Goal: Information Seeking & Learning: Learn about a topic

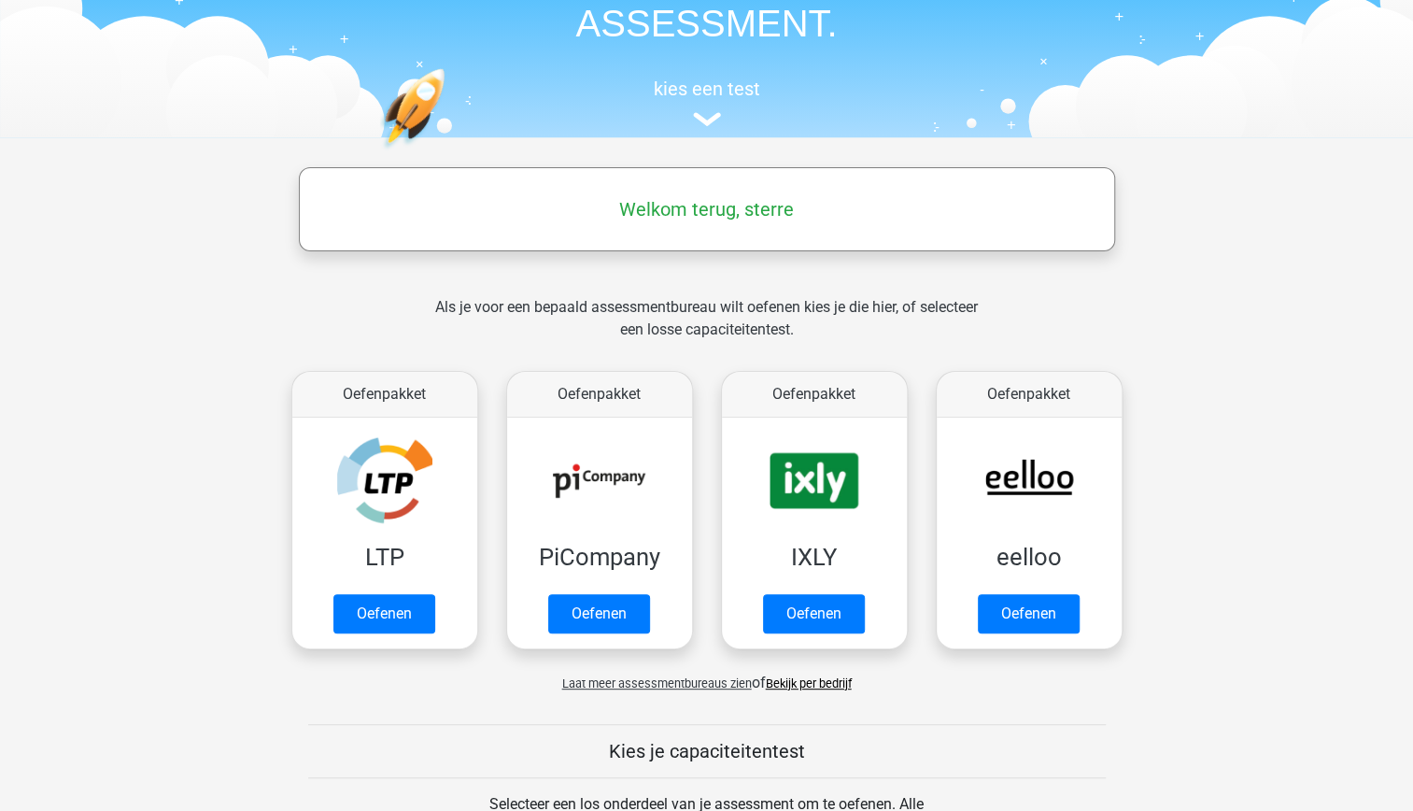
scroll to position [131, 0]
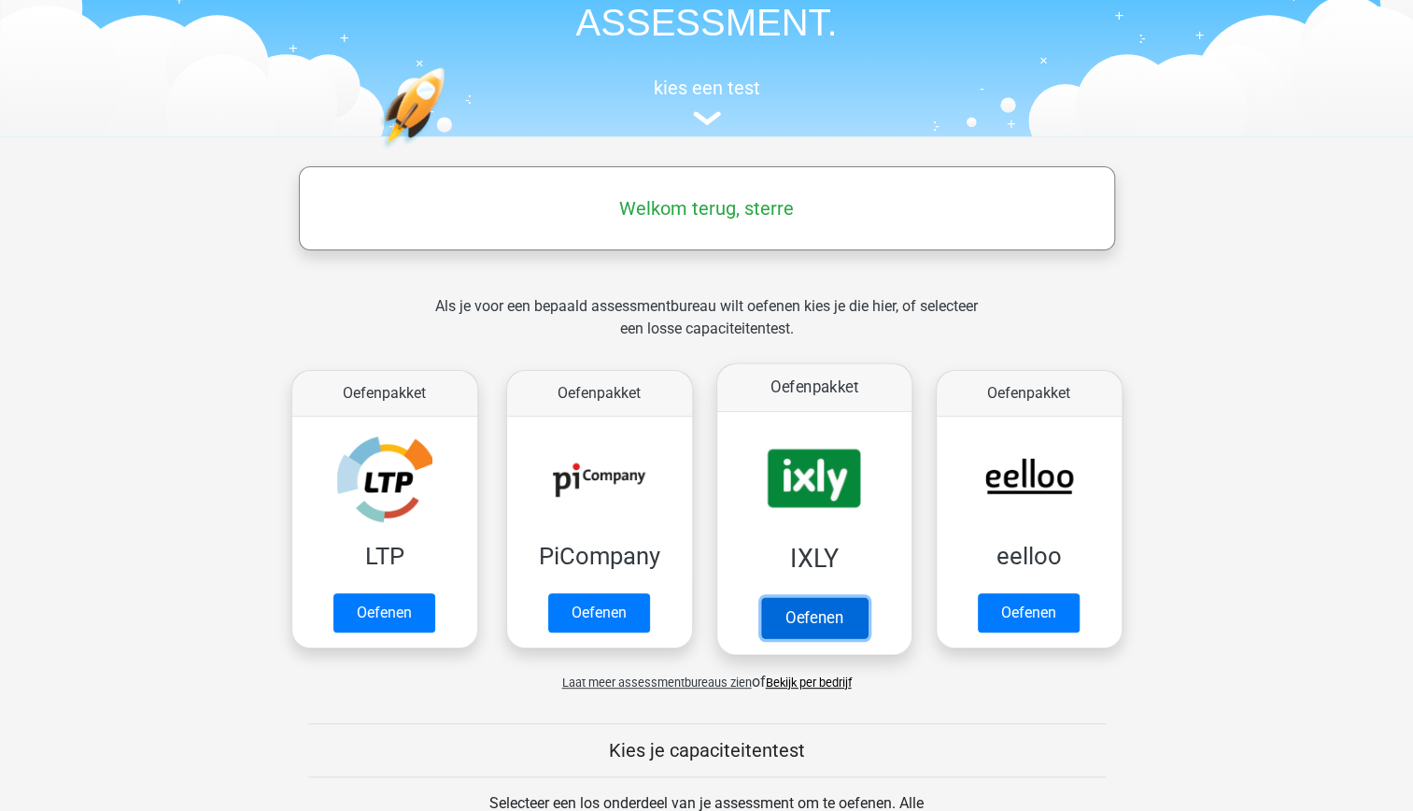
click at [812, 597] on link "Oefenen" at bounding box center [813, 617] width 106 height 41
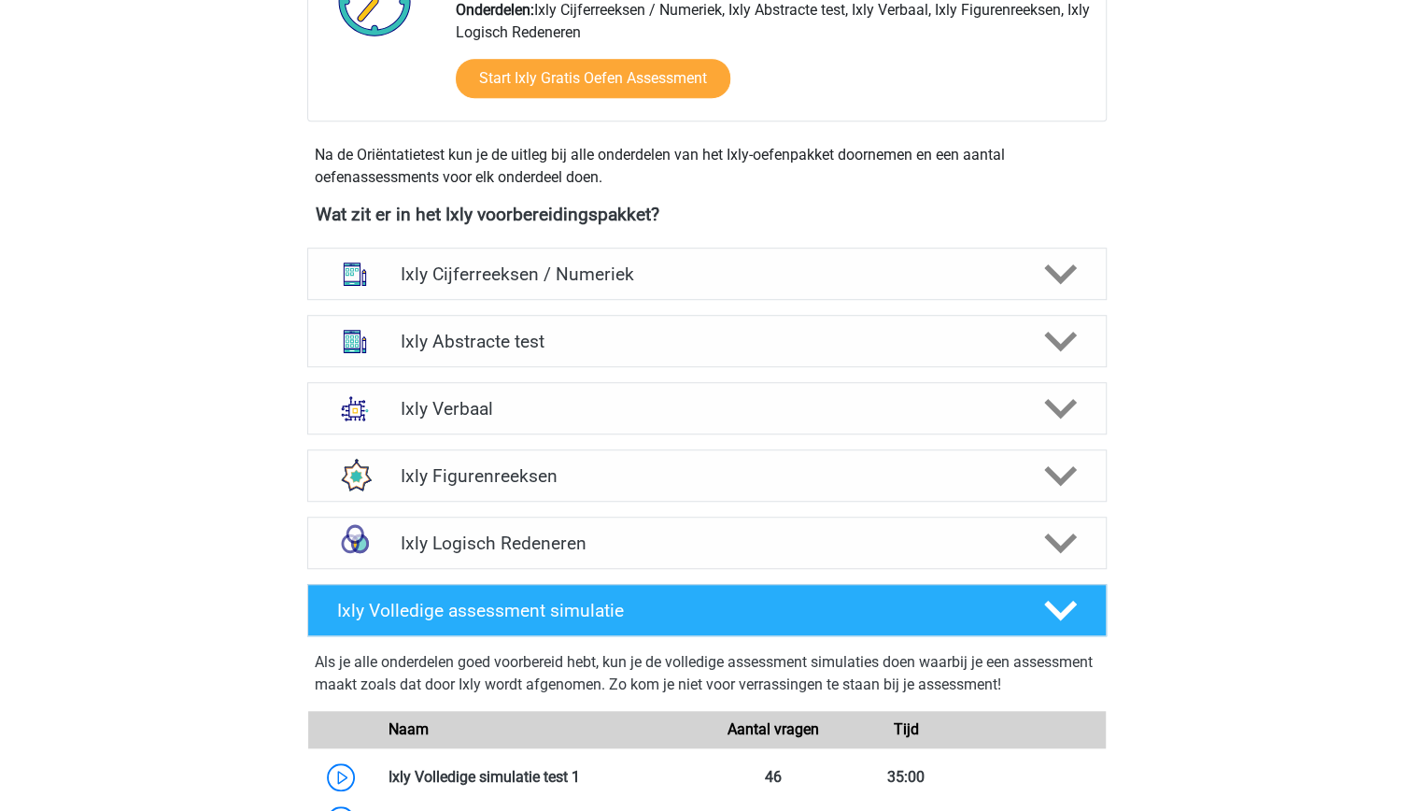
scroll to position [588, 0]
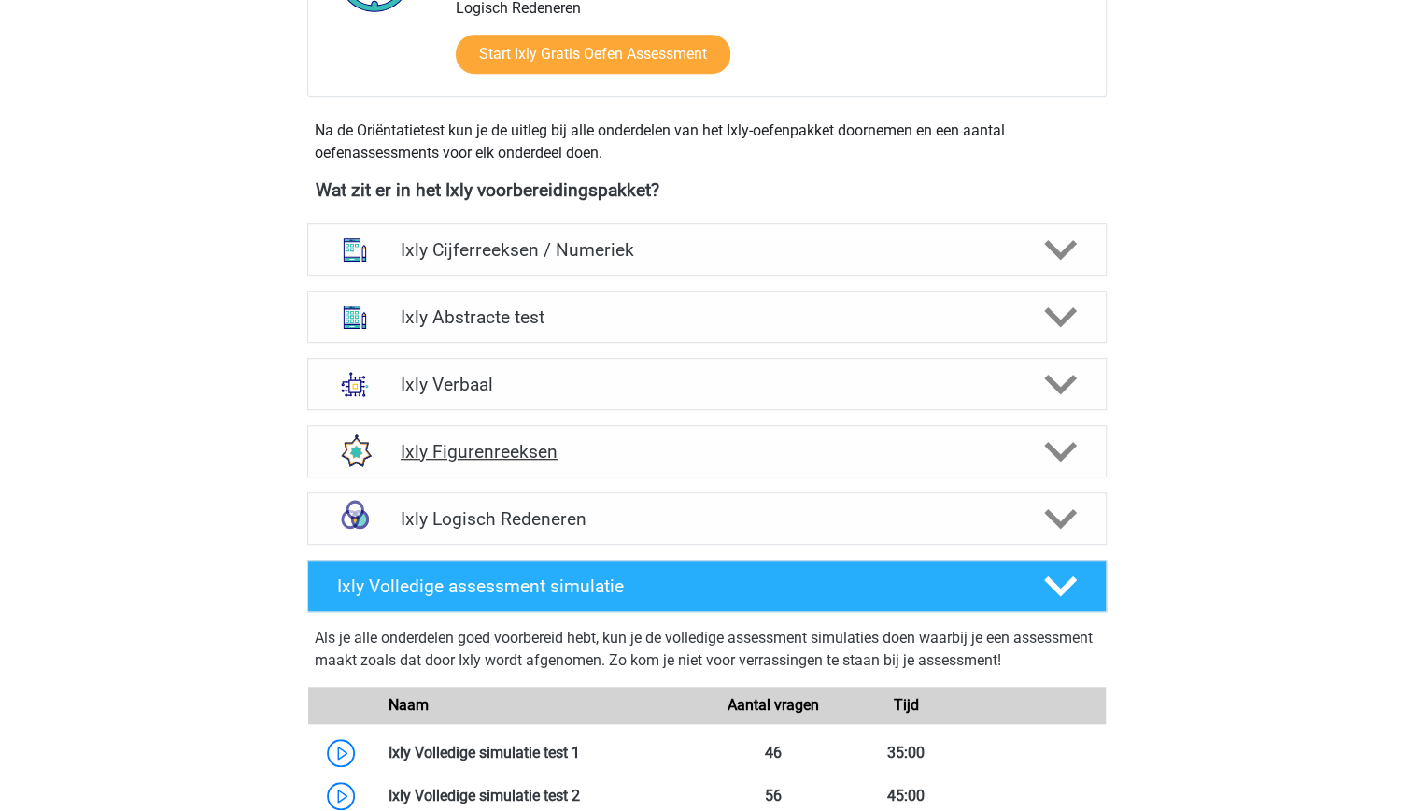
click at [841, 442] on h4 "Ixly Figurenreeksen" at bounding box center [707, 451] width 612 height 21
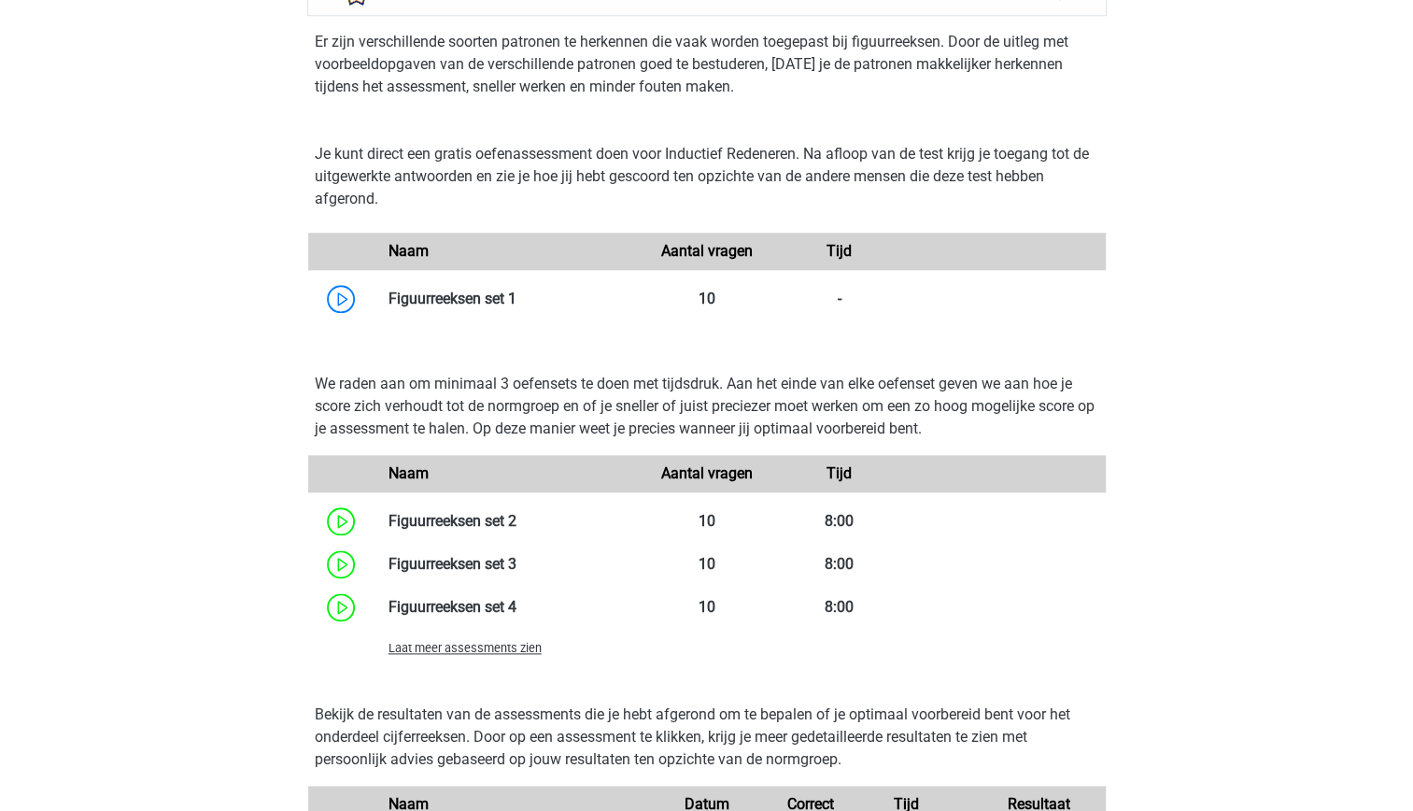
scroll to position [1052, 0]
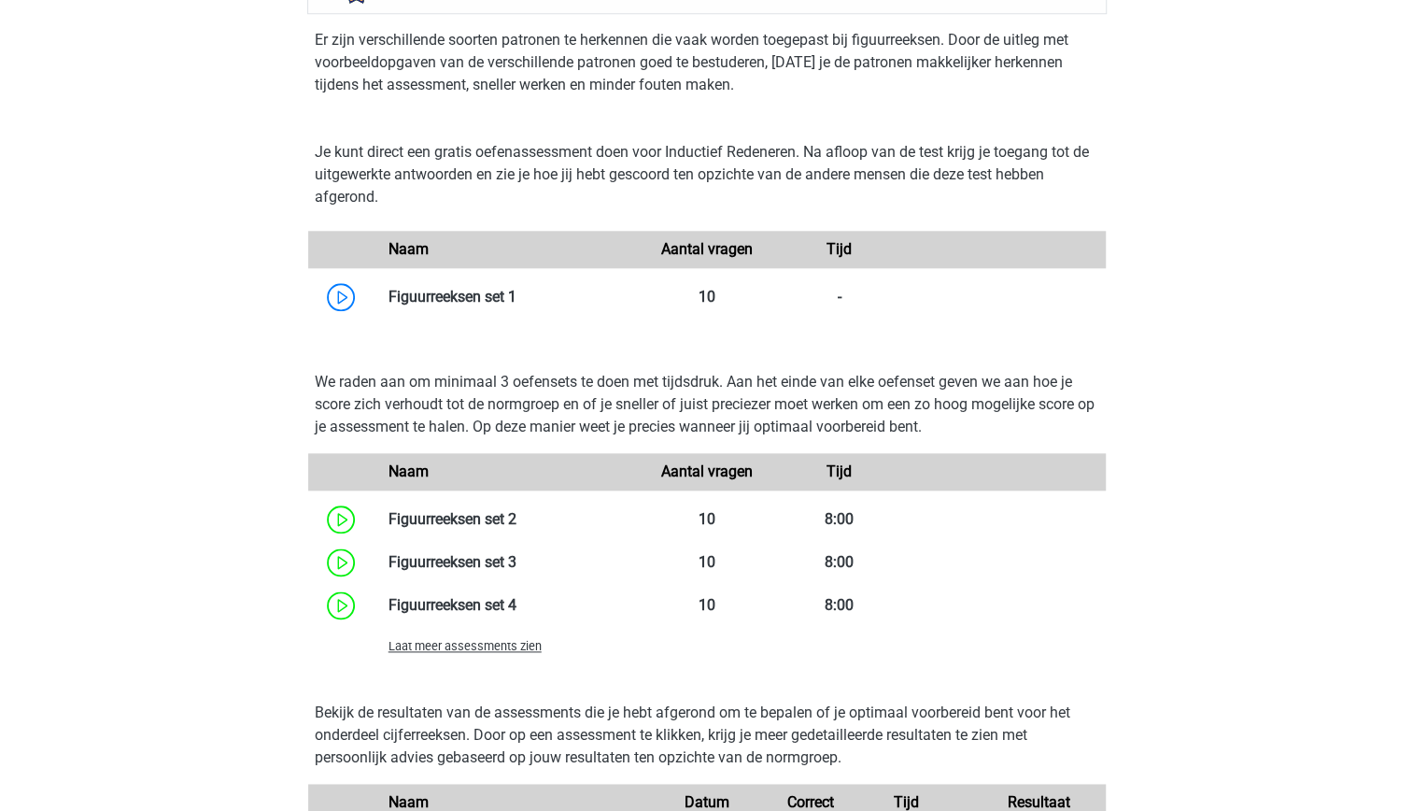
click at [474, 646] on span "Laat meer assessments zien" at bounding box center [465, 646] width 153 height 14
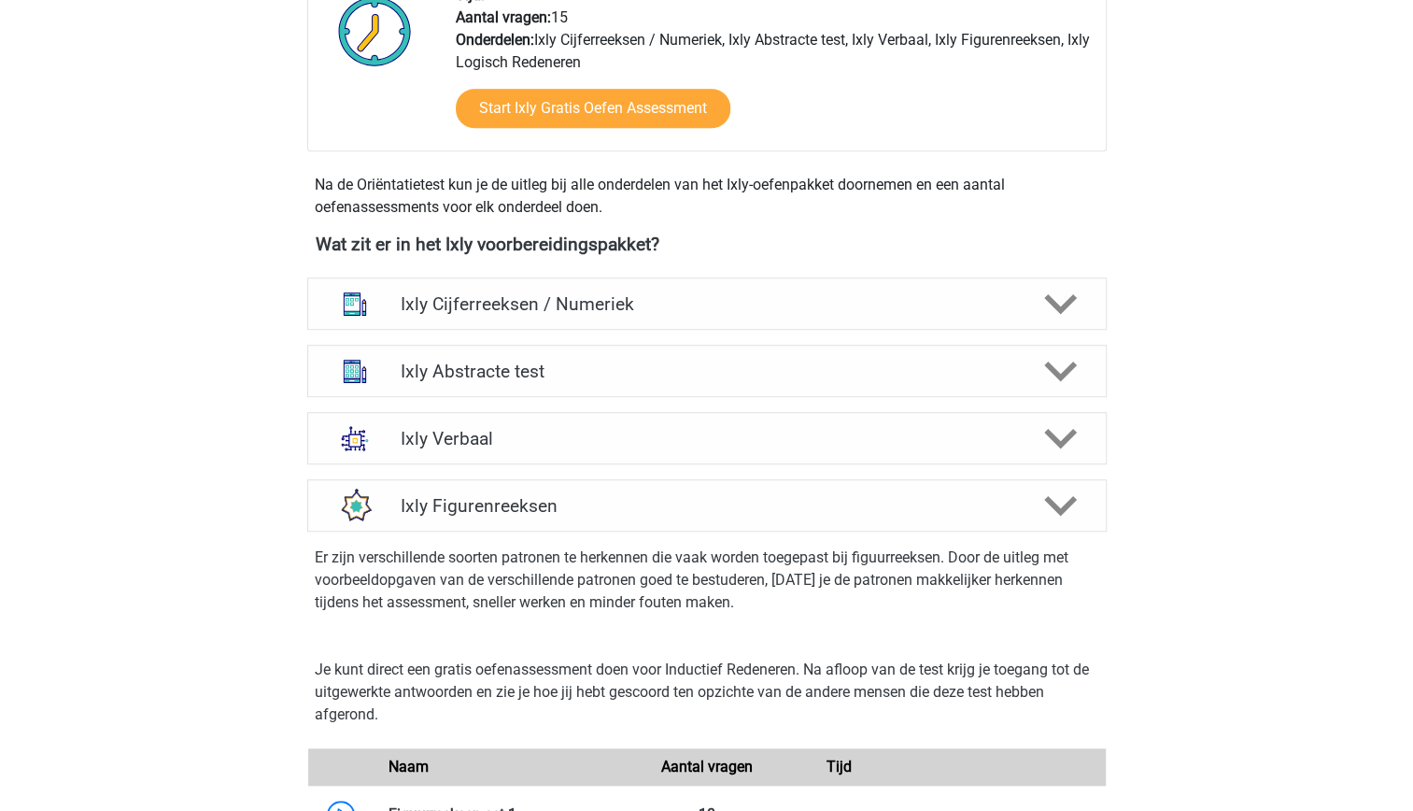
scroll to position [527, 0]
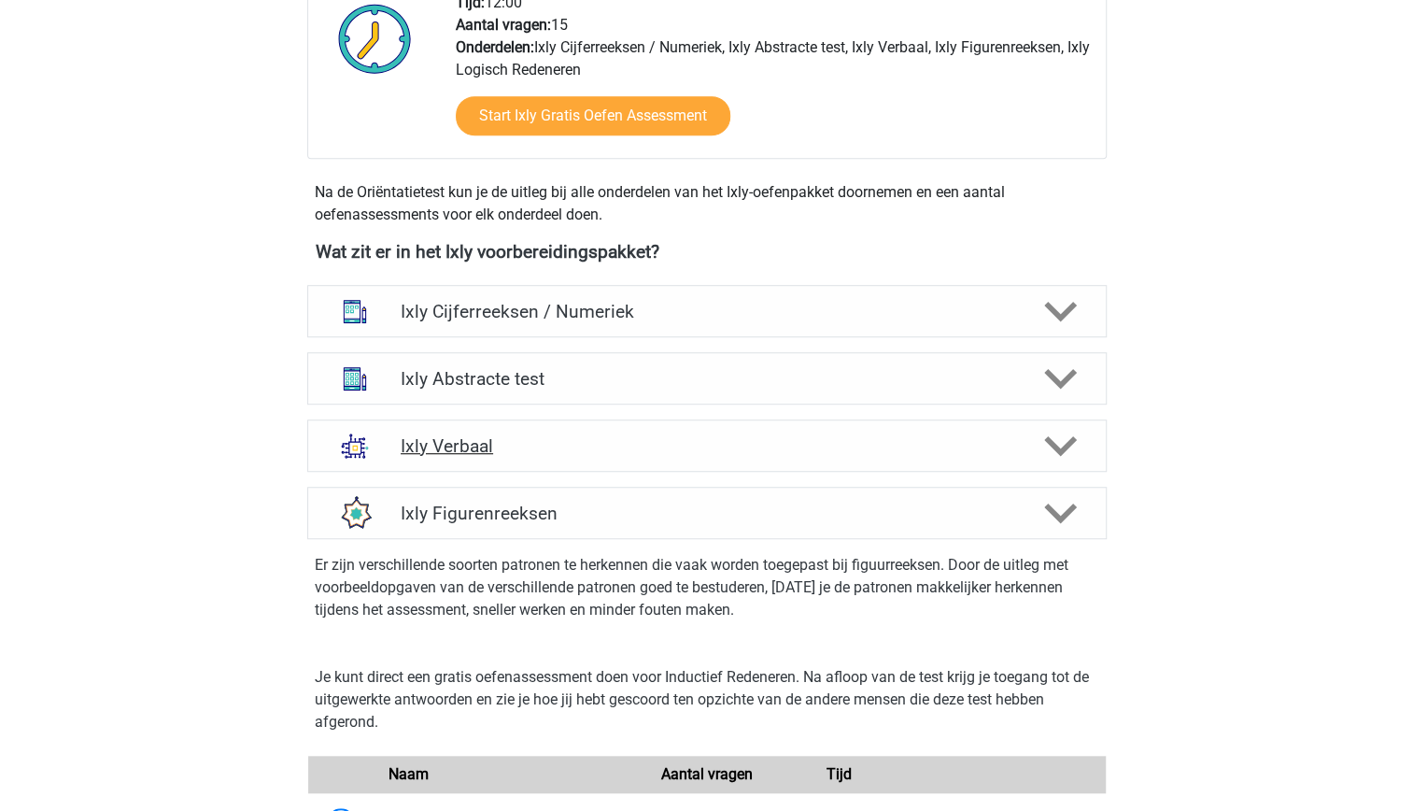
click at [541, 444] on h4 "Ixly Verbaal" at bounding box center [707, 445] width 612 height 21
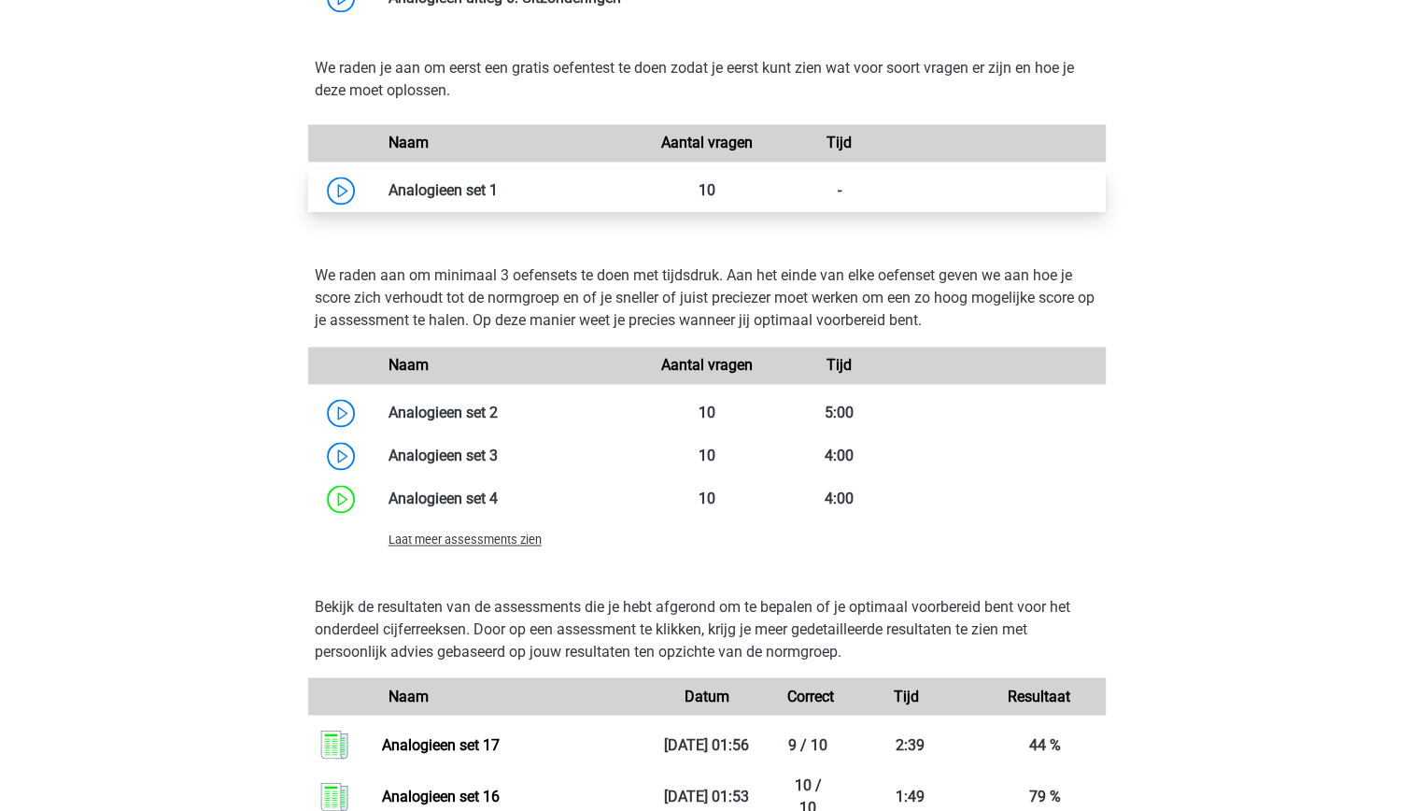
scroll to position [1545, 0]
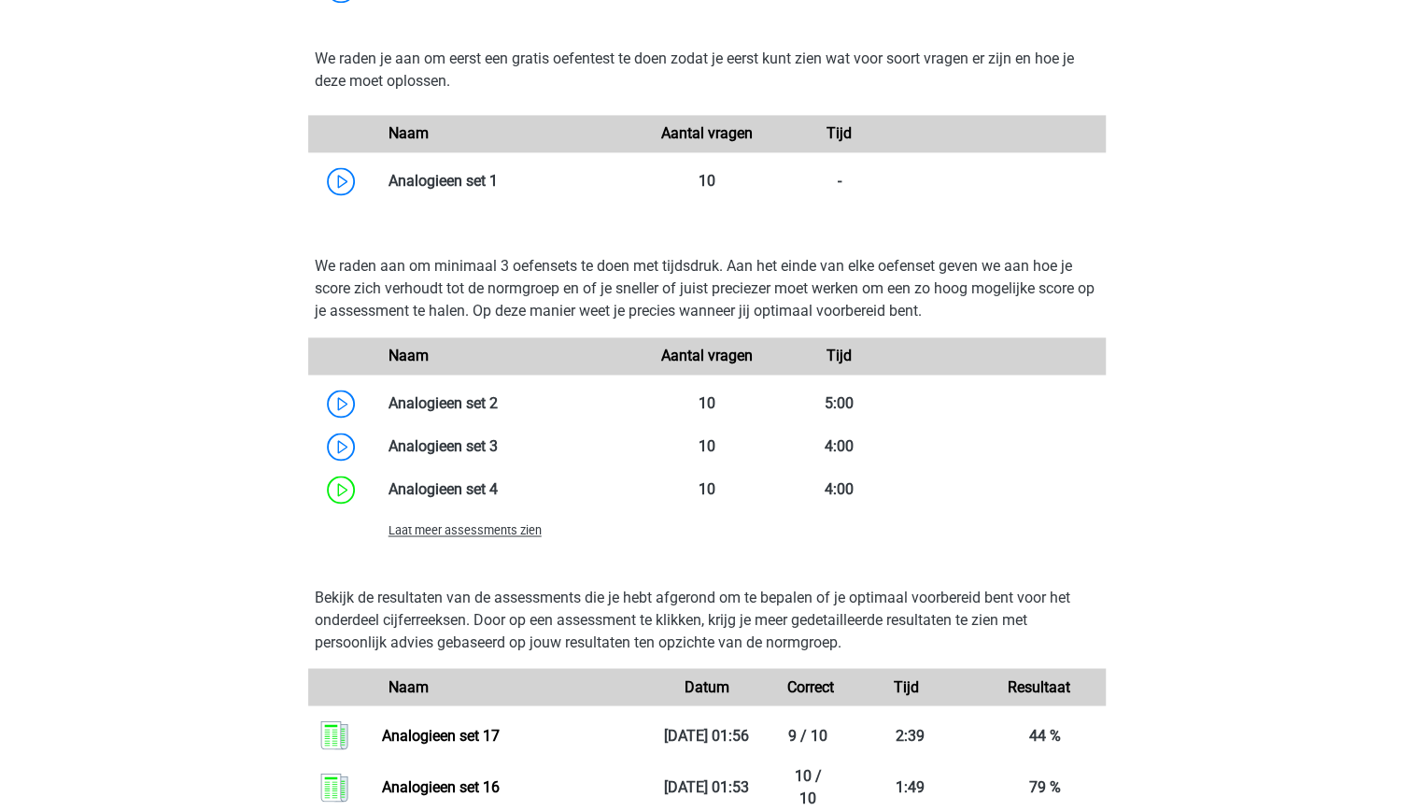
click at [488, 532] on span "Laat meer assessments zien" at bounding box center [465, 530] width 153 height 14
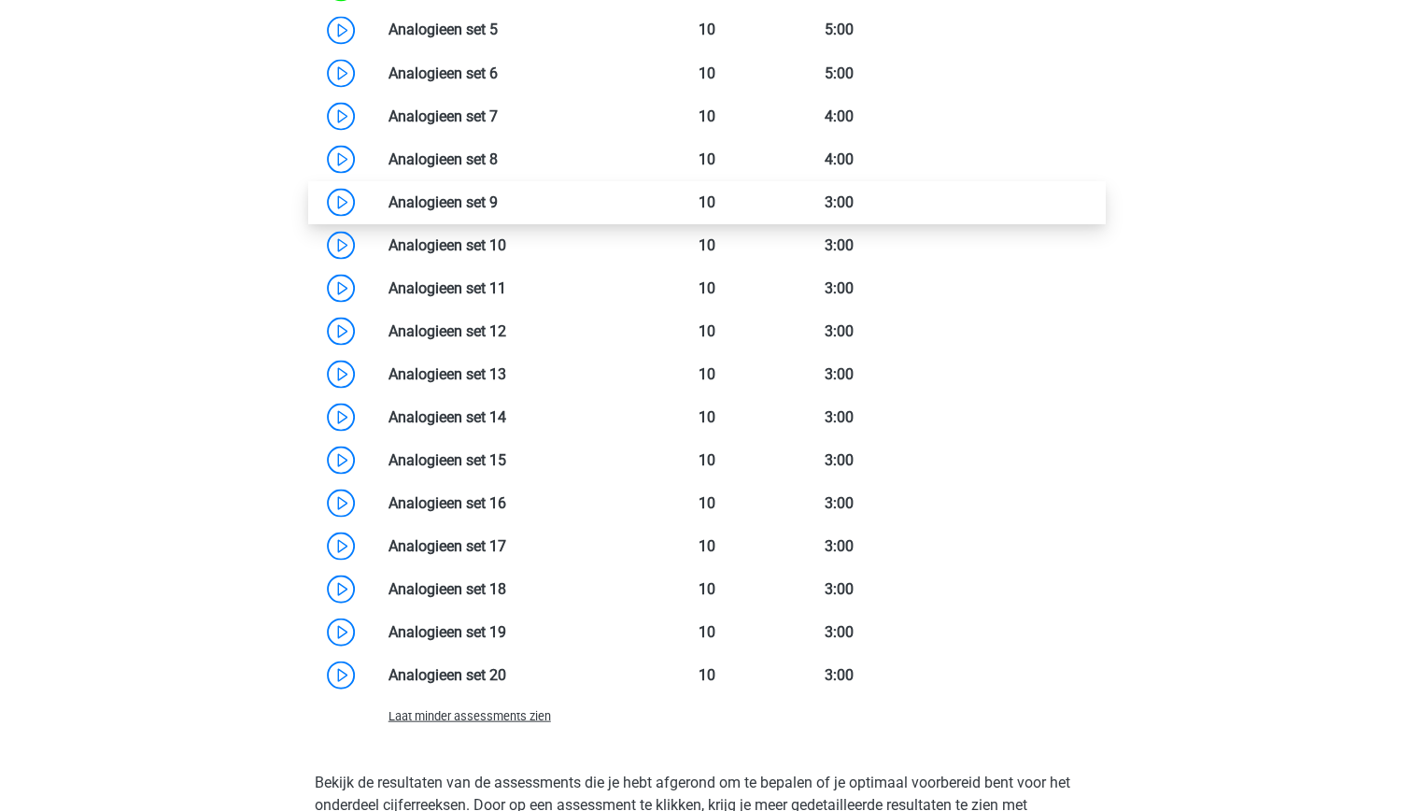
scroll to position [2051, 0]
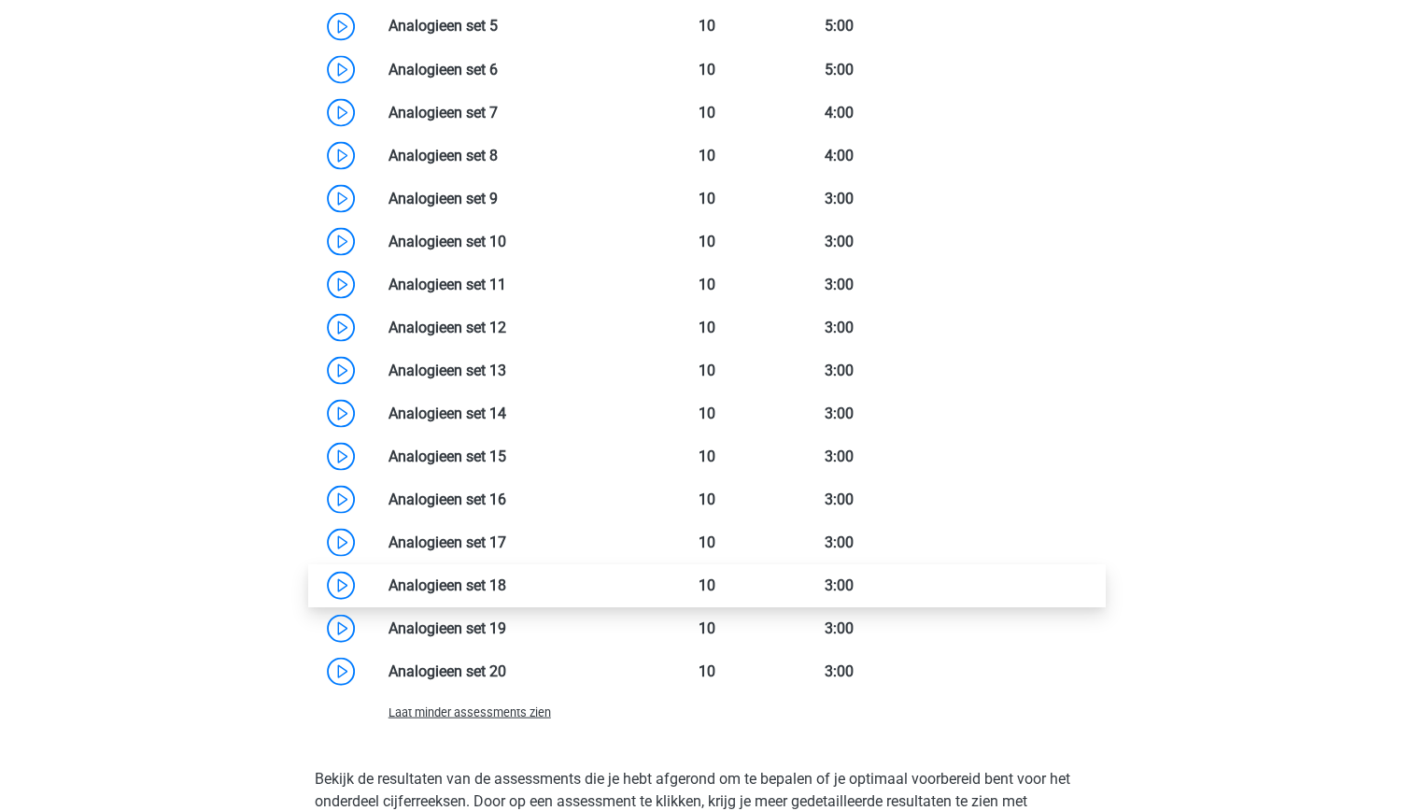
click at [506, 587] on link at bounding box center [506, 584] width 0 height 18
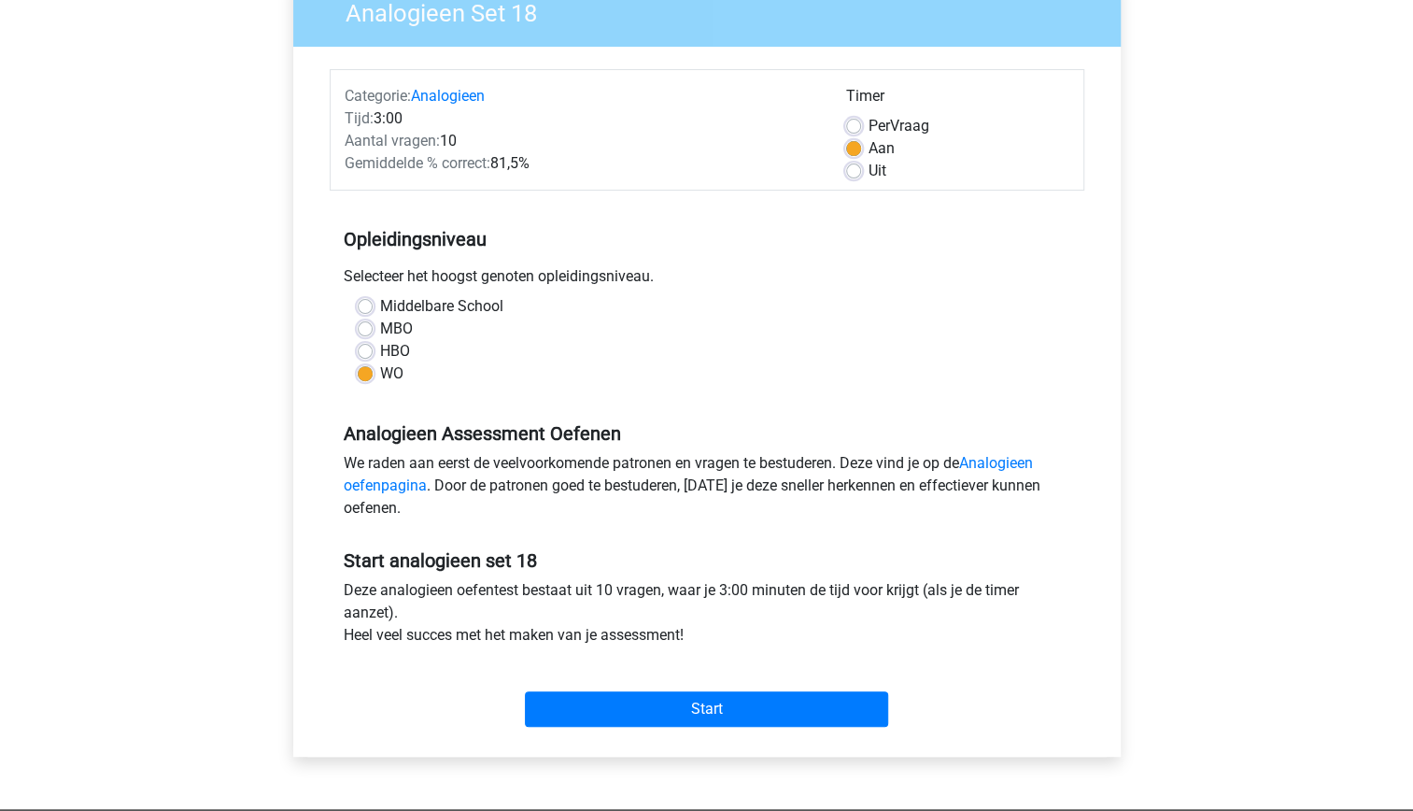
scroll to position [173, 0]
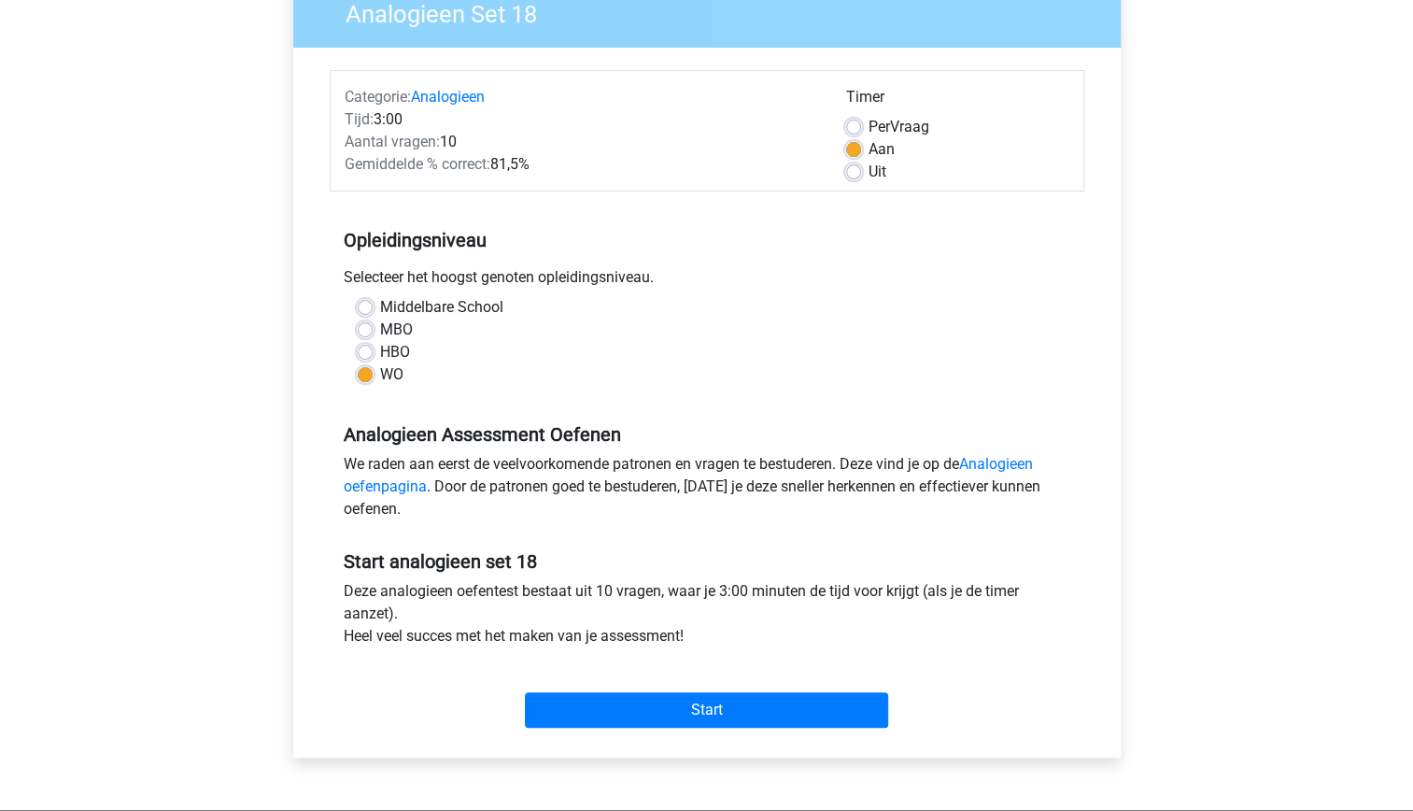
click at [679, 409] on div "Analogieen Assessment Oefenen We raden aan eerst de veelvoorkomende patronen en…" at bounding box center [707, 464] width 755 height 127
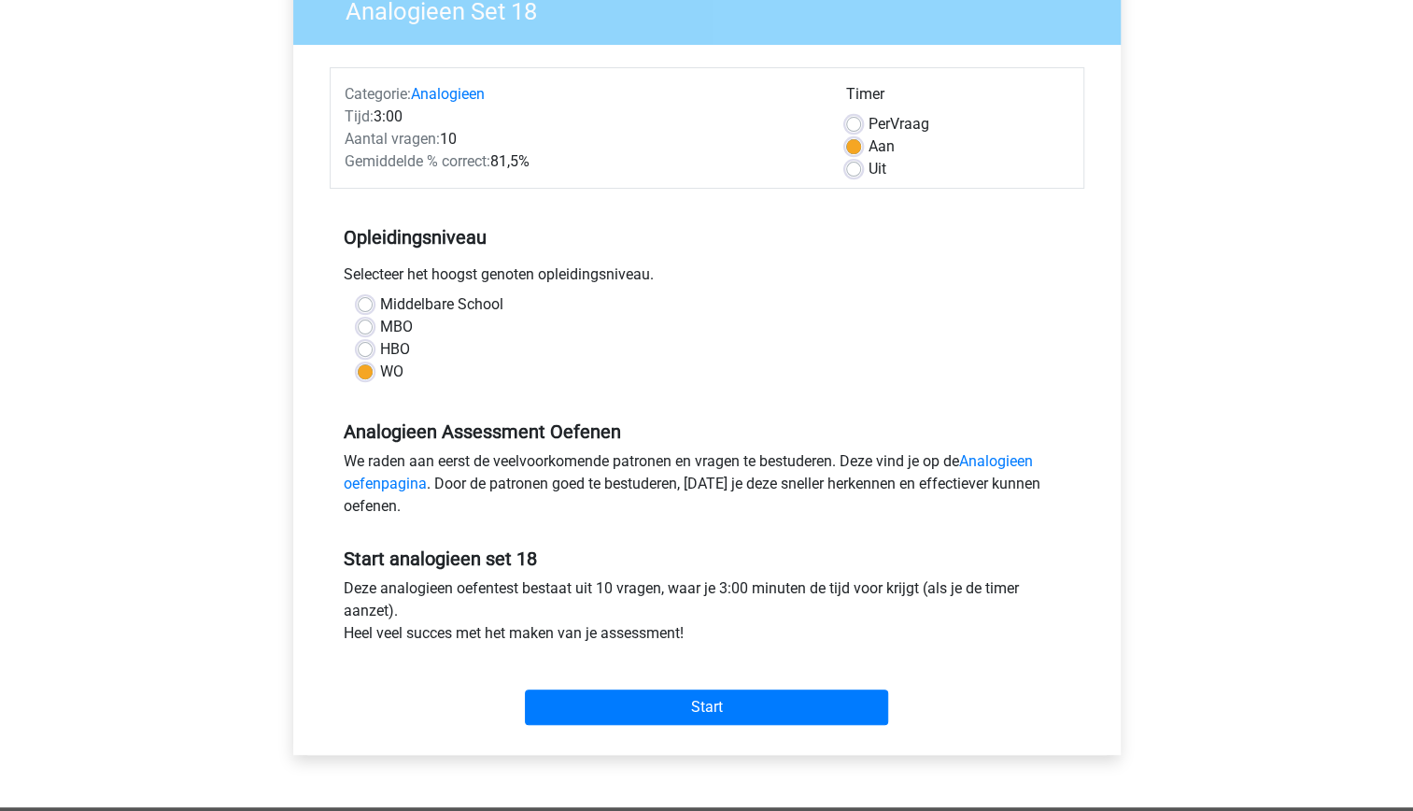
scroll to position [177, 0]
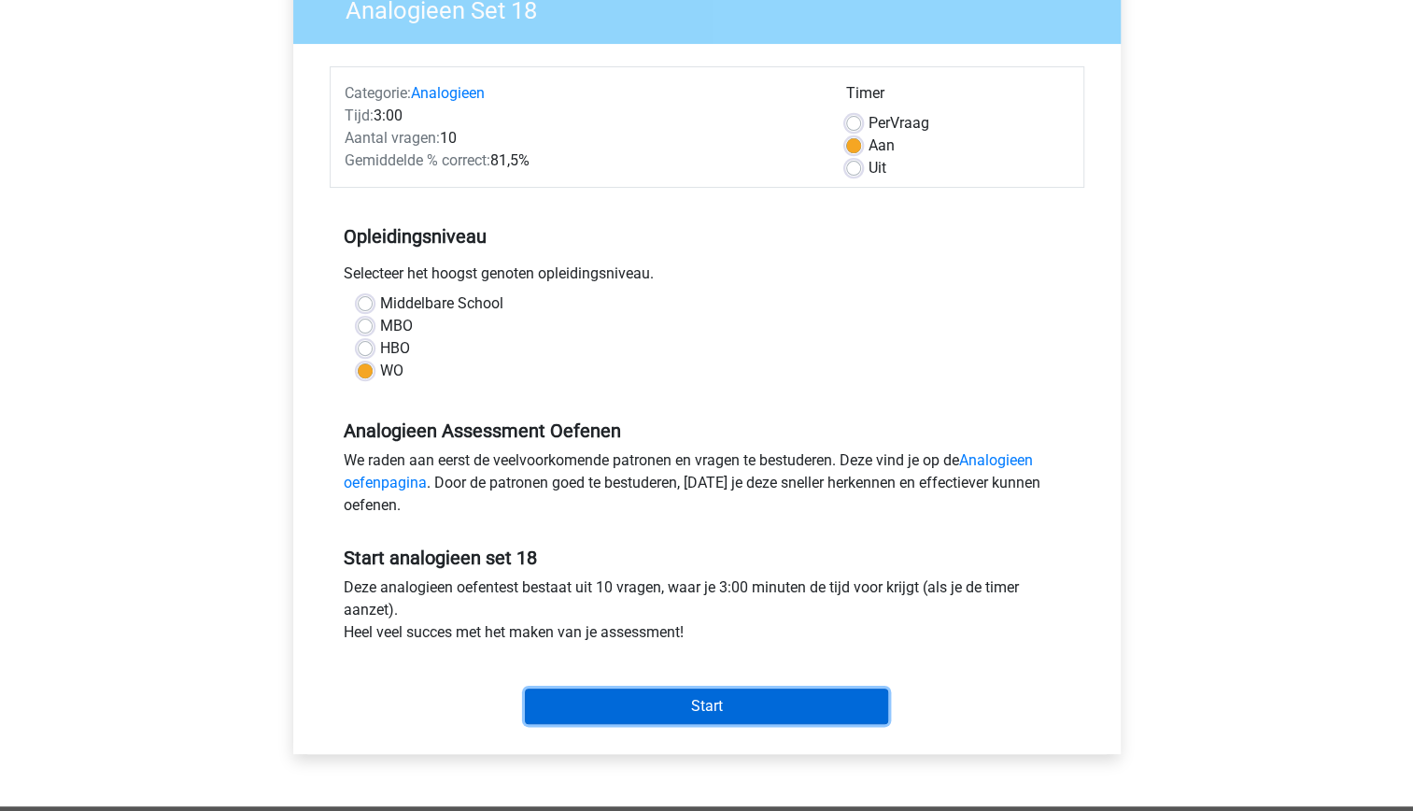
click at [704, 699] on input "Start" at bounding box center [706, 705] width 363 height 35
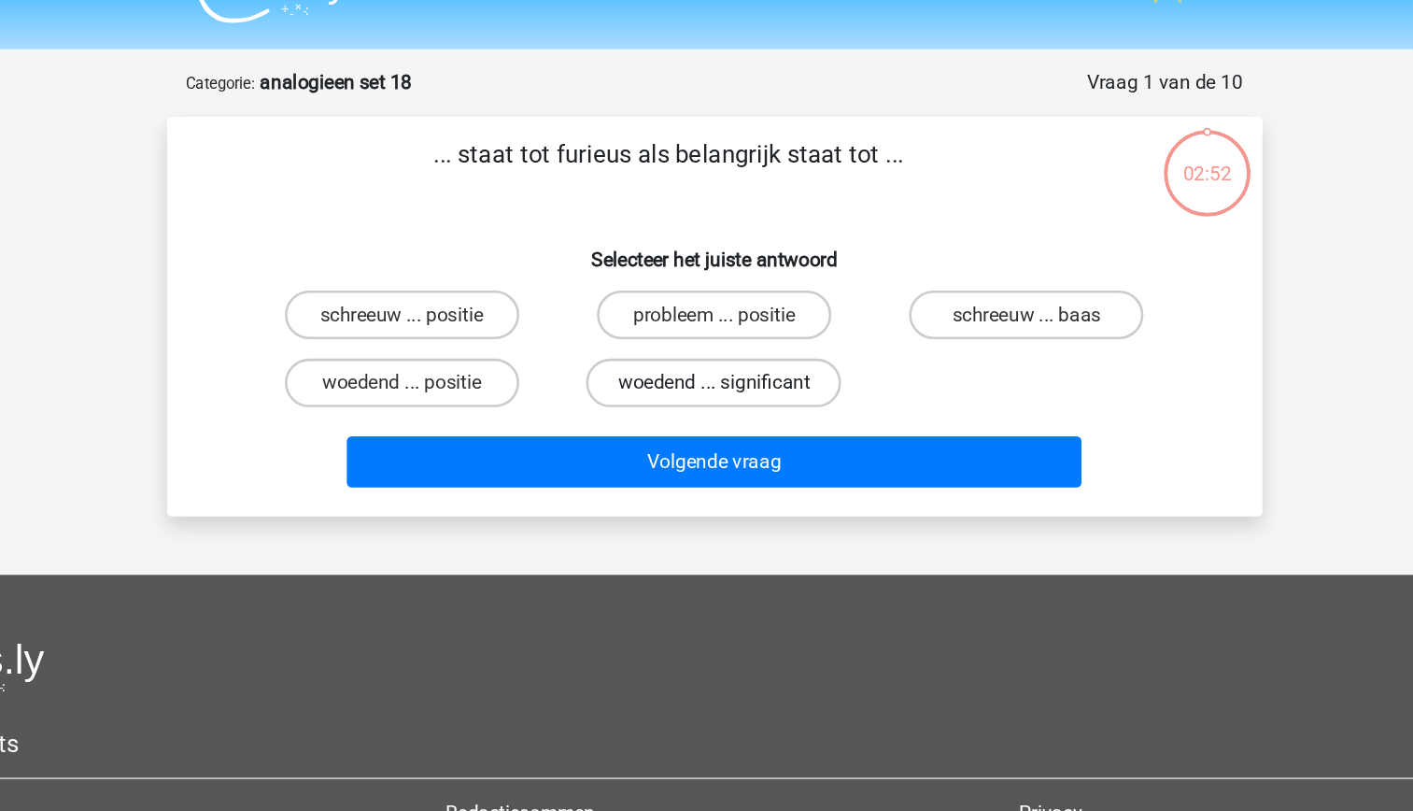
click at [687, 335] on label "woedend ... significant" at bounding box center [706, 335] width 196 height 37
click at [706, 335] on input "woedend ... significant" at bounding box center [712, 341] width 12 height 12
radio input "true"
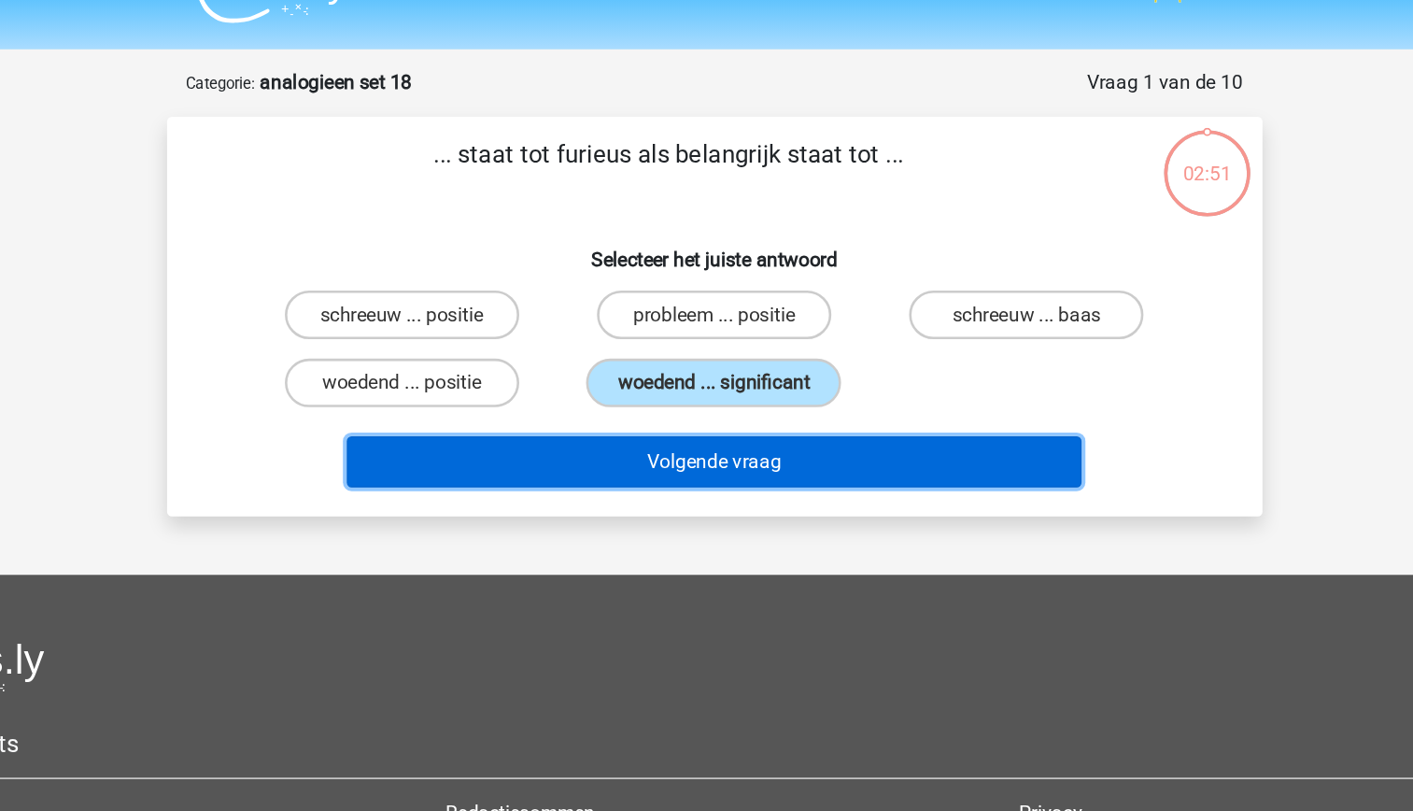
click at [700, 394] on button "Volgende vraag" at bounding box center [706, 395] width 565 height 39
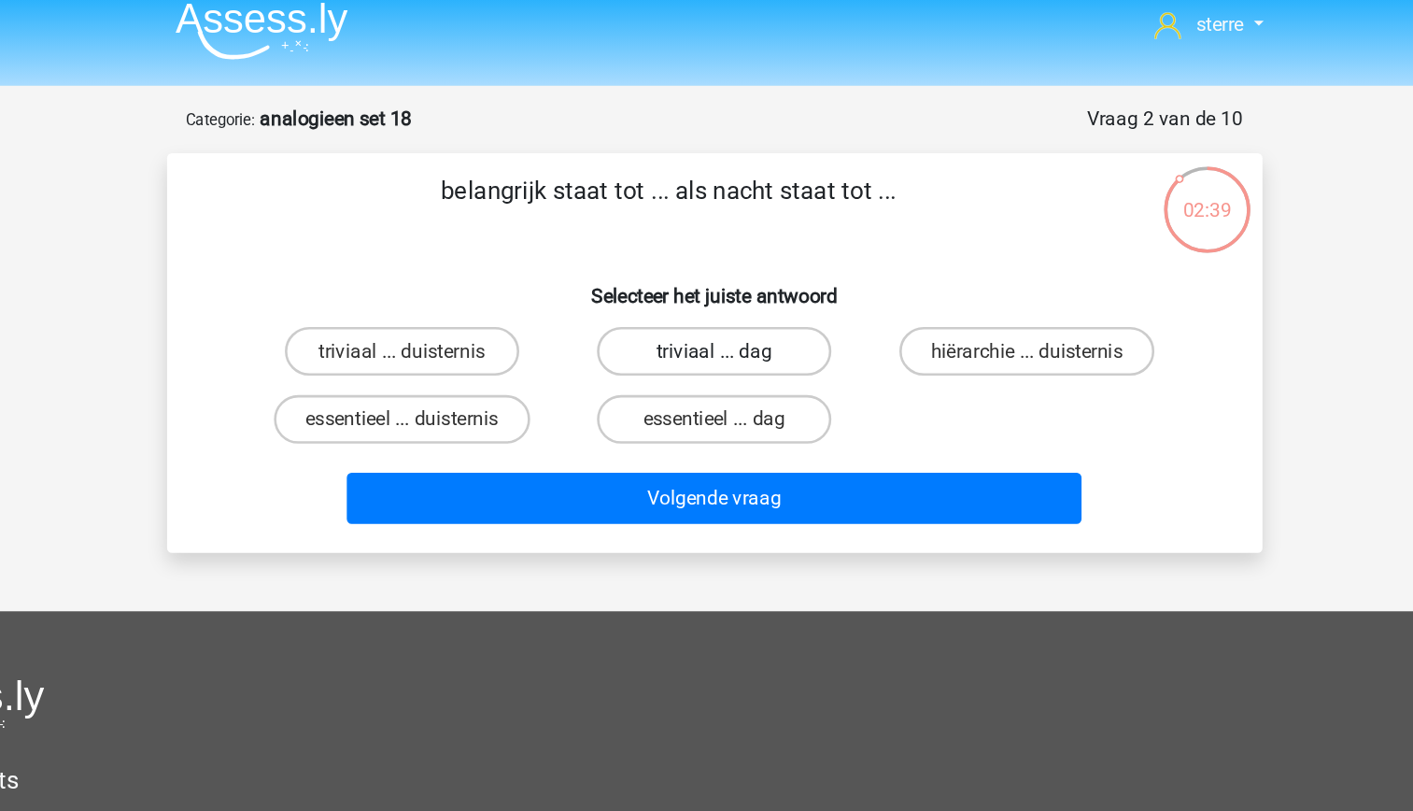
click at [702, 294] on label "triviaal ... dag" at bounding box center [706, 282] width 180 height 37
click at [706, 294] on input "triviaal ... dag" at bounding box center [712, 289] width 12 height 12
radio input "true"
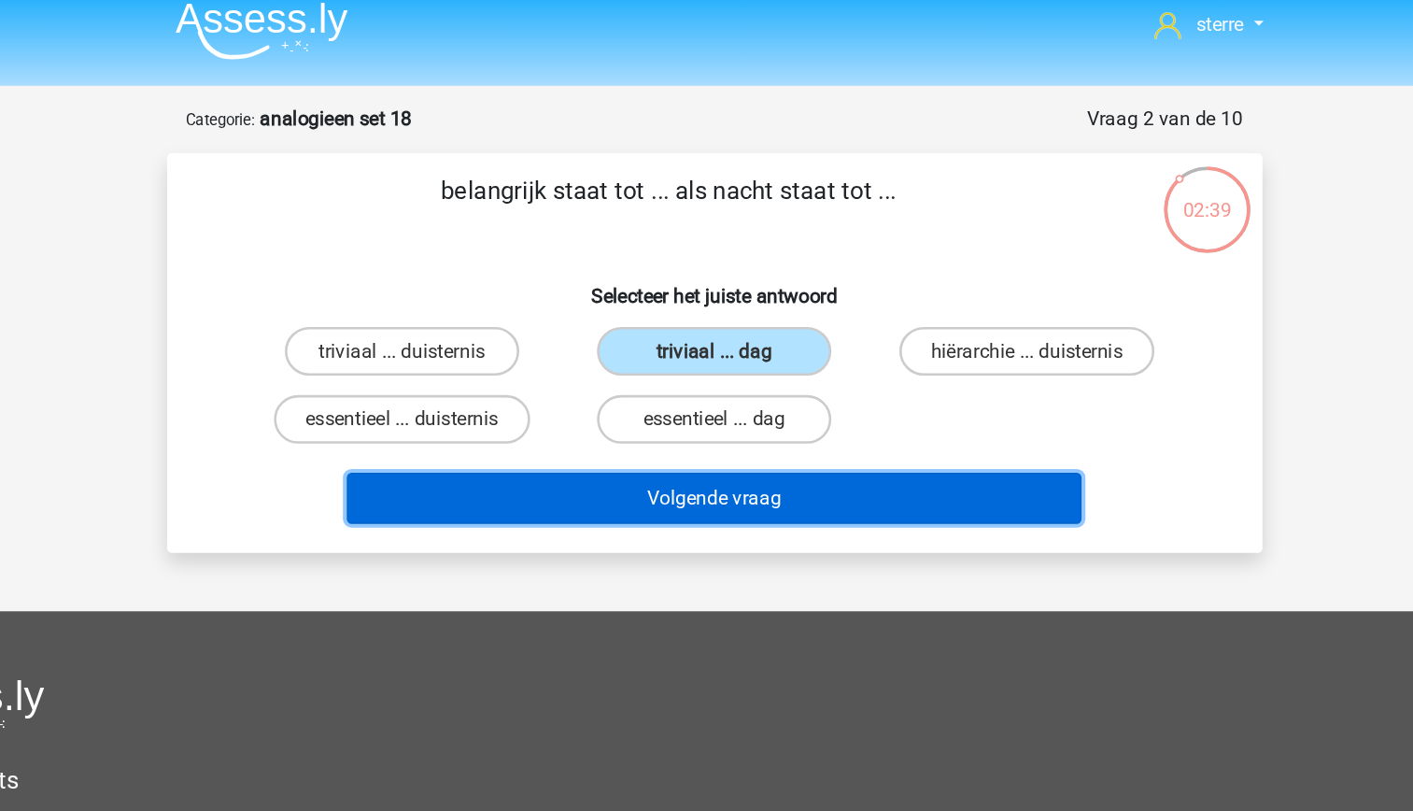
click at [722, 400] on button "Volgende vraag" at bounding box center [706, 395] width 565 height 39
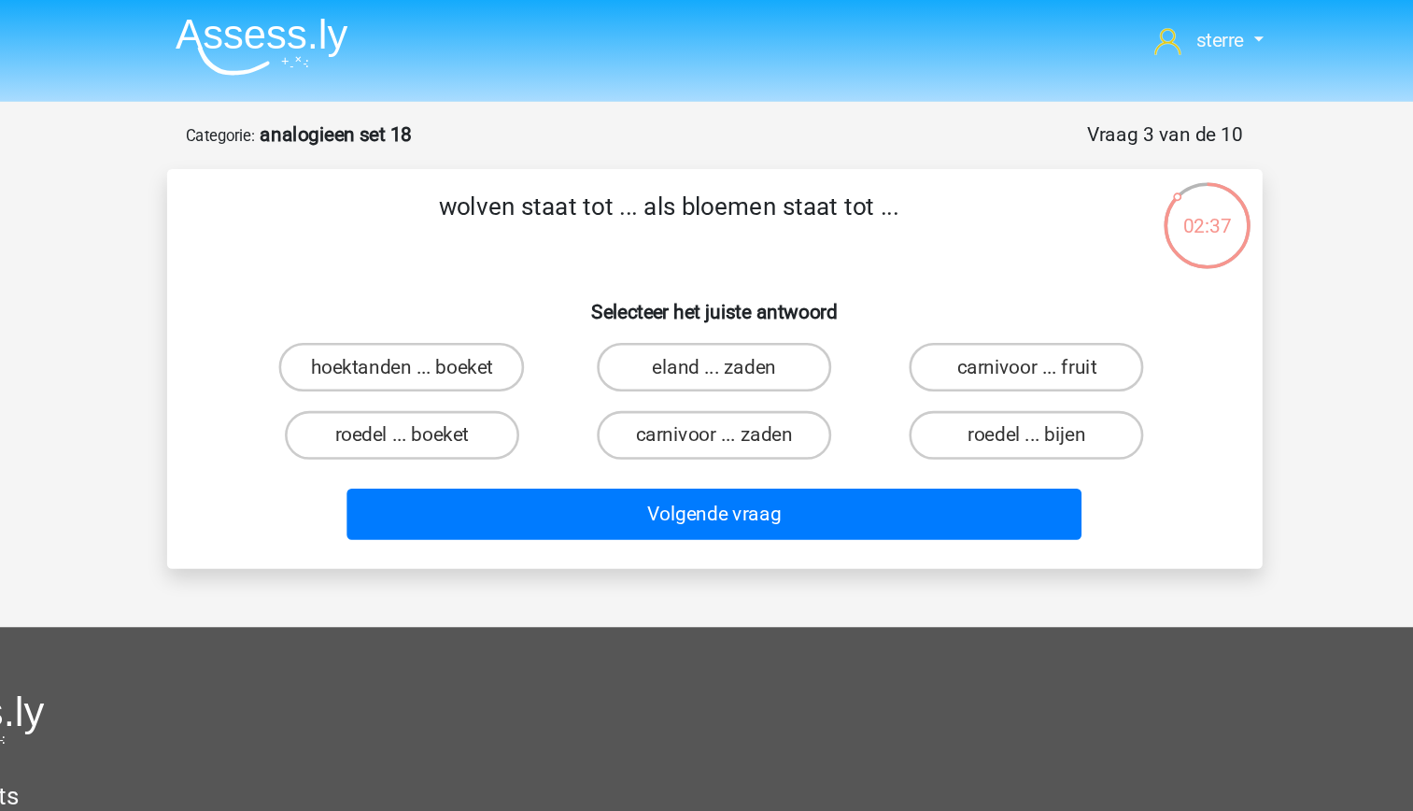
click at [589, 157] on p "wolven staat tot ... als bloemen staat tot ..." at bounding box center [672, 174] width 713 height 56
drag, startPoint x: 589, startPoint y: 157, endPoint x: 554, endPoint y: 202, distance: 57.2
click at [554, 202] on div "wolven staat tot ... als bloemen staat tot ... Selecteer het juiste antwoord ho…" at bounding box center [707, 284] width 828 height 277
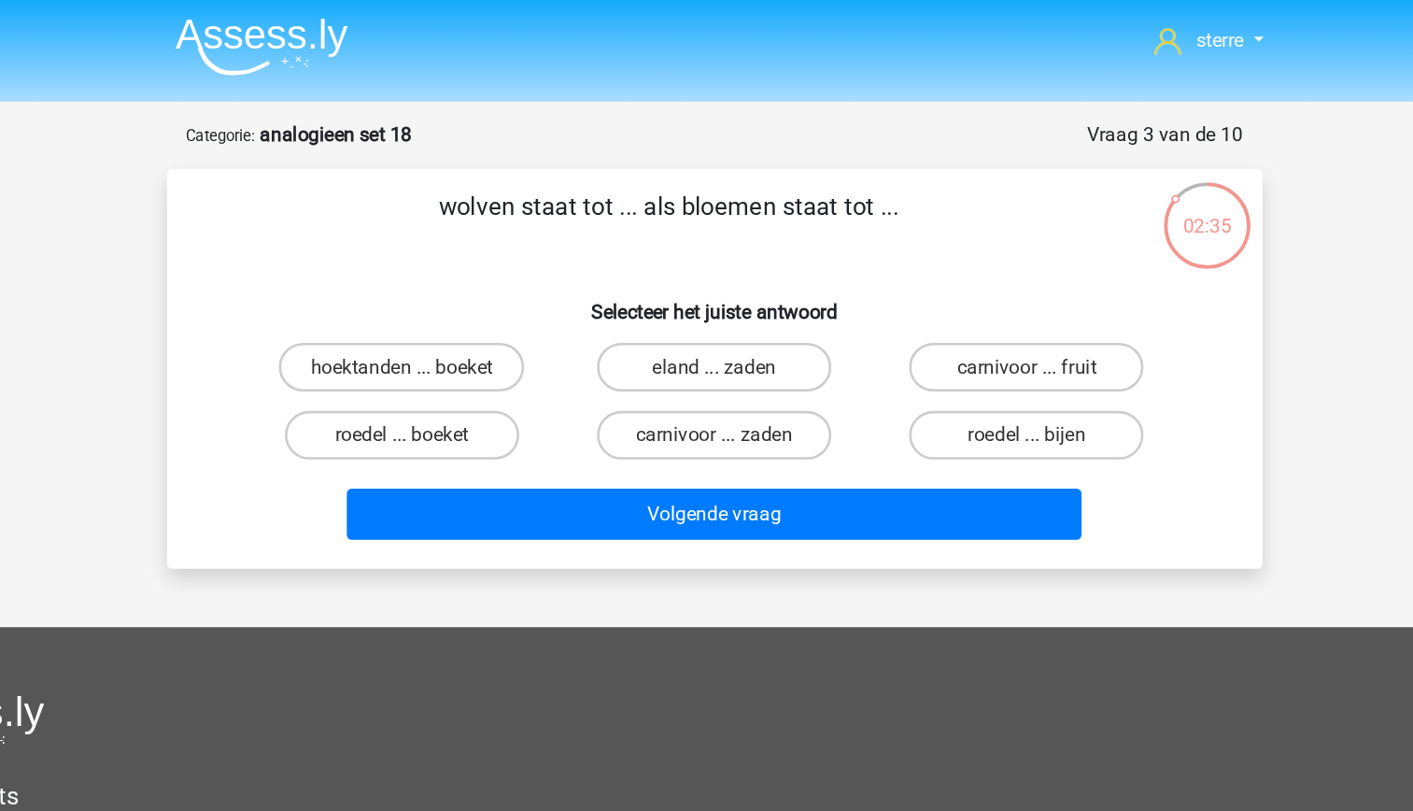
click at [511, 149] on p "wolven staat tot ... als bloemen staat tot ..." at bounding box center [672, 174] width 713 height 56
click at [509, 329] on label "roedel ... boeket" at bounding box center [466, 335] width 180 height 37
click at [478, 335] on input "roedel ... boeket" at bounding box center [472, 341] width 12 height 12
radio input "true"
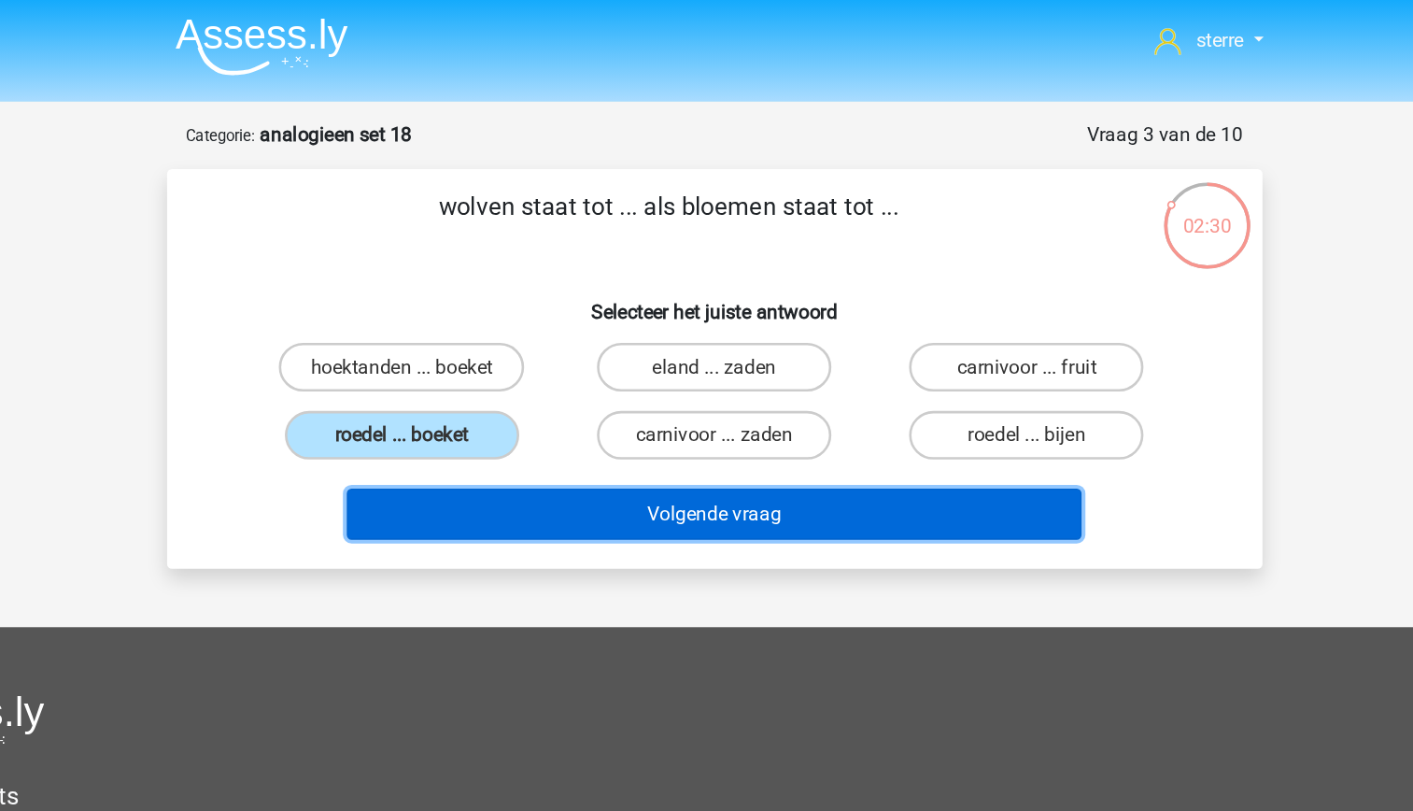
click at [673, 398] on button "Volgende vraag" at bounding box center [706, 395] width 565 height 39
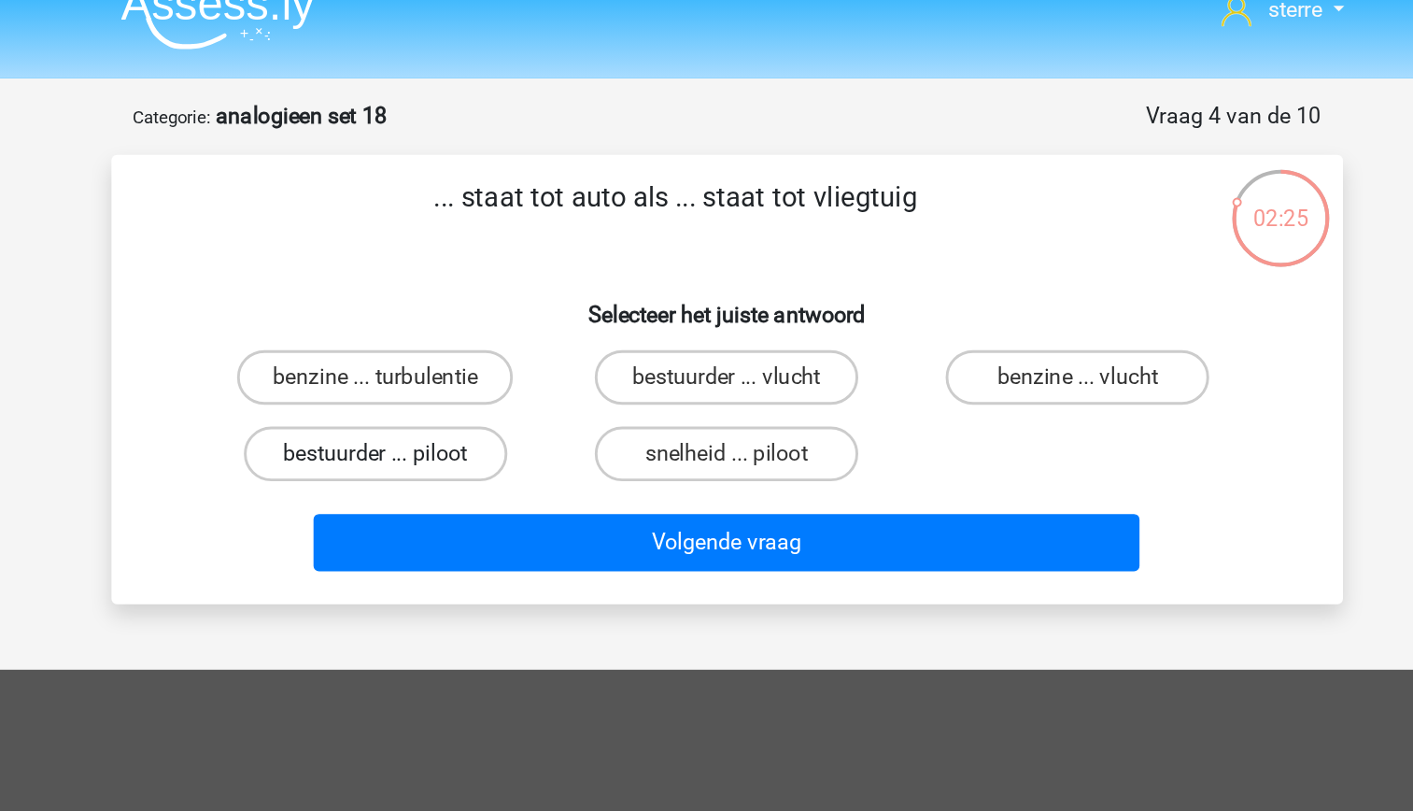
click at [515, 334] on label "bestuurder ... piloot" at bounding box center [466, 335] width 180 height 37
click at [478, 335] on input "bestuurder ... piloot" at bounding box center [472, 341] width 12 height 12
radio input "true"
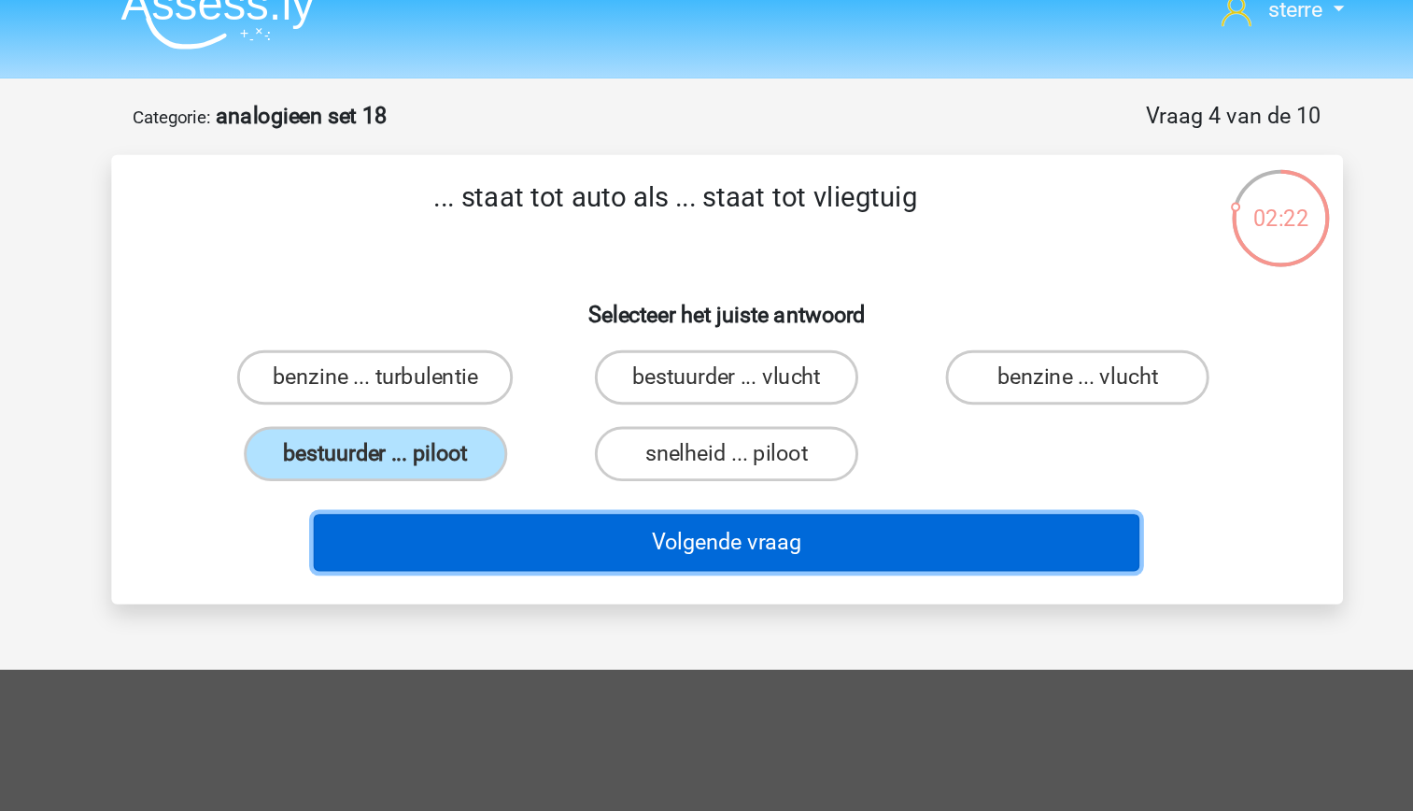
click at [696, 397] on button "Volgende vraag" at bounding box center [706, 395] width 565 height 39
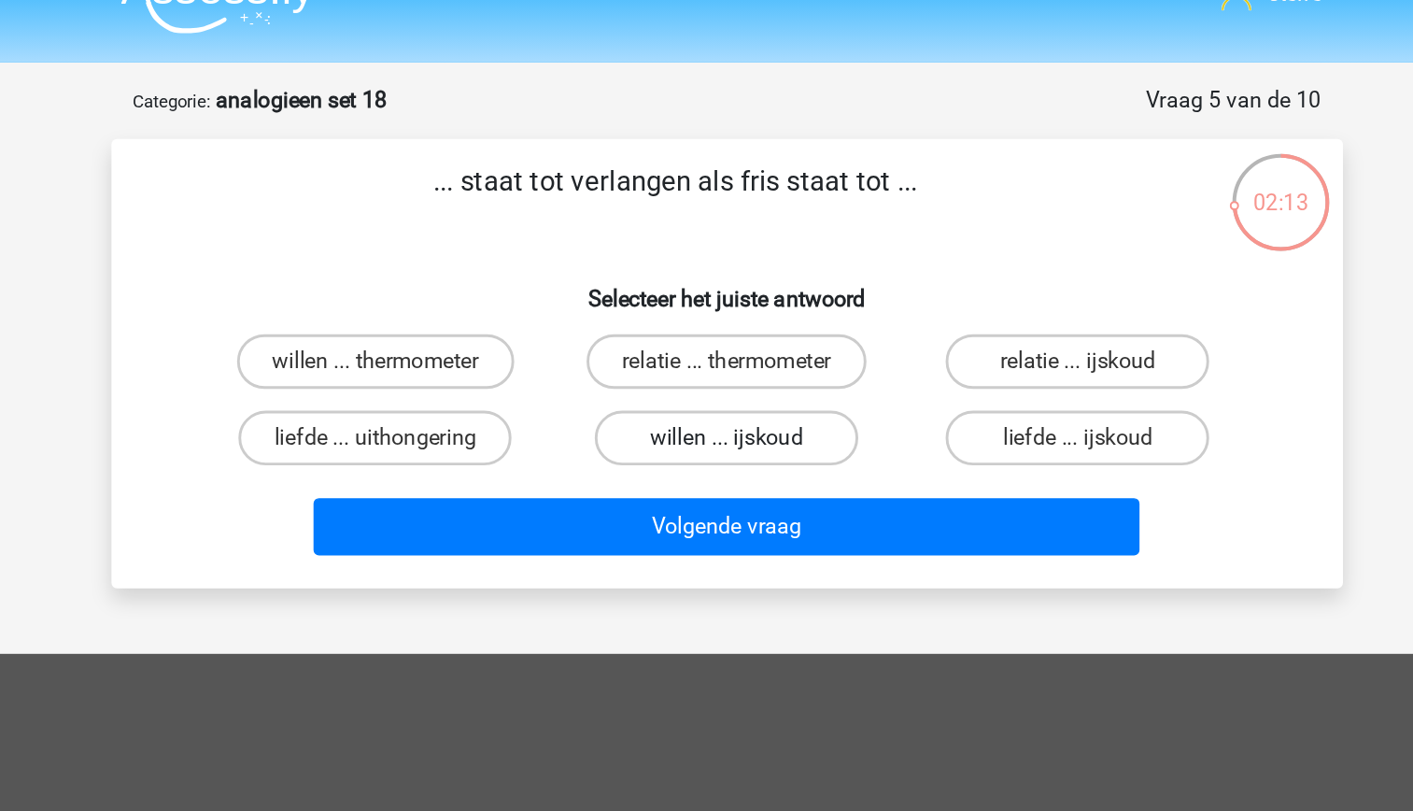
click at [758, 339] on label "willen ... ijskoud" at bounding box center [706, 335] width 180 height 37
click at [718, 339] on input "willen ... ijskoud" at bounding box center [712, 341] width 12 height 12
radio input "true"
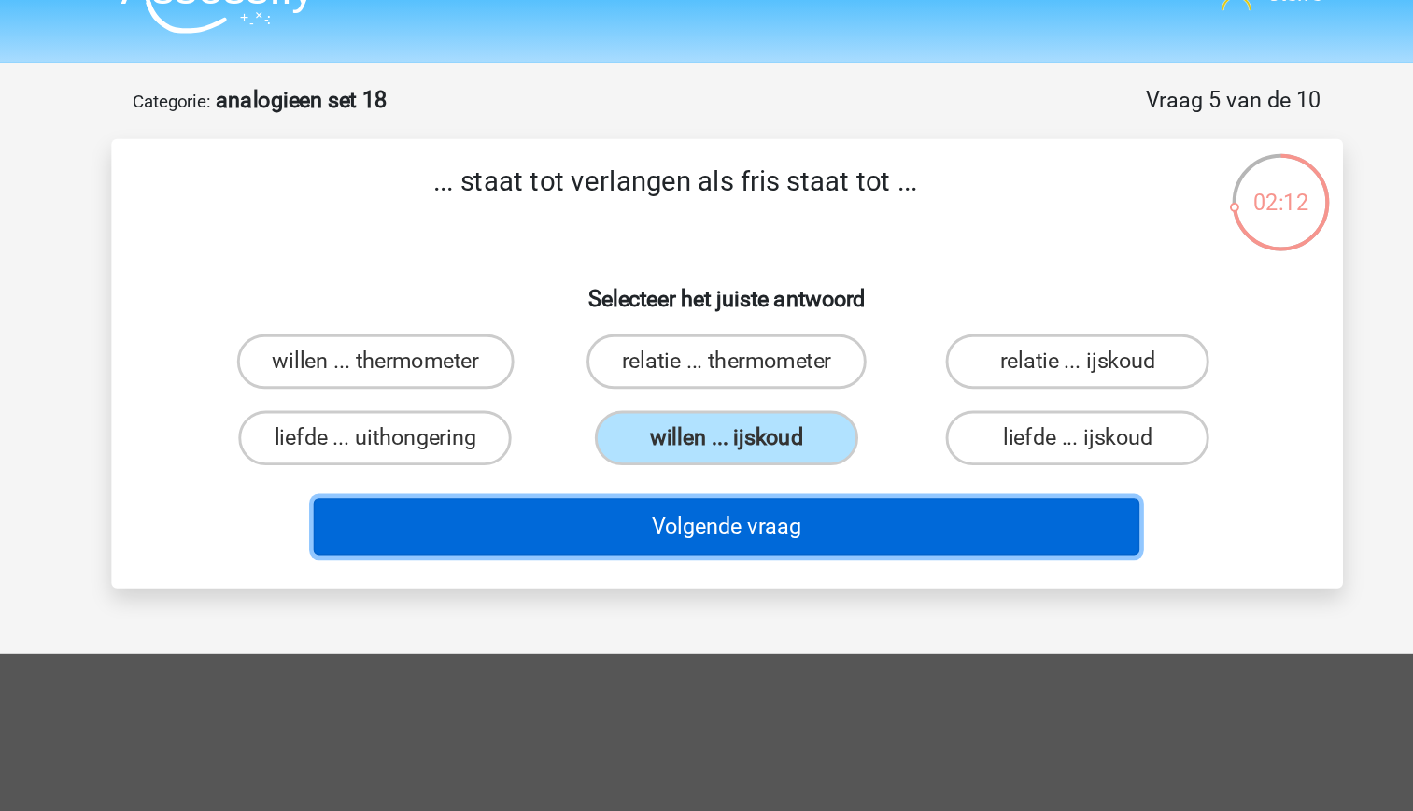
click at [784, 389] on button "Volgende vraag" at bounding box center [706, 395] width 565 height 39
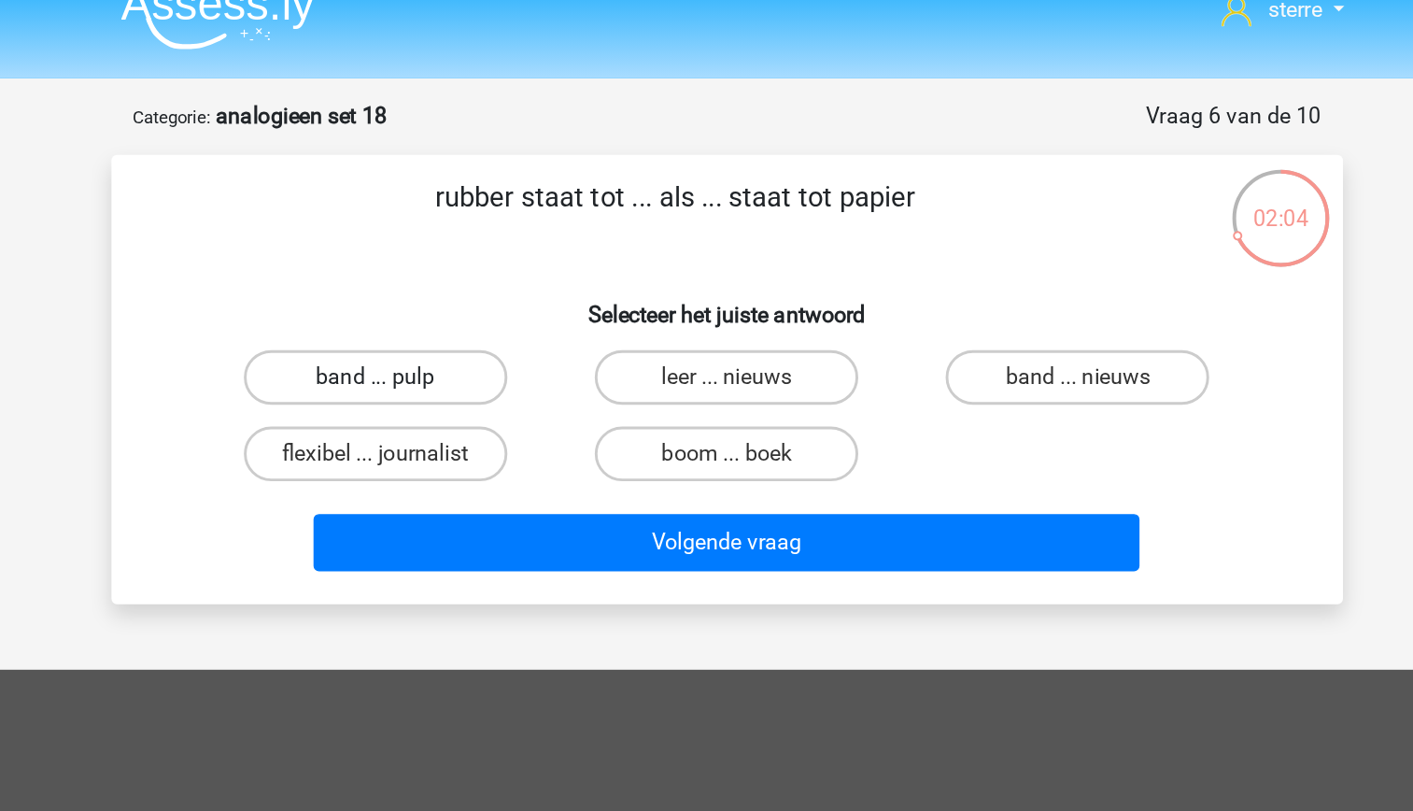
click at [512, 286] on label "band ... pulp" at bounding box center [466, 282] width 180 height 37
click at [478, 286] on input "band ... pulp" at bounding box center [472, 289] width 12 height 12
radio input "true"
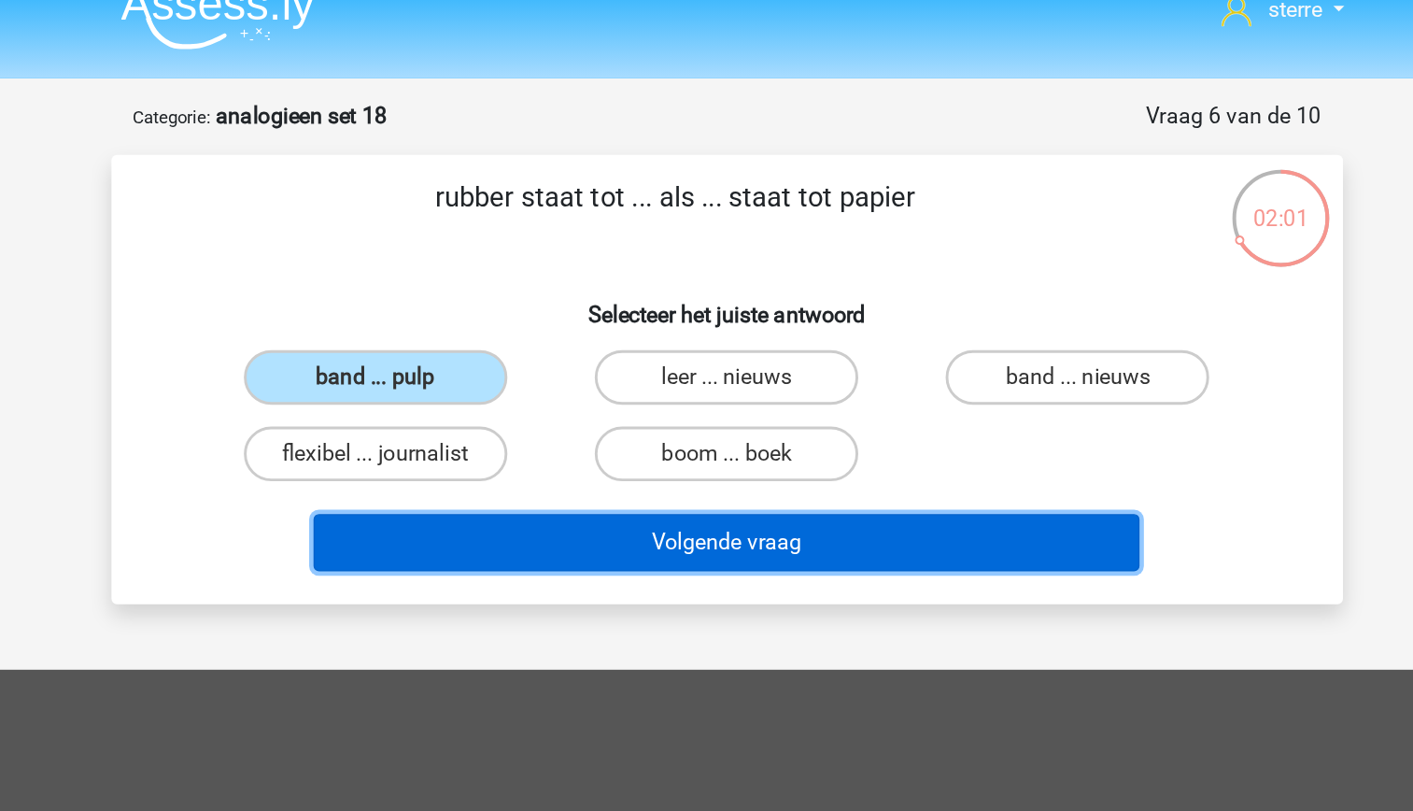
click at [696, 404] on button "Volgende vraag" at bounding box center [706, 395] width 565 height 39
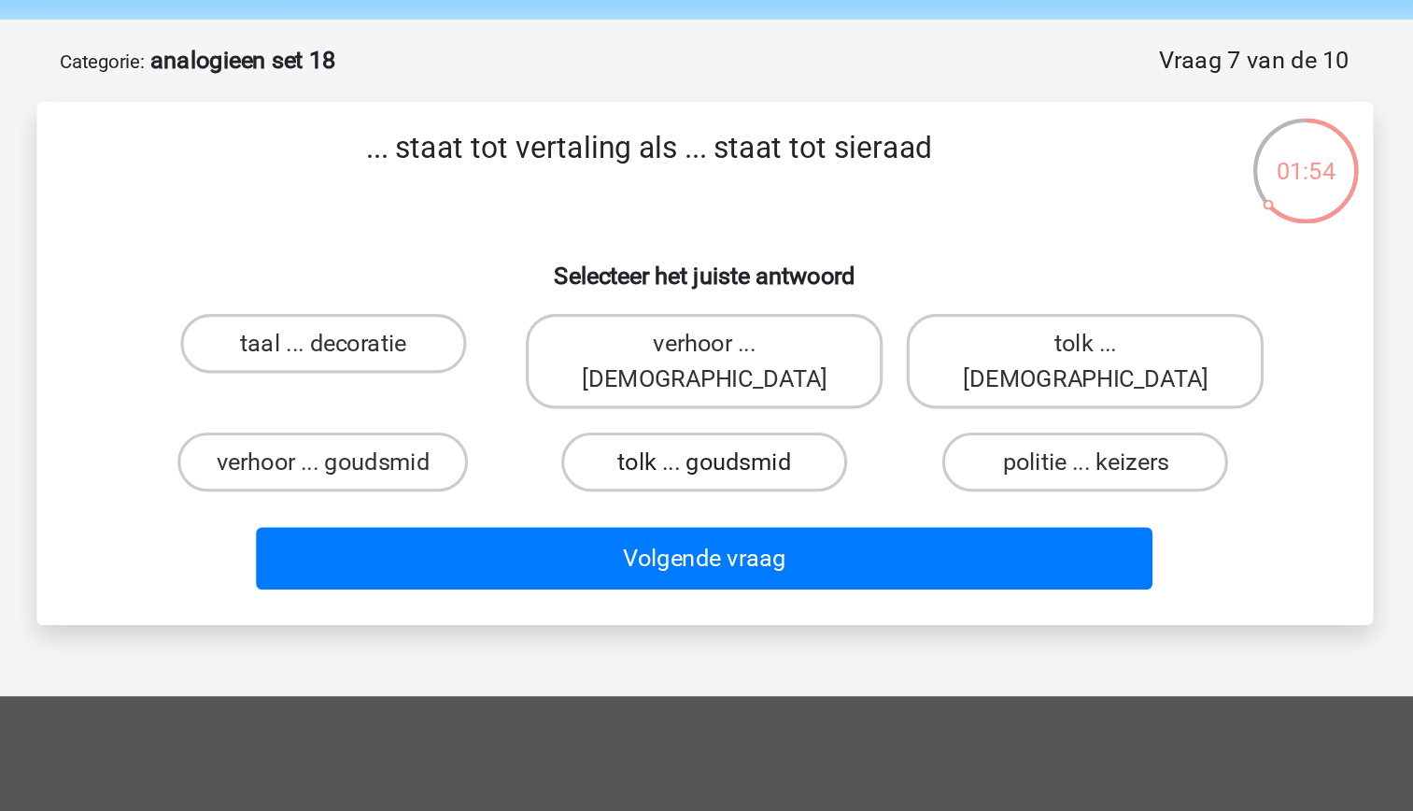
click at [702, 343] on label "tolk ... goudsmid" at bounding box center [706, 357] width 180 height 37
click at [706, 358] on input "tolk ... goudsmid" at bounding box center [712, 364] width 12 height 12
radio input "true"
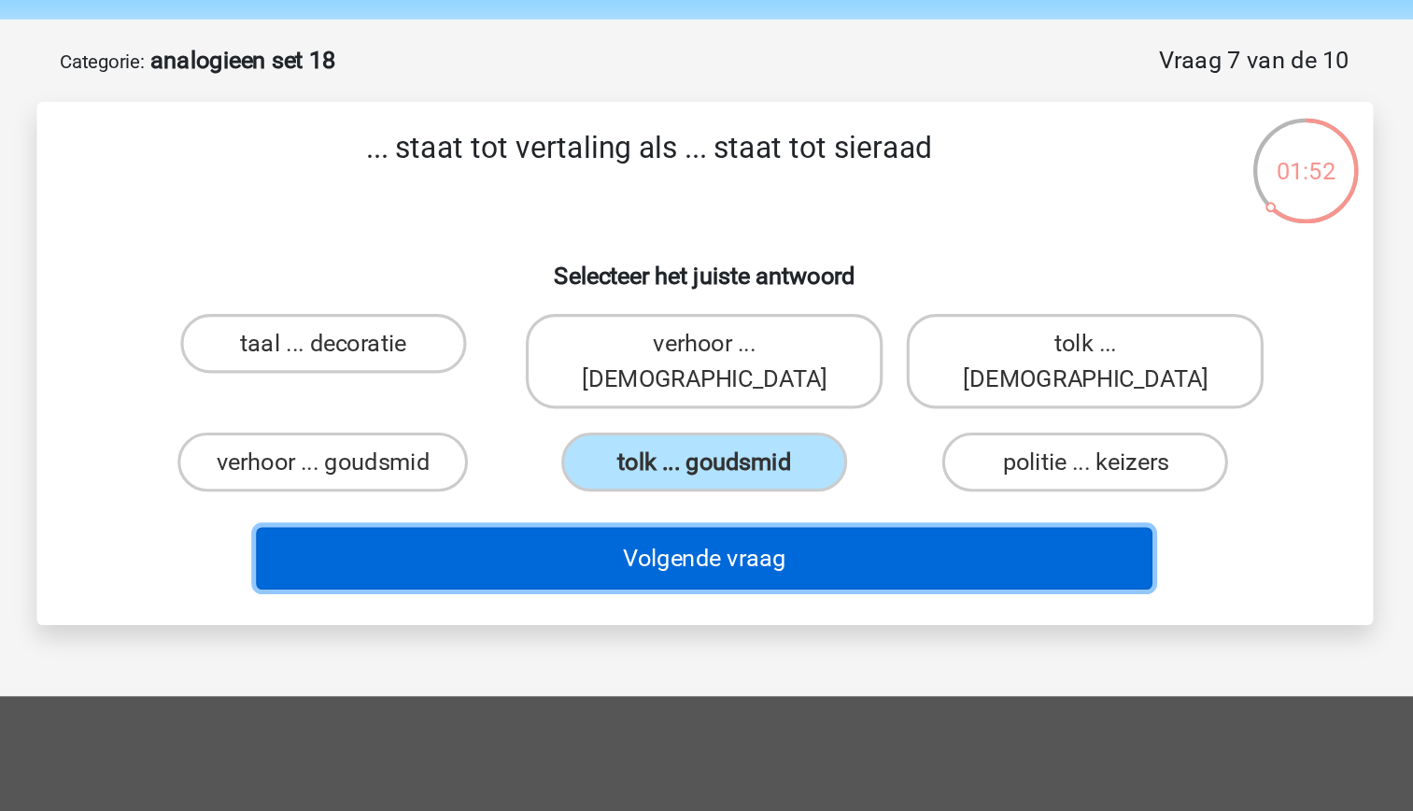
click at [723, 399] on button "Volgende vraag" at bounding box center [706, 418] width 565 height 39
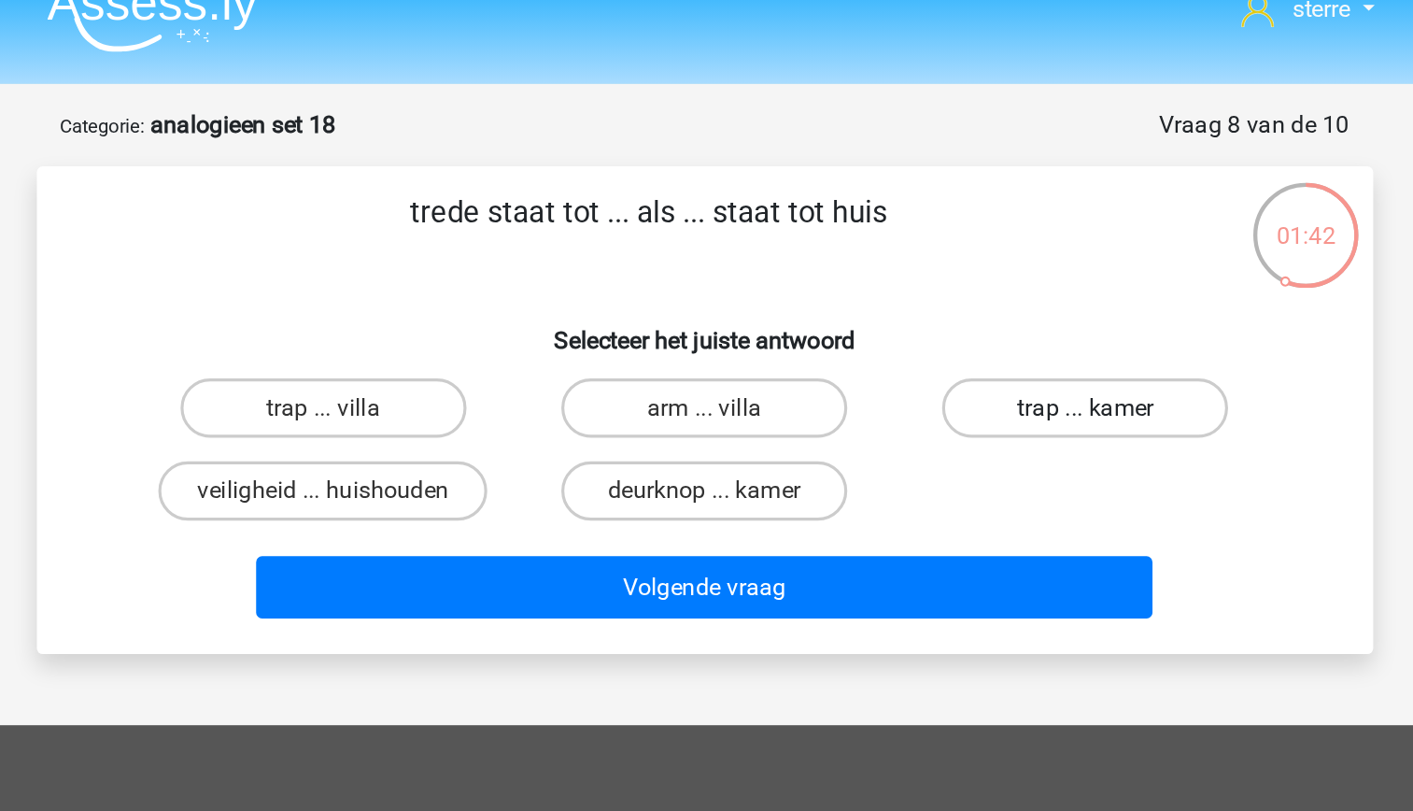
click at [914, 294] on label "trap ... kamer" at bounding box center [947, 282] width 180 height 37
click at [947, 294] on input "trap ... kamer" at bounding box center [953, 289] width 12 height 12
radio input "true"
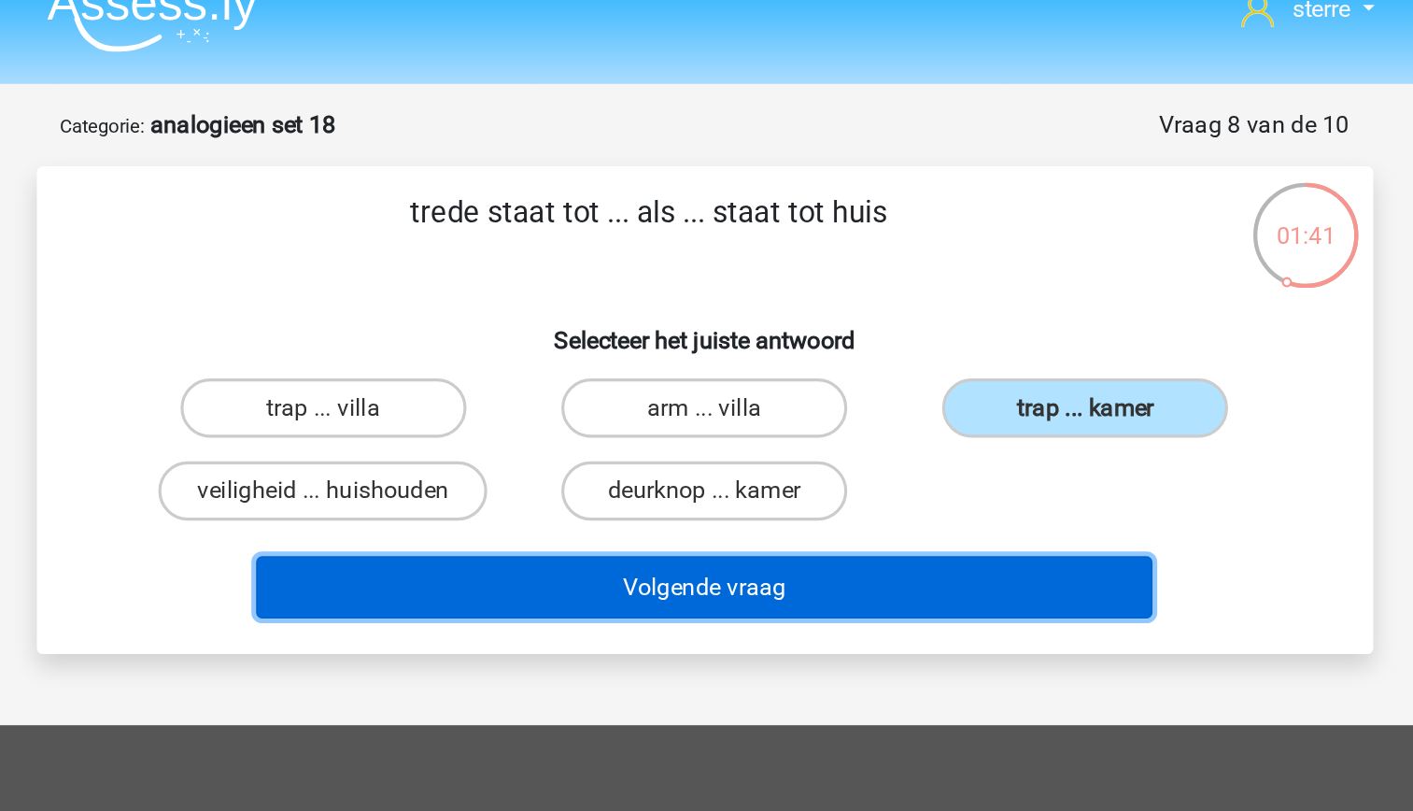
click at [884, 401] on button "Volgende vraag" at bounding box center [706, 395] width 565 height 39
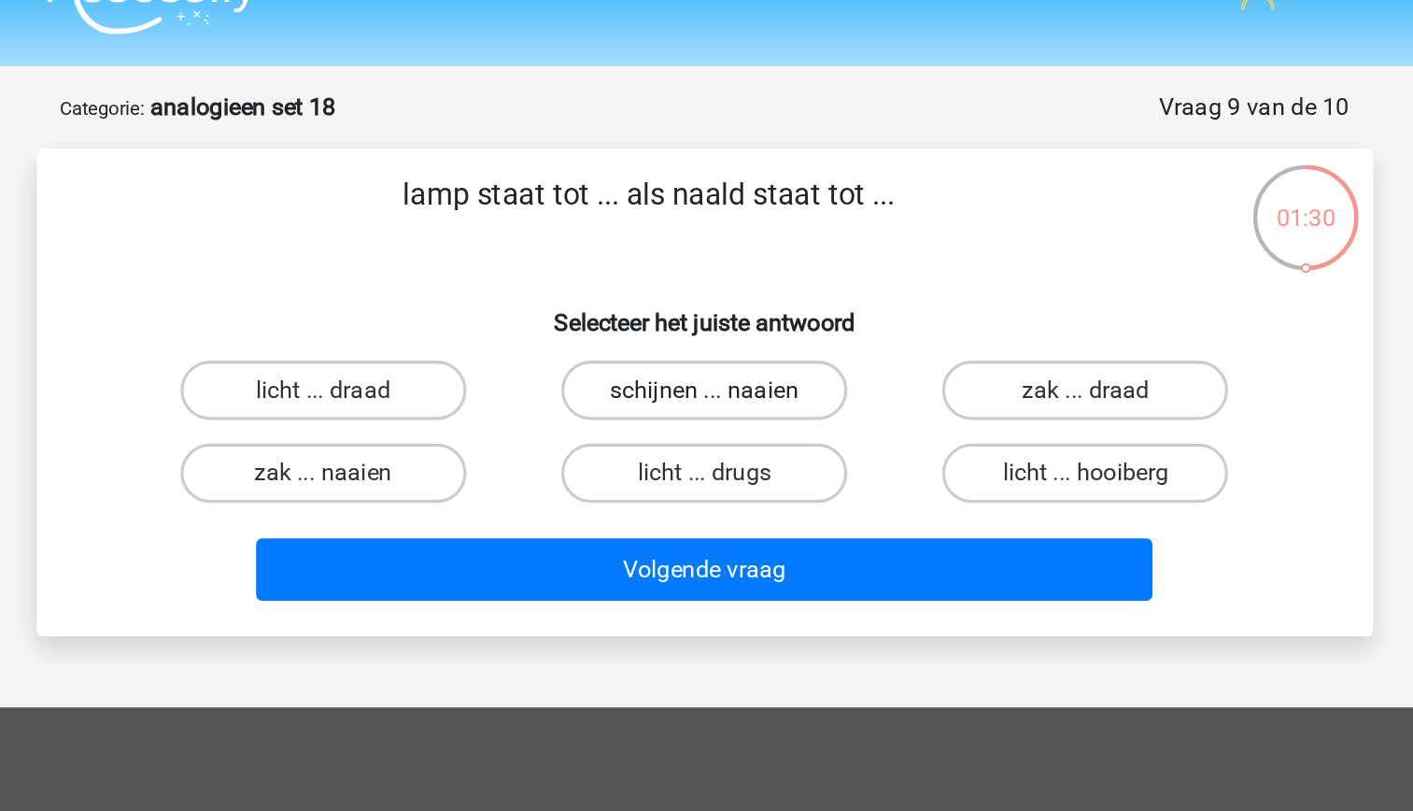
click at [738, 278] on label "schijnen ... naaien" at bounding box center [706, 282] width 180 height 37
click at [718, 283] on input "schijnen ... naaien" at bounding box center [712, 289] width 12 height 12
radio input "true"
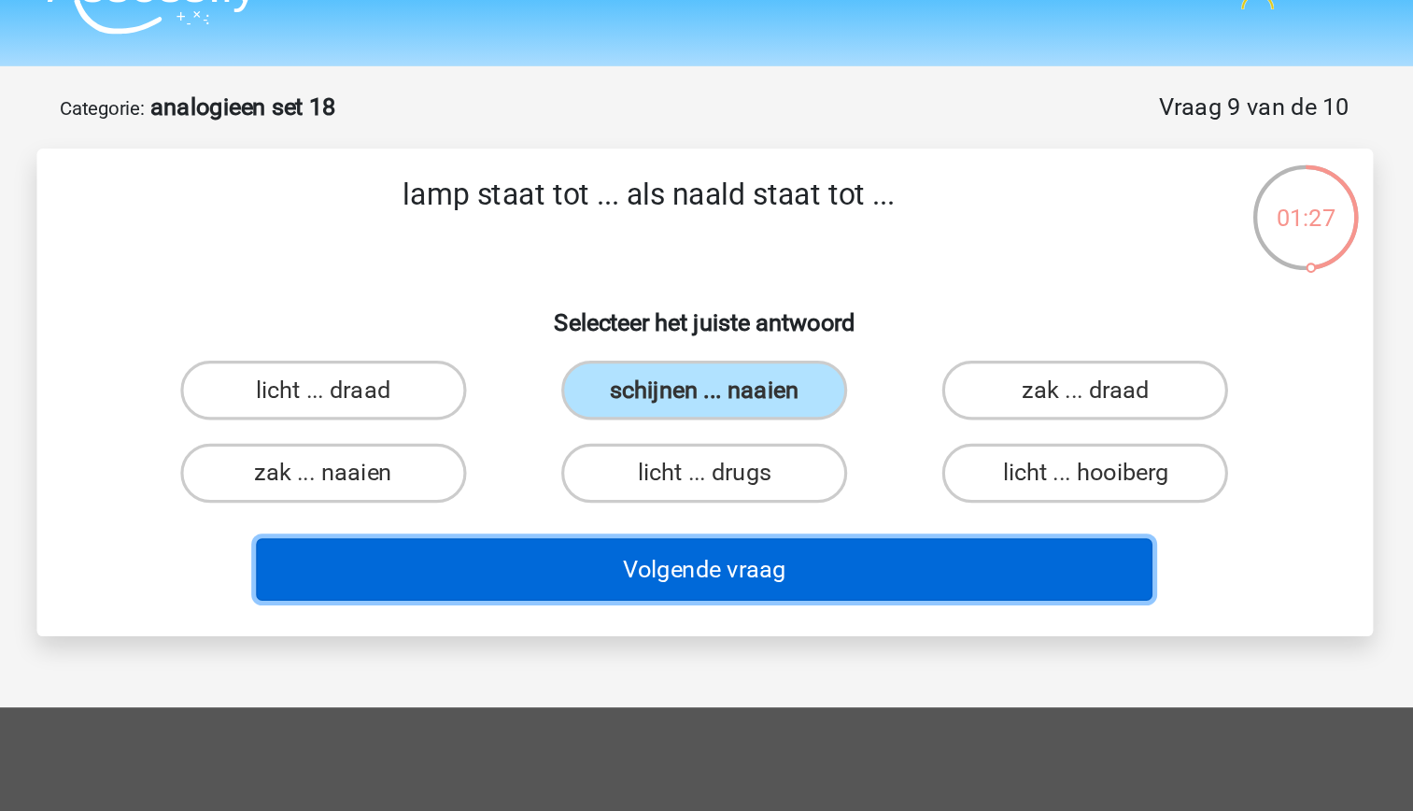
click at [761, 400] on button "Volgende vraag" at bounding box center [706, 395] width 565 height 39
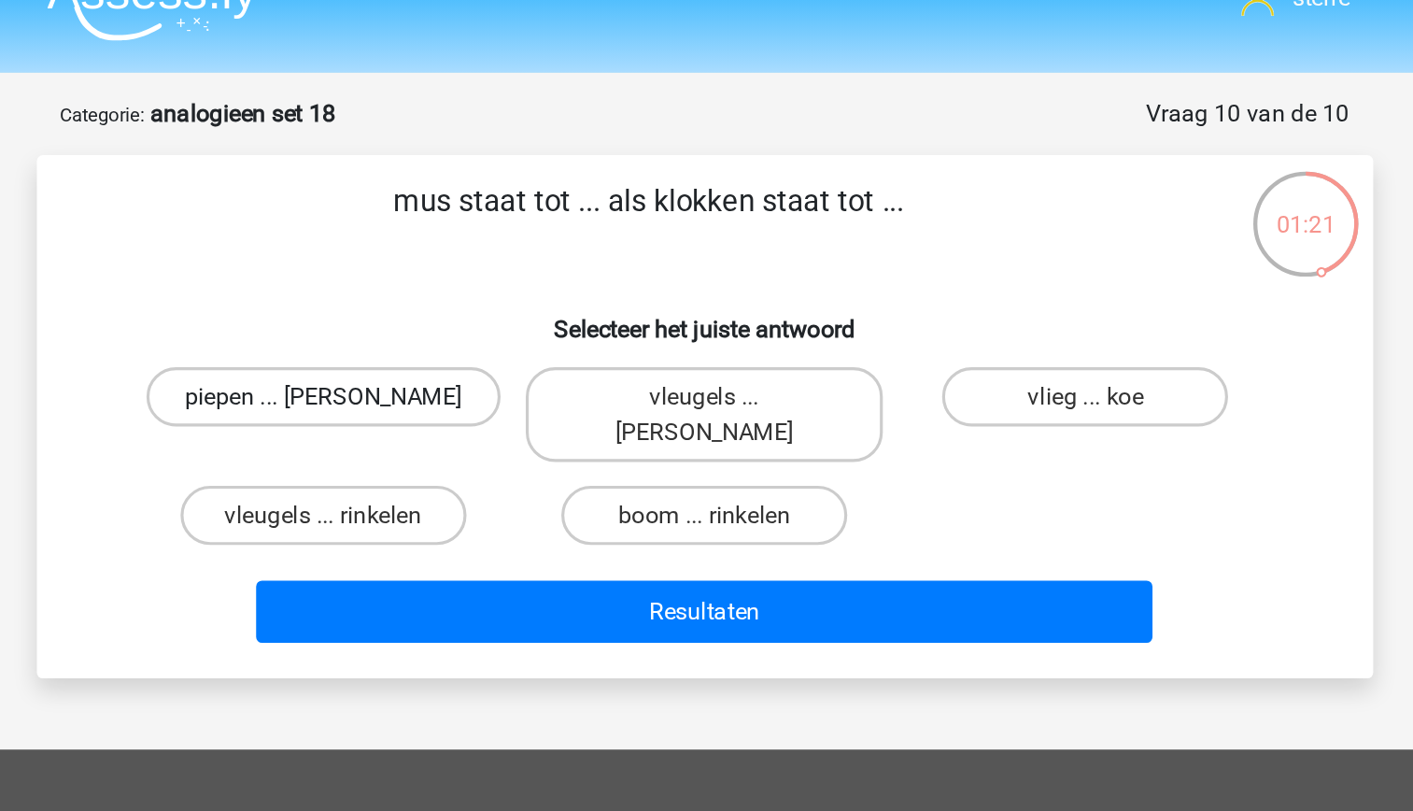
click at [503, 288] on label "piepen ... luiden" at bounding box center [466, 282] width 223 height 37
click at [478, 288] on input "piepen ... luiden" at bounding box center [472, 289] width 12 height 12
radio input "true"
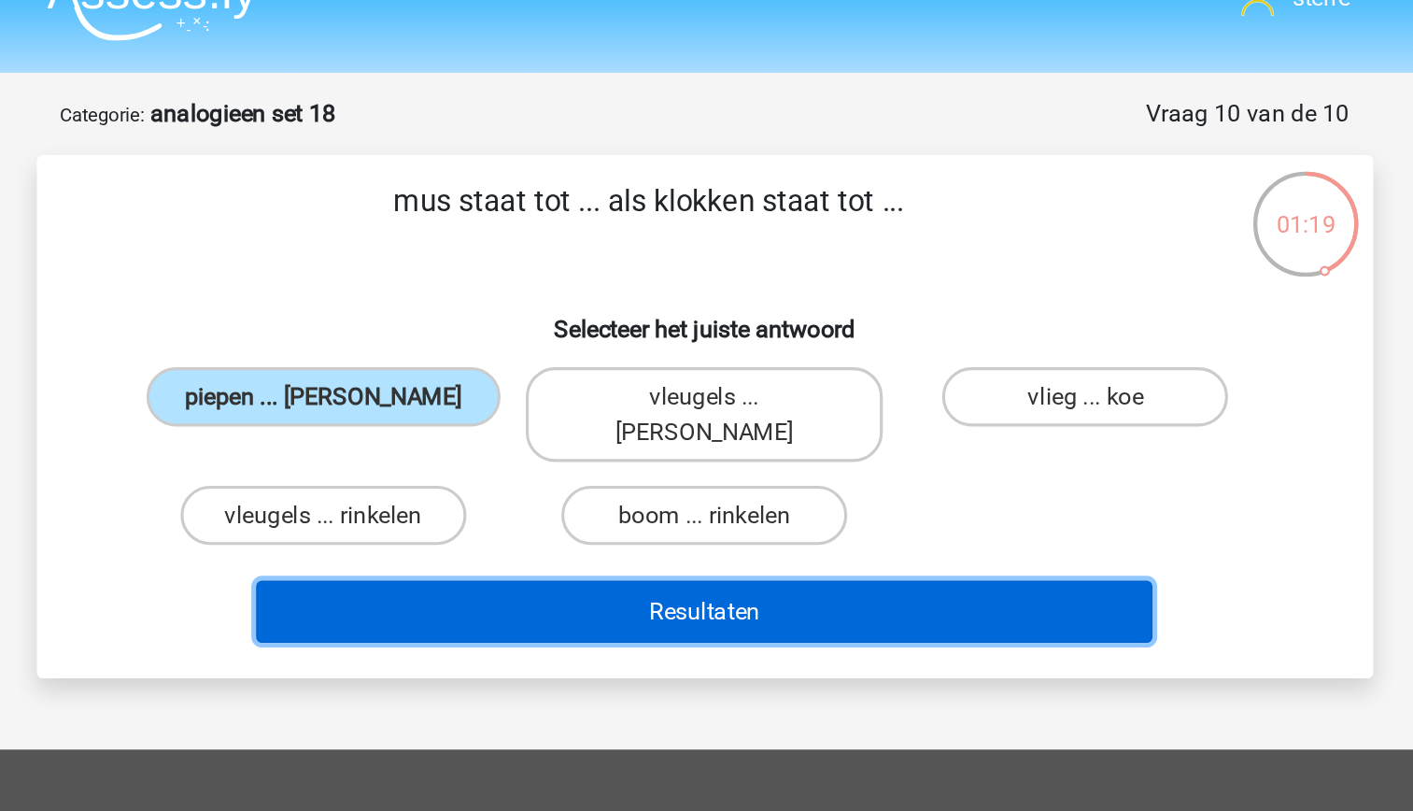
click at [701, 400] on button "Resultaten" at bounding box center [706, 418] width 565 height 39
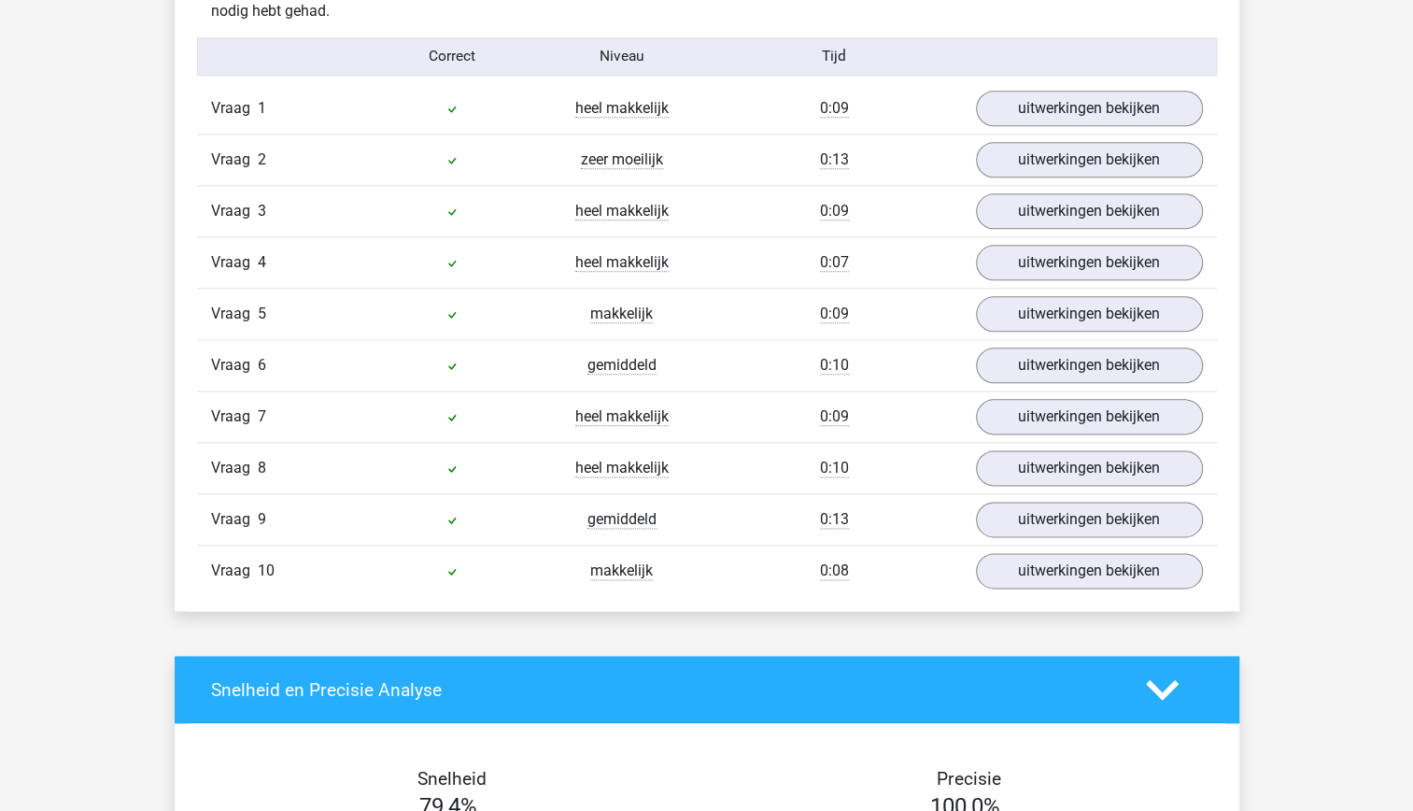
scroll to position [1156, 0]
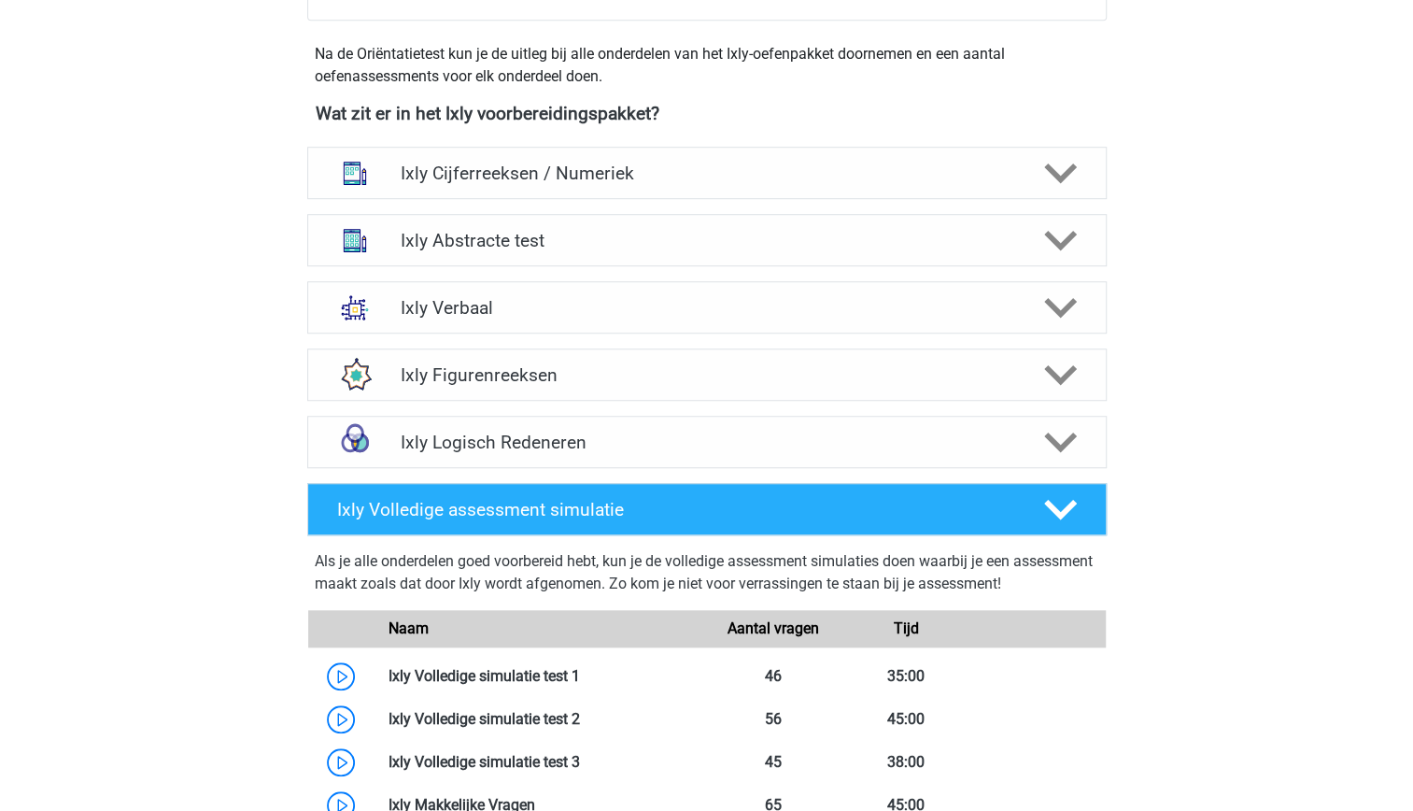
scroll to position [603, 0]
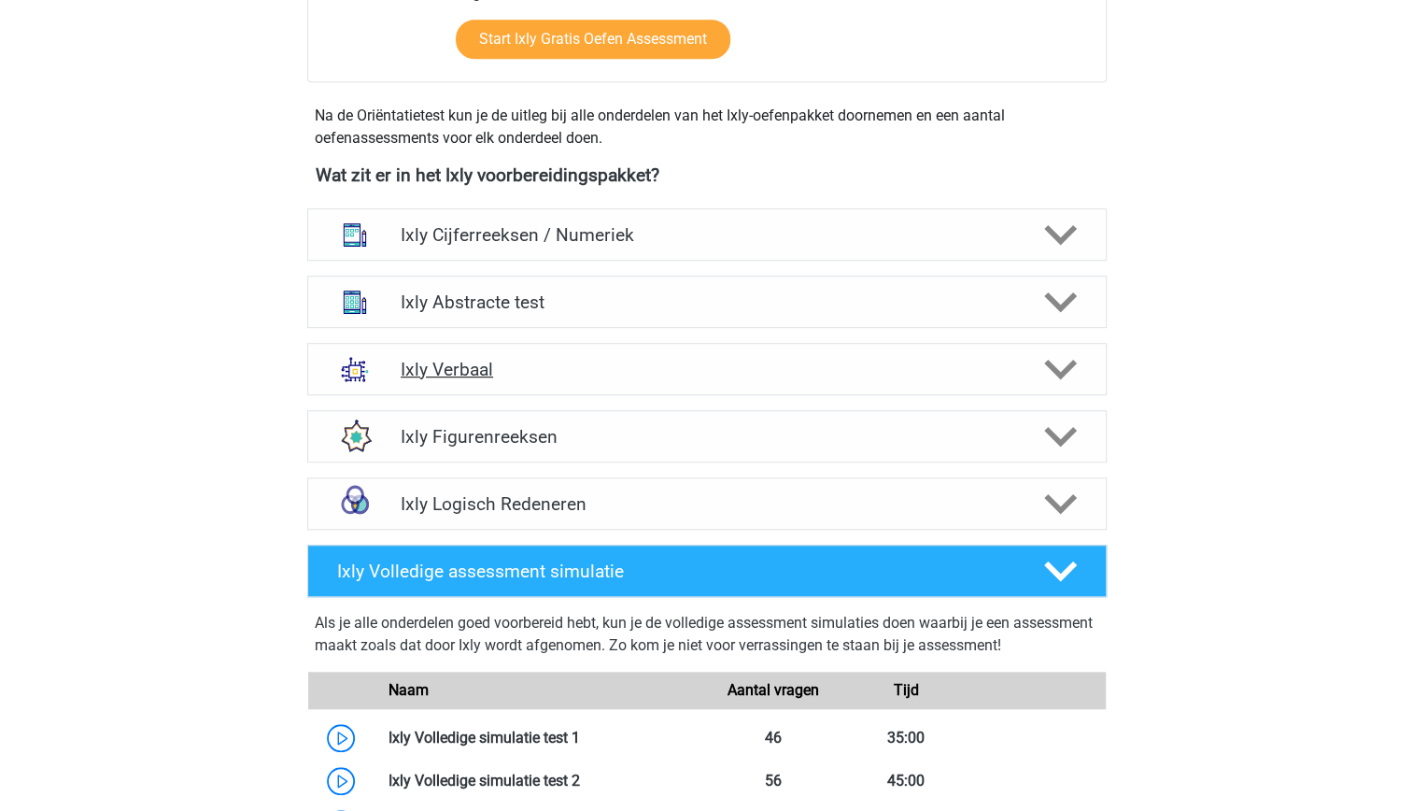
click at [568, 361] on h4 "Ixly Verbaal" at bounding box center [707, 369] width 612 height 21
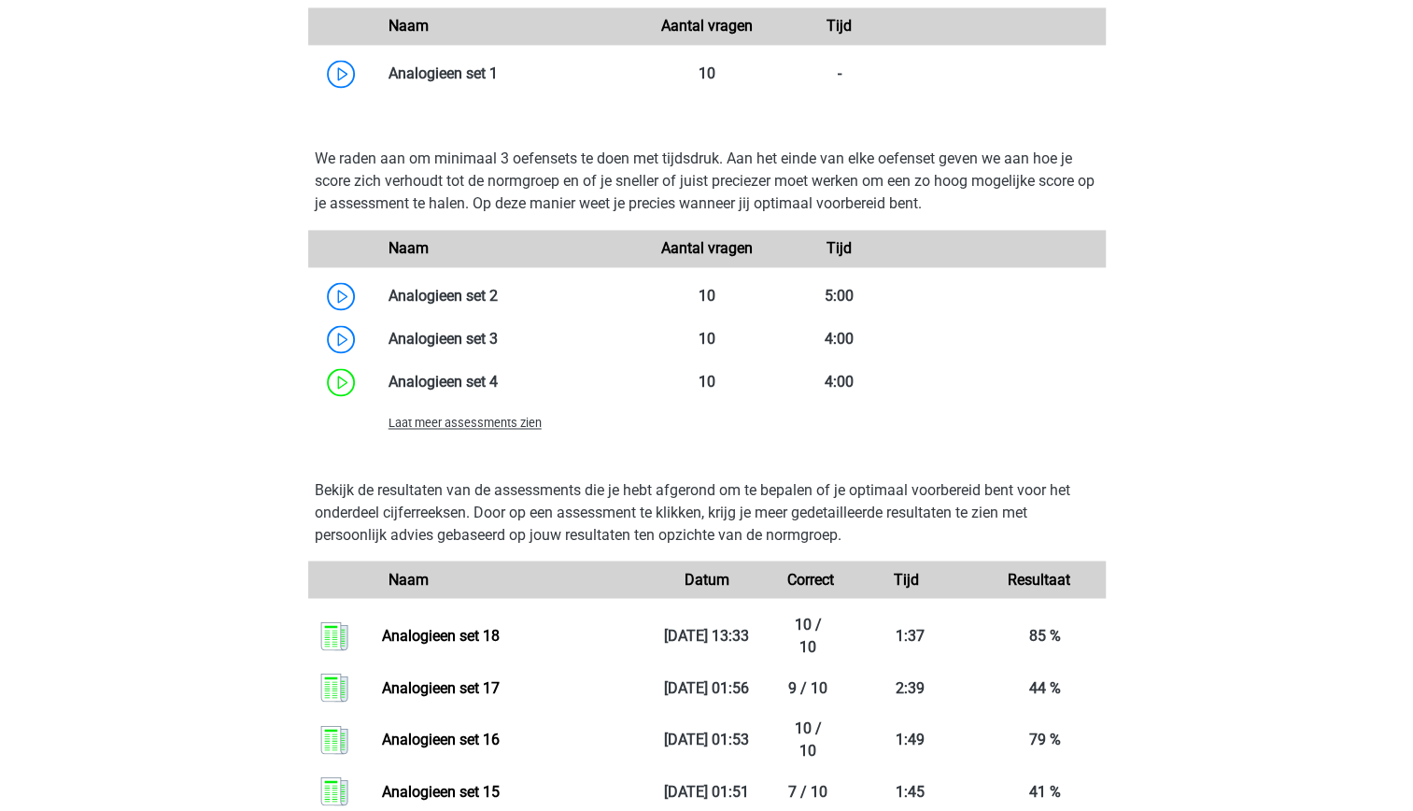
scroll to position [1649, 0]
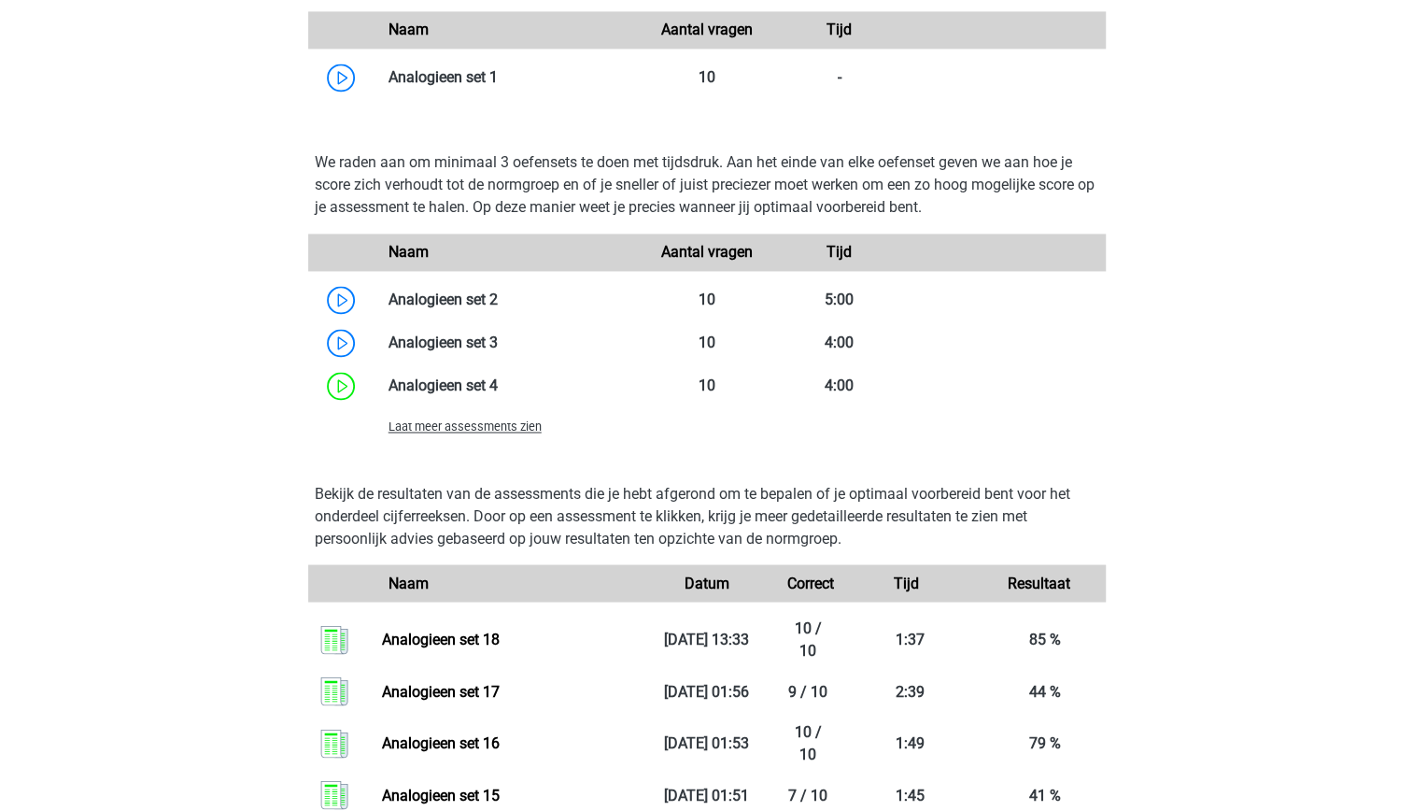
click at [504, 428] on span "Laat meer assessments zien" at bounding box center [465, 426] width 153 height 14
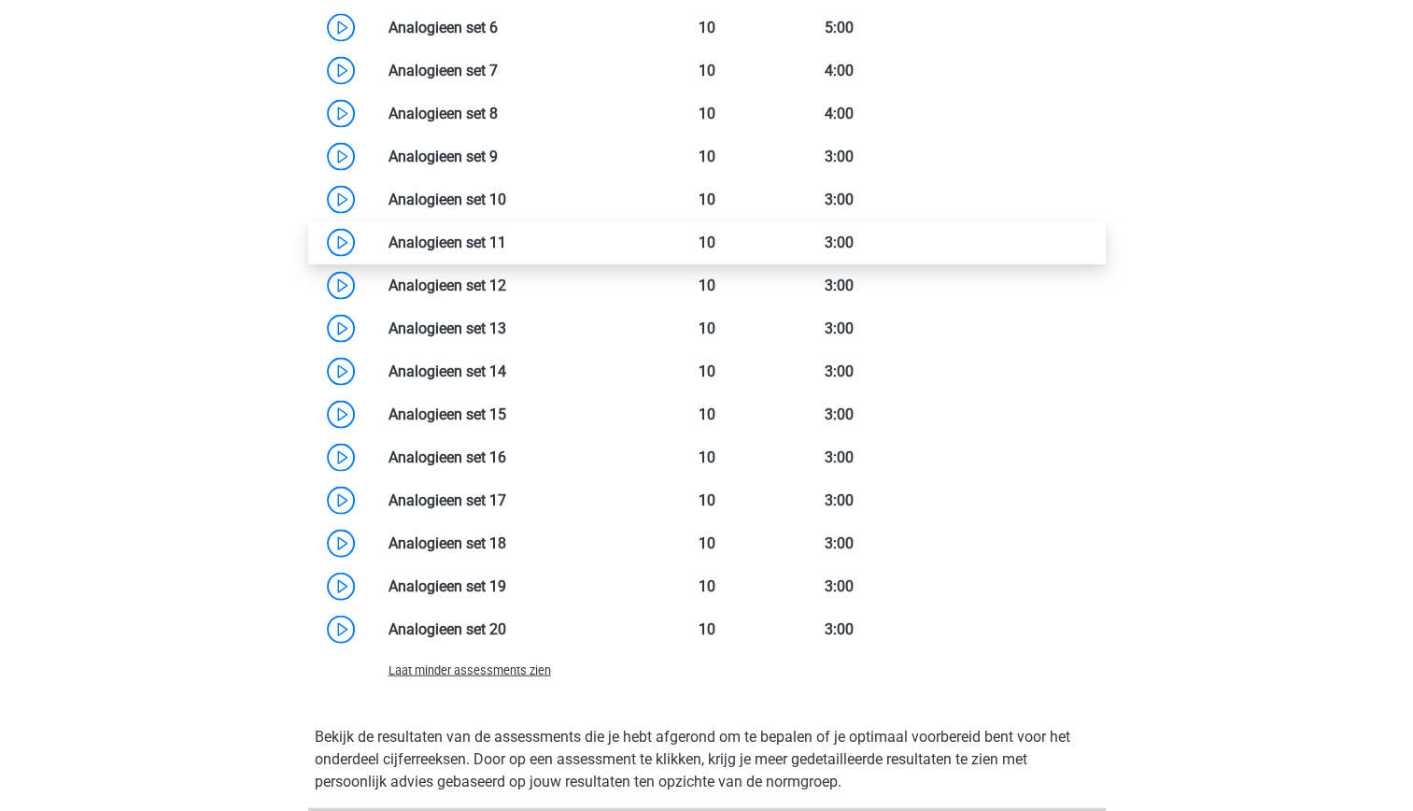
scroll to position [2098, 0]
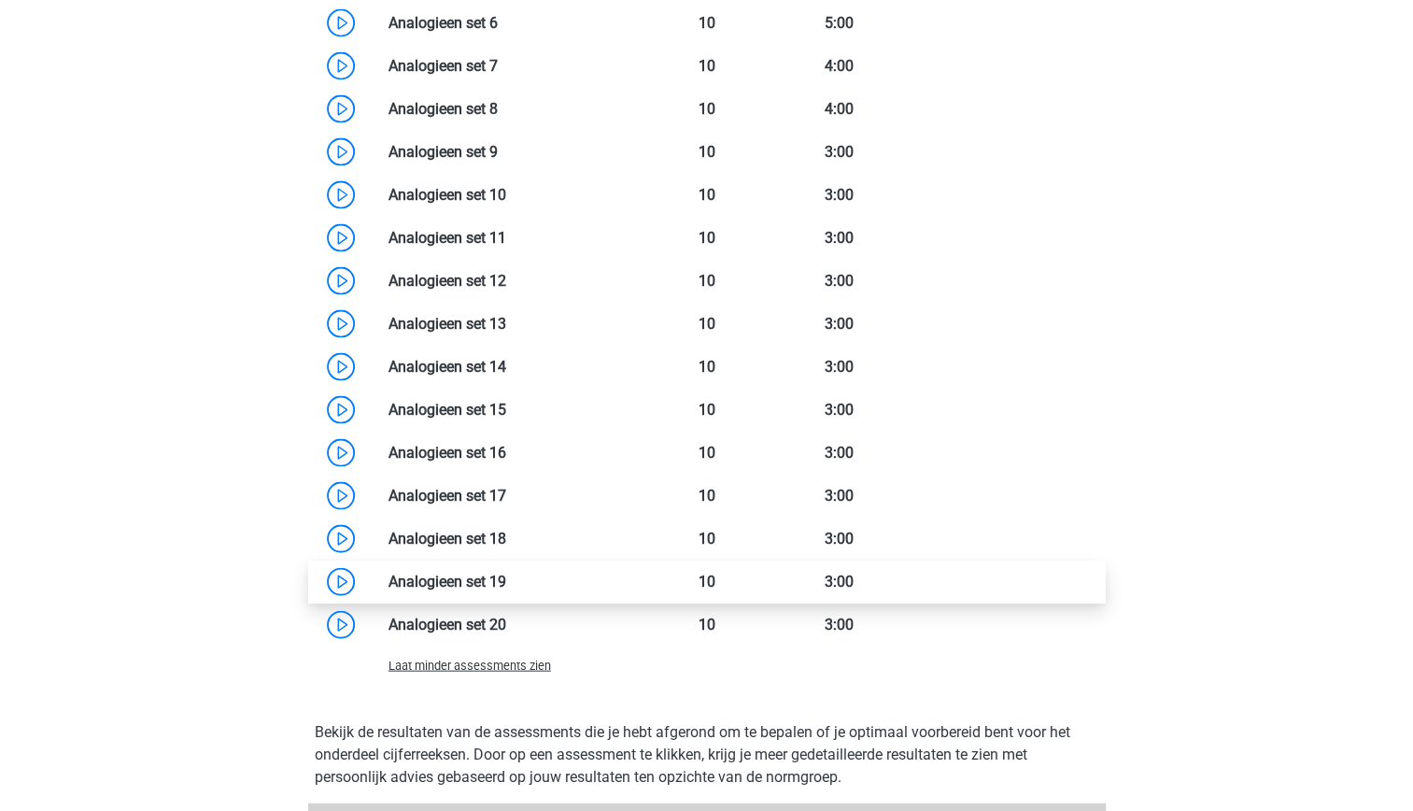
click at [506, 589] on link at bounding box center [506, 581] width 0 height 18
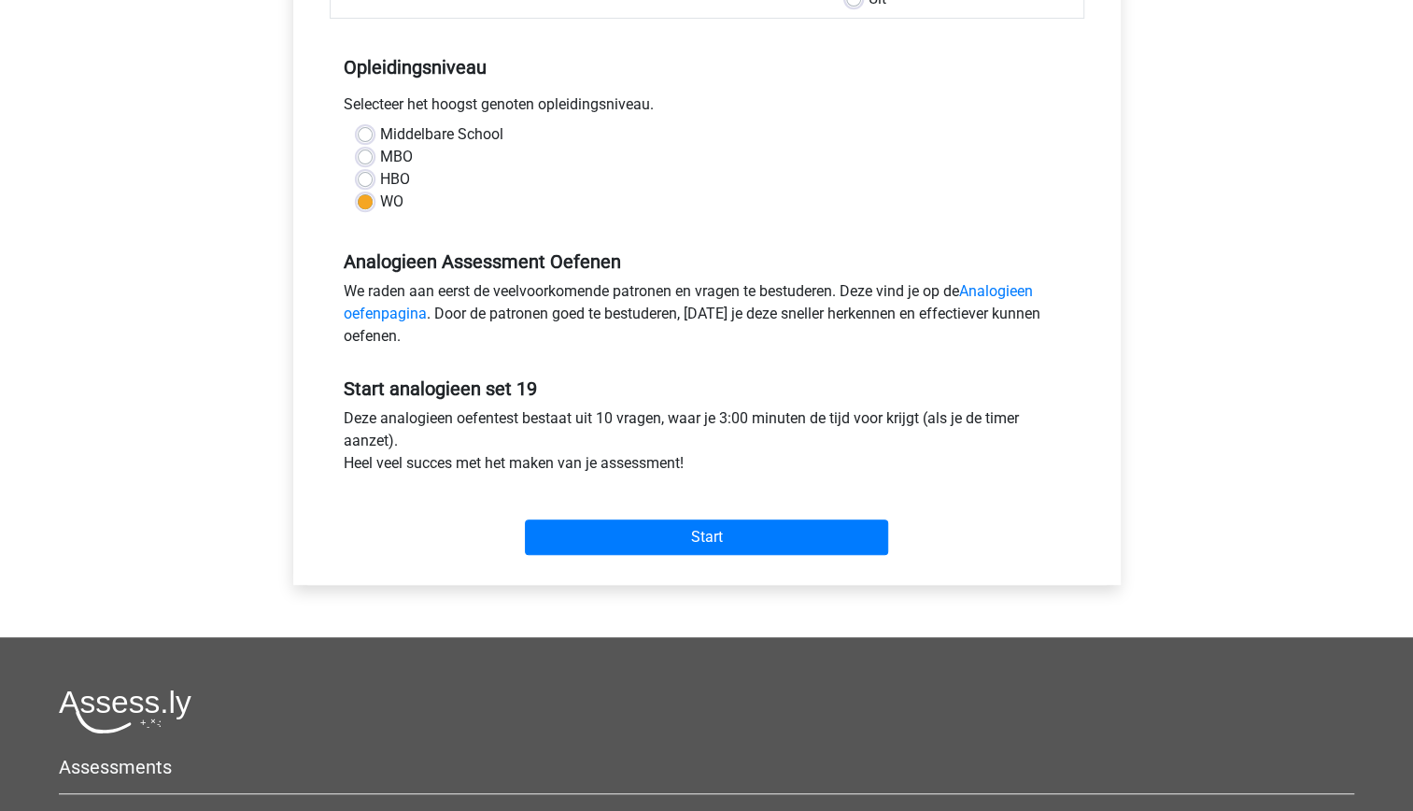
scroll to position [352, 0]
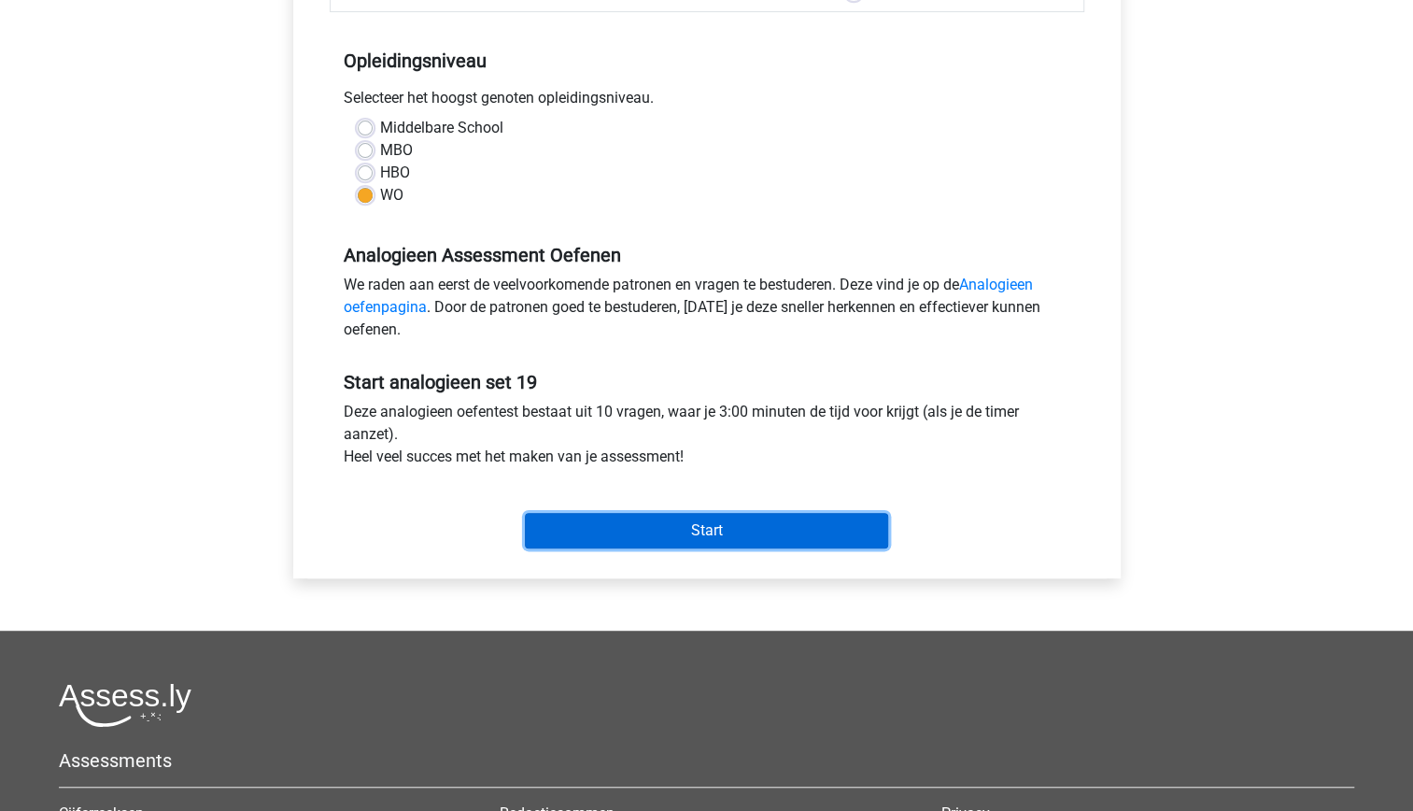
click at [625, 530] on input "Start" at bounding box center [706, 530] width 363 height 35
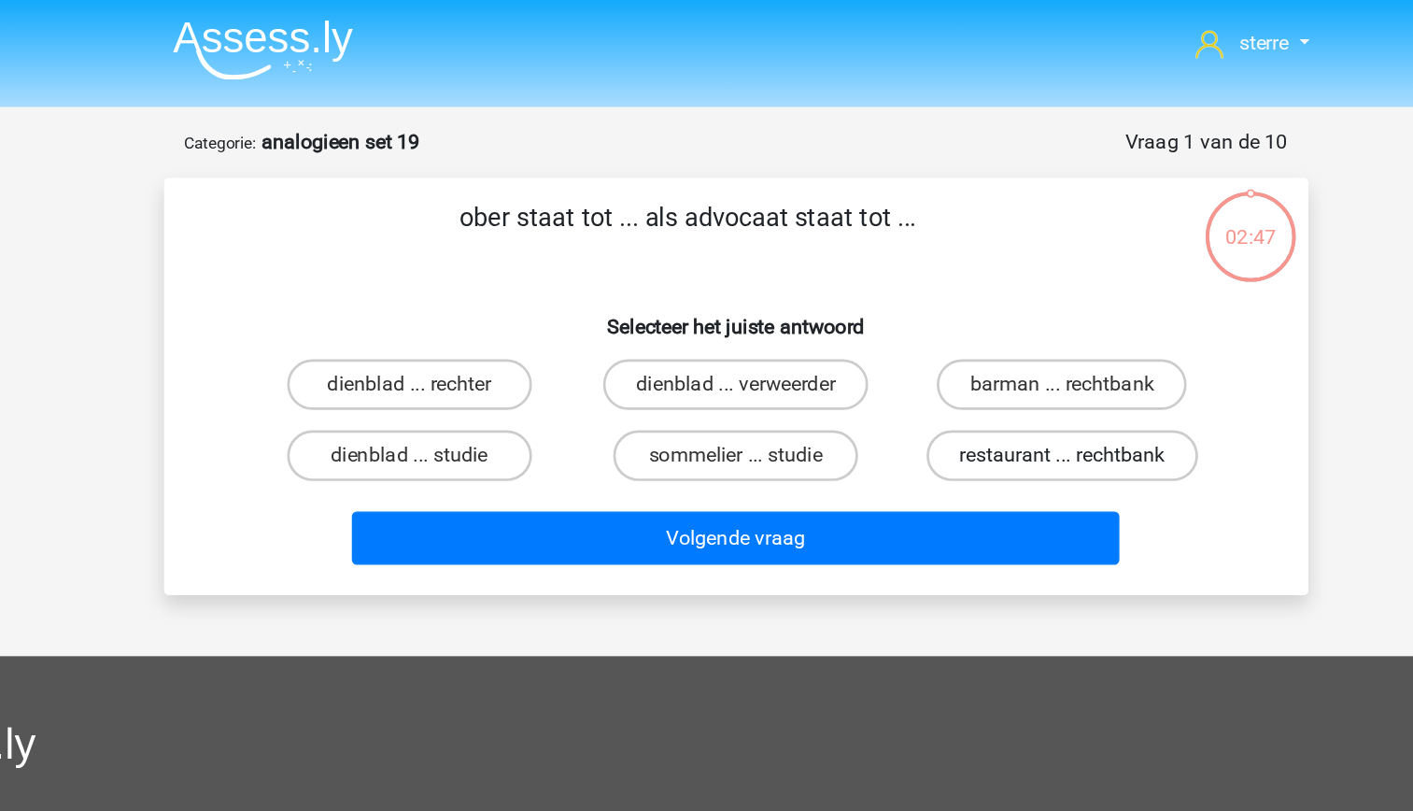
click at [872, 339] on label "restaurant ... rechtbank" at bounding box center [947, 335] width 200 height 37
click at [947, 339] on input "restaurant ... rechtbank" at bounding box center [953, 341] width 12 height 12
radio input "true"
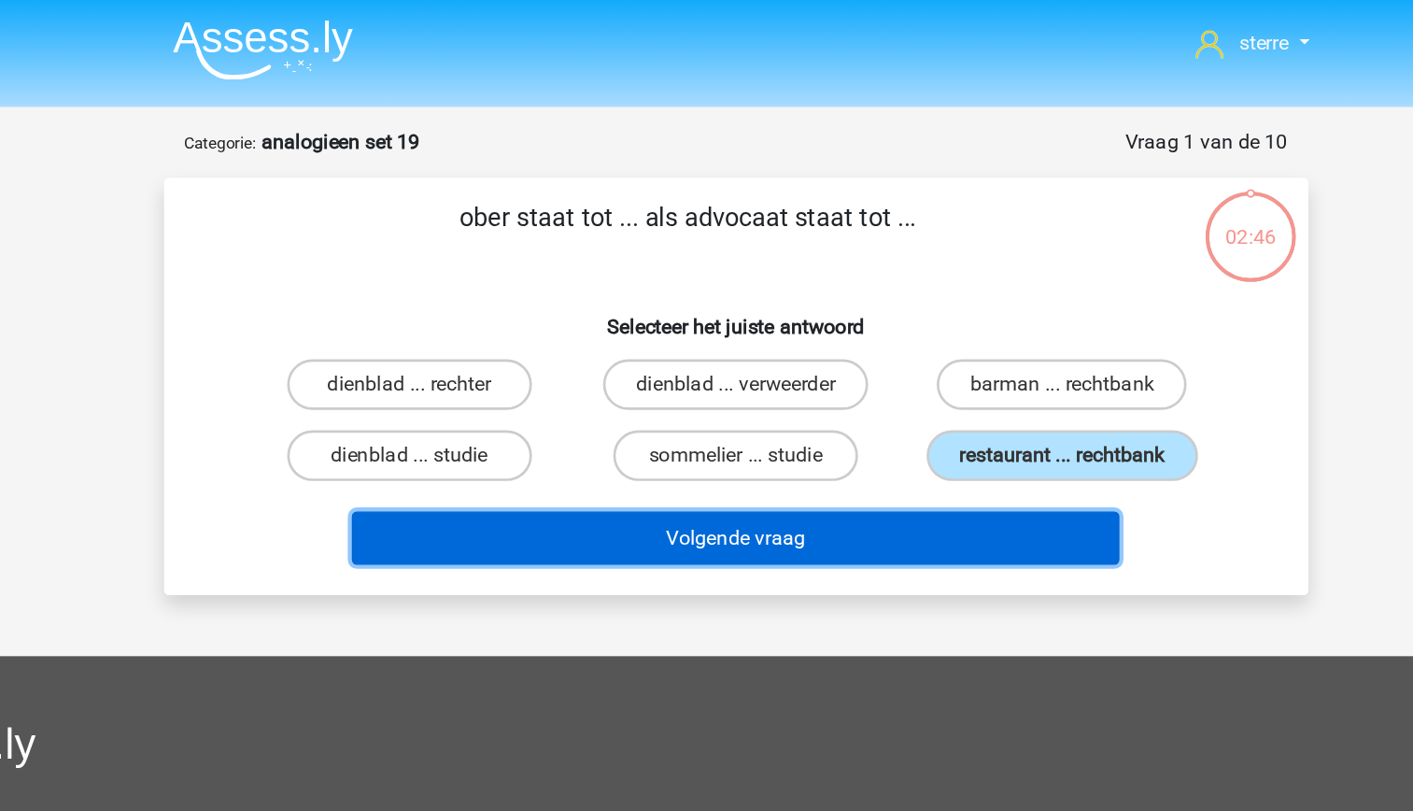
click at [836, 415] on button "Volgende vraag" at bounding box center [706, 395] width 565 height 39
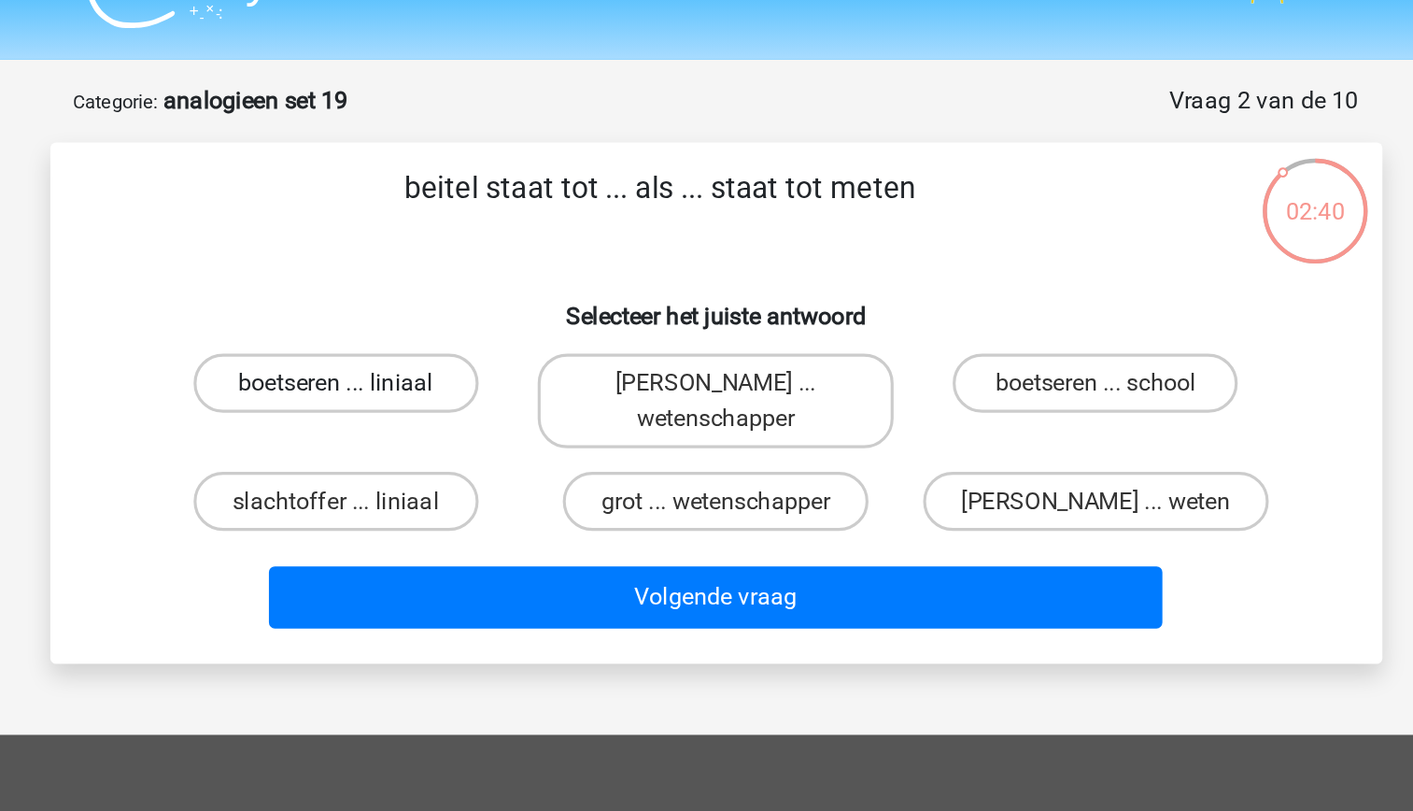
click at [495, 291] on label "boetseren ... liniaal" at bounding box center [466, 282] width 180 height 37
click at [478, 291] on input "boetseren ... liniaal" at bounding box center [472, 289] width 12 height 12
radio input "true"
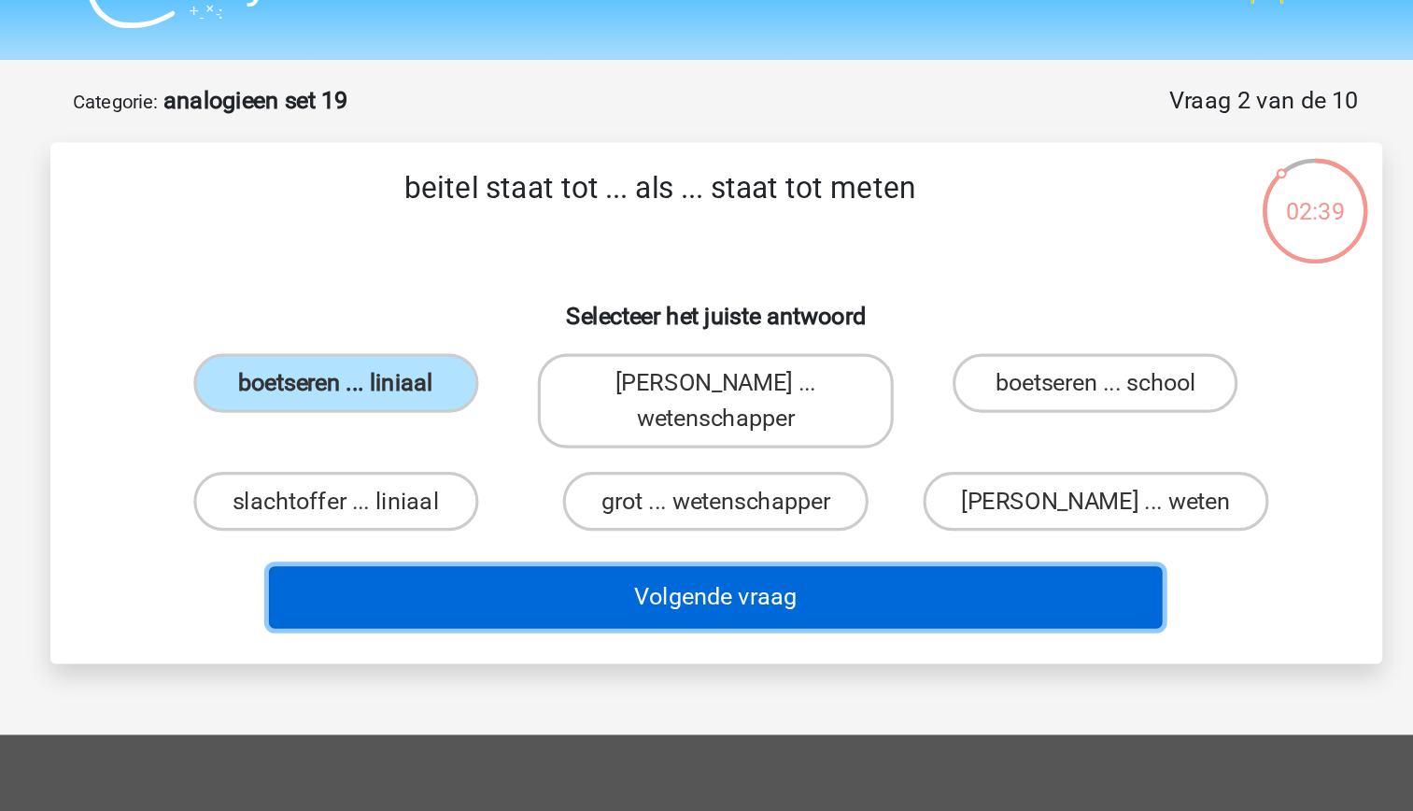
click at [698, 426] on button "Volgende vraag" at bounding box center [706, 418] width 565 height 39
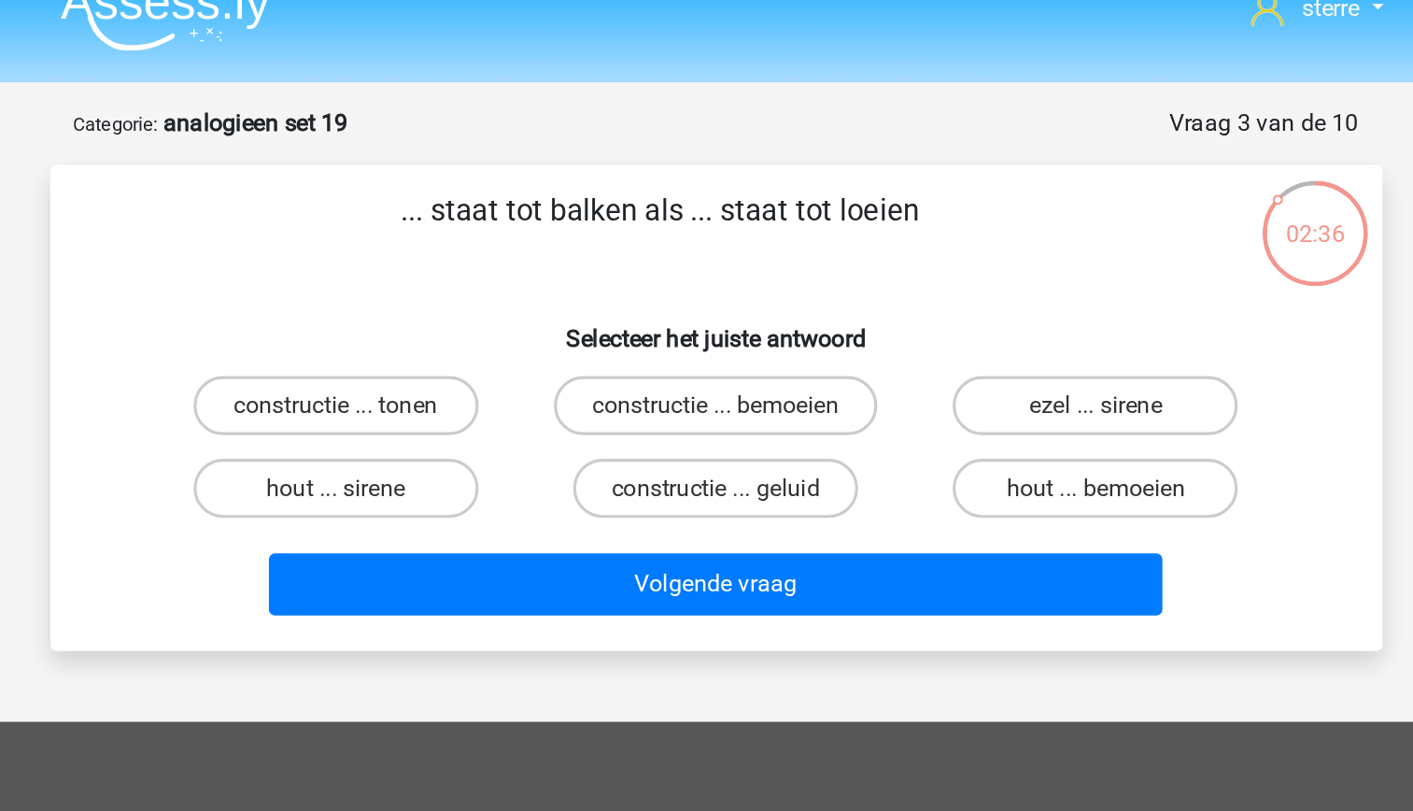
click at [647, 162] on p "... staat tot balken als ... staat tot loeien" at bounding box center [672, 174] width 713 height 56
click at [583, 211] on div "... staat tot balken als ... staat tot loeien Selecteer het juiste antwoord con…" at bounding box center [707, 284] width 828 height 277
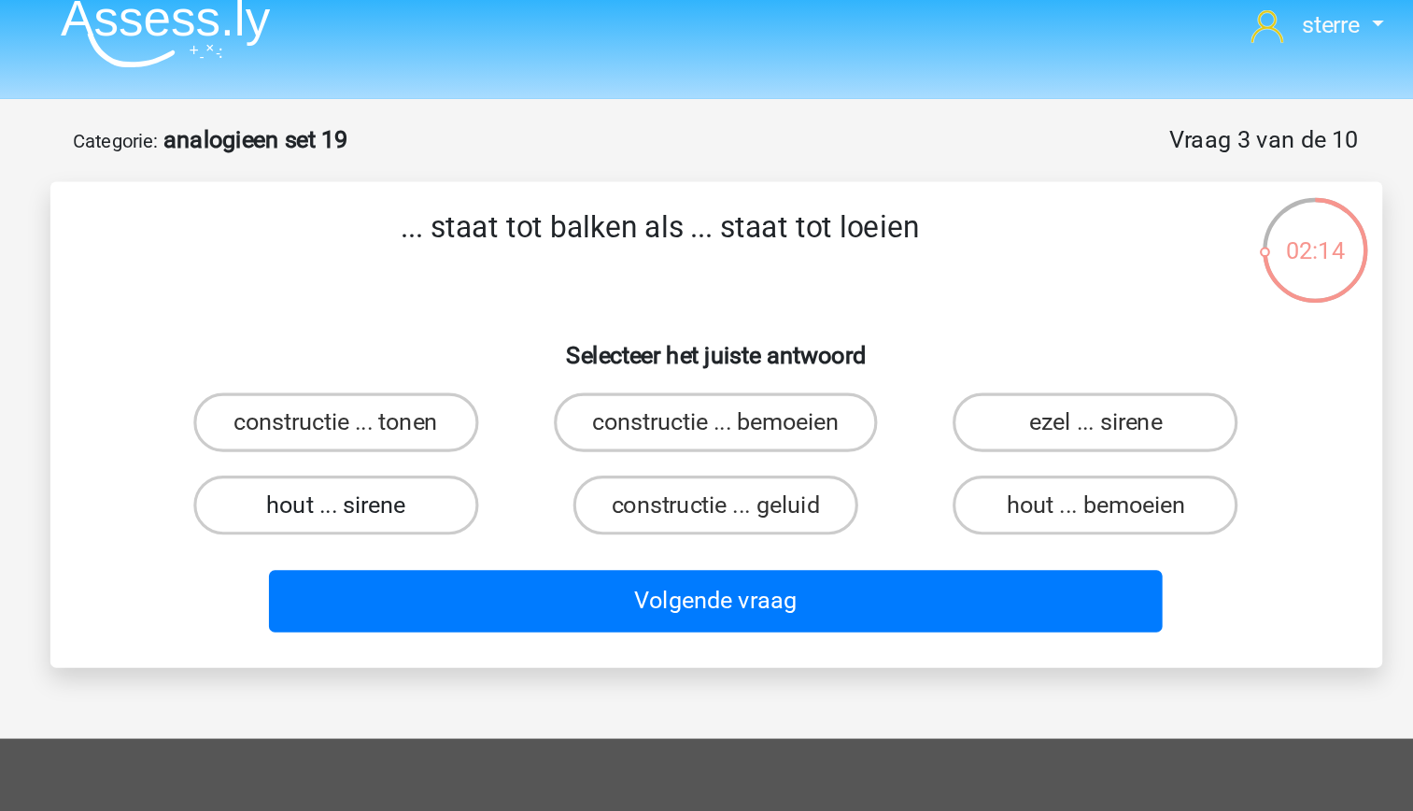
click at [515, 343] on label "hout ... sirene" at bounding box center [466, 335] width 180 height 37
click at [478, 343] on input "hout ... sirene" at bounding box center [472, 341] width 12 height 12
radio input "true"
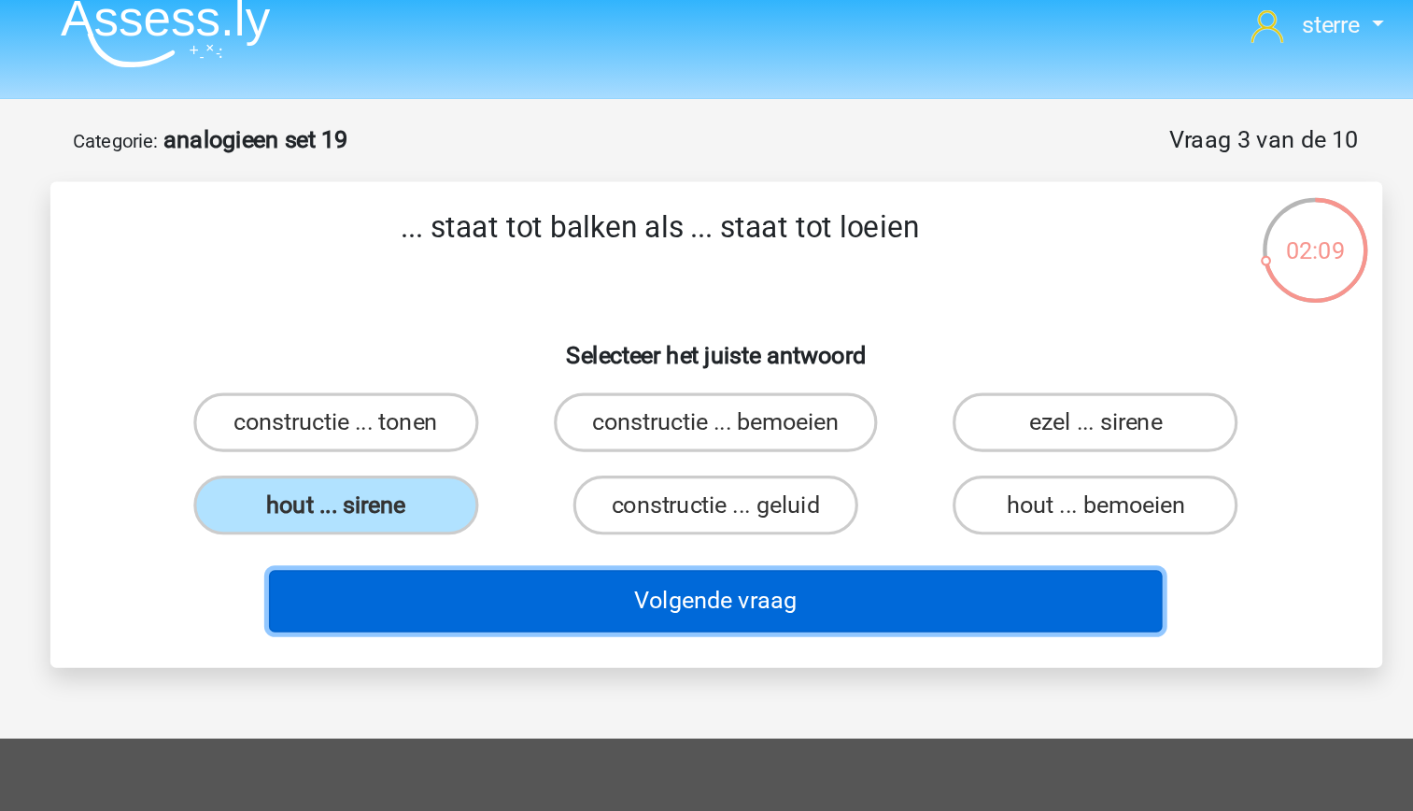
click at [721, 394] on button "Volgende vraag" at bounding box center [706, 395] width 565 height 39
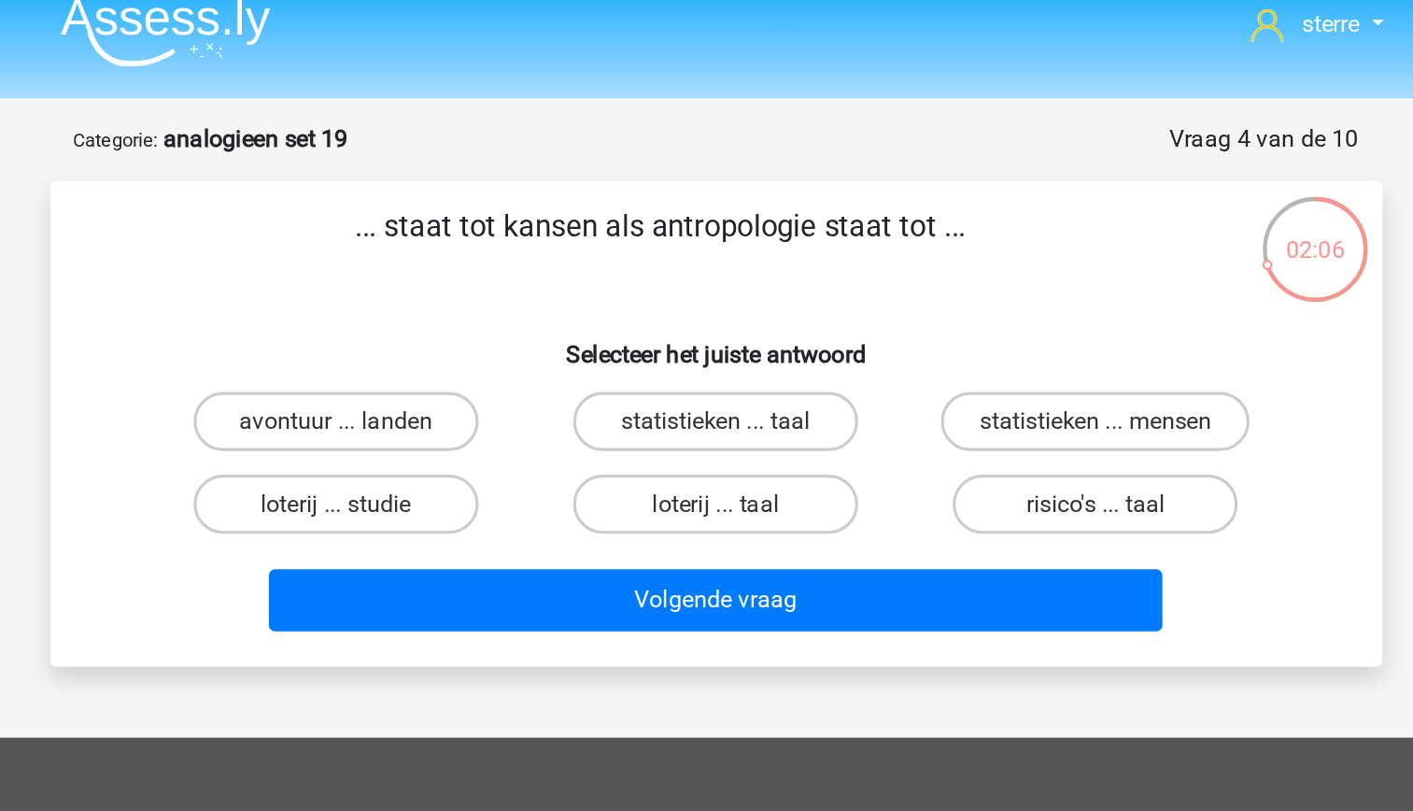
click at [602, 162] on p "... staat tot kansen als antropologie staat tot ..." at bounding box center [672, 174] width 713 height 56
click at [530, 205] on div "... staat tot kansen als antropologie staat tot ... Selecteer het juiste antwoo…" at bounding box center [707, 284] width 828 height 277
click at [924, 280] on label "statistieken ... mensen" at bounding box center [946, 282] width 195 height 37
click at [947, 283] on input "statistieken ... mensen" at bounding box center [953, 289] width 12 height 12
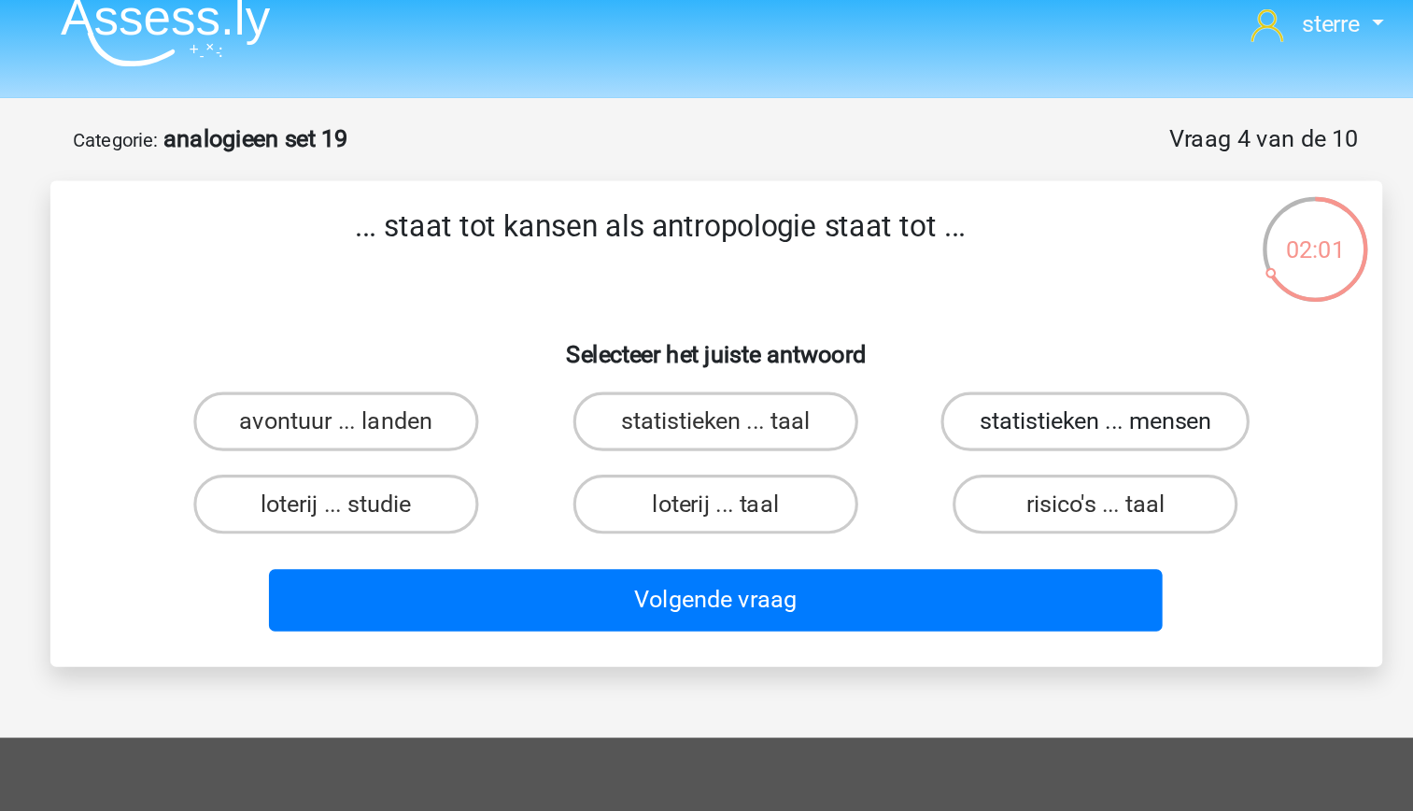
radio input "true"
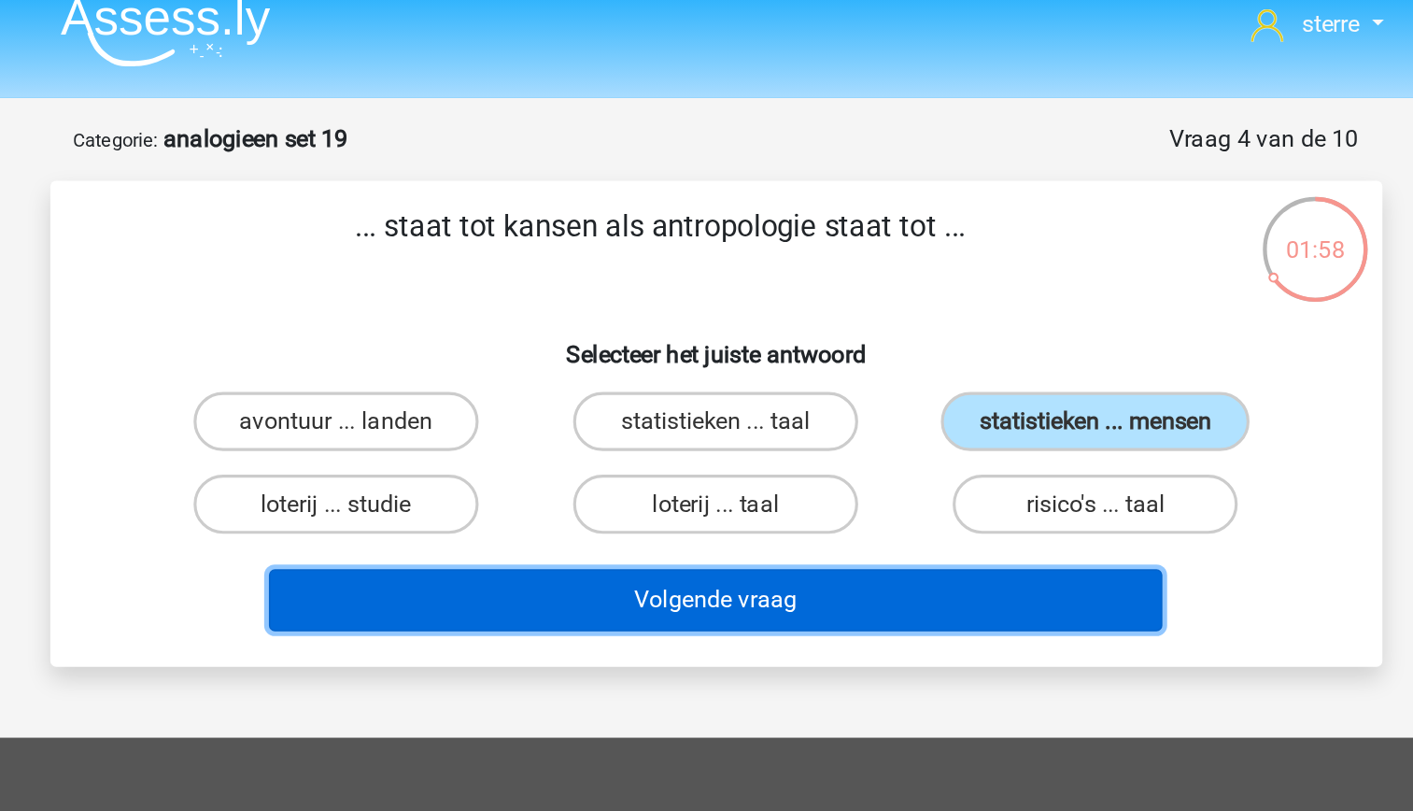
click at [778, 406] on button "Volgende vraag" at bounding box center [706, 395] width 565 height 39
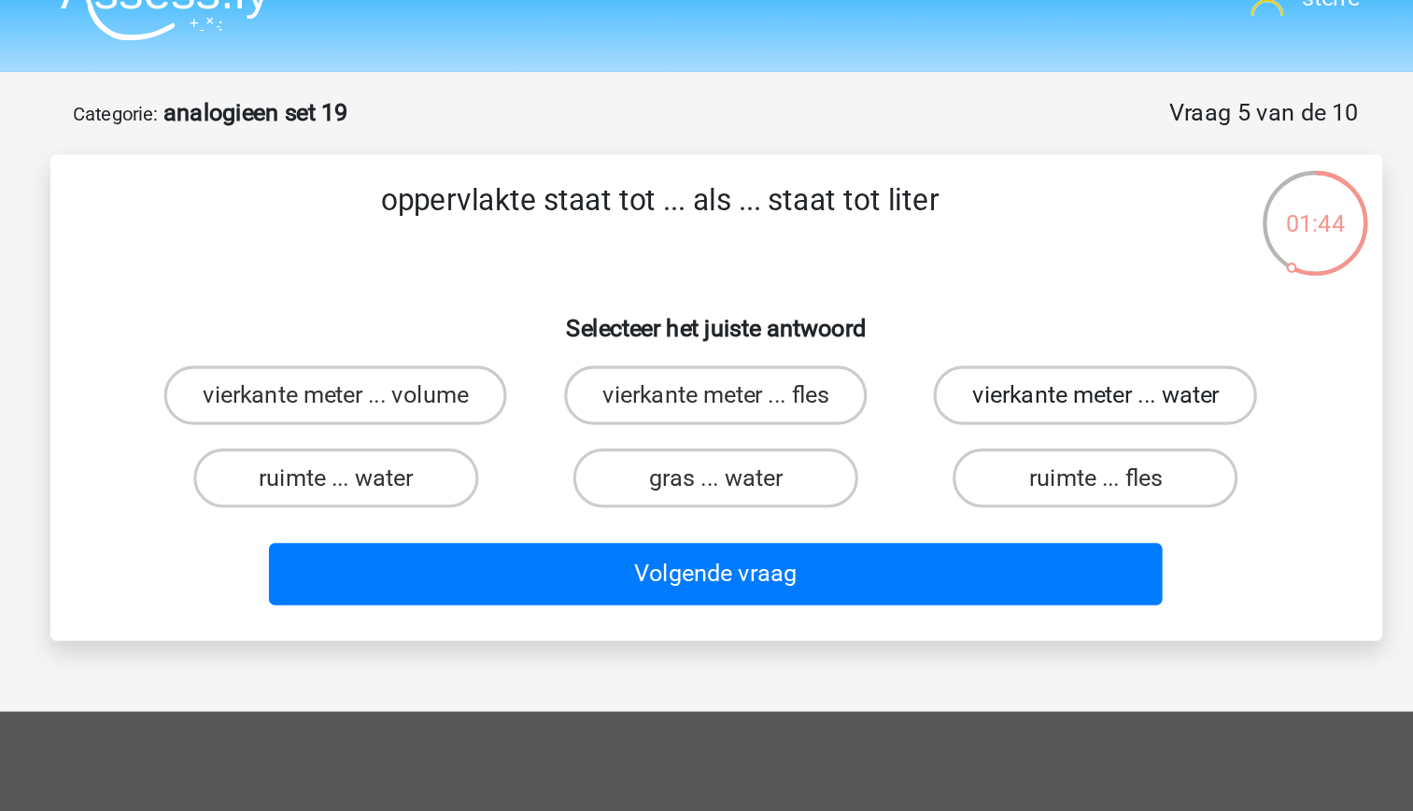
click at [898, 286] on label "vierkante meter ... water" at bounding box center [946, 282] width 205 height 37
click at [947, 286] on input "vierkante meter ... water" at bounding box center [953, 289] width 12 height 12
radio input "true"
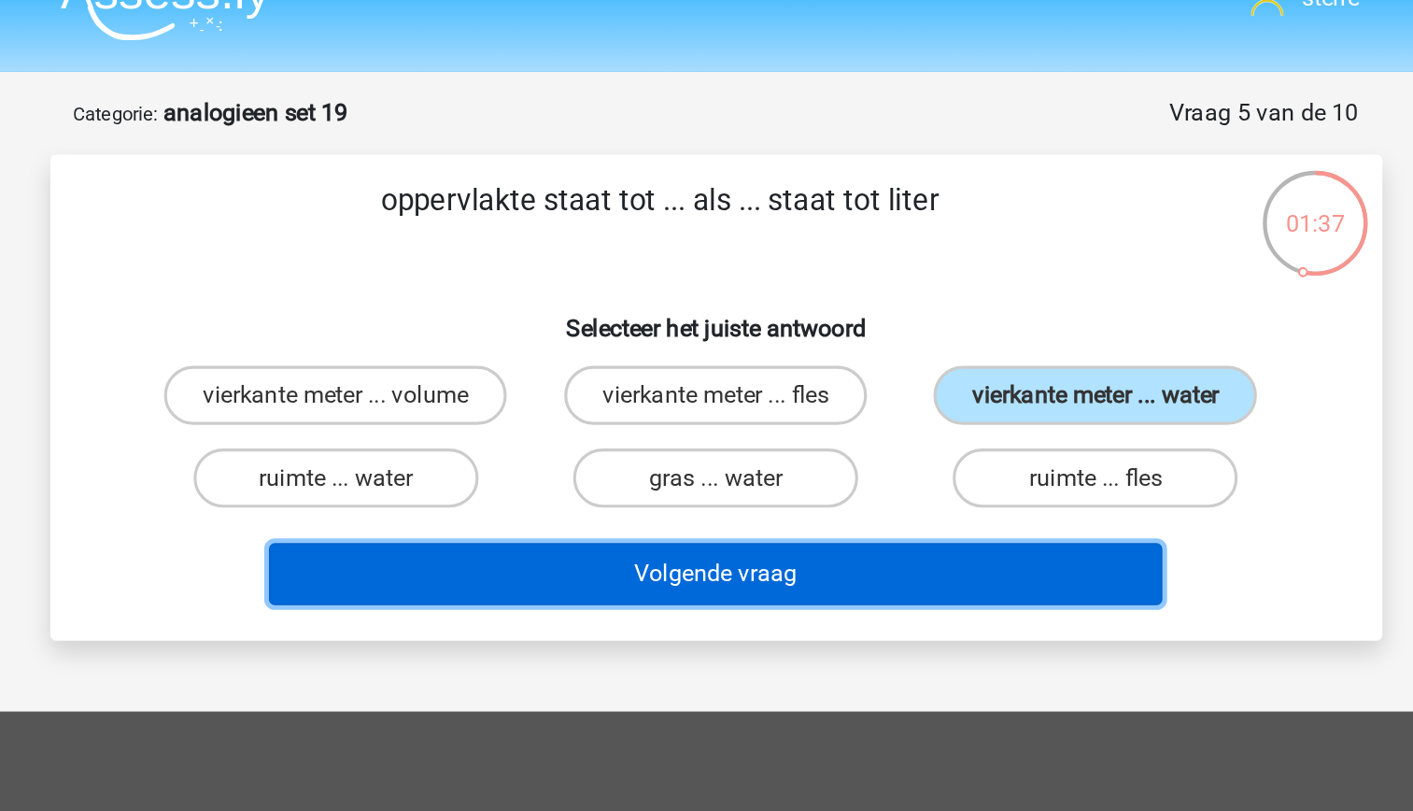
click at [680, 398] on button "Volgende vraag" at bounding box center [706, 395] width 565 height 39
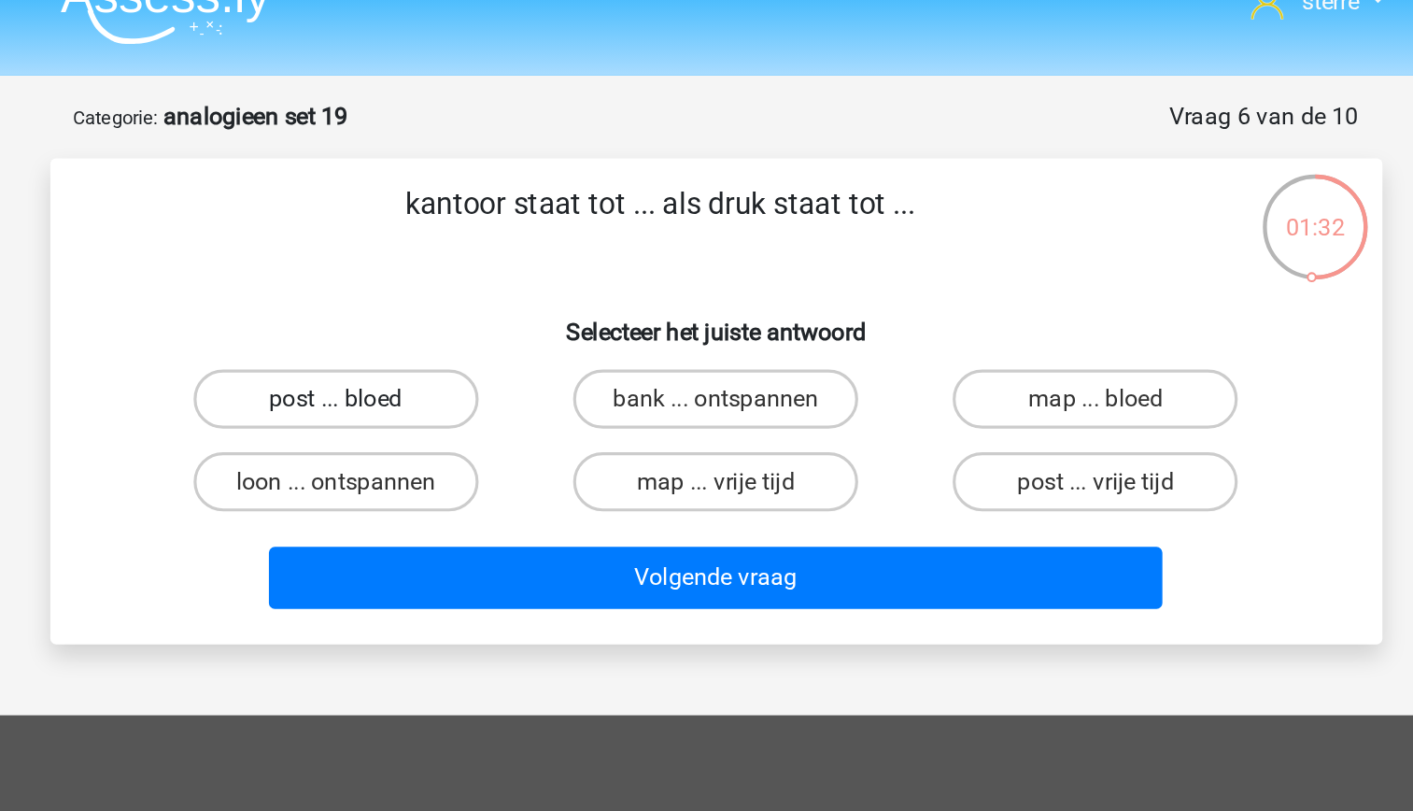
click at [491, 280] on label "post ... bloed" at bounding box center [466, 282] width 180 height 37
click at [478, 283] on input "post ... bloed" at bounding box center [472, 289] width 12 height 12
radio input "true"
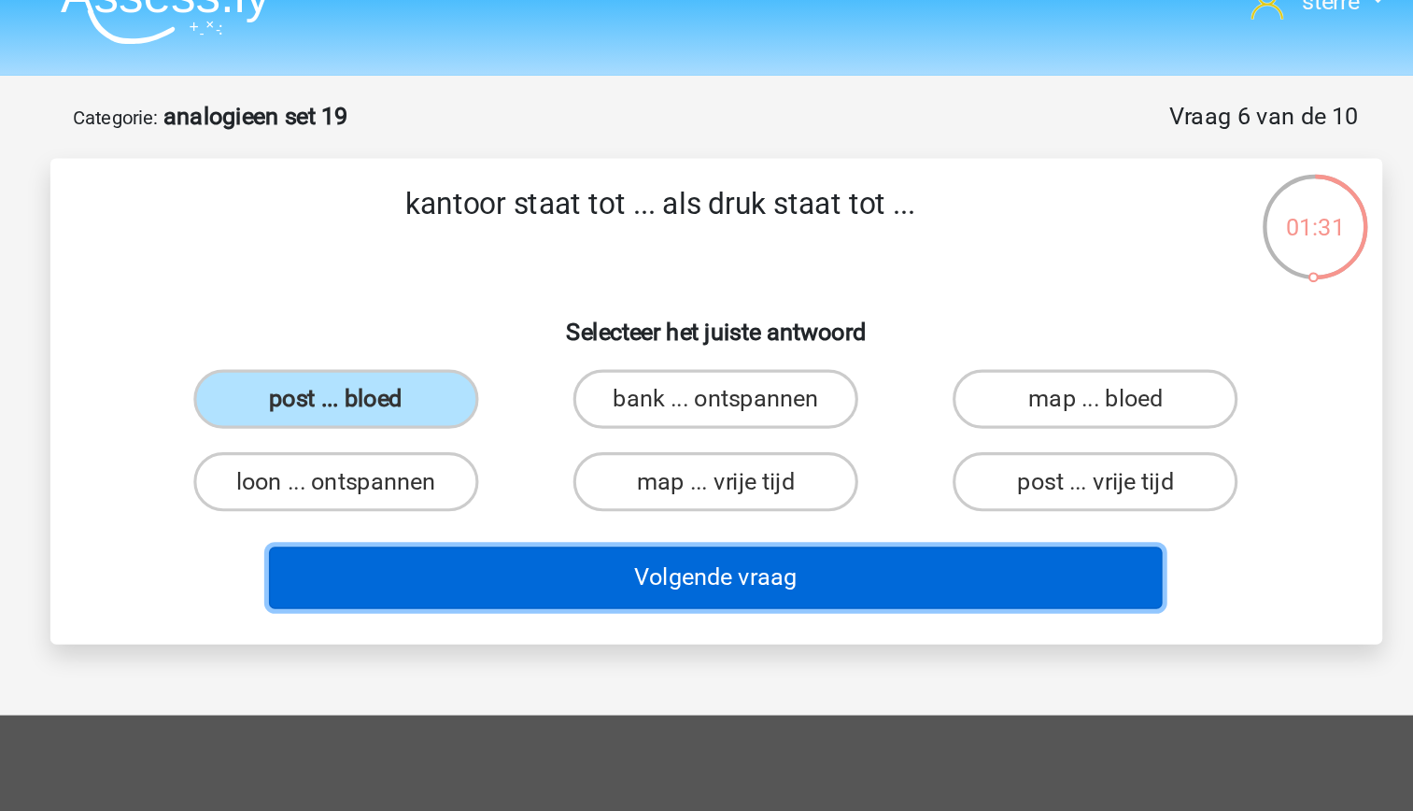
click at [691, 405] on button "Volgende vraag" at bounding box center [706, 395] width 565 height 39
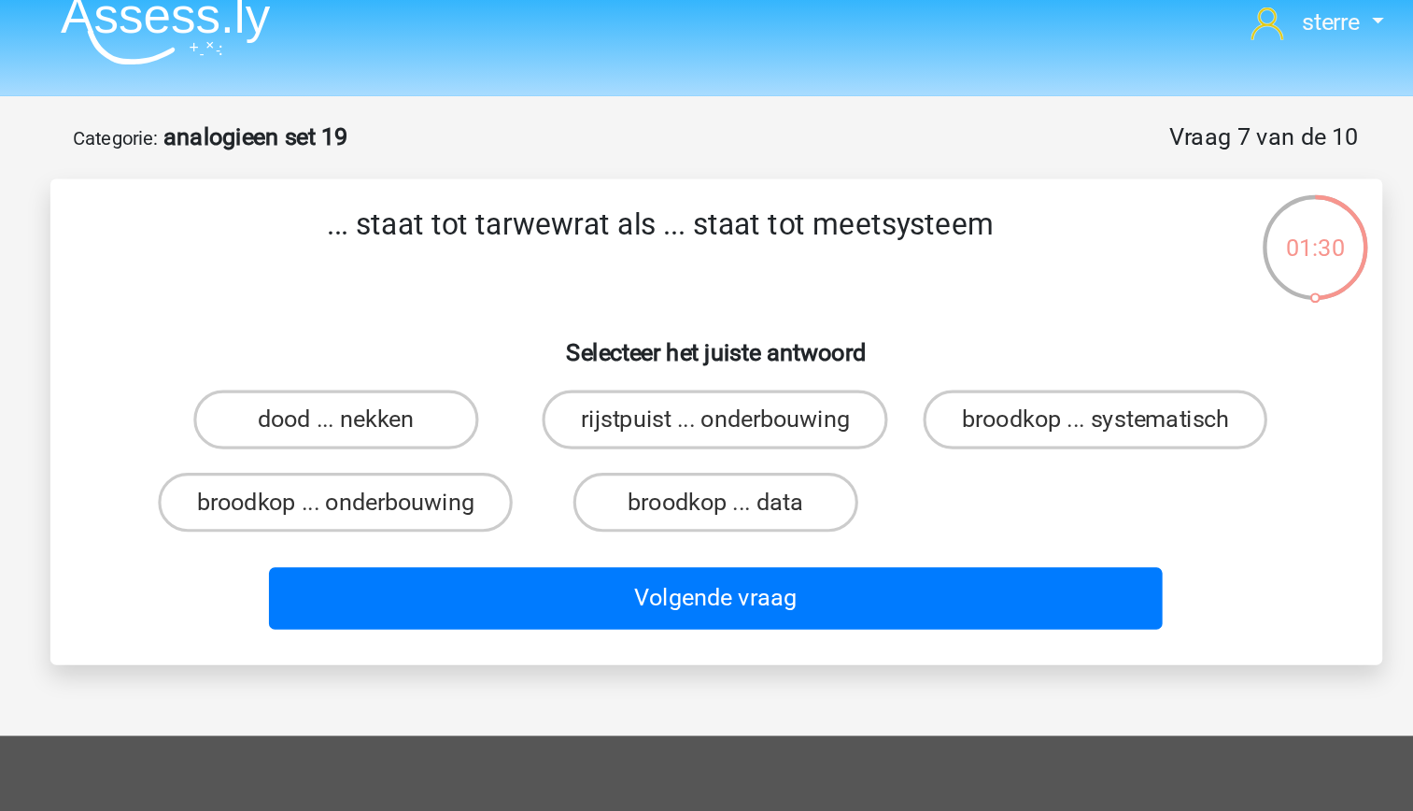
click at [580, 158] on p "... staat tot tarwewrat als ... staat tot meetsysteem" at bounding box center [672, 174] width 713 height 56
click at [556, 218] on h6 "Selecteer het juiste antwoord" at bounding box center [707, 233] width 783 height 33
click at [758, 285] on label "rijstpuist ... onderbouwing" at bounding box center [706, 282] width 219 height 37
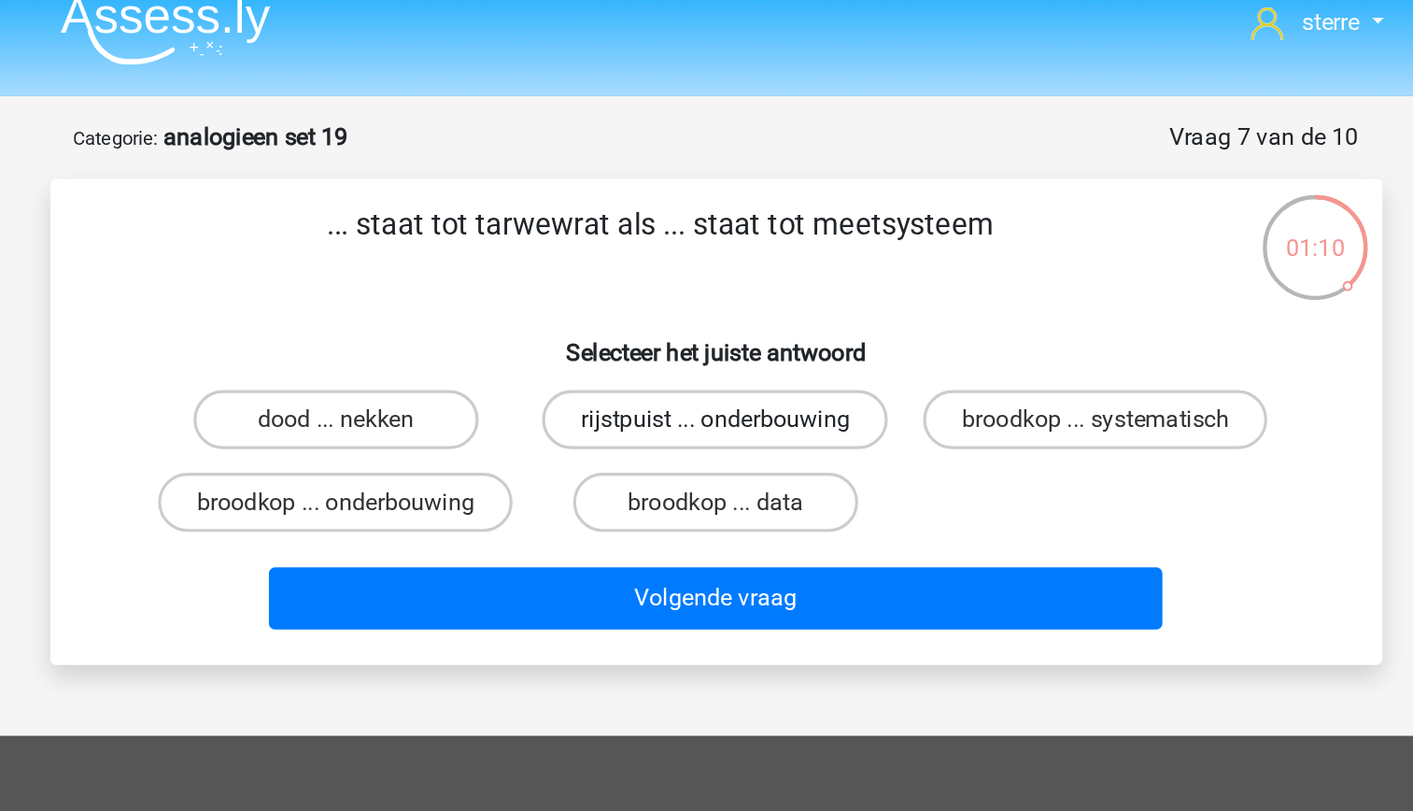
click at [718, 285] on input "rijstpuist ... onderbouwing" at bounding box center [712, 289] width 12 height 12
radio input "true"
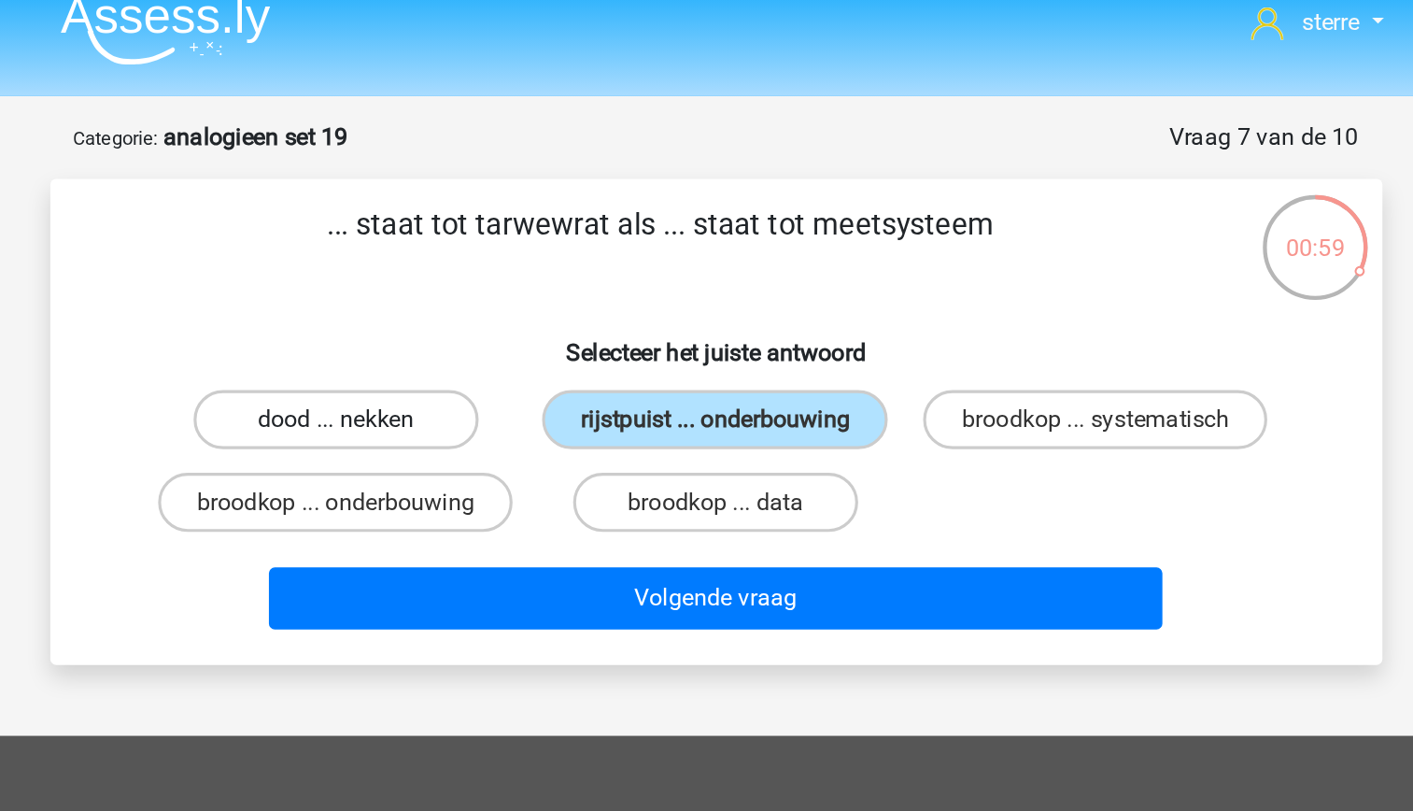
click at [511, 278] on label "dood ... nekken" at bounding box center [466, 282] width 180 height 37
click at [478, 283] on input "dood ... nekken" at bounding box center [472, 289] width 12 height 12
radio input "true"
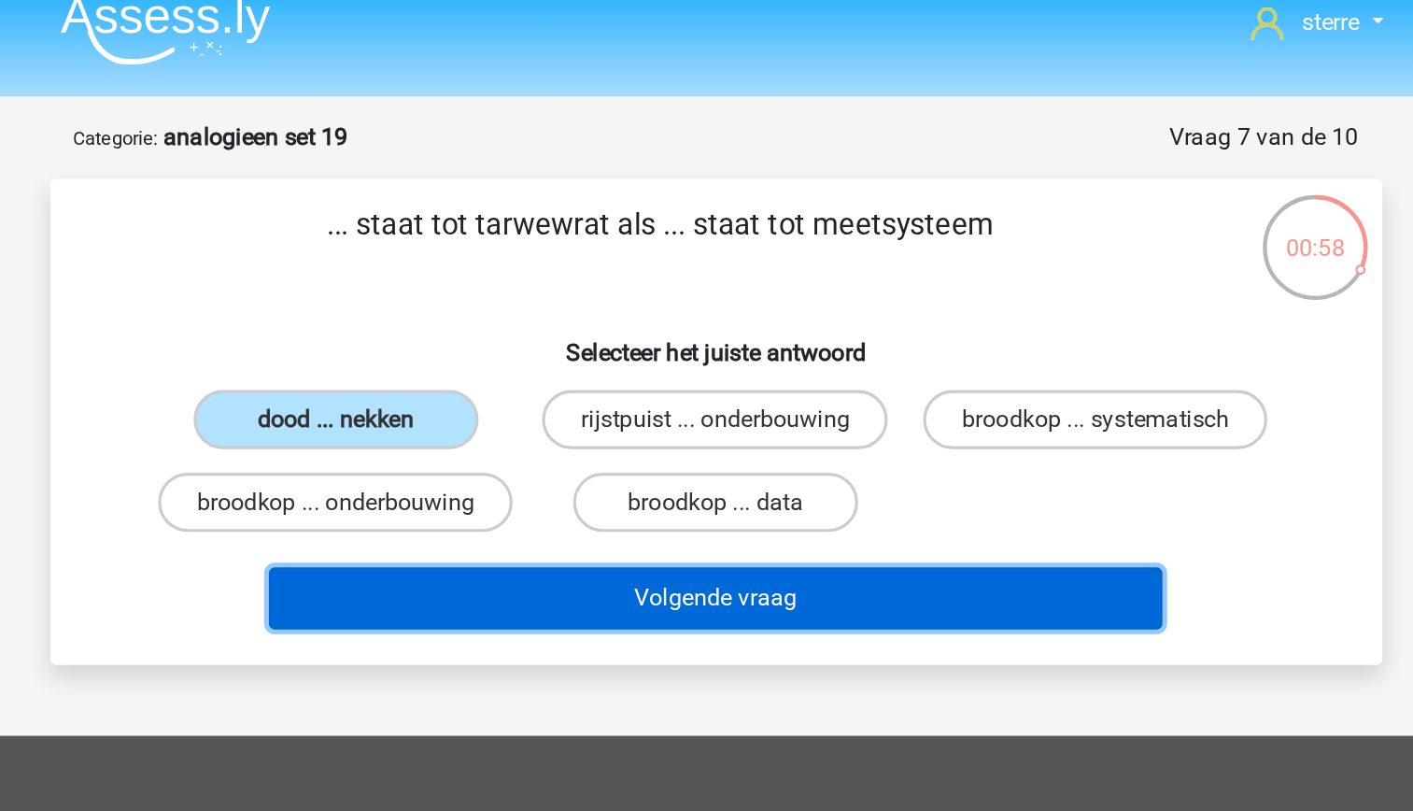
click at [716, 413] on button "Volgende vraag" at bounding box center [706, 395] width 565 height 39
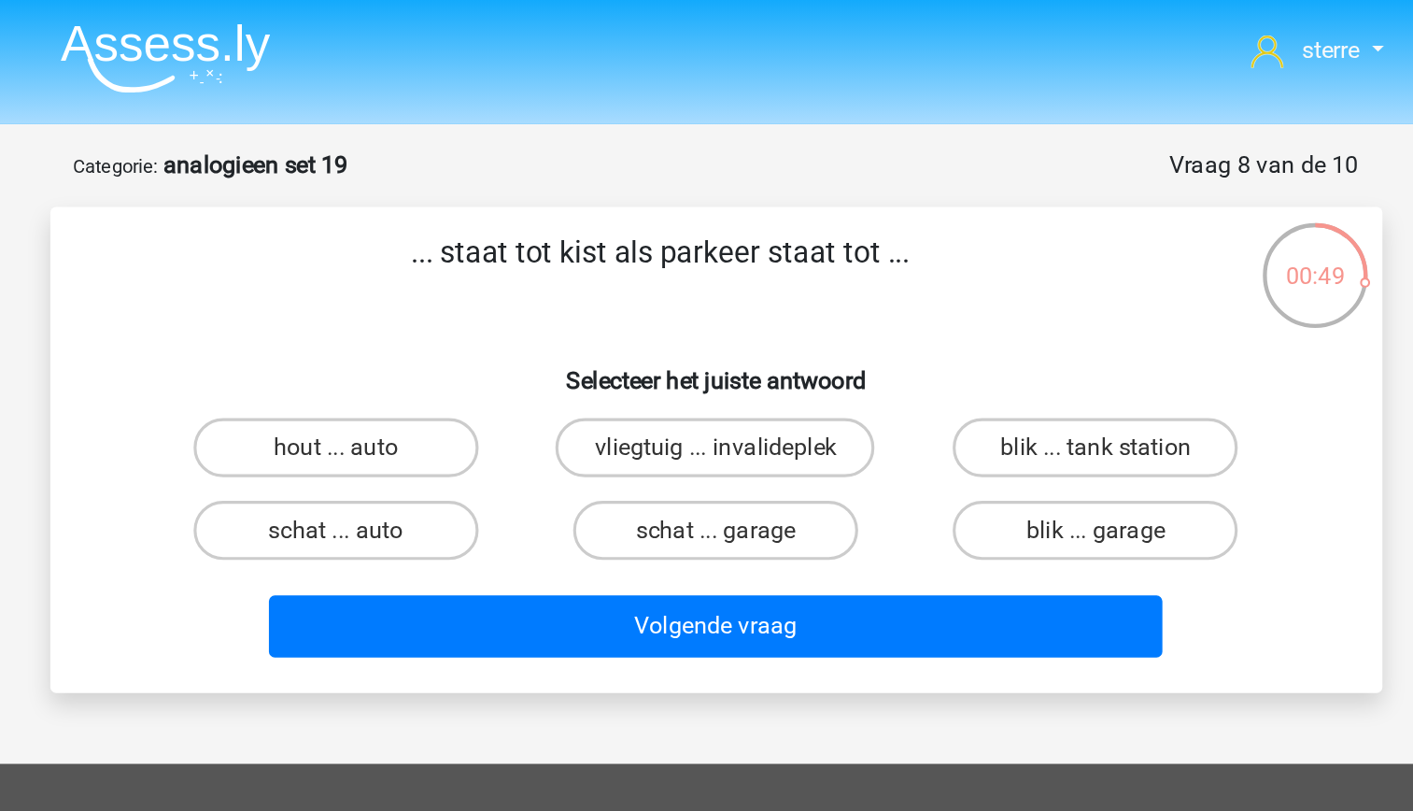
click at [569, 172] on p "... staat tot kist als parkeer staat tot ..." at bounding box center [672, 174] width 713 height 56
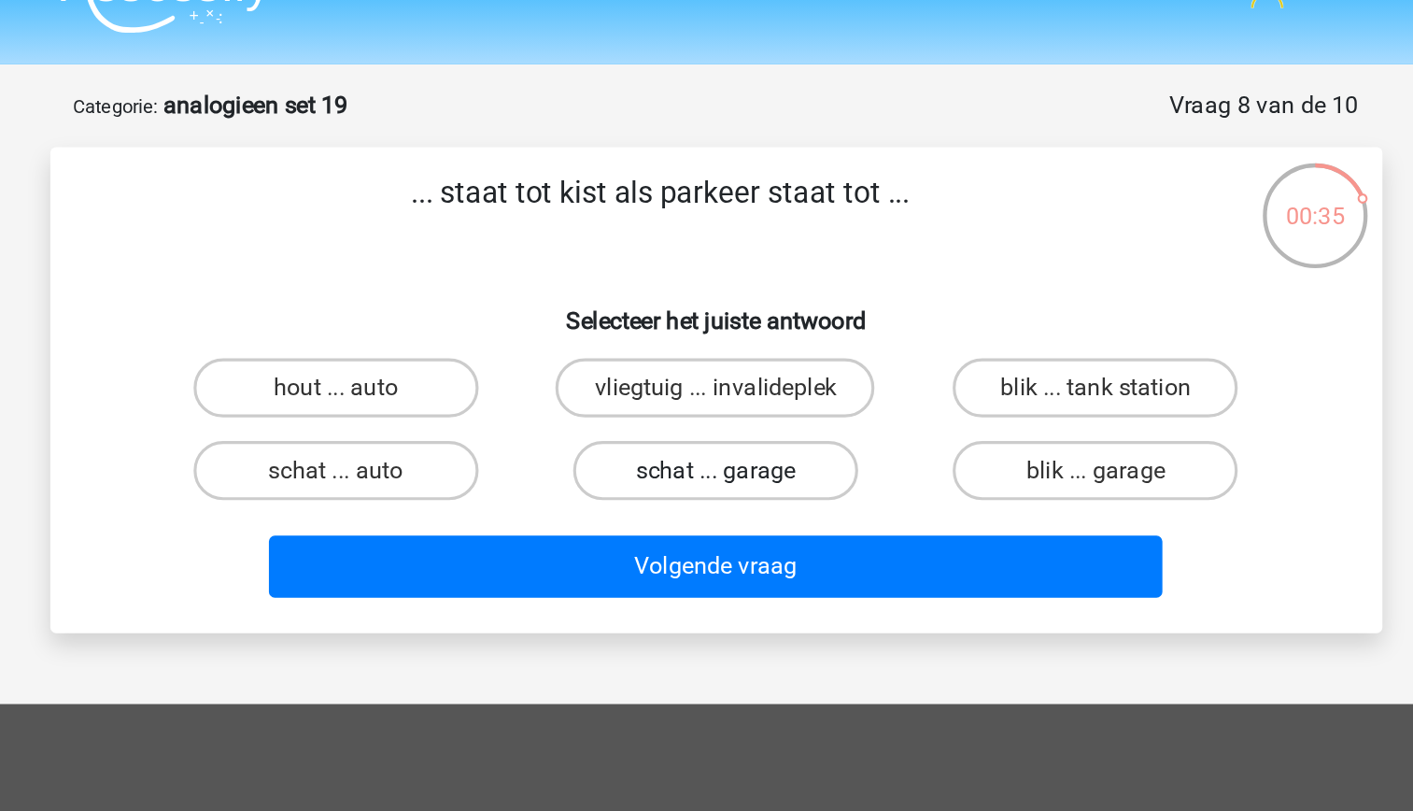
click at [722, 343] on label "schat ... garage" at bounding box center [706, 335] width 180 height 37
click at [718, 343] on input "schat ... garage" at bounding box center [712, 341] width 12 height 12
radio input "true"
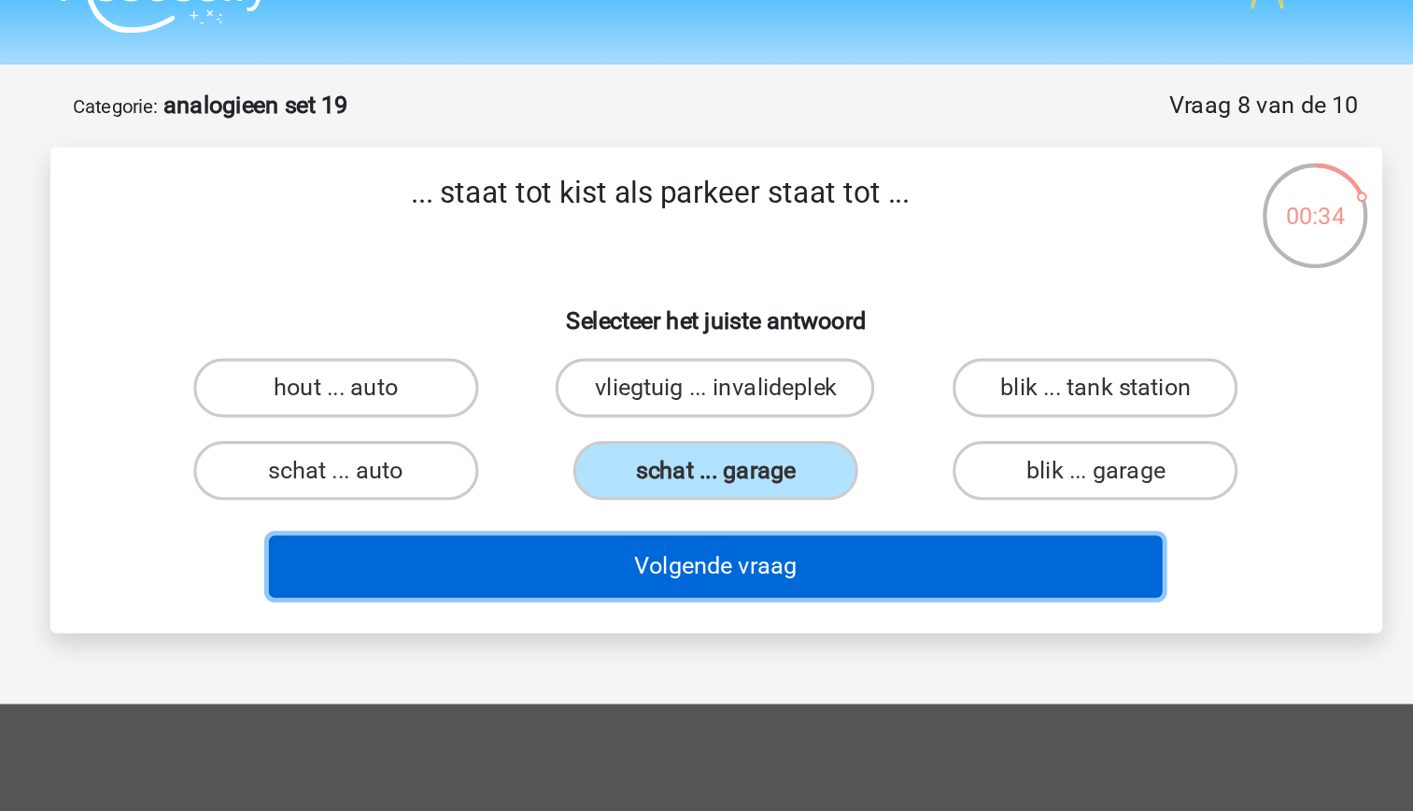
click at [741, 407] on button "Volgende vraag" at bounding box center [706, 395] width 565 height 39
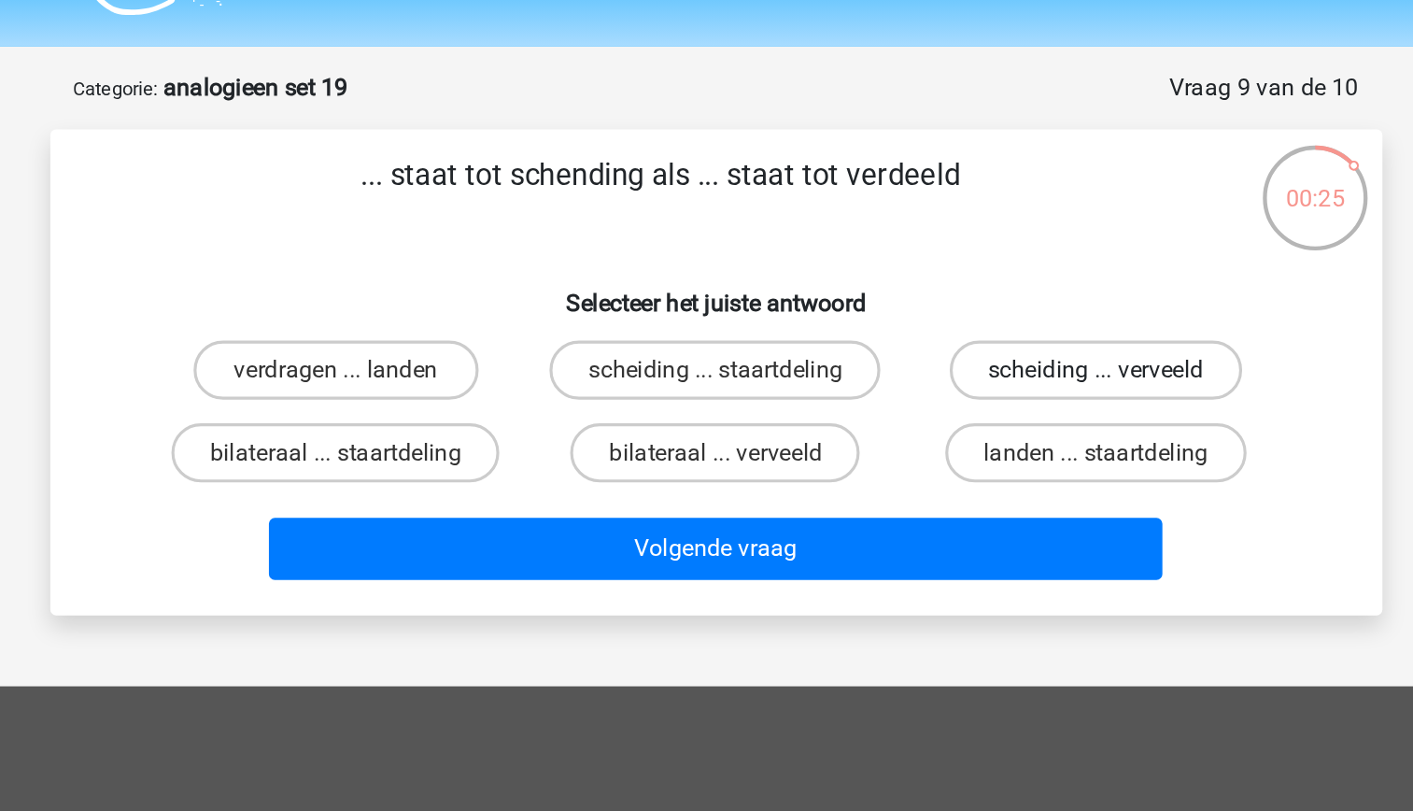
click at [920, 288] on label "scheiding ... verveeld" at bounding box center [947, 282] width 185 height 37
click at [947, 288] on input "scheiding ... verveeld" at bounding box center [953, 289] width 12 height 12
radio input "true"
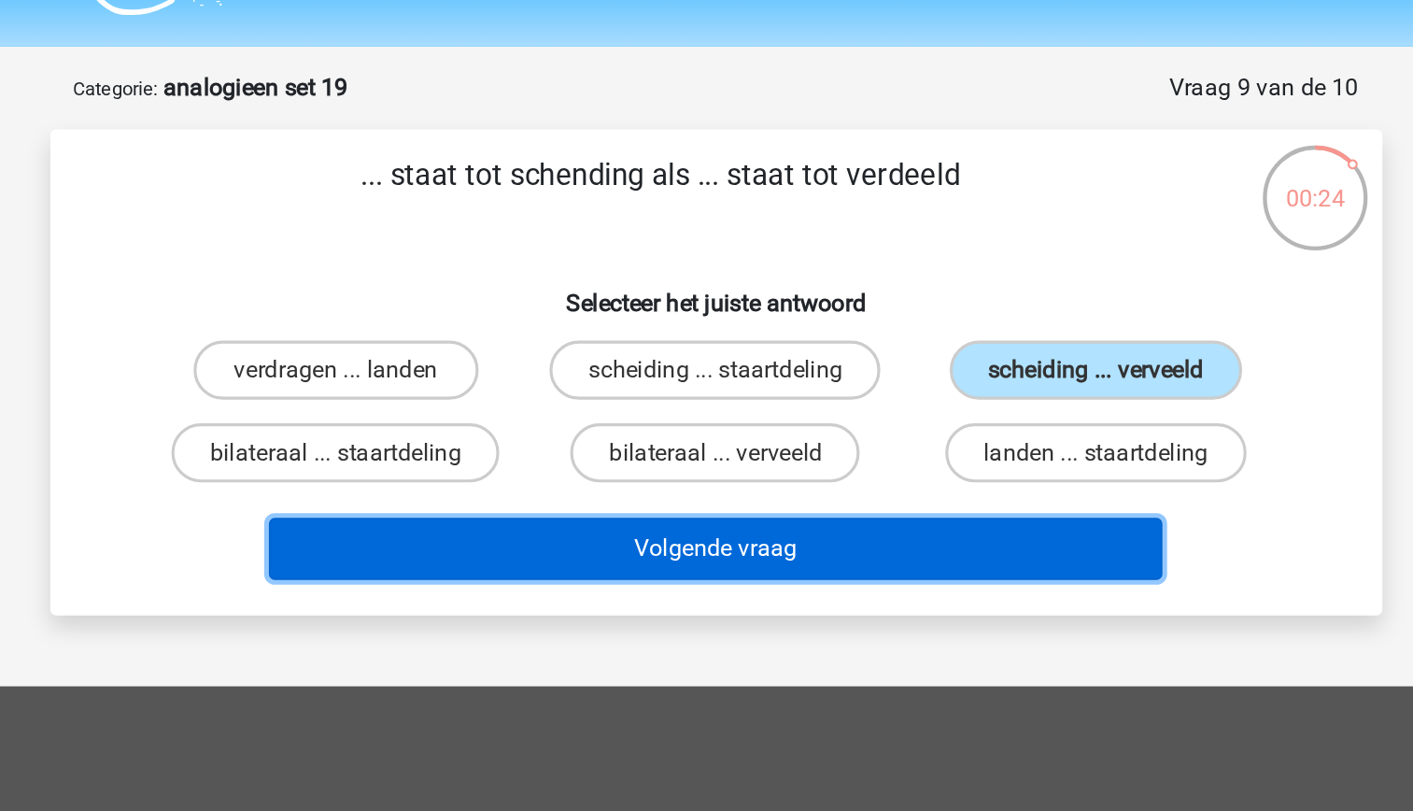
click at [896, 395] on button "Volgende vraag" at bounding box center [706, 395] width 565 height 39
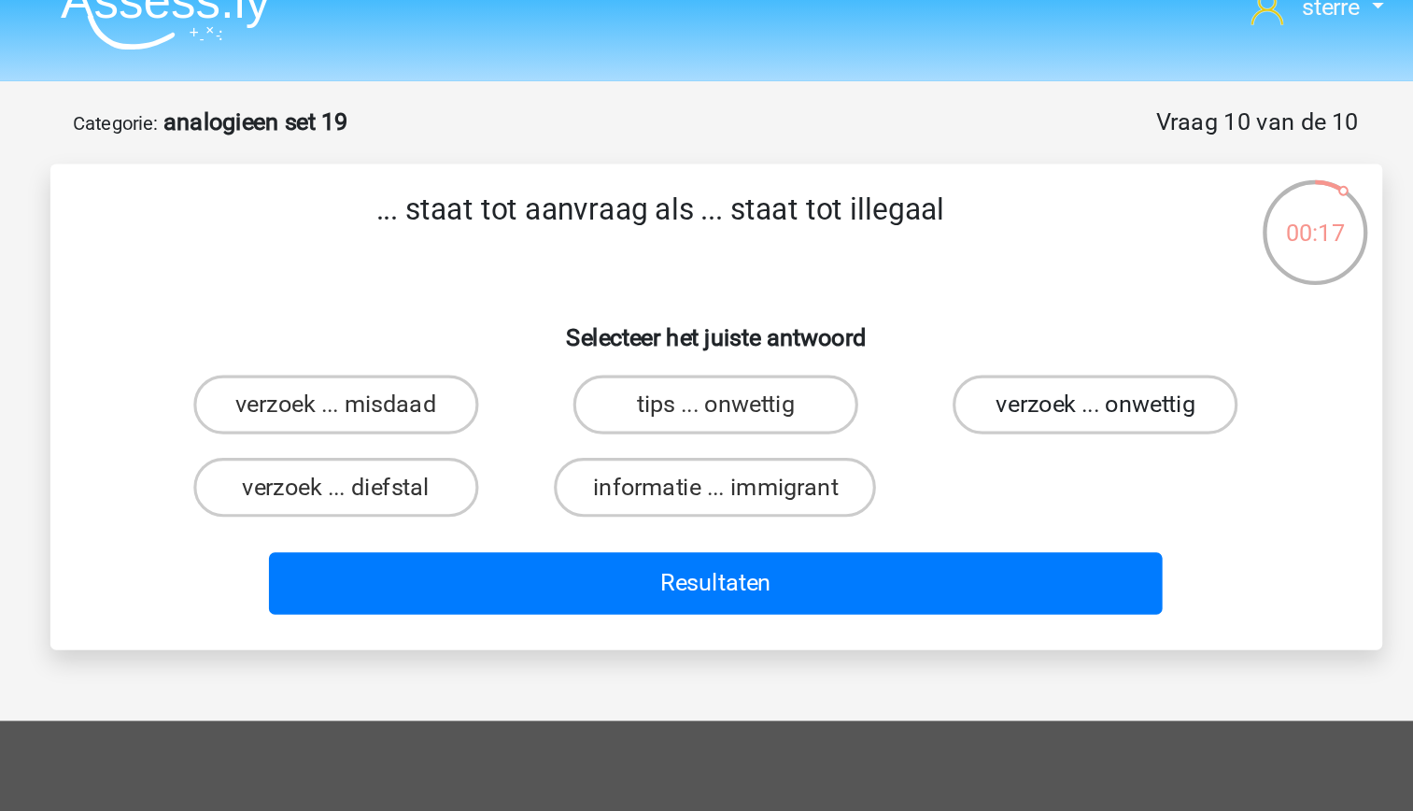
click at [902, 291] on label "verzoek ... onwettig" at bounding box center [947, 282] width 180 height 37
click at [947, 291] on input "verzoek ... onwettig" at bounding box center [953, 289] width 12 height 12
radio input "true"
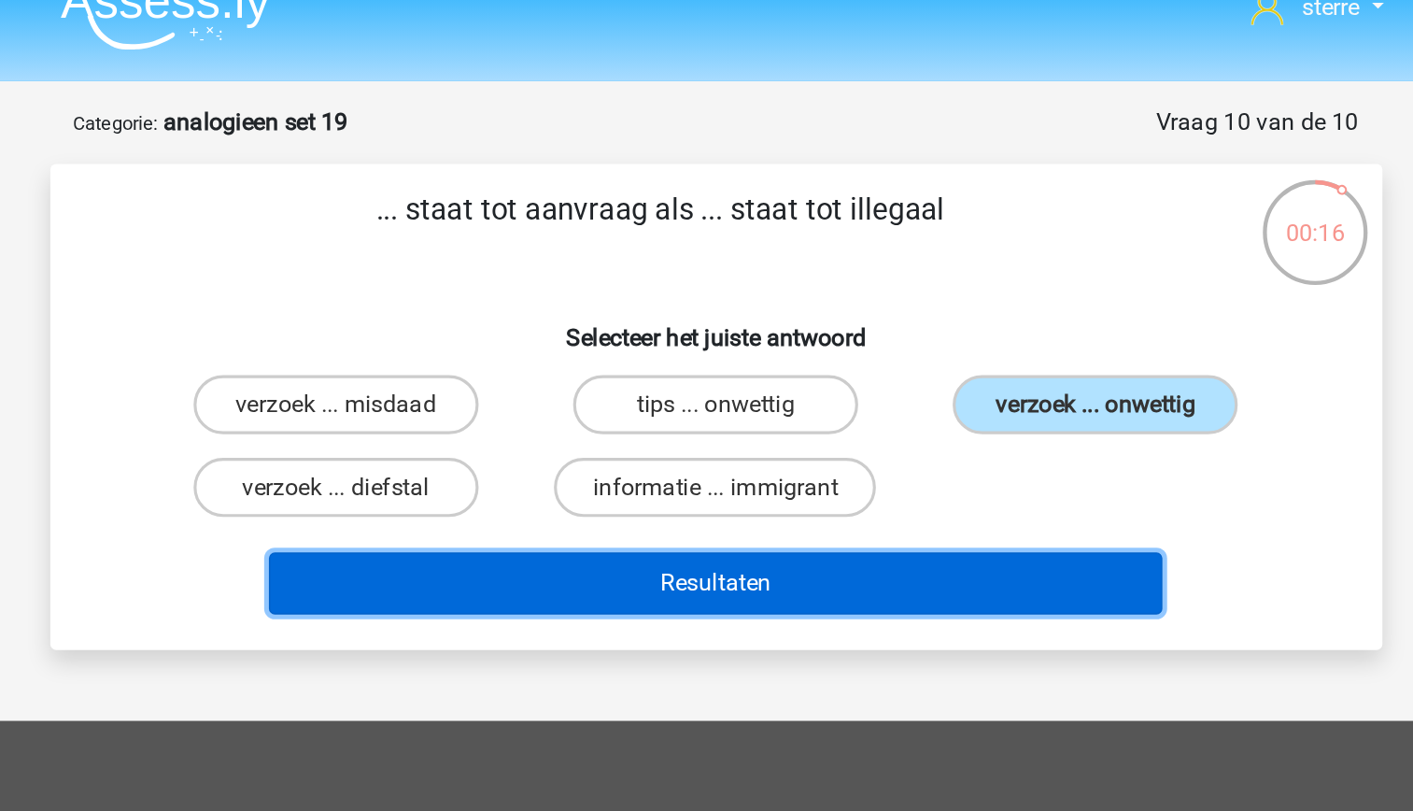
click at [856, 400] on button "Resultaten" at bounding box center [706, 395] width 565 height 39
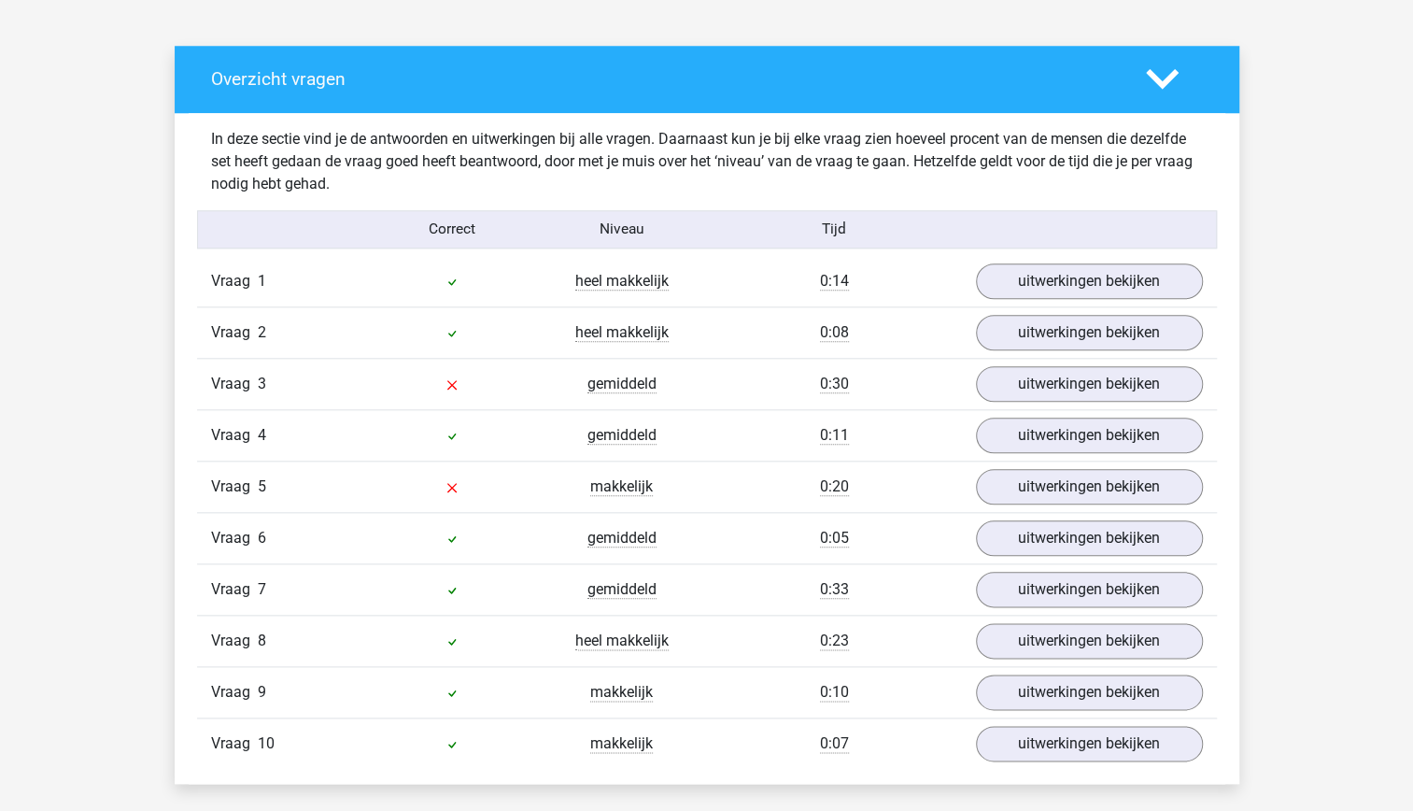
scroll to position [984, 0]
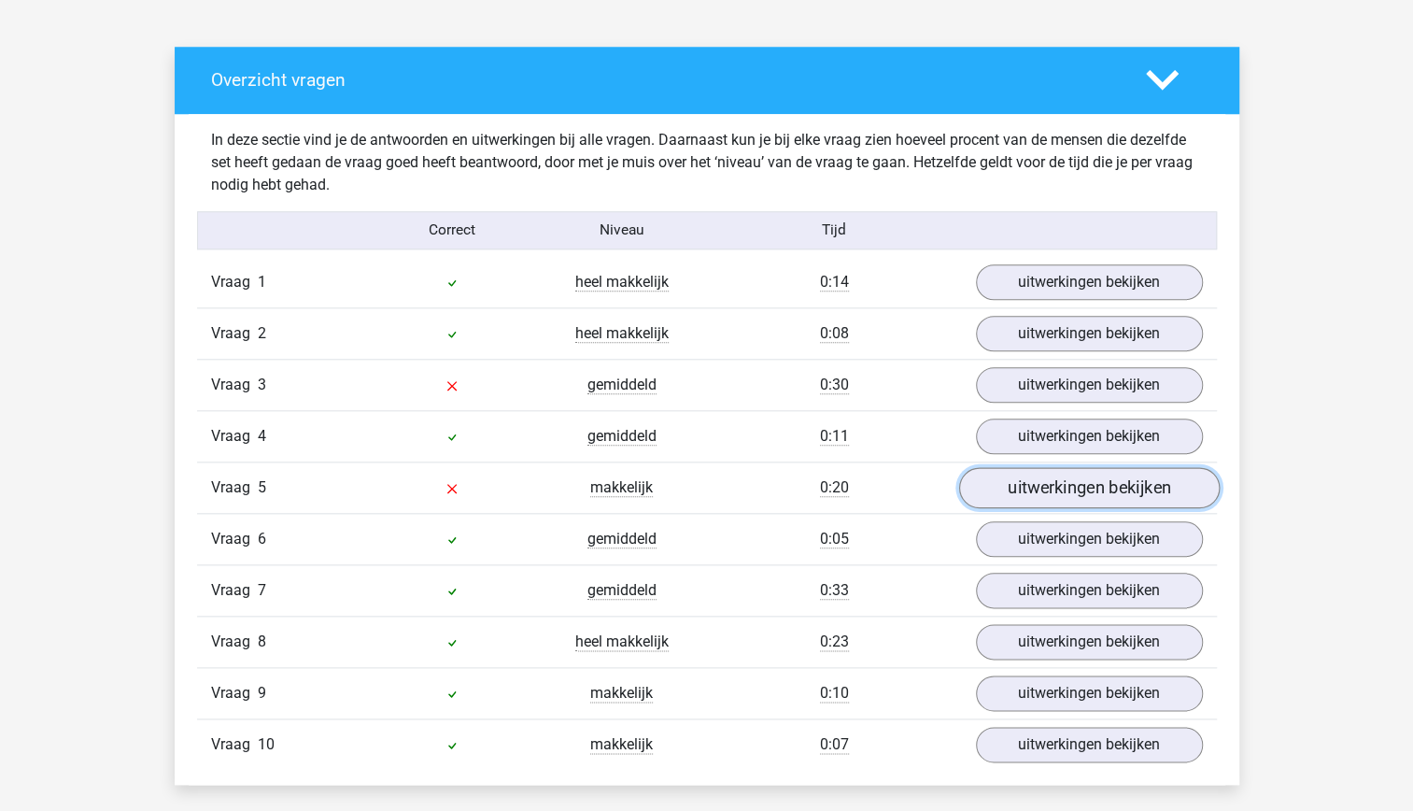
click at [1097, 489] on link "uitwerkingen bekijken" at bounding box center [1088, 487] width 261 height 41
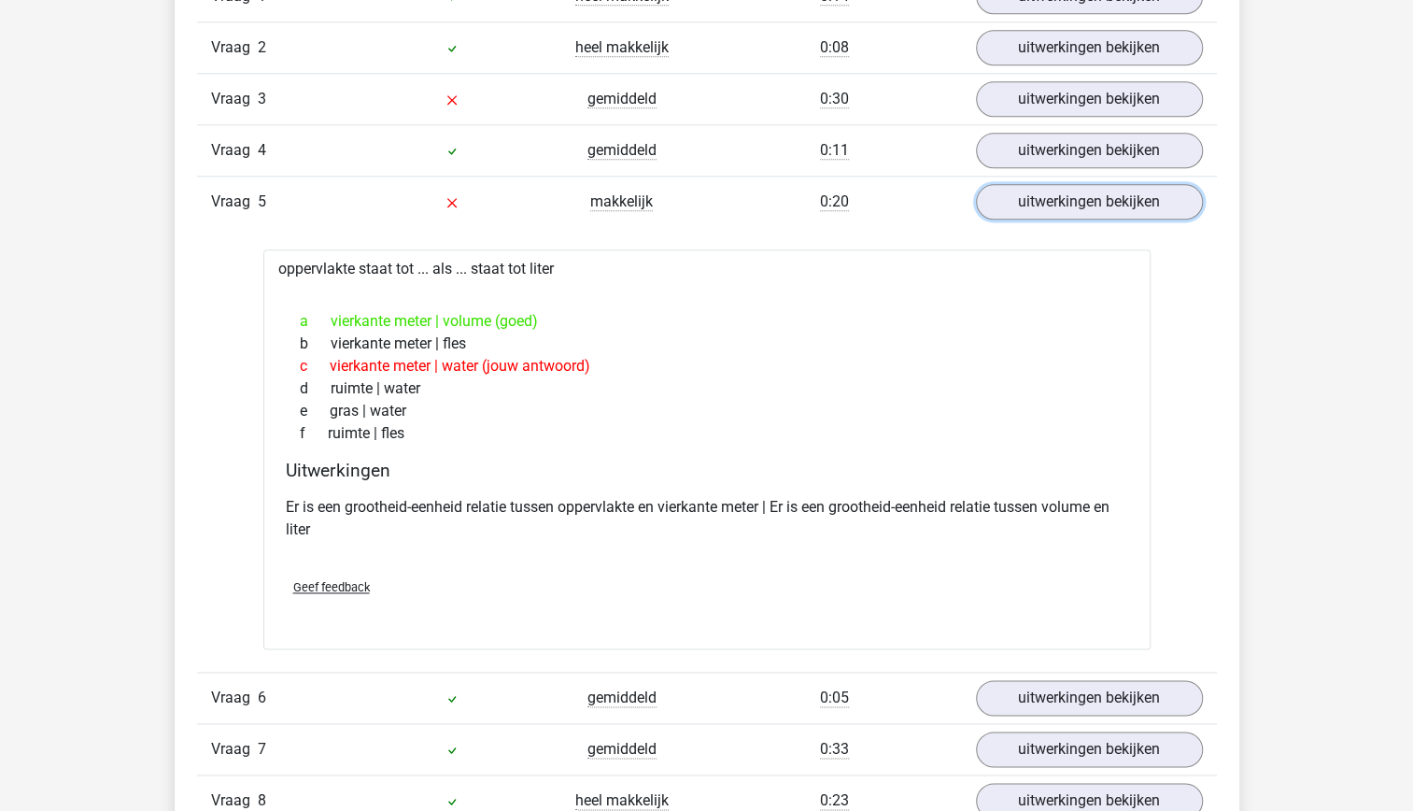
scroll to position [1005, 0]
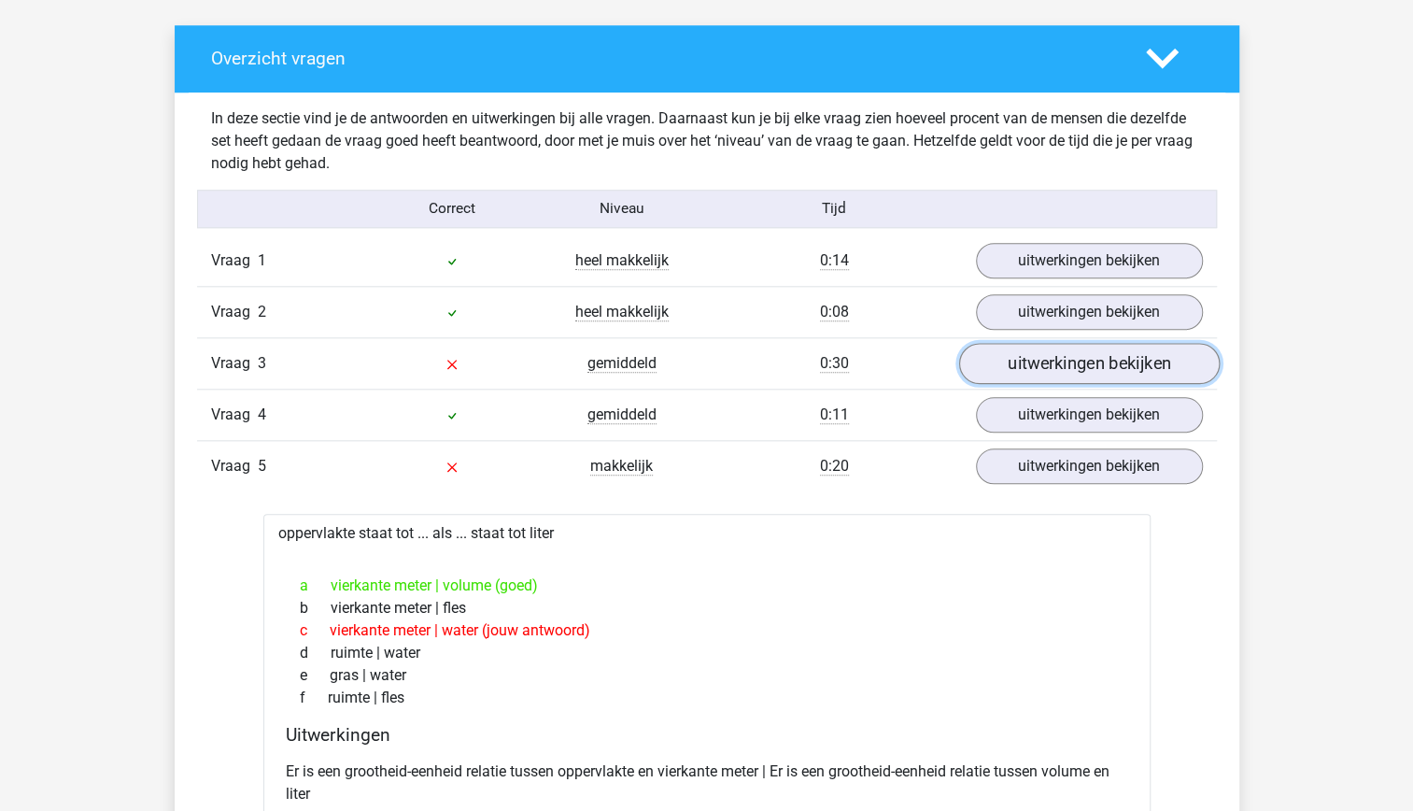
click at [1161, 353] on link "uitwerkingen bekijken" at bounding box center [1088, 363] width 261 height 41
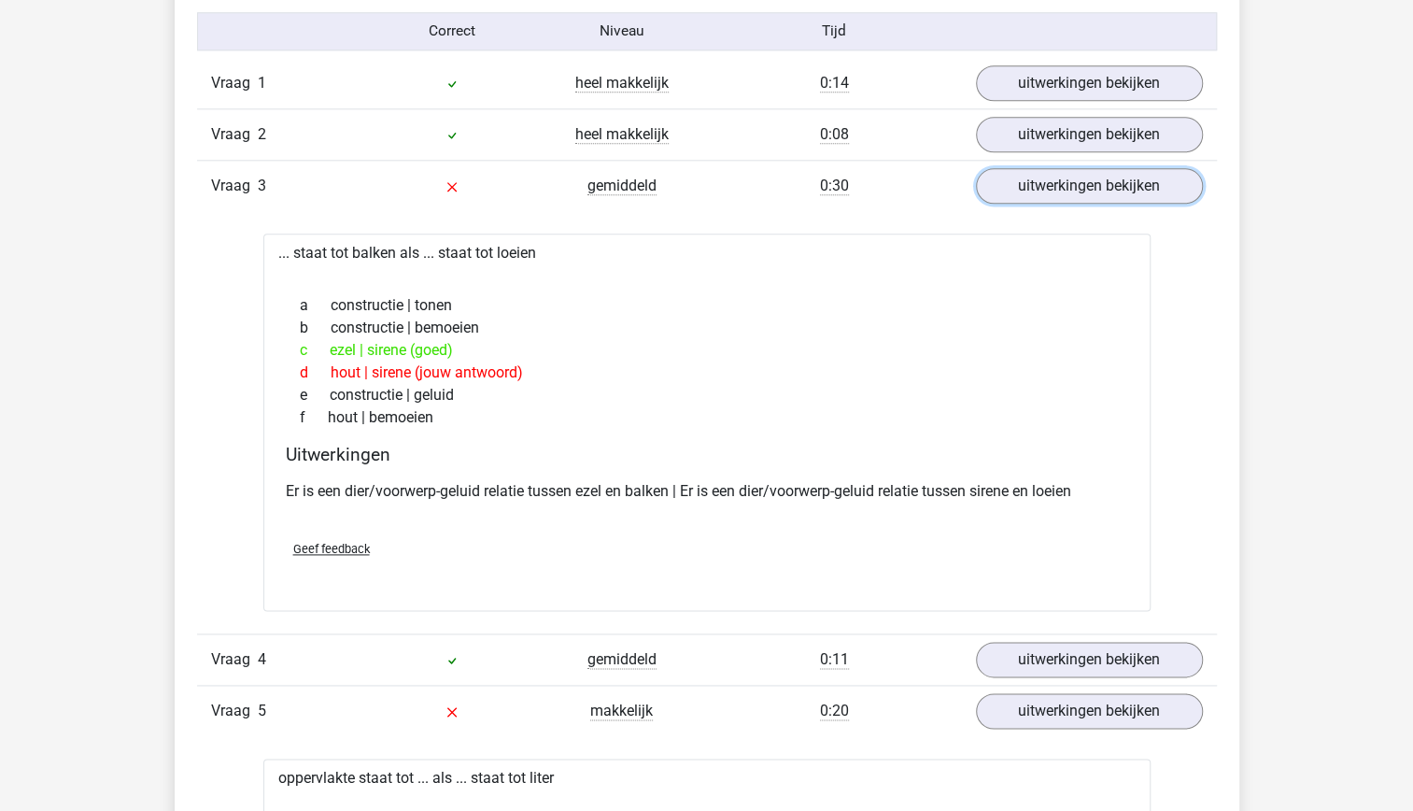
scroll to position [1184, 0]
click at [914, 473] on div "Er is een dier/voorwerp-geluid relatie tussen ezel en balken | Er is een dier/v…" at bounding box center [707, 497] width 843 height 52
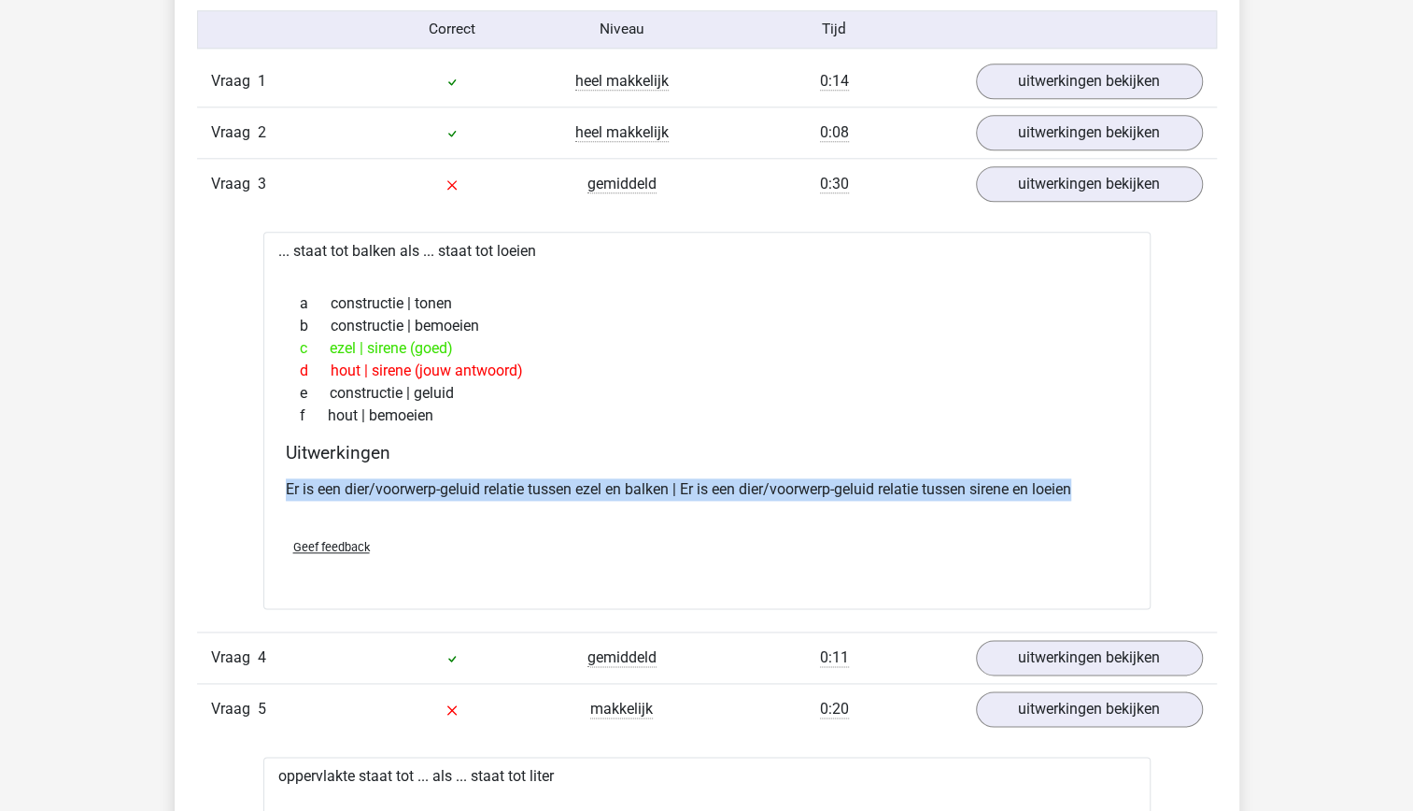
click at [914, 473] on div "Er is een dier/voorwerp-geluid relatie tussen ezel en balken | Er is een dier/v…" at bounding box center [707, 497] width 843 height 52
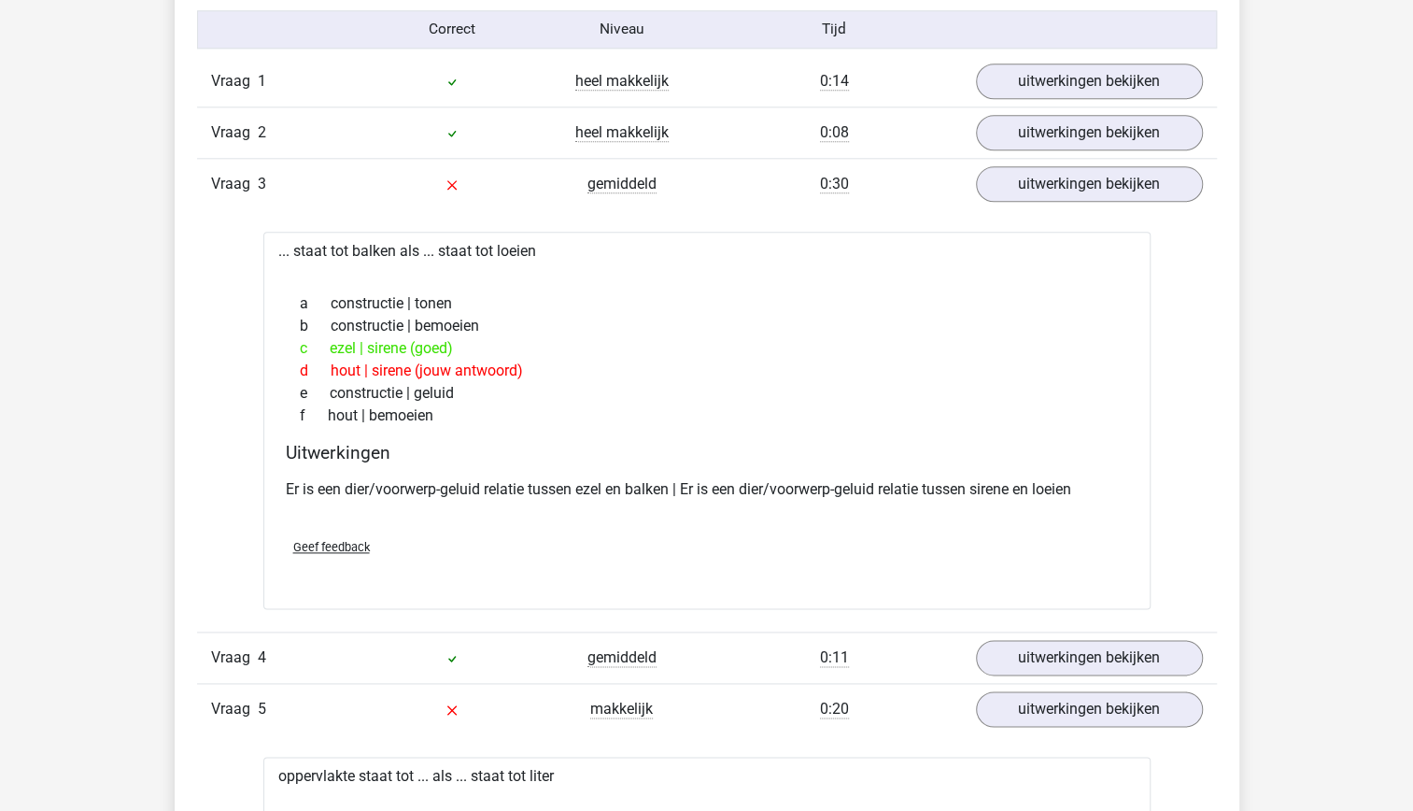
drag, startPoint x: 914, startPoint y: 473, endPoint x: 770, endPoint y: 431, distance: 149.9
click at [770, 431] on div "a constructie | tonen b constructie | bemoeien c ezel | sirene (goed) d hout | …" at bounding box center [707, 359] width 843 height 149
click at [778, 463] on div "Uitwerkingen Er is een dier/voorwerp-geluid relatie tussen ezel en balken | Er …" at bounding box center [706, 482] width 857 height 81
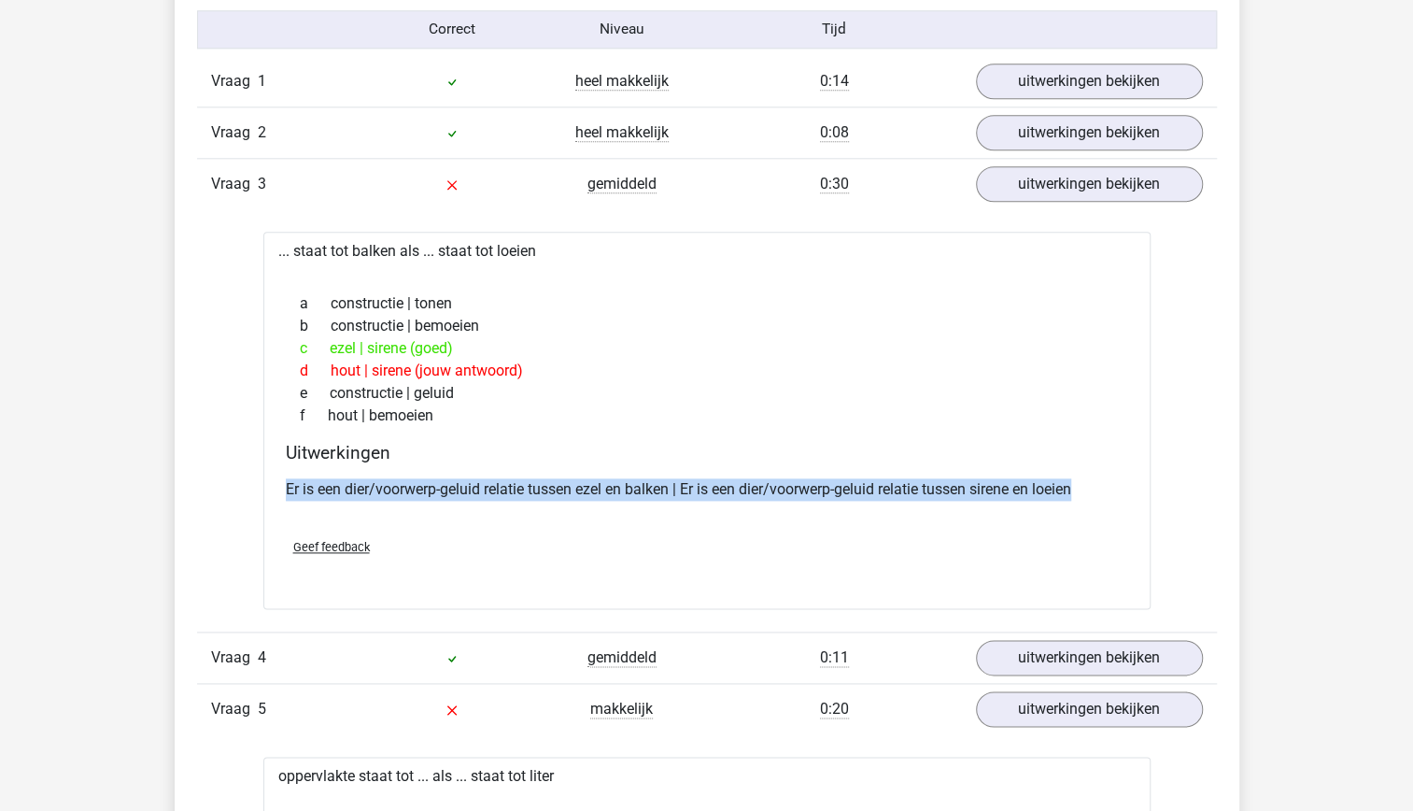
click at [778, 463] on div "Uitwerkingen Er is een dier/voorwerp-geluid relatie tussen ezel en balken | Er …" at bounding box center [706, 482] width 857 height 81
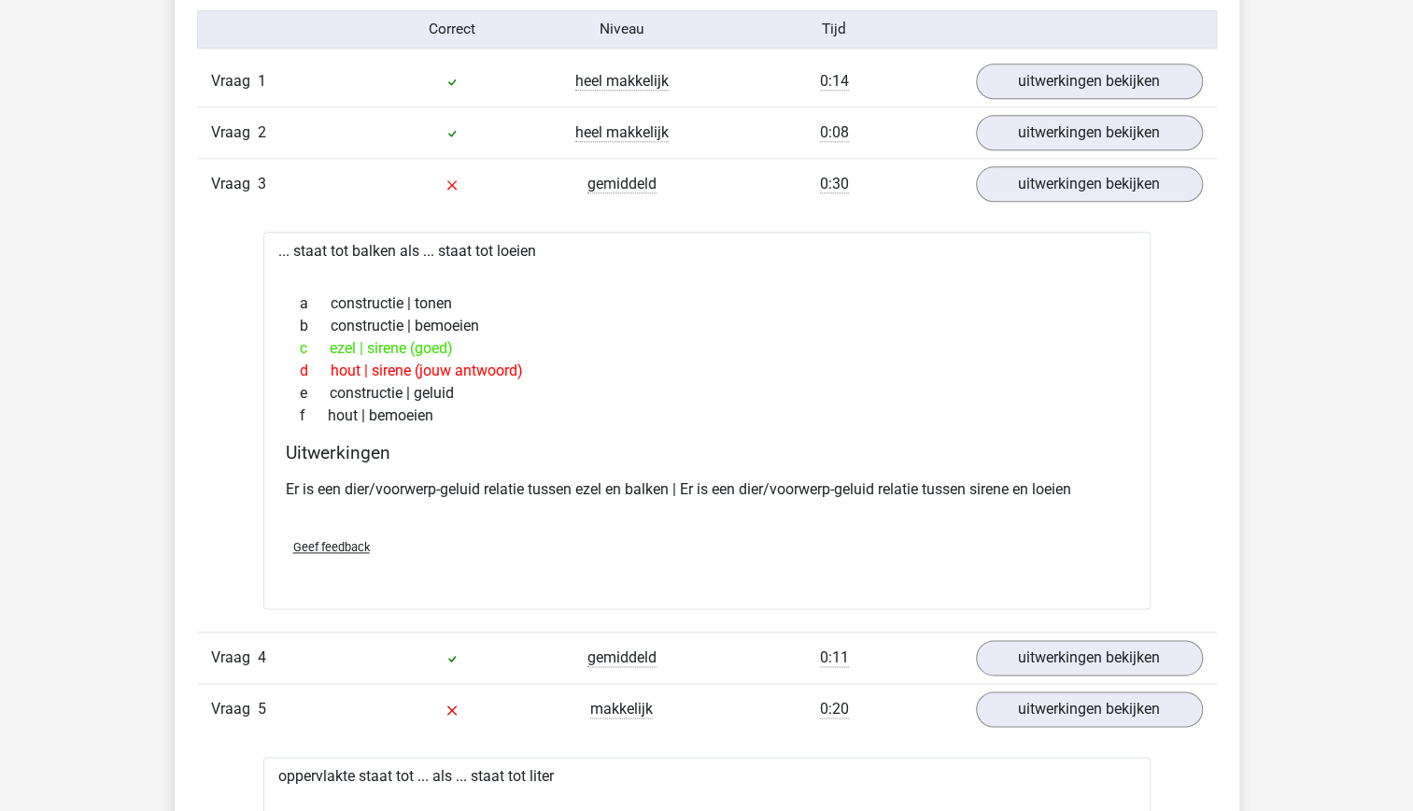
drag, startPoint x: 778, startPoint y: 463, endPoint x: 758, endPoint y: 524, distance: 63.8
click at [758, 524] on div "Geef feedback" at bounding box center [706, 547] width 857 height 48
click at [748, 500] on div "Er is een dier/voorwerp-geluid relatie tussen ezel en balken | Er is een dier/v…" at bounding box center [707, 497] width 843 height 52
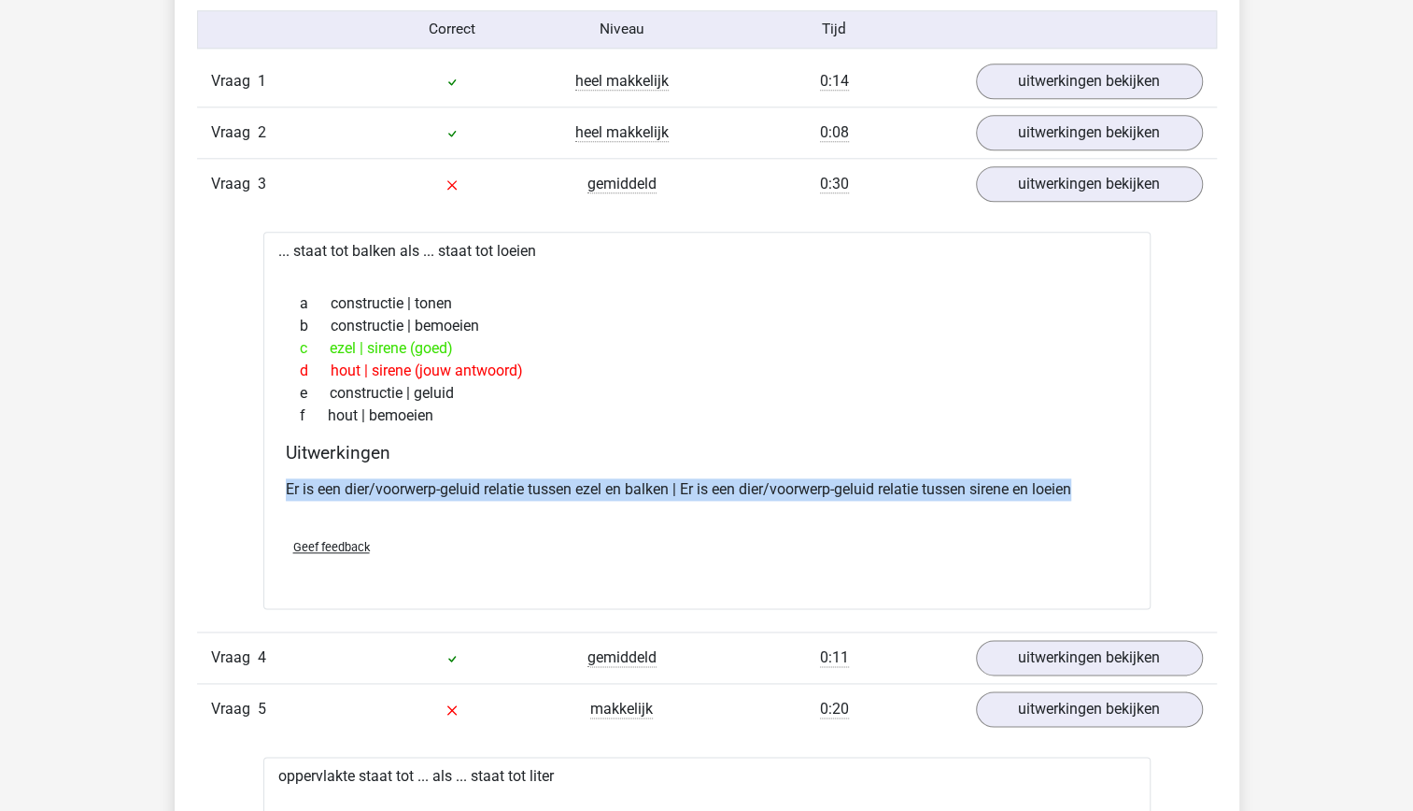
drag, startPoint x: 748, startPoint y: 500, endPoint x: 652, endPoint y: 514, distance: 97.2
click at [652, 514] on div "Er is een dier/voorwerp-geluid relatie tussen ezel en balken | Er is een dier/v…" at bounding box center [707, 497] width 843 height 52
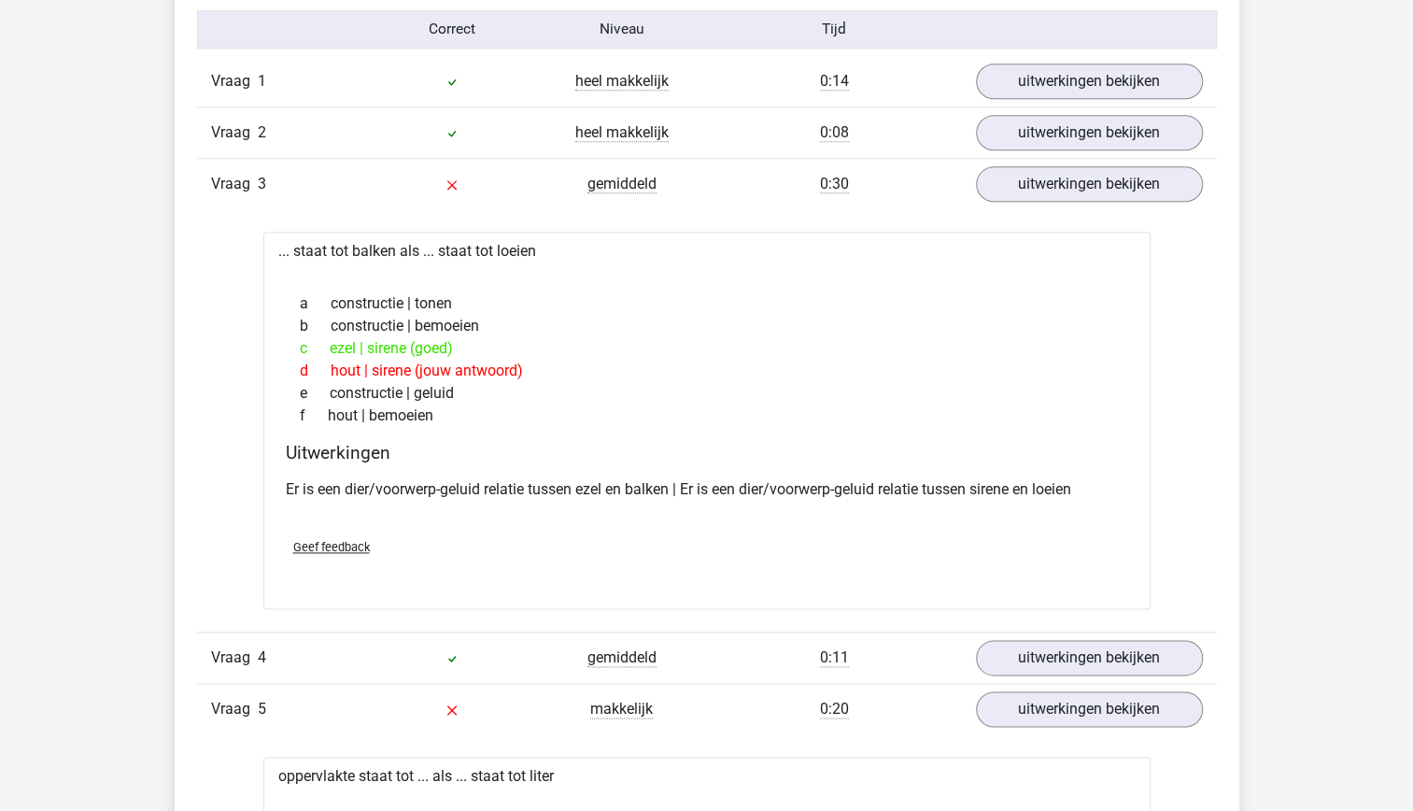
click at [602, 458] on h4 "Uitwerkingen" at bounding box center [707, 452] width 843 height 21
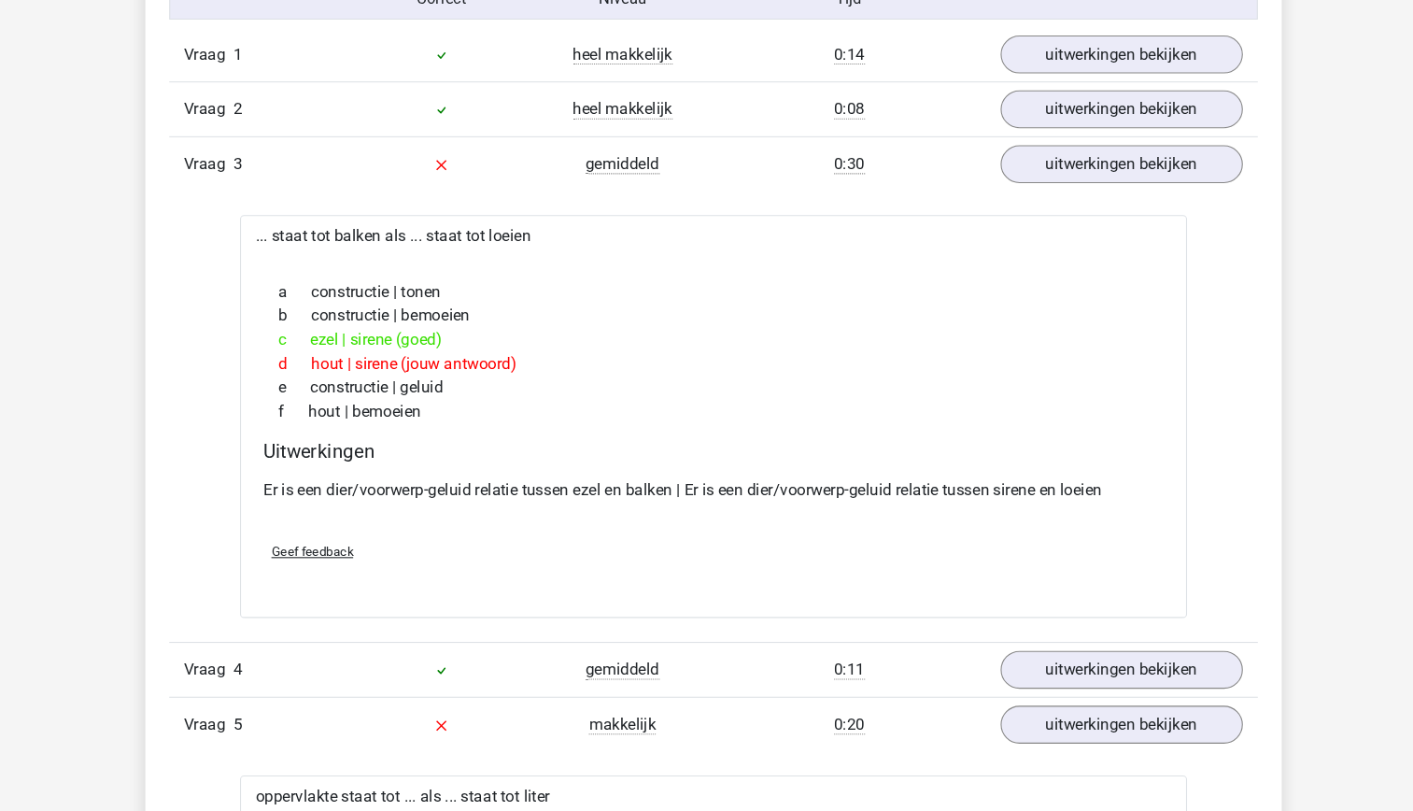
scroll to position [1183, 0]
click at [612, 471] on div "Er is een dier/voorwerp-geluid relatie tussen ezel en balken | Er is een dier/v…" at bounding box center [707, 497] width 843 height 52
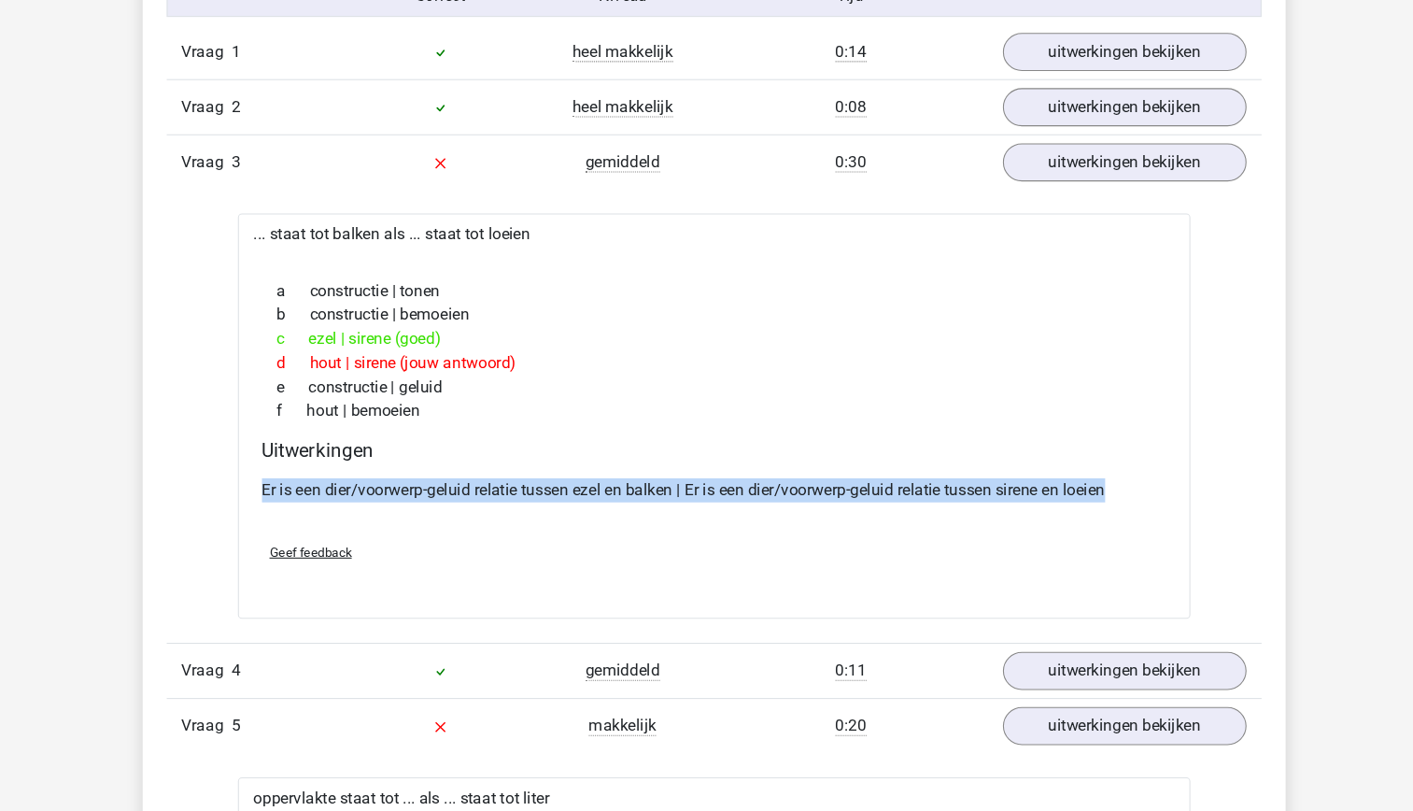
click at [612, 471] on div "Er is een dier/voorwerp-geluid relatie tussen ezel en balken | Er is een dier/v…" at bounding box center [707, 497] width 843 height 52
drag, startPoint x: 612, startPoint y: 471, endPoint x: 556, endPoint y: 449, distance: 60.0
click at [556, 449] on h4 "Uitwerkingen" at bounding box center [707, 452] width 843 height 21
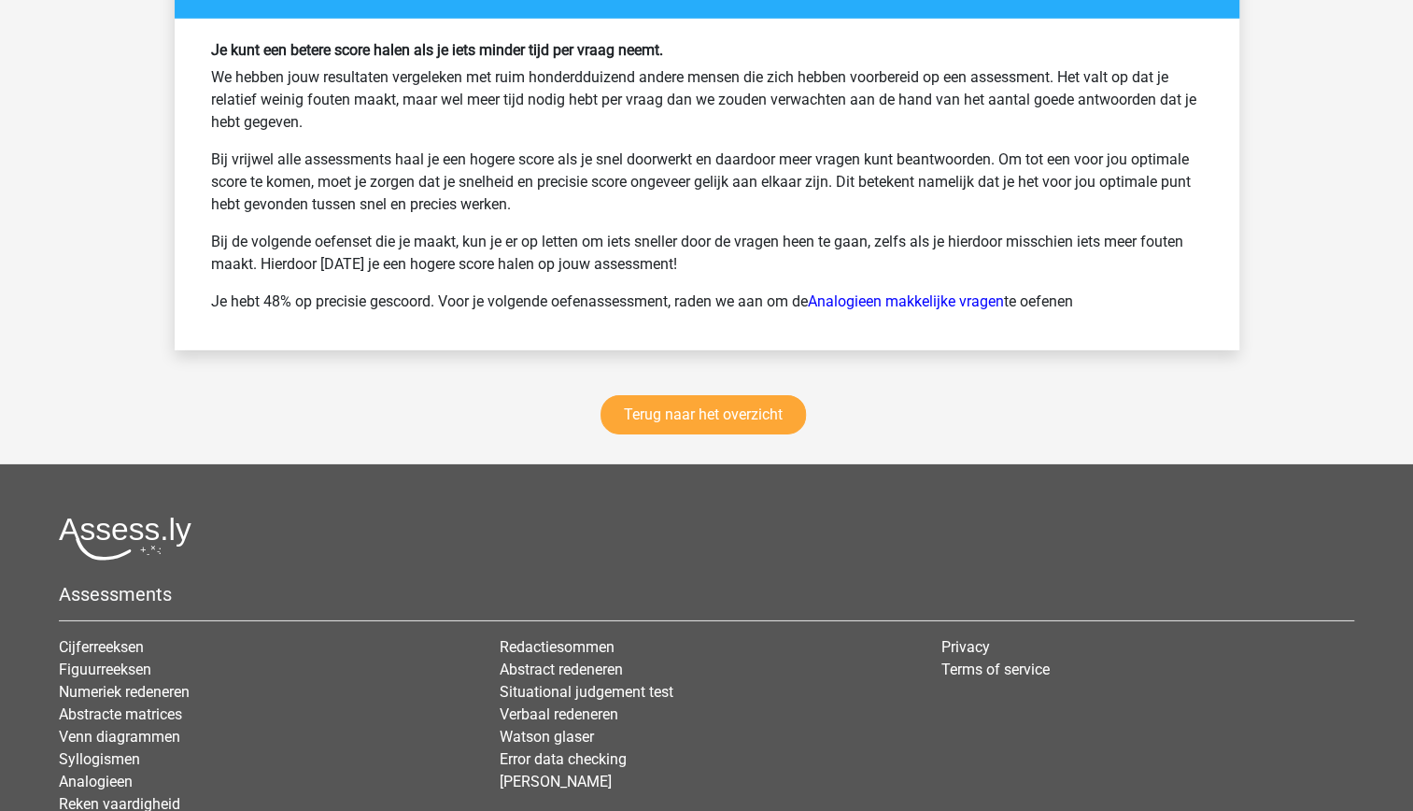
scroll to position [3354, 0]
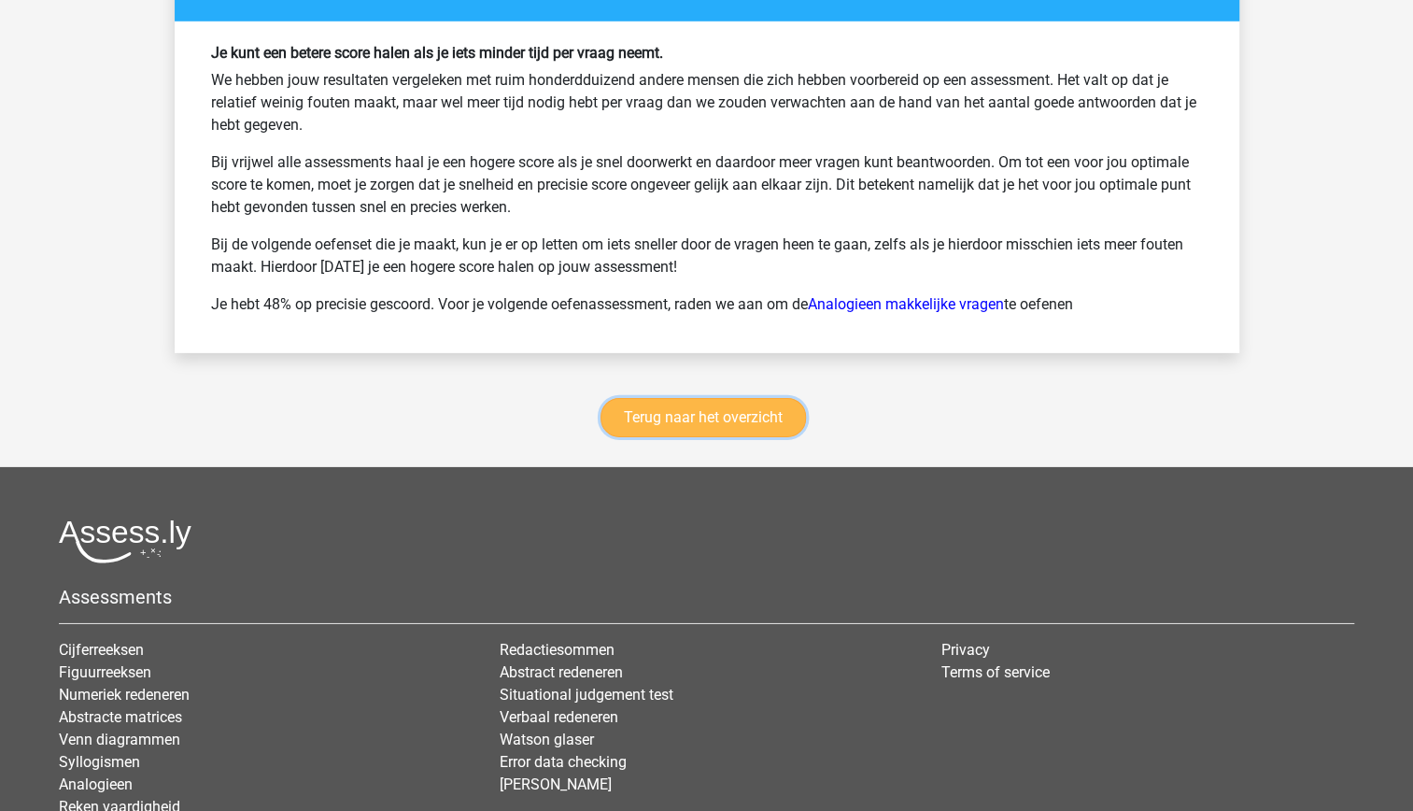
click at [670, 404] on link "Terug naar het overzicht" at bounding box center [703, 417] width 205 height 39
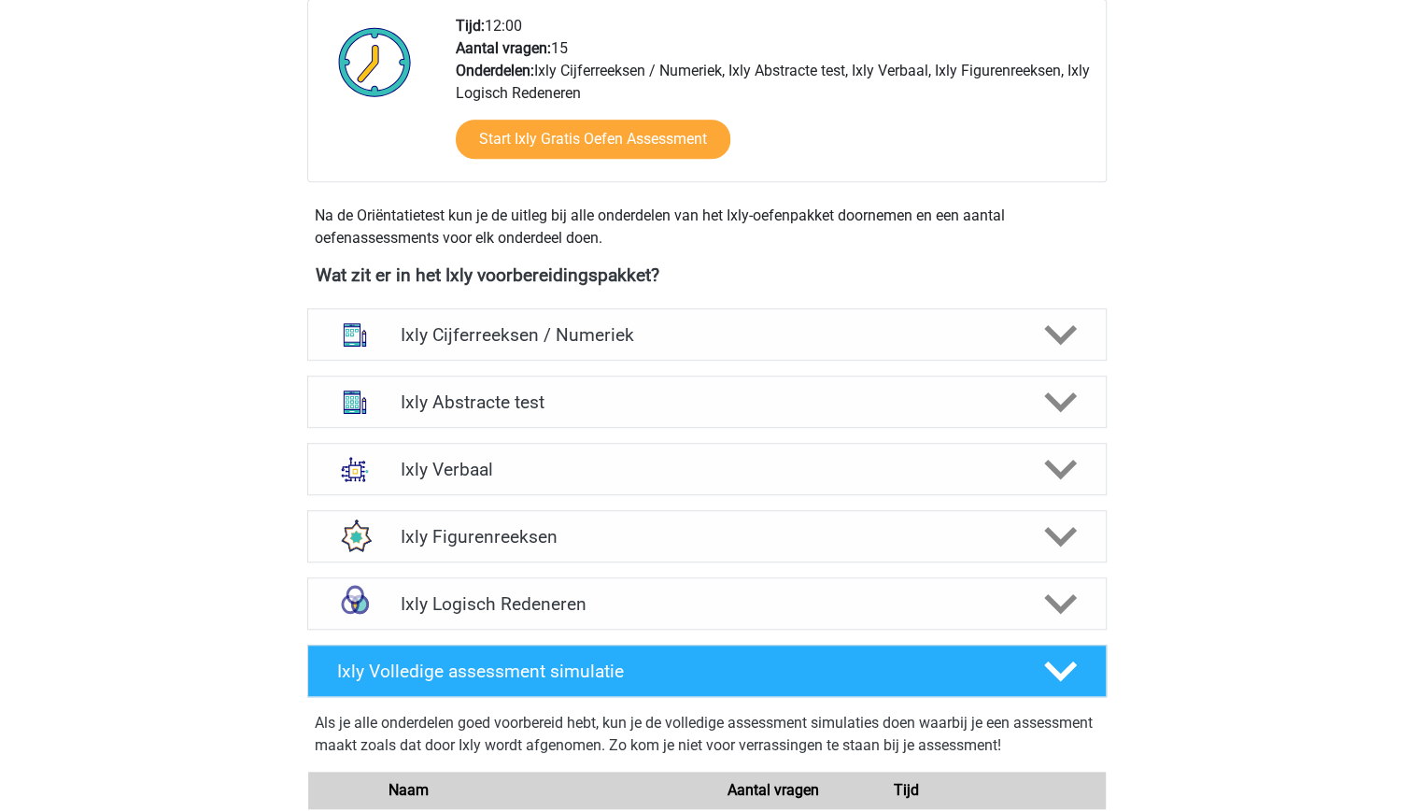
scroll to position [504, 0]
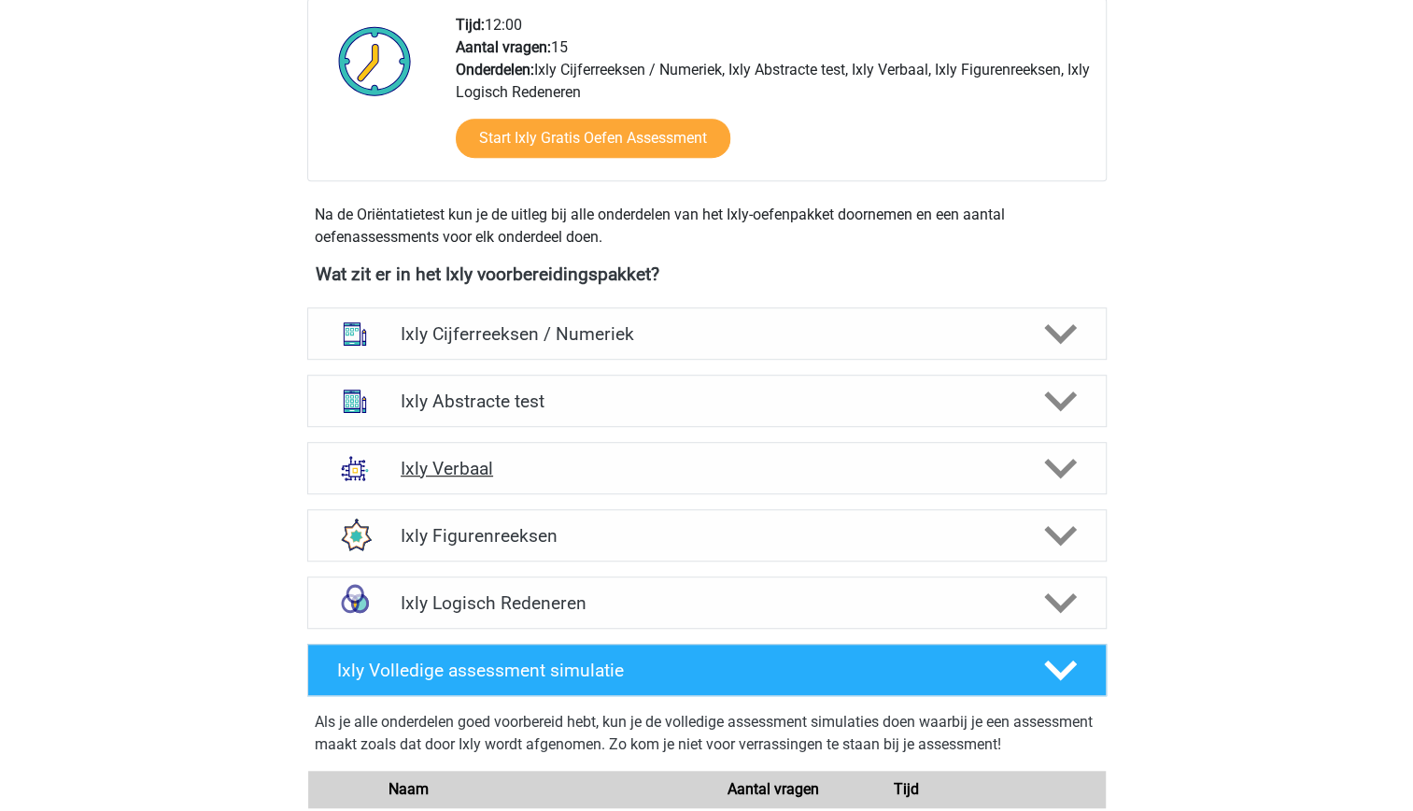
click at [553, 475] on h4 "Ixly Verbaal" at bounding box center [707, 468] width 612 height 21
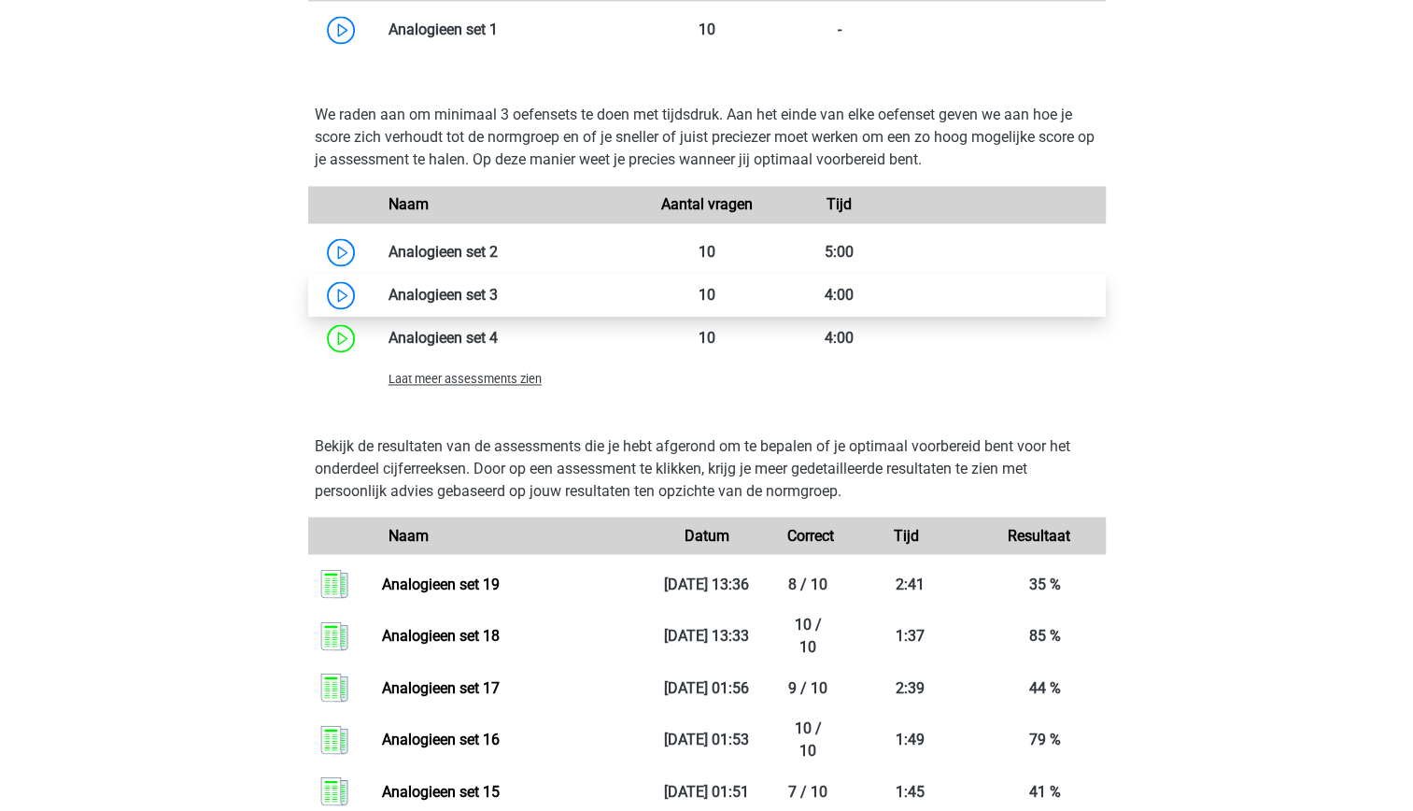
scroll to position [1698, 0]
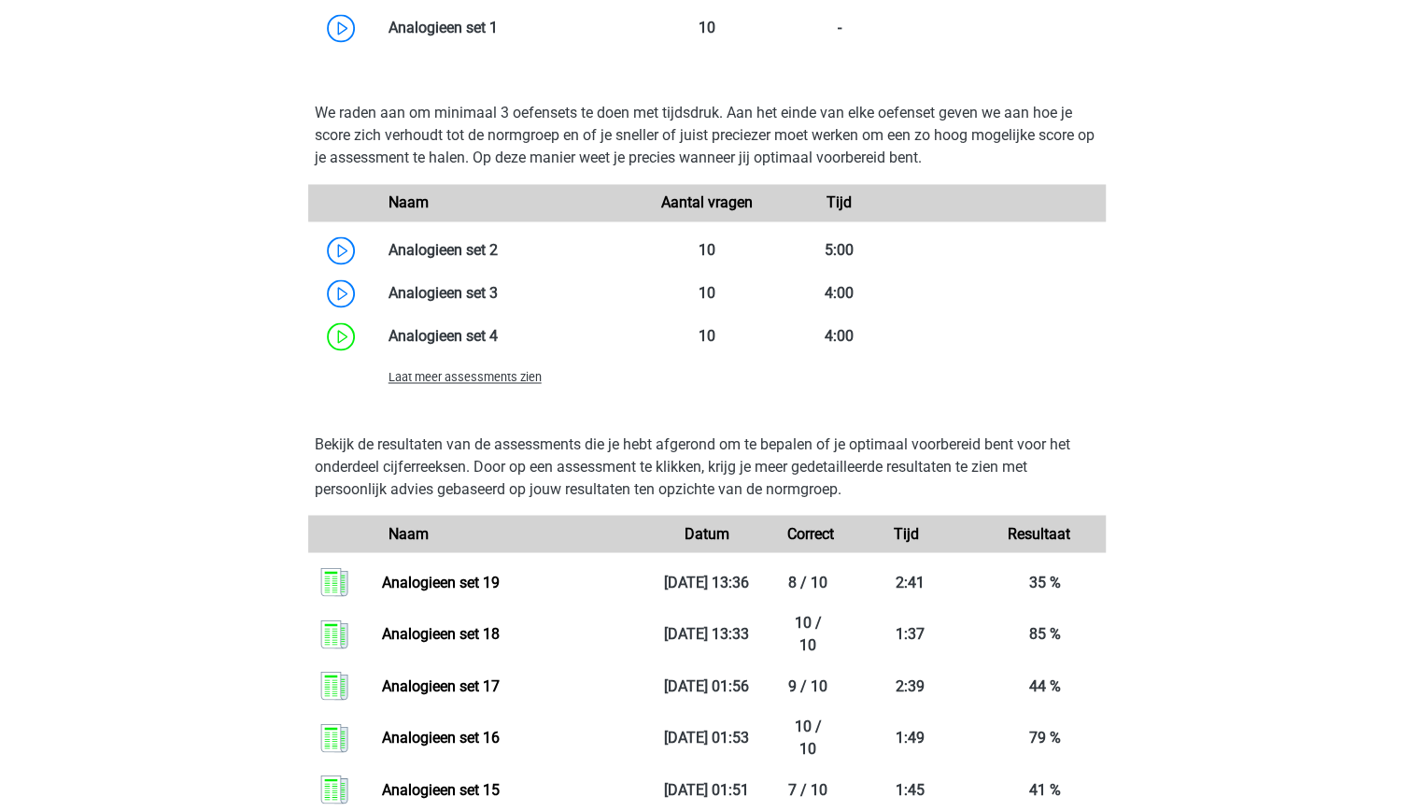
click at [480, 382] on span "Laat meer assessments zien" at bounding box center [465, 377] width 153 height 14
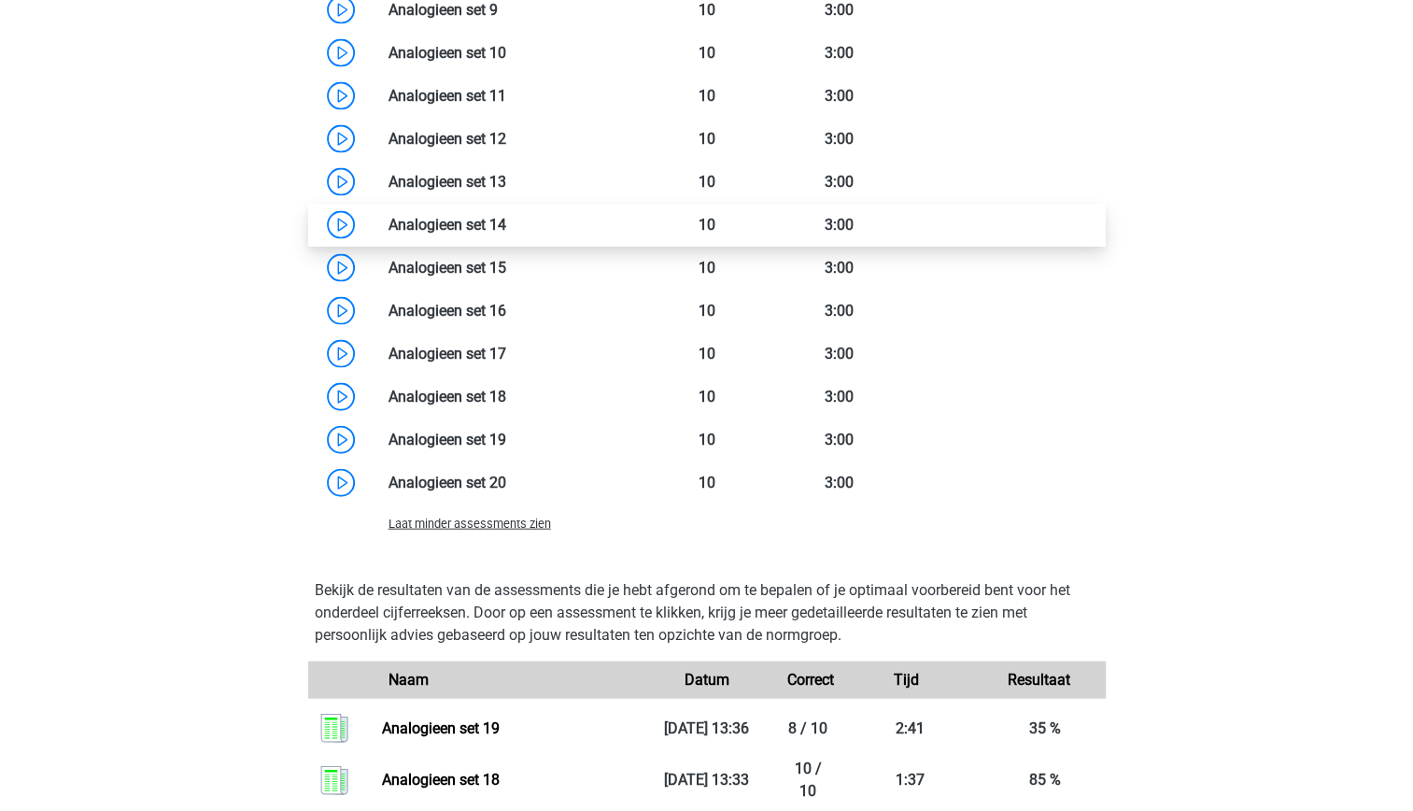
scroll to position [2240, 0]
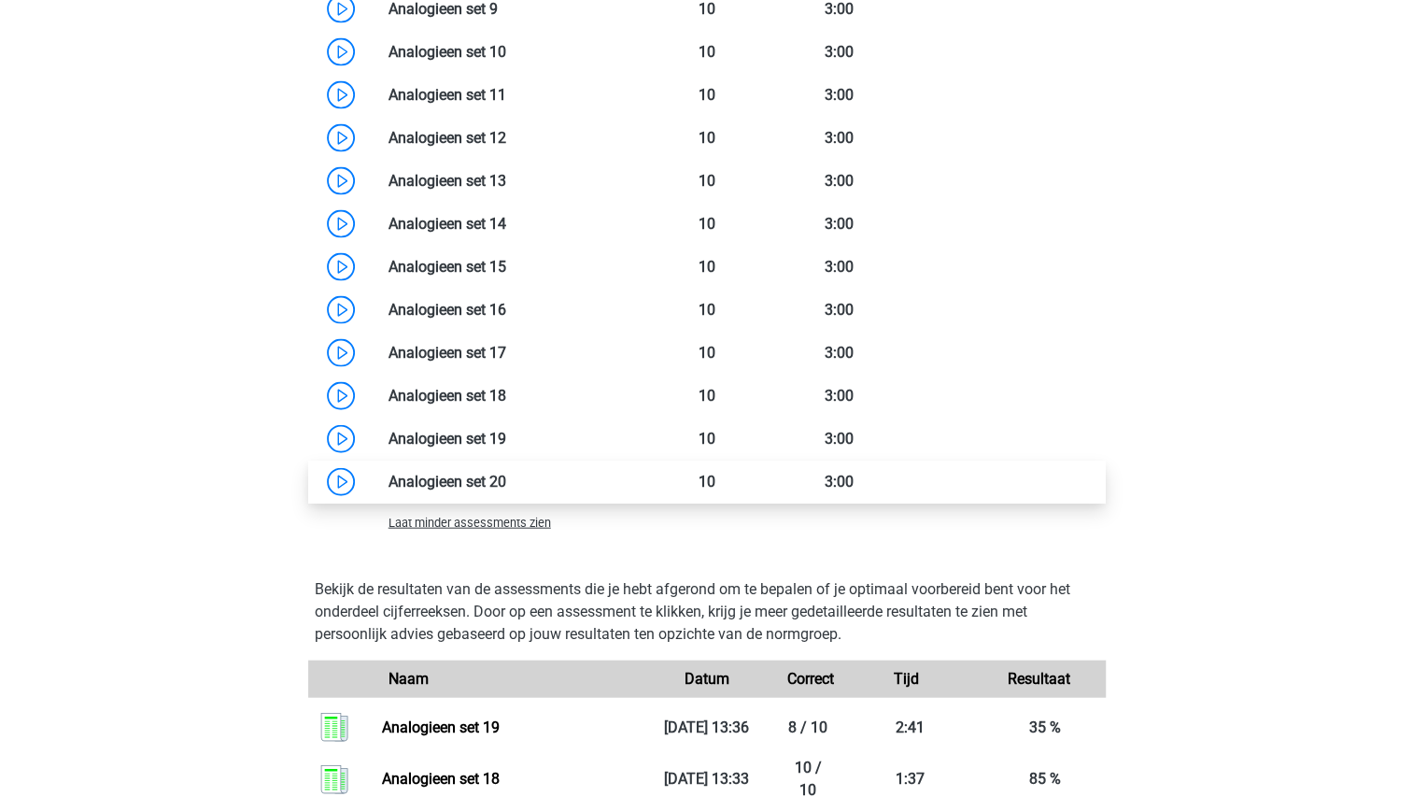
click at [506, 480] on link at bounding box center [506, 482] width 0 height 18
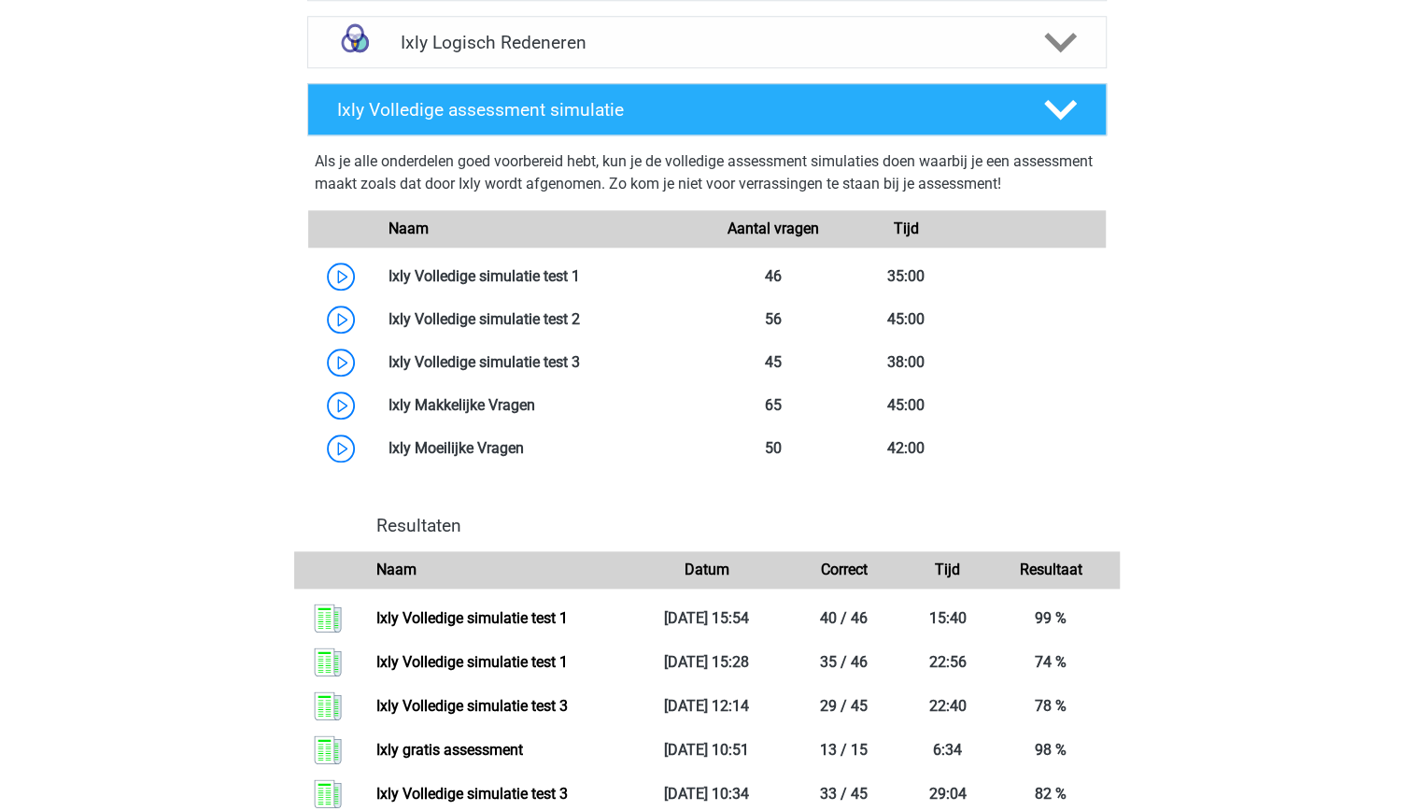
scroll to position [5128, 0]
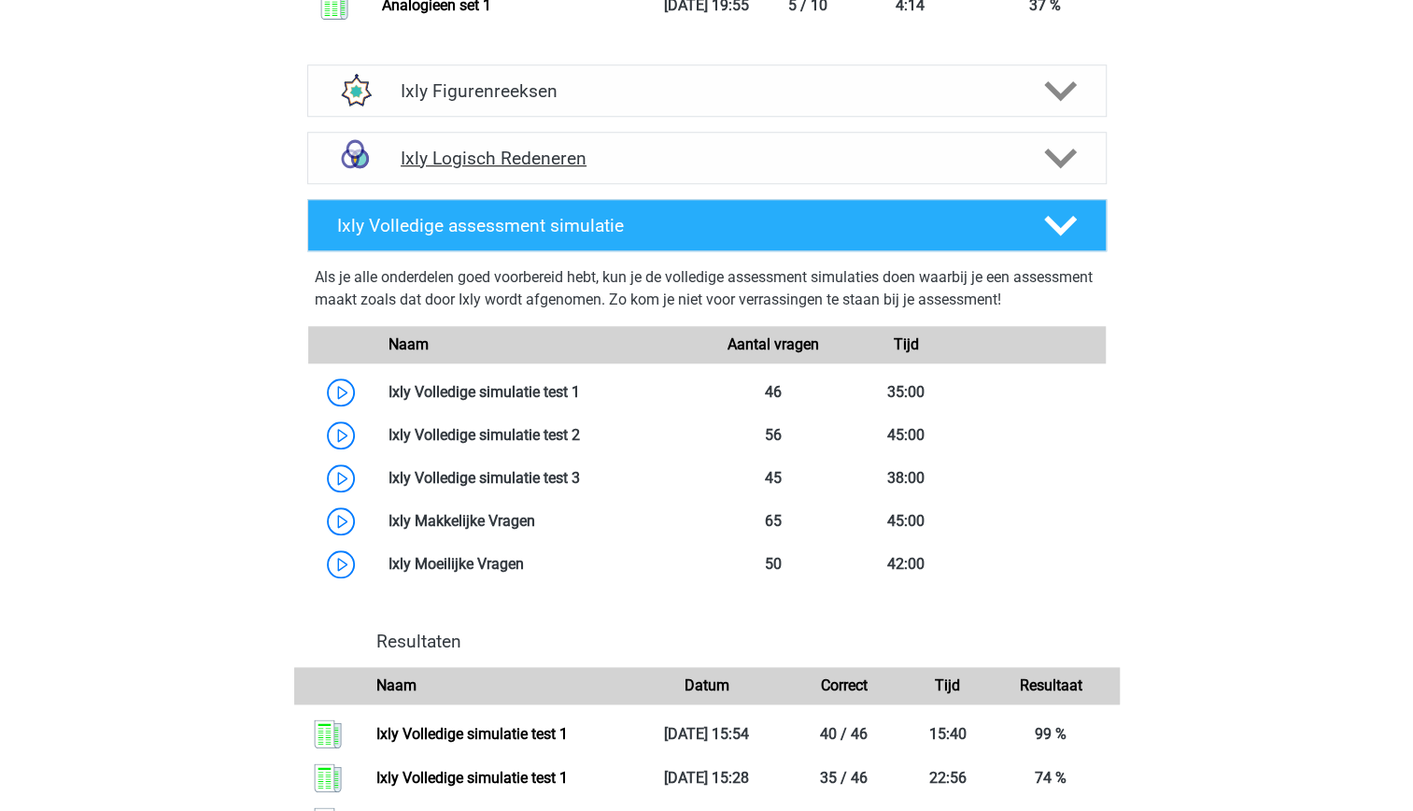
click at [581, 144] on div "Ixly Logisch Redeneren" at bounding box center [707, 158] width 800 height 52
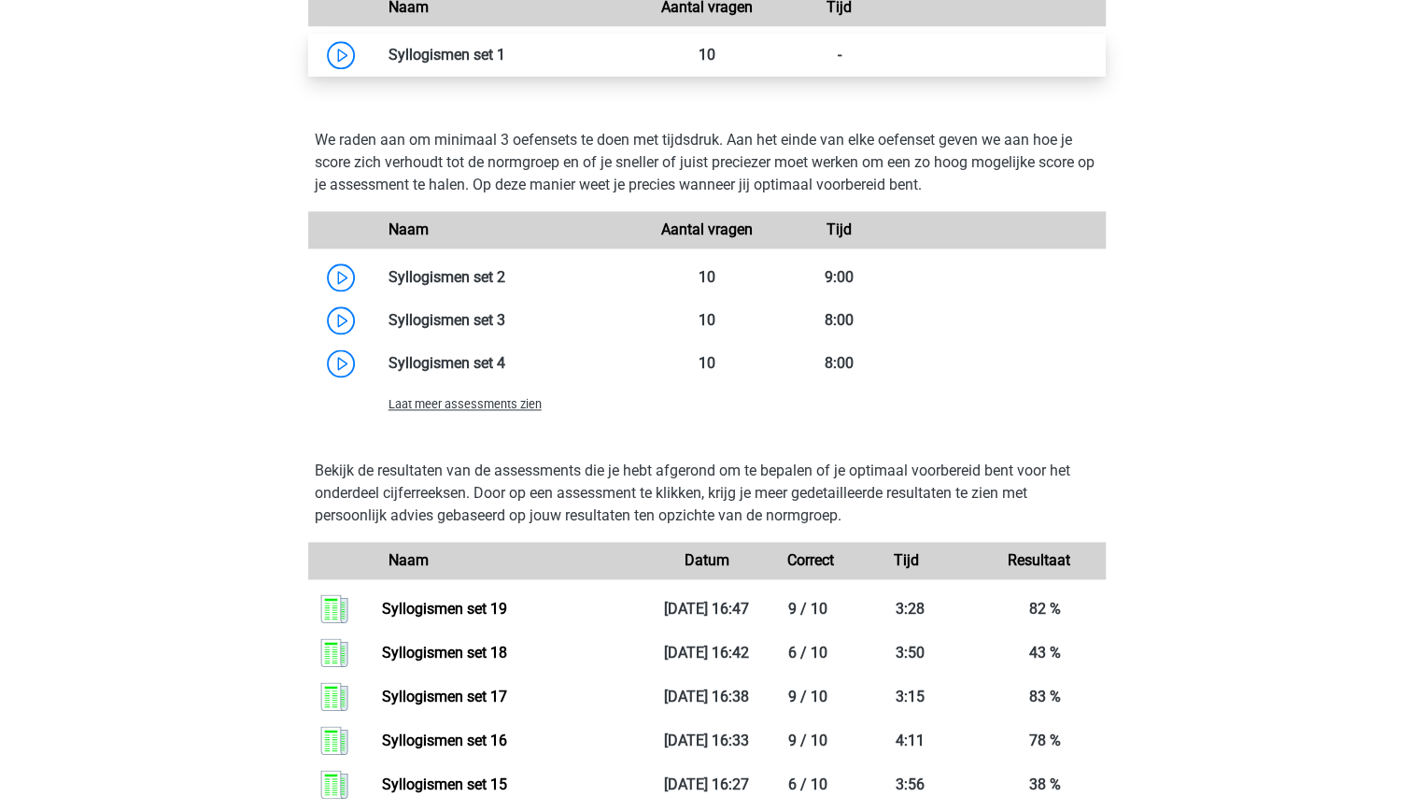
scroll to position [5499, 0]
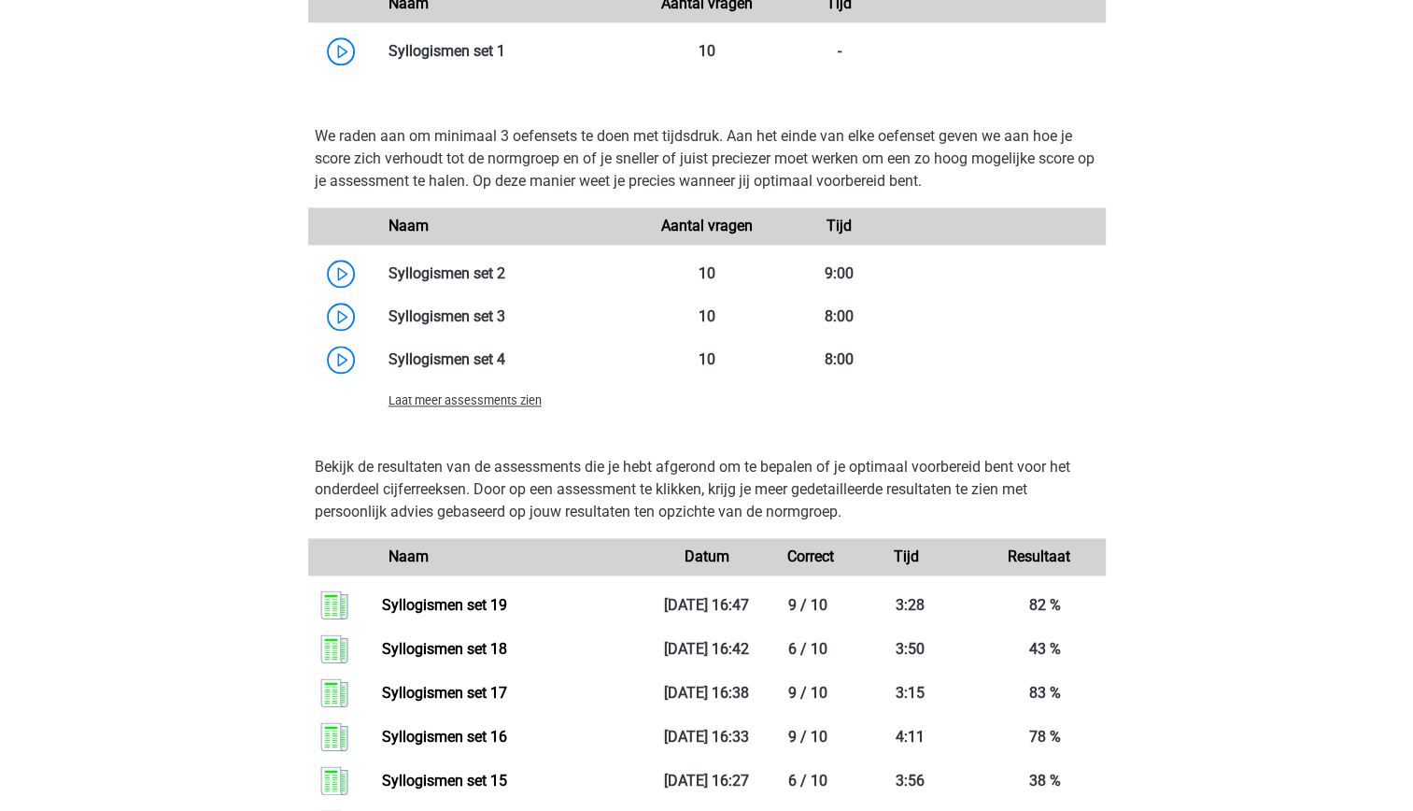
click at [514, 407] on span "Laat meer assessments zien" at bounding box center [465, 400] width 153 height 14
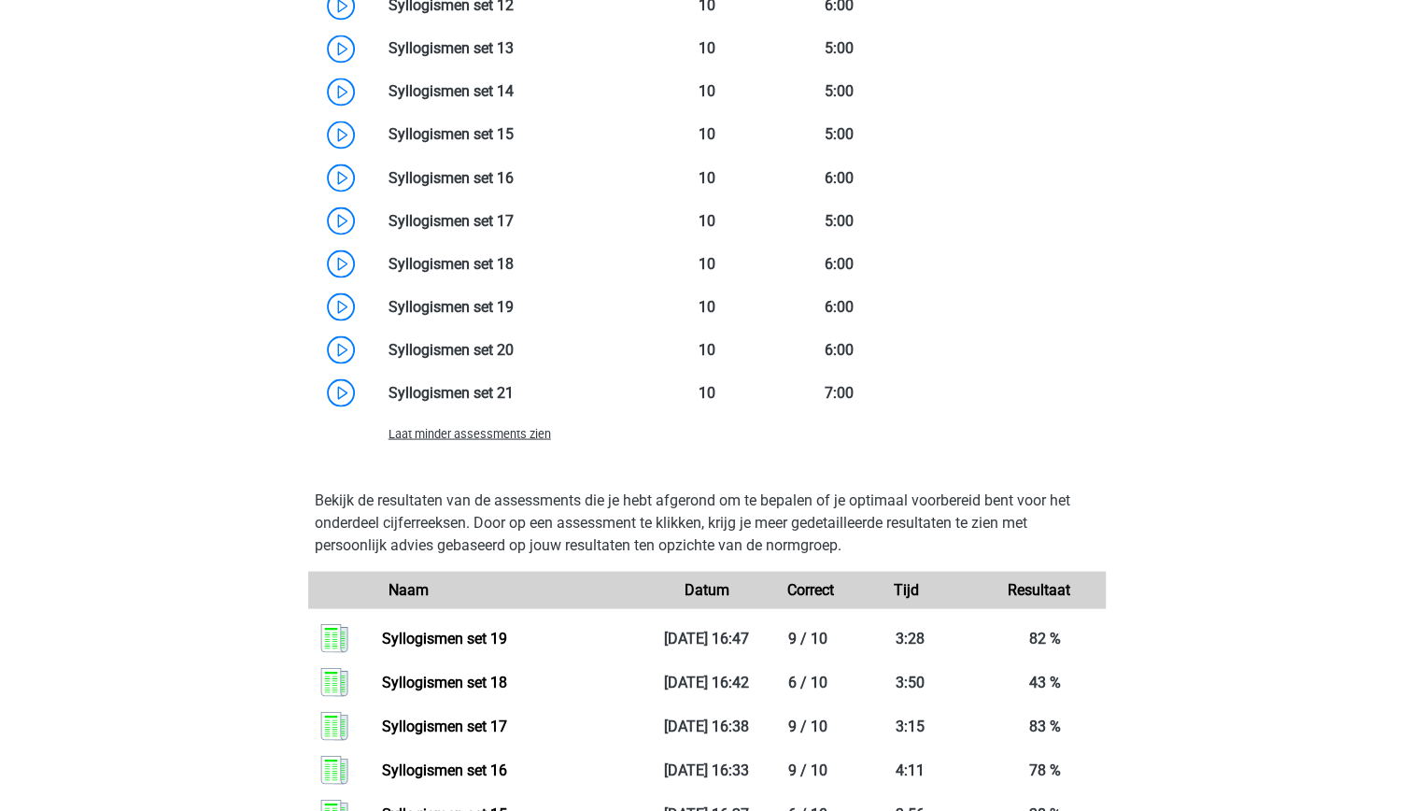
scroll to position [6223, 0]
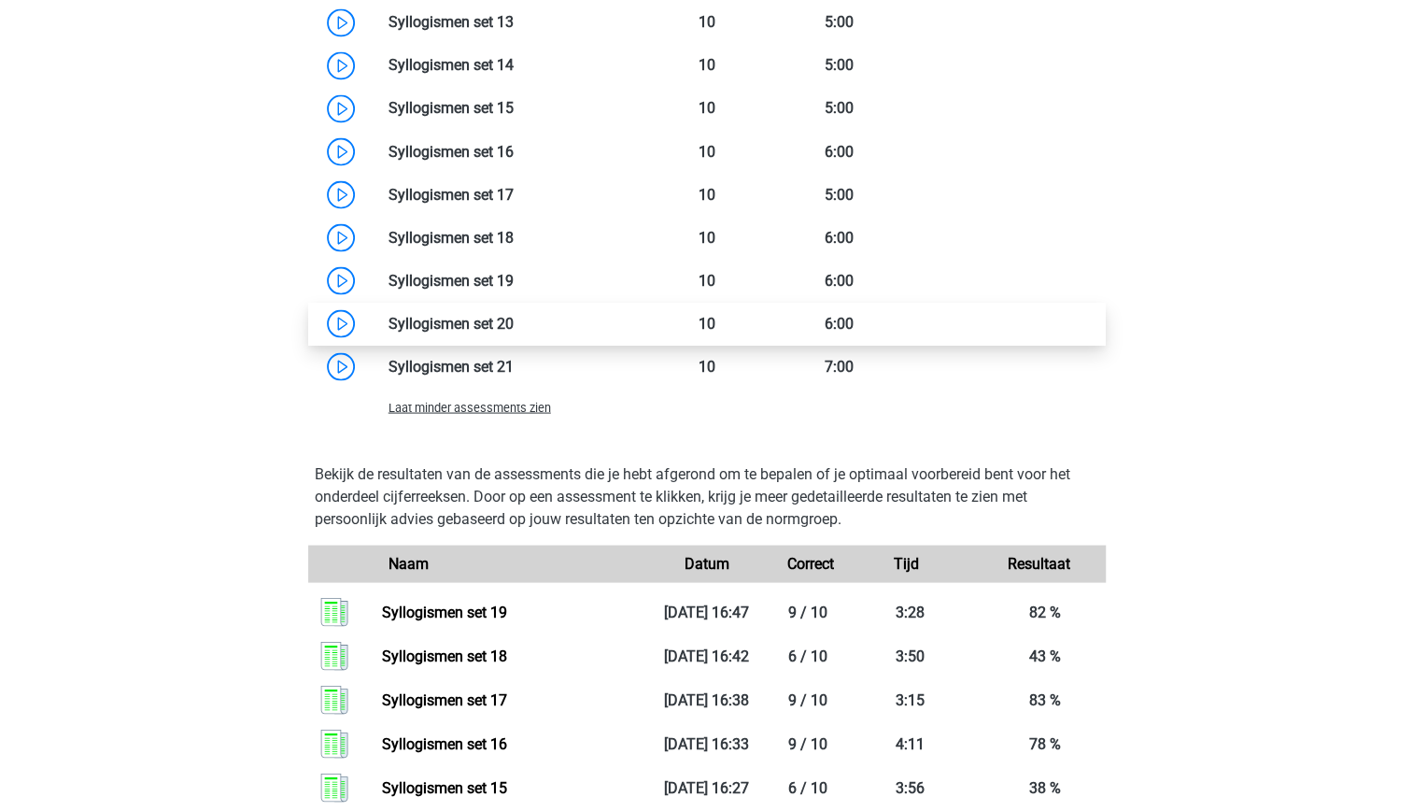
click at [514, 332] on link at bounding box center [514, 323] width 0 height 18
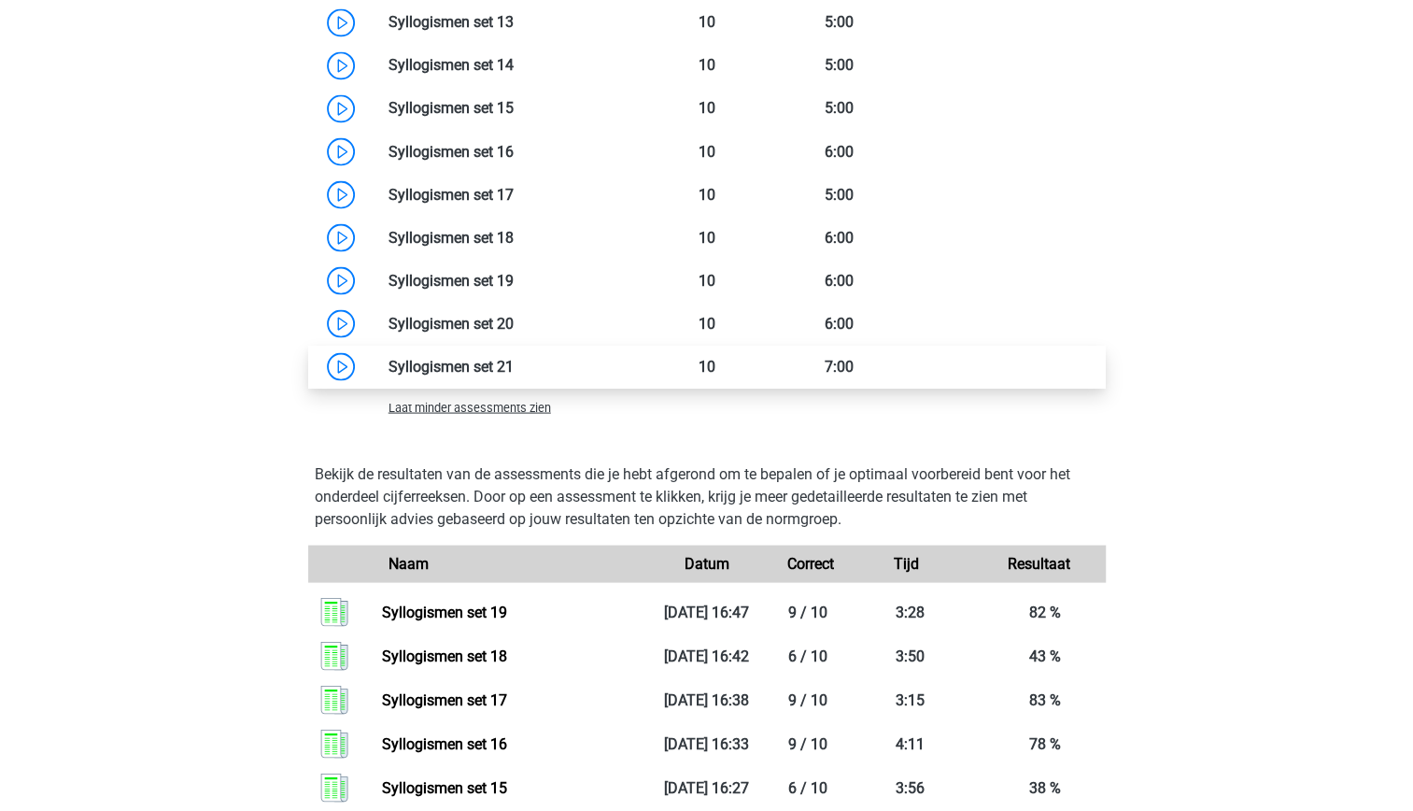
click at [514, 375] on link at bounding box center [514, 366] width 0 height 18
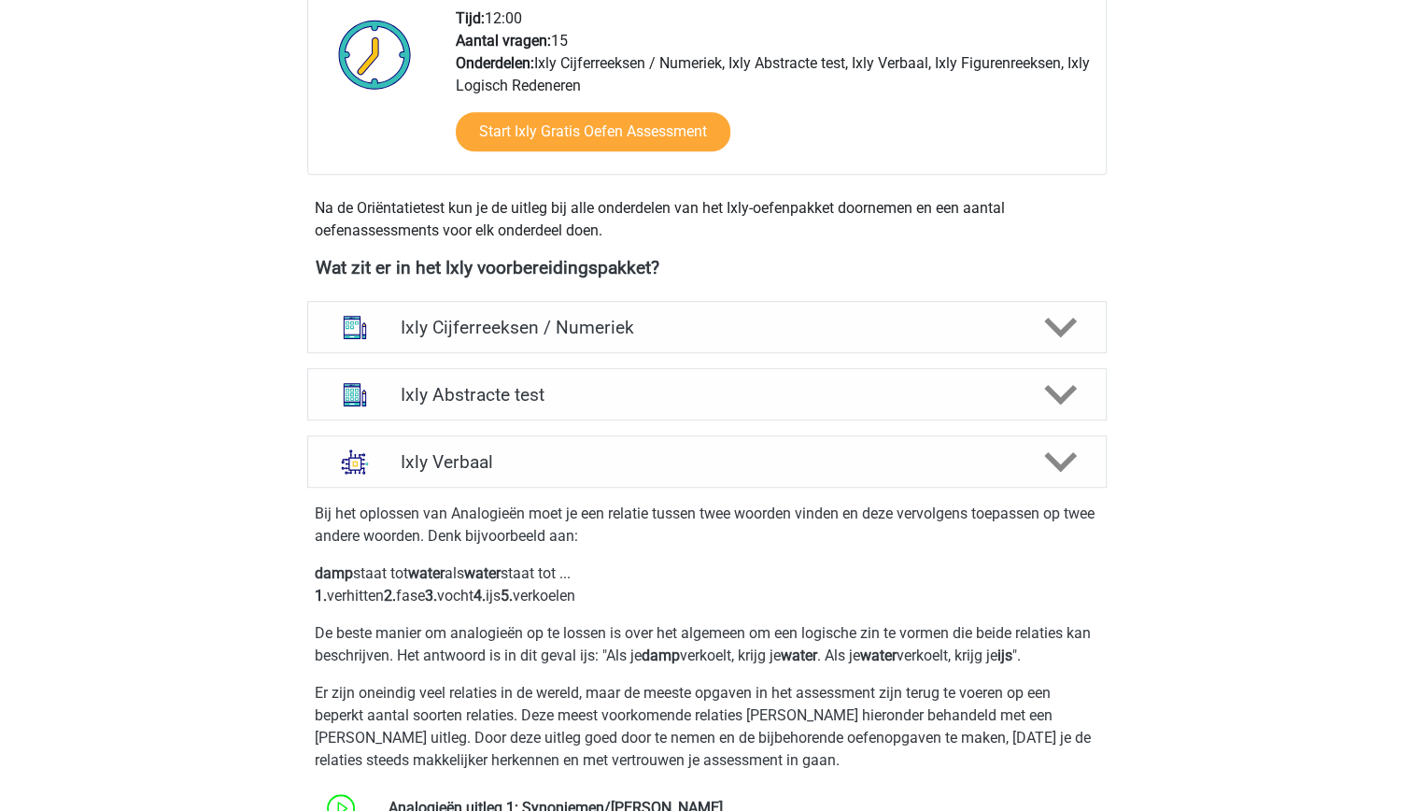
scroll to position [517, 0]
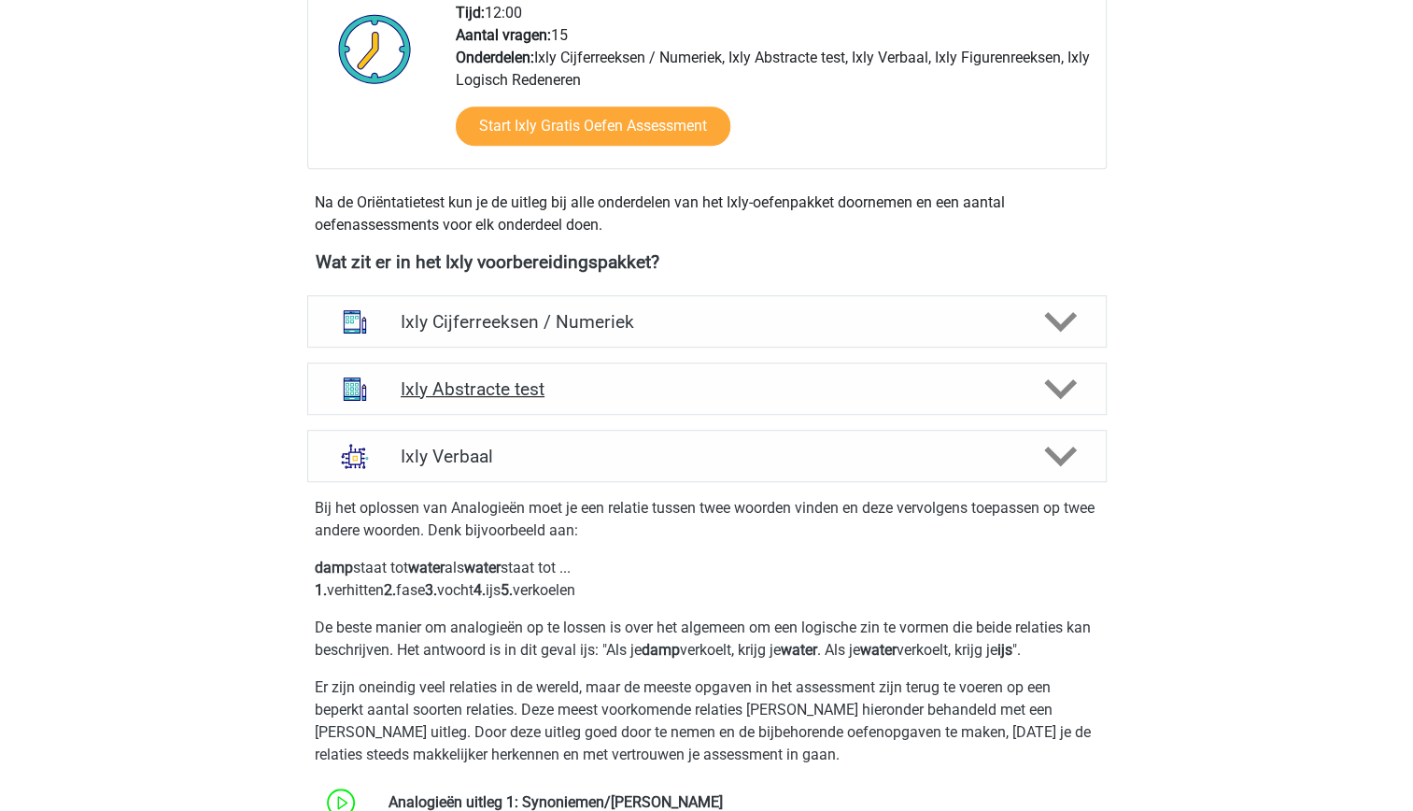
click at [683, 403] on div "Ixly Abstracte test" at bounding box center [707, 388] width 800 height 52
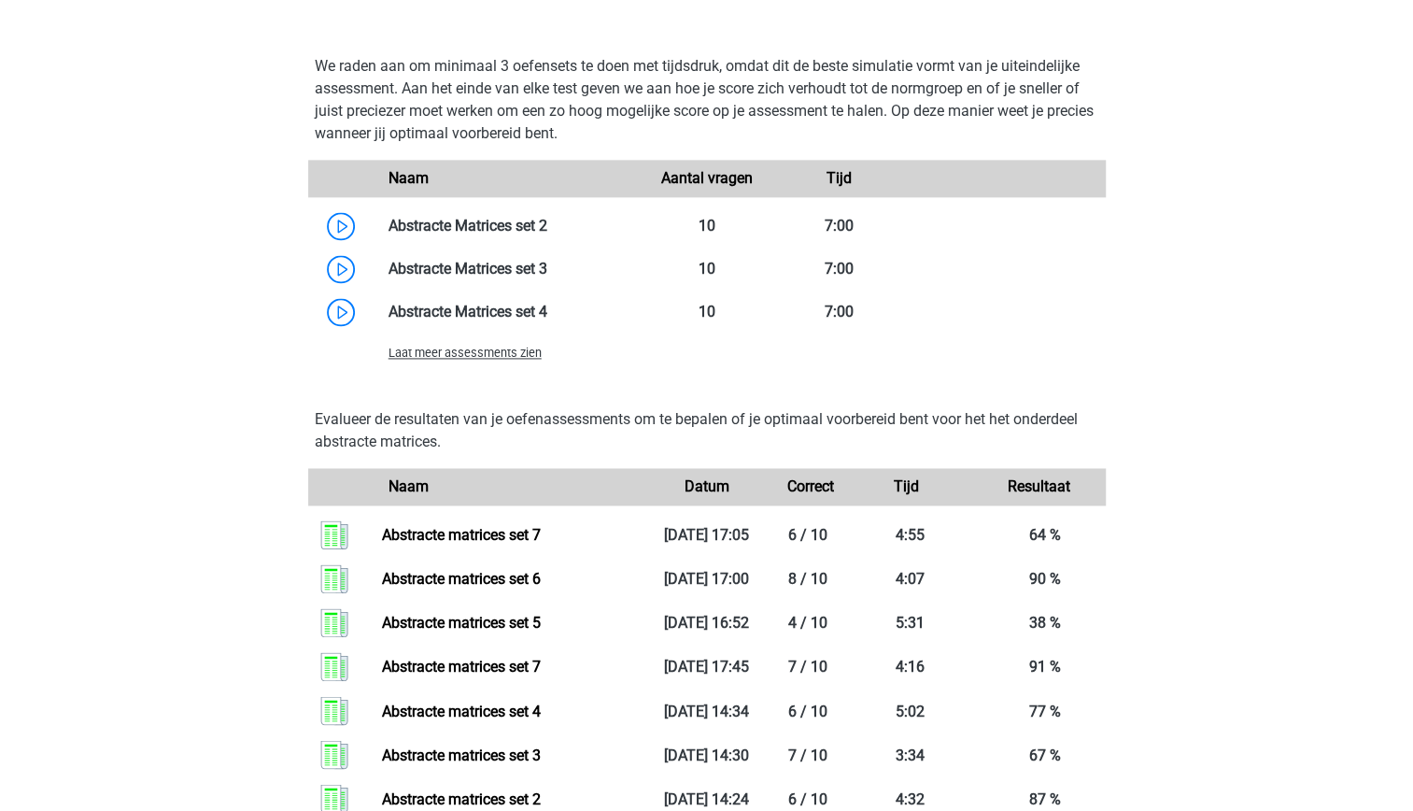
scroll to position [1438, 0]
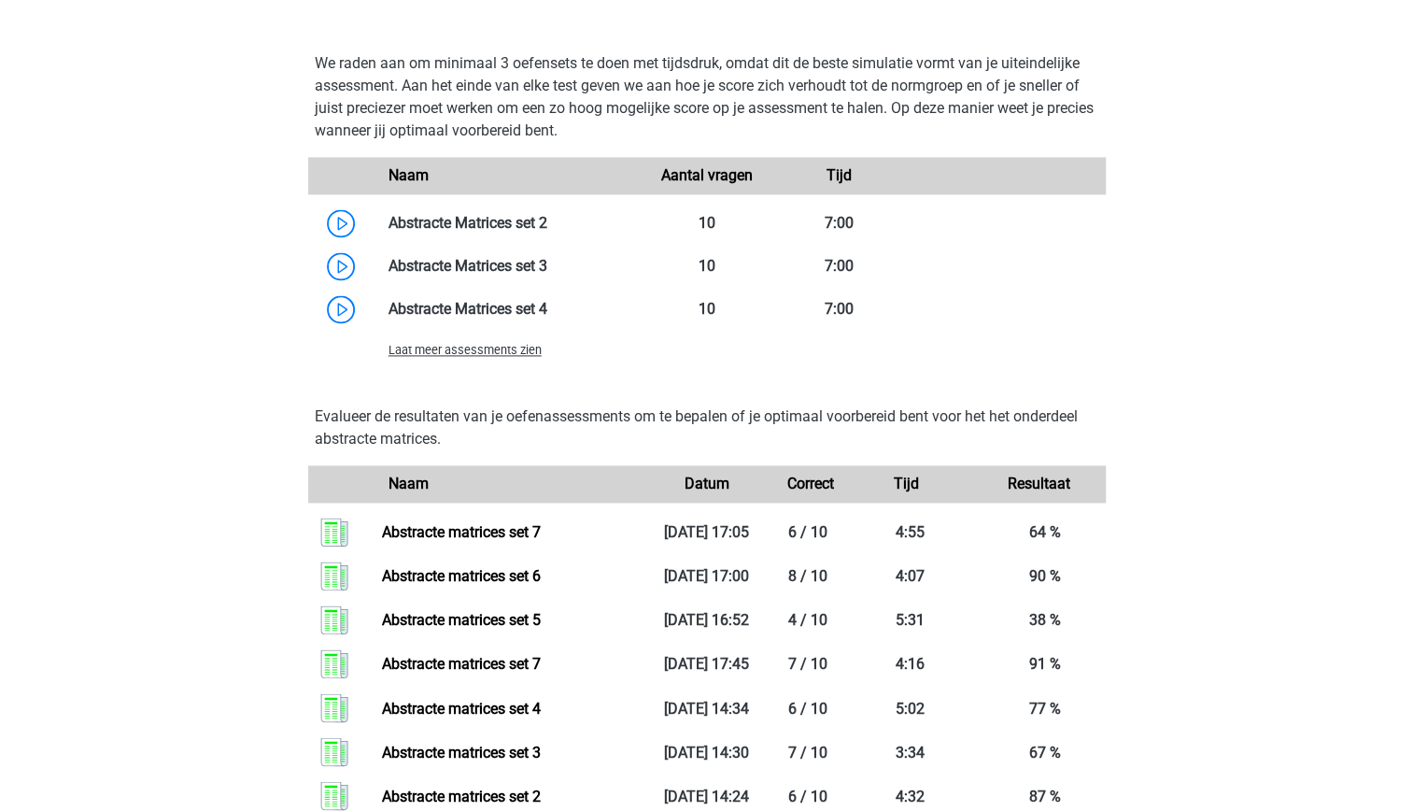
click at [491, 349] on span "Laat meer assessments zien" at bounding box center [465, 350] width 153 height 14
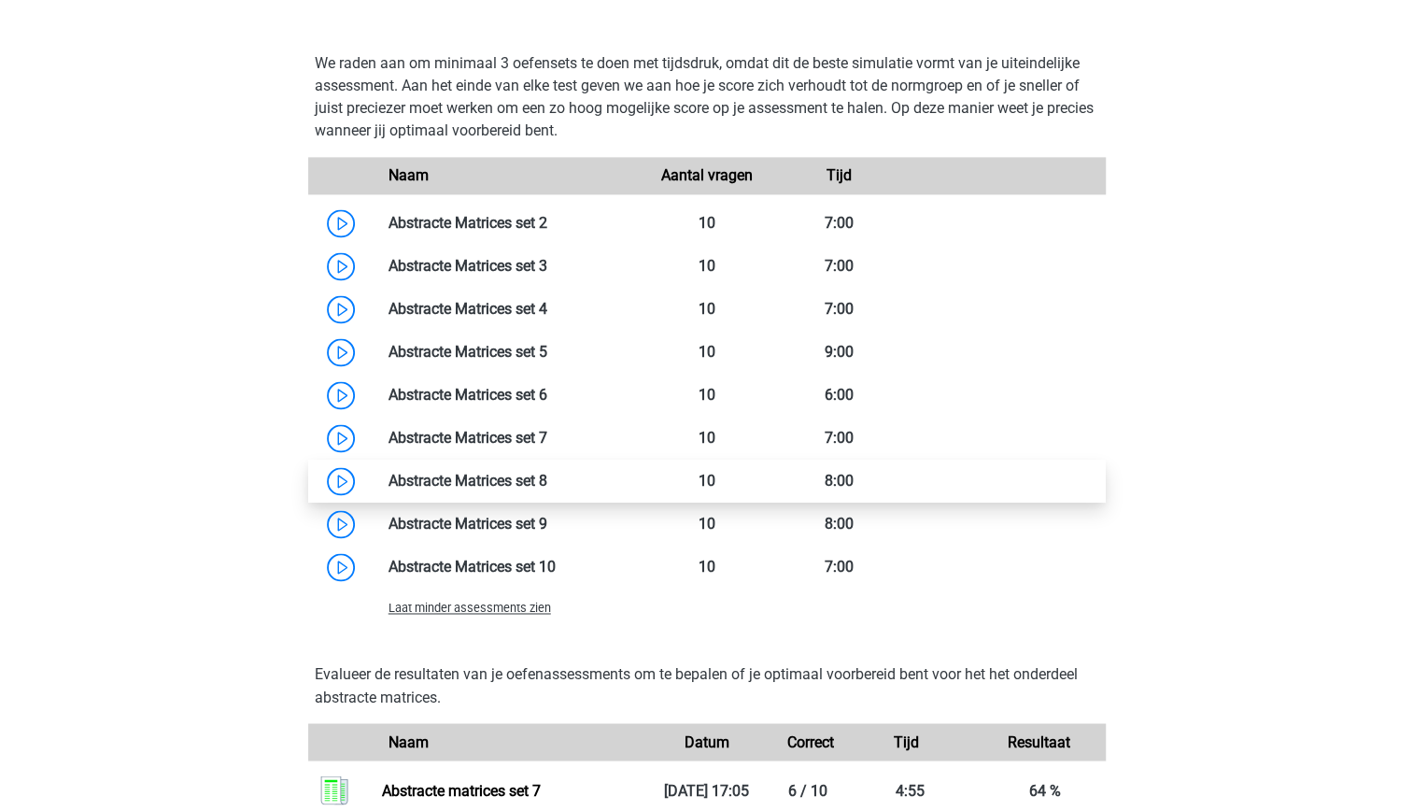
click at [547, 489] on link at bounding box center [547, 481] width 0 height 18
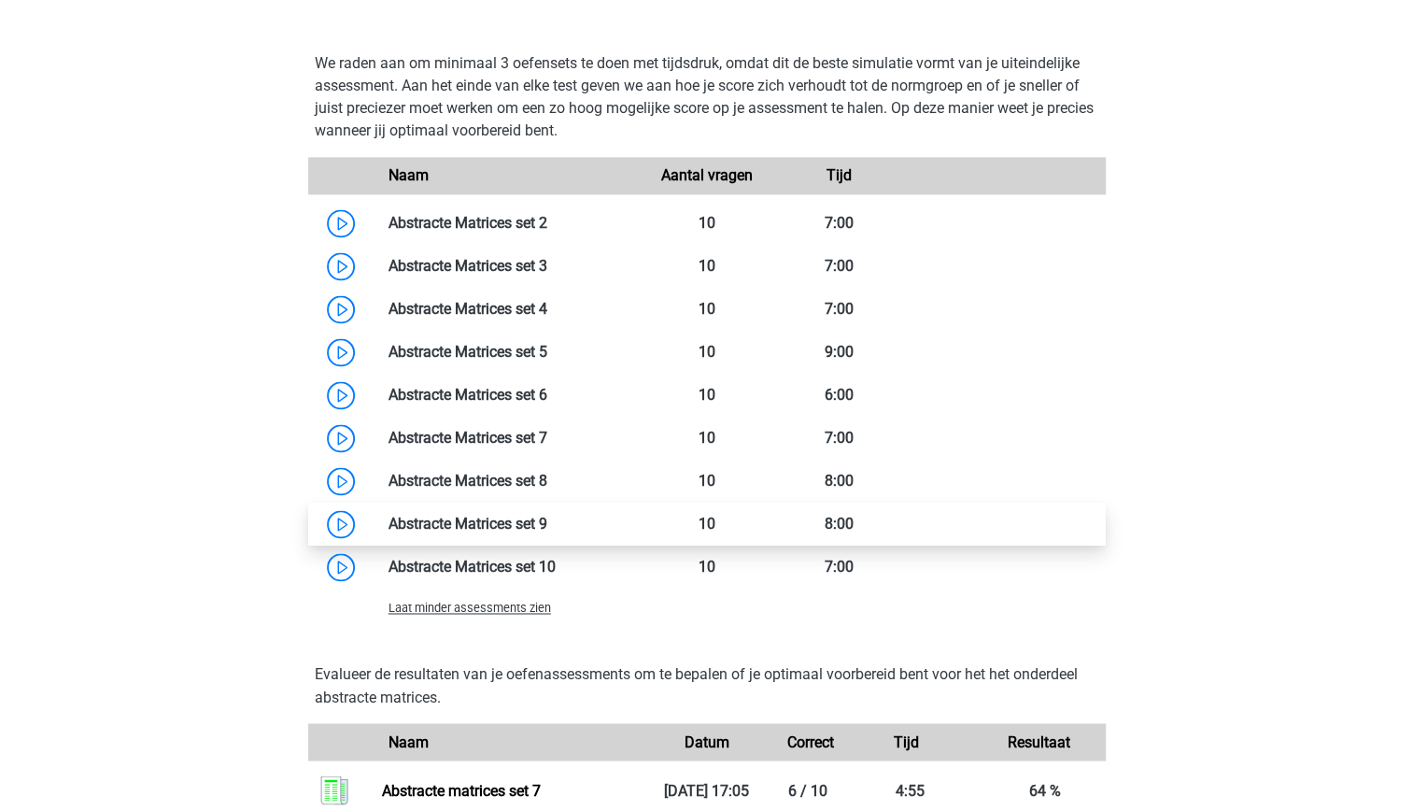
click at [547, 532] on link at bounding box center [547, 524] width 0 height 18
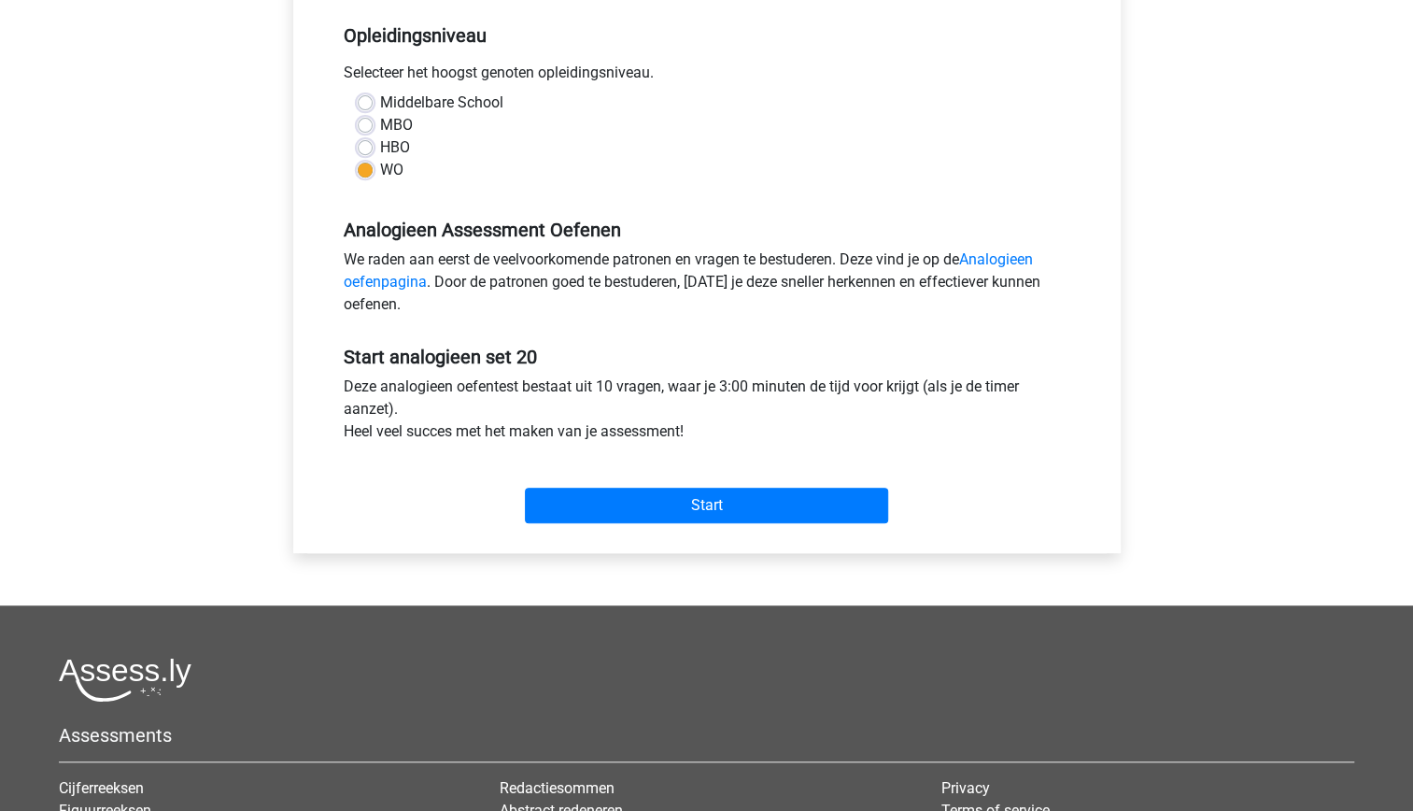
scroll to position [383, 0]
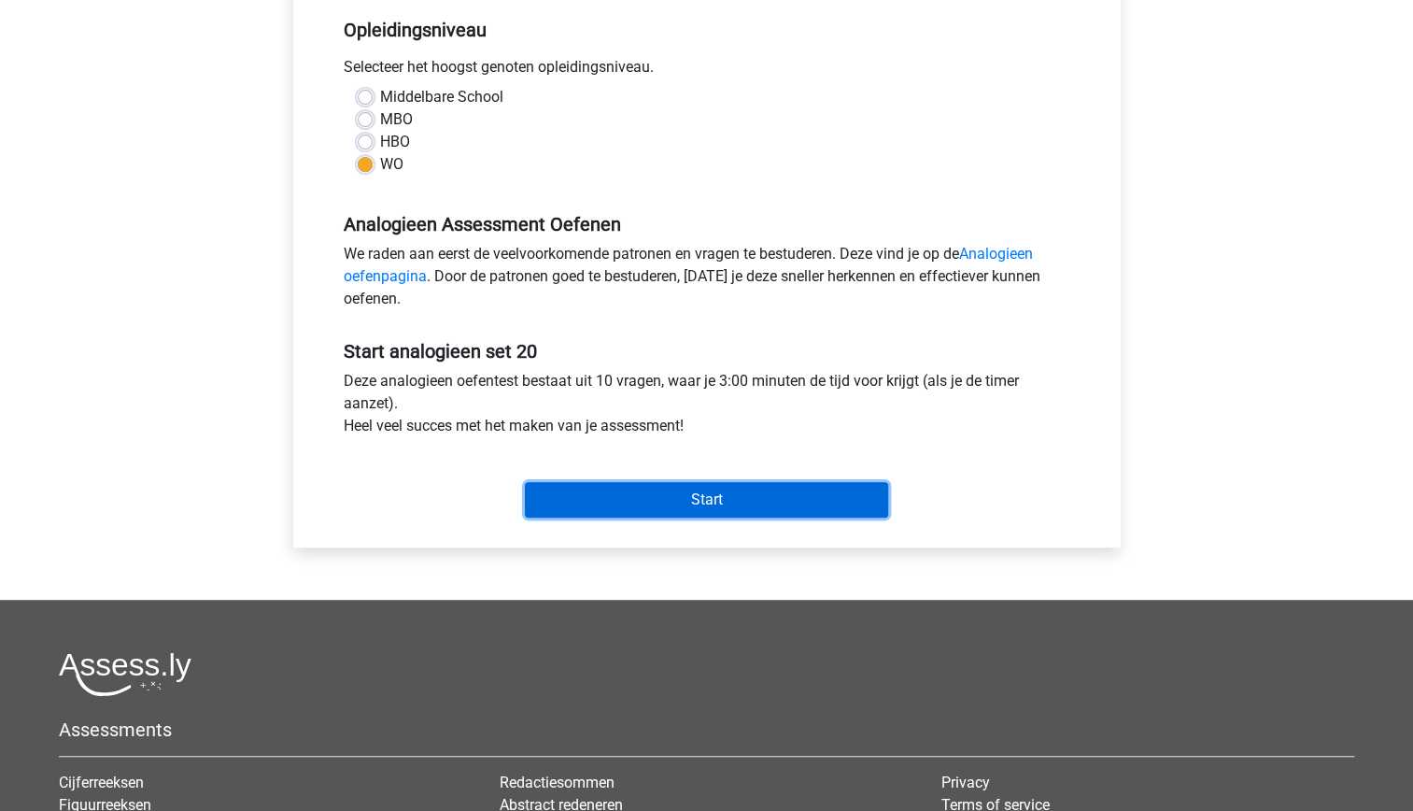
click at [680, 506] on input "Start" at bounding box center [706, 499] width 363 height 35
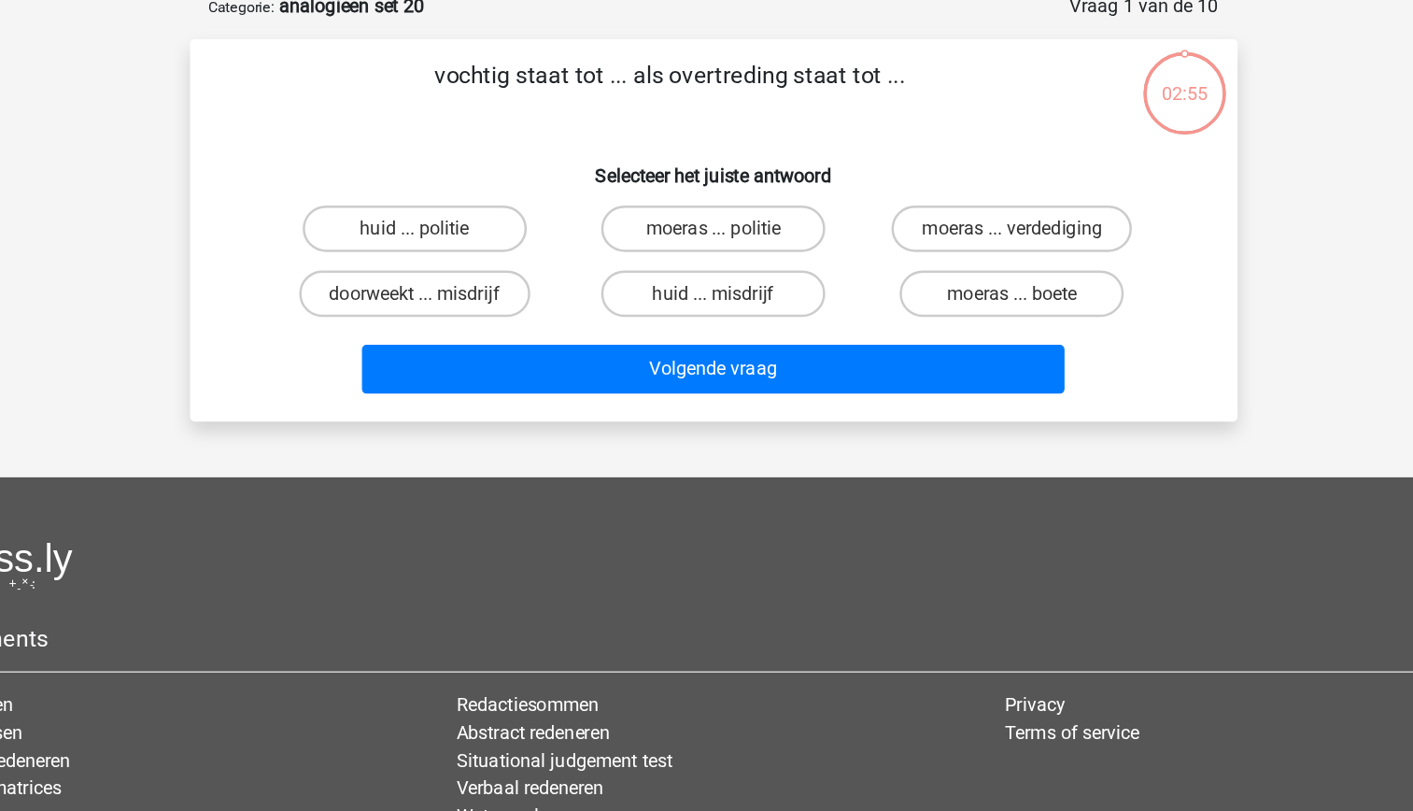
click at [468, 338] on input "doorweekt ... misdrijf" at bounding box center [472, 341] width 12 height 12
radio input "true"
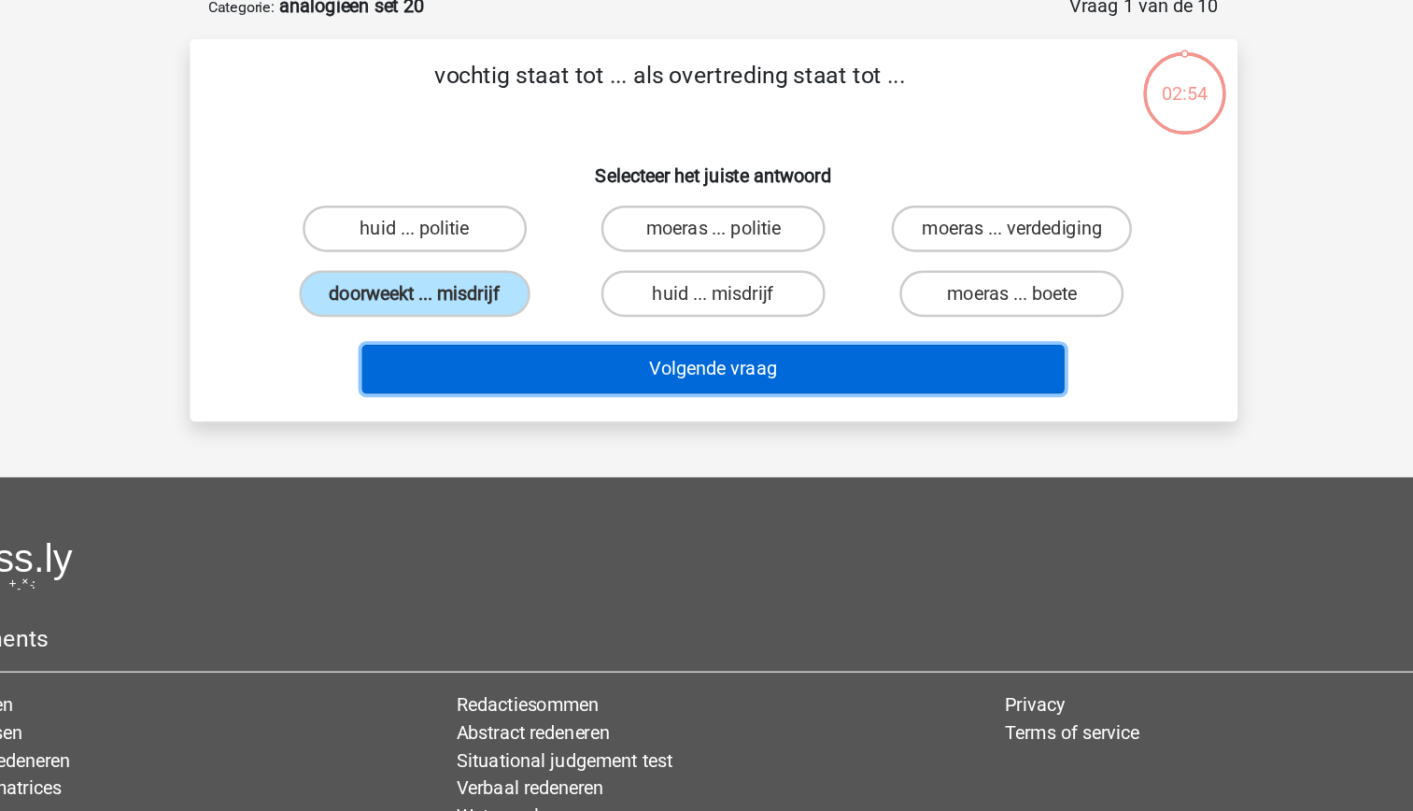
click at [596, 415] on button "Volgende vraag" at bounding box center [706, 395] width 565 height 39
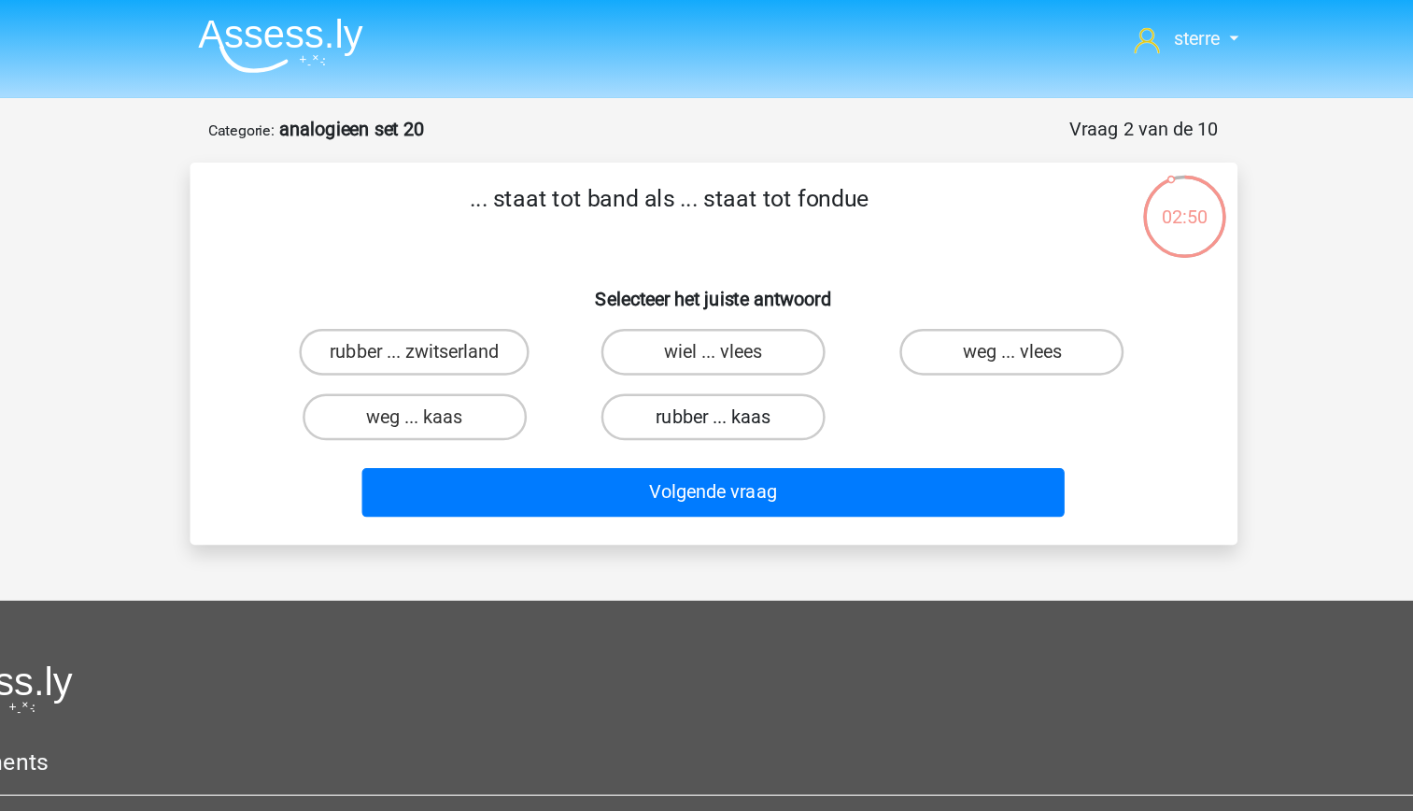
click at [744, 342] on label "rubber ... kaas" at bounding box center [706, 335] width 180 height 37
click at [718, 342] on input "rubber ... kaas" at bounding box center [712, 341] width 12 height 12
radio input "true"
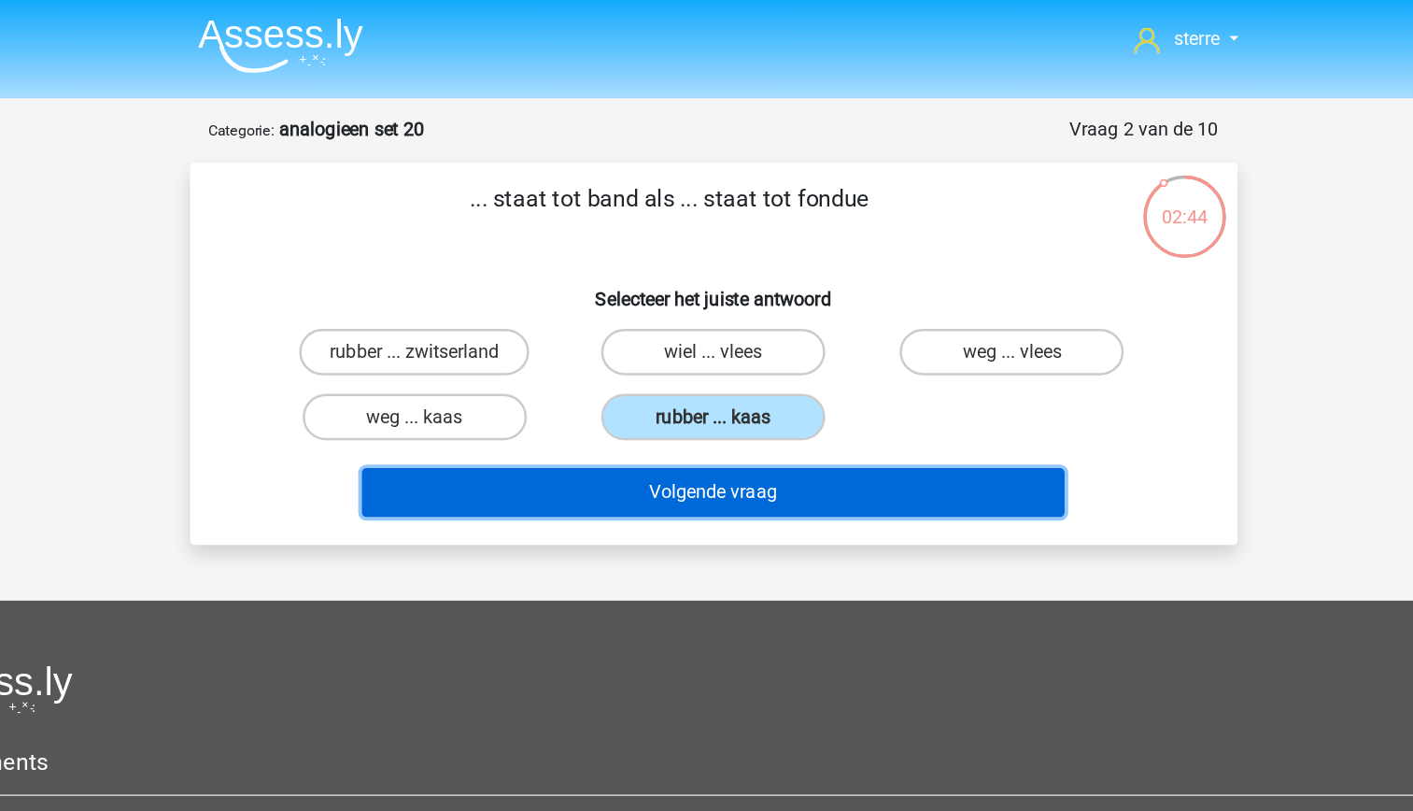
click at [788, 408] on button "Volgende vraag" at bounding box center [706, 395] width 565 height 39
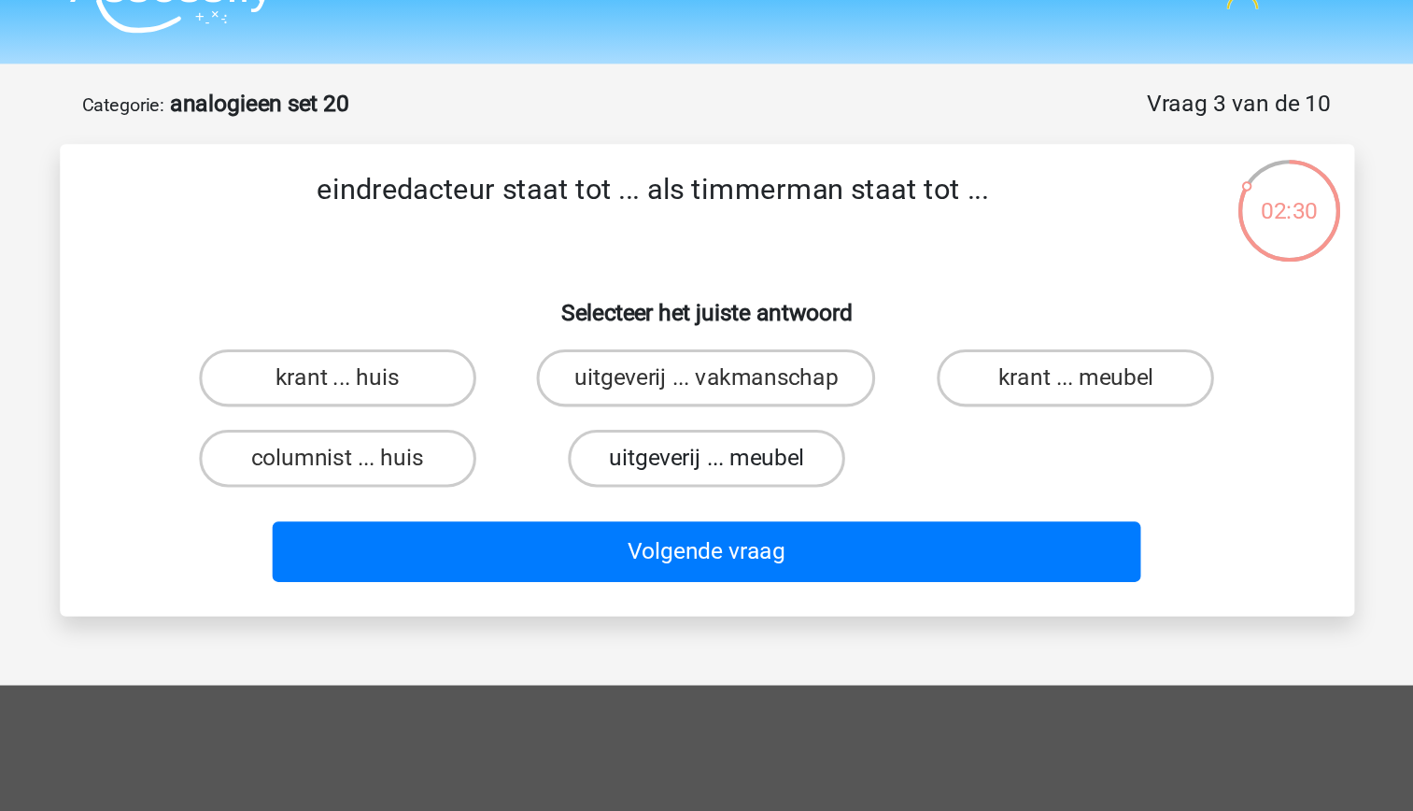
click at [701, 344] on label "uitgeverij ... meubel" at bounding box center [706, 335] width 180 height 37
click at [706, 344] on input "uitgeverij ... meubel" at bounding box center [712, 341] width 12 height 12
radio input "true"
click at [761, 292] on label "uitgeverij ... vakmanschap" at bounding box center [706, 282] width 220 height 37
click at [718, 292] on input "uitgeverij ... vakmanschap" at bounding box center [712, 289] width 12 height 12
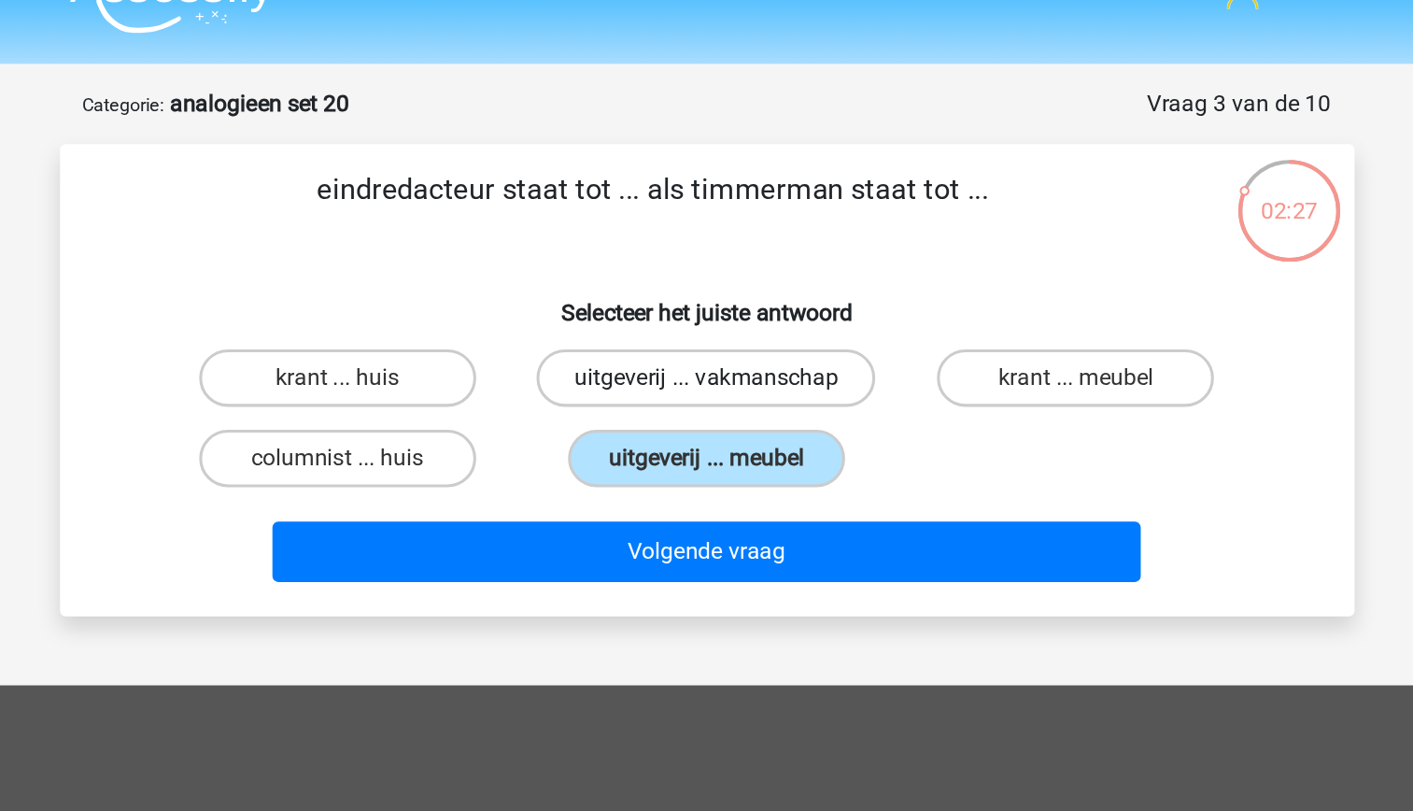
radio input "true"
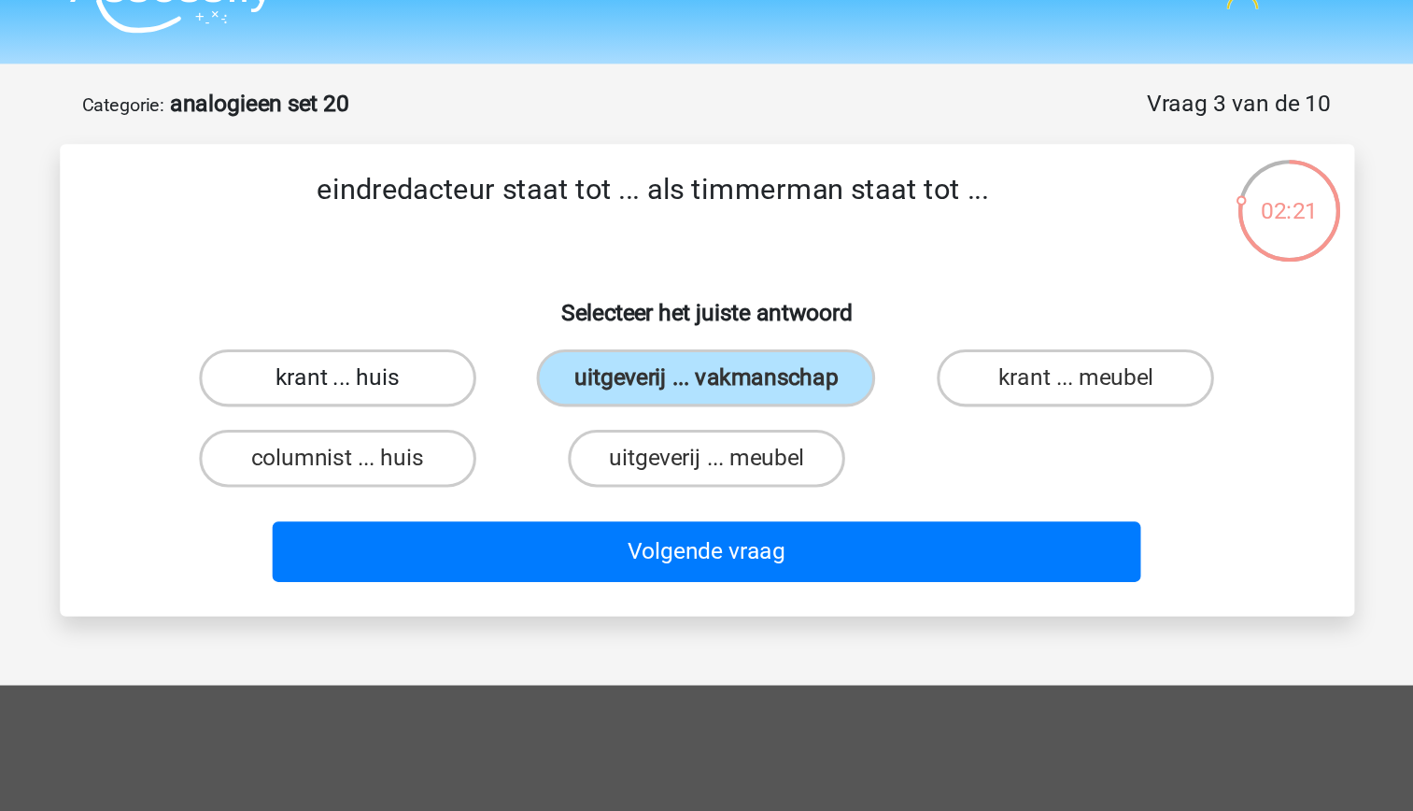
click at [490, 283] on label "krant ... huis" at bounding box center [466, 282] width 180 height 37
click at [478, 283] on input "krant ... huis" at bounding box center [472, 289] width 12 height 12
radio input "true"
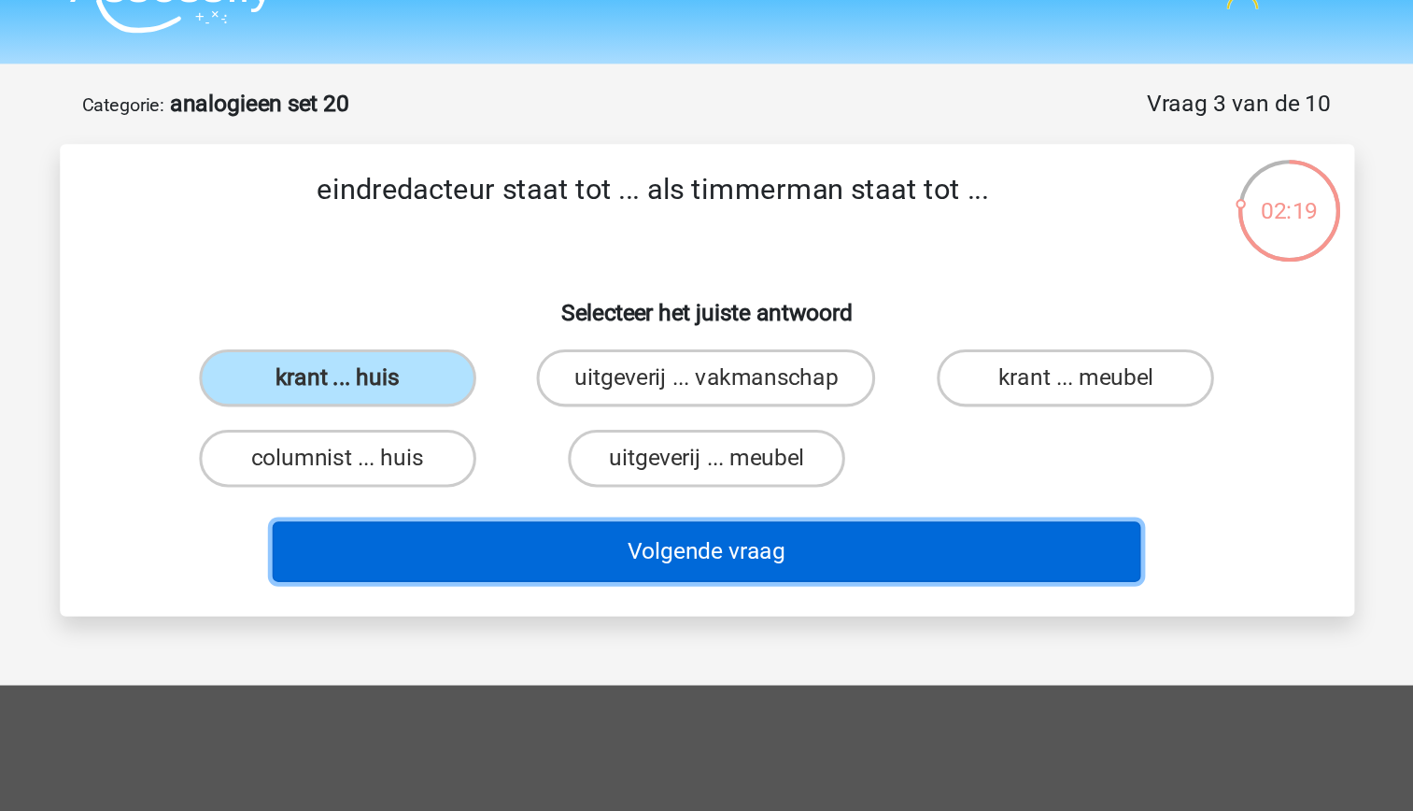
click at [673, 396] on button "Volgende vraag" at bounding box center [706, 395] width 565 height 39
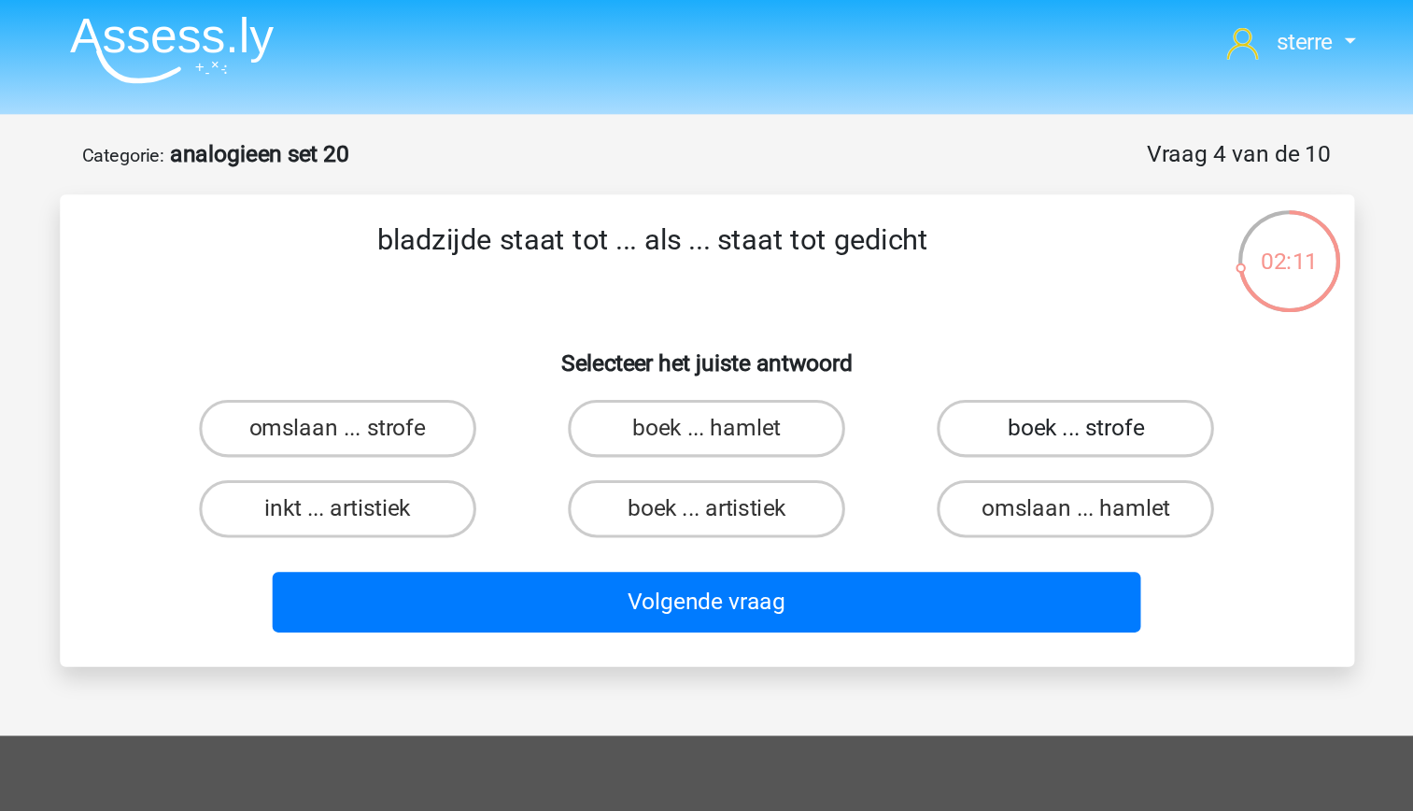
click at [906, 289] on label "boek ... strofe" at bounding box center [947, 282] width 180 height 37
click at [947, 289] on input "boek ... strofe" at bounding box center [953, 289] width 12 height 12
radio input "true"
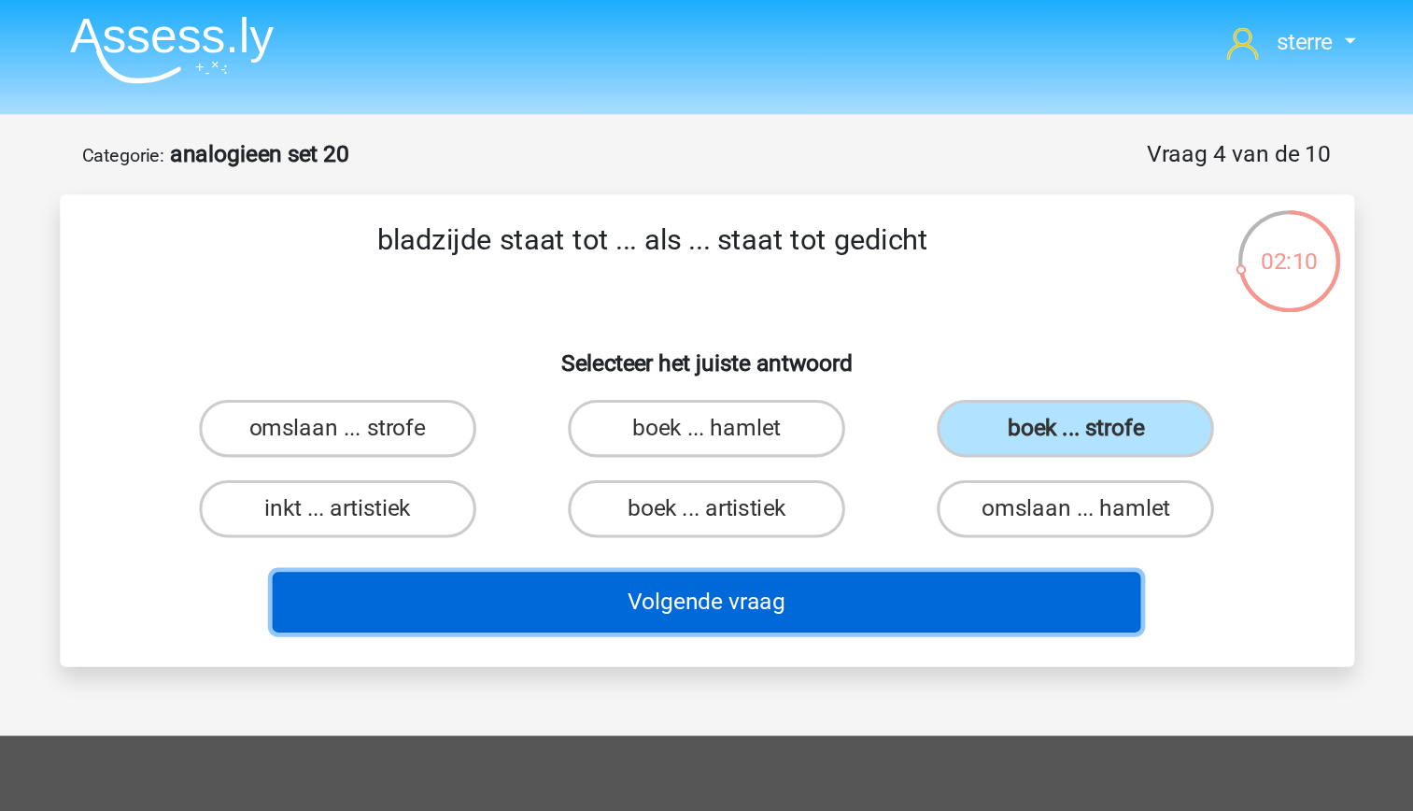
click at [858, 391] on button "Volgende vraag" at bounding box center [706, 395] width 565 height 39
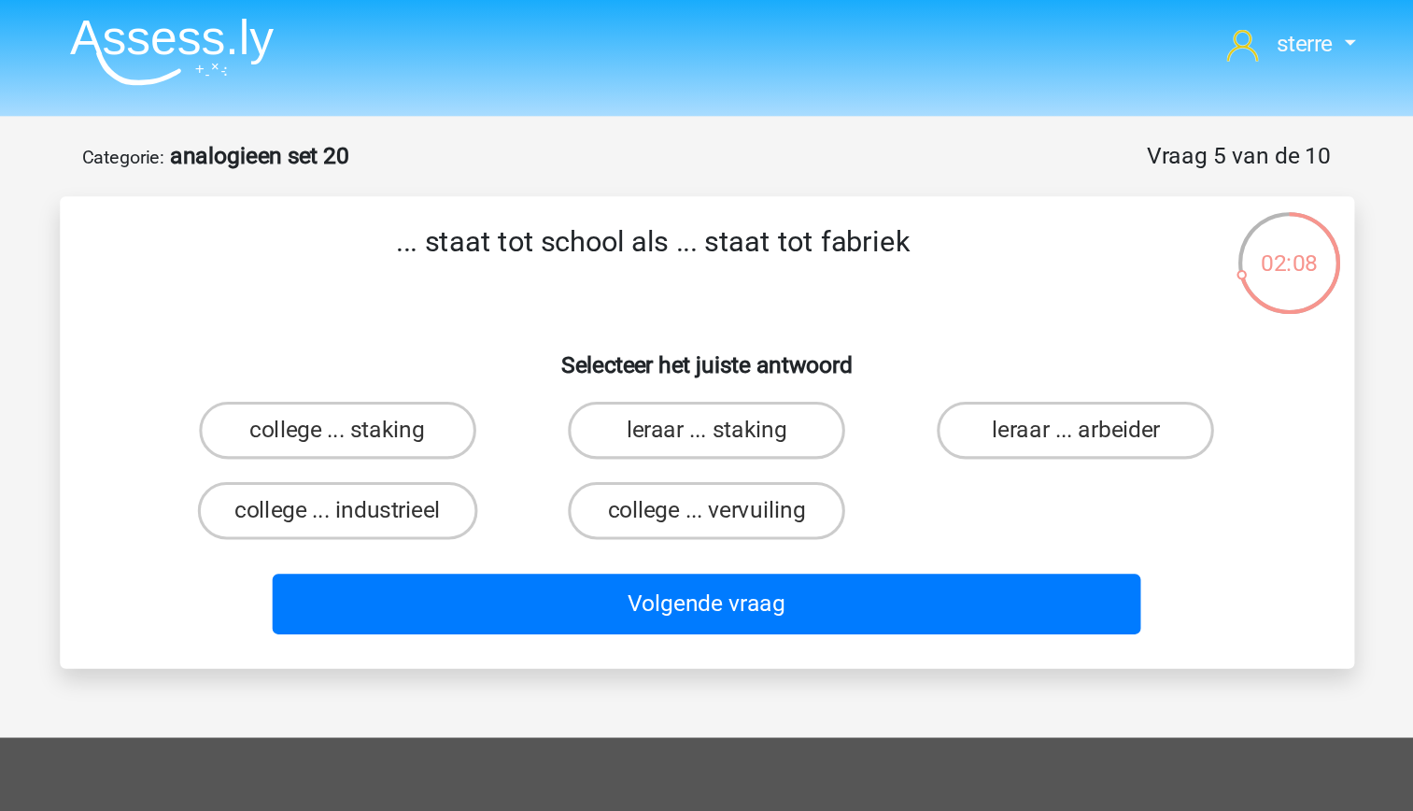
click at [675, 198] on p "... staat tot school als ... staat tot fabriek" at bounding box center [672, 174] width 713 height 56
click at [577, 189] on p "... staat tot school als ... staat tot fabriek" at bounding box center [672, 174] width 713 height 56
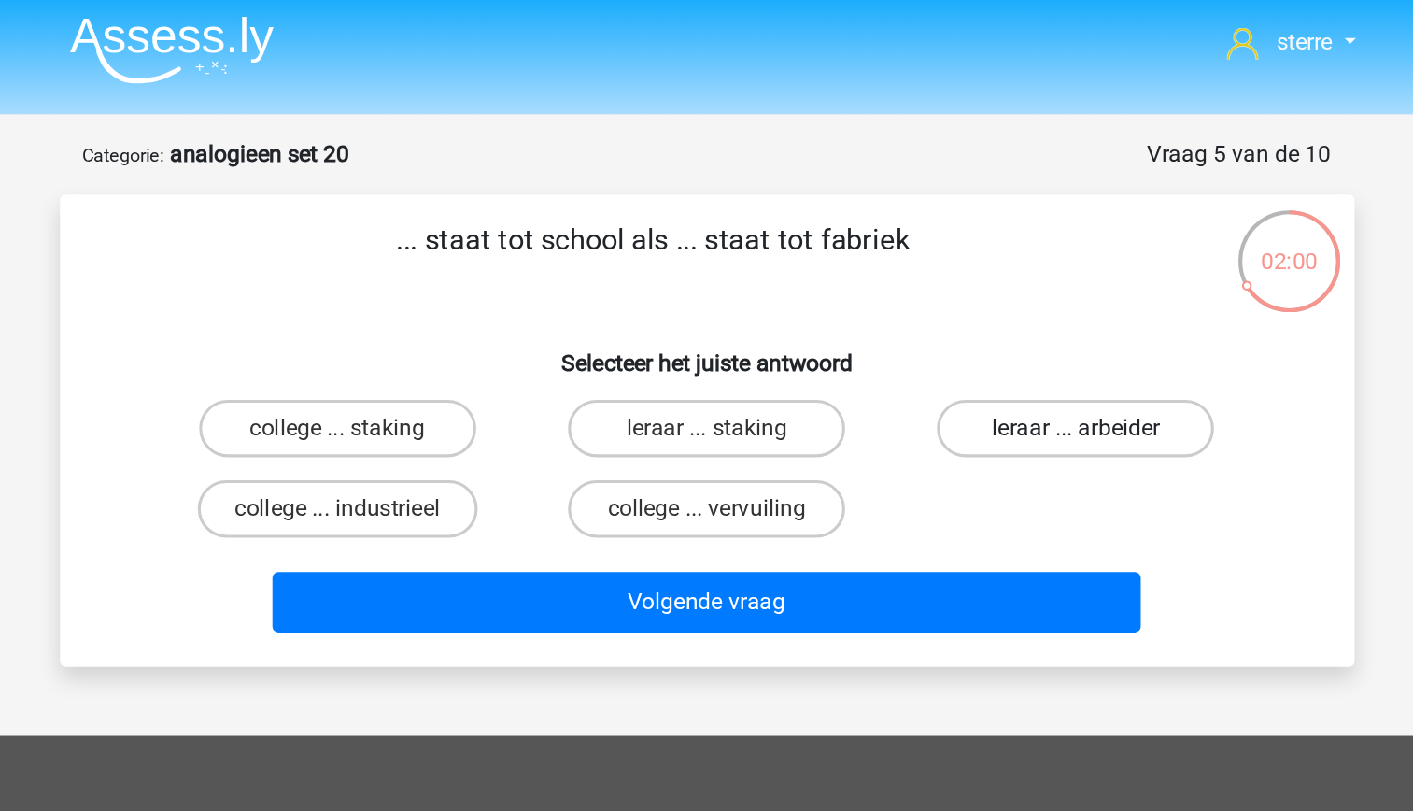
click at [918, 289] on label "leraar ... arbeider" at bounding box center [947, 282] width 180 height 37
click at [947, 289] on input "leraar ... arbeider" at bounding box center [953, 289] width 12 height 12
radio input "true"
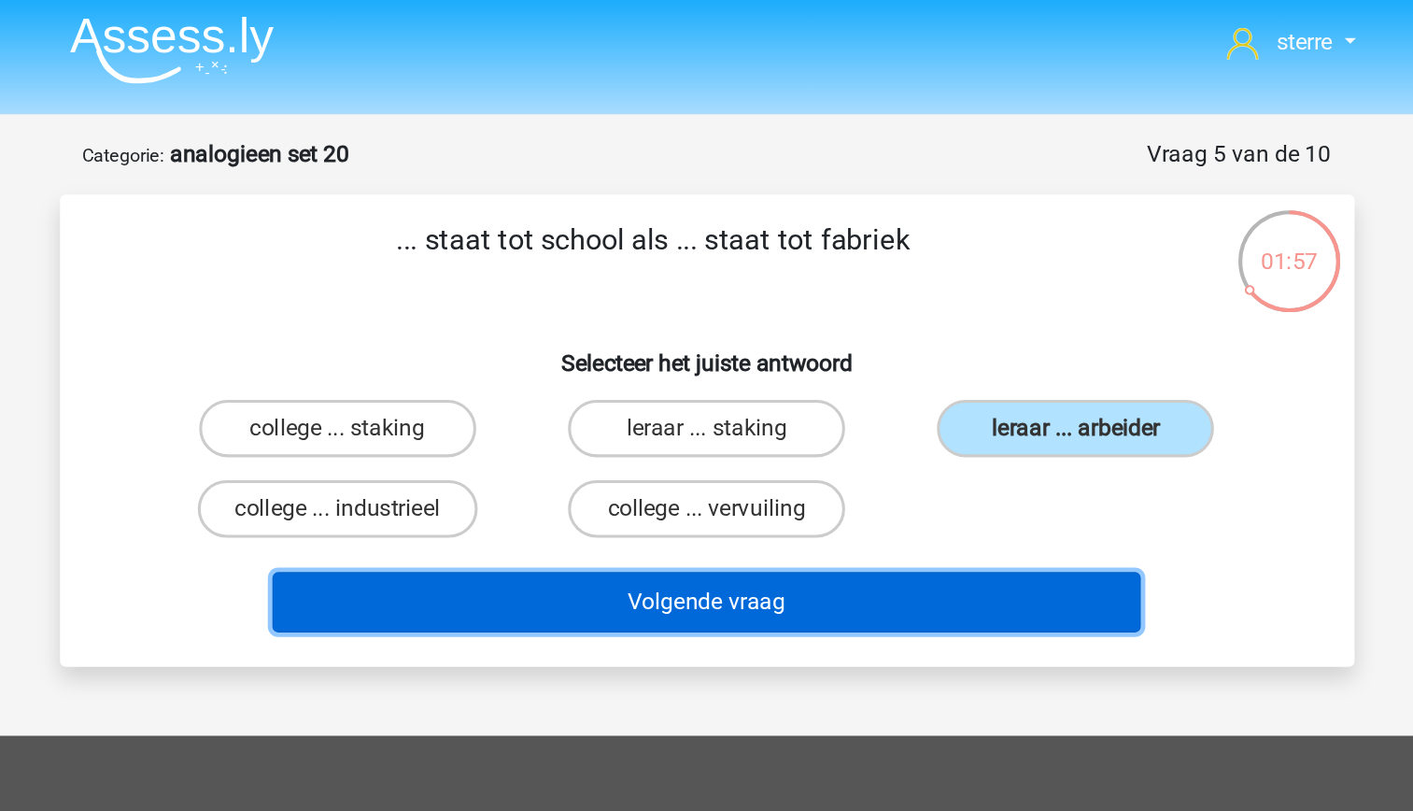
click at [802, 400] on button "Volgende vraag" at bounding box center [706, 395] width 565 height 39
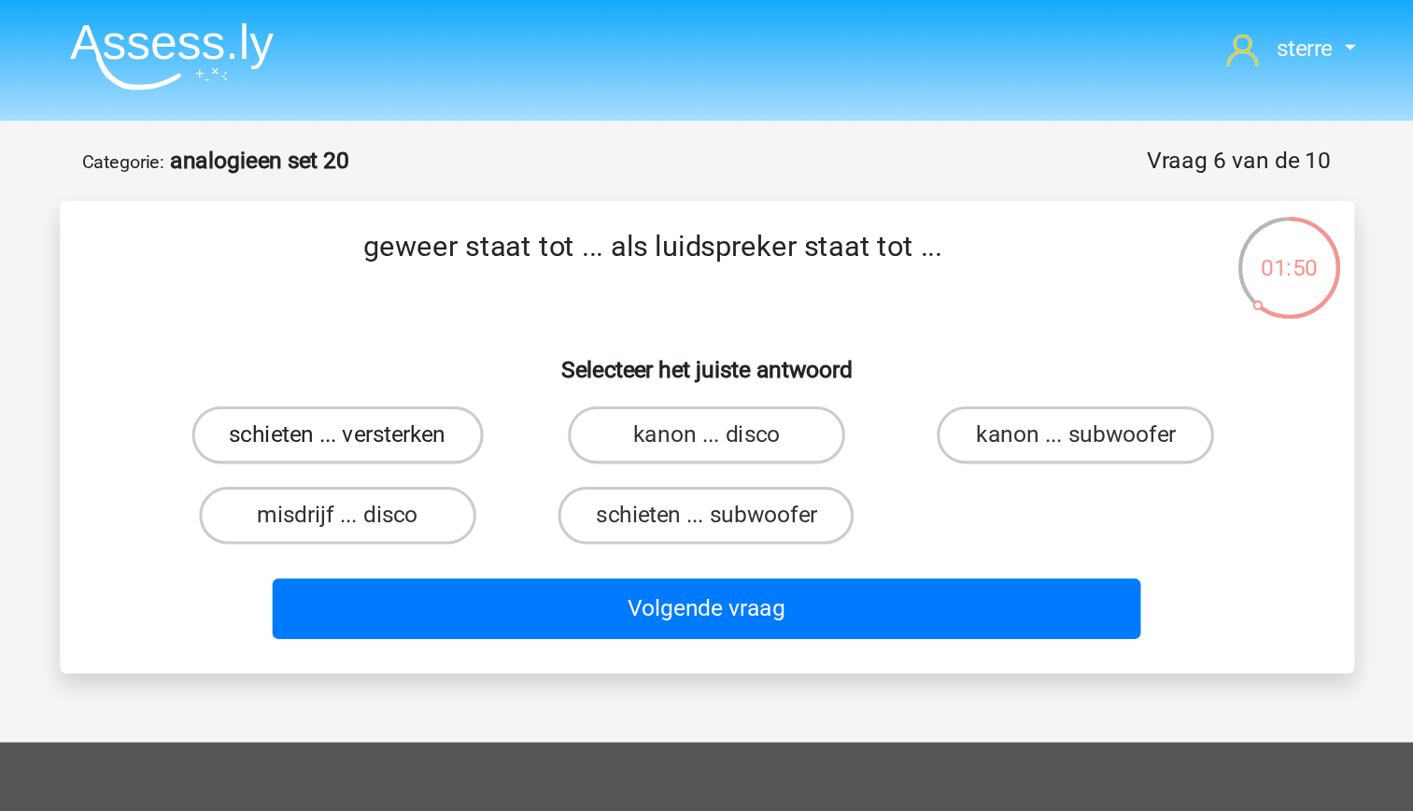
click at [502, 278] on label "schieten ... versterken" at bounding box center [467, 282] width 190 height 37
click at [478, 283] on input "schieten ... versterken" at bounding box center [472, 289] width 12 height 12
radio input "true"
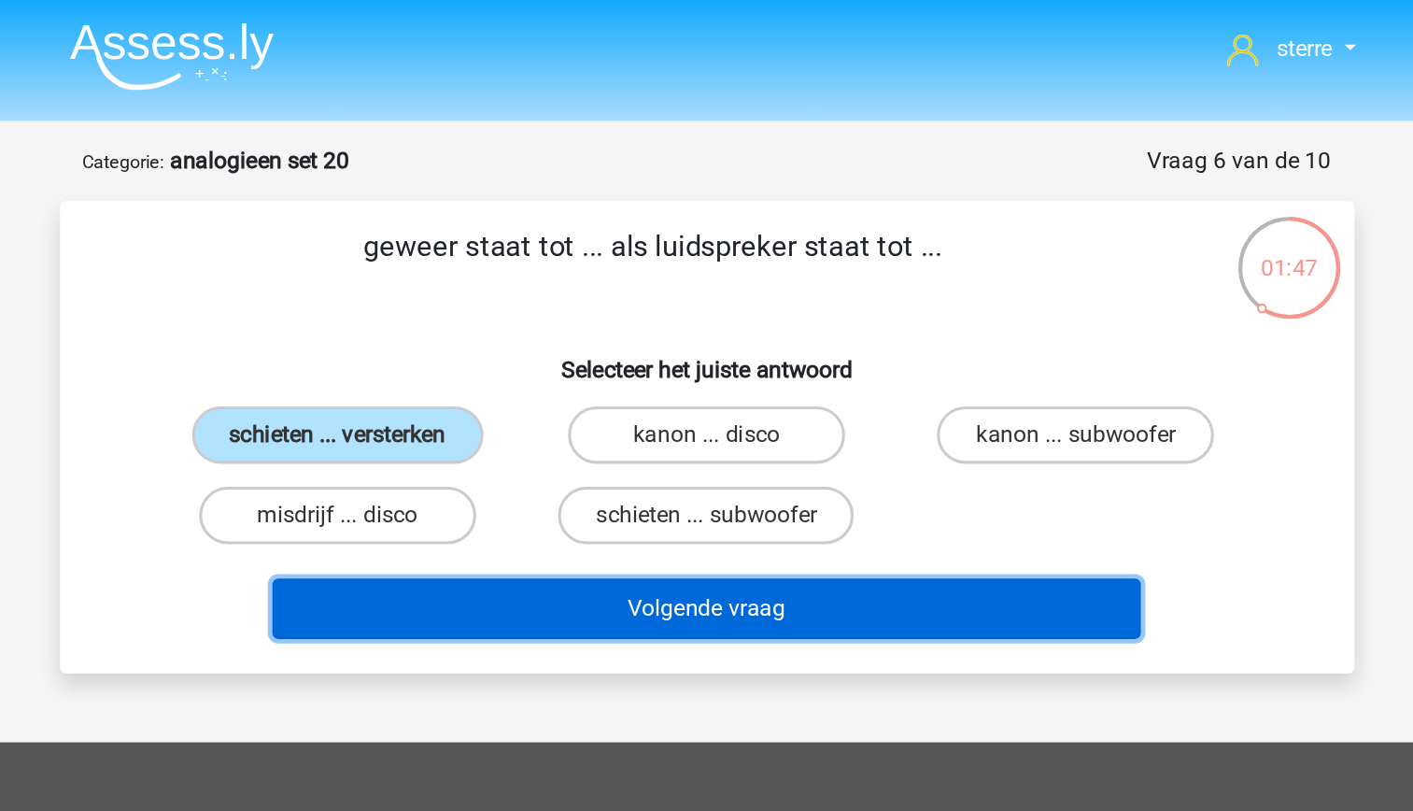
click at [708, 394] on button "Volgende vraag" at bounding box center [706, 395] width 565 height 39
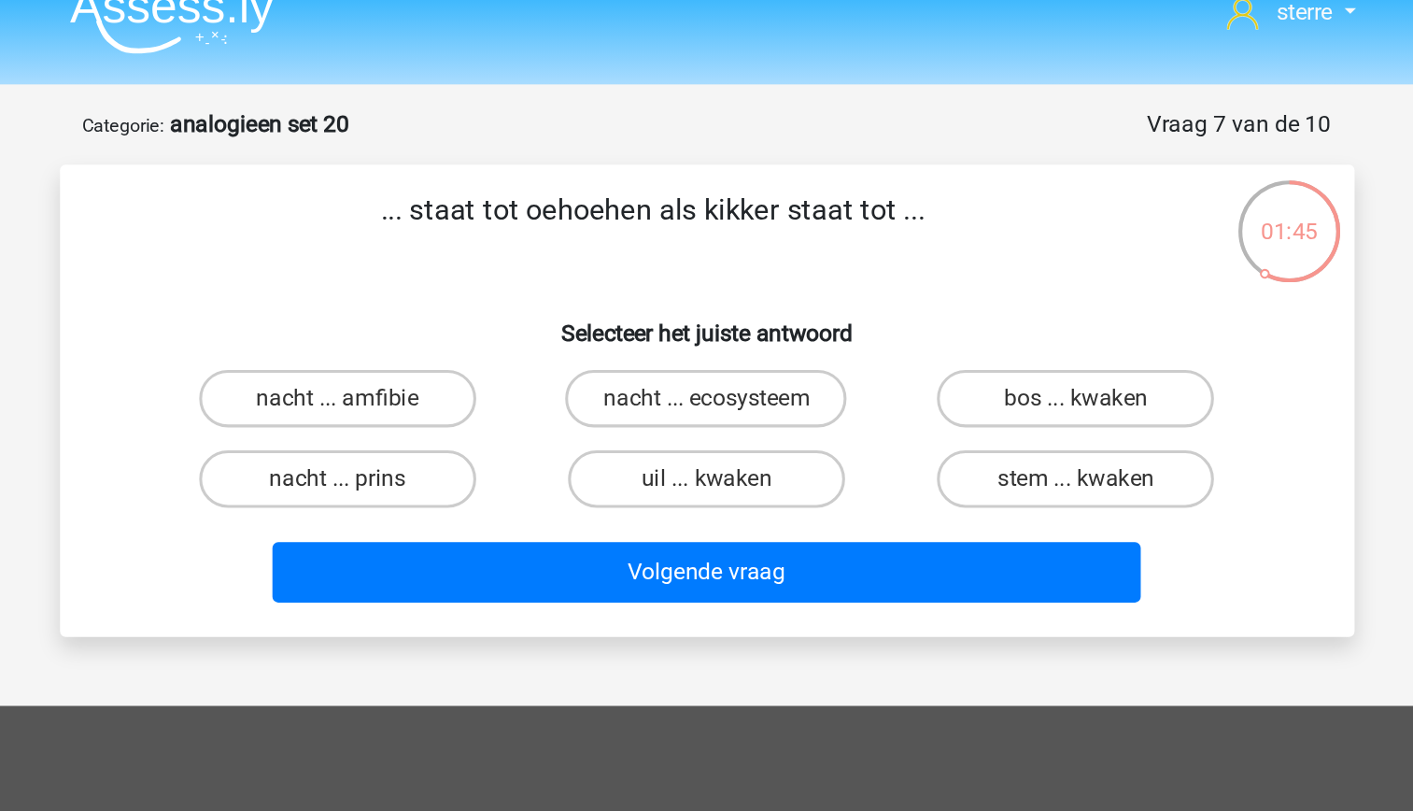
click at [672, 149] on p "... staat tot oehoehen als kikker staat tot ..." at bounding box center [672, 174] width 713 height 56
click at [660, 178] on p "... staat tot oehoehen als kikker staat tot ..." at bounding box center [672, 174] width 713 height 56
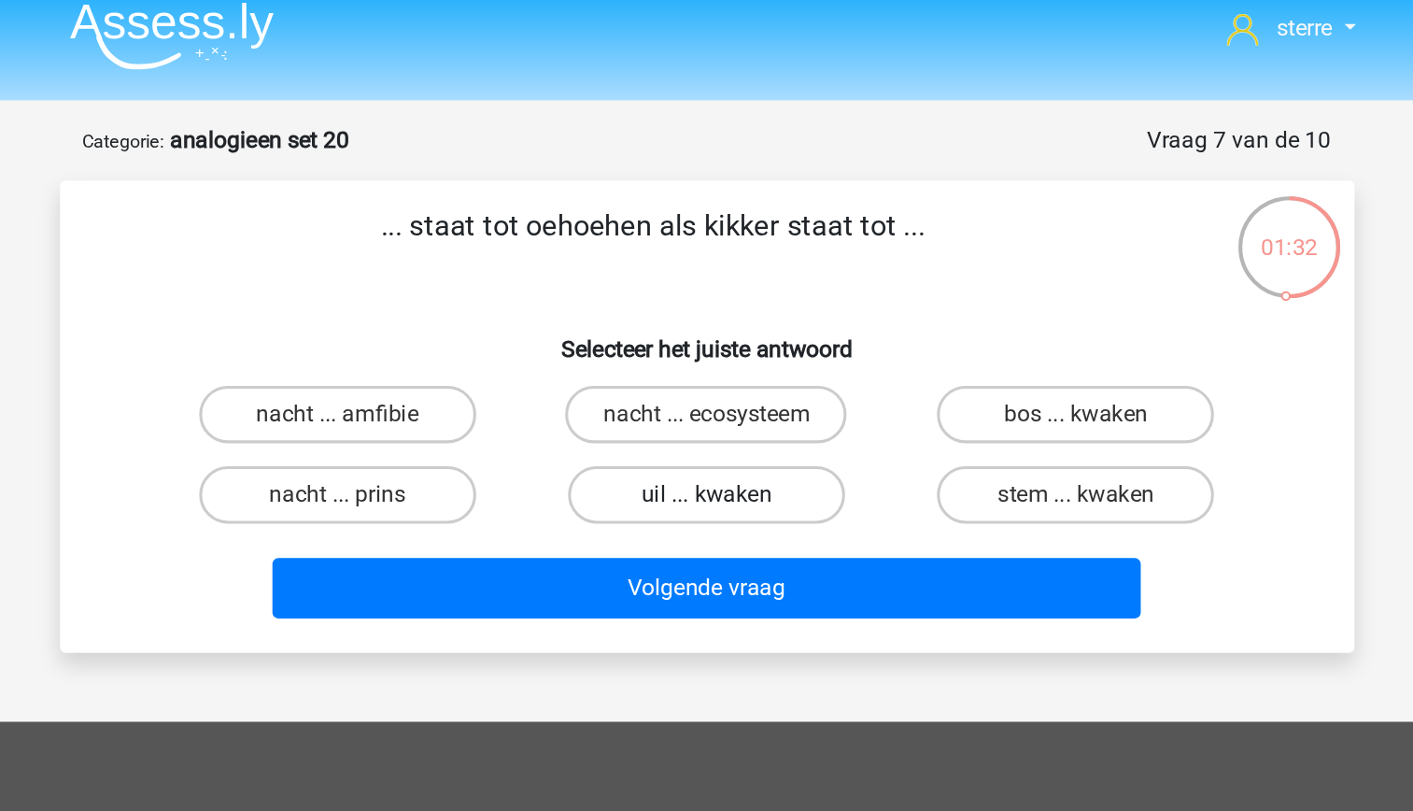
click at [721, 346] on label "uil ... kwaken" at bounding box center [706, 335] width 180 height 37
click at [718, 346] on input "uil ... kwaken" at bounding box center [712, 341] width 12 height 12
radio input "true"
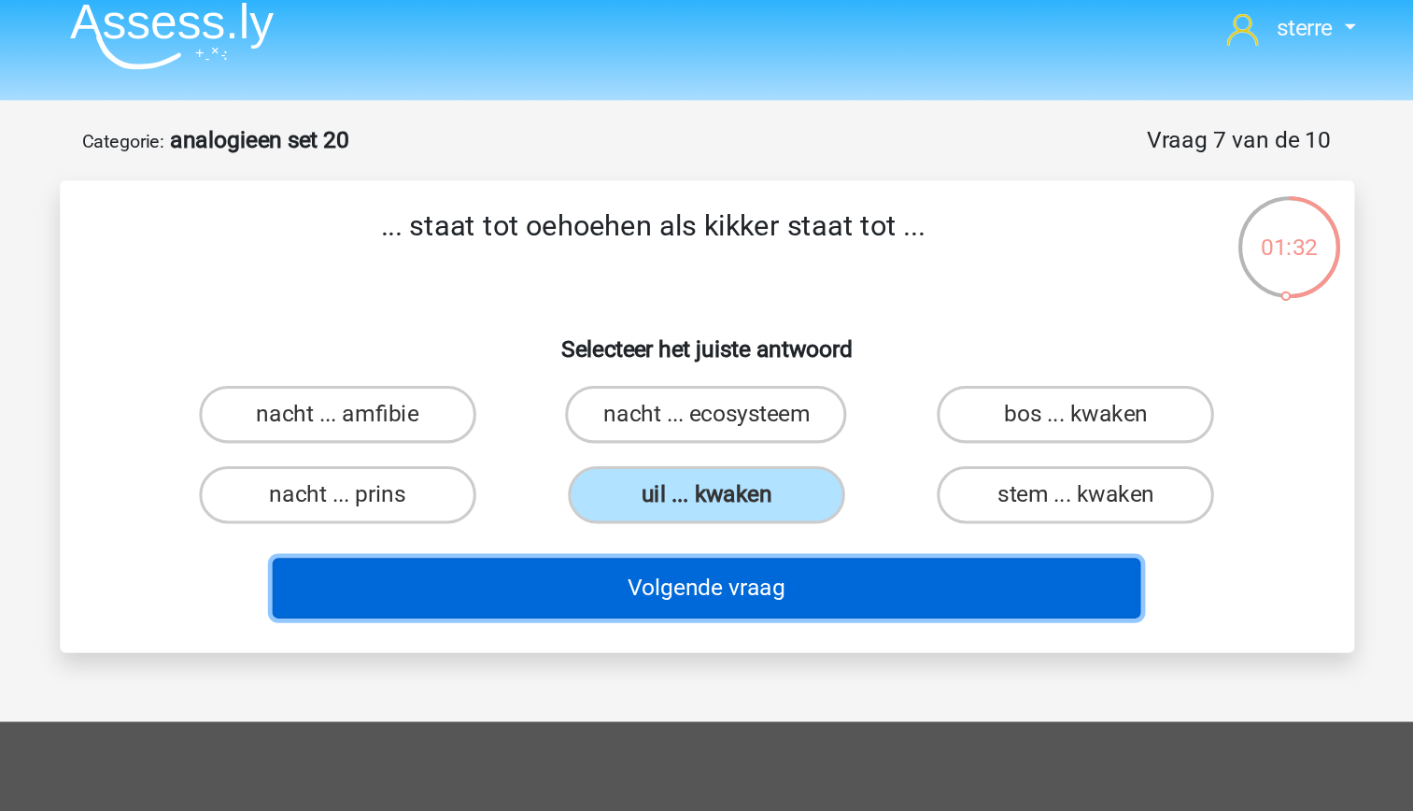
click at [750, 408] on button "Volgende vraag" at bounding box center [706, 395] width 565 height 39
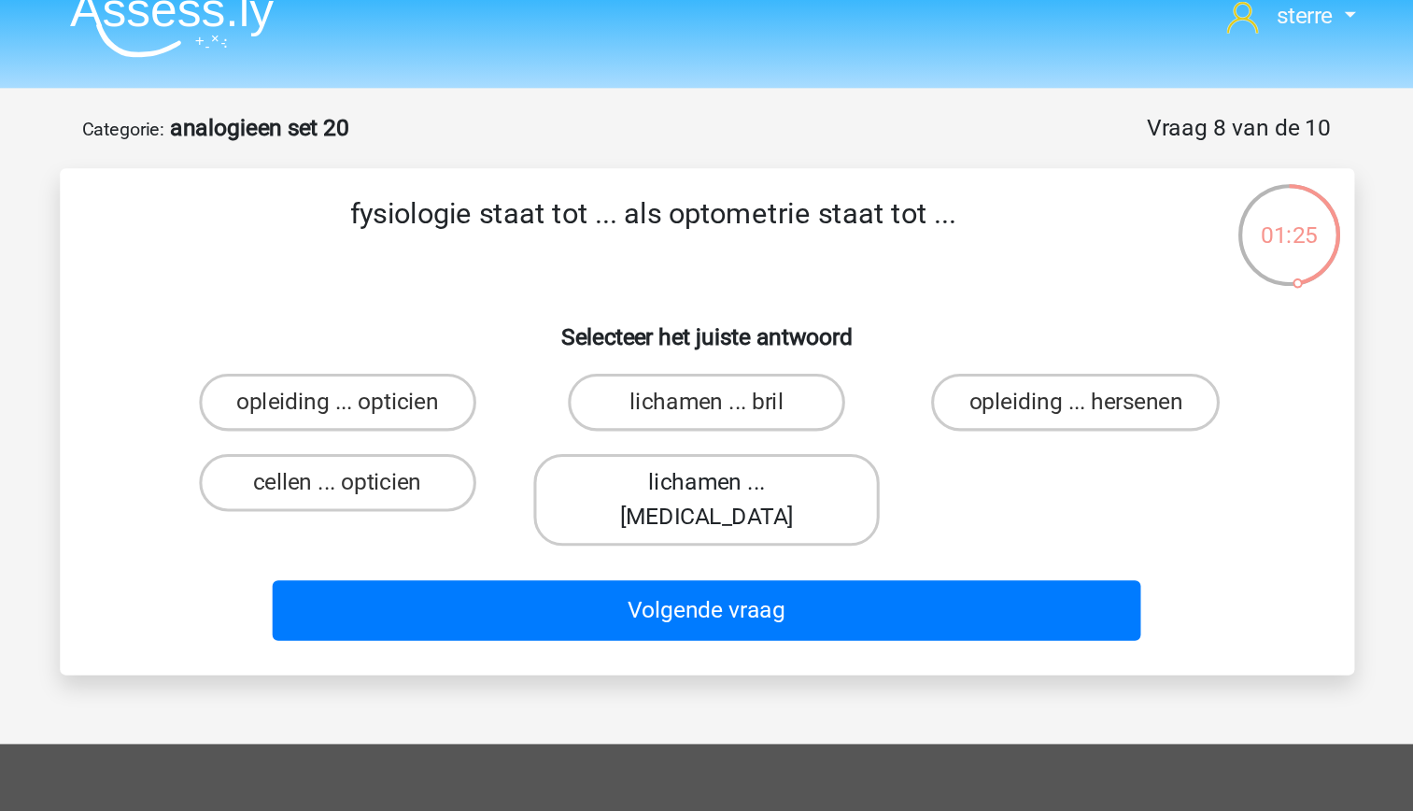
click at [742, 350] on label "lichamen ... ogen" at bounding box center [706, 347] width 225 height 60
click at [718, 347] on input "lichamen ... ogen" at bounding box center [712, 341] width 12 height 12
radio input "true"
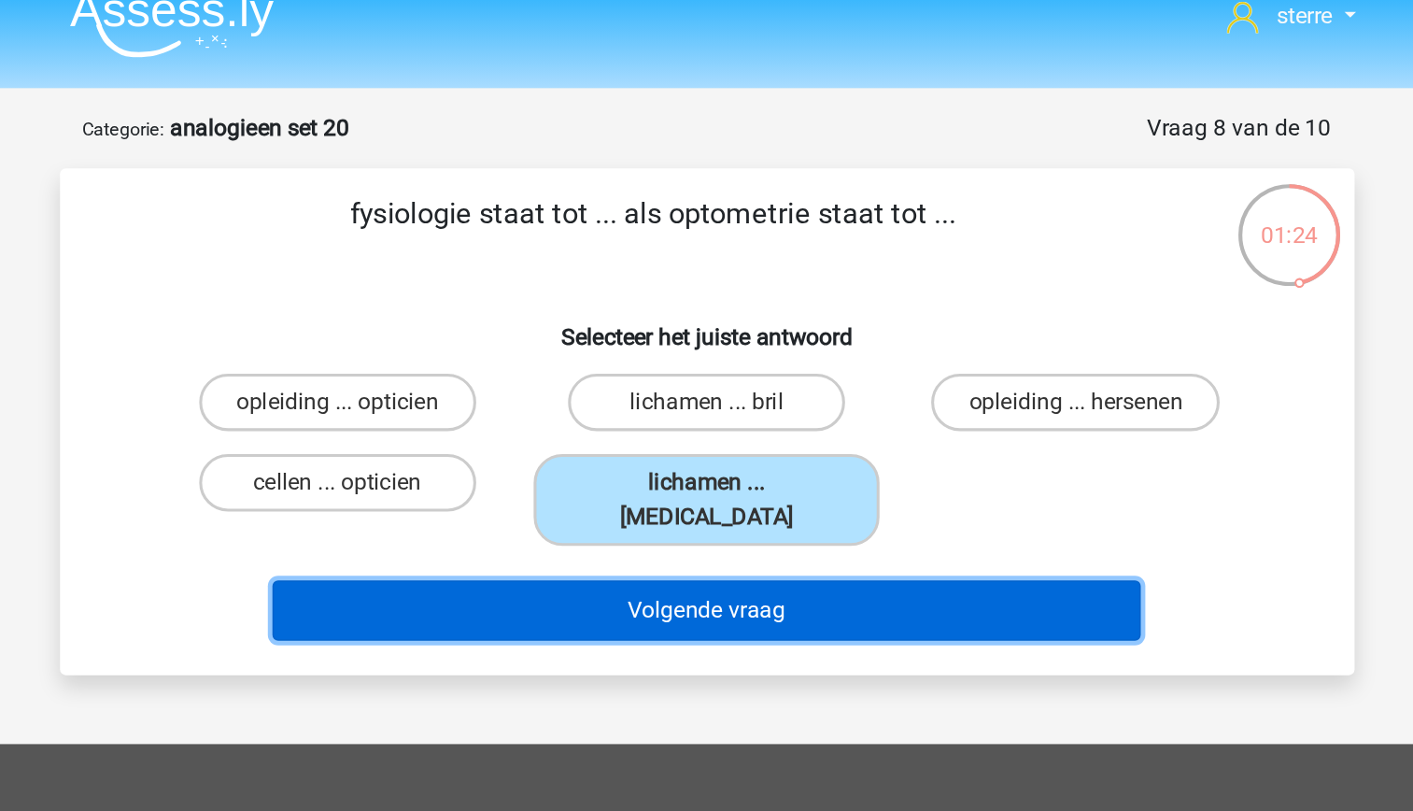
click at [759, 400] on button "Volgende vraag" at bounding box center [706, 418] width 565 height 39
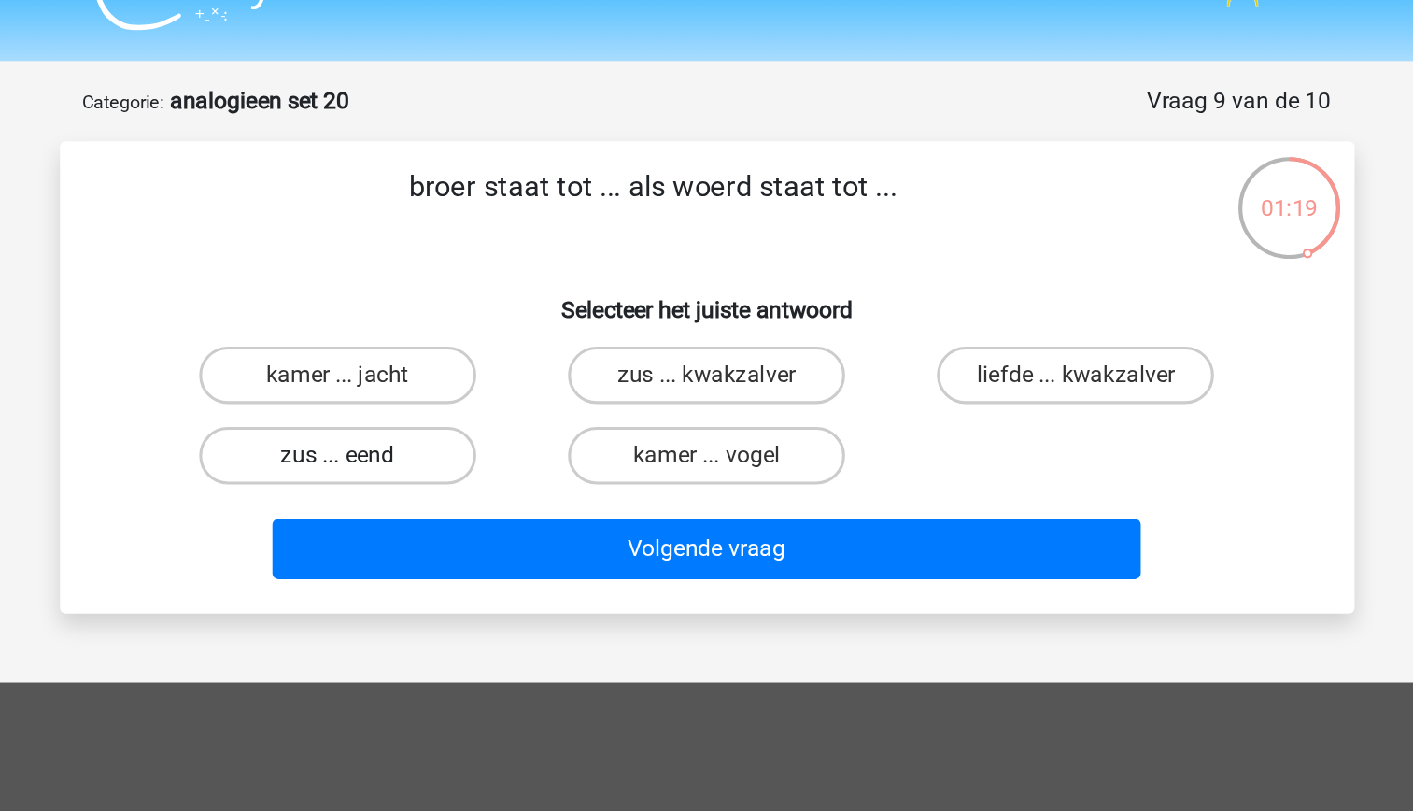
click at [519, 346] on label "zus ... eend" at bounding box center [466, 335] width 180 height 37
click at [478, 346] on input "zus ... eend" at bounding box center [472, 341] width 12 height 12
radio input "true"
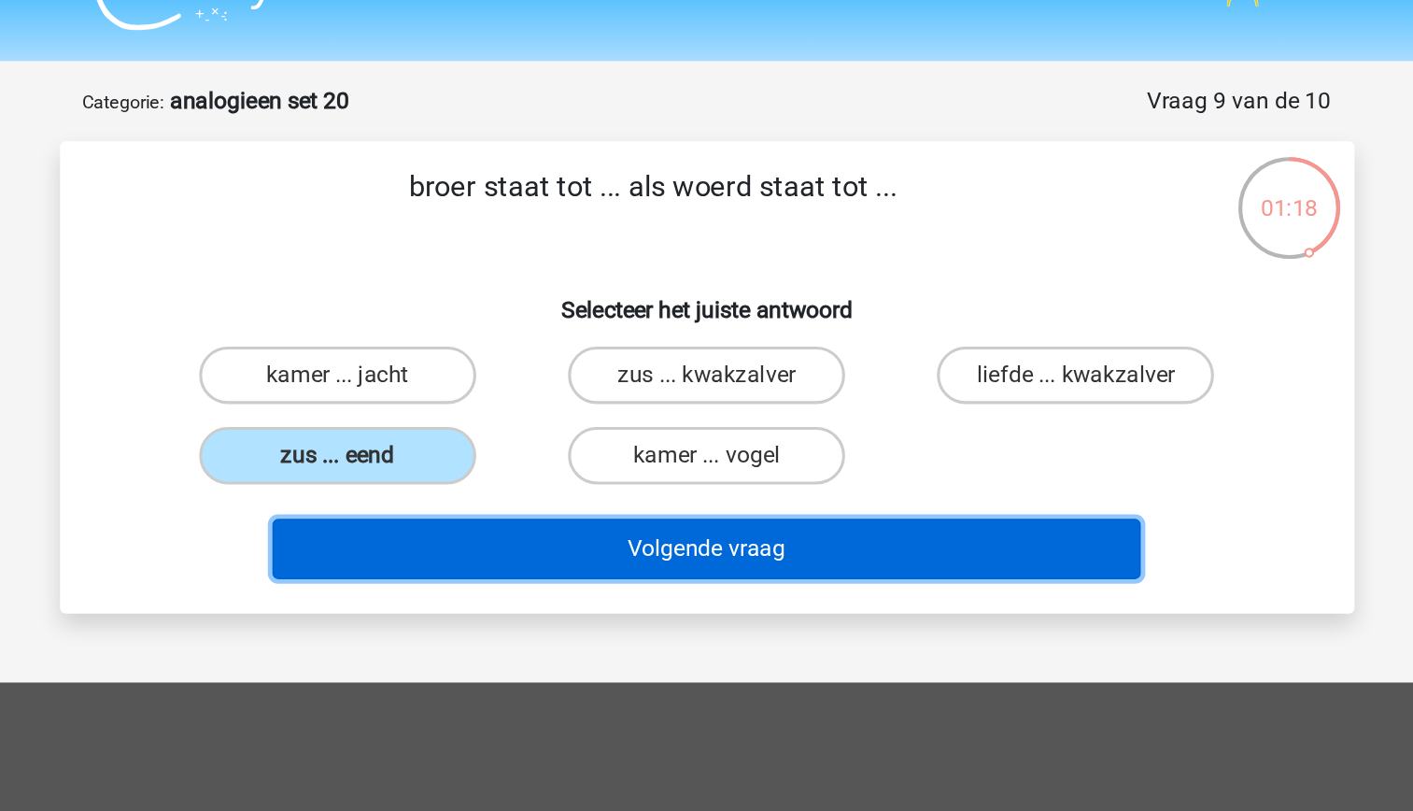
click at [762, 404] on button "Volgende vraag" at bounding box center [706, 395] width 565 height 39
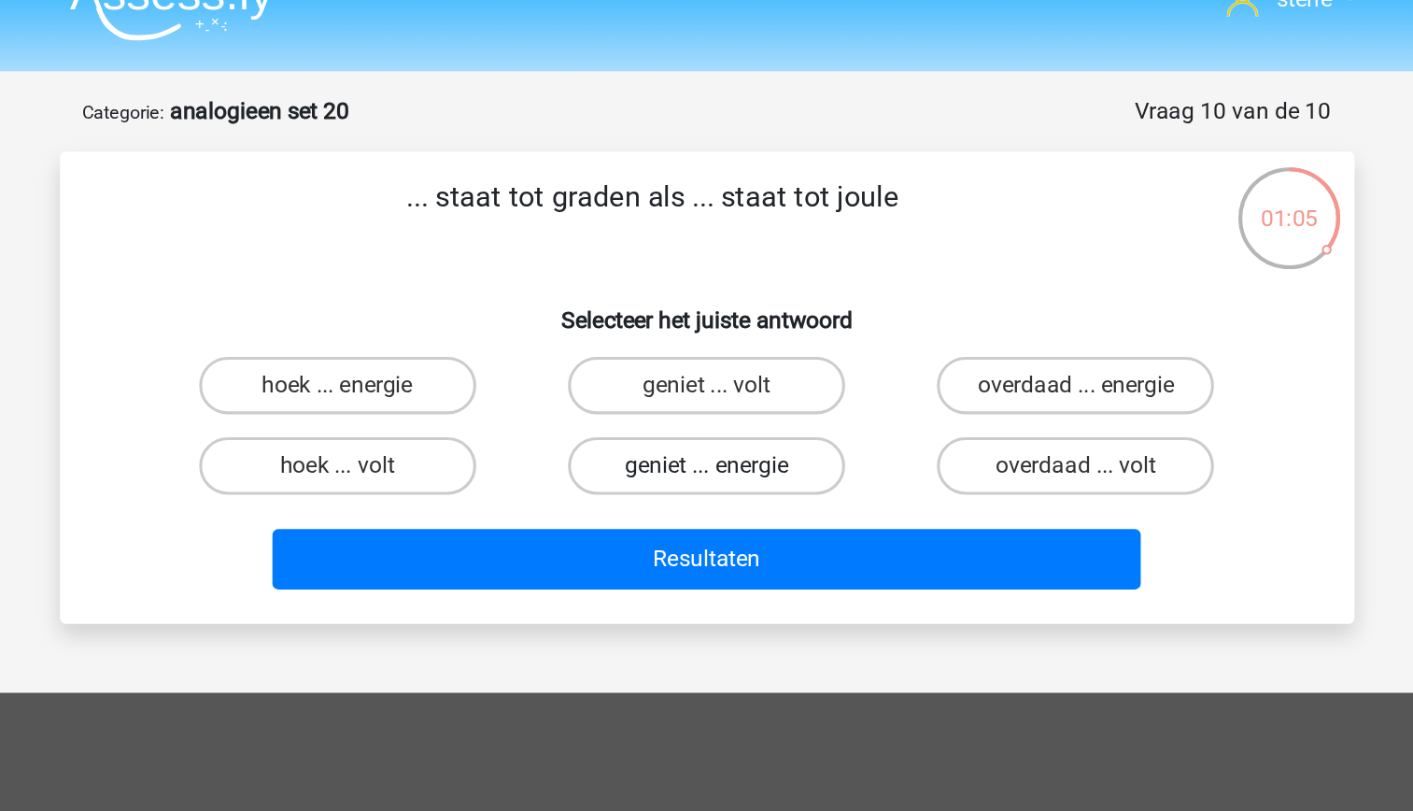
click at [749, 338] on label "geniet ... energie" at bounding box center [706, 335] width 180 height 37
click at [718, 338] on input "geniet ... energie" at bounding box center [712, 341] width 12 height 12
radio input "true"
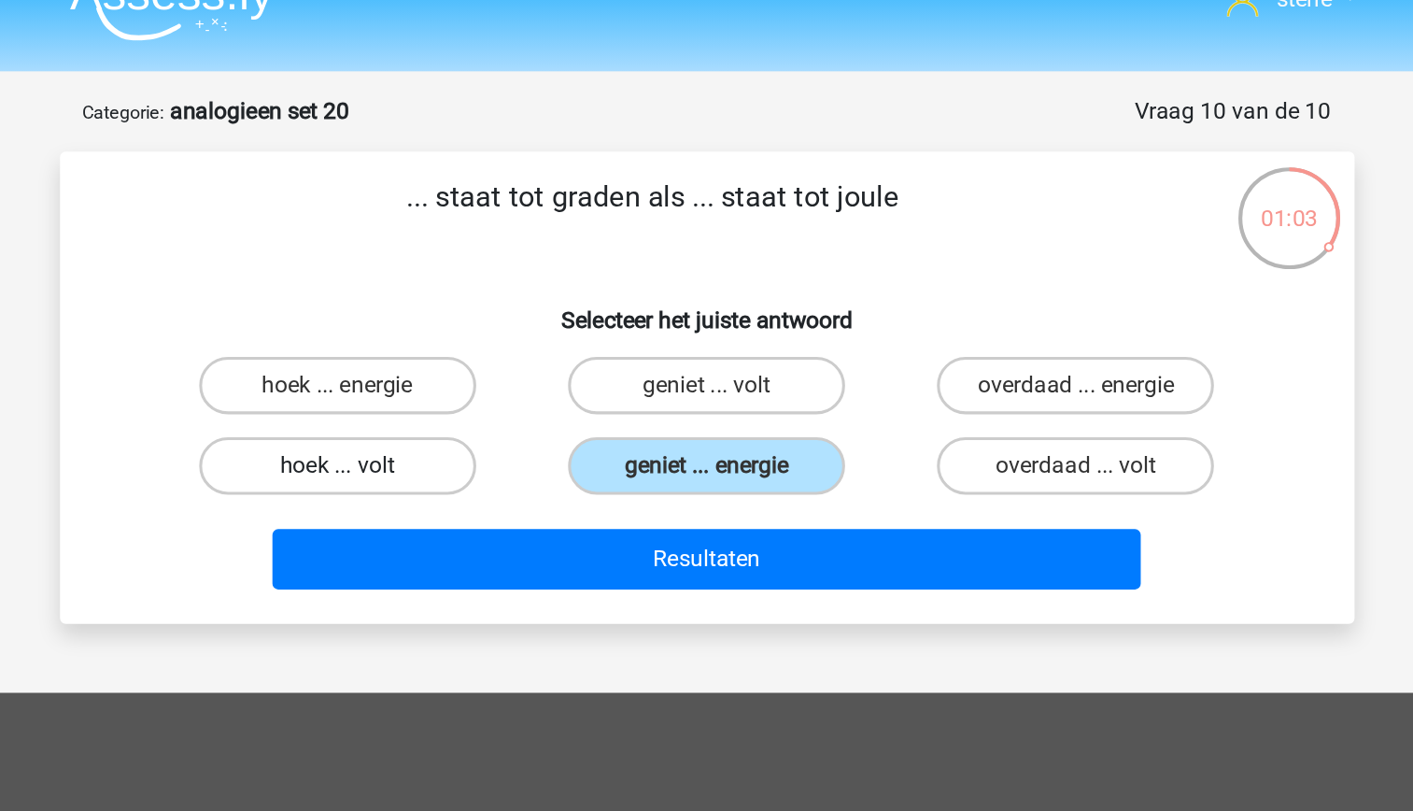
click at [502, 346] on label "hoek ... volt" at bounding box center [466, 335] width 180 height 37
click at [478, 346] on input "hoek ... volt" at bounding box center [472, 341] width 12 height 12
radio input "true"
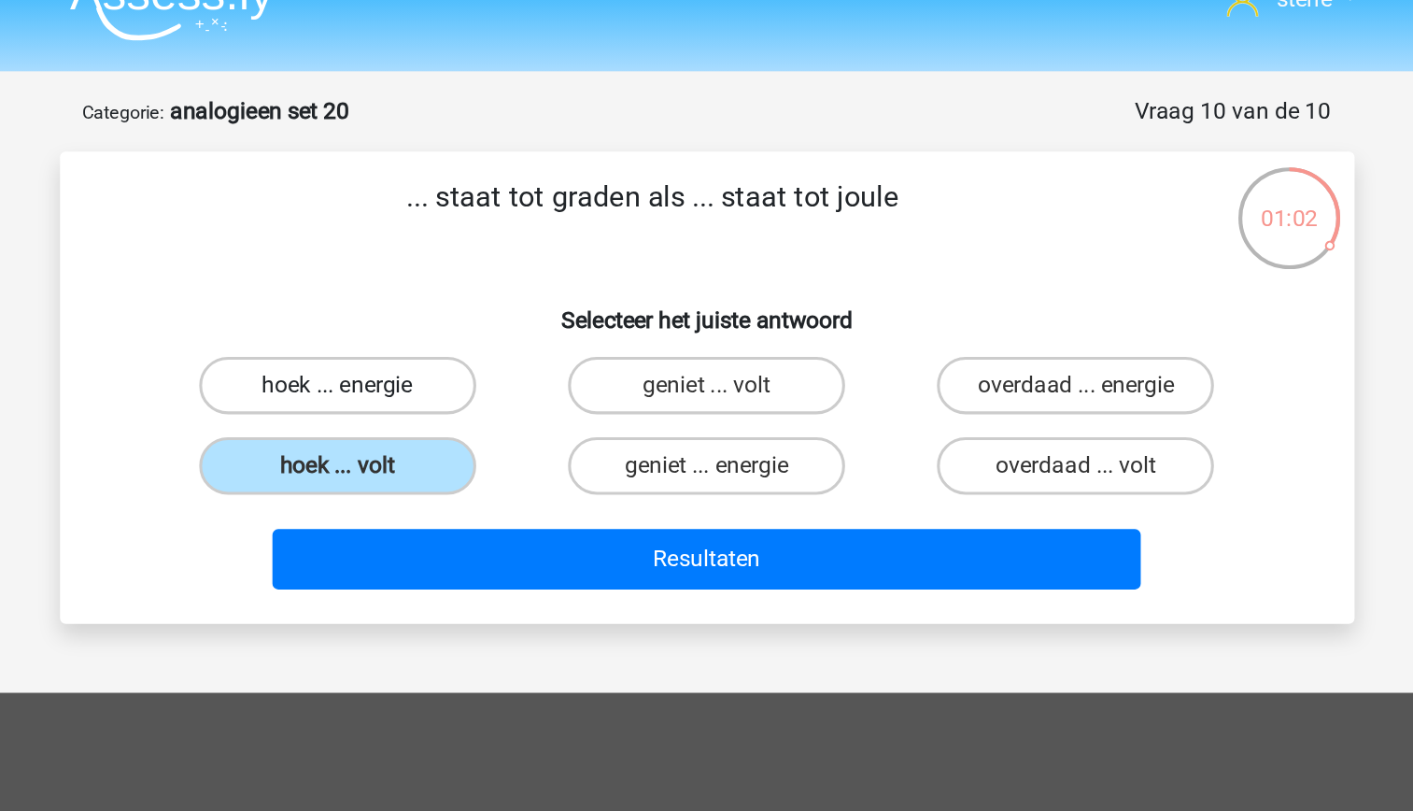
click at [485, 294] on label "hoek ... energie" at bounding box center [466, 282] width 180 height 37
click at [478, 294] on input "hoek ... energie" at bounding box center [472, 289] width 12 height 12
radio input "true"
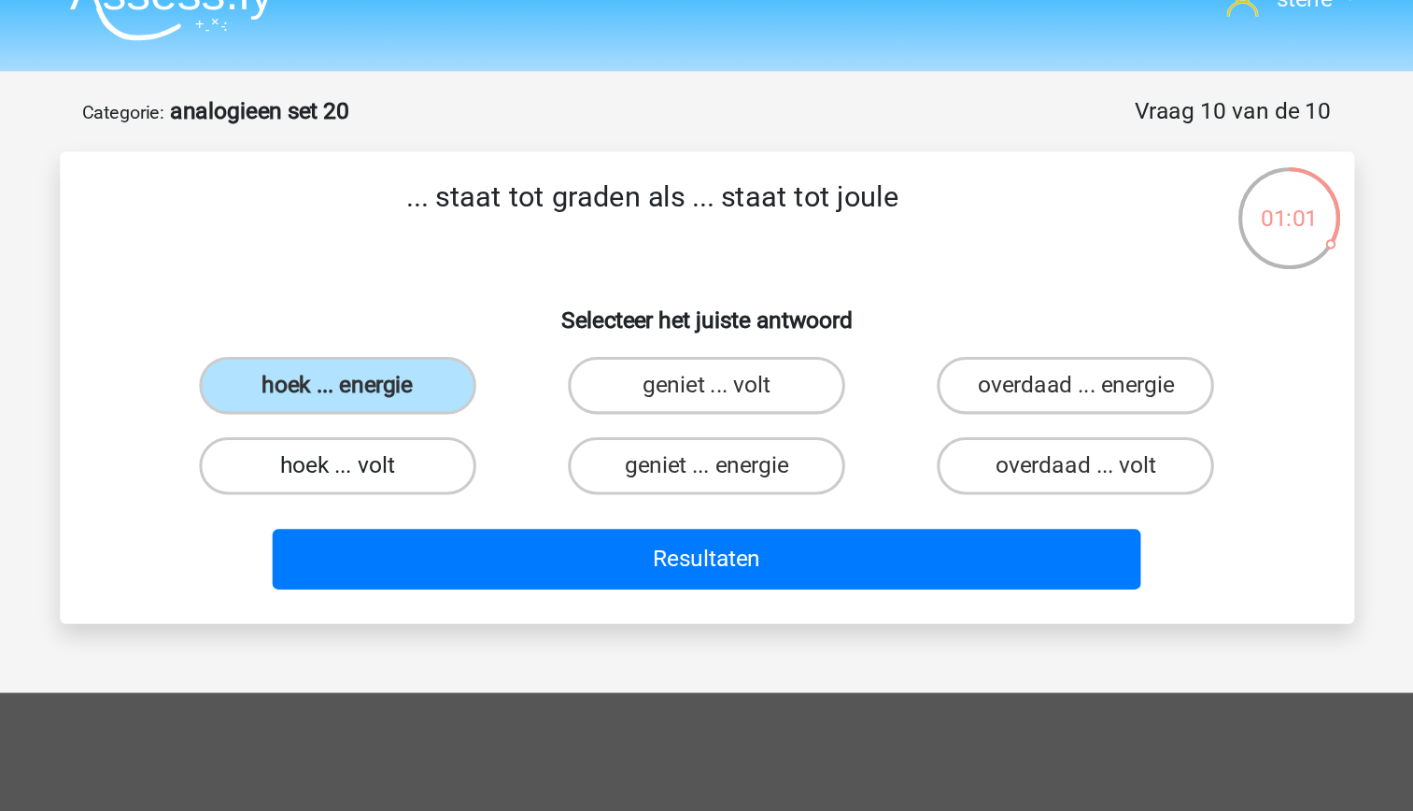
click at [489, 326] on label "hoek ... volt" at bounding box center [466, 335] width 180 height 37
click at [478, 335] on input "hoek ... volt" at bounding box center [472, 341] width 12 height 12
radio input "true"
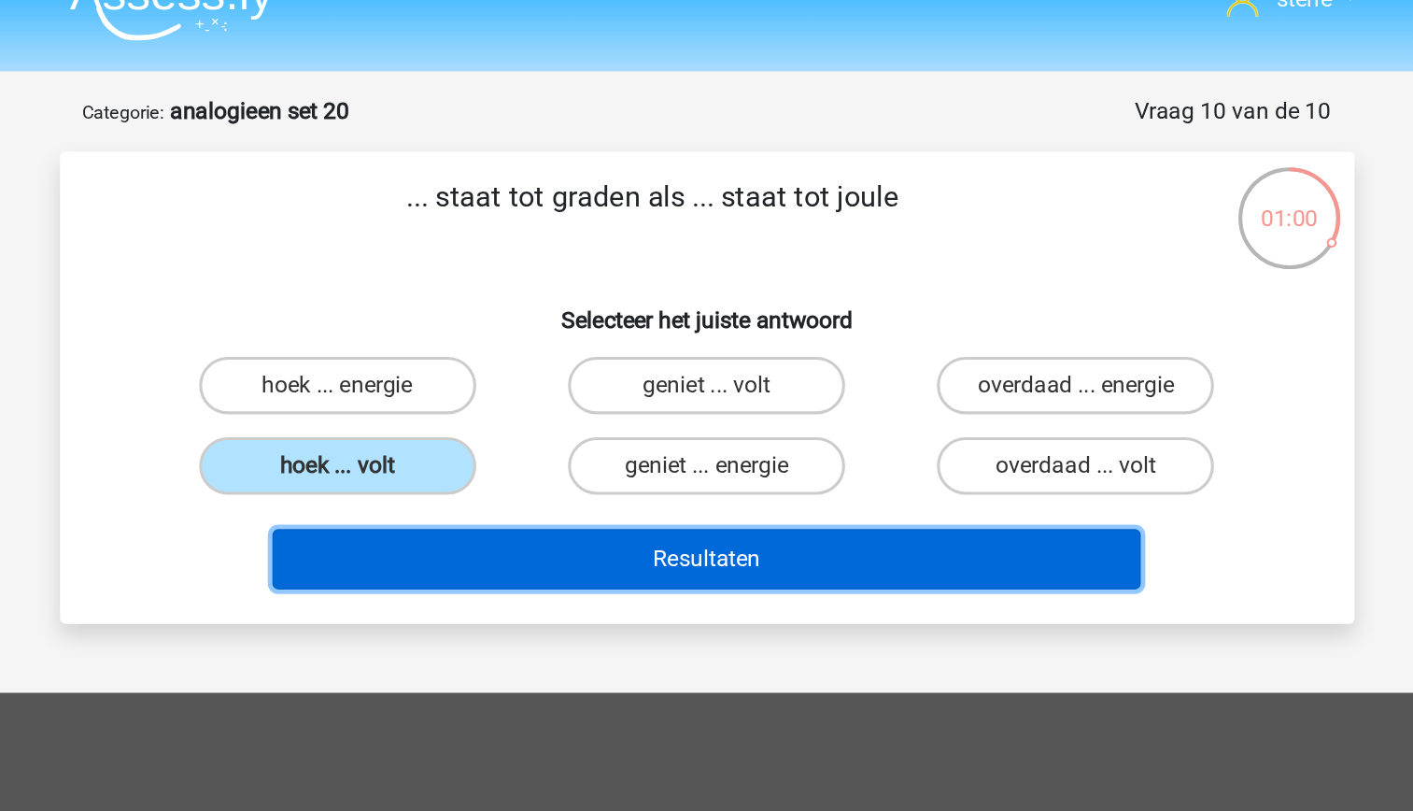
click at [680, 401] on button "Resultaten" at bounding box center [706, 395] width 565 height 39
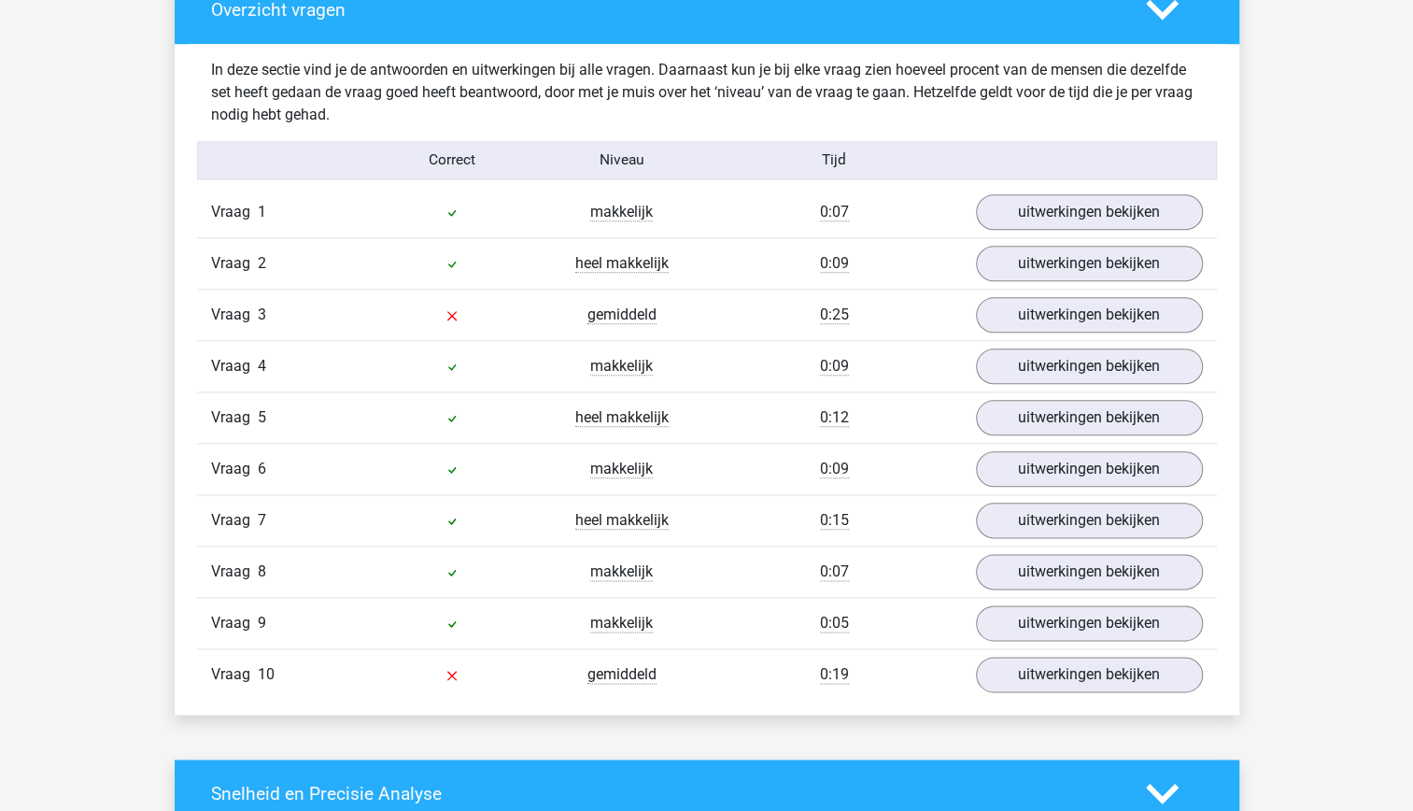
scroll to position [1051, 0]
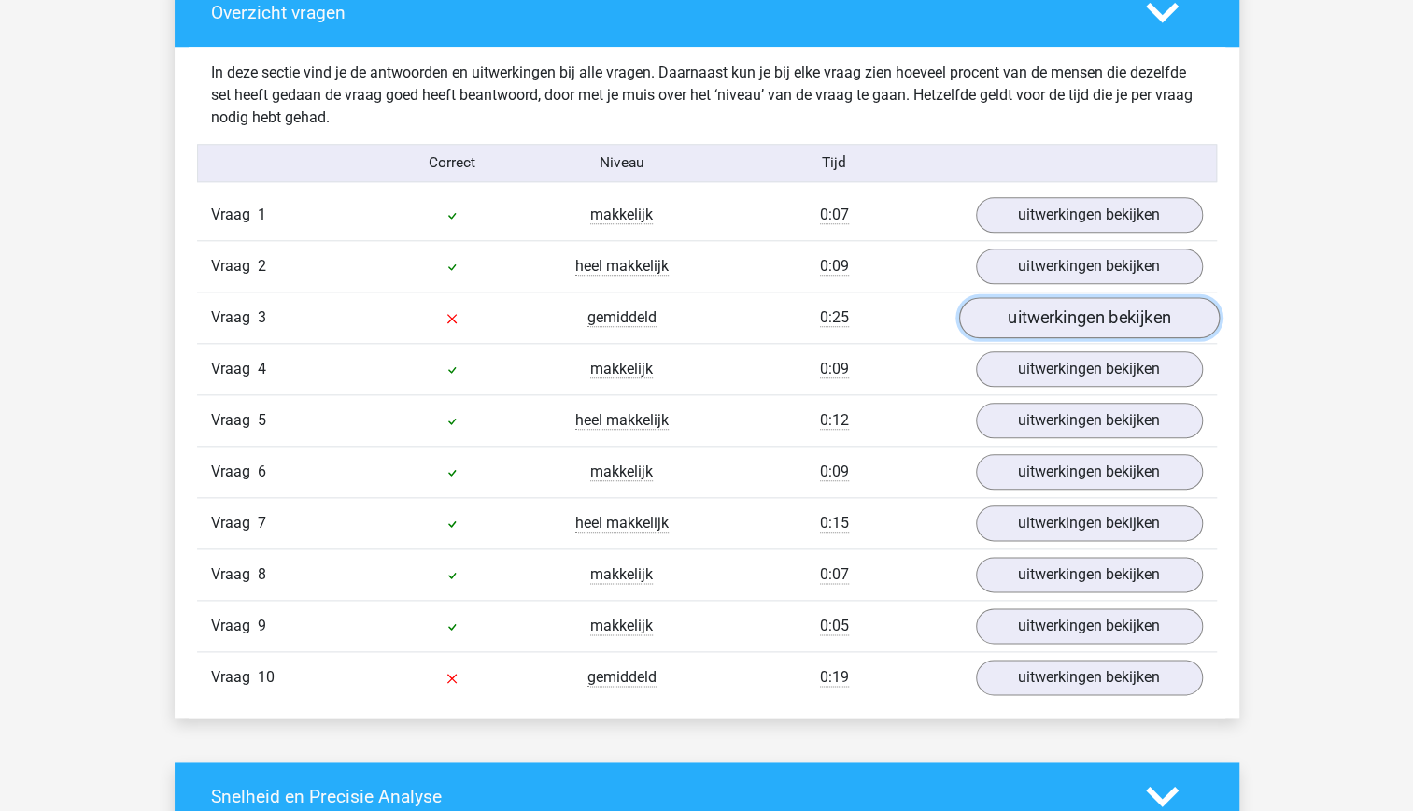
click at [1134, 321] on link "uitwerkingen bekijken" at bounding box center [1088, 317] width 261 height 41
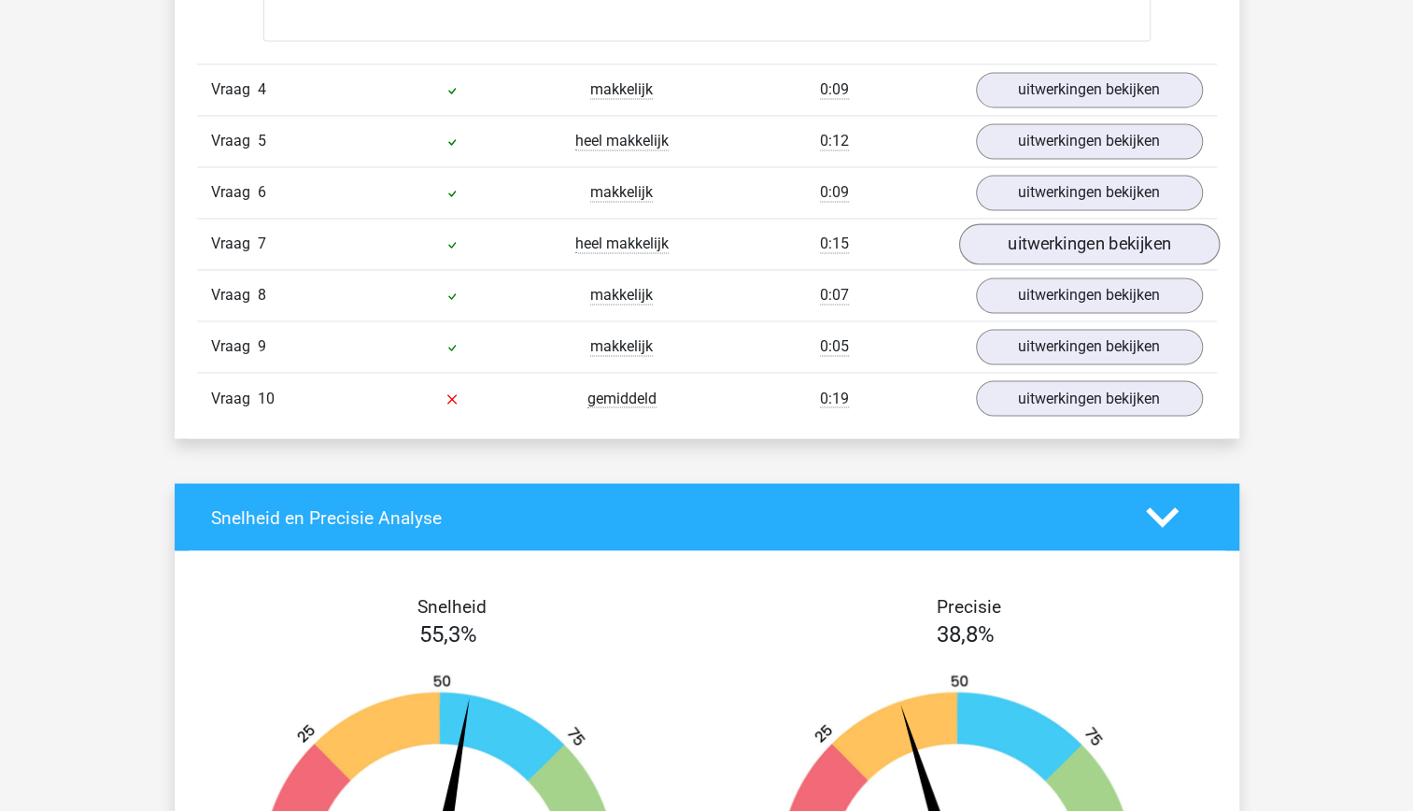
scroll to position [1750, 0]
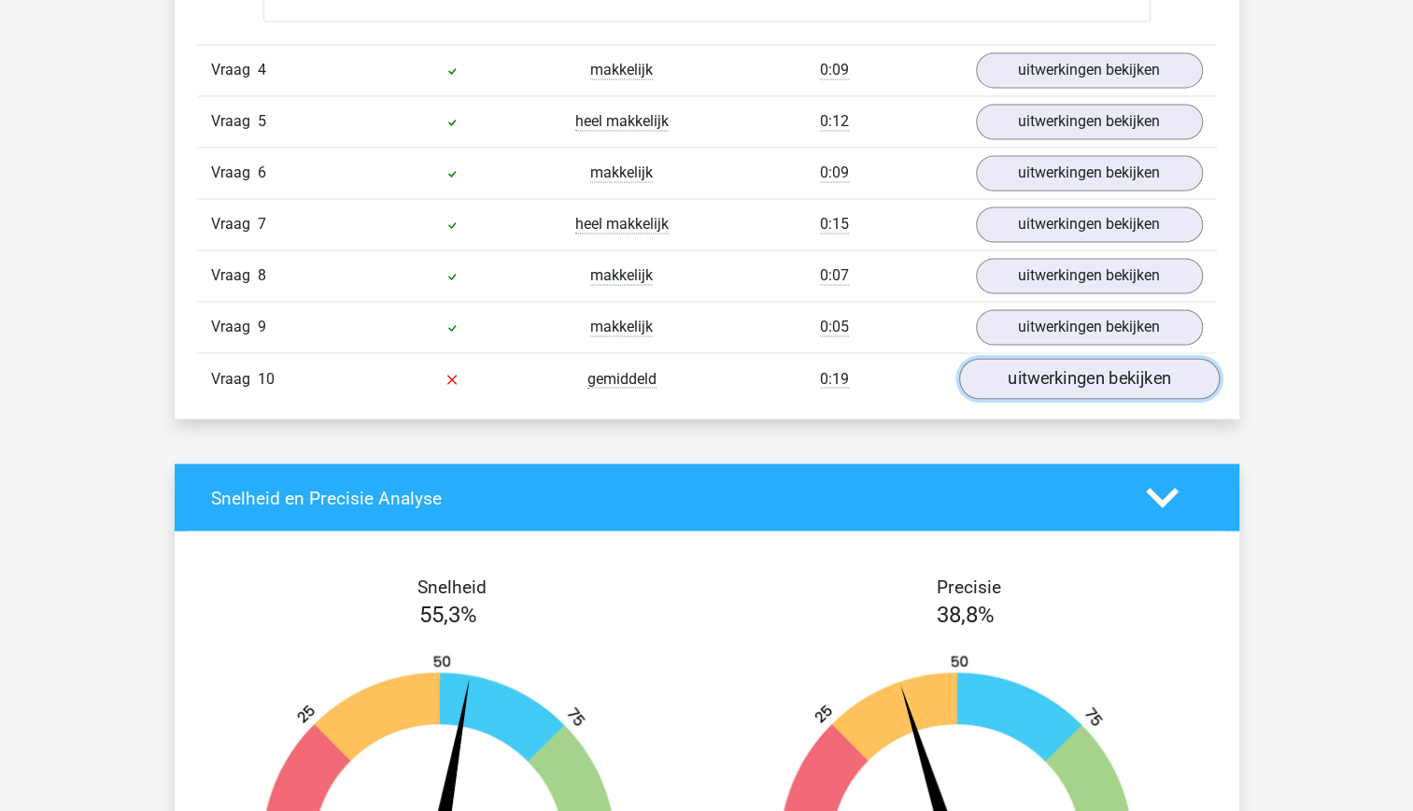
click at [1057, 368] on link "uitwerkingen bekijken" at bounding box center [1088, 378] width 261 height 41
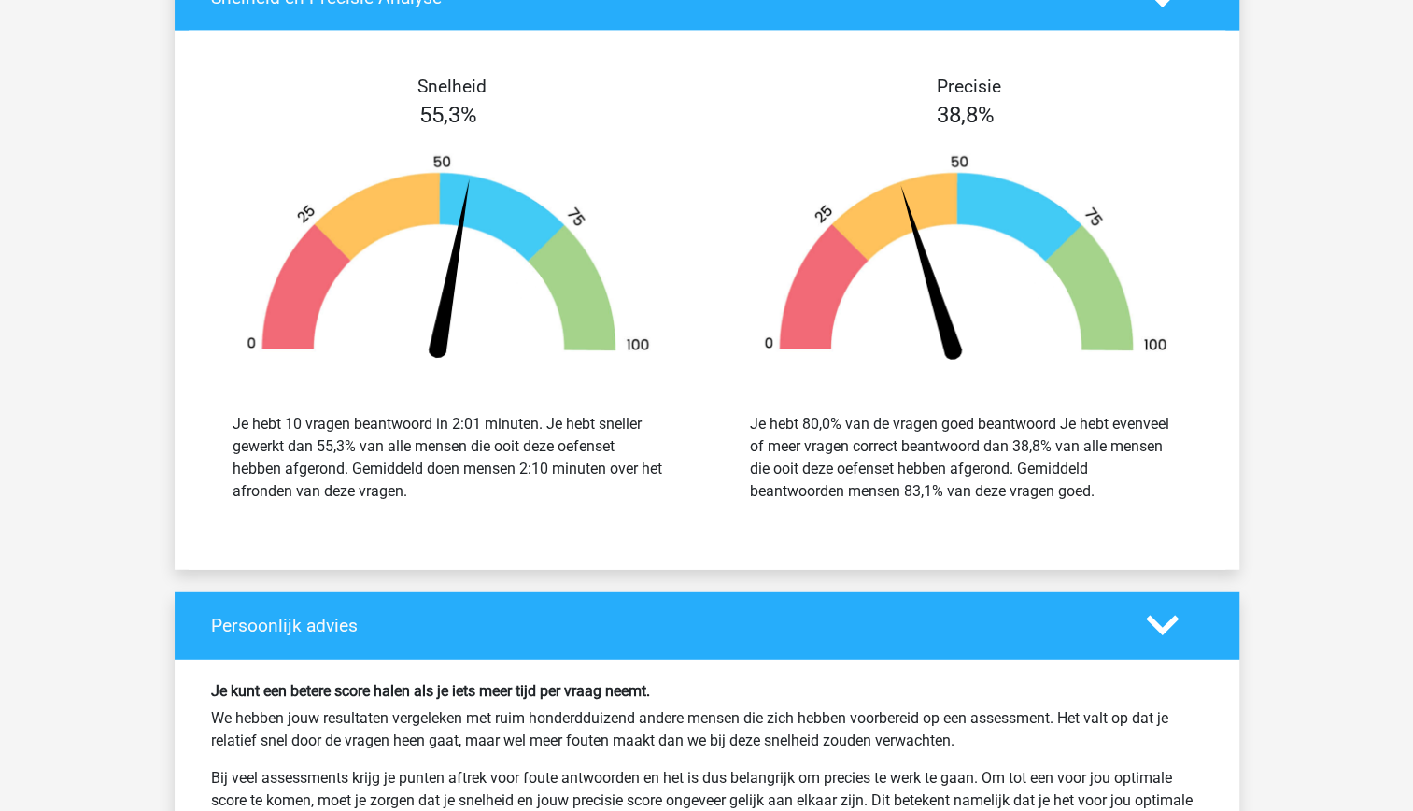
scroll to position [2669, 0]
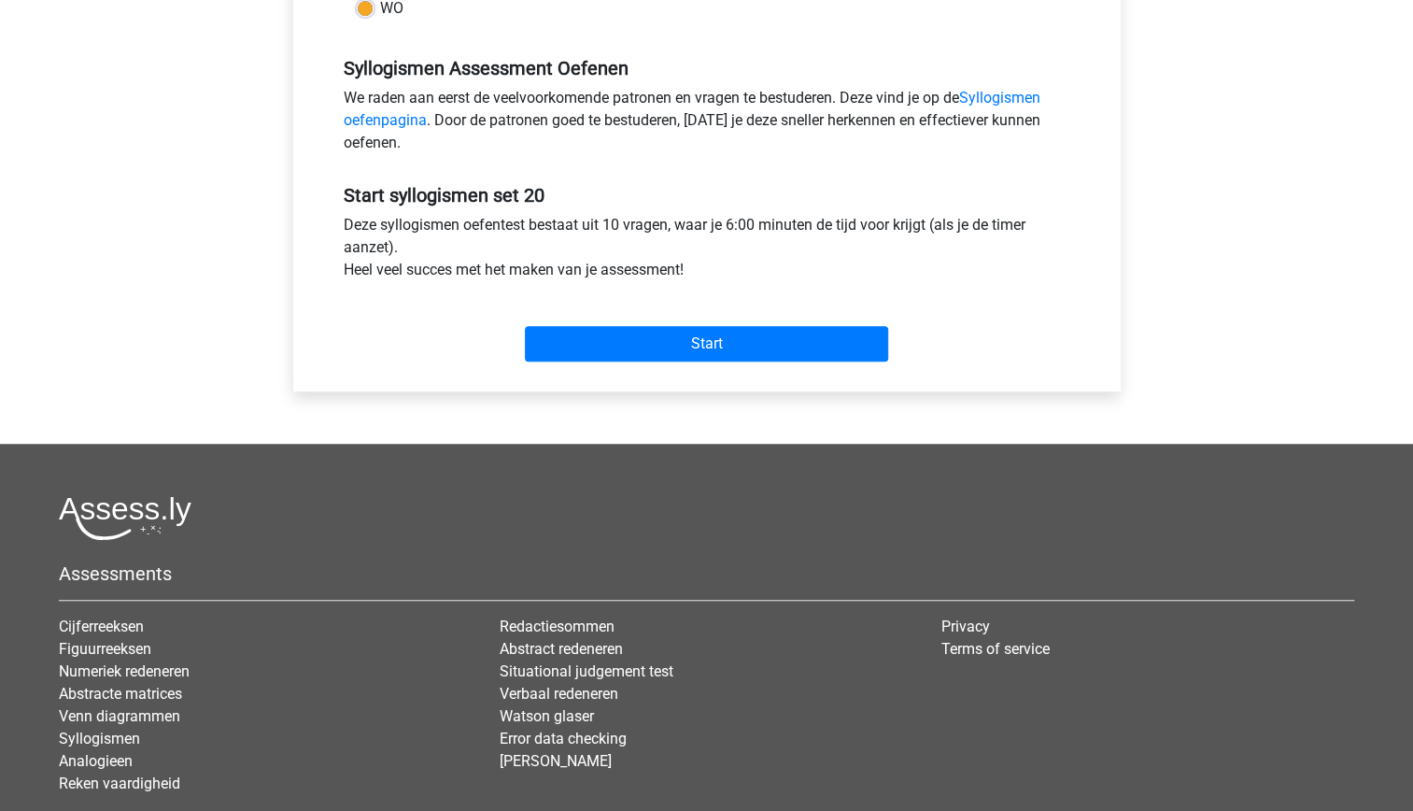
scroll to position [546, 0]
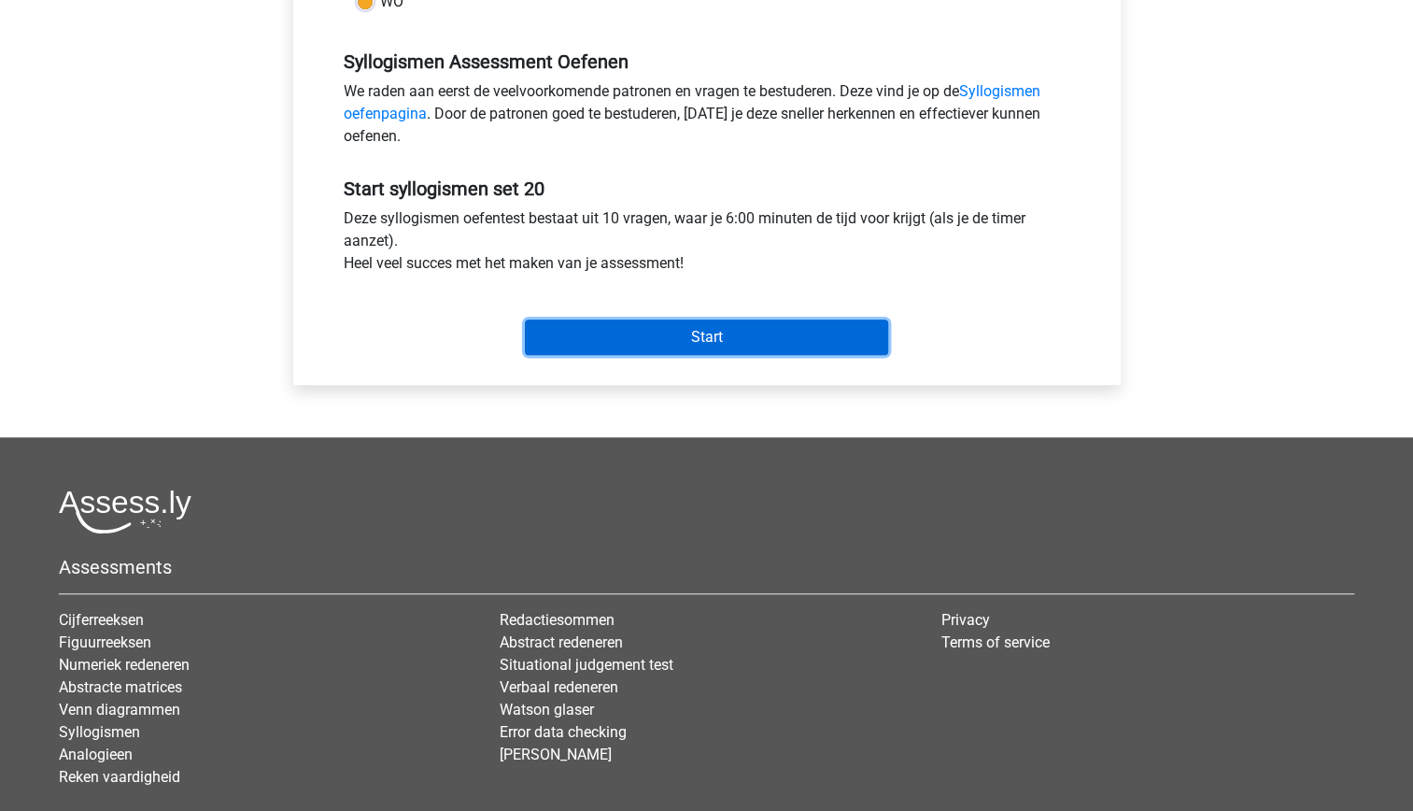
click at [757, 347] on input "Start" at bounding box center [706, 336] width 363 height 35
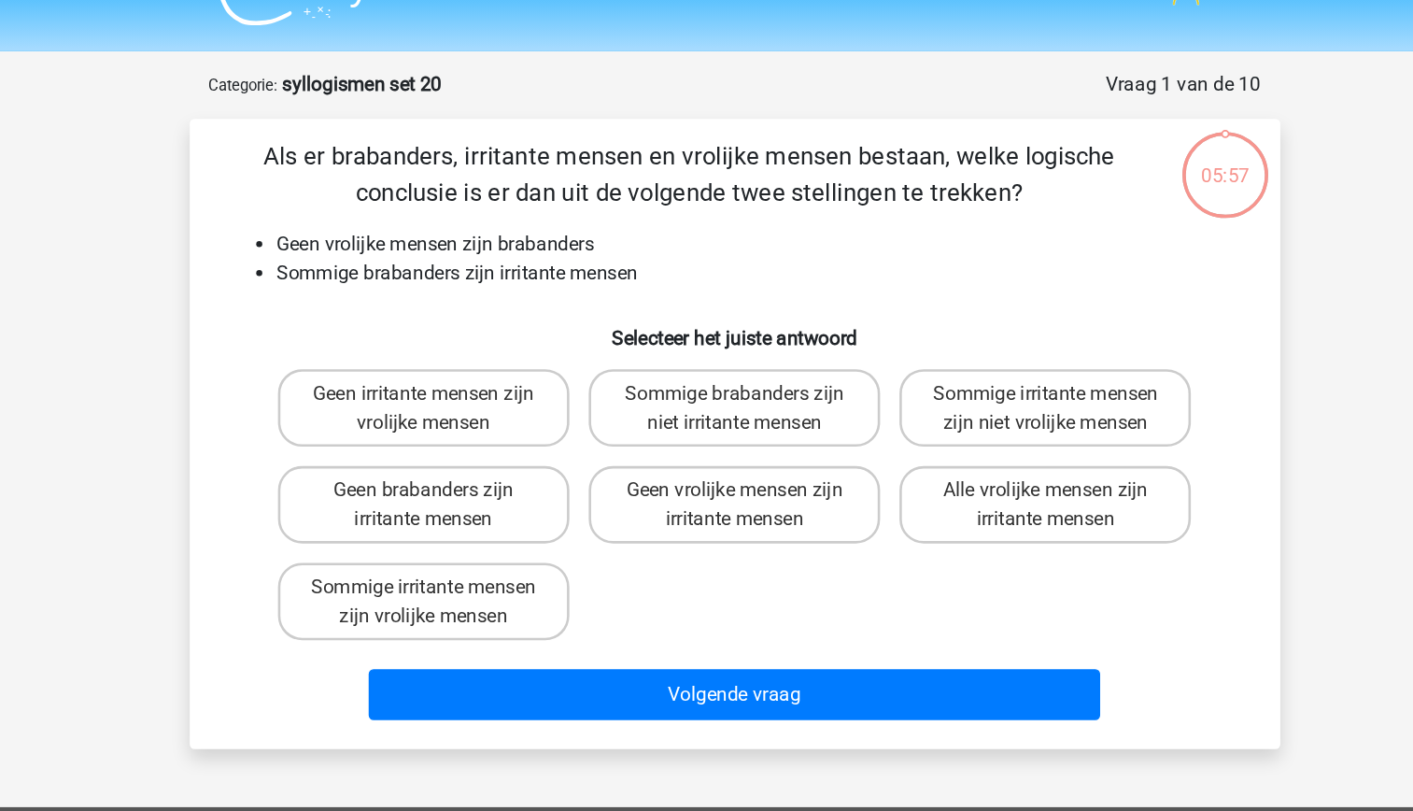
click at [643, 258] on li "Sommige brabanders zijn irritante mensen" at bounding box center [725, 250] width 745 height 22
drag, startPoint x: 643, startPoint y: 258, endPoint x: 574, endPoint y: 277, distance: 71.0
click at [574, 277] on h6 "Selecteer het juiste antwoord" at bounding box center [707, 292] width 783 height 33
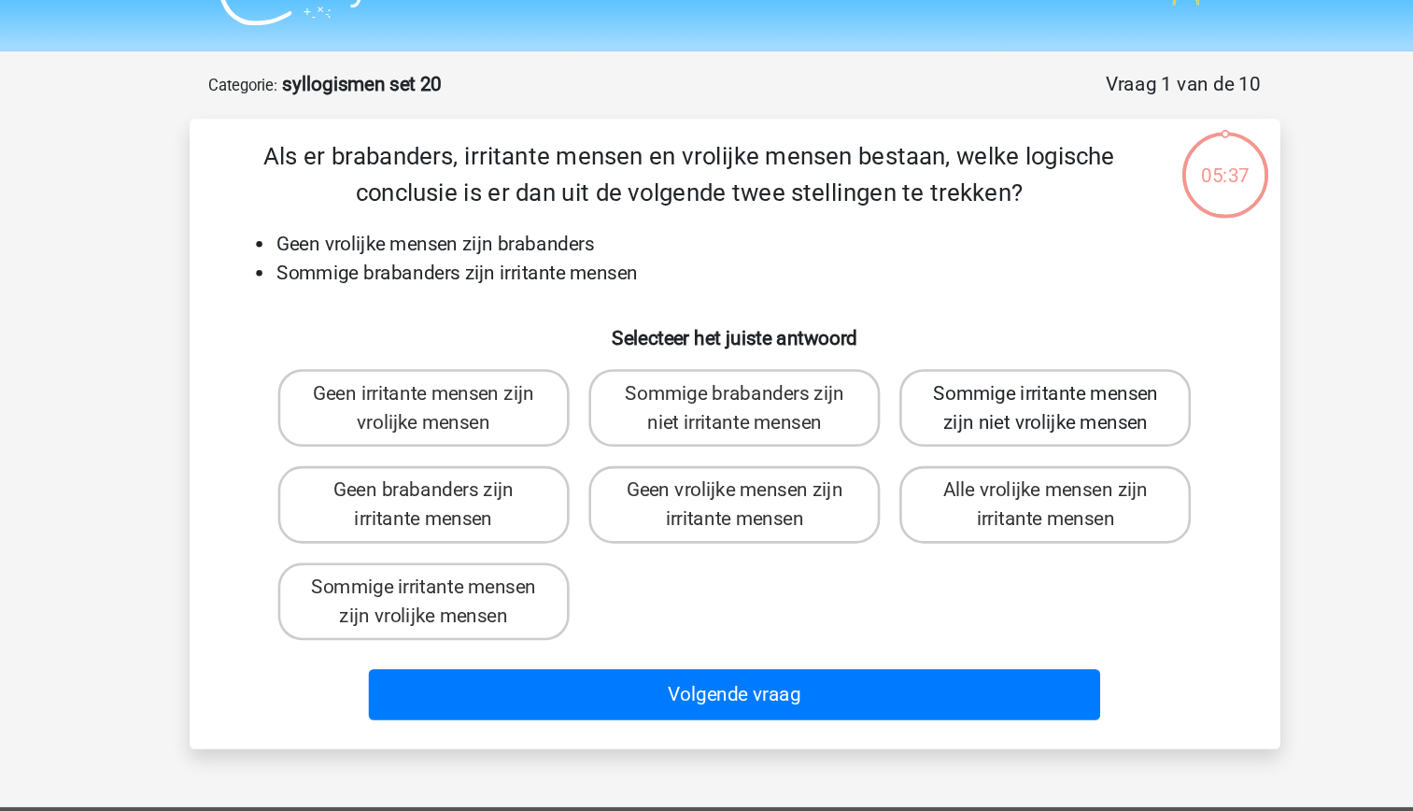
click at [934, 370] on label "Sommige irritante mensen zijn niet vrolijke mensen" at bounding box center [946, 354] width 225 height 60
click at [947, 355] on input "Sommige irritante mensen zijn niet vrolijke mensen" at bounding box center [953, 349] width 12 height 12
radio input "true"
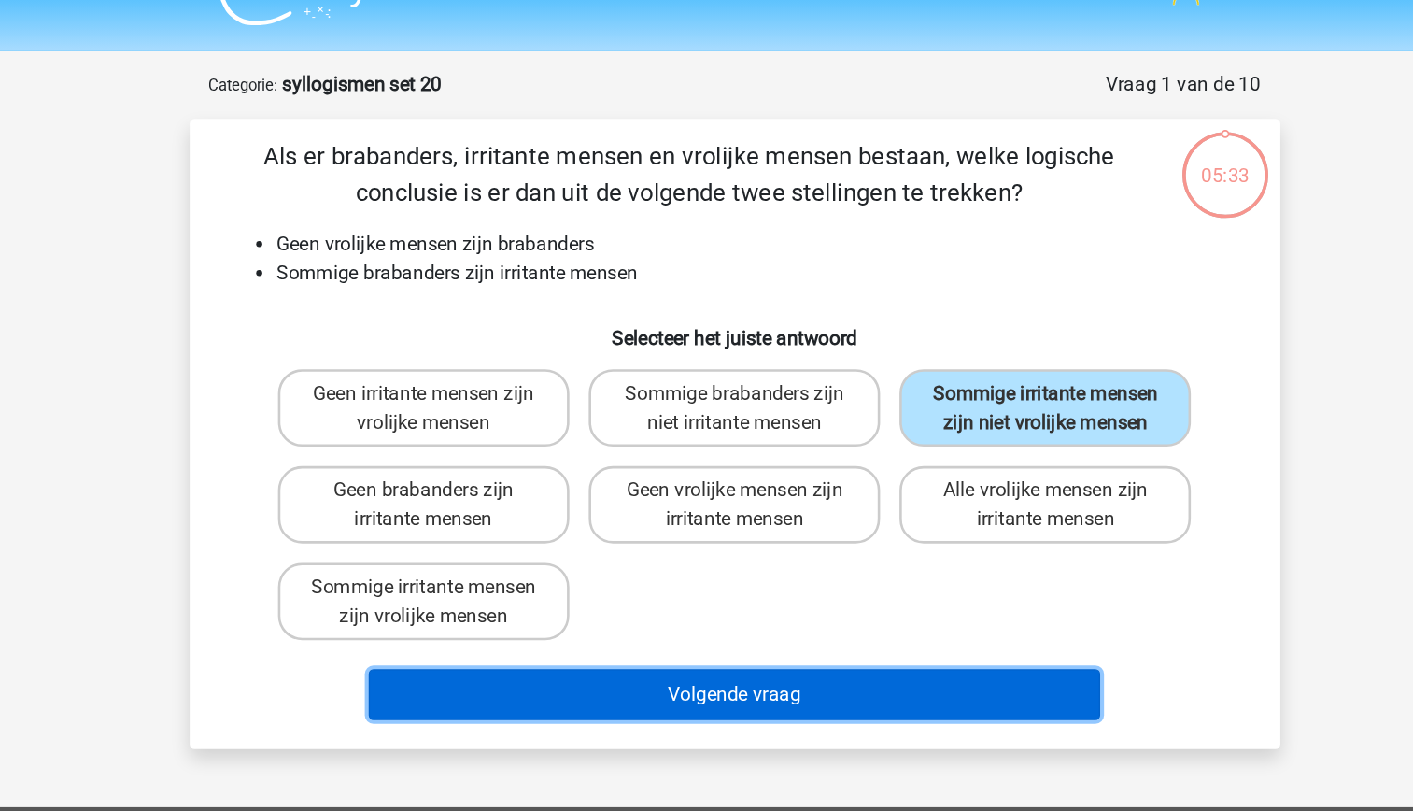
click at [823, 583] on button "Volgende vraag" at bounding box center [706, 575] width 565 height 39
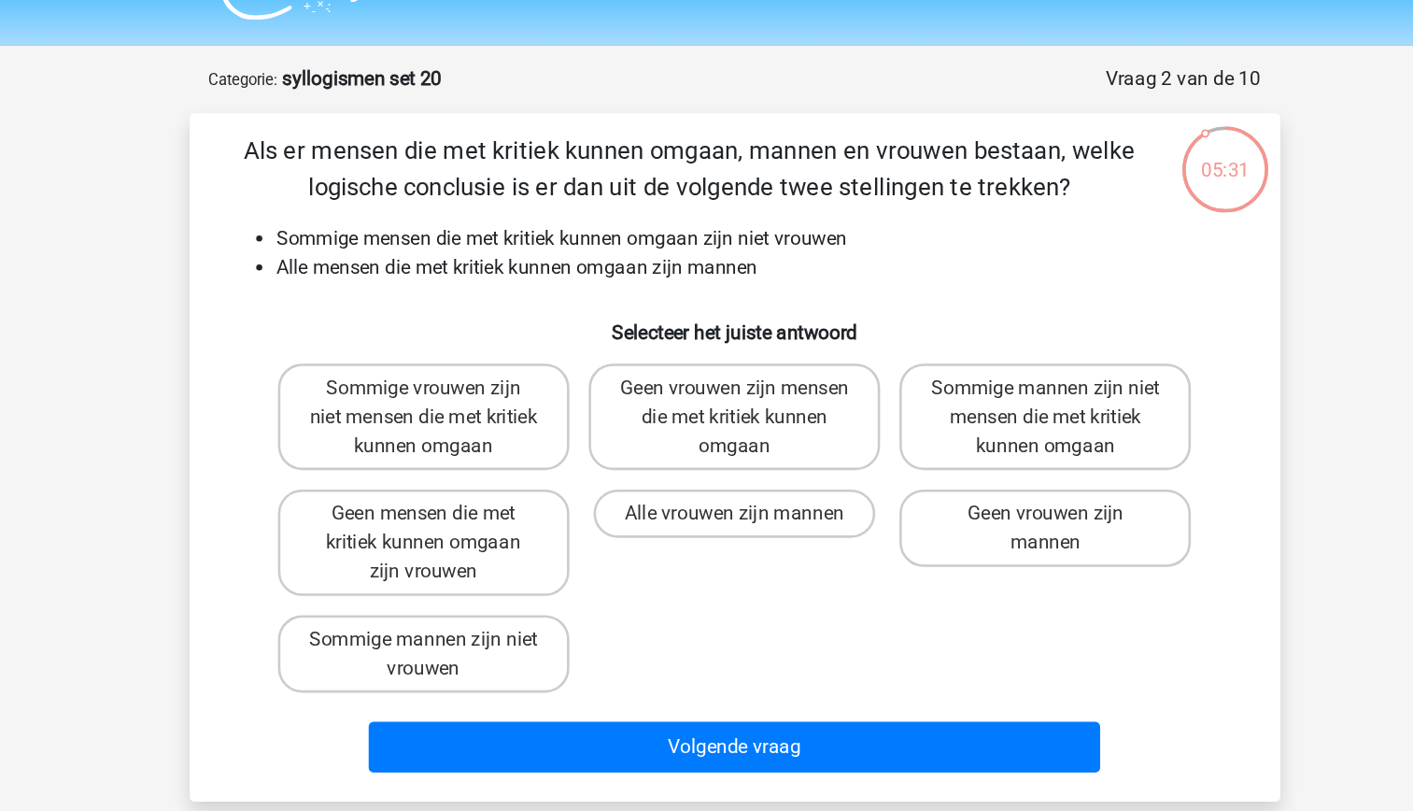
click at [592, 246] on li "Alle mensen die met kritiek kunnen omgaan zijn mannen" at bounding box center [725, 250] width 745 height 22
drag, startPoint x: 592, startPoint y: 246, endPoint x: 487, endPoint y: 231, distance: 106.6
click at [487, 231] on li "Sommige mensen die met kritiek kunnen omgaan zijn niet vrouwen" at bounding box center [725, 228] width 745 height 22
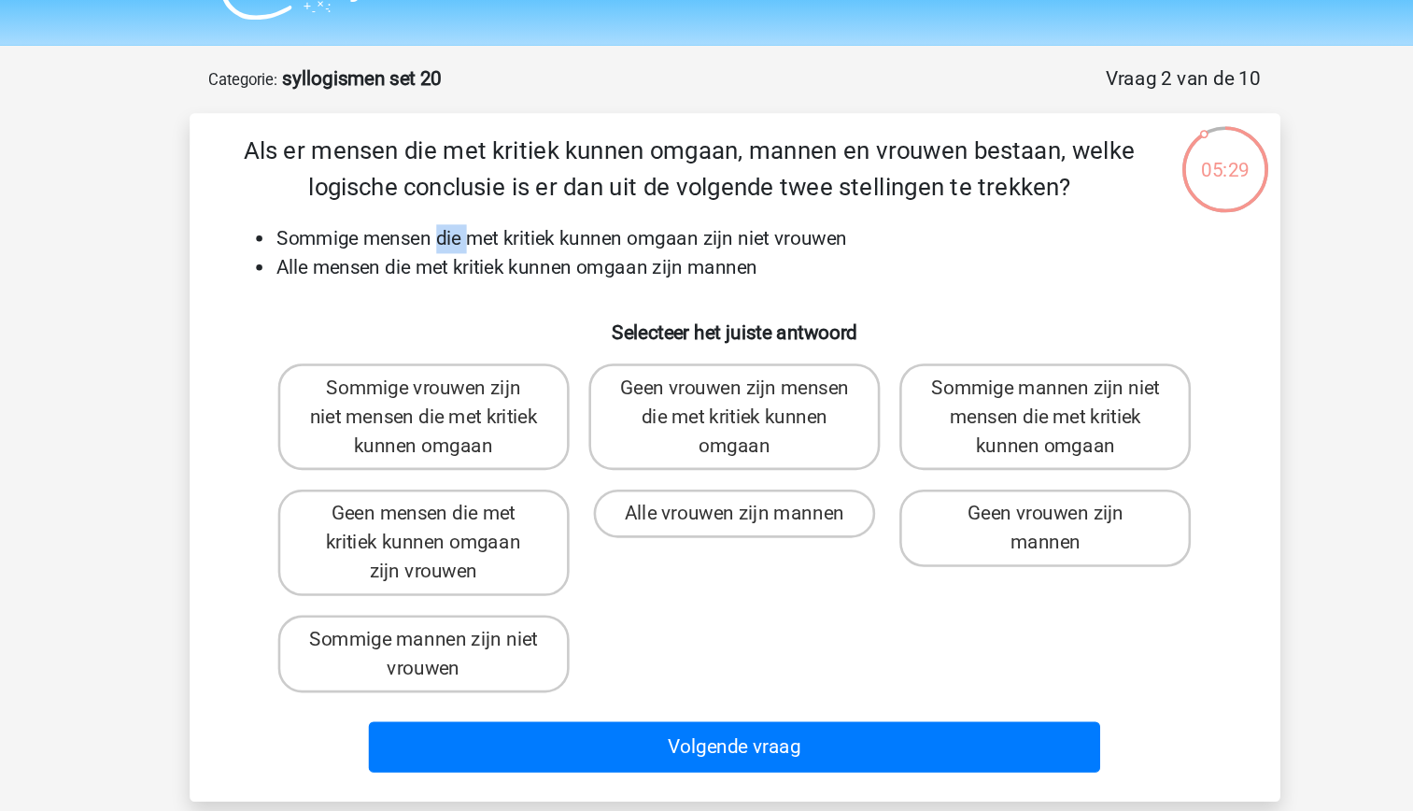
click at [487, 231] on li "Sommige mensen die met kritiek kunnen omgaan zijn niet vrouwen" at bounding box center [725, 228] width 745 height 22
drag, startPoint x: 487, startPoint y: 231, endPoint x: 489, endPoint y: 263, distance: 32.8
click at [489, 263] on div "Als er mensen die met kritiek kunnen omgaan, mannen en vrouwen bestaan, welke l…" at bounding box center [707, 397] width 828 height 502
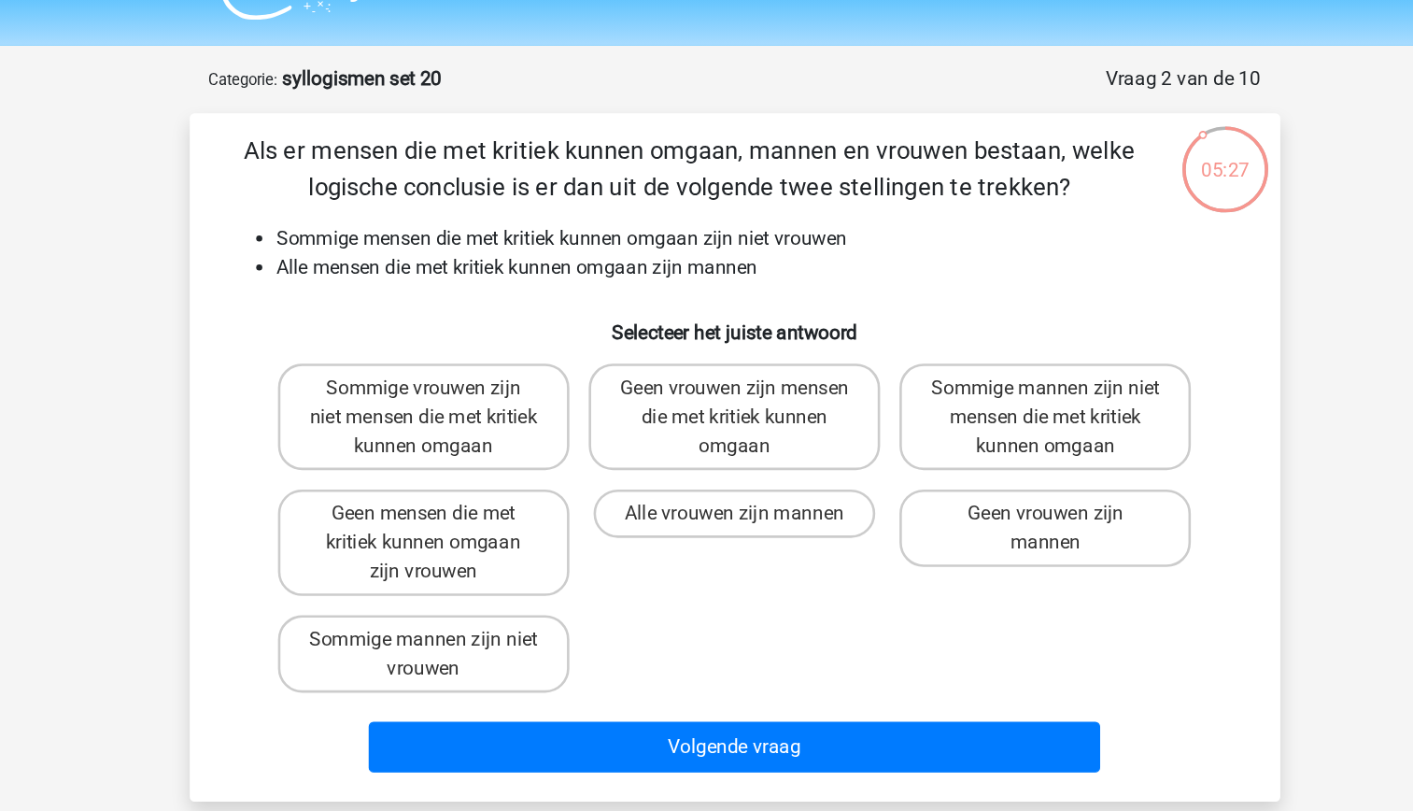
drag, startPoint x: 489, startPoint y: 263, endPoint x: 476, endPoint y: 247, distance: 21.3
click at [476, 247] on li "Alle mensen die met kritiek kunnen omgaan zijn mannen" at bounding box center [725, 250] width 745 height 22
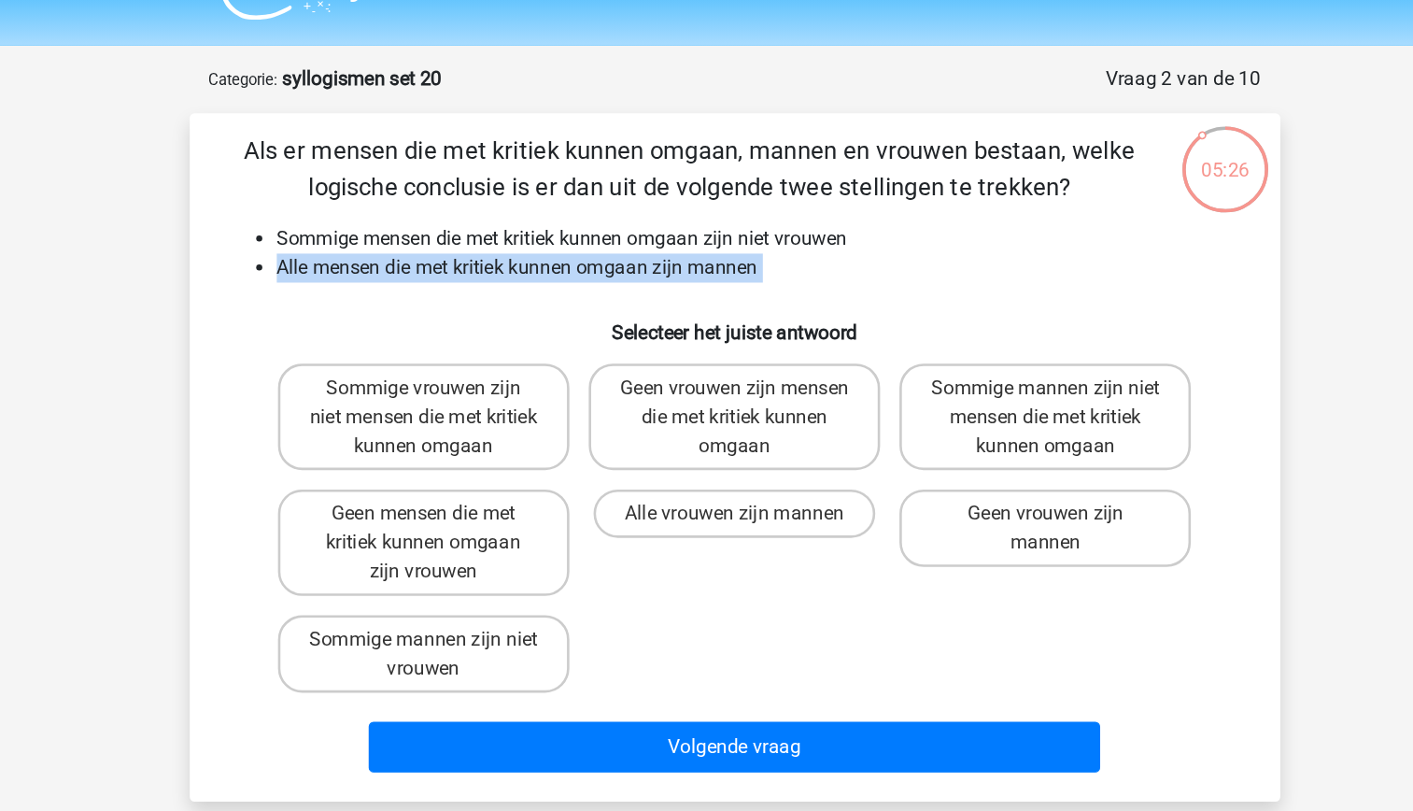
drag, startPoint x: 476, startPoint y: 247, endPoint x: 481, endPoint y: 275, distance: 28.4
click at [481, 275] on div "Als er mensen die met kritiek kunnen omgaan, mannen en vrouwen bestaan, welke l…" at bounding box center [707, 397] width 828 height 502
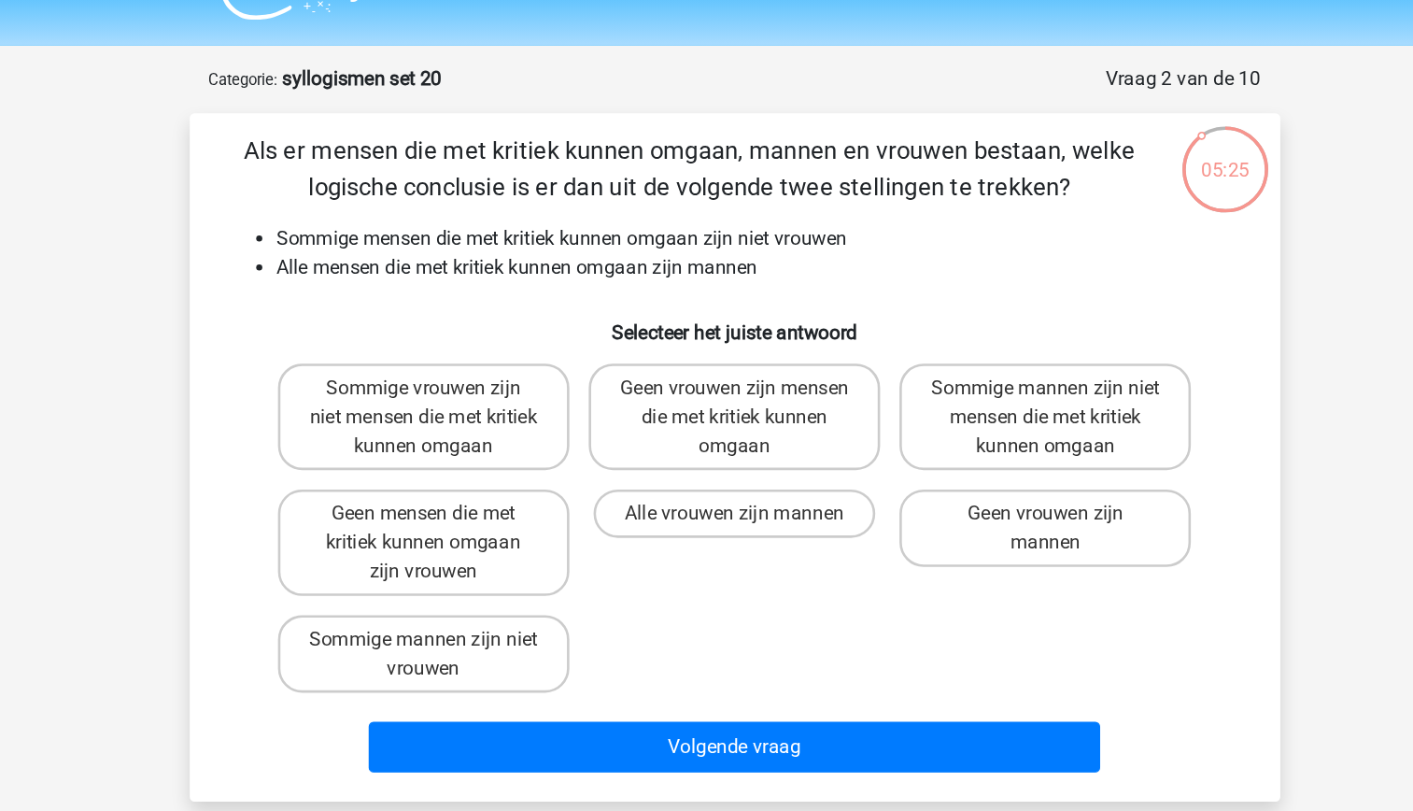
click at [470, 243] on li "Alle mensen die met kritiek kunnen omgaan zijn mannen" at bounding box center [725, 250] width 745 height 22
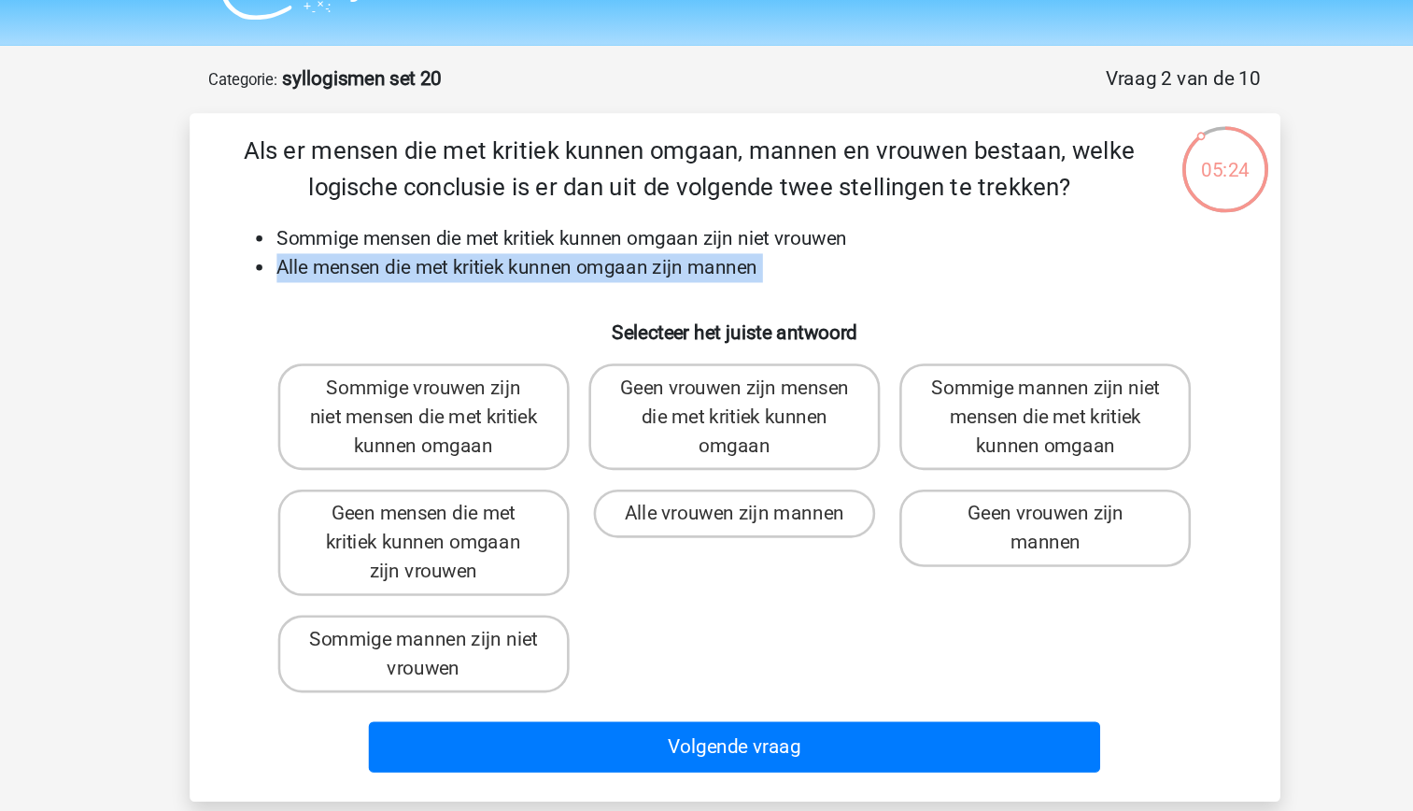
drag, startPoint x: 470, startPoint y: 243, endPoint x: 474, endPoint y: 268, distance: 25.5
click at [474, 268] on div "Als er mensen die met kritiek kunnen omgaan, mannen en vrouwen bestaan, welke l…" at bounding box center [707, 397] width 828 height 502
drag, startPoint x: 474, startPoint y: 268, endPoint x: 461, endPoint y: 279, distance: 16.5
click at [461, 279] on h6 "Selecteer het juiste antwoord" at bounding box center [707, 292] width 783 height 33
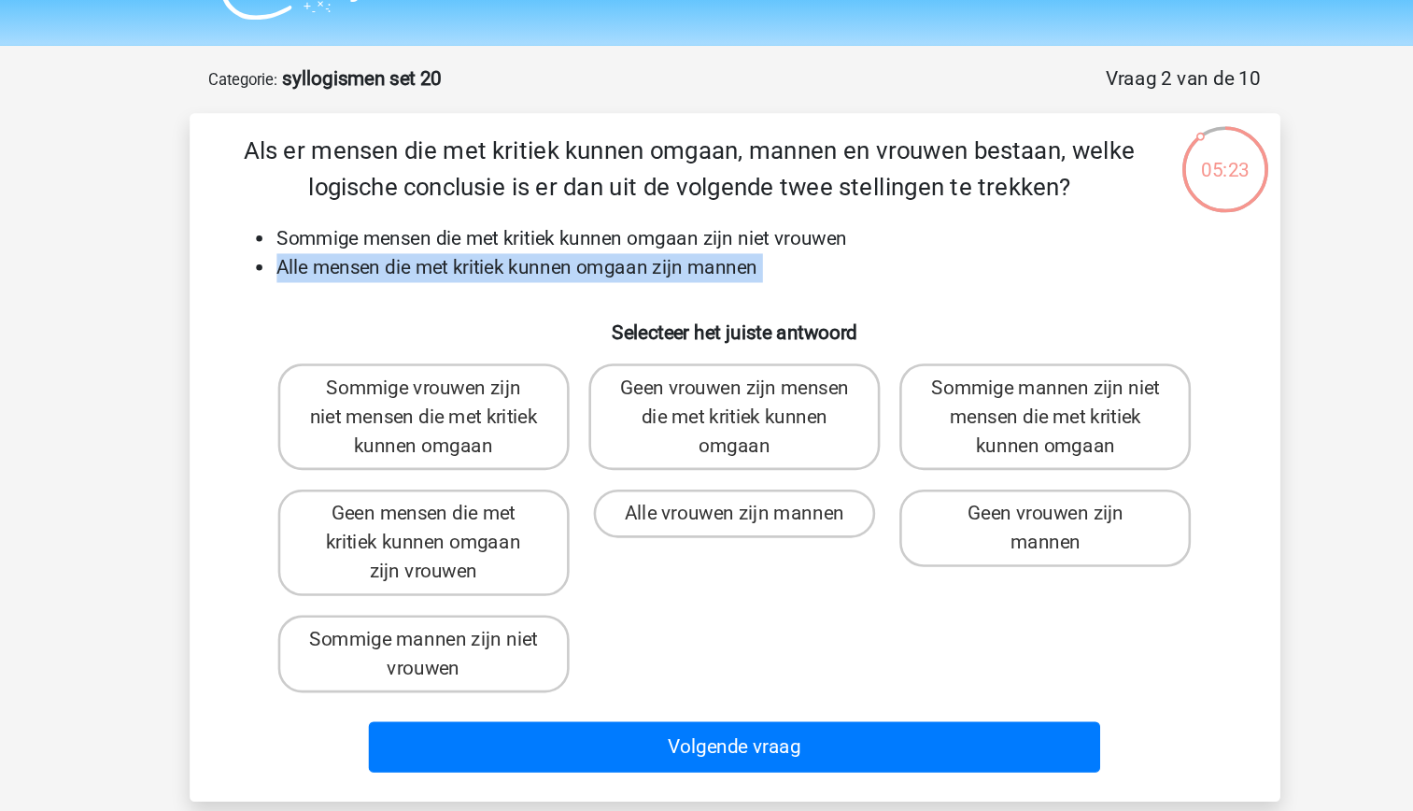
click at [461, 279] on h6 "Selecteer het juiste antwoord" at bounding box center [707, 292] width 783 height 33
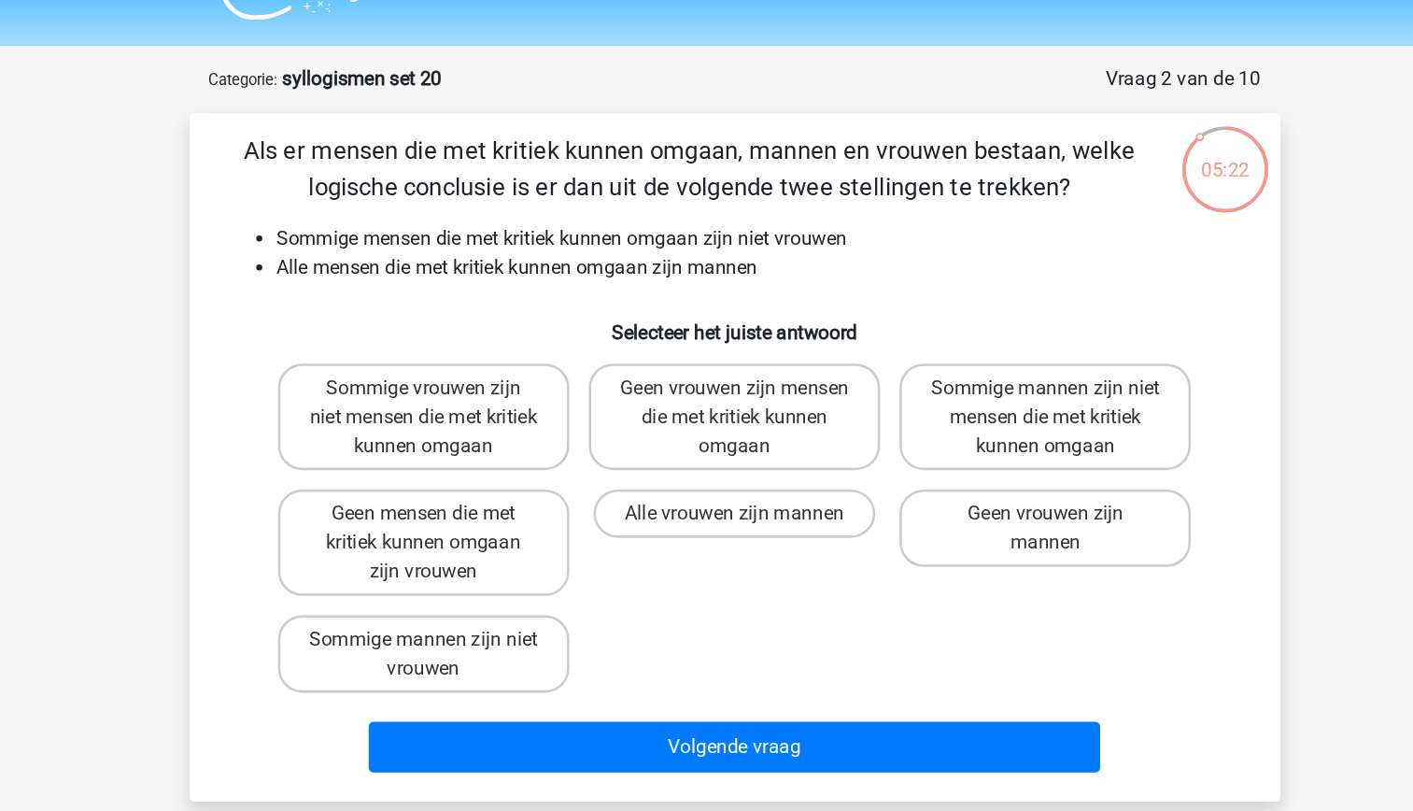
drag, startPoint x: 461, startPoint y: 279, endPoint x: 429, endPoint y: 225, distance: 63.3
click at [429, 225] on li "Sommige mensen die met kritiek kunnen omgaan zijn niet vrouwen" at bounding box center [725, 228] width 745 height 22
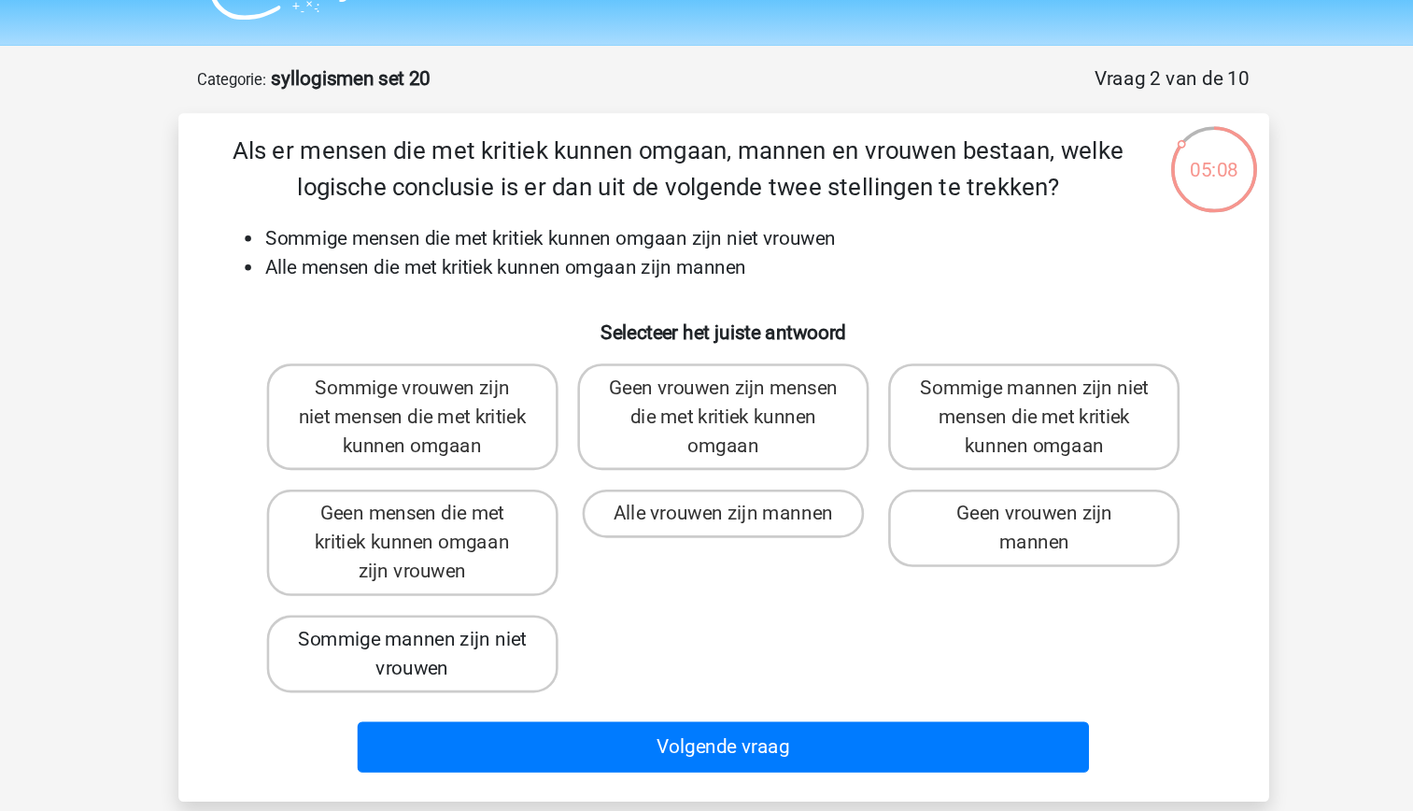
click at [538, 544] on label "Sommige mannen zijn niet vrouwen" at bounding box center [466, 548] width 225 height 60
click at [478, 544] on input "Sommige mannen zijn niet vrouwen" at bounding box center [472, 543] width 12 height 12
radio input "true"
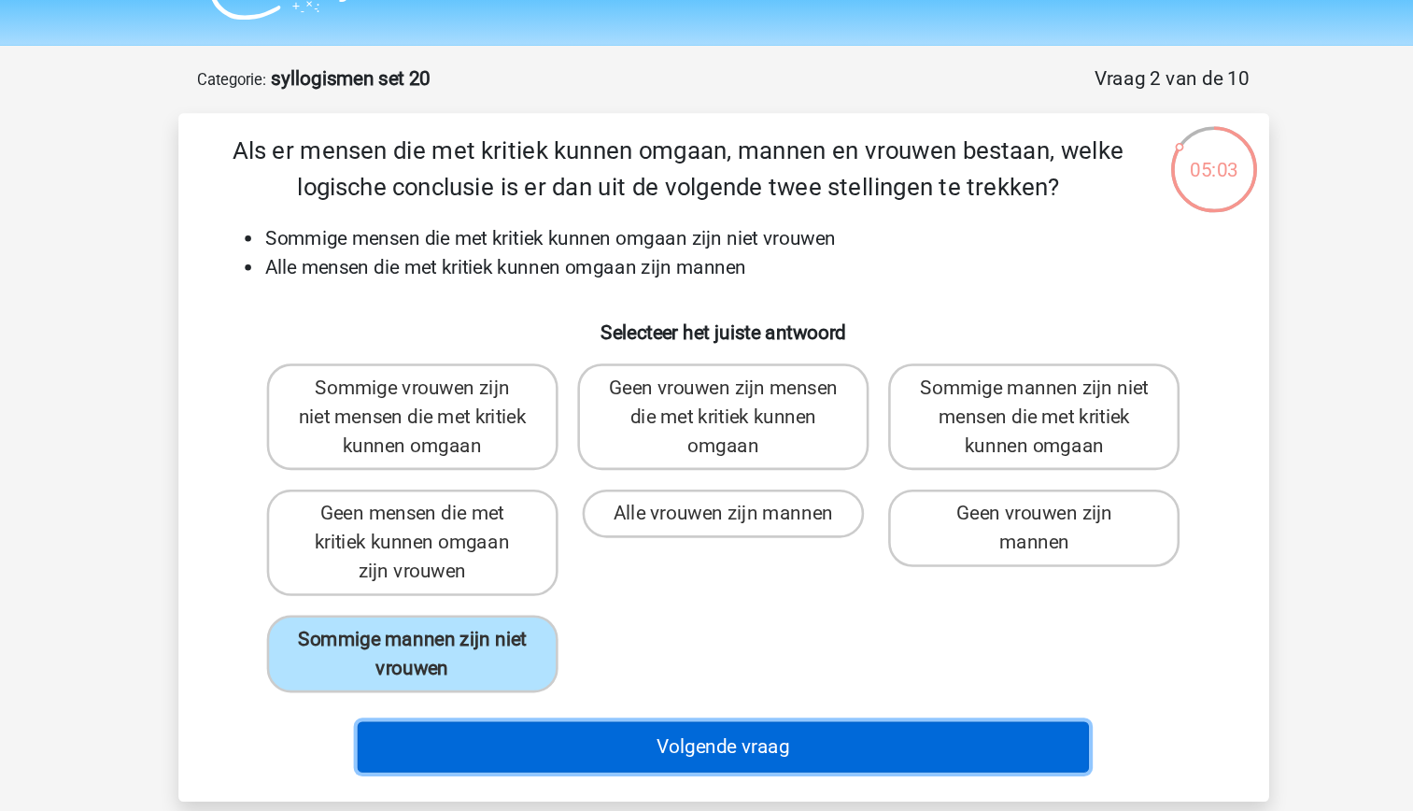
click at [847, 625] on button "Volgende vraag" at bounding box center [706, 620] width 565 height 39
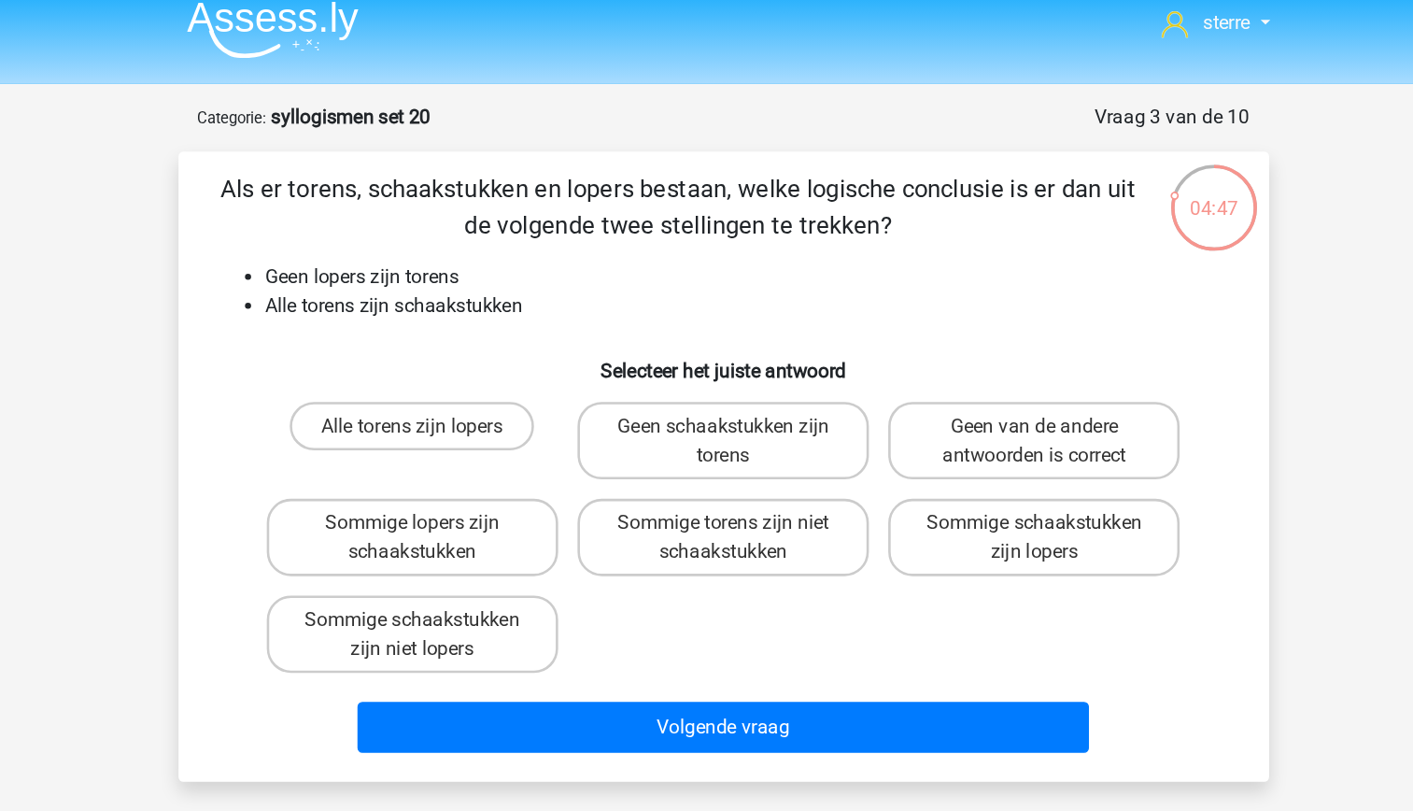
click at [576, 355] on div "Alle torens zijn lopers" at bounding box center [466, 354] width 225 height 60
click at [502, 517] on label "Sommige schaakstukken zijn niet lopers" at bounding box center [466, 504] width 225 height 60
click at [478, 504] on input "Sommige schaakstukken zijn niet lopers" at bounding box center [472, 498] width 12 height 12
radio input "true"
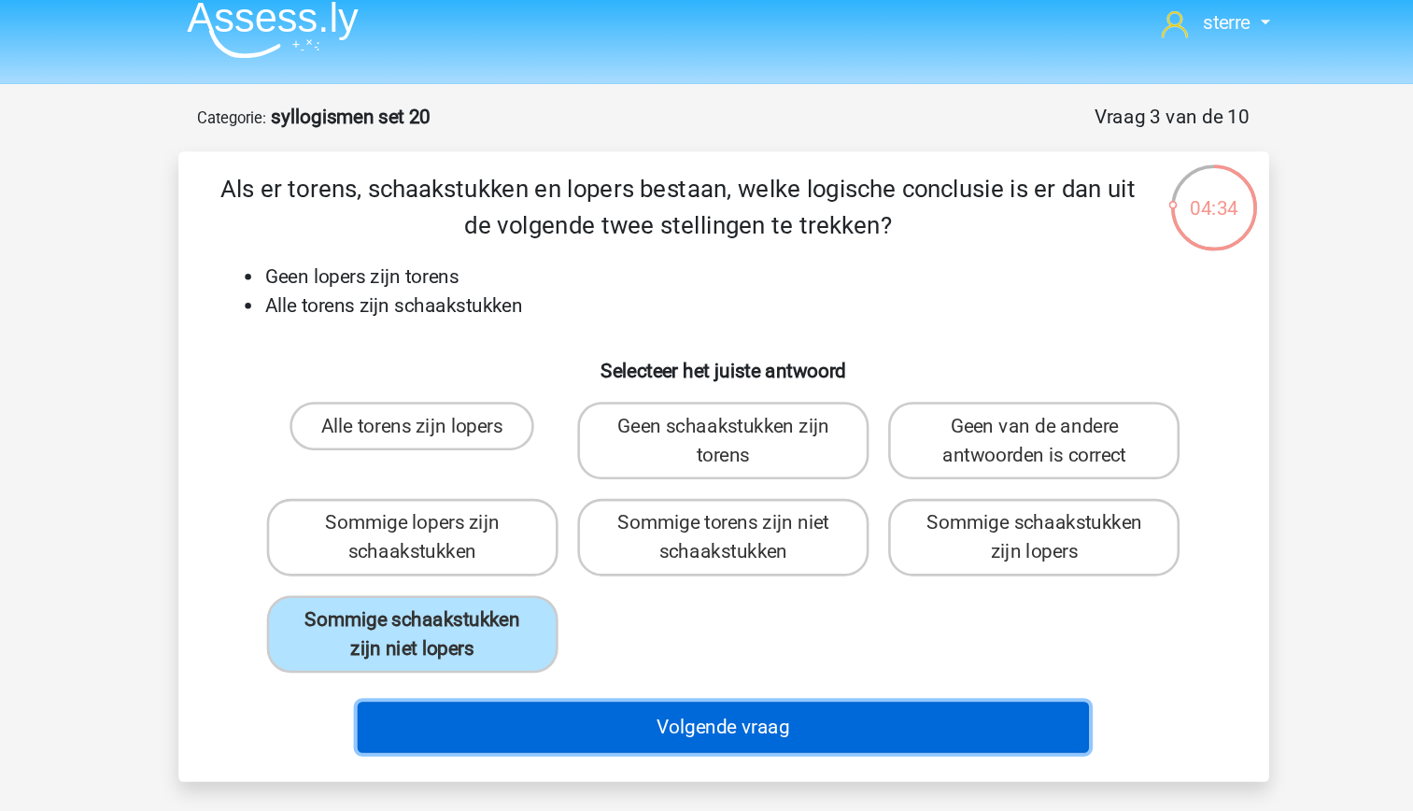
click at [708, 581] on button "Volgende vraag" at bounding box center [706, 575] width 565 height 39
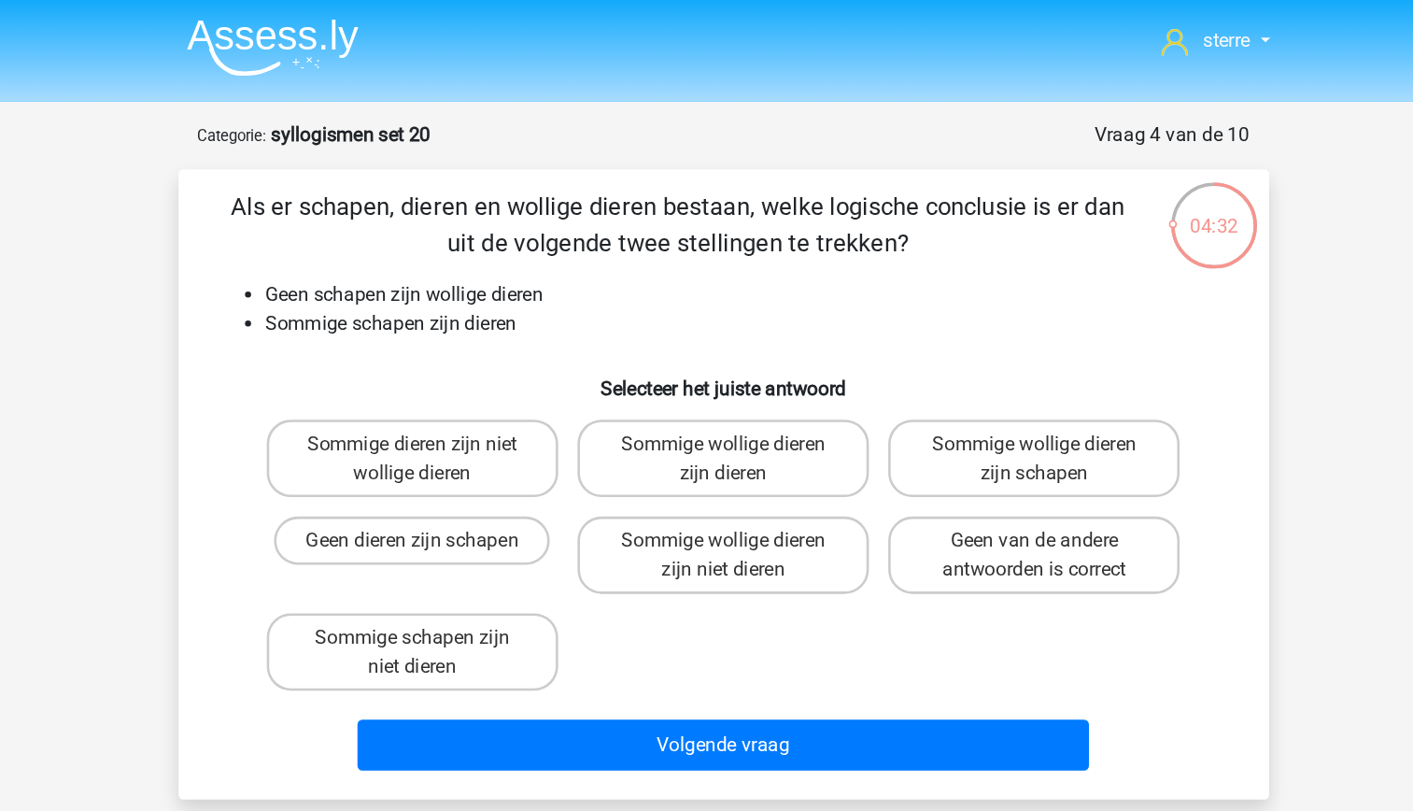
click at [623, 249] on li "Sommige schapen zijn dieren" at bounding box center [725, 250] width 745 height 22
drag, startPoint x: 623, startPoint y: 249, endPoint x: 516, endPoint y: 213, distance: 113.4
click at [516, 213] on div "Als er schapen, dieren en wollige dieren bestaan, welke logische conclusie is e…" at bounding box center [707, 374] width 828 height 457
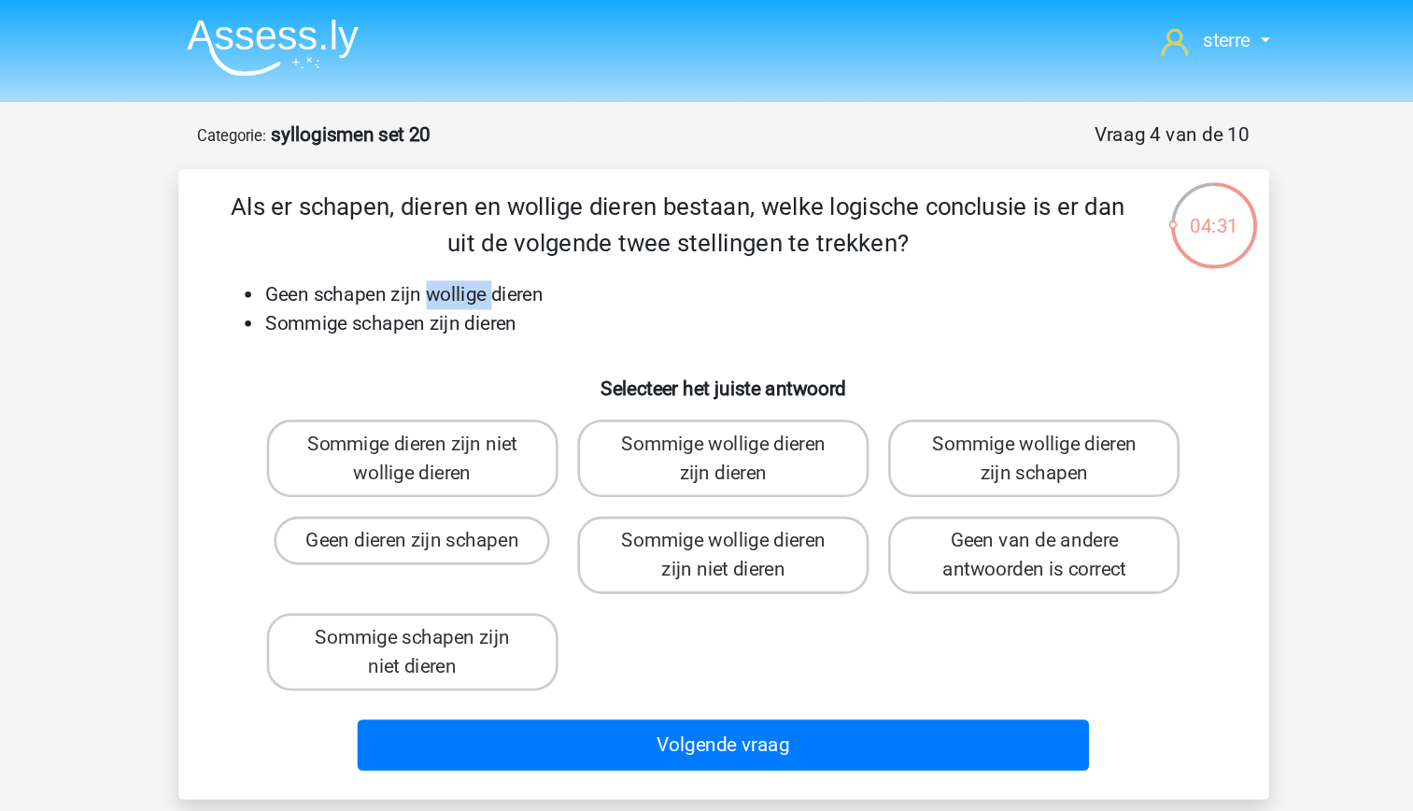
click at [516, 213] on div "Als er schapen, dieren en wollige dieren bestaan, welke logische conclusie is e…" at bounding box center [707, 374] width 828 height 457
drag, startPoint x: 516, startPoint y: 213, endPoint x: 527, endPoint y: 260, distance: 48.0
click at [527, 260] on li "Sommige schapen zijn dieren" at bounding box center [725, 250] width 745 height 22
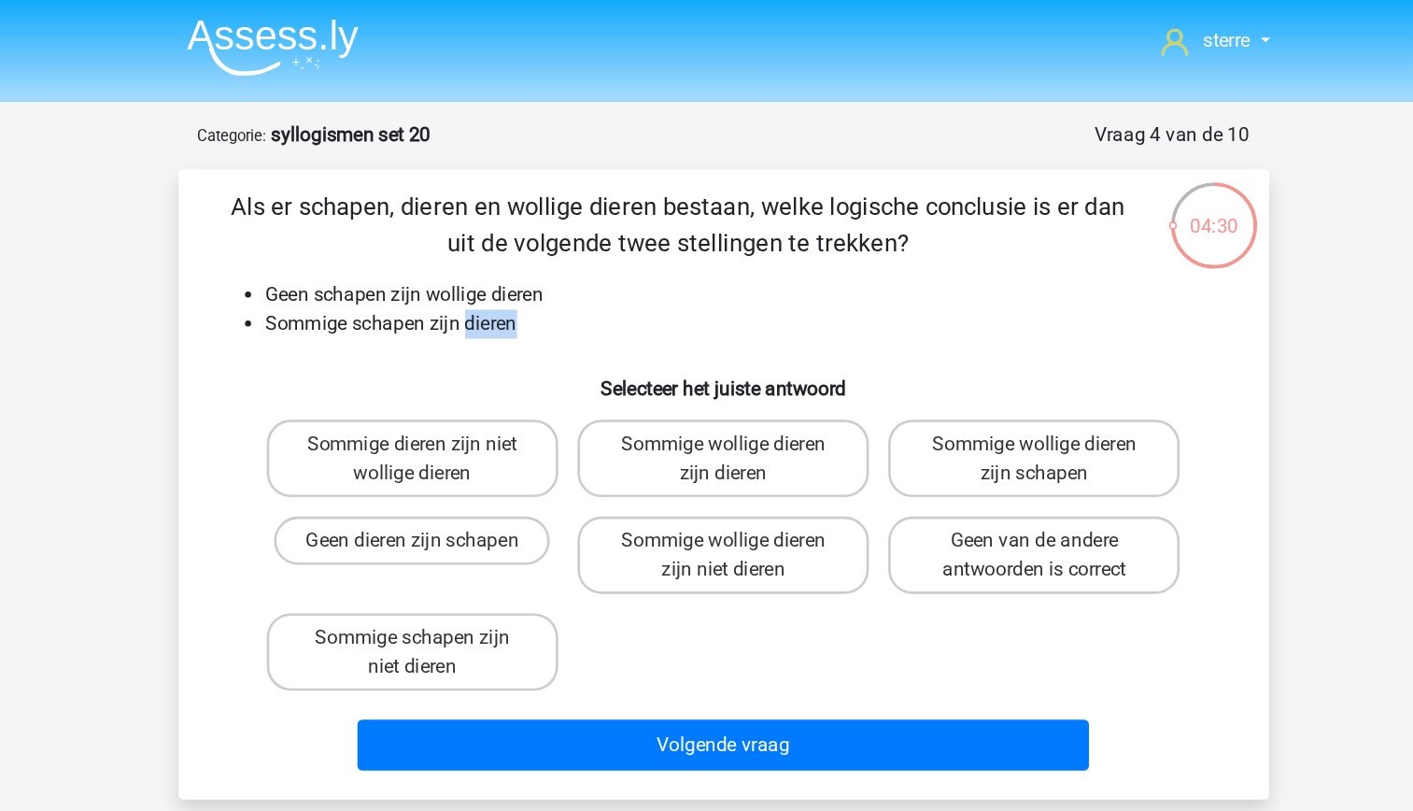
click at [527, 260] on li "Sommige schapen zijn dieren" at bounding box center [725, 250] width 745 height 22
drag, startPoint x: 527, startPoint y: 260, endPoint x: 470, endPoint y: 230, distance: 64.3
click at [470, 230] on li "Geen schapen zijn wollige dieren" at bounding box center [725, 228] width 745 height 22
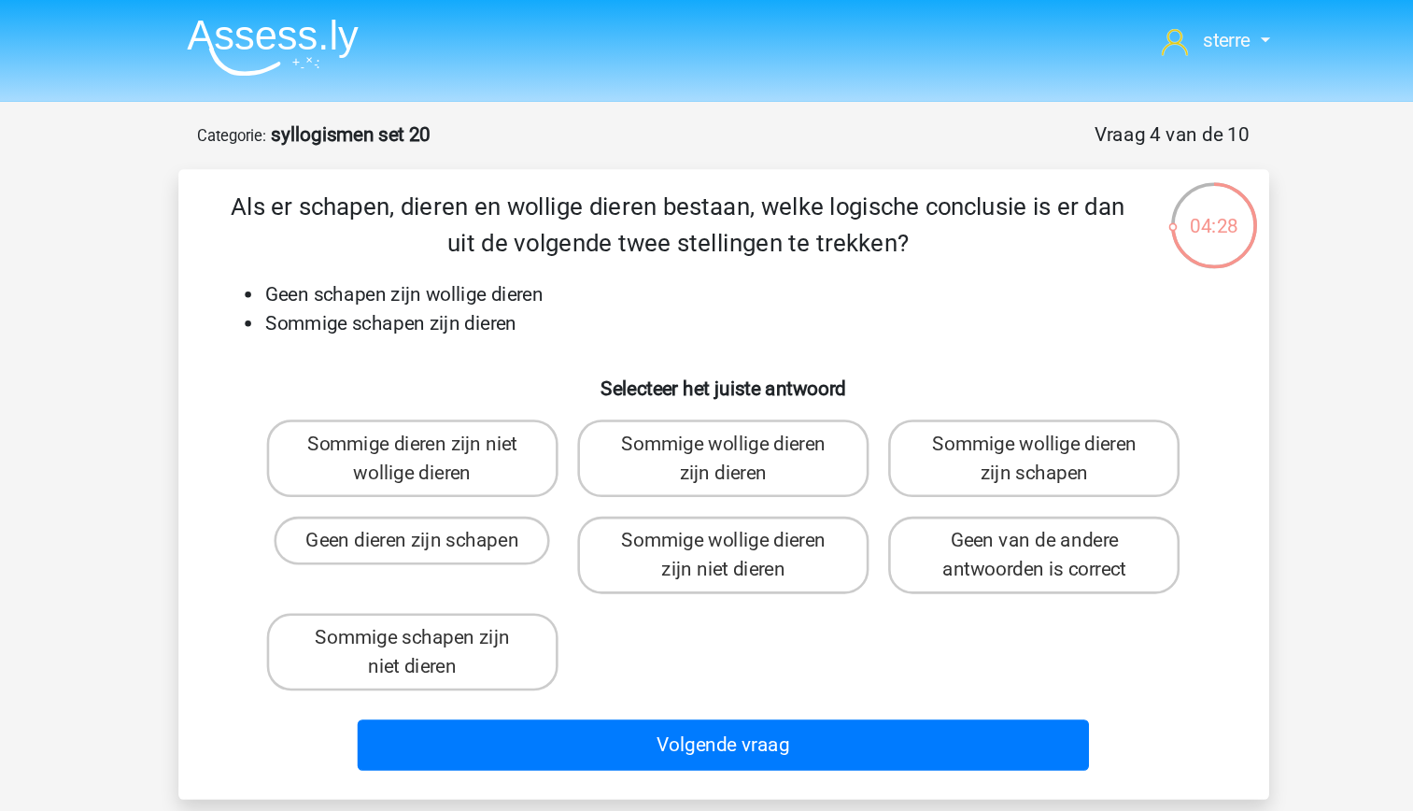
drag, startPoint x: 470, startPoint y: 230, endPoint x: 479, endPoint y: 258, distance: 29.5
click at [479, 258] on li "Sommige schapen zijn dieren" at bounding box center [725, 250] width 745 height 22
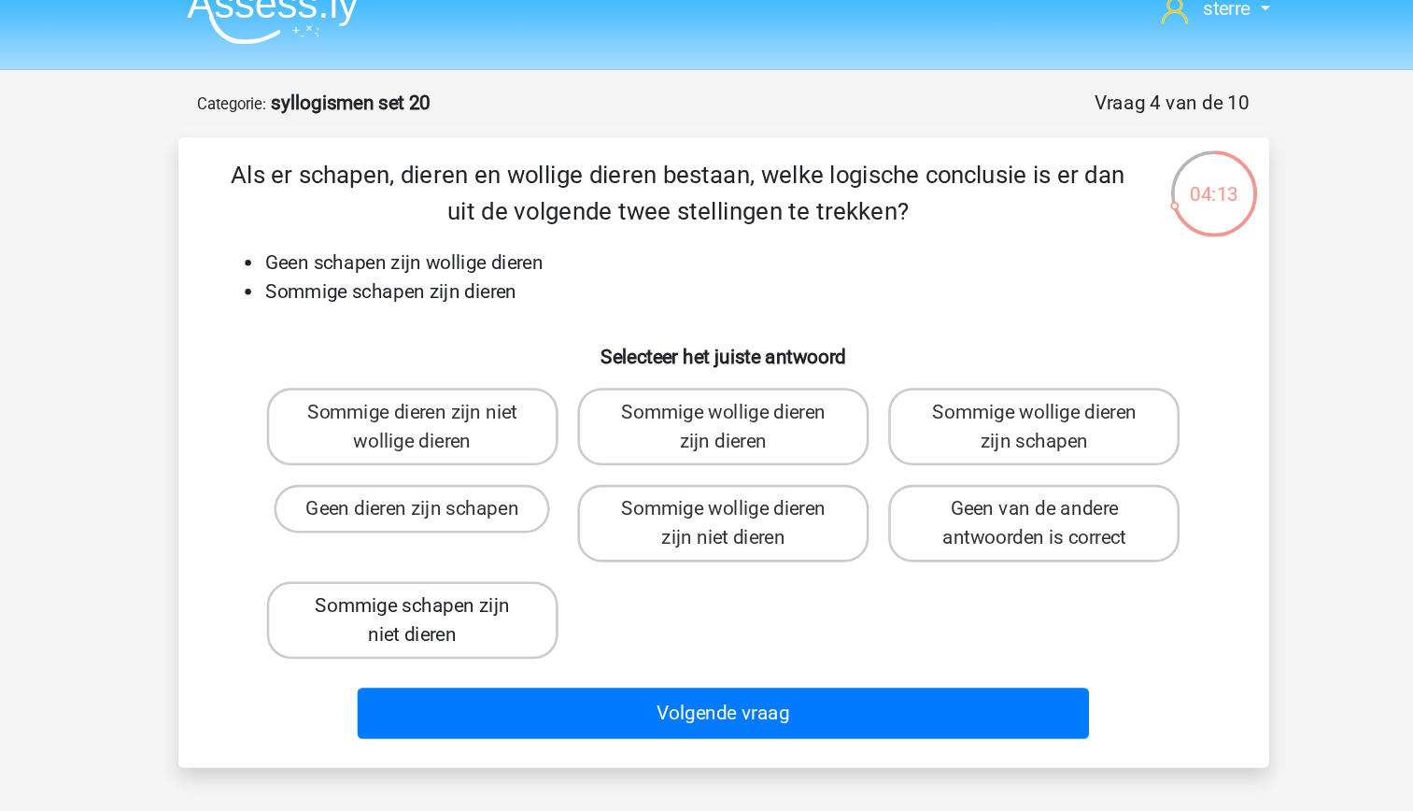
click at [544, 500] on label "Sommige schapen zijn niet dieren" at bounding box center [466, 504] width 225 height 60
click at [478, 500] on input "Sommige schapen zijn niet dieren" at bounding box center [472, 498] width 12 height 12
radio input "true"
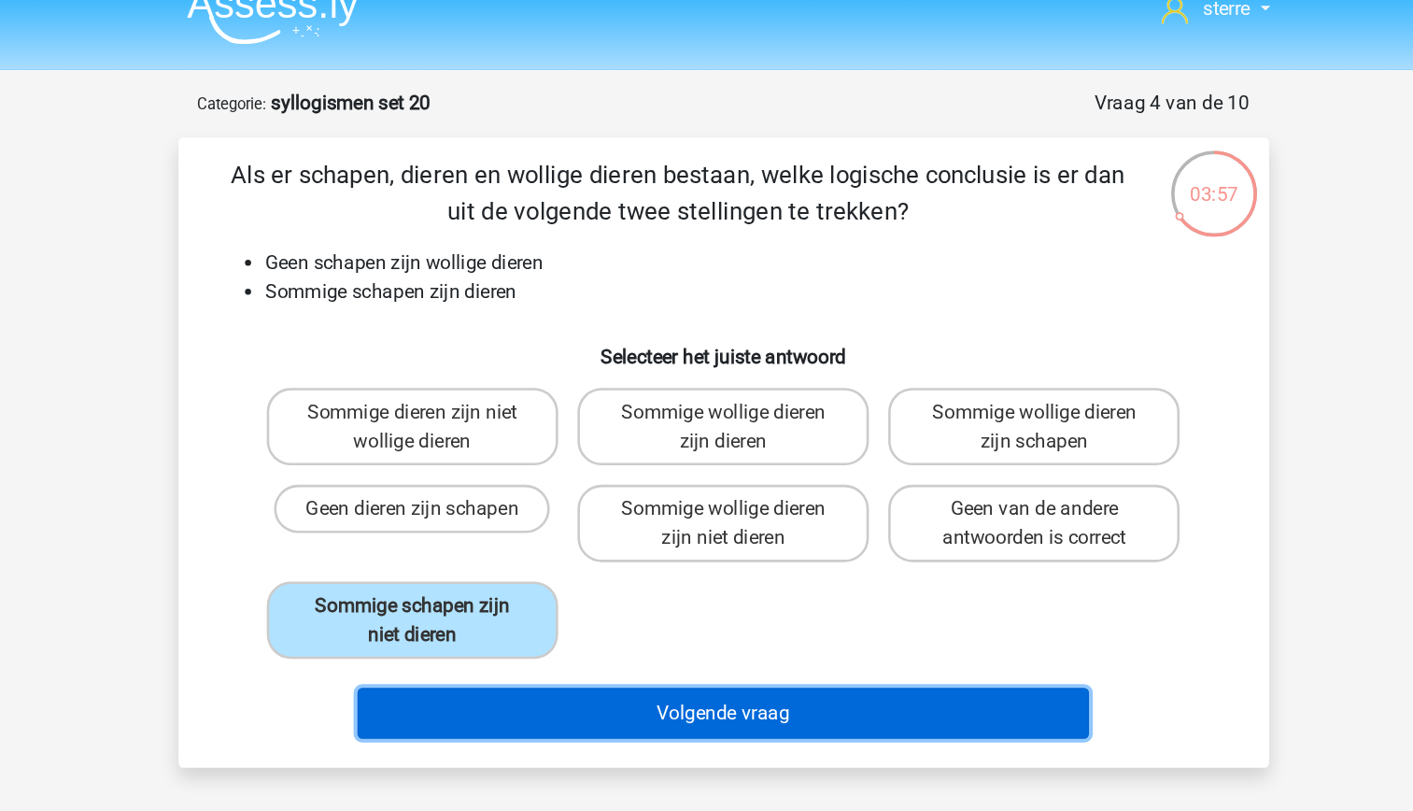
click at [832, 582] on button "Volgende vraag" at bounding box center [706, 575] width 565 height 39
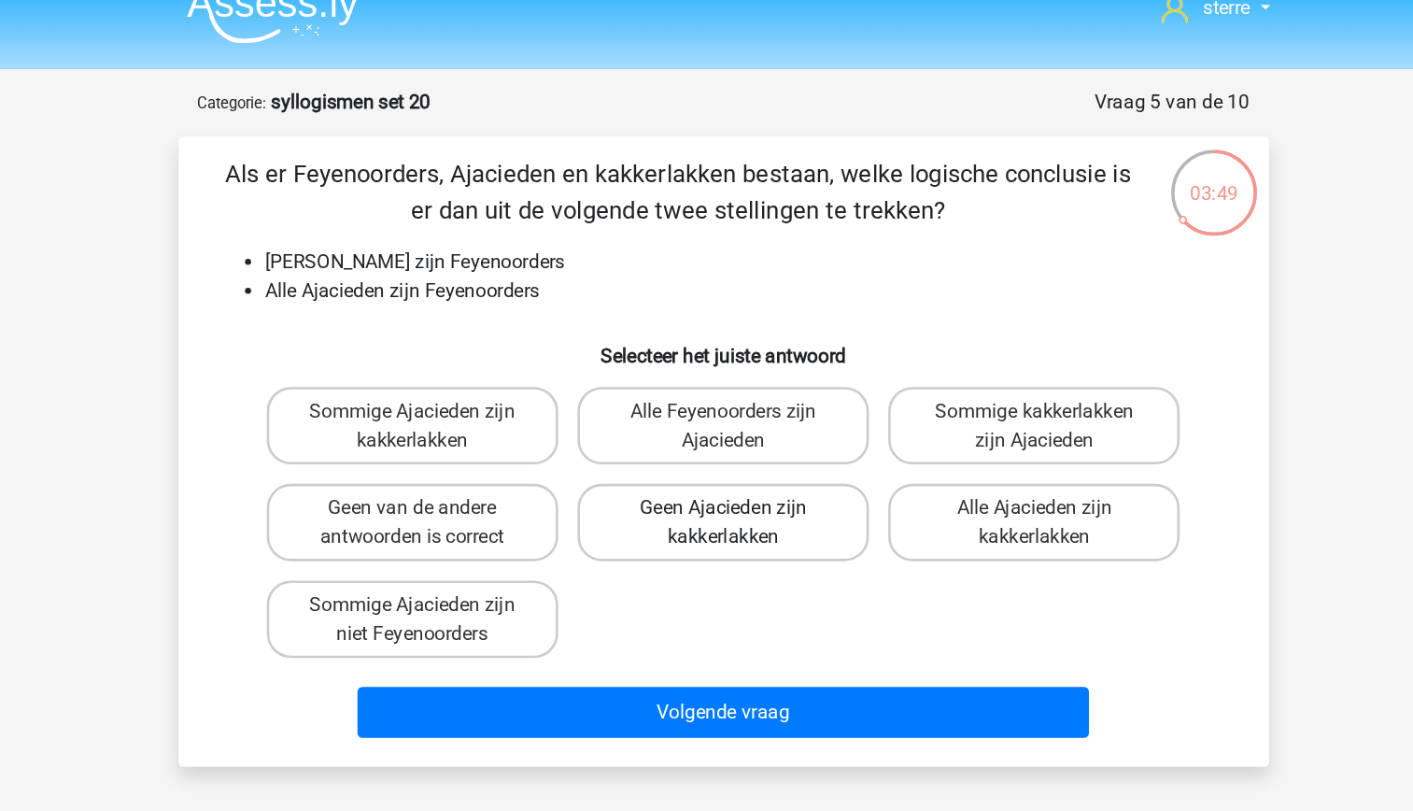
click at [702, 437] on label "Geen Ajacieden zijn kakkerlakken" at bounding box center [706, 429] width 225 height 60
click at [706, 430] on input "Geen Ajacieden zijn kakkerlakken" at bounding box center [712, 424] width 12 height 12
radio input "true"
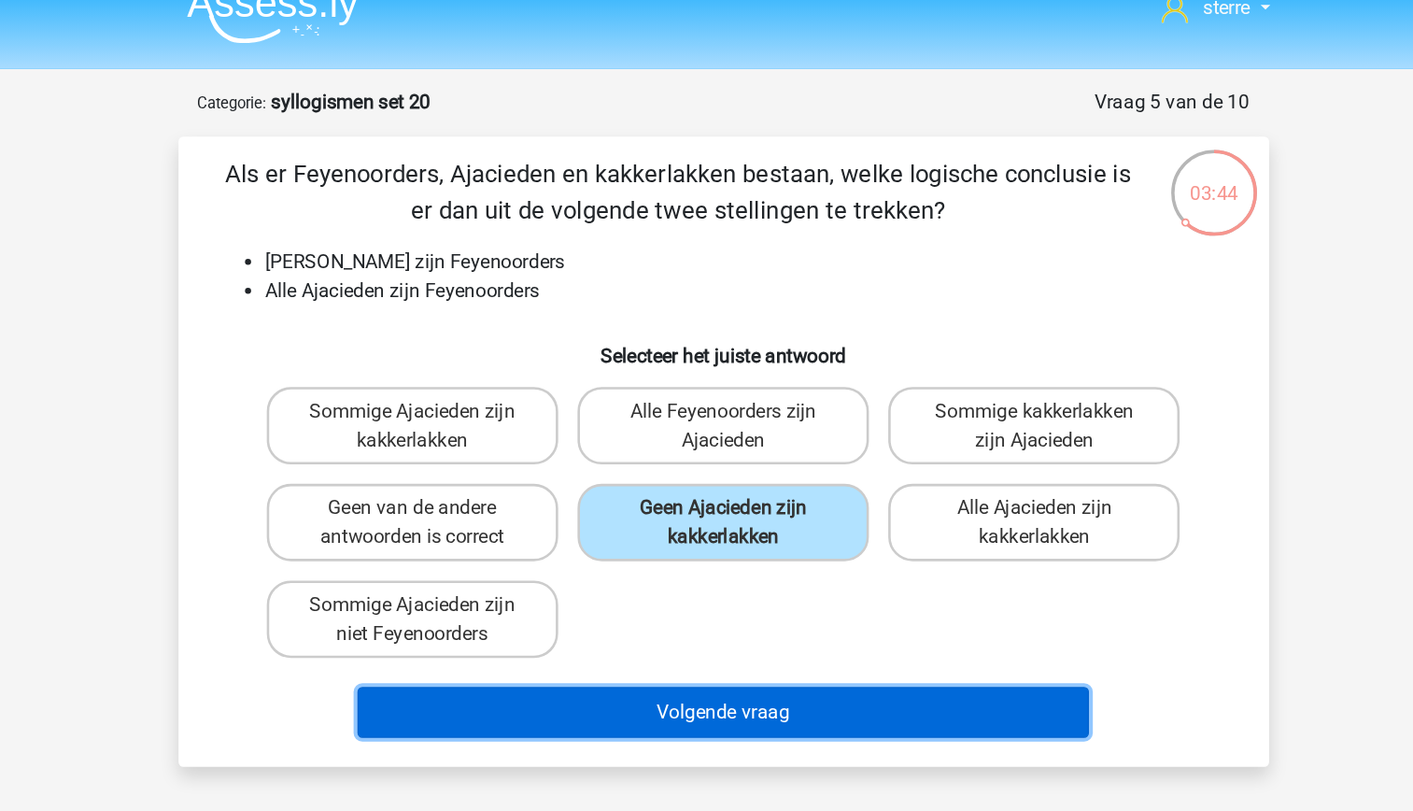
click at [712, 579] on button "Volgende vraag" at bounding box center [706, 575] width 565 height 39
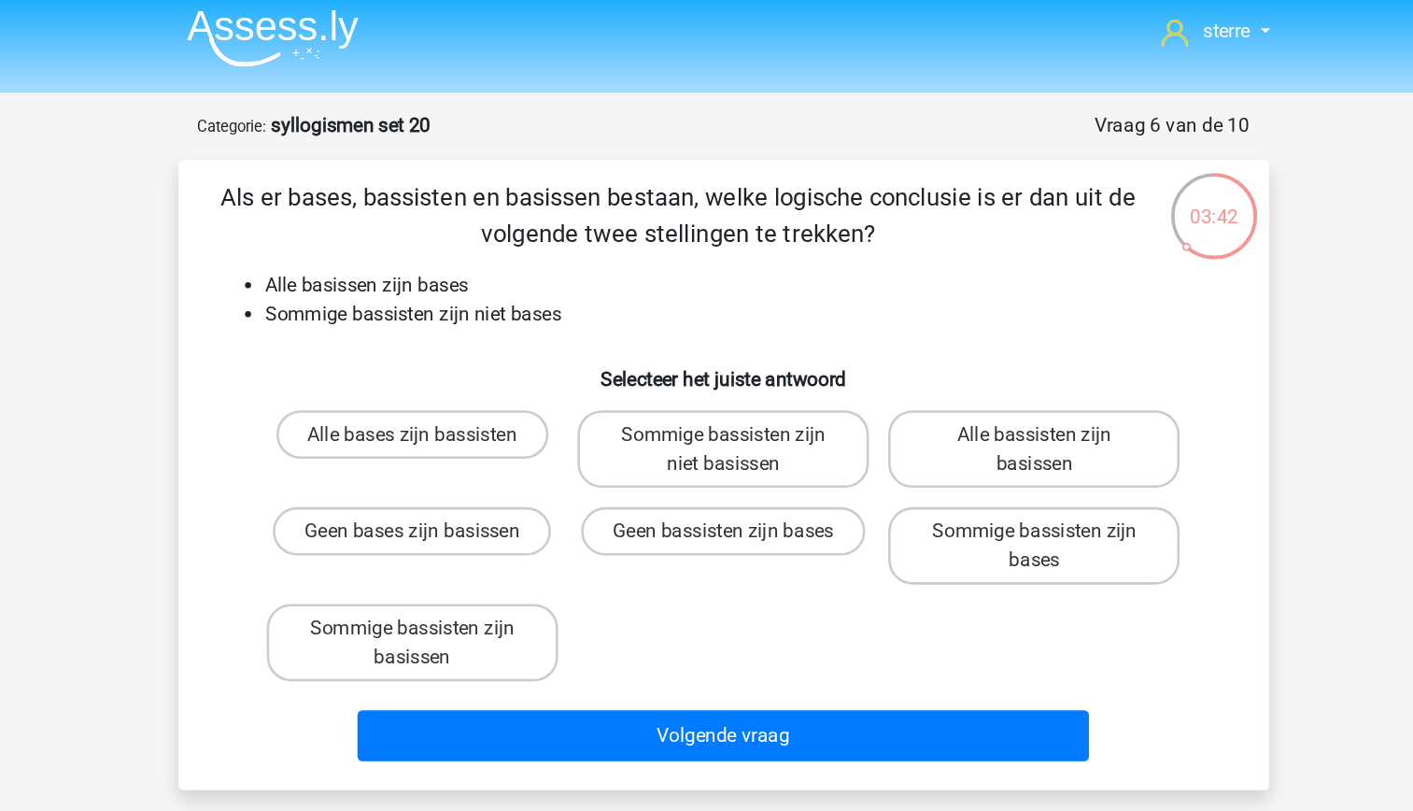
click at [479, 245] on li "Sommige bassisten zijn niet bases" at bounding box center [725, 250] width 745 height 22
drag, startPoint x: 479, startPoint y: 245, endPoint x: 461, endPoint y: 283, distance: 42.6
click at [461, 283] on h6 "Selecteer het juiste antwoord" at bounding box center [707, 292] width 783 height 33
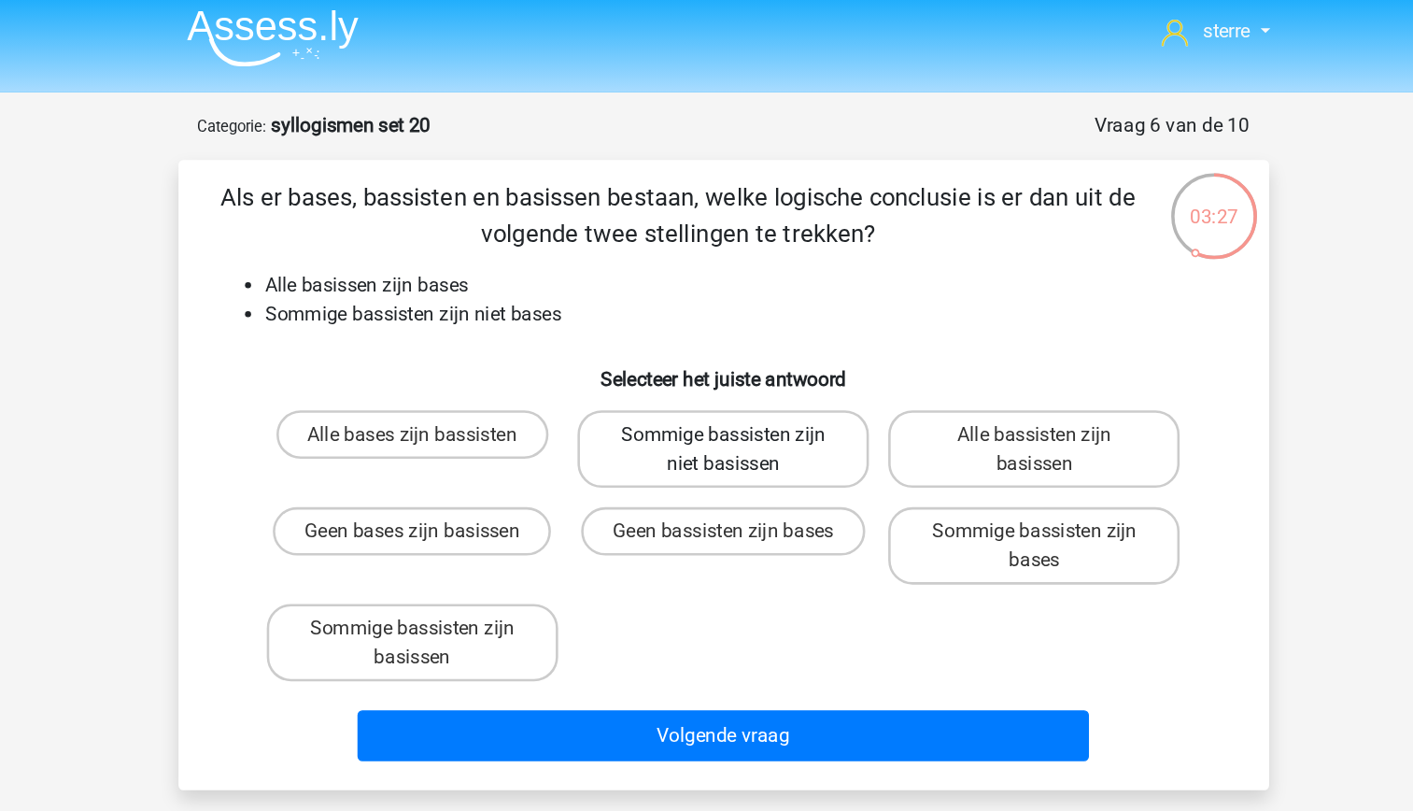
click at [744, 361] on label "Sommige bassisten zijn niet basissen" at bounding box center [706, 354] width 225 height 60
click at [718, 355] on input "Sommige bassisten zijn niet basissen" at bounding box center [712, 349] width 12 height 12
radio input "true"
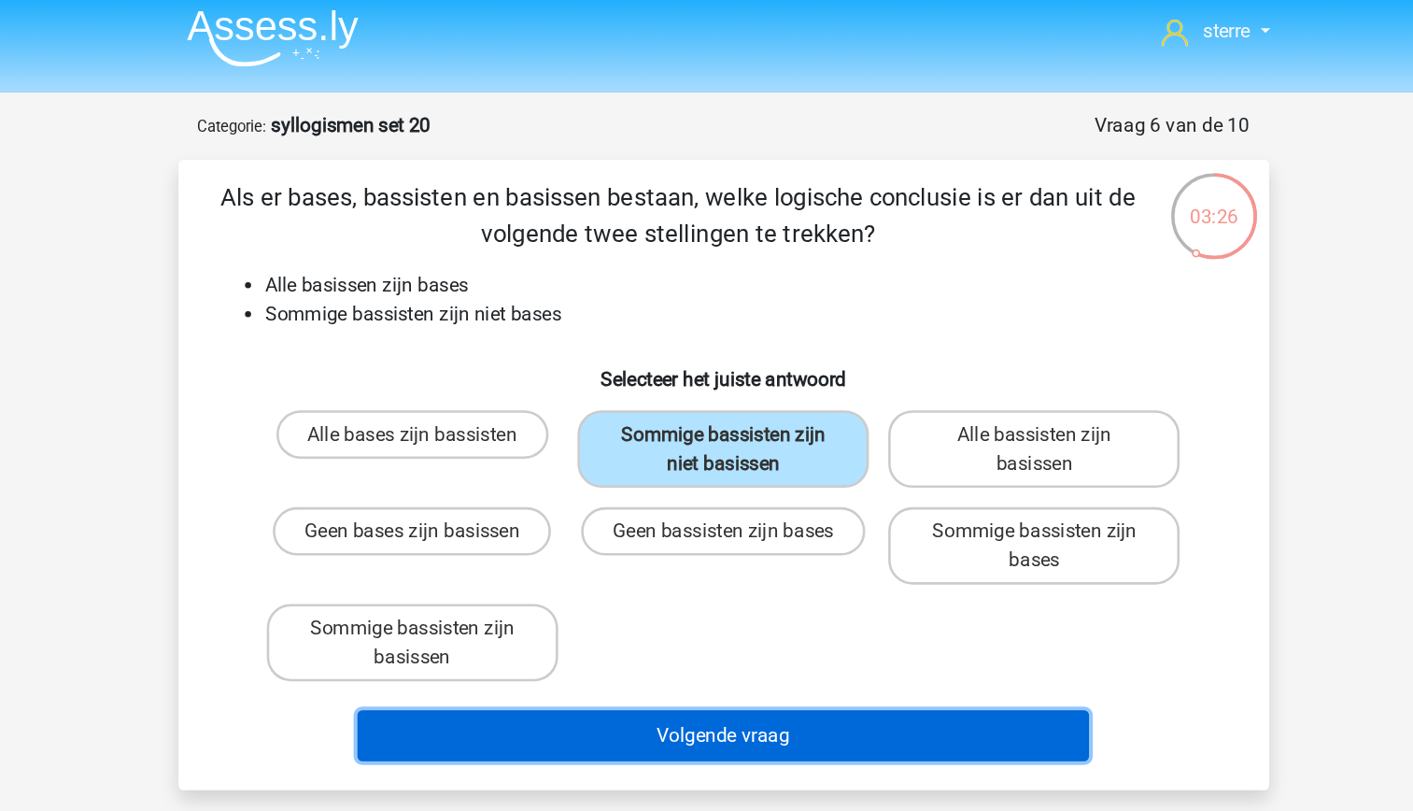
click at [767, 579] on button "Volgende vraag" at bounding box center [706, 575] width 565 height 39
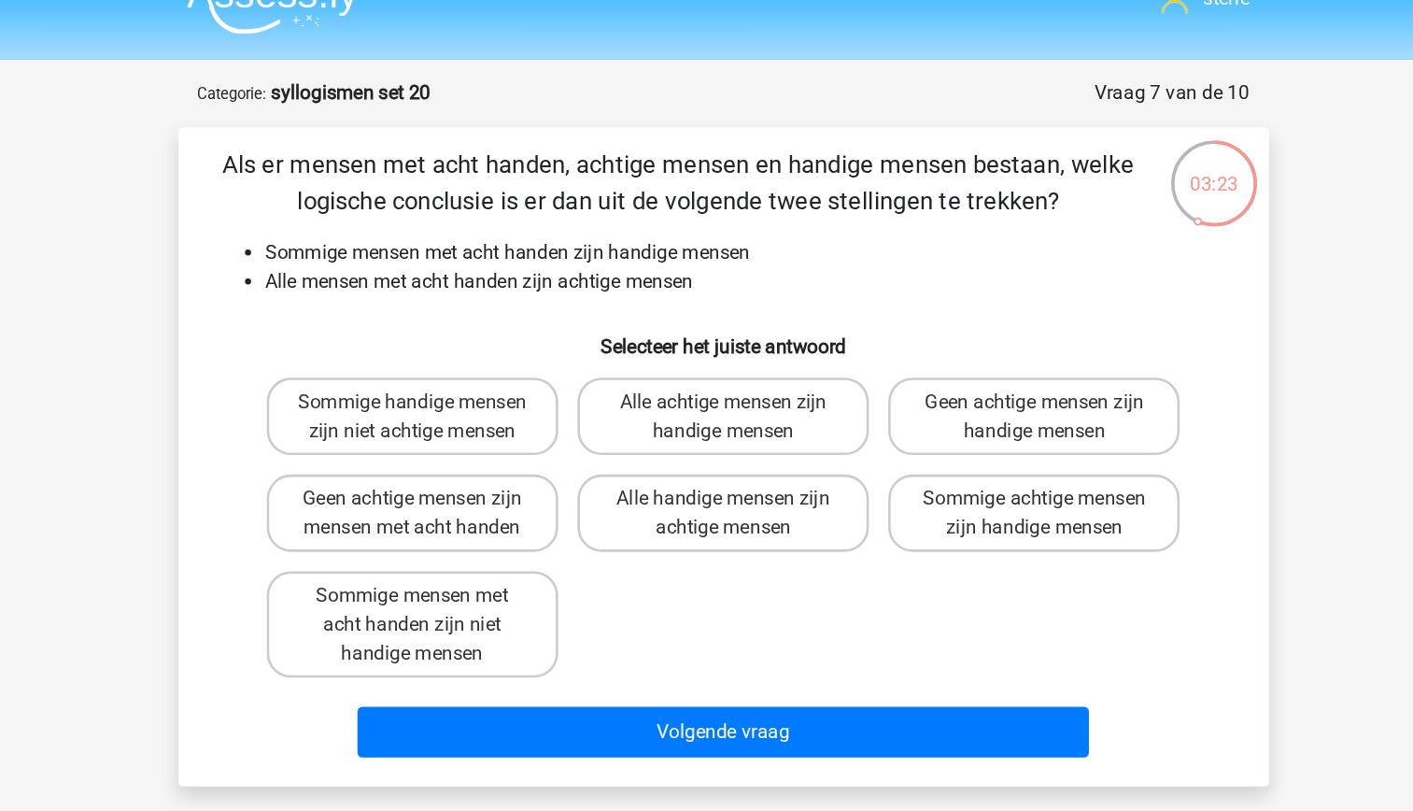
click at [503, 239] on li "Alle mensen met acht handen zijn achtige mensen" at bounding box center [725, 250] width 745 height 22
drag, startPoint x: 503, startPoint y: 239, endPoint x: 442, endPoint y: 217, distance: 65.6
click at [442, 217] on li "Sommige mensen met acht handen zijn handige mensen" at bounding box center [725, 228] width 745 height 22
click at [454, 243] on li "Alle mensen met acht handen zijn achtige mensen" at bounding box center [725, 250] width 745 height 22
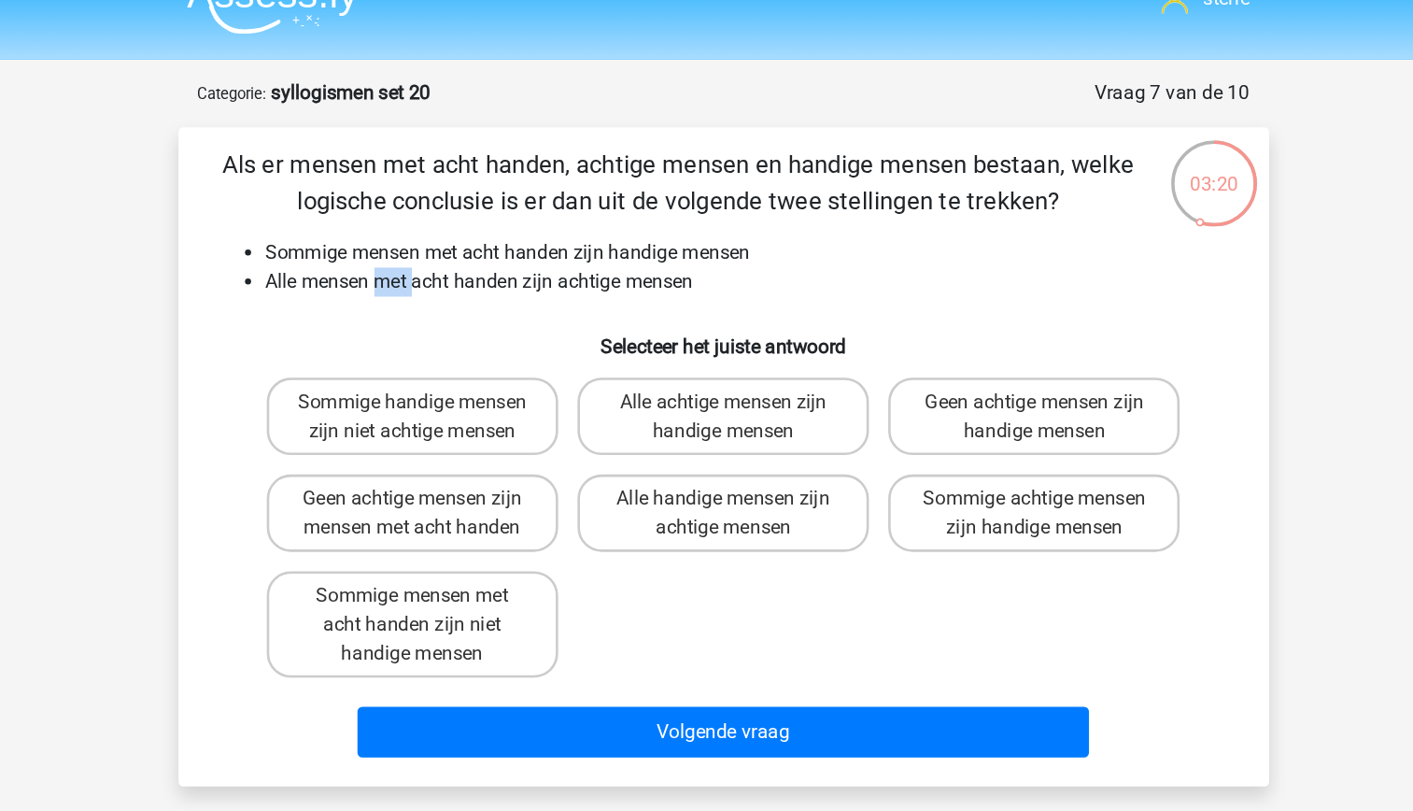
click at [454, 243] on li "Alle mensen met acht handen zijn achtige mensen" at bounding box center [725, 250] width 745 height 22
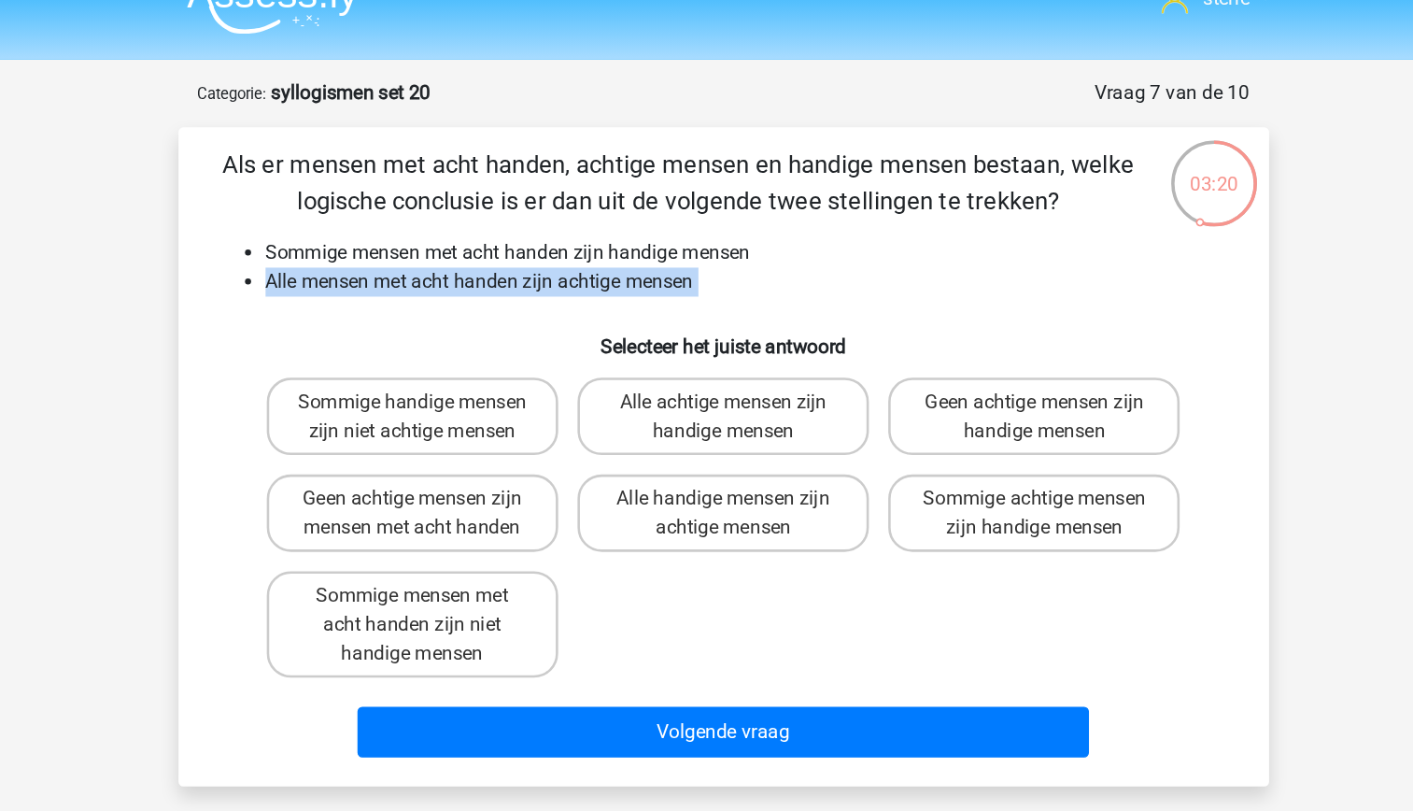
drag, startPoint x: 454, startPoint y: 243, endPoint x: 454, endPoint y: 263, distance: 20.5
click at [454, 263] on div "Als er mensen met acht handen, achtige mensen en handige mensen bestaan, welke …" at bounding box center [707, 385] width 828 height 479
click at [446, 285] on h6 "Selecteer het juiste antwoord" at bounding box center [707, 292] width 783 height 33
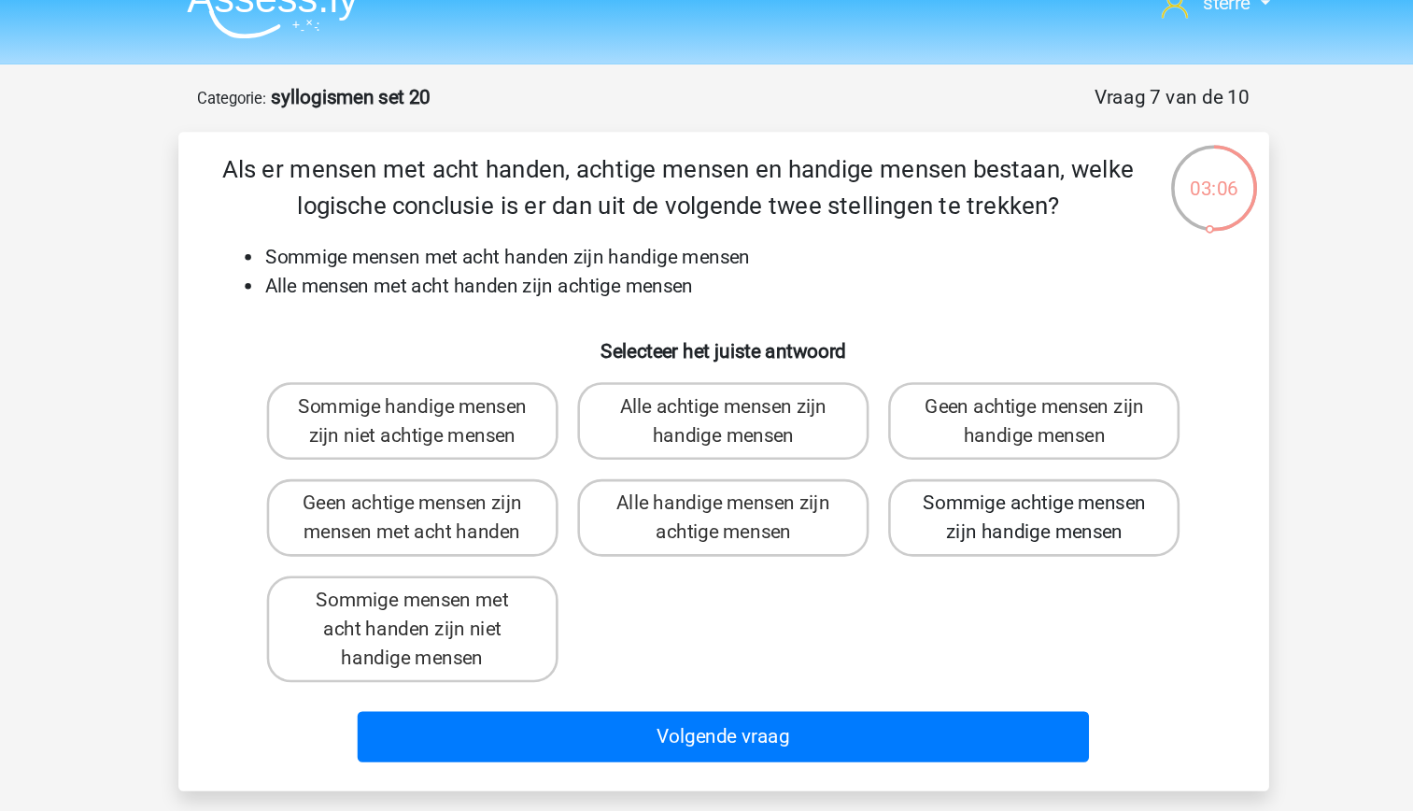
click at [880, 459] on label "Sommige achtige mensen zijn handige mensen" at bounding box center [946, 429] width 225 height 60
click at [947, 430] on input "Sommige achtige mensen zijn handige mensen" at bounding box center [953, 424] width 12 height 12
radio input "true"
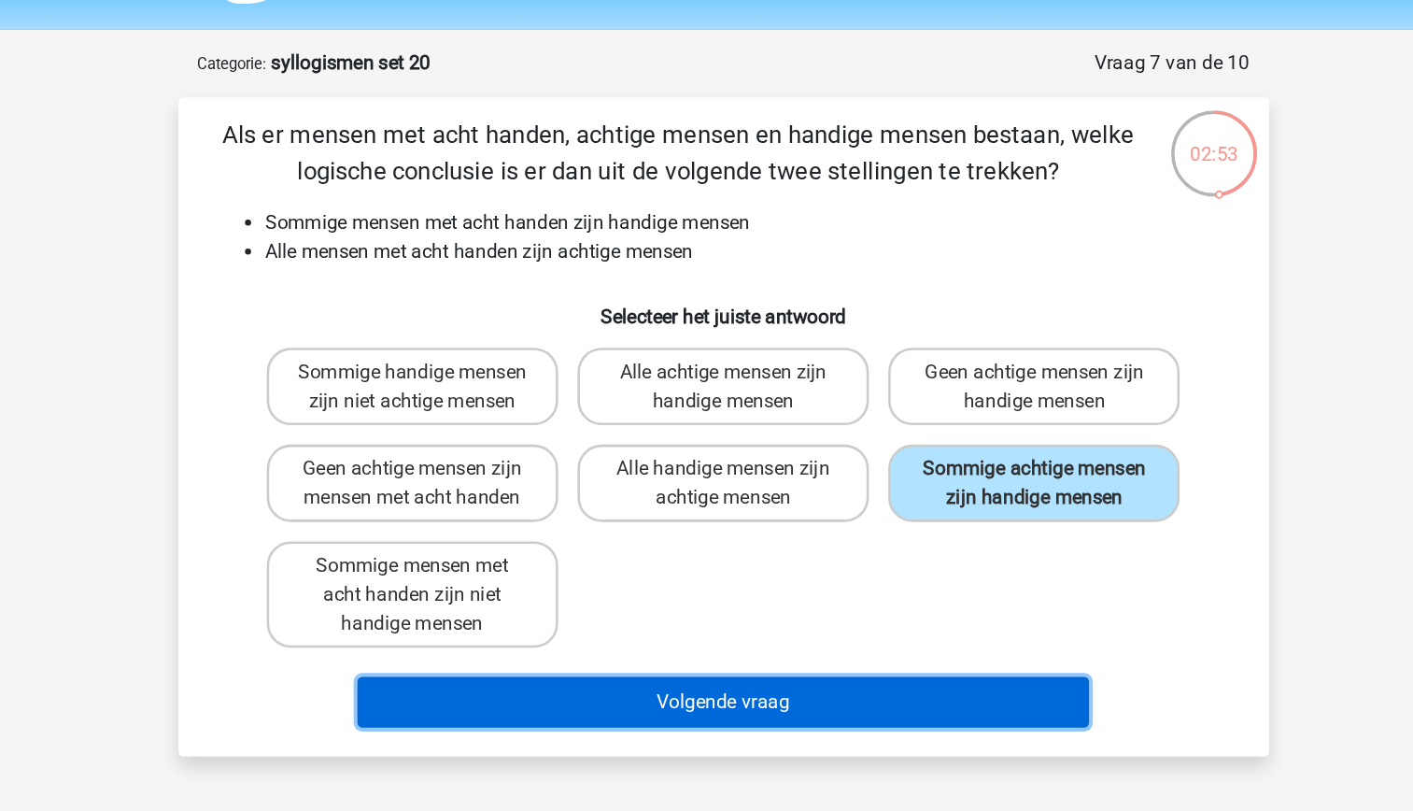
click at [763, 617] on button "Volgende vraag" at bounding box center [706, 597] width 565 height 39
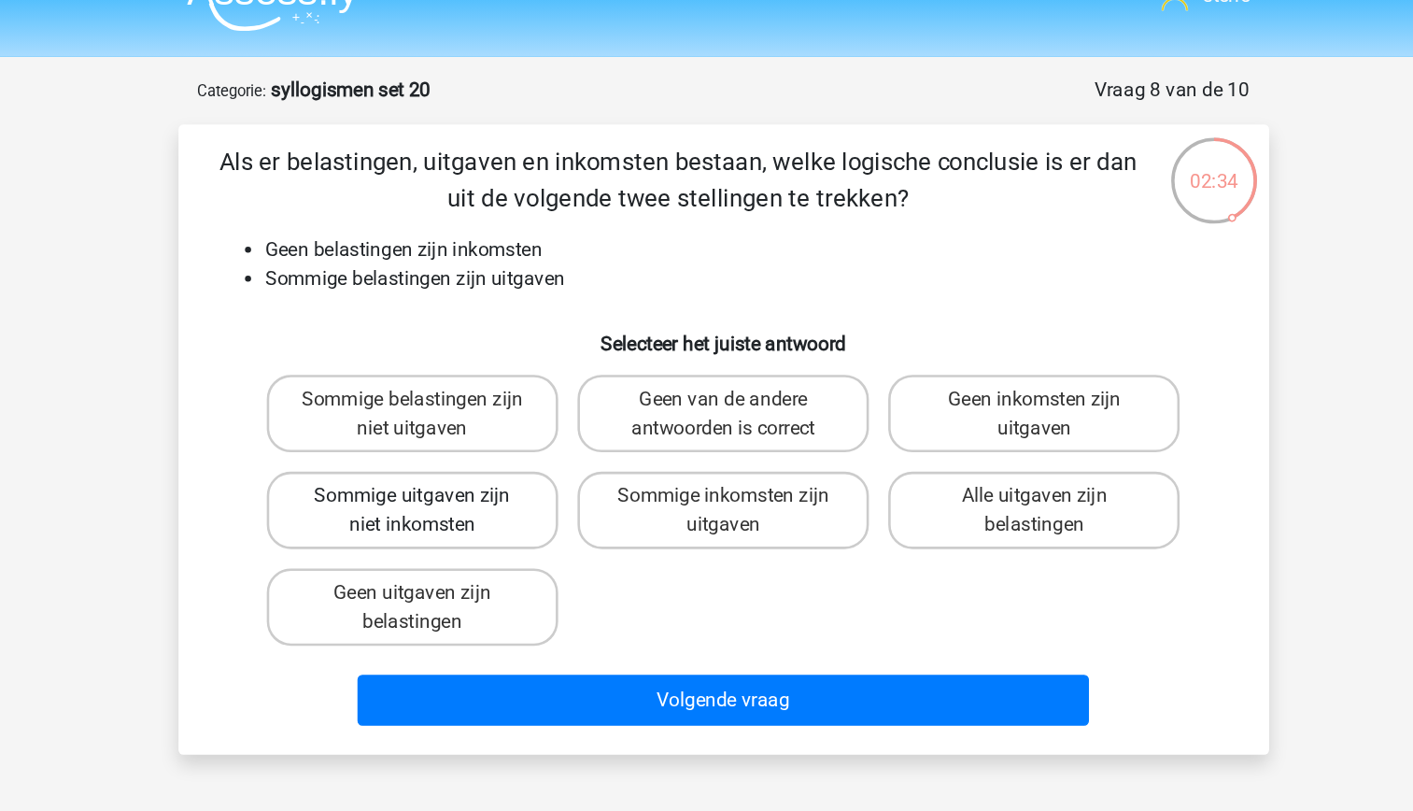
click at [543, 442] on label "Sommige uitgaven zijn niet inkomsten" at bounding box center [466, 429] width 225 height 60
click at [478, 430] on input "Sommige uitgaven zijn niet inkomsten" at bounding box center [472, 424] width 12 height 12
radio input "true"
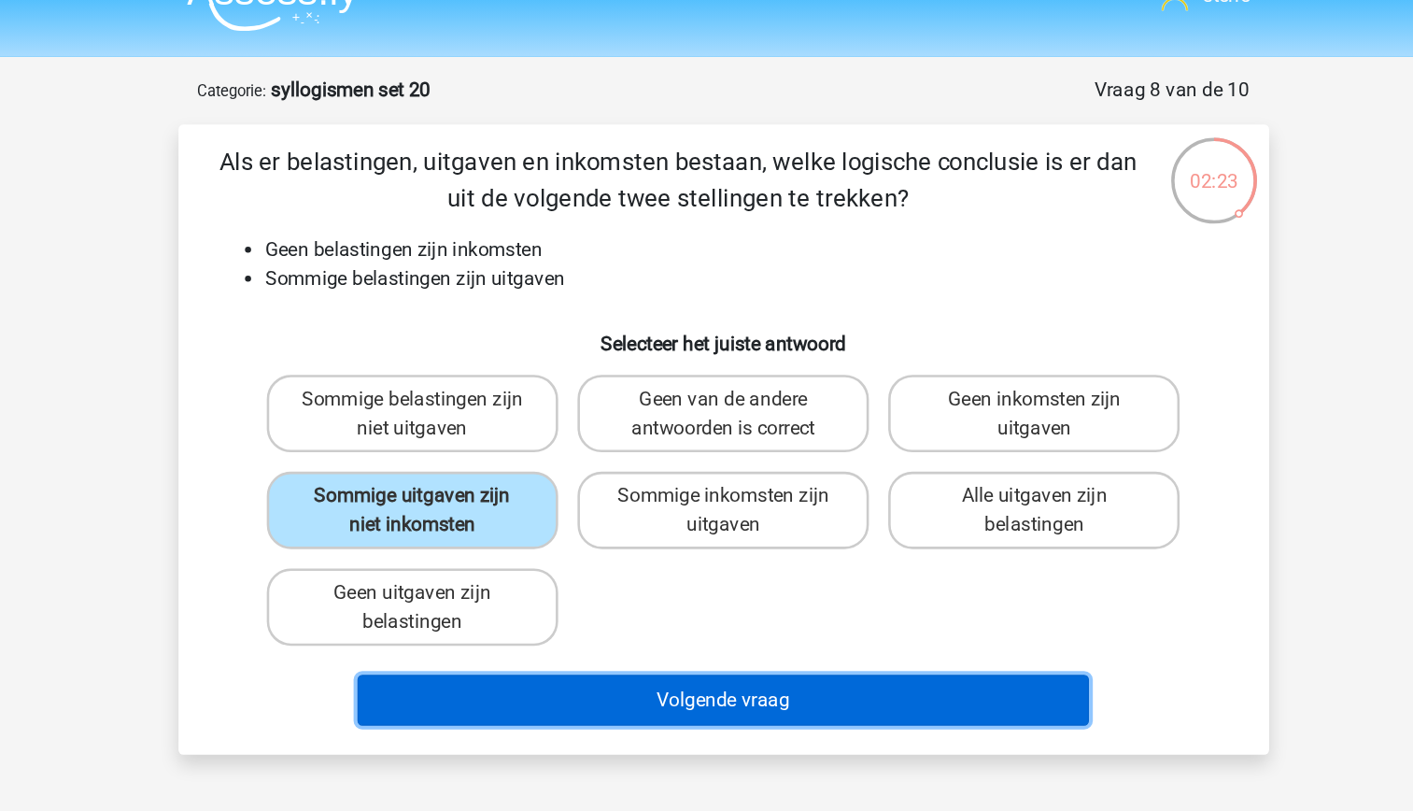
click at [749, 585] on button "Volgende vraag" at bounding box center [706, 575] width 565 height 39
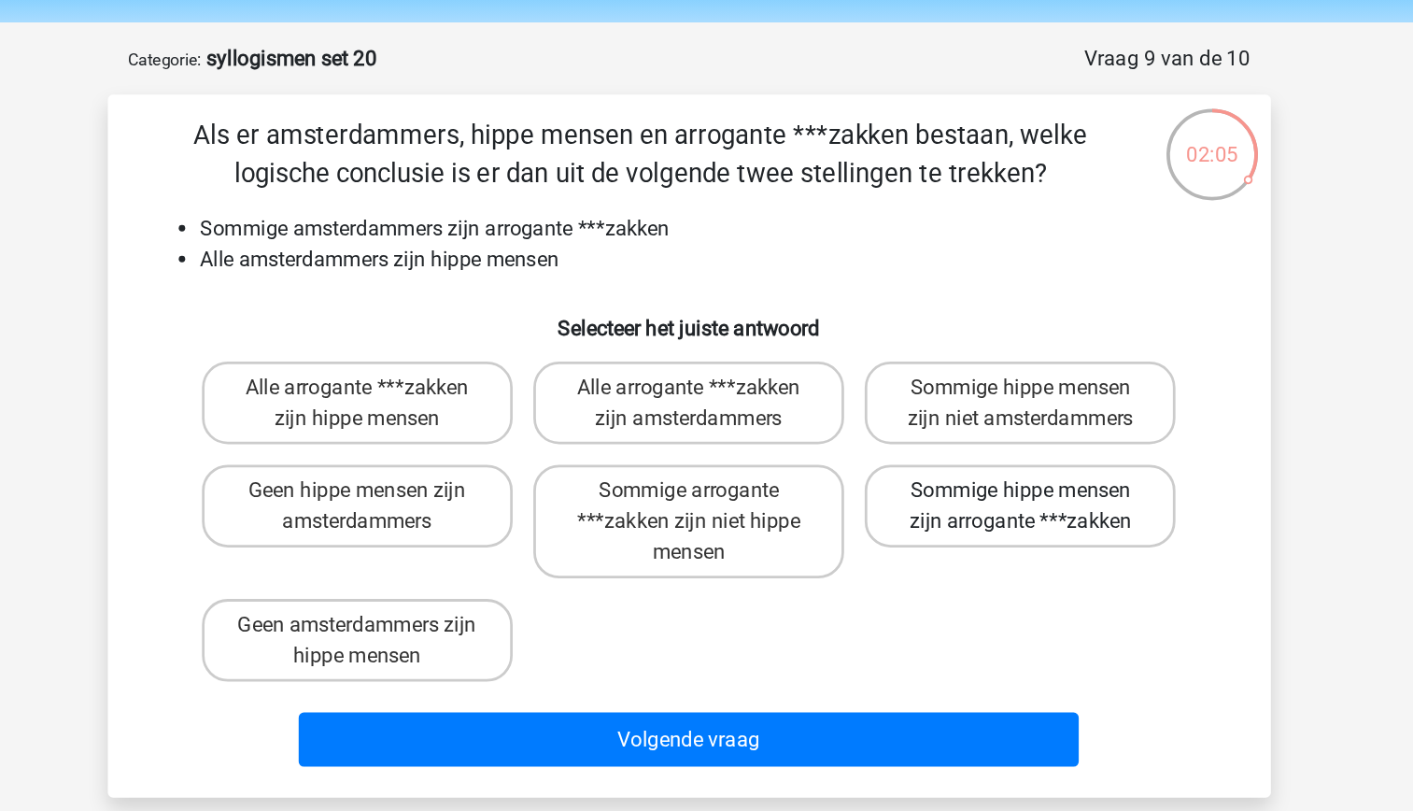
click at [925, 452] on label "Sommige hippe mensen zijn arrogante ***zakken" at bounding box center [946, 429] width 225 height 60
click at [947, 430] on input "Sommige hippe mensen zijn arrogante ***zakken" at bounding box center [953, 424] width 12 height 12
radio input "true"
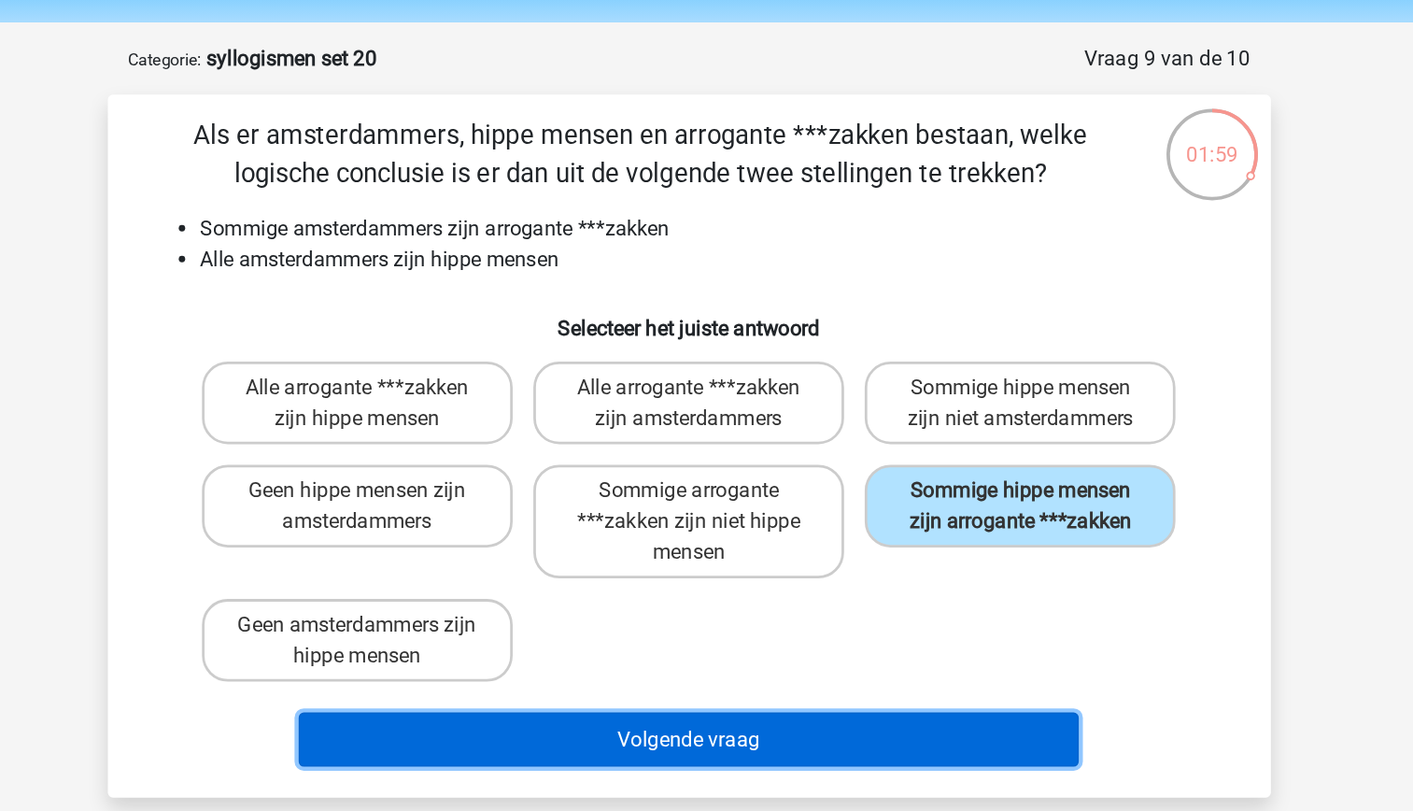
click at [792, 603] on button "Volgende vraag" at bounding box center [706, 597] width 565 height 39
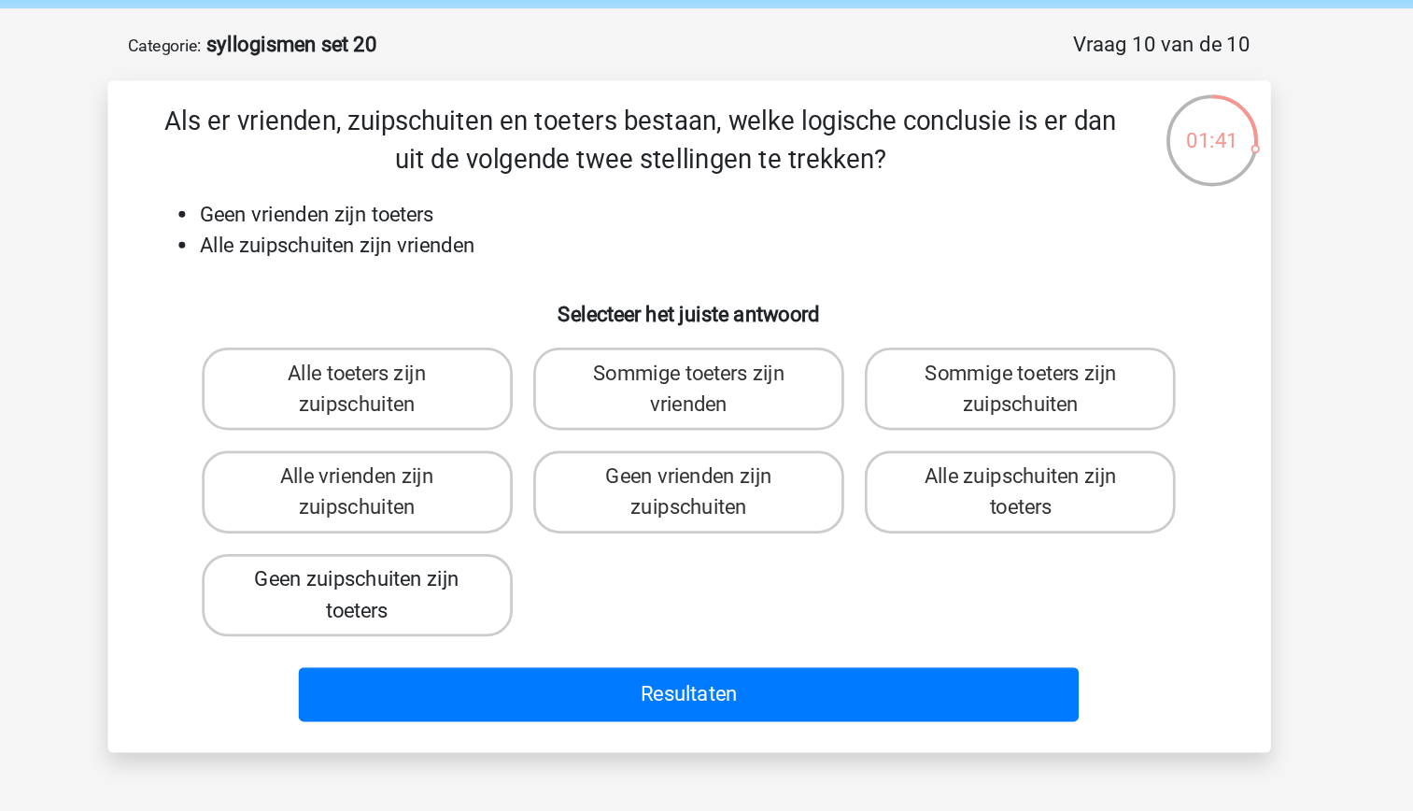
click at [530, 510] on label "Geen zuipschuiten zijn toeters" at bounding box center [466, 504] width 225 height 60
click at [478, 504] on input "Geen zuipschuiten zijn toeters" at bounding box center [472, 498] width 12 height 12
radio input "true"
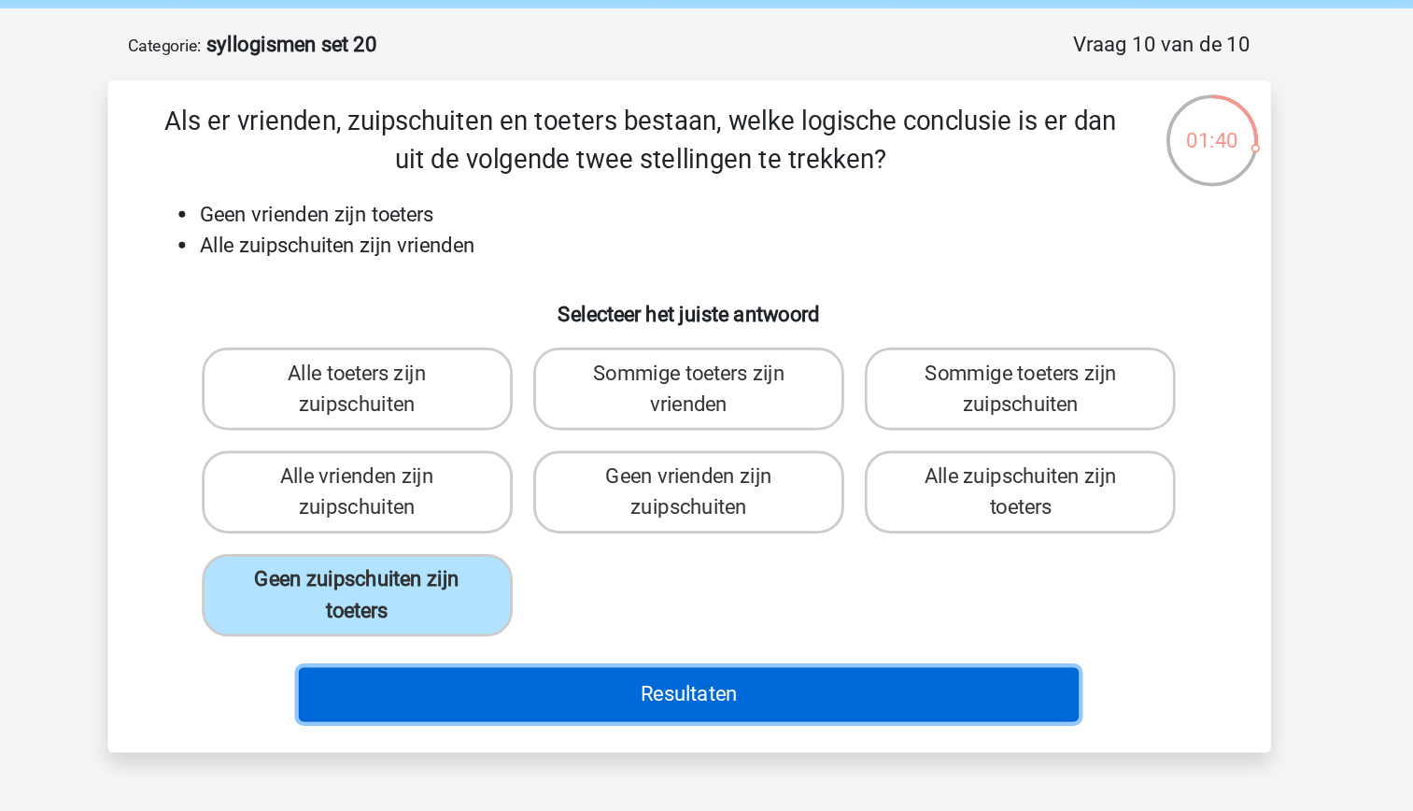
click at [713, 573] on button "Resultaten" at bounding box center [706, 575] width 565 height 39
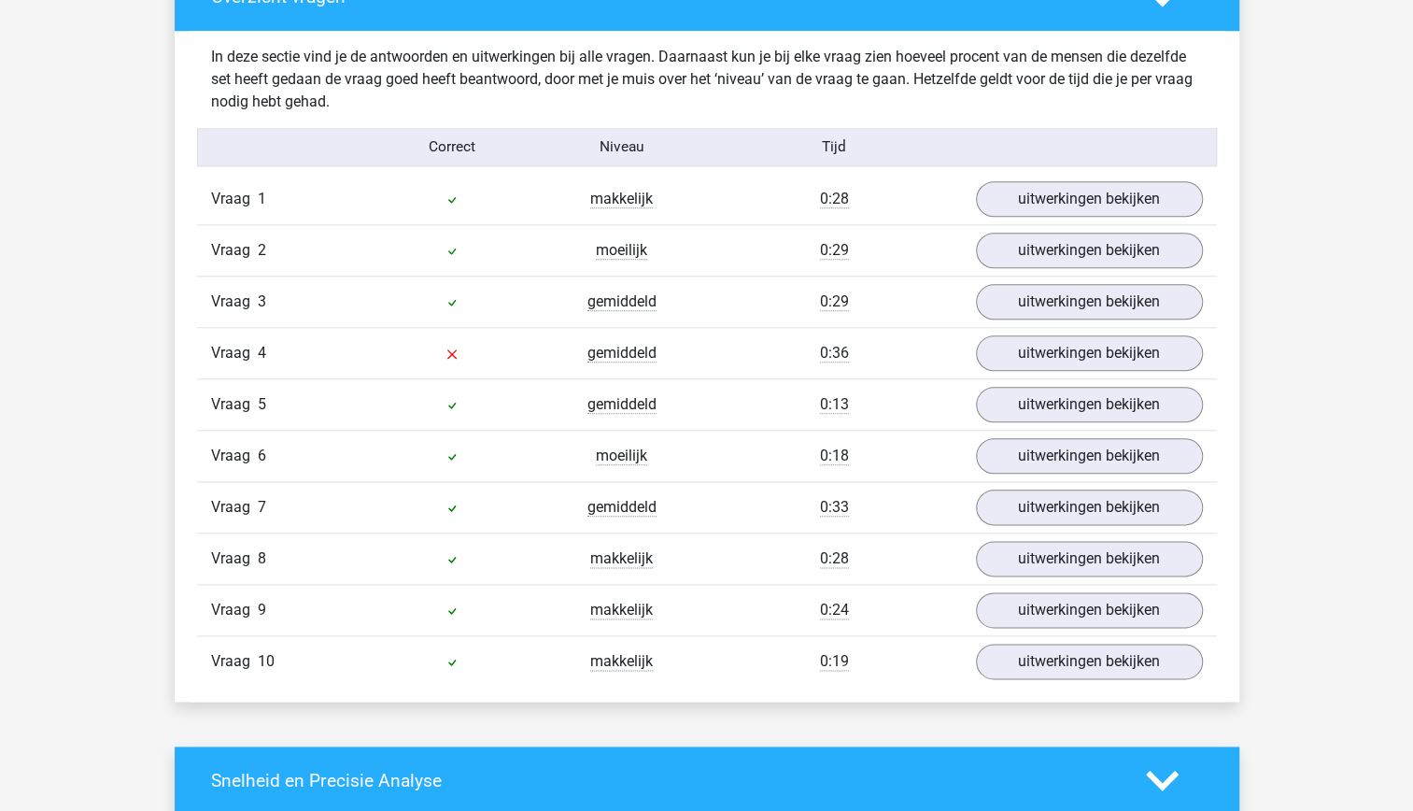
scroll to position [1076, 0]
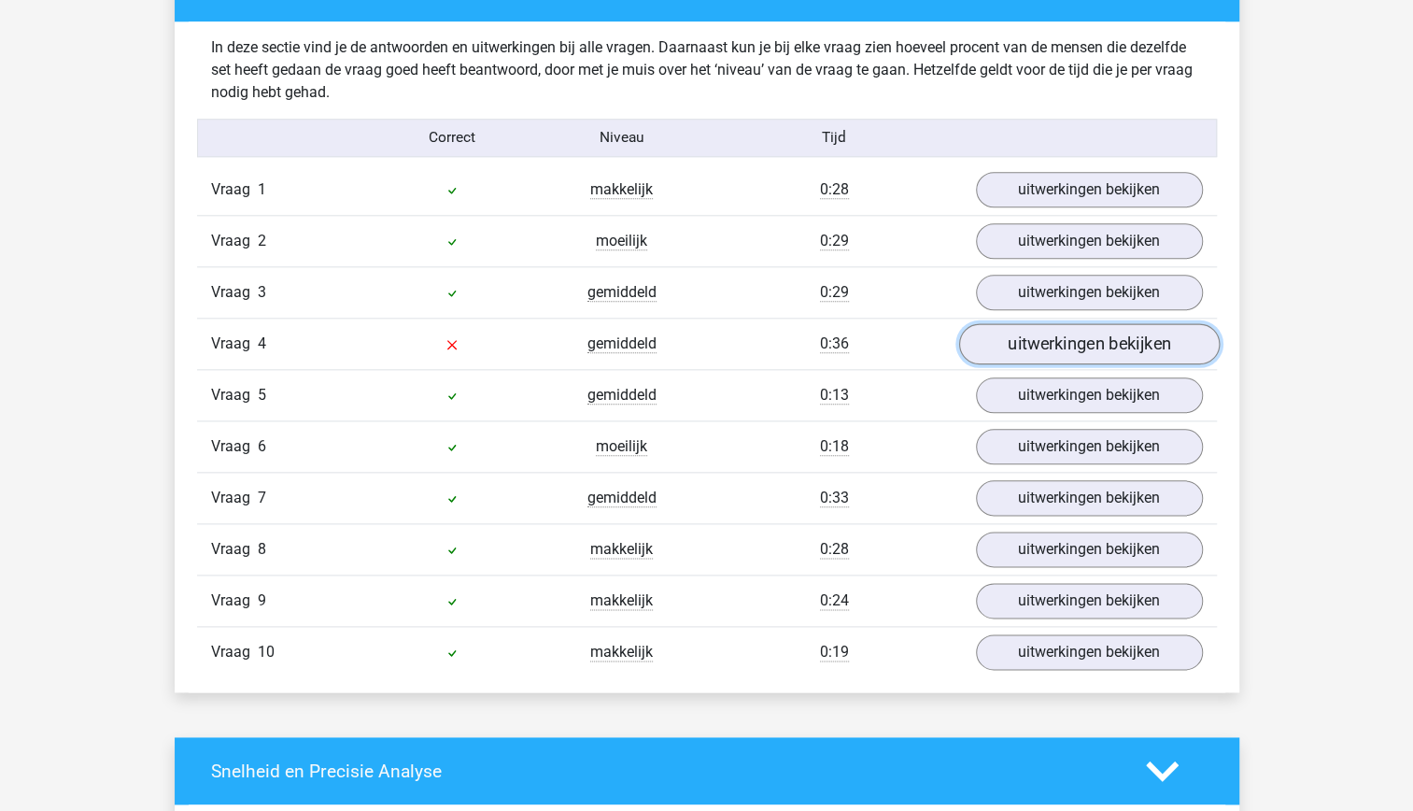
click at [1080, 338] on link "uitwerkingen bekijken" at bounding box center [1088, 343] width 261 height 41
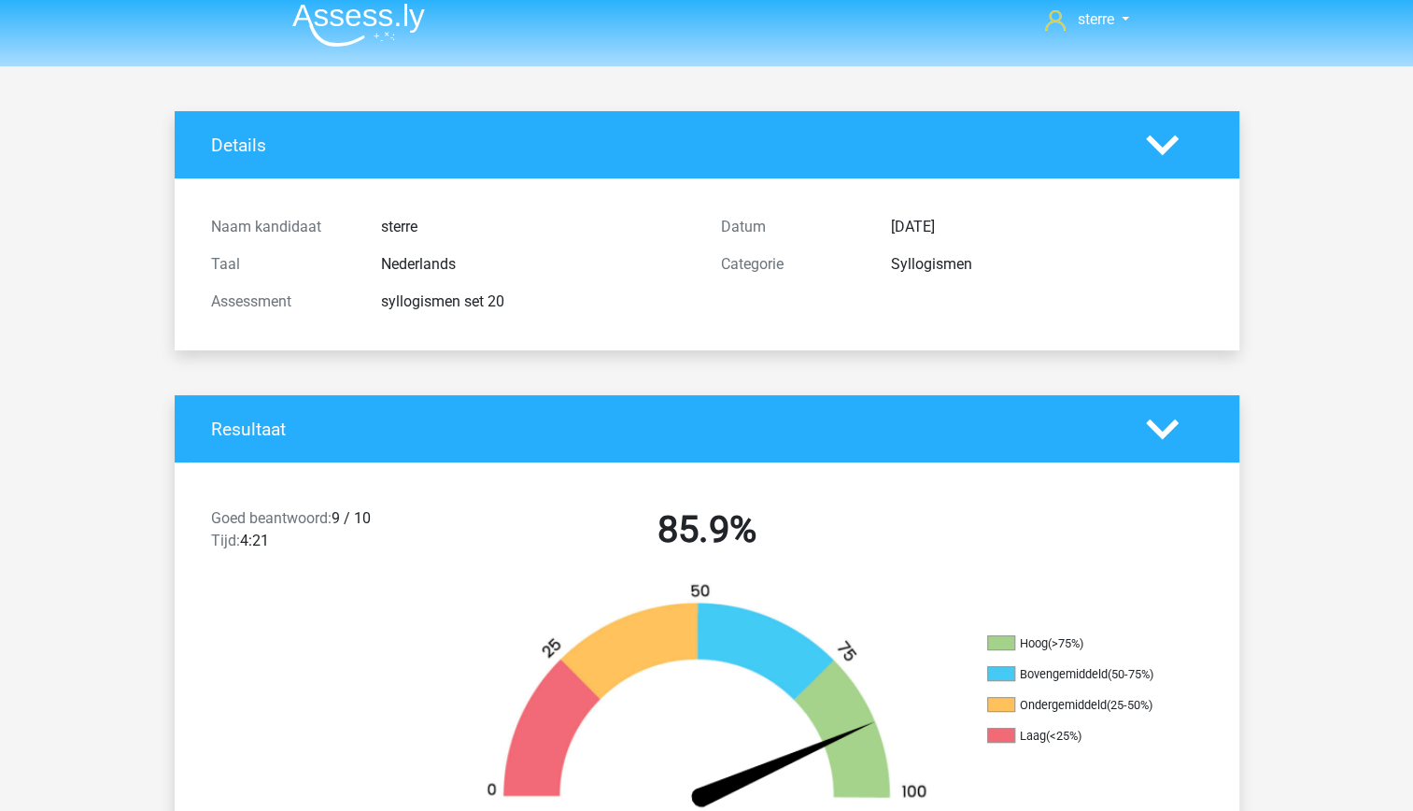
scroll to position [0, 0]
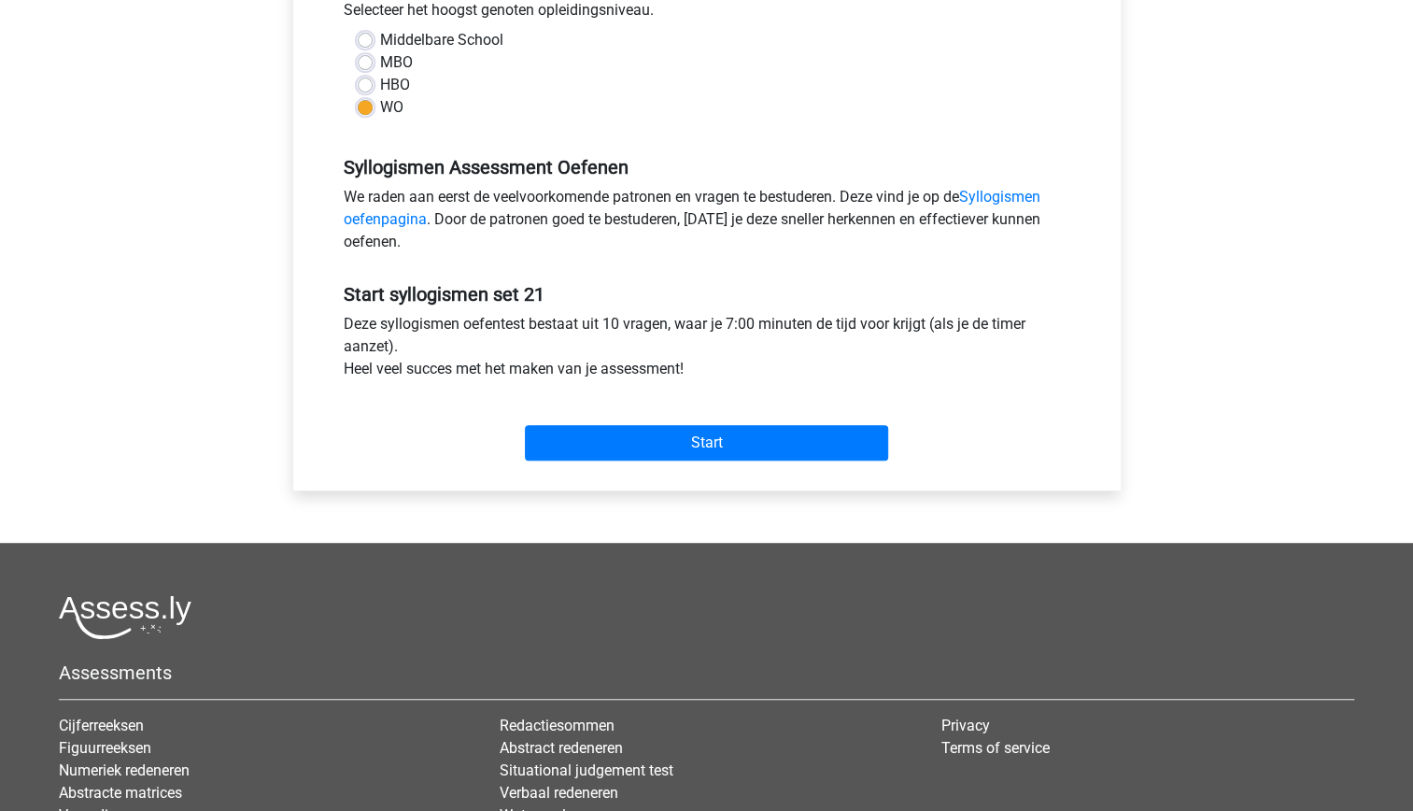
scroll to position [445, 0]
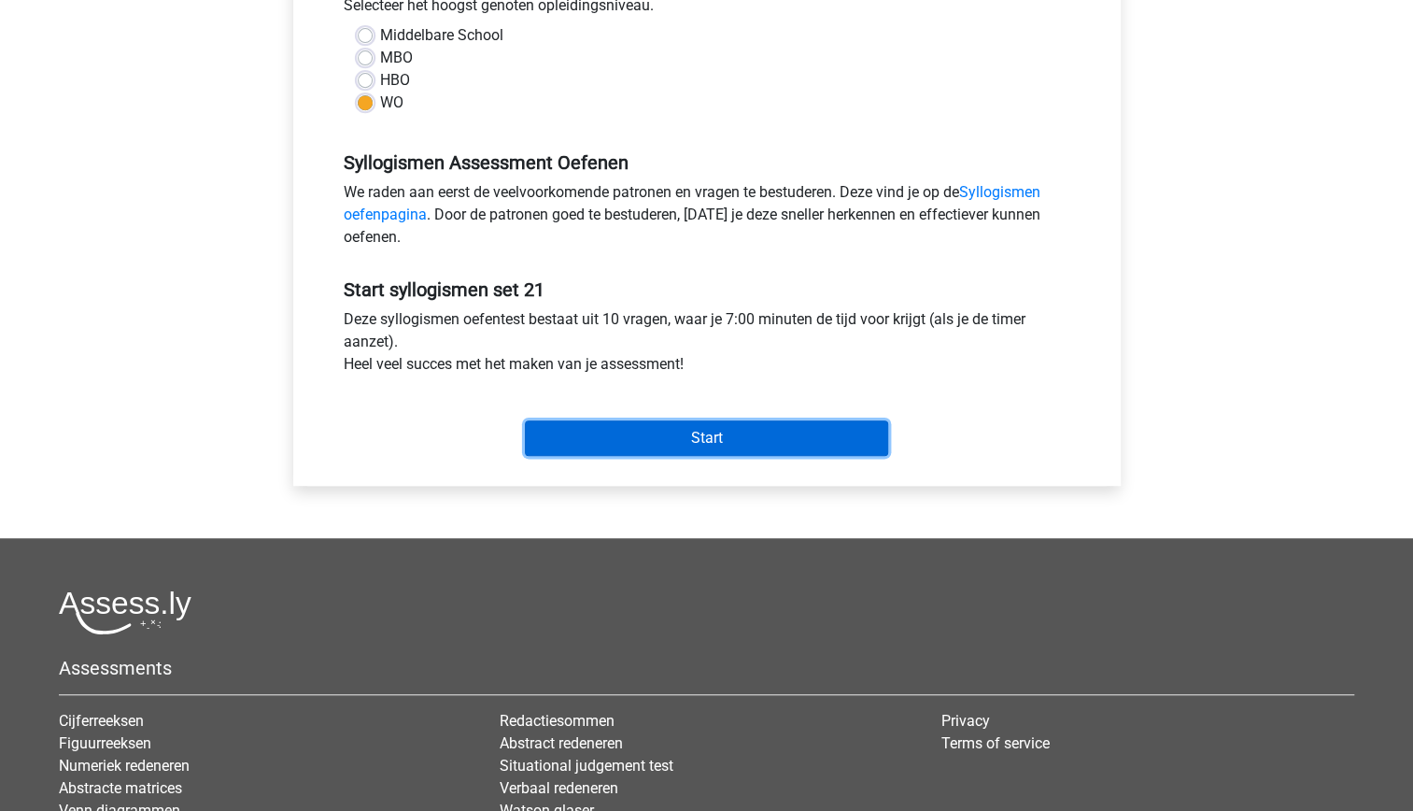
click at [650, 438] on input "Start" at bounding box center [706, 437] width 363 height 35
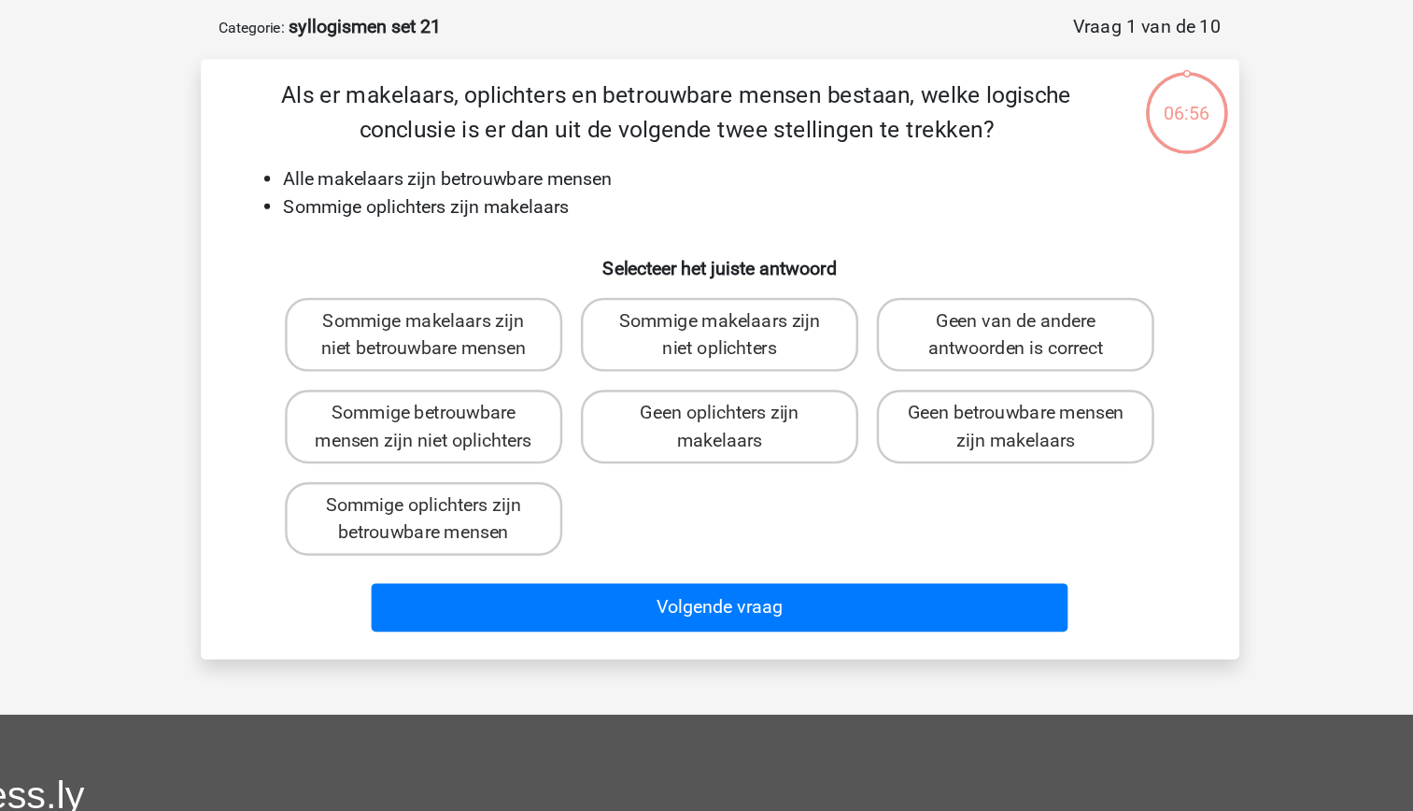
click at [567, 191] on p "Als er makelaars, oplichters en betrouwbare mensen bestaan, welke logische conc…" at bounding box center [672, 174] width 713 height 56
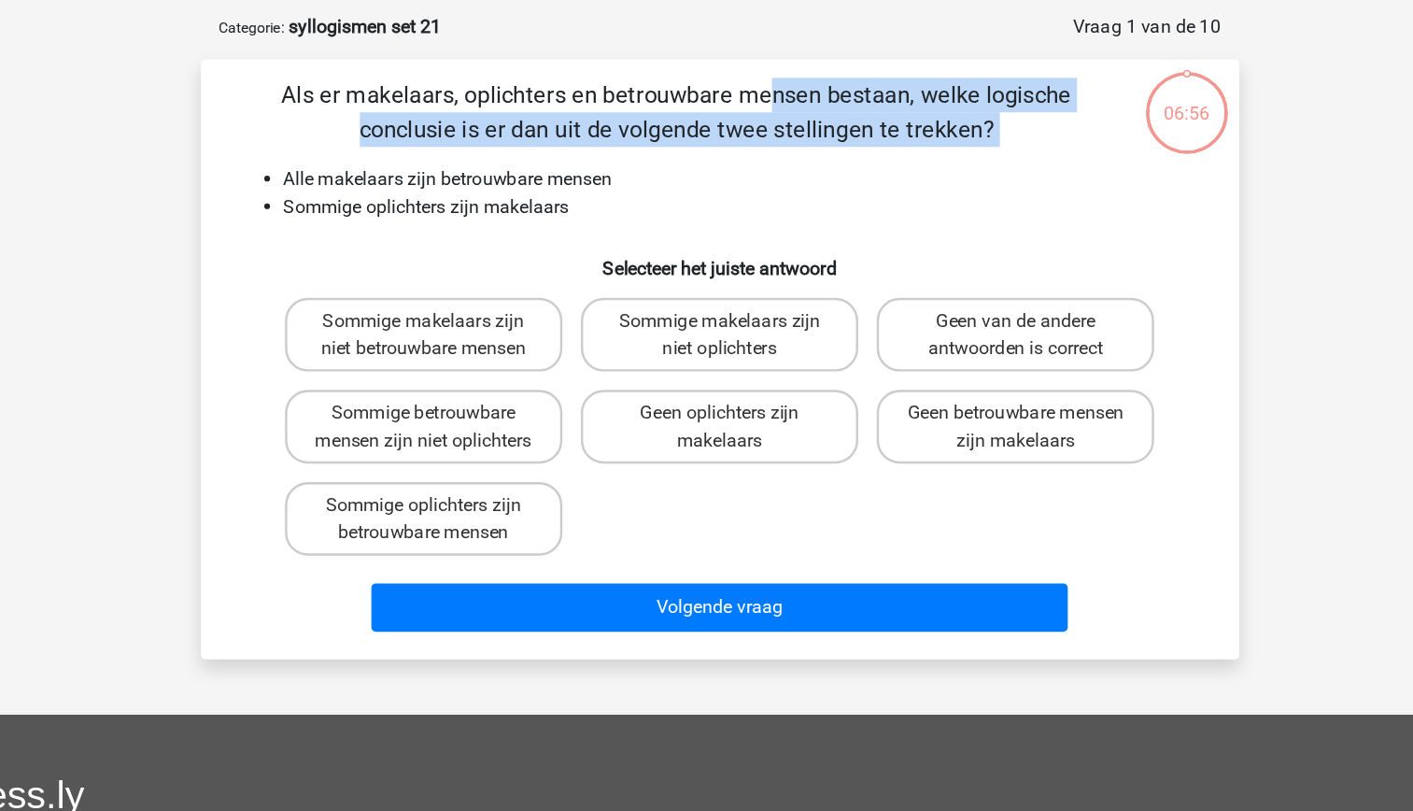
click at [567, 191] on p "Als er makelaars, oplichters en betrouwbare mensen bestaan, welke logische conc…" at bounding box center [672, 174] width 713 height 56
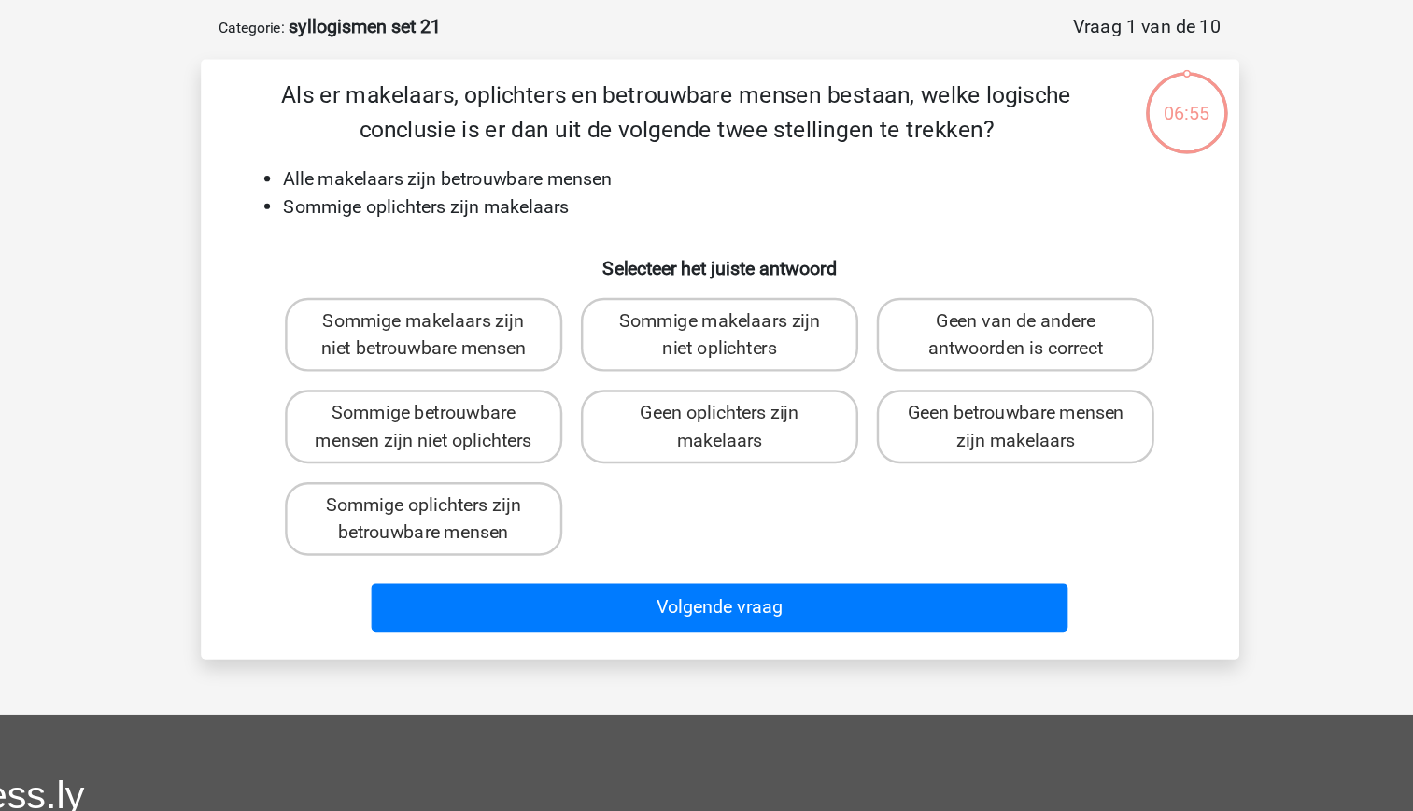
drag, startPoint x: 567, startPoint y: 191, endPoint x: 575, endPoint y: 220, distance: 30.2
click at [575, 220] on li "Alle makelaars zijn betrouwbare mensen" at bounding box center [725, 228] width 745 height 22
drag, startPoint x: 575, startPoint y: 220, endPoint x: 576, endPoint y: 241, distance: 21.5
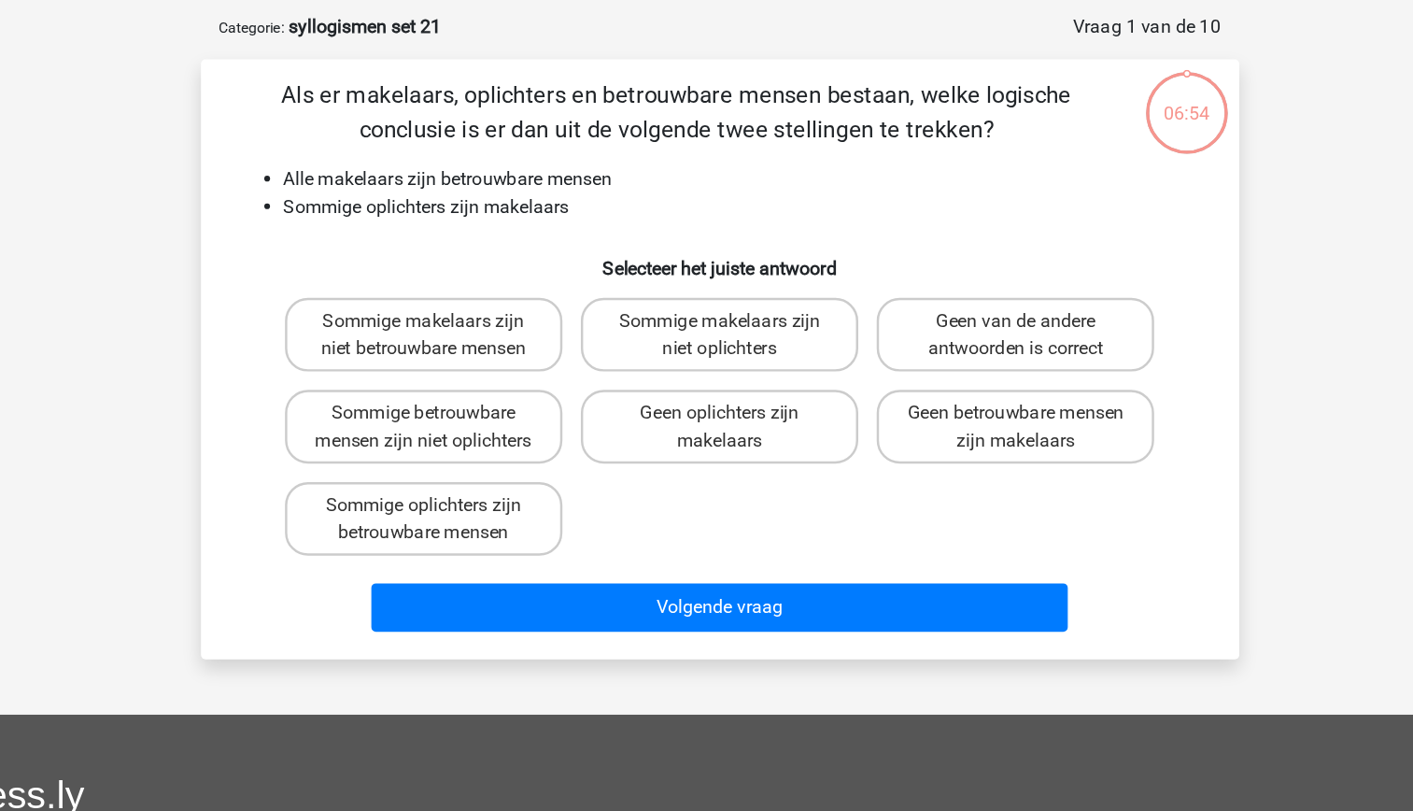
click at [576, 241] on li "Sommige oplichters zijn makelaars" at bounding box center [725, 250] width 745 height 22
drag, startPoint x: 576, startPoint y: 241, endPoint x: 553, endPoint y: 276, distance: 42.5
click at [553, 276] on h6 "Selecteer het juiste antwoord" at bounding box center [707, 292] width 783 height 33
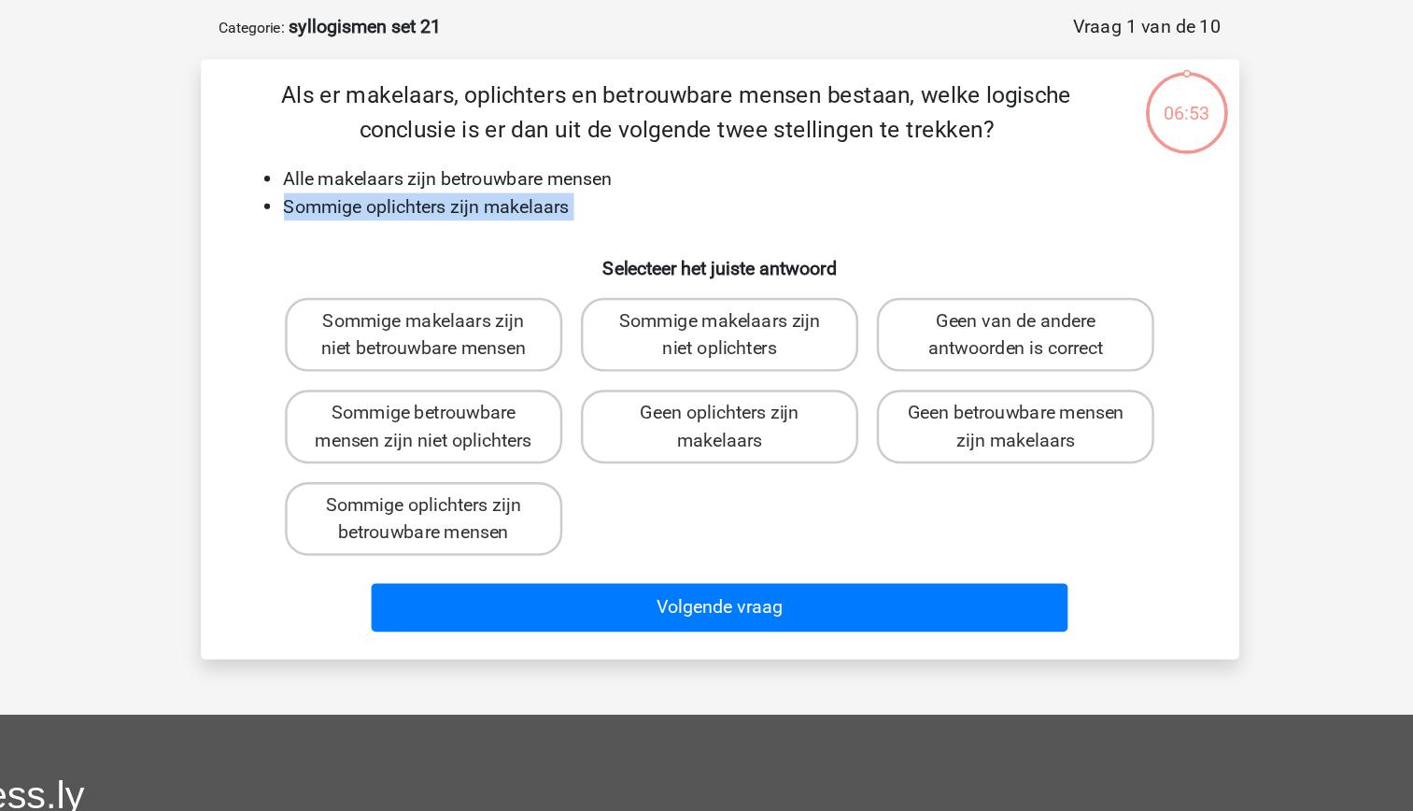
click at [491, 275] on div "Als er makelaars, oplichters en betrouwbare mensen bestaan, welke logische conc…" at bounding box center [707, 374] width 828 height 457
click at [509, 530] on label "Sommige oplichters zijn betrouwbare mensen" at bounding box center [466, 504] width 225 height 60
click at [478, 504] on input "Sommige oplichters zijn betrouwbare mensen" at bounding box center [472, 498] width 12 height 12
radio input "true"
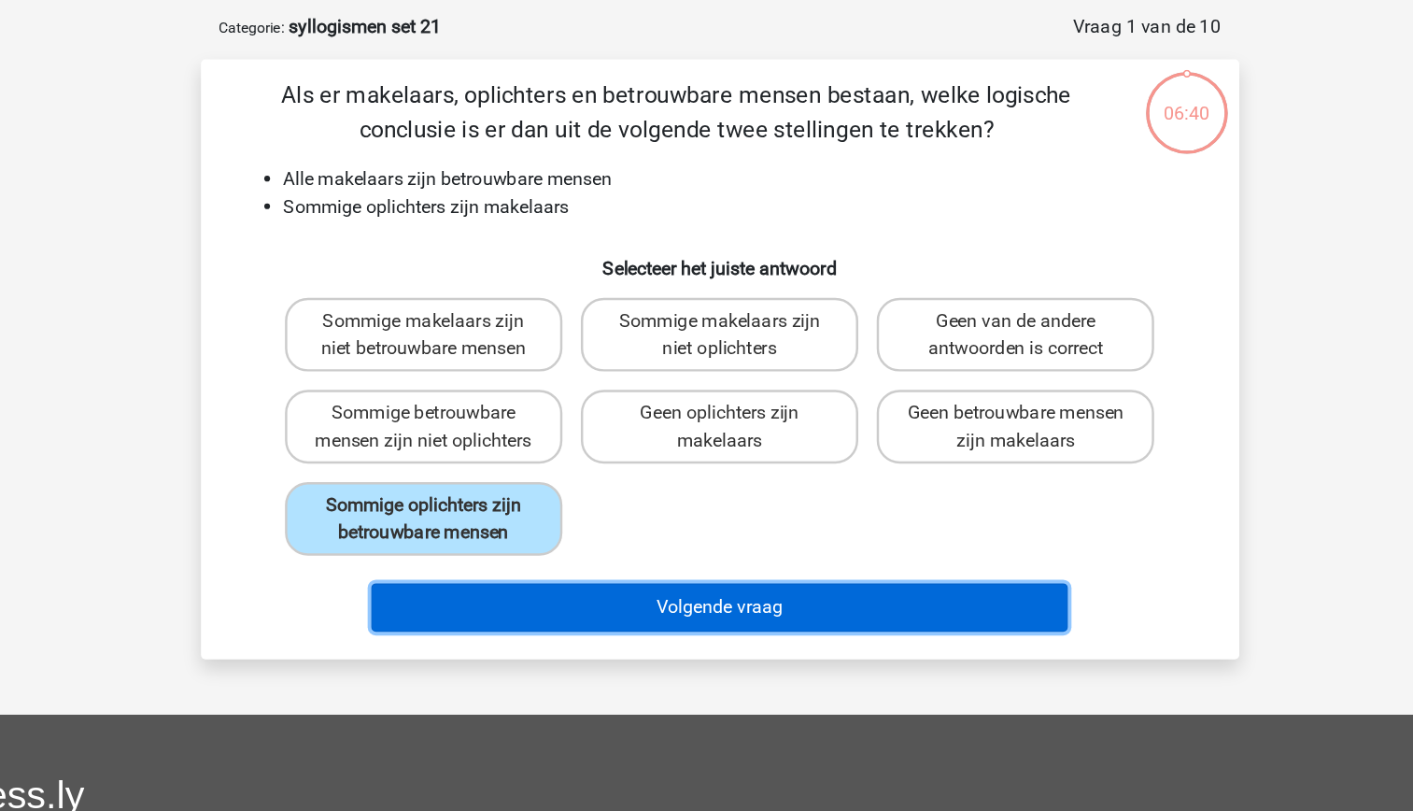
click at [669, 595] on button "Volgende vraag" at bounding box center [706, 575] width 565 height 39
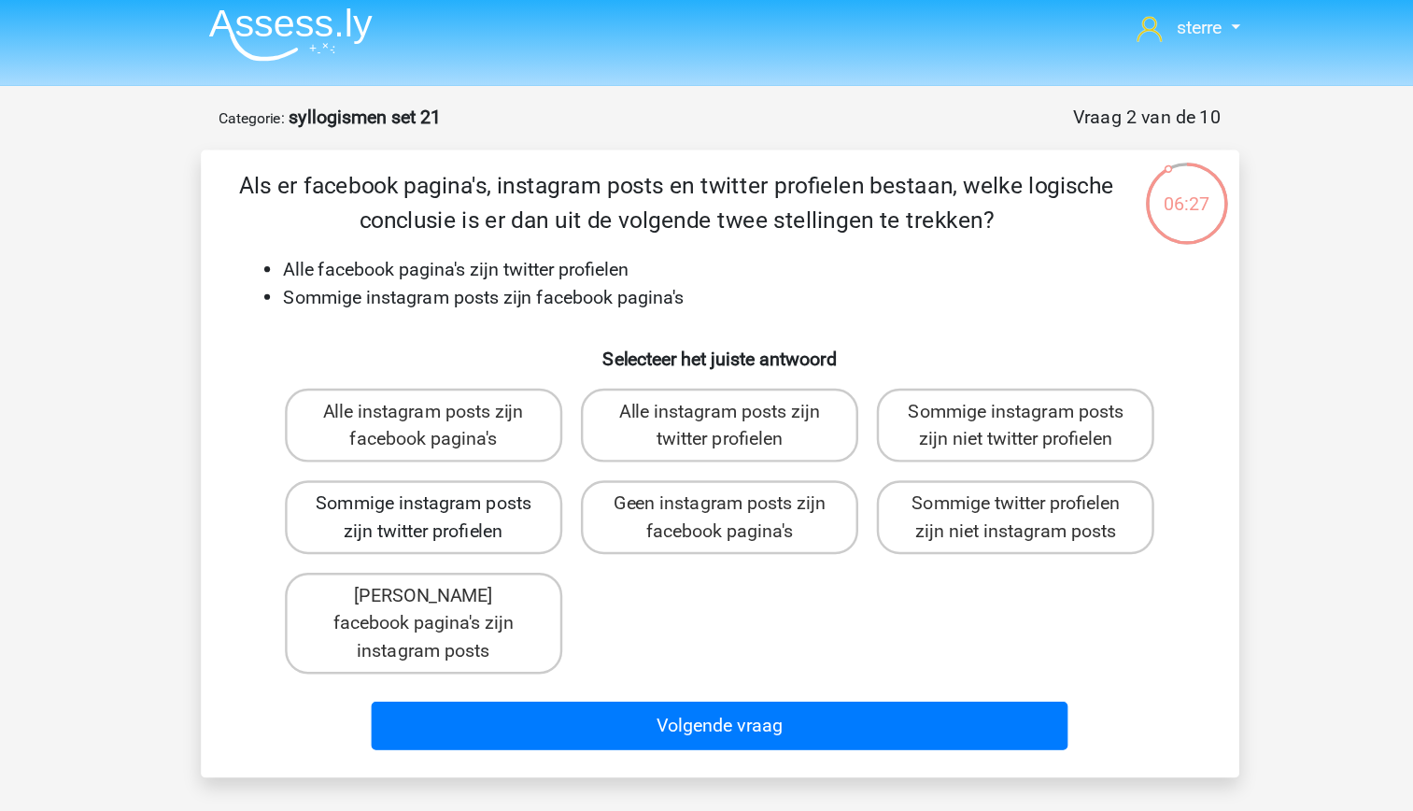
click at [483, 419] on label "Sommige instagram posts zijn twitter profielen" at bounding box center [466, 429] width 225 height 60
click at [478, 419] on input "Sommige instagram posts zijn twitter profielen" at bounding box center [472, 424] width 12 height 12
radio input "true"
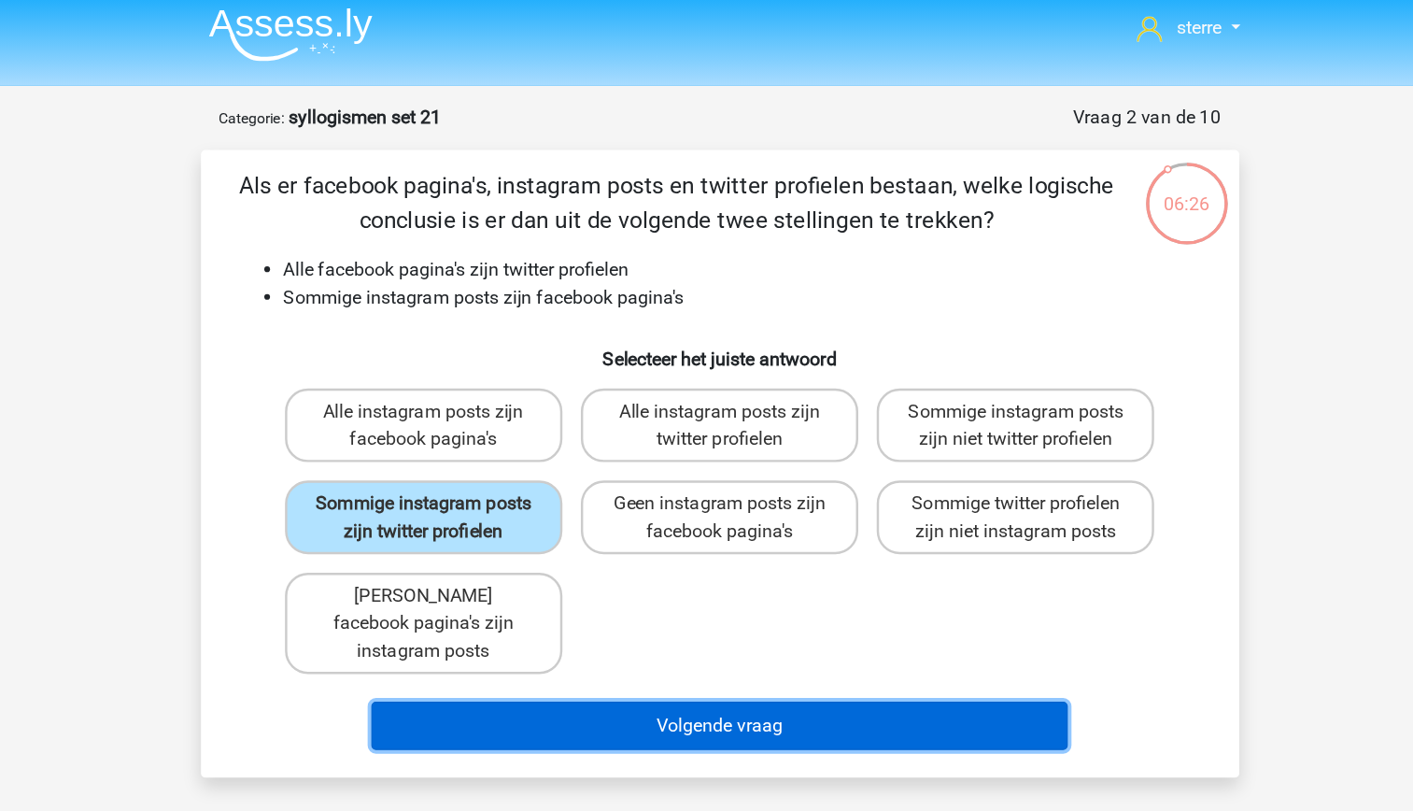
click at [668, 581] on button "Volgende vraag" at bounding box center [706, 597] width 565 height 39
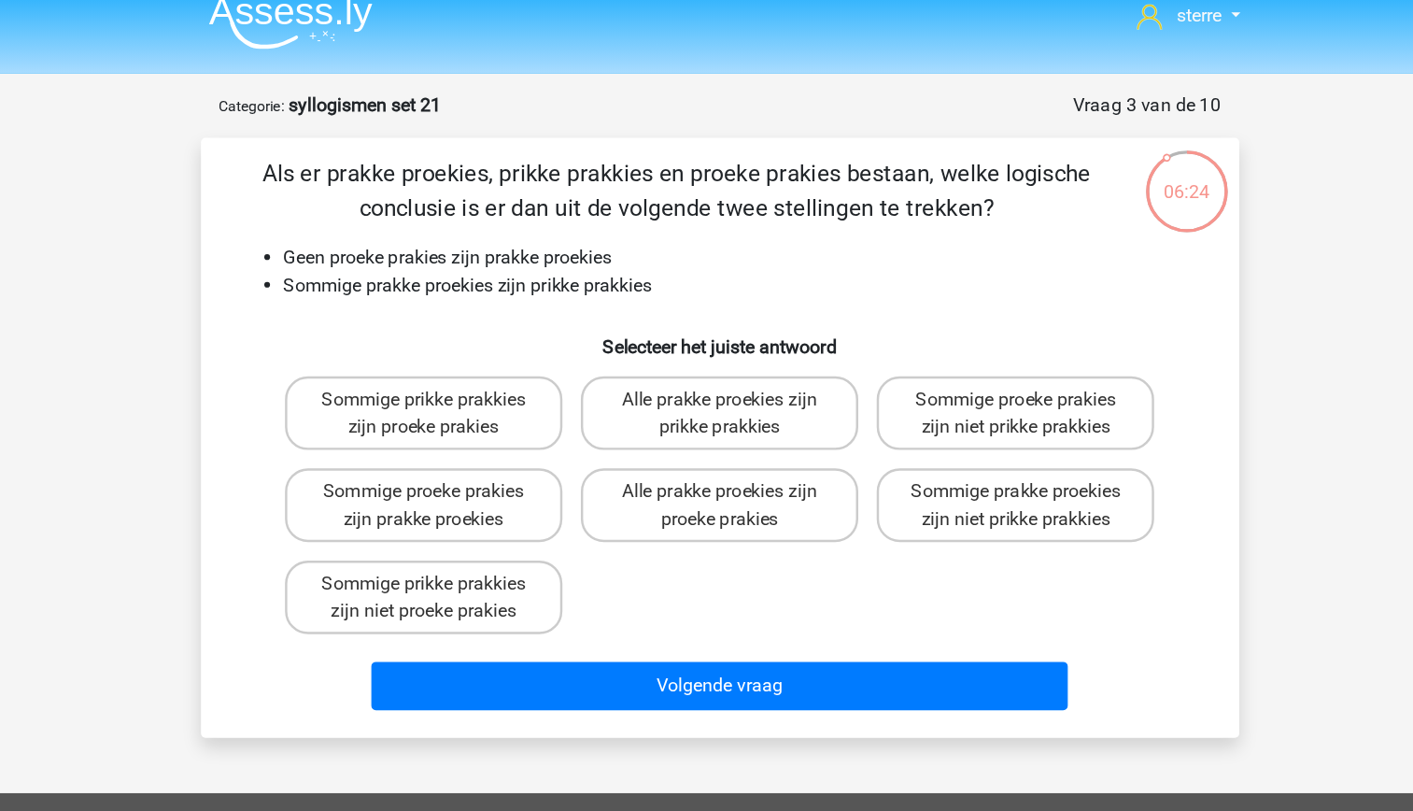
click at [512, 220] on li "Geen proeke prakies zijn prakke proekies" at bounding box center [725, 228] width 745 height 22
drag, startPoint x: 512, startPoint y: 220, endPoint x: 489, endPoint y: 262, distance: 47.6
click at [489, 262] on div "Als er prakke proekies, prikke prakkies en proeke prakies bestaan, welke logisc…" at bounding box center [707, 374] width 828 height 457
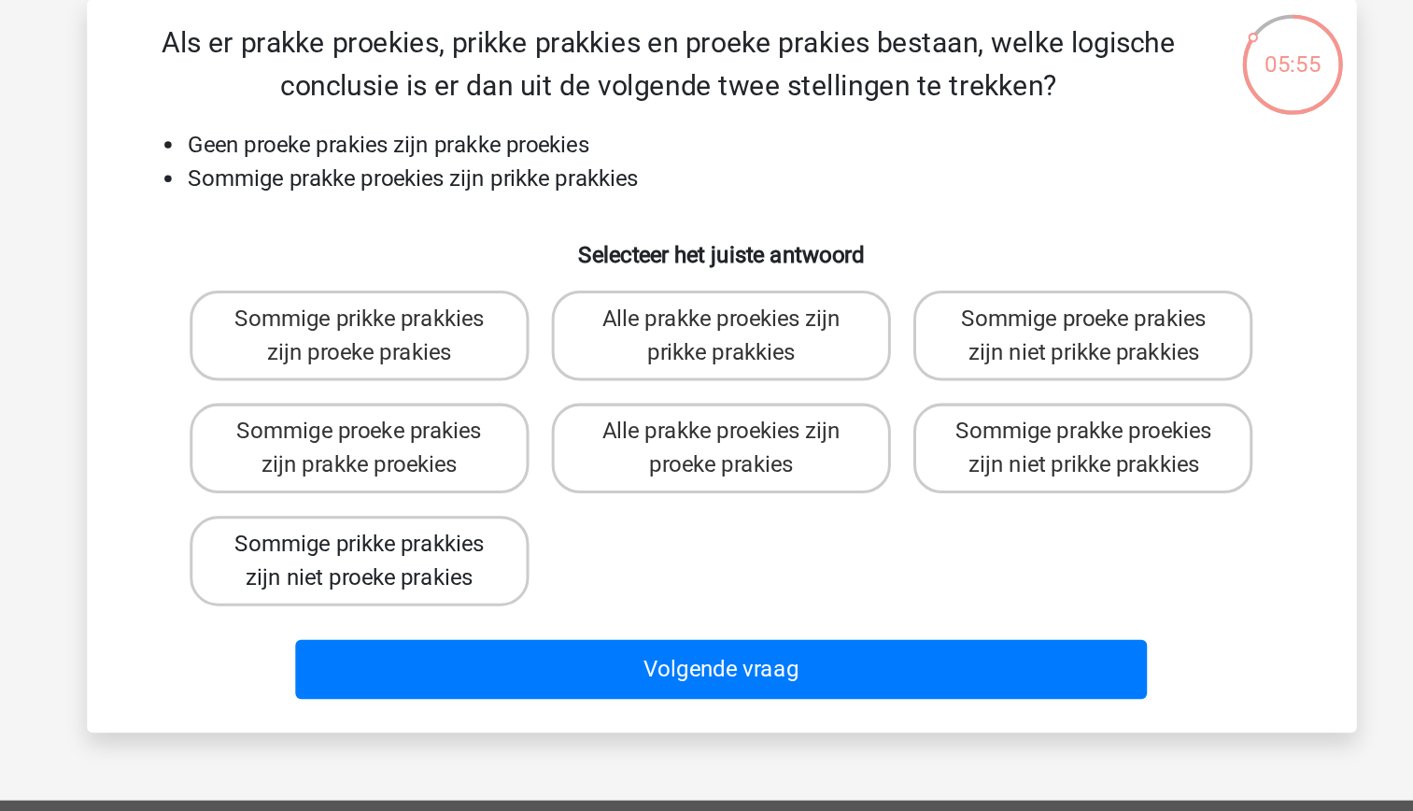
click at [543, 504] on label "Sommige prikke prakkies zijn niet proeke prakies" at bounding box center [466, 504] width 225 height 60
click at [478, 504] on input "Sommige prikke prakkies zijn niet proeke prakies" at bounding box center [472, 498] width 12 height 12
radio input "true"
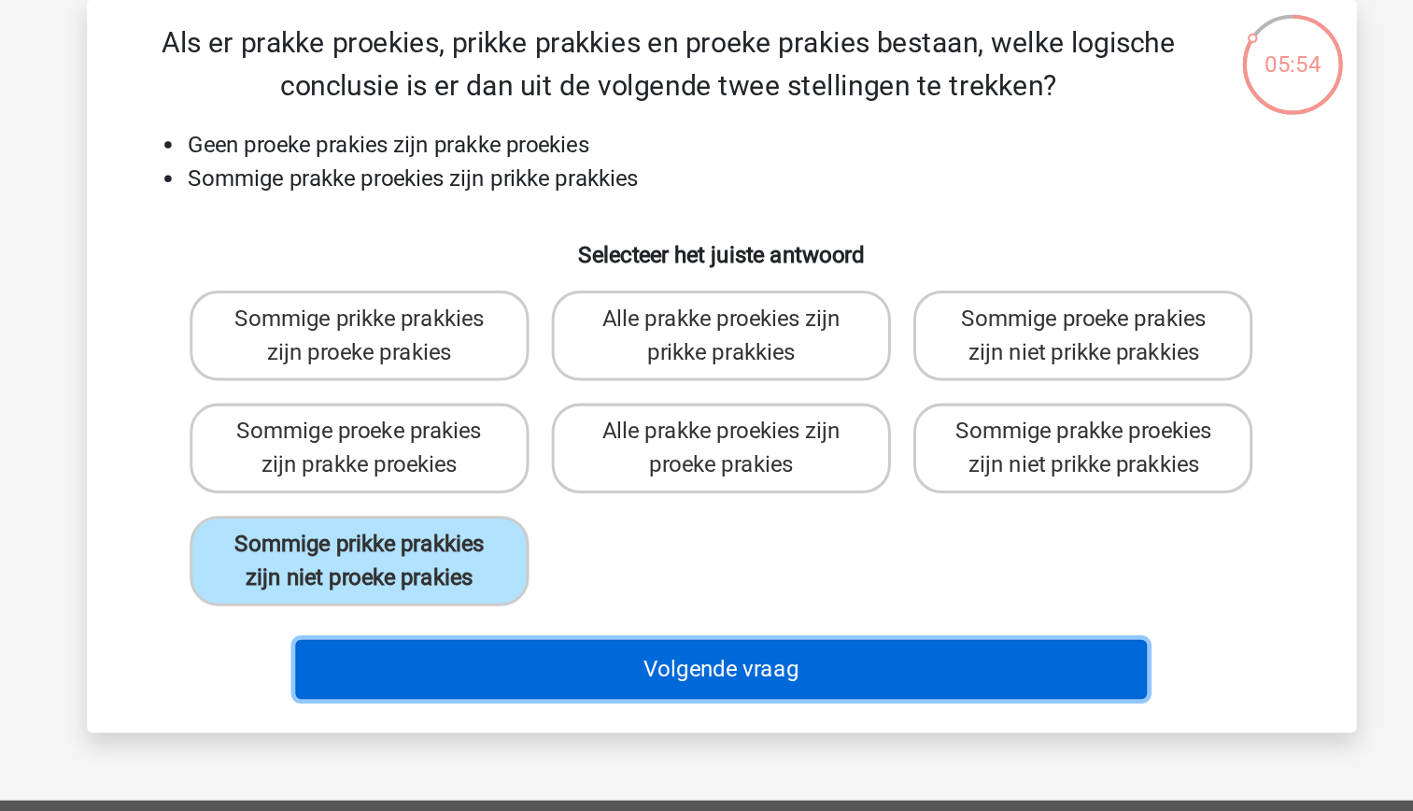
click at [671, 574] on button "Volgende vraag" at bounding box center [706, 575] width 565 height 39
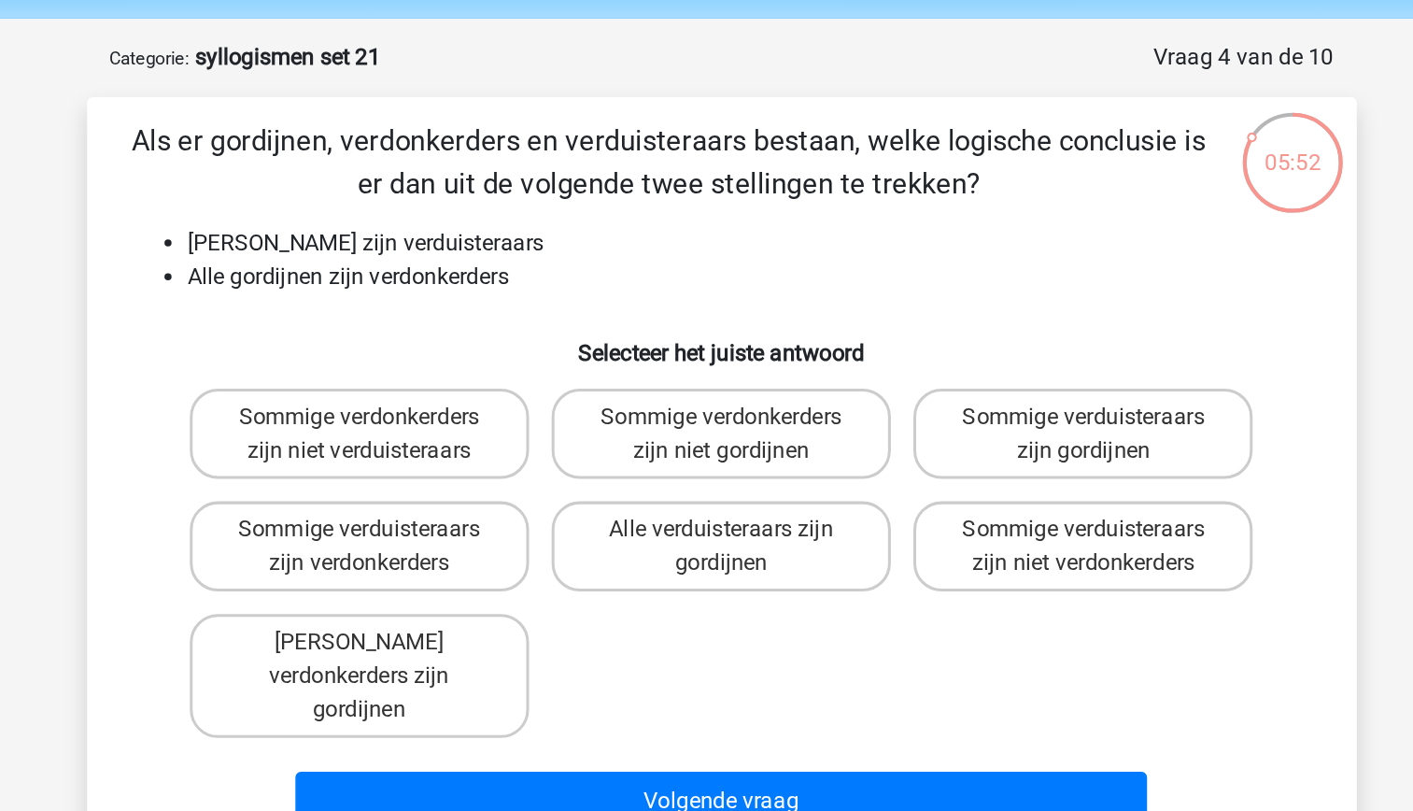
click at [540, 268] on div "Als er gordijnen, verdonkerders en verduisteraars bestaan, welke logische concl…" at bounding box center [707, 385] width 828 height 479
drag, startPoint x: 540, startPoint y: 268, endPoint x: 507, endPoint y: 238, distance: 44.3
click at [507, 238] on ul "[PERSON_NAME] zijn verduisteraars Alle gordijnen zijn verdonkerders" at bounding box center [707, 239] width 783 height 45
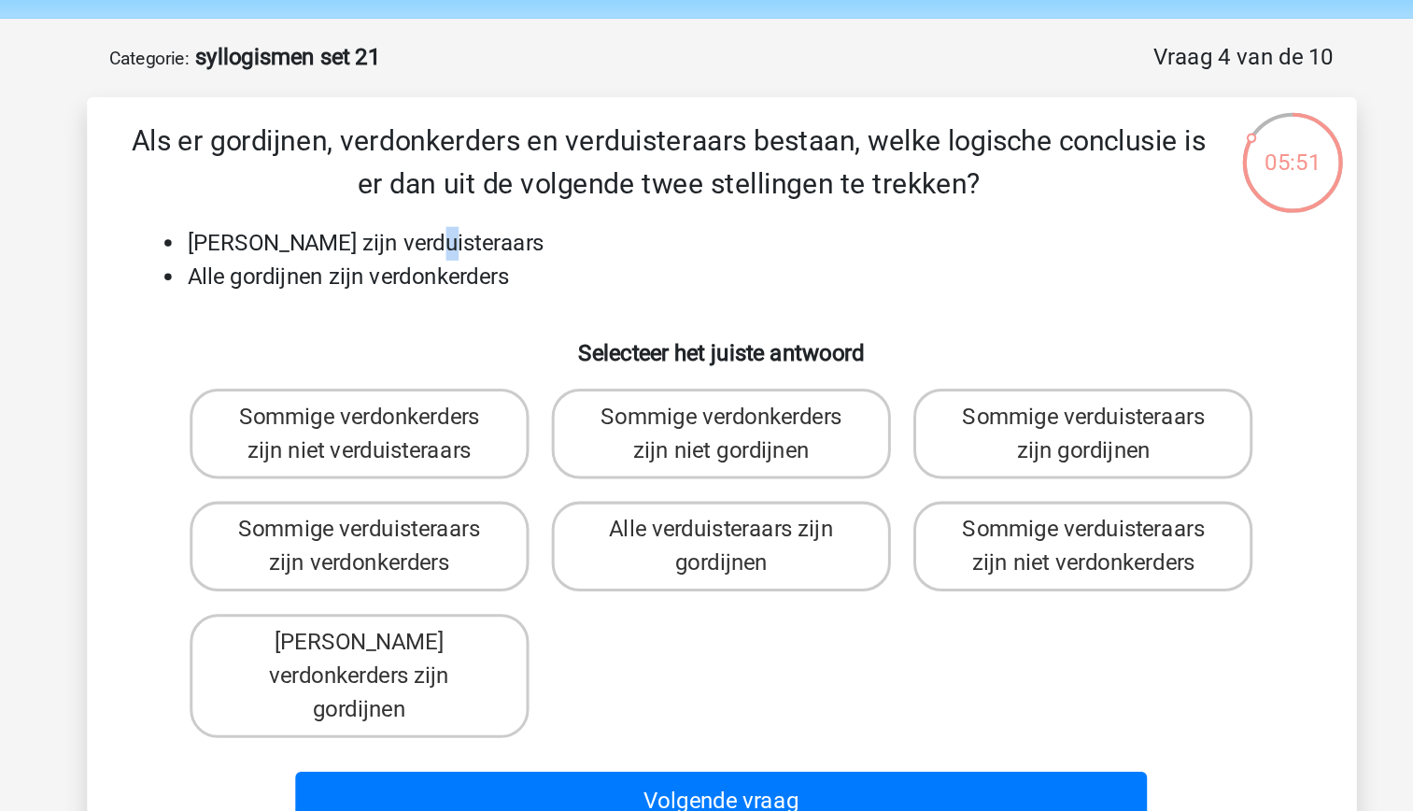
click at [507, 238] on ul "[PERSON_NAME] zijn verduisteraars Alle gordijnen zijn verdonkerders" at bounding box center [707, 239] width 783 height 45
drag, startPoint x: 507, startPoint y: 238, endPoint x: 496, endPoint y: 281, distance: 44.4
click at [496, 281] on h6 "Selecteer het juiste antwoord" at bounding box center [707, 292] width 783 height 33
click at [540, 253] on li "Alle gordijnen zijn verdonkerders" at bounding box center [725, 250] width 745 height 22
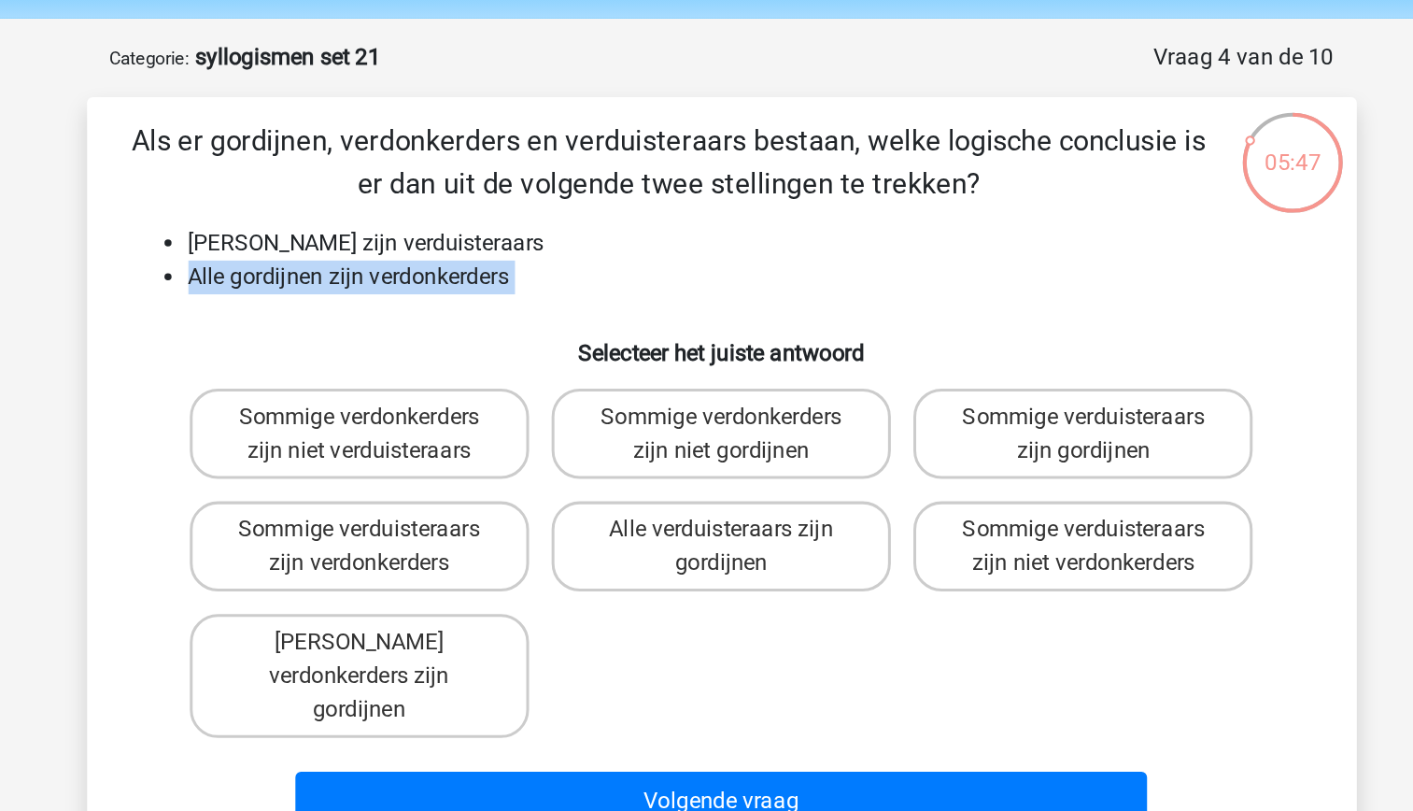
click at [540, 253] on li "Alle gordijnen zijn verdonkerders" at bounding box center [725, 250] width 745 height 22
click at [484, 277] on h6 "Selecteer het juiste antwoord" at bounding box center [707, 292] width 783 height 33
click at [547, 250] on li "Alle gordijnen zijn verdonkerders" at bounding box center [725, 250] width 745 height 22
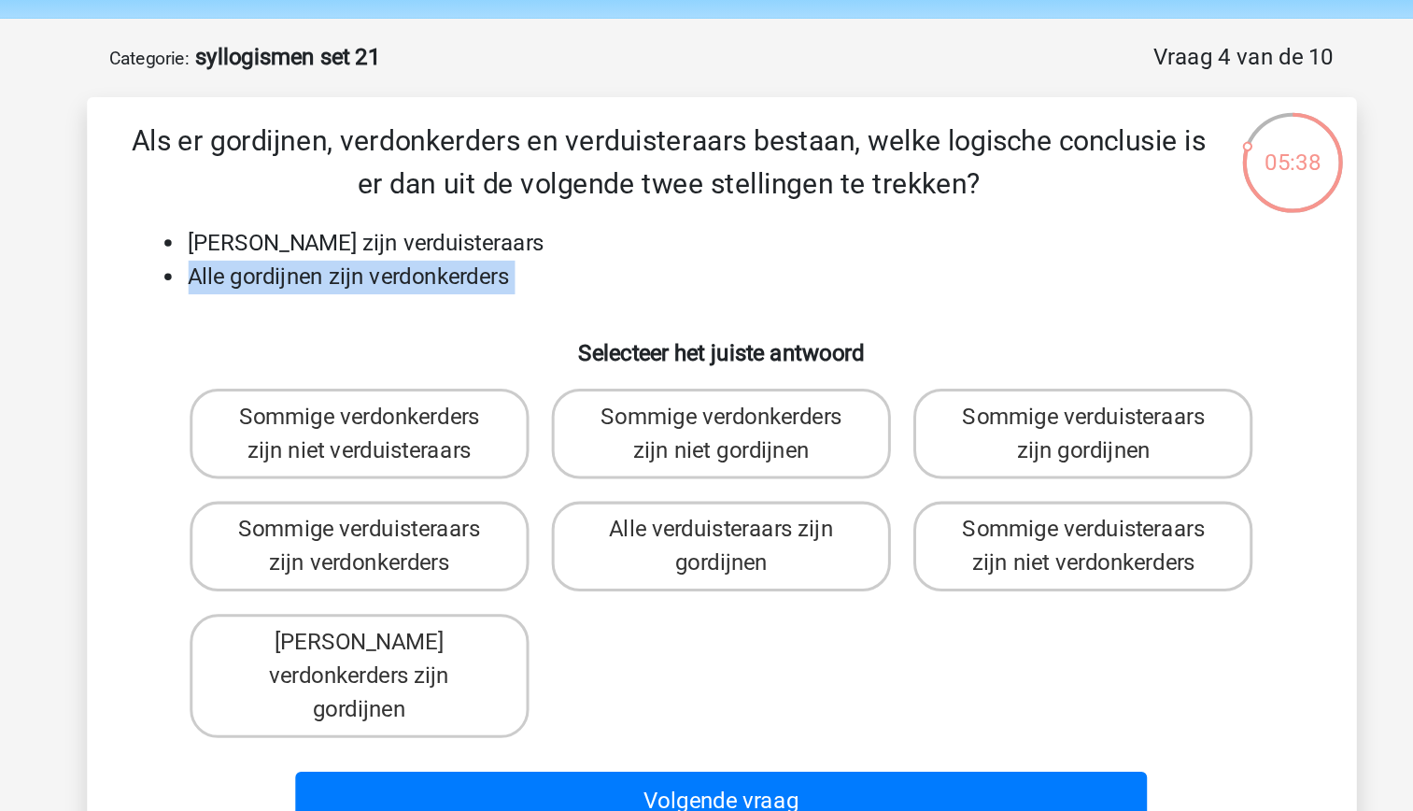
click at [489, 284] on h6 "Selecteer het juiste antwoord" at bounding box center [707, 292] width 783 height 33
click at [541, 367] on label "Sommige verdonkerders zijn niet verduisteraars" at bounding box center [466, 354] width 225 height 60
click at [478, 355] on input "Sommige verdonkerders zijn niet verduisteraars" at bounding box center [472, 349] width 12 height 12
radio input "true"
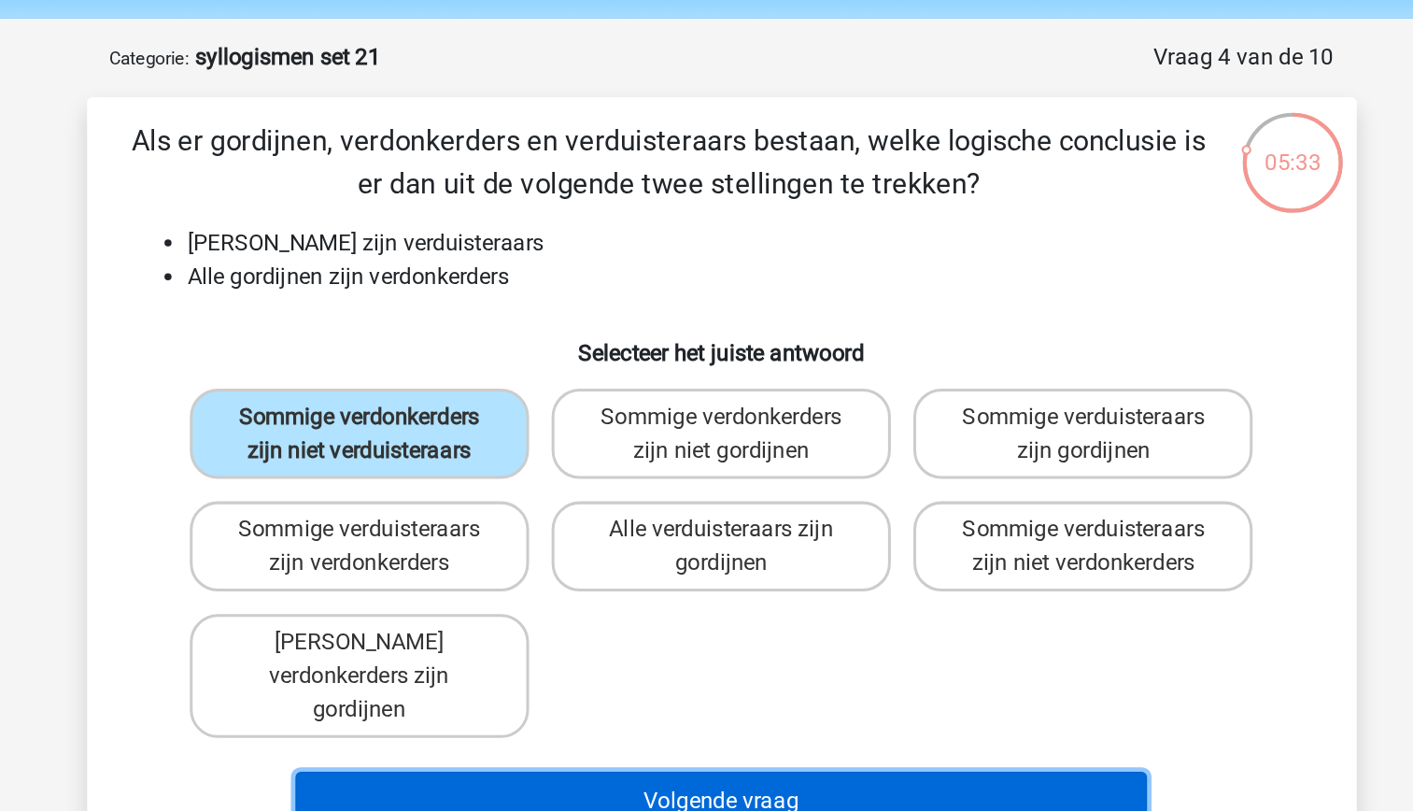
click at [728, 578] on button "Volgende vraag" at bounding box center [706, 597] width 565 height 39
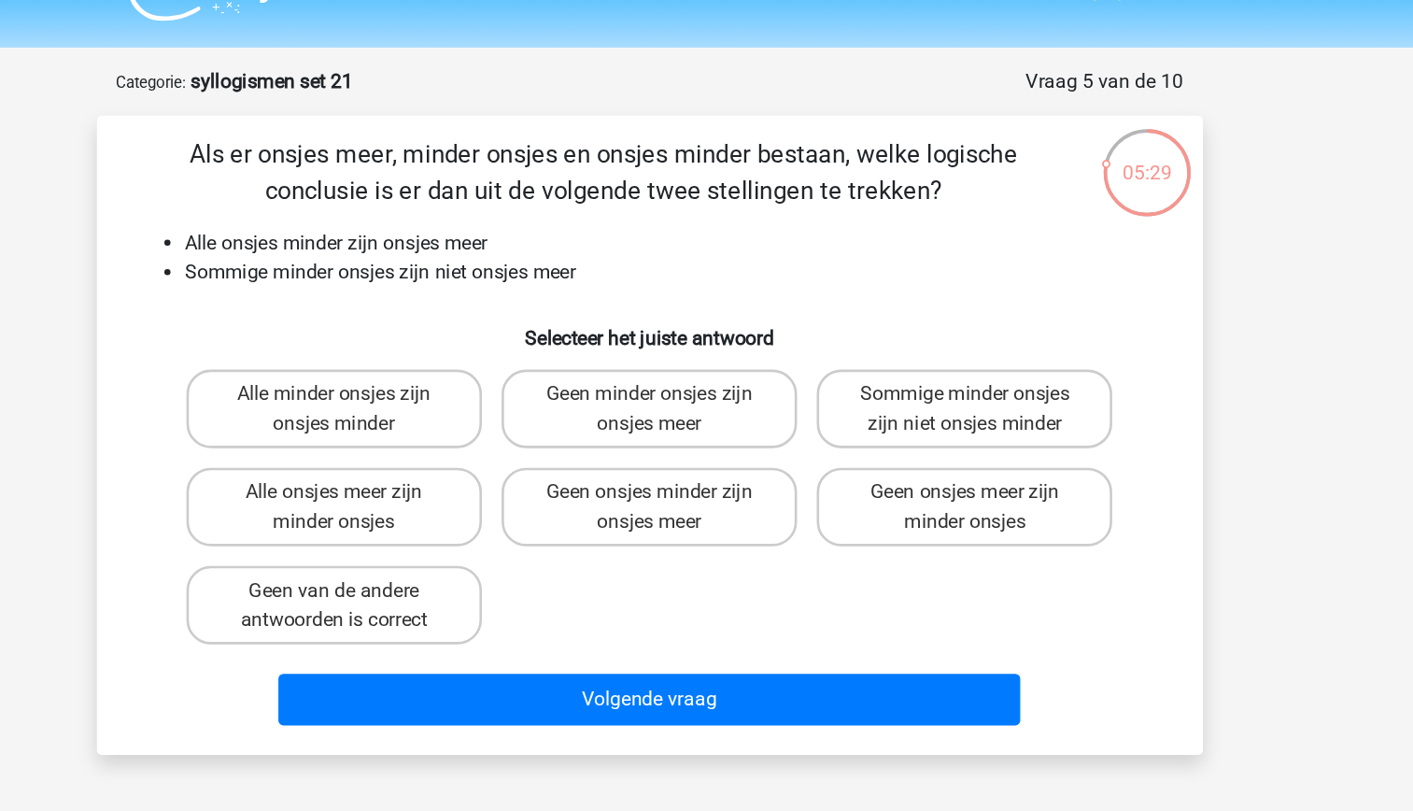
click at [612, 250] on li "Sommige minder onsjes zijn niet onsjes meer" at bounding box center [725, 250] width 745 height 22
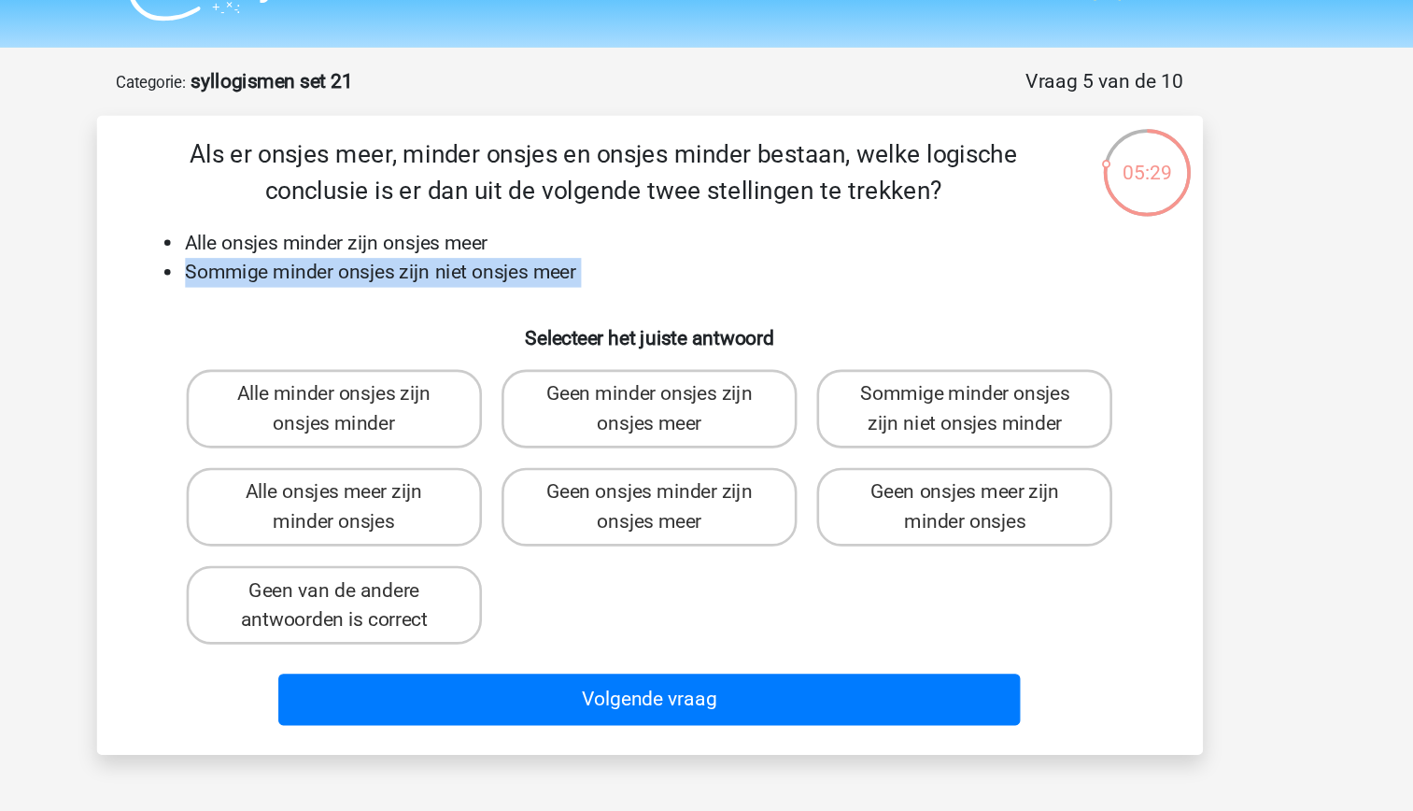
click at [612, 250] on li "Sommige minder onsjes zijn niet onsjes meer" at bounding box center [725, 250] width 745 height 22
click at [508, 277] on h6 "Selecteer het juiste antwoord" at bounding box center [707, 292] width 783 height 33
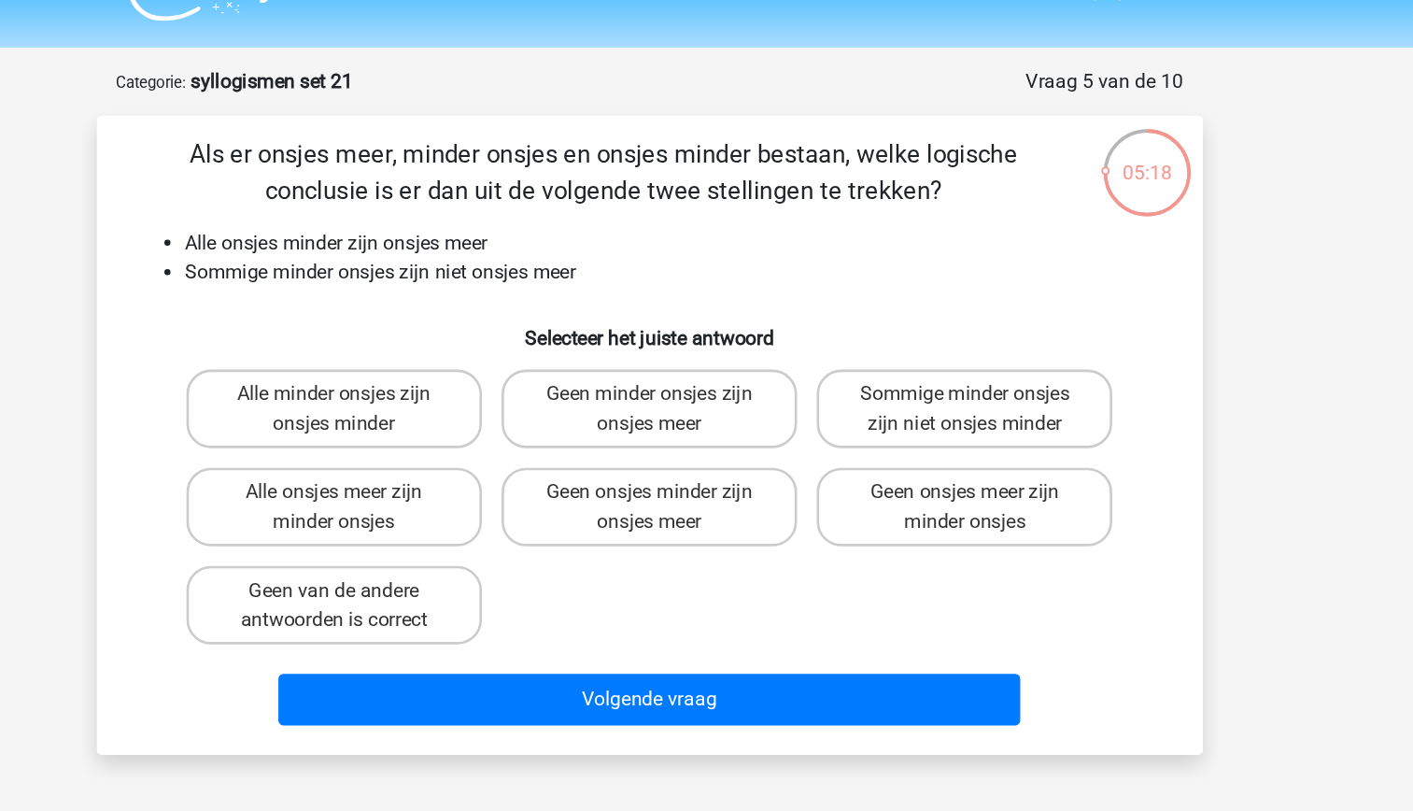
click at [632, 254] on li "Sommige minder onsjes zijn niet onsjes meer" at bounding box center [725, 250] width 745 height 22
click at [569, 288] on h6 "Selecteer het juiste antwoord" at bounding box center [707, 292] width 783 height 33
click at [526, 245] on li "Sommige minder onsjes zijn niet onsjes meer" at bounding box center [725, 250] width 745 height 22
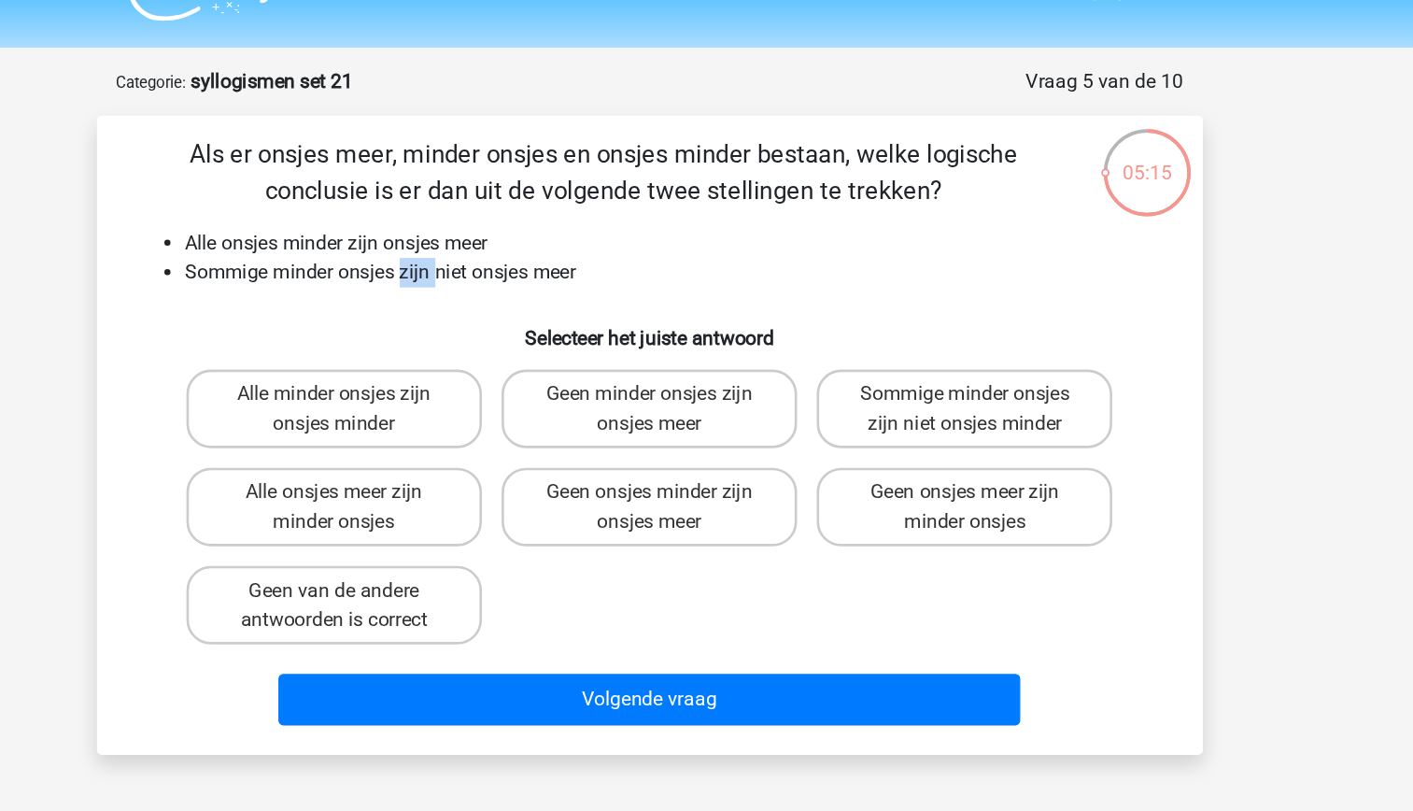
click at [526, 245] on li "Sommige minder onsjes zijn niet onsjes meer" at bounding box center [725, 250] width 745 height 22
drag, startPoint x: 526, startPoint y: 245, endPoint x: 503, endPoint y: 275, distance: 37.4
click at [503, 275] on div "Als er onsjes meer, minder onsjes en onsjes minder bestaan, welke logische conc…" at bounding box center [707, 374] width 828 height 457
click at [431, 274] on div "Als er onsjes meer, minder onsjes en onsjes minder bestaan, welke logische conc…" at bounding box center [707, 374] width 828 height 457
click at [417, 223] on li "Alle onsjes minder zijn onsjes meer" at bounding box center [725, 228] width 745 height 22
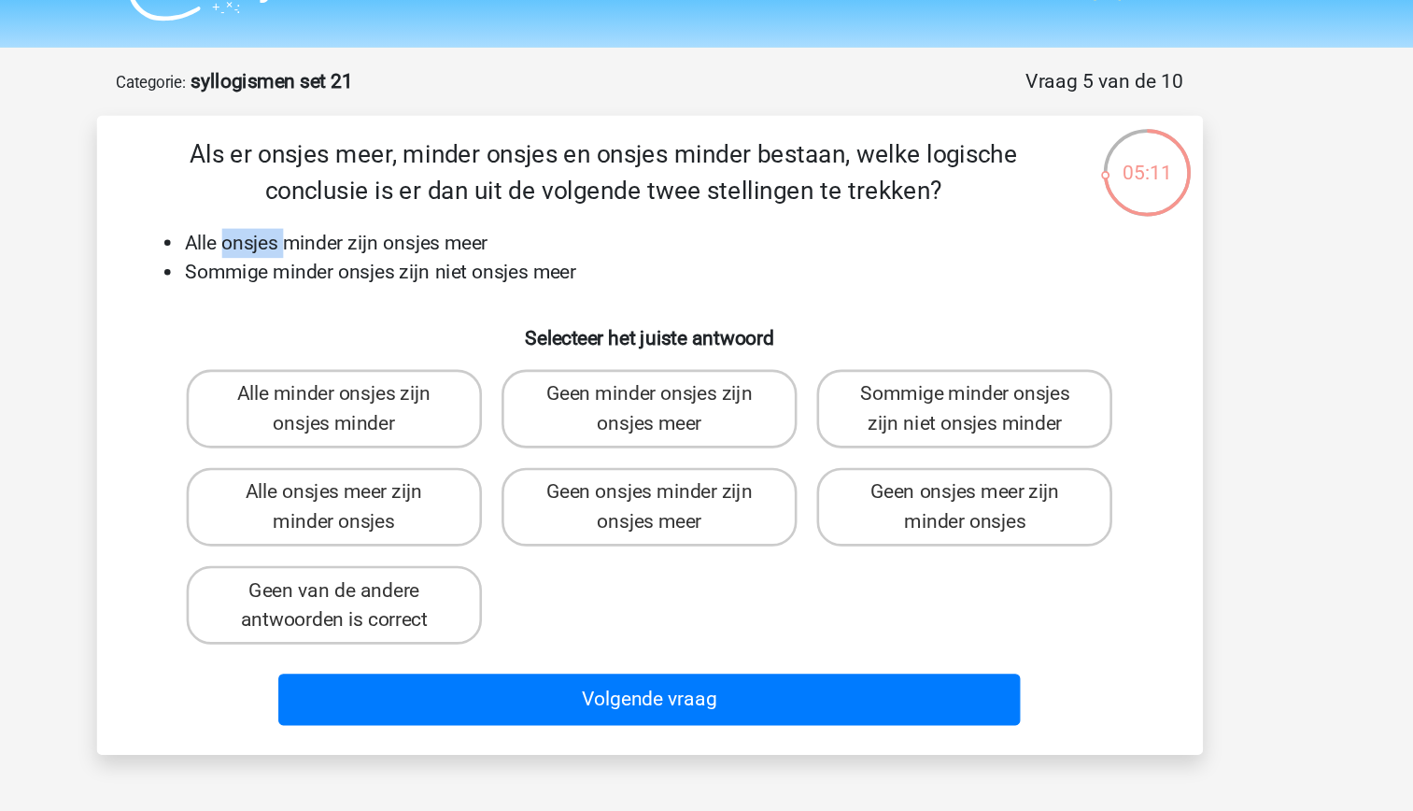
click at [417, 223] on li "Alle onsjes minder zijn onsjes meer" at bounding box center [725, 228] width 745 height 22
drag, startPoint x: 417, startPoint y: 222, endPoint x: 431, endPoint y: 272, distance: 51.5
click at [431, 272] on div "Als er onsjes meer, minder onsjes en onsjes minder bestaan, welke logische conc…" at bounding box center [707, 374] width 828 height 457
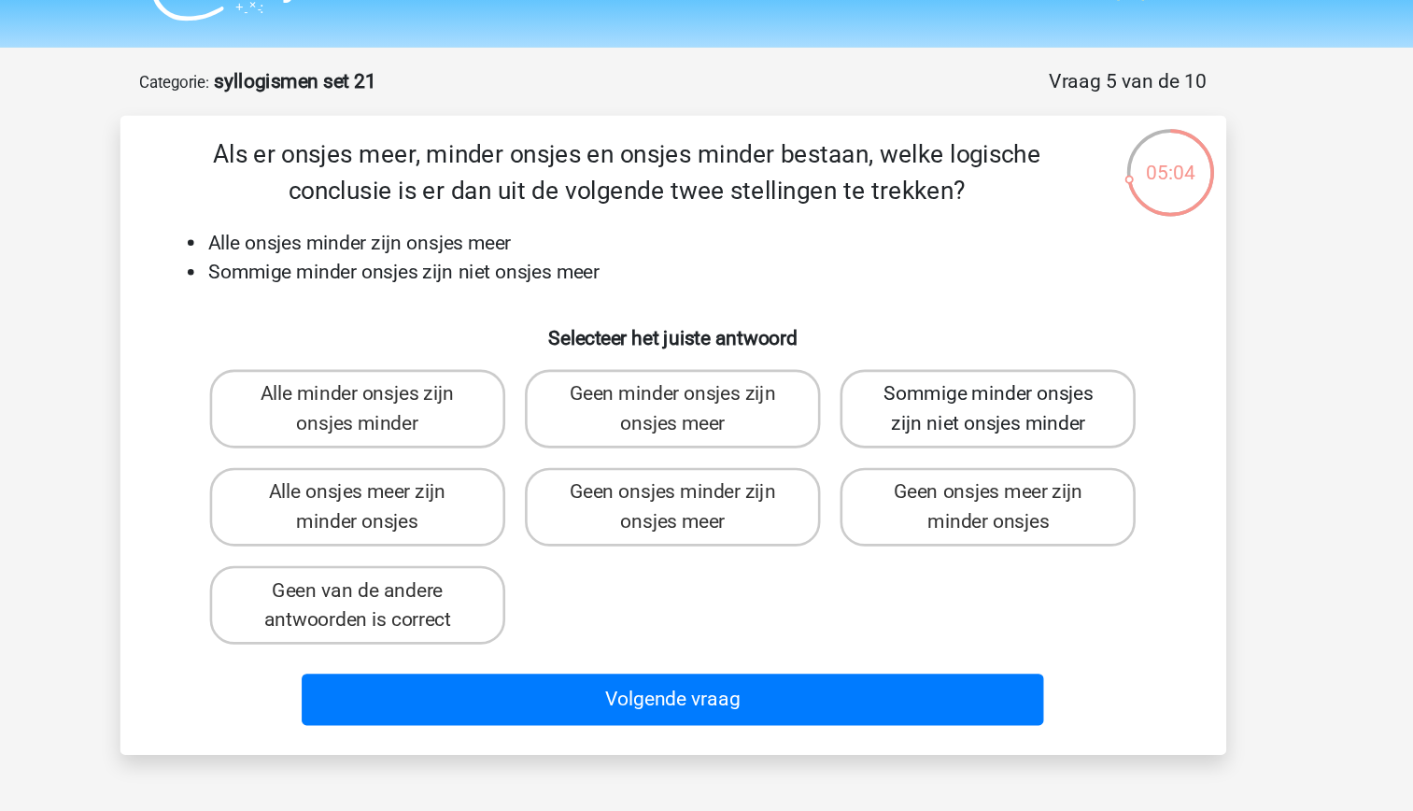
click at [889, 359] on label "Sommige minder onsjes zijn niet onsjes minder" at bounding box center [946, 354] width 225 height 60
click at [947, 355] on input "Sommige minder onsjes zijn niet onsjes minder" at bounding box center [953, 349] width 12 height 12
radio input "true"
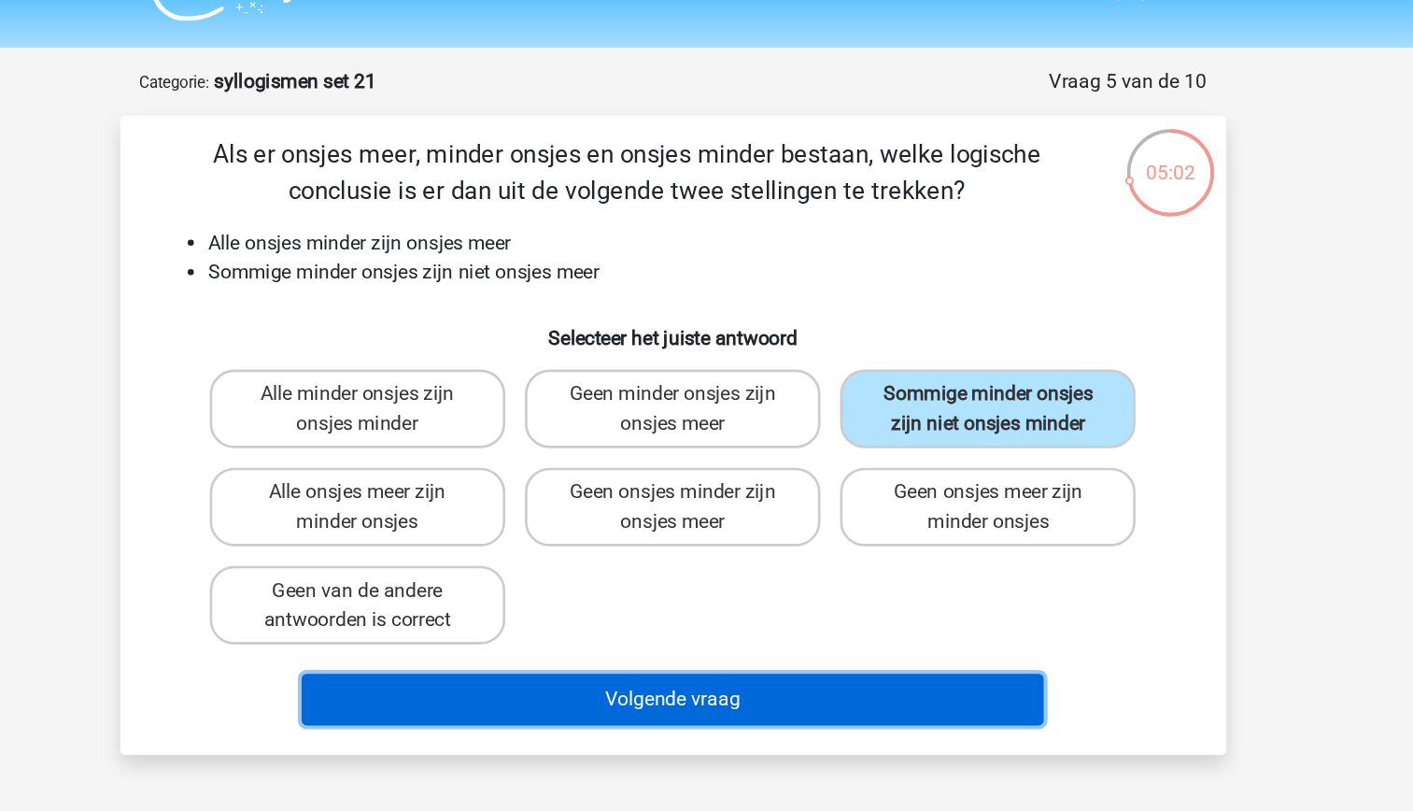
click at [721, 577] on button "Volgende vraag" at bounding box center [706, 575] width 565 height 39
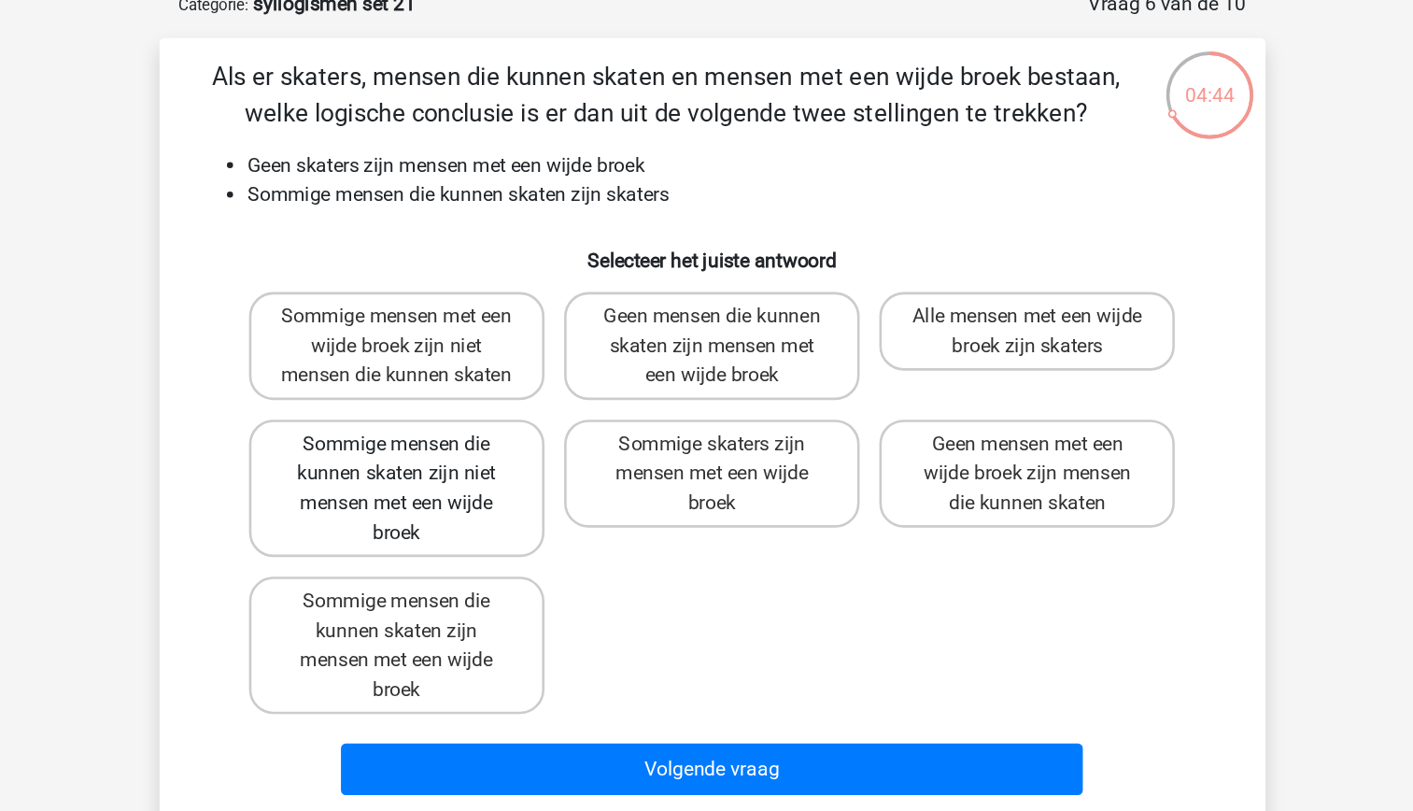
click at [549, 518] on label "Sommige mensen die kunnen skaten zijn niet mensen met een wijde broek" at bounding box center [466, 473] width 225 height 105
click at [478, 452] on input "Sommige mensen die kunnen skaten zijn niet mensen met een wijde broek" at bounding box center [472, 446] width 12 height 12
radio input "true"
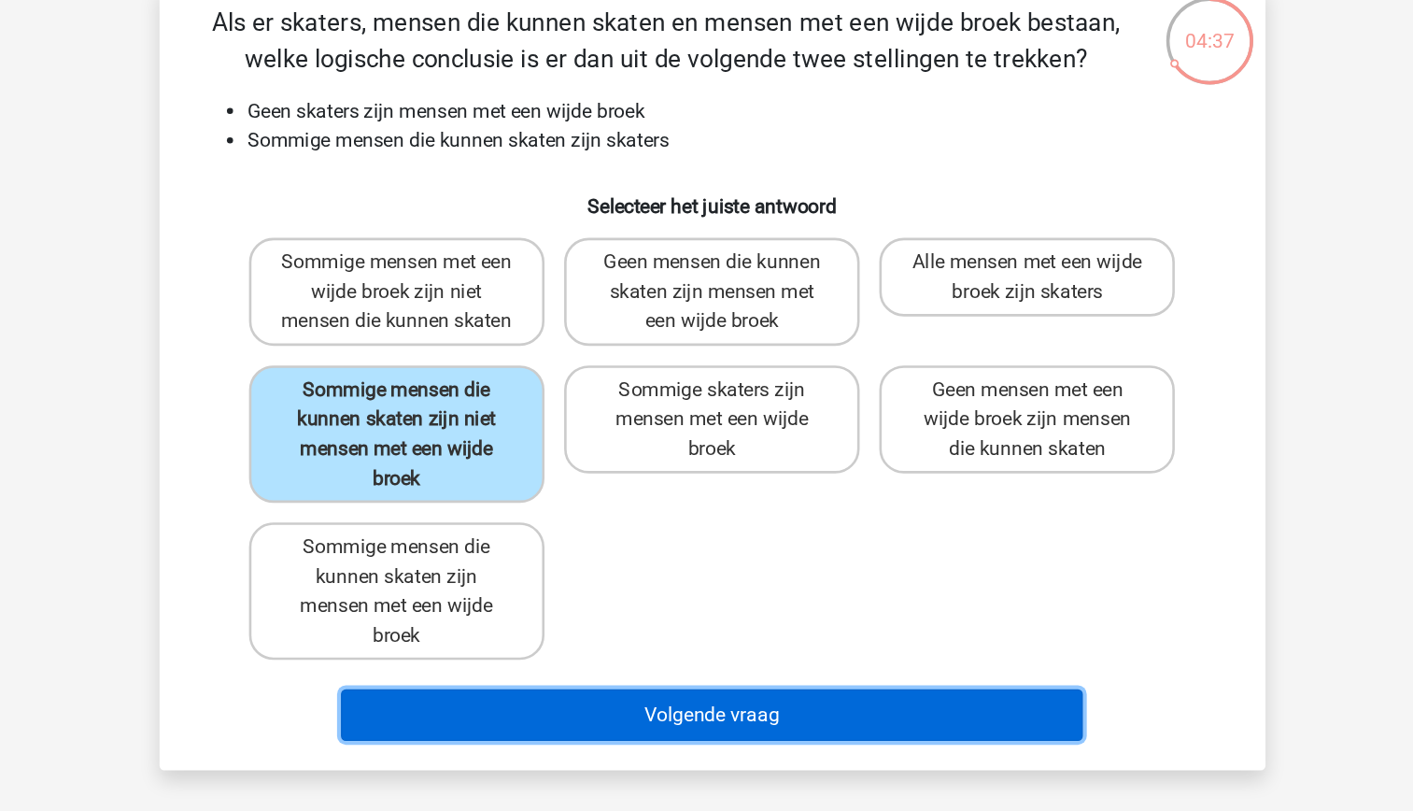
click at [709, 707] on button "Volgende vraag" at bounding box center [706, 687] width 565 height 39
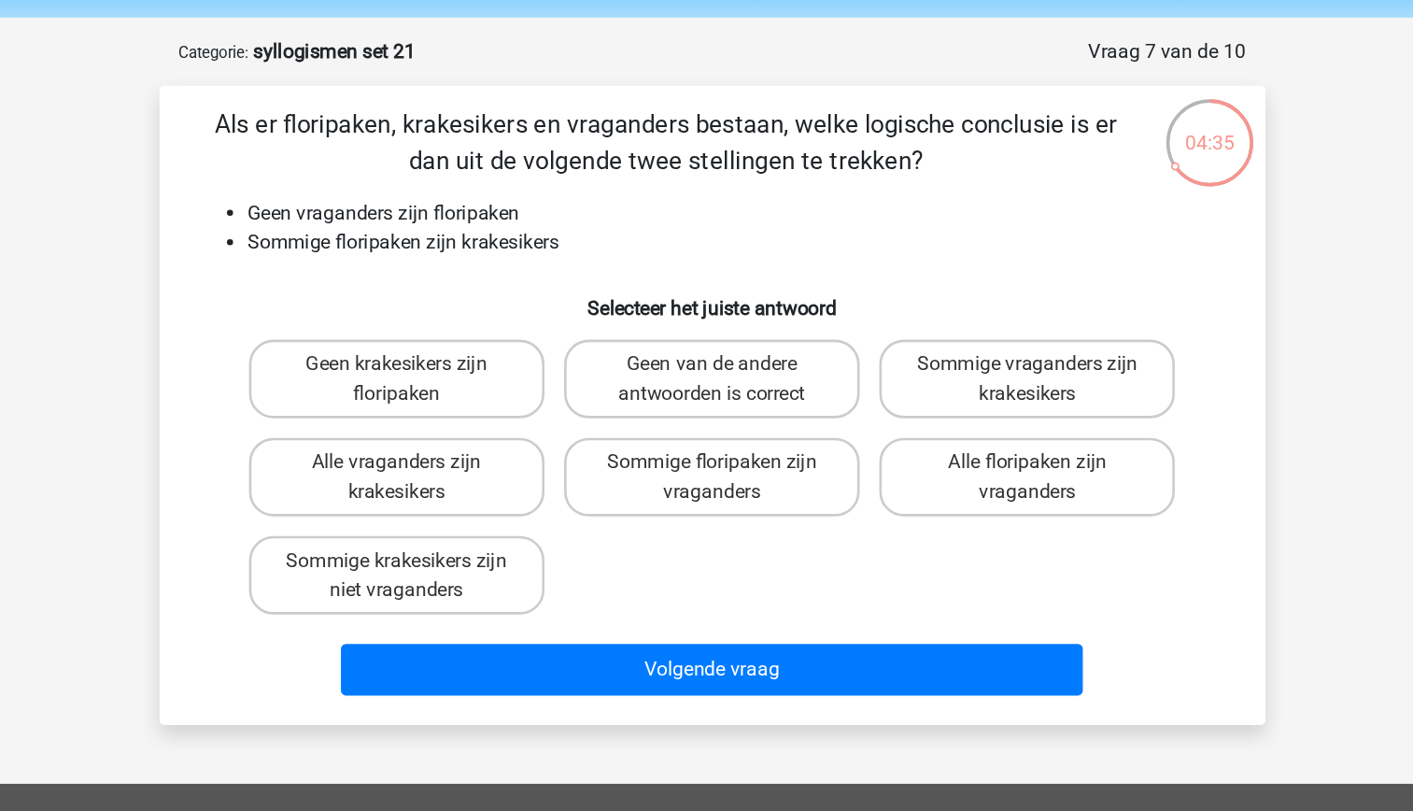
click at [577, 272] on div "Als er floripaken, krakesikers en vraganders bestaan, welke logische conclusie …" at bounding box center [707, 374] width 828 height 457
drag, startPoint x: 577, startPoint y: 272, endPoint x: 503, endPoint y: 275, distance: 73.8
click at [503, 275] on div "Als er floripaken, krakesikers en vraganders bestaan, welke logische conclusie …" at bounding box center [707, 374] width 828 height 457
click at [484, 244] on li "Sommige floripaken zijn krakesikers" at bounding box center [725, 250] width 745 height 22
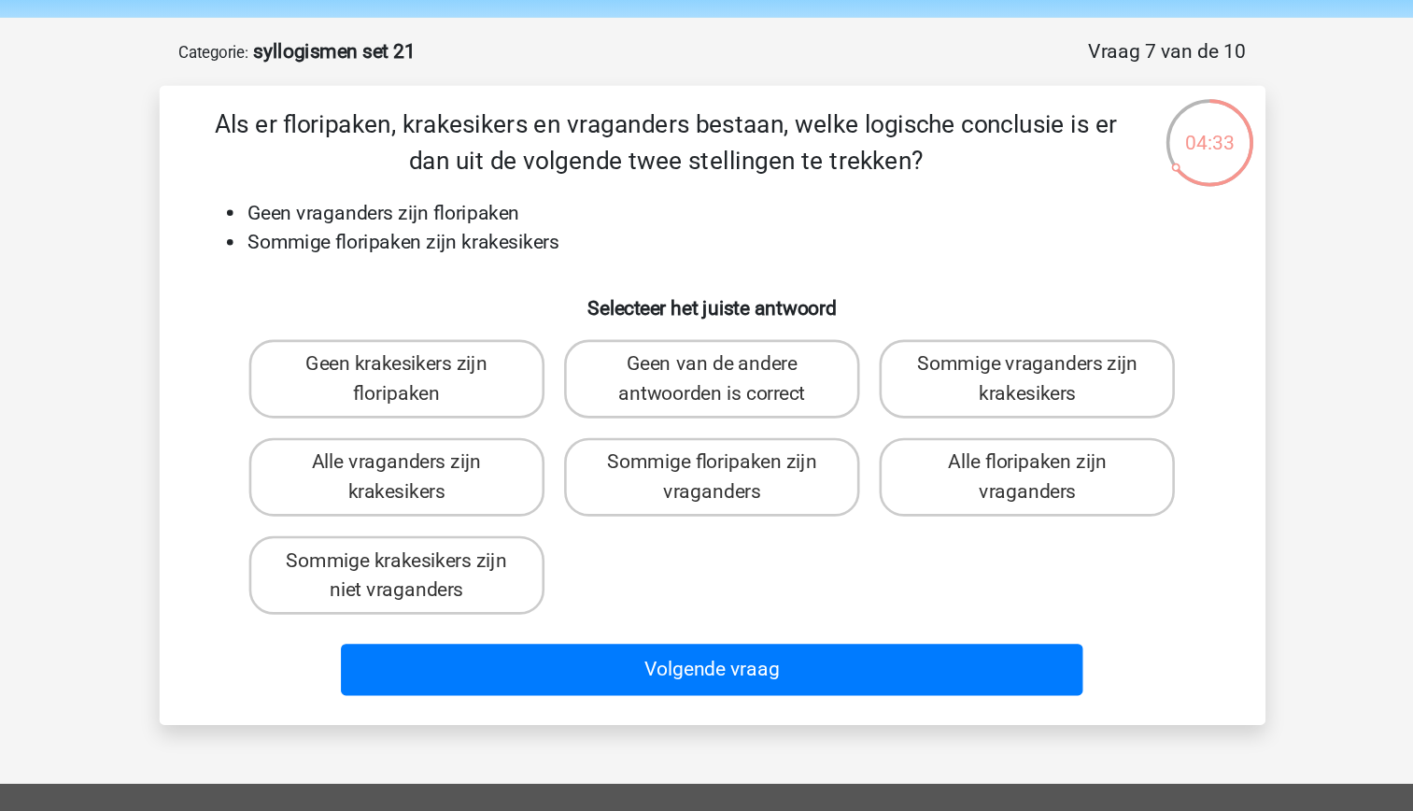
click at [484, 244] on li "Sommige floripaken zijn krakesikers" at bounding box center [725, 250] width 745 height 22
click at [477, 274] on div "Als er floripaken, krakesikers en vraganders bestaan, welke logische conclusie …" at bounding box center [707, 374] width 828 height 457
click at [500, 256] on li "Sommige floripaken zijn krakesikers" at bounding box center [725, 250] width 745 height 22
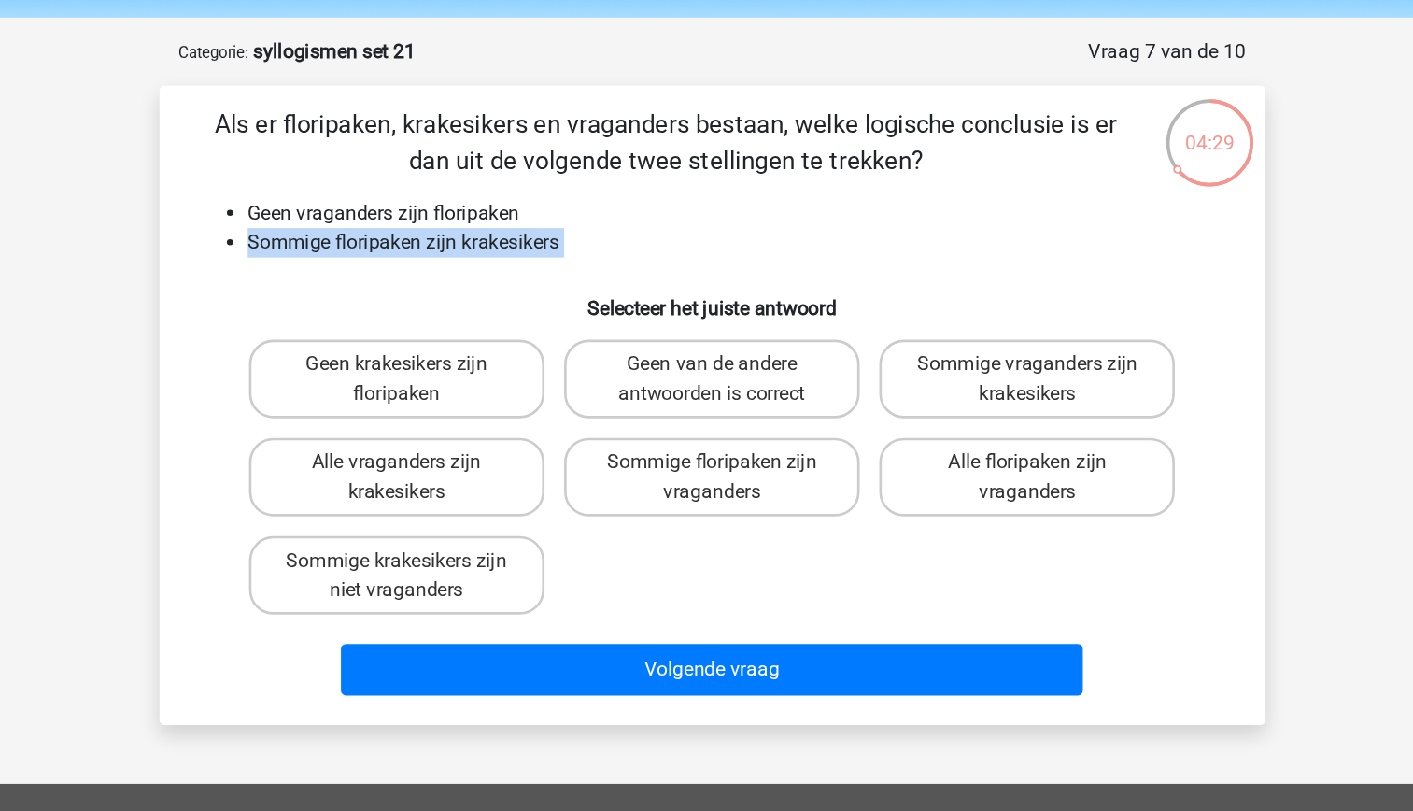
drag, startPoint x: 500, startPoint y: 256, endPoint x: 447, endPoint y: 267, distance: 53.5
click at [447, 267] on div "Als er floripaken, krakesikers en vraganders bestaan, welke logische conclusie …" at bounding box center [707, 374] width 828 height 457
click at [392, 276] on h6 "Selecteer het juiste antwoord" at bounding box center [707, 292] width 783 height 33
click at [557, 497] on label "Sommige krakesikers zijn niet vraganders" at bounding box center [466, 504] width 225 height 60
click at [478, 497] on input "Sommige krakesikers zijn niet vraganders" at bounding box center [472, 498] width 12 height 12
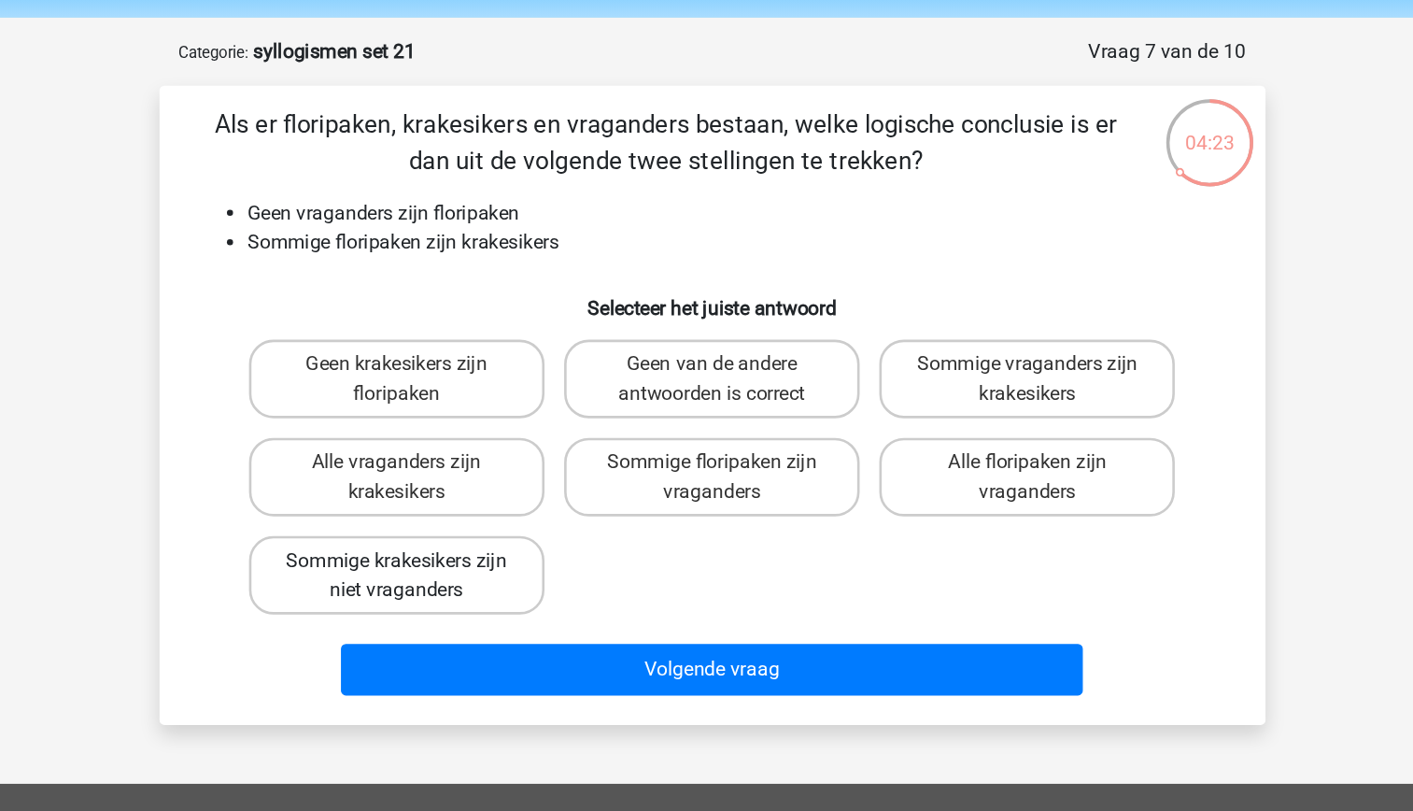
radio input "true"
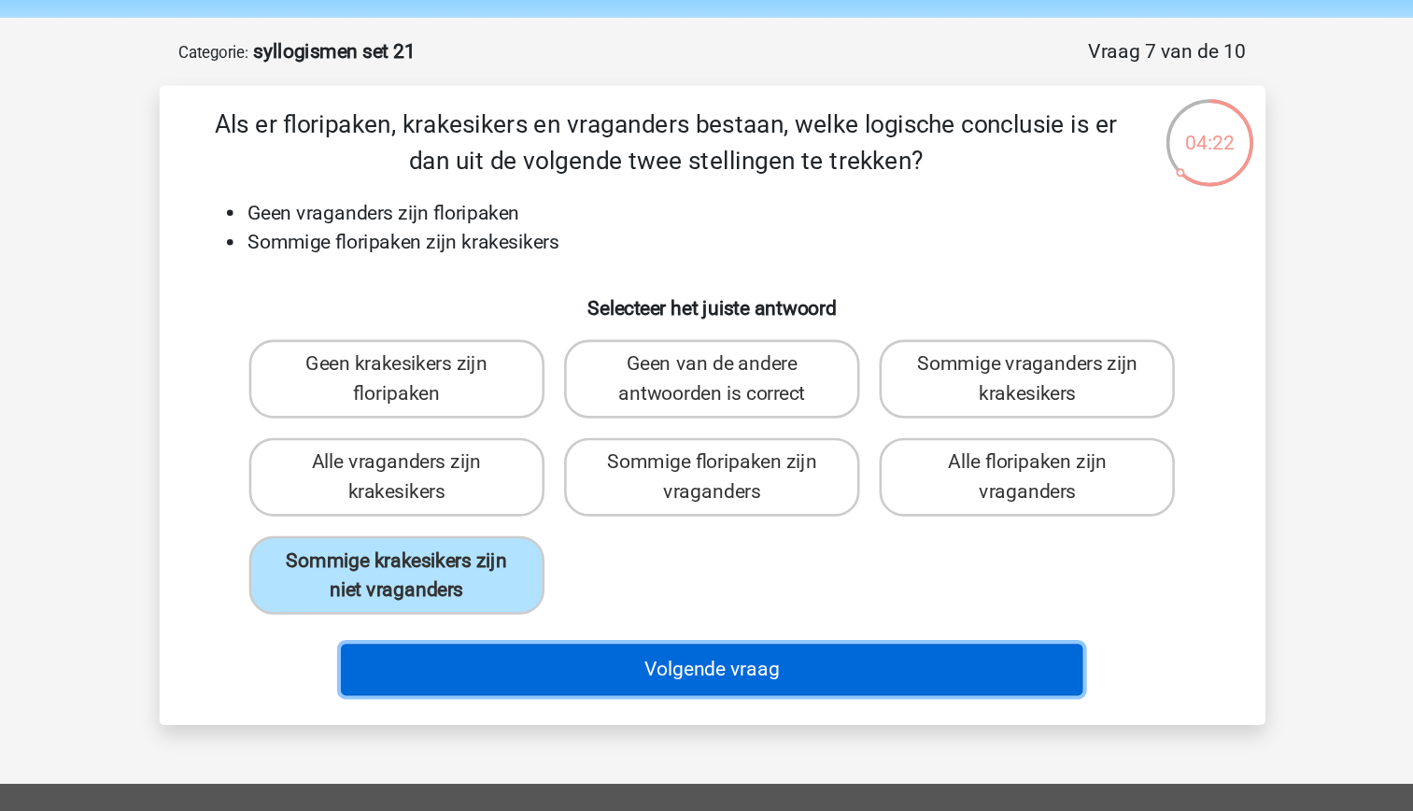
click at [710, 575] on button "Volgende vraag" at bounding box center [706, 575] width 565 height 39
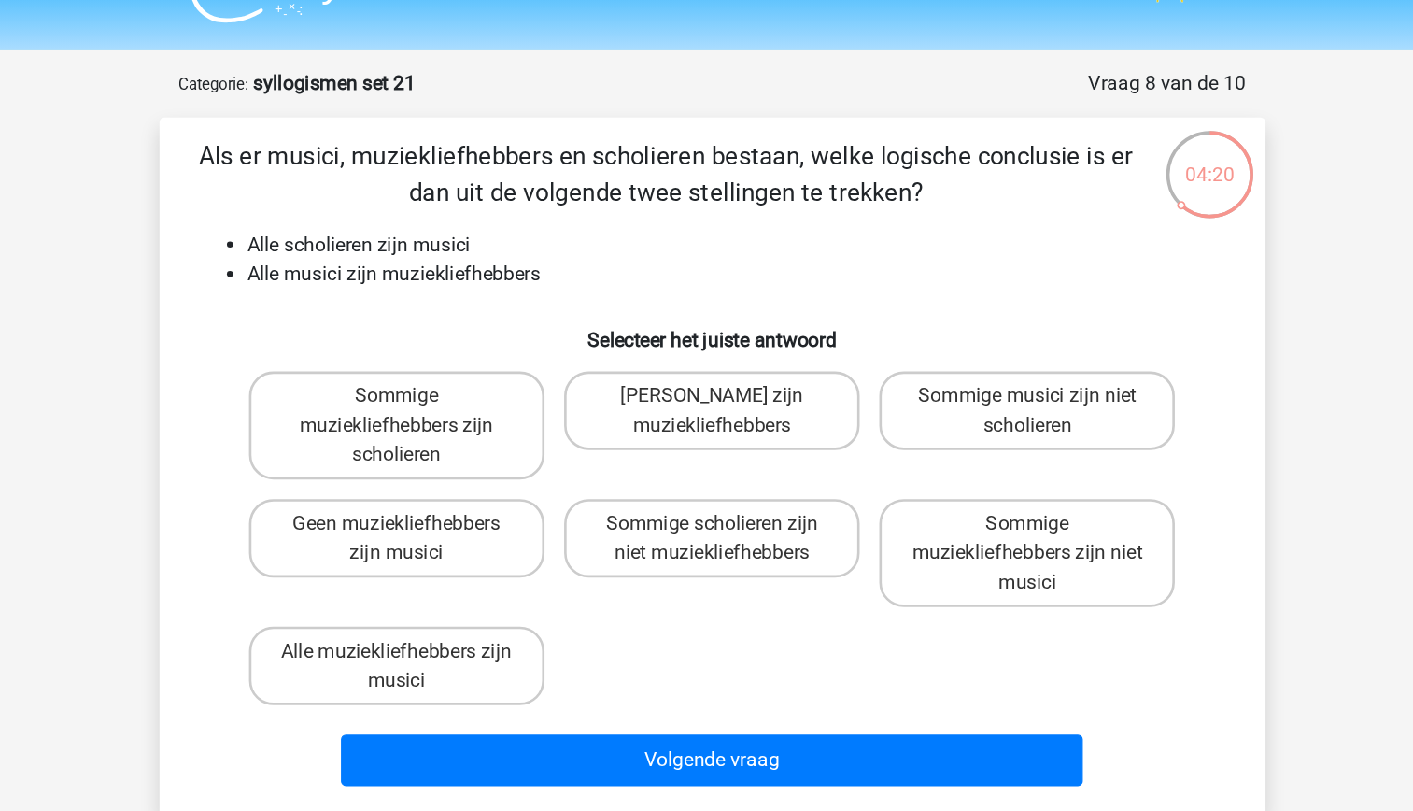
click at [455, 227] on li "Alle scholieren zijn musici" at bounding box center [725, 228] width 745 height 22
drag, startPoint x: 454, startPoint y: 227, endPoint x: 433, endPoint y: 266, distance: 44.3
click at [433, 266] on div "Als er musici, muziekliefhebbers en scholieren bestaan, welke logische conclusi…" at bounding box center [707, 397] width 828 height 502
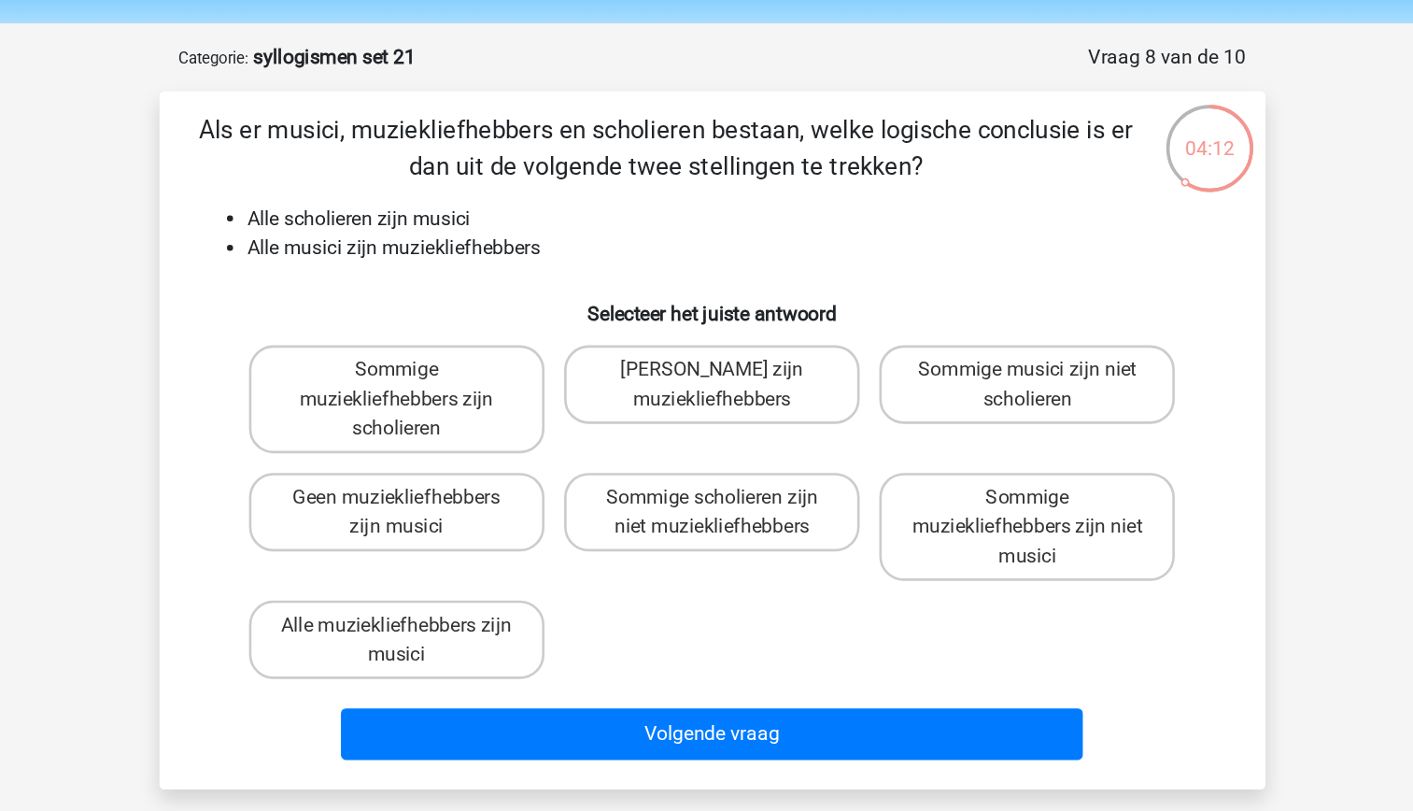
click at [512, 235] on li "Alle scholieren zijn musici" at bounding box center [725, 228] width 745 height 22
drag, startPoint x: 512, startPoint y: 235, endPoint x: 518, endPoint y: 262, distance: 27.9
click at [518, 262] on div "Als er musici, muziekliefhebbers en scholieren bestaan, welke logische conclusi…" at bounding box center [707, 397] width 828 height 502
click at [475, 376] on label "Sommige muziekliefhebbers zijn scholieren" at bounding box center [466, 365] width 225 height 82
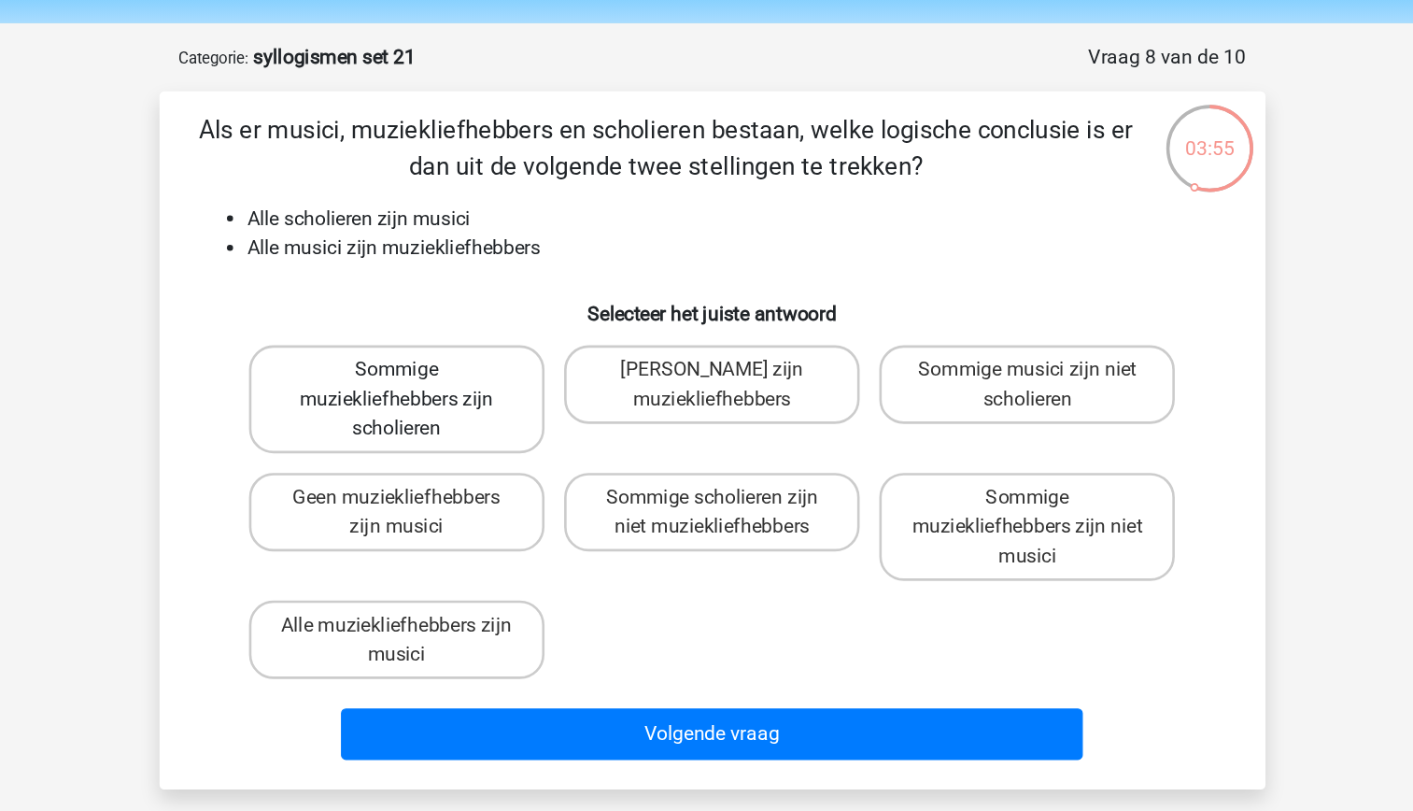
click at [475, 355] on input "Sommige muziekliefhebbers zijn scholieren" at bounding box center [472, 349] width 12 height 12
radio input "true"
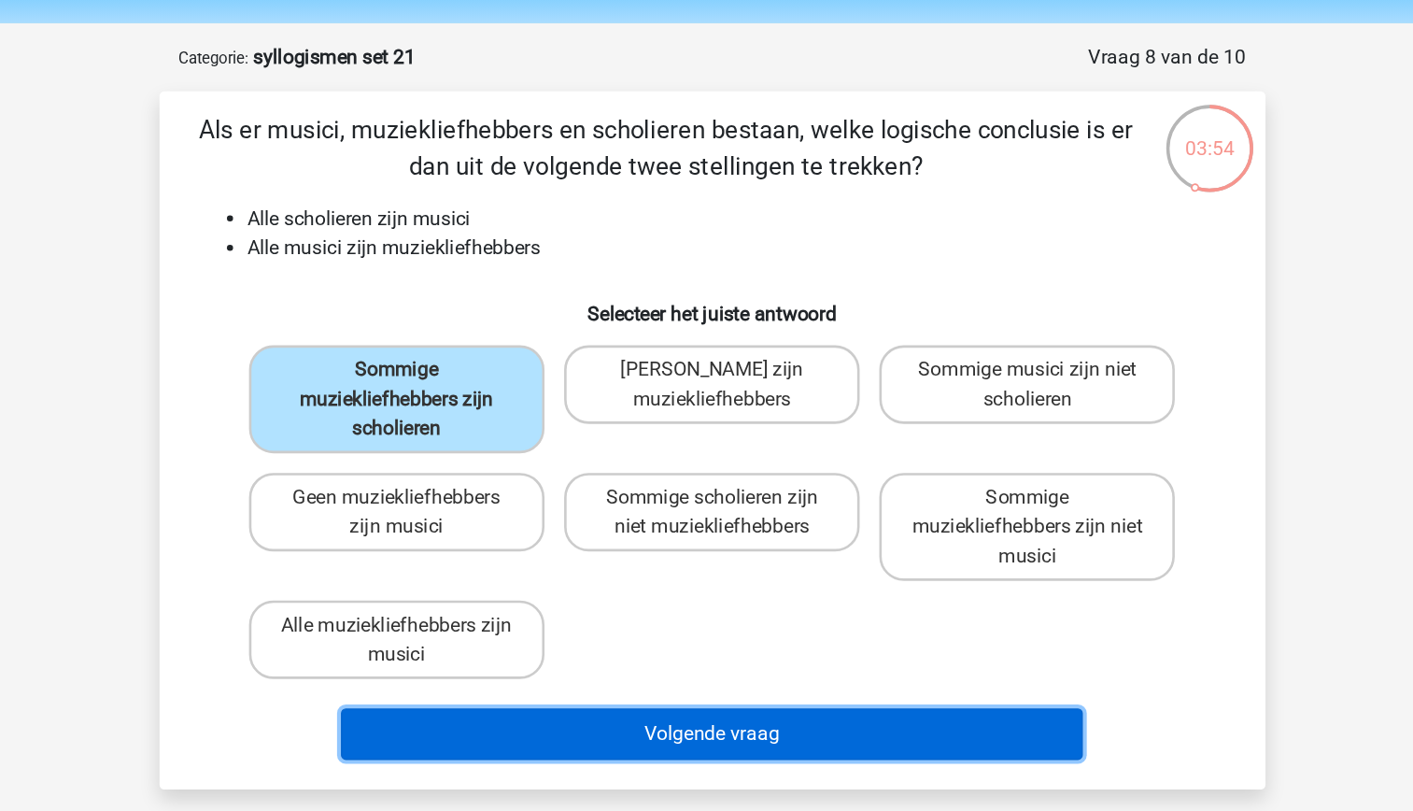
click at [656, 622] on button "Volgende vraag" at bounding box center [706, 620] width 565 height 39
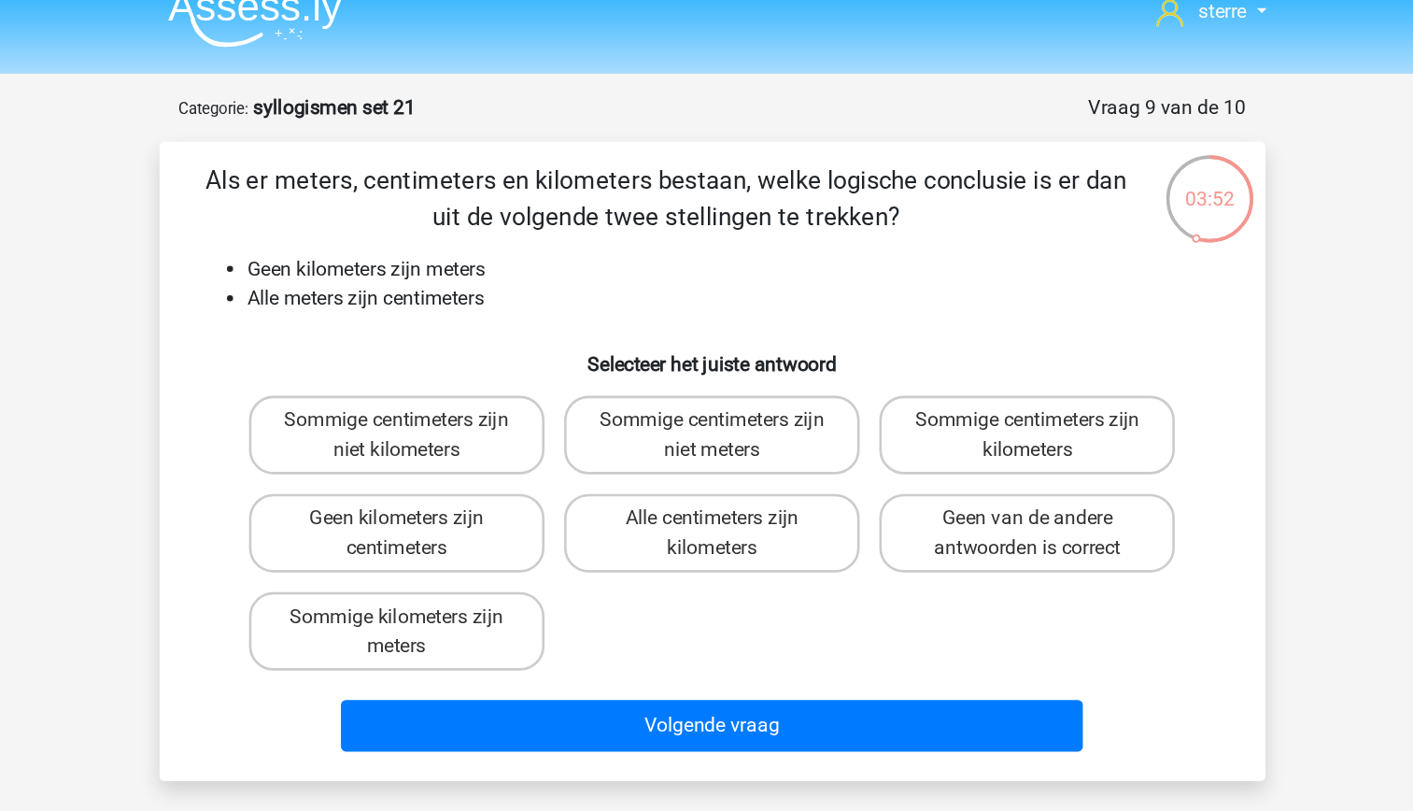
click at [491, 231] on li "Geen kilometers zijn meters" at bounding box center [725, 228] width 745 height 22
drag, startPoint x: 491, startPoint y: 231, endPoint x: 485, endPoint y: 259, distance: 28.8
click at [485, 259] on li "Alle meters zijn centimeters" at bounding box center [725, 250] width 745 height 22
click at [481, 253] on li "Alle meters zijn centimeters" at bounding box center [725, 250] width 745 height 22
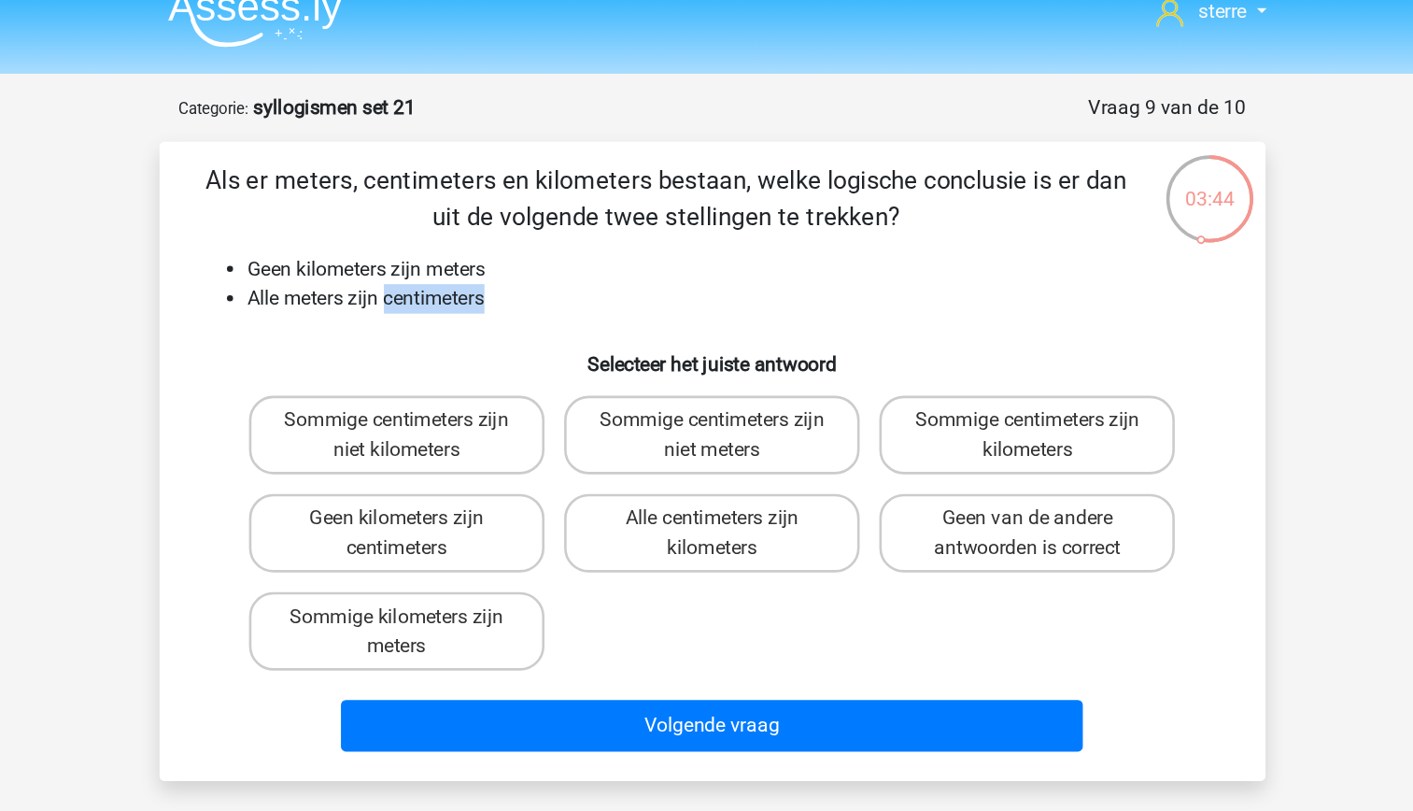
click at [481, 253] on li "Alle meters zijn centimeters" at bounding box center [725, 250] width 745 height 22
drag, startPoint x: 481, startPoint y: 253, endPoint x: 454, endPoint y: 277, distance: 36.4
click at [454, 277] on h6 "Selecteer het juiste antwoord" at bounding box center [707, 292] width 783 height 33
click at [417, 252] on li "Alle meters zijn centimeters" at bounding box center [725, 250] width 745 height 22
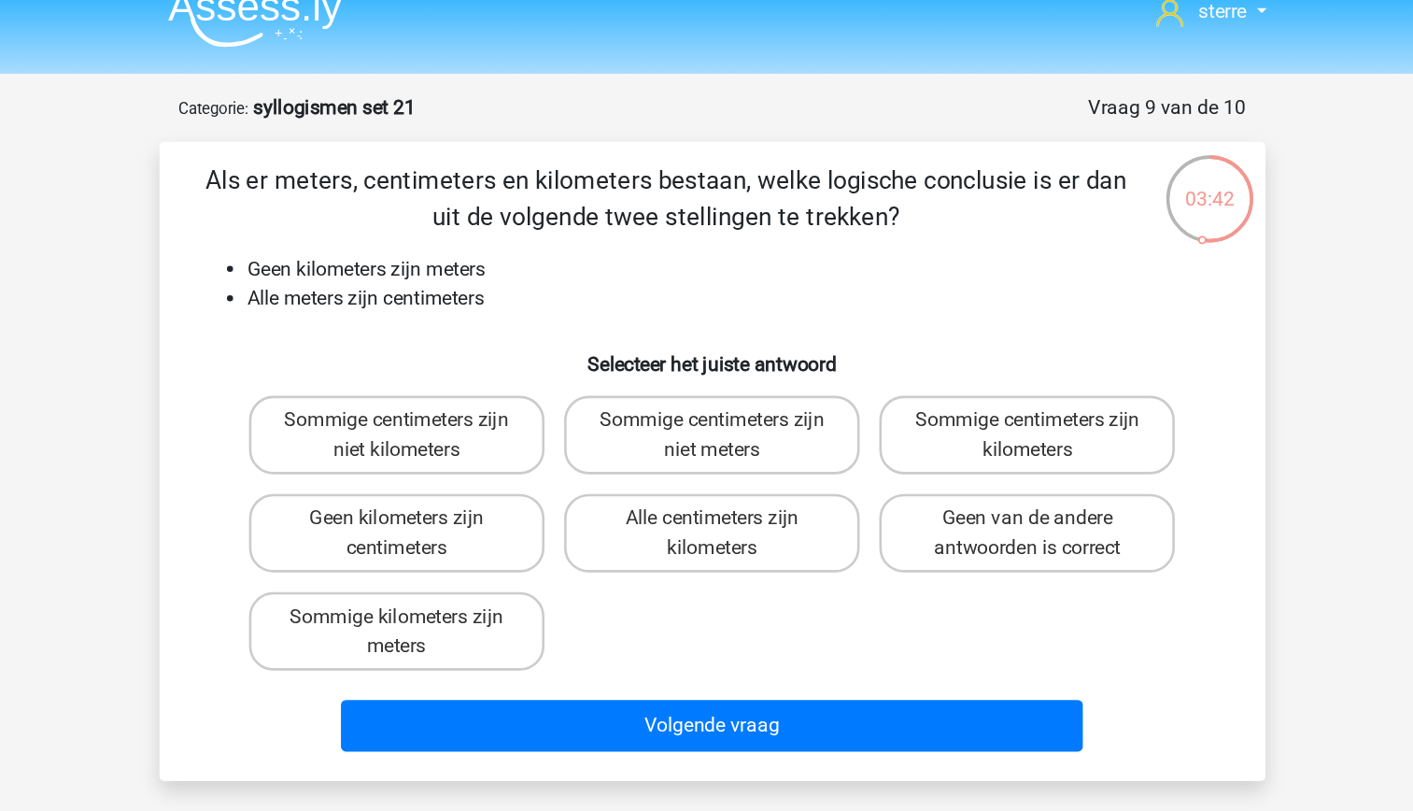
click at [417, 252] on li "Alle meters zijn centimeters" at bounding box center [725, 250] width 745 height 22
drag, startPoint x: 417, startPoint y: 252, endPoint x: 431, endPoint y: 296, distance: 46.1
click at [431, 296] on h6 "Selecteer het juiste antwoord" at bounding box center [707, 292] width 783 height 33
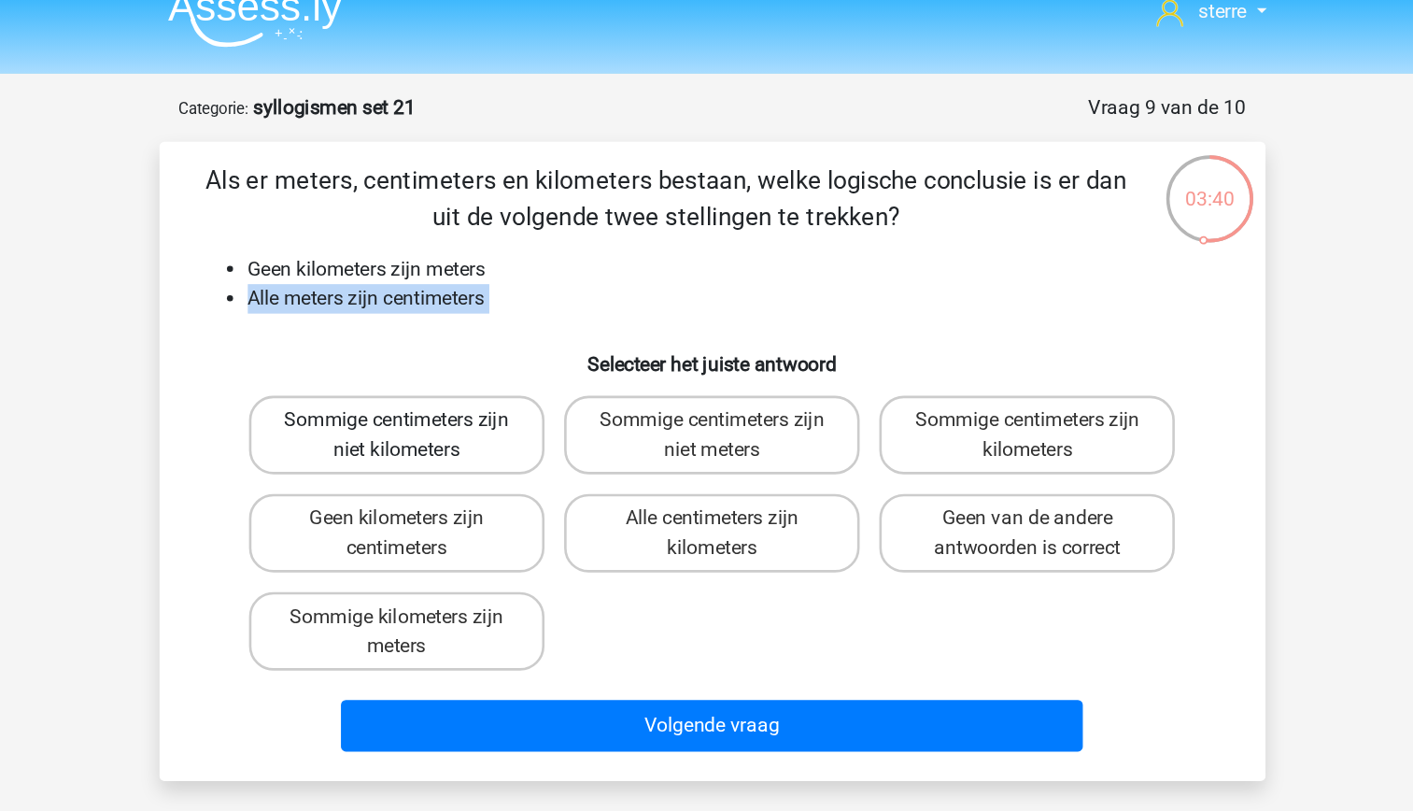
click at [480, 367] on label "Sommige centimeters zijn niet kilometers" at bounding box center [466, 354] width 225 height 60
click at [478, 355] on input "Sommige centimeters zijn niet kilometers" at bounding box center [472, 349] width 12 height 12
radio input "true"
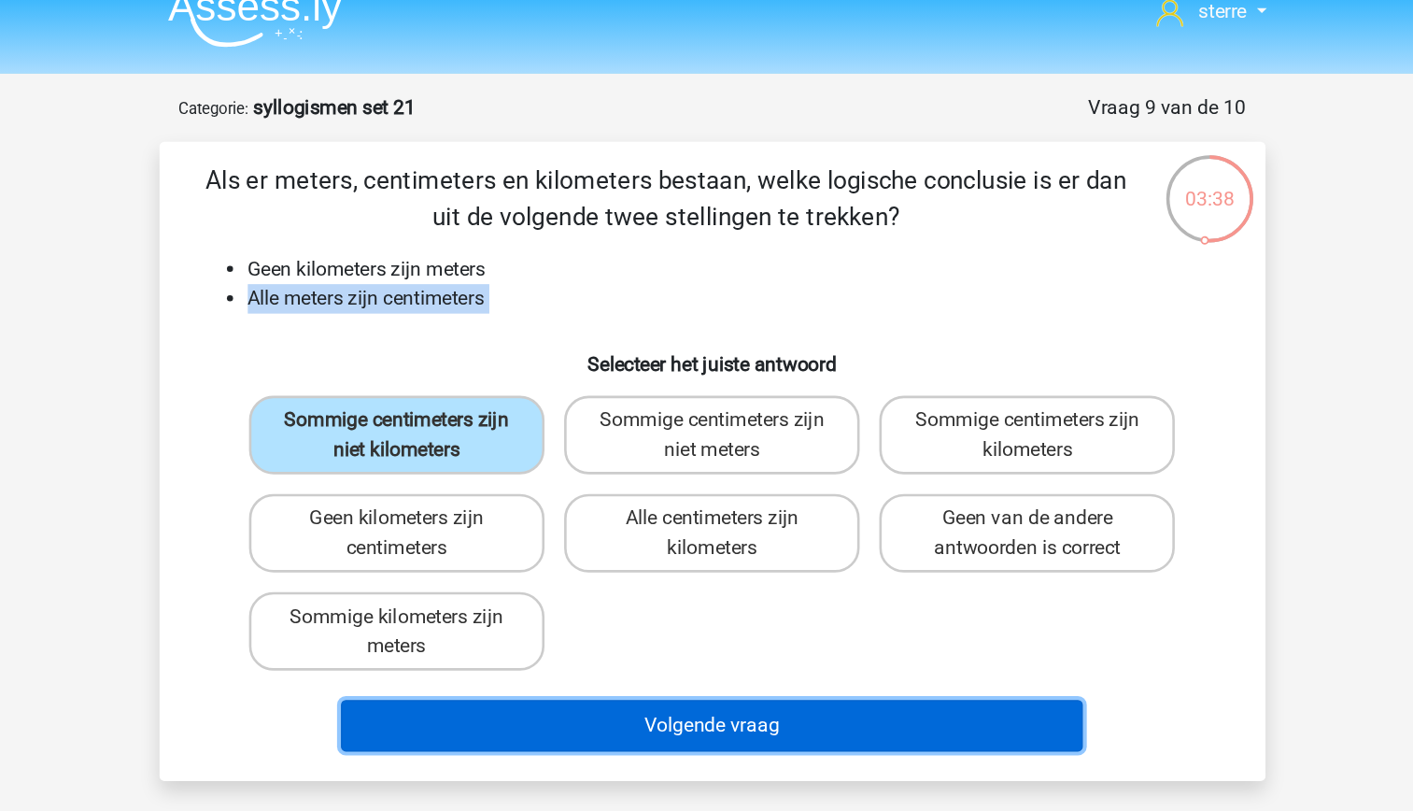
click at [696, 589] on button "Volgende vraag" at bounding box center [706, 575] width 565 height 39
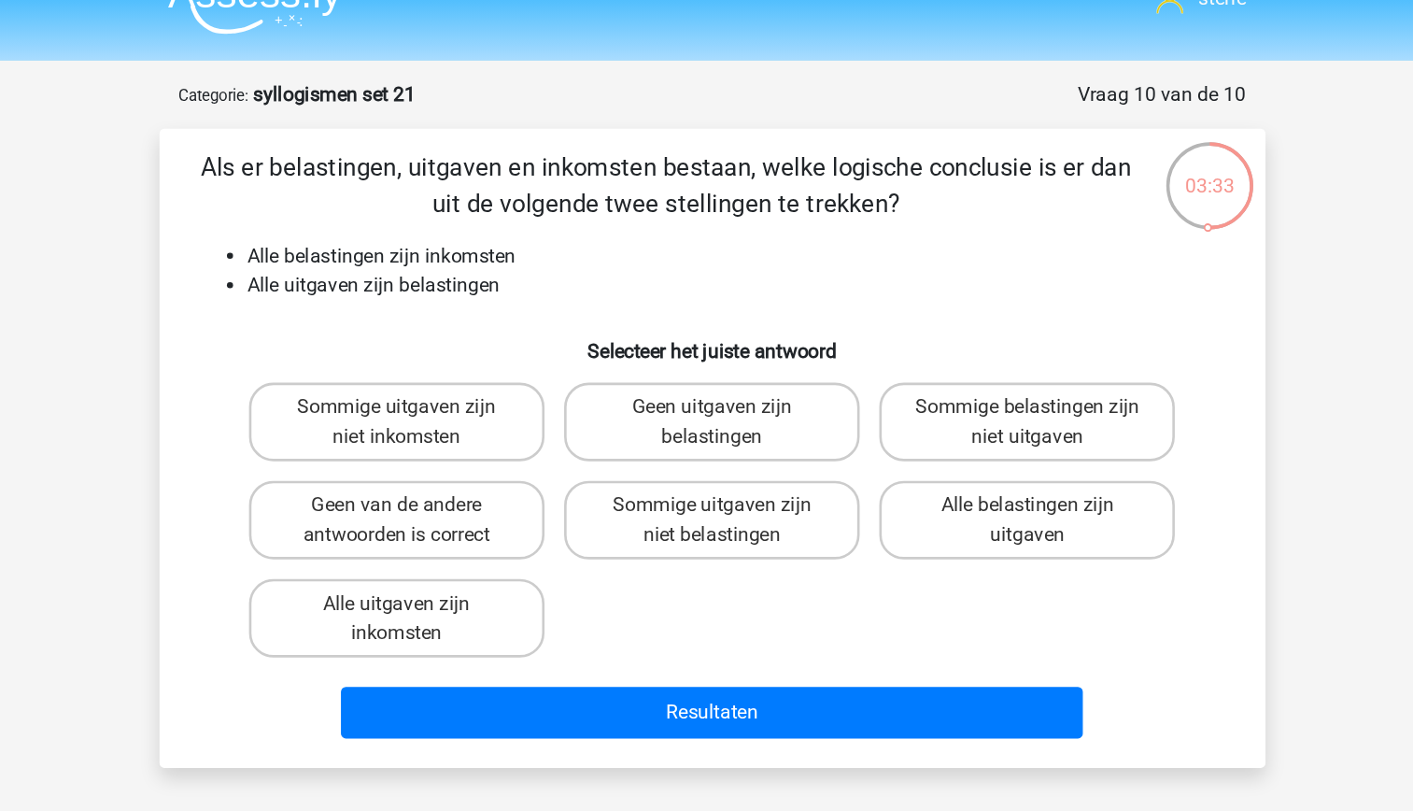
click at [532, 224] on li "Alle belastingen zijn inkomsten" at bounding box center [725, 228] width 745 height 22
drag, startPoint x: 532, startPoint y: 224, endPoint x: 549, endPoint y: 243, distance: 25.1
click at [549, 243] on li "Alle uitgaven zijn belastingen" at bounding box center [725, 250] width 745 height 22
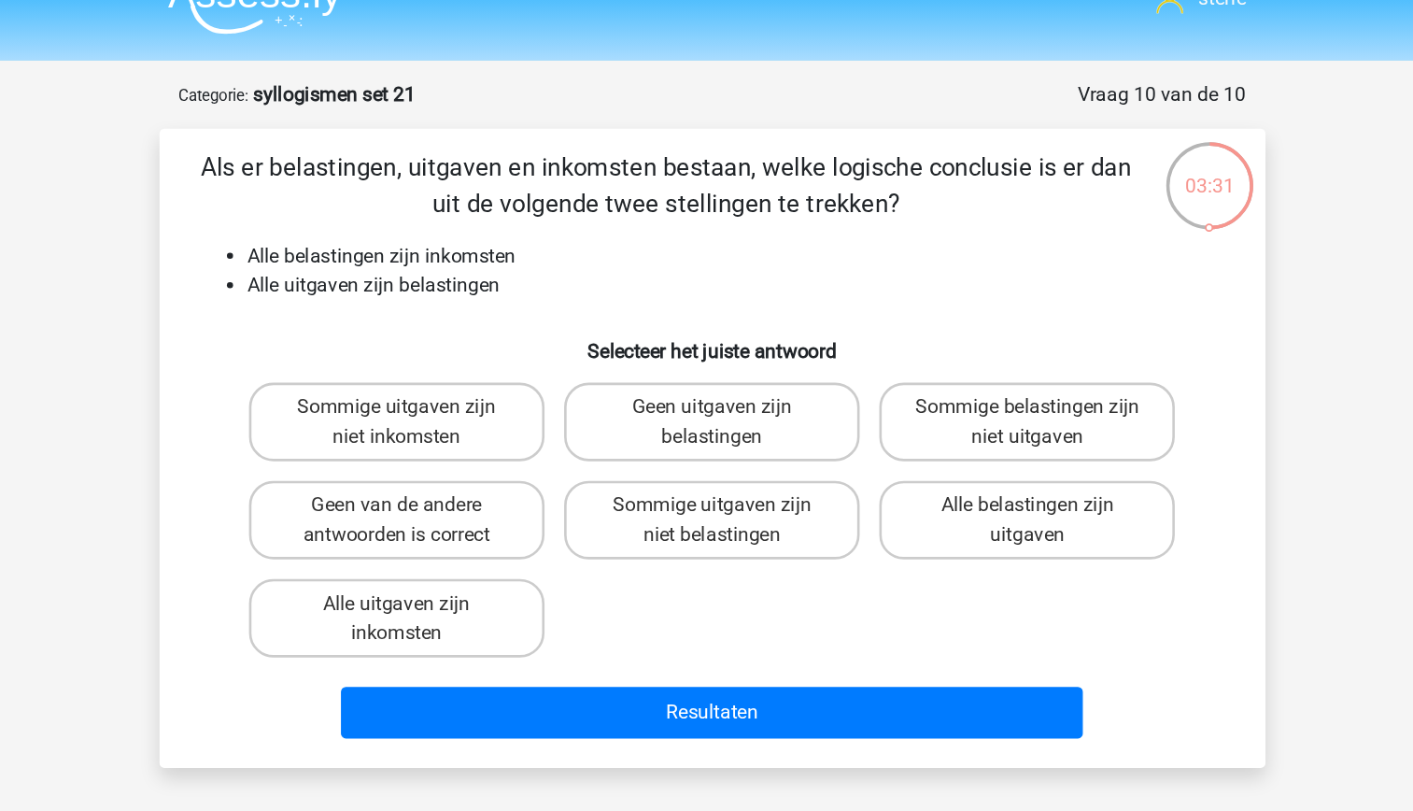
click at [549, 243] on li "Alle uitgaven zijn belastingen" at bounding box center [725, 250] width 745 height 22
drag, startPoint x: 549, startPoint y: 243, endPoint x: 488, endPoint y: 265, distance: 65.6
click at [488, 265] on div "Als er belastingen, uitgaven en inkomsten bestaan, welke logische conclusie is …" at bounding box center [707, 374] width 828 height 457
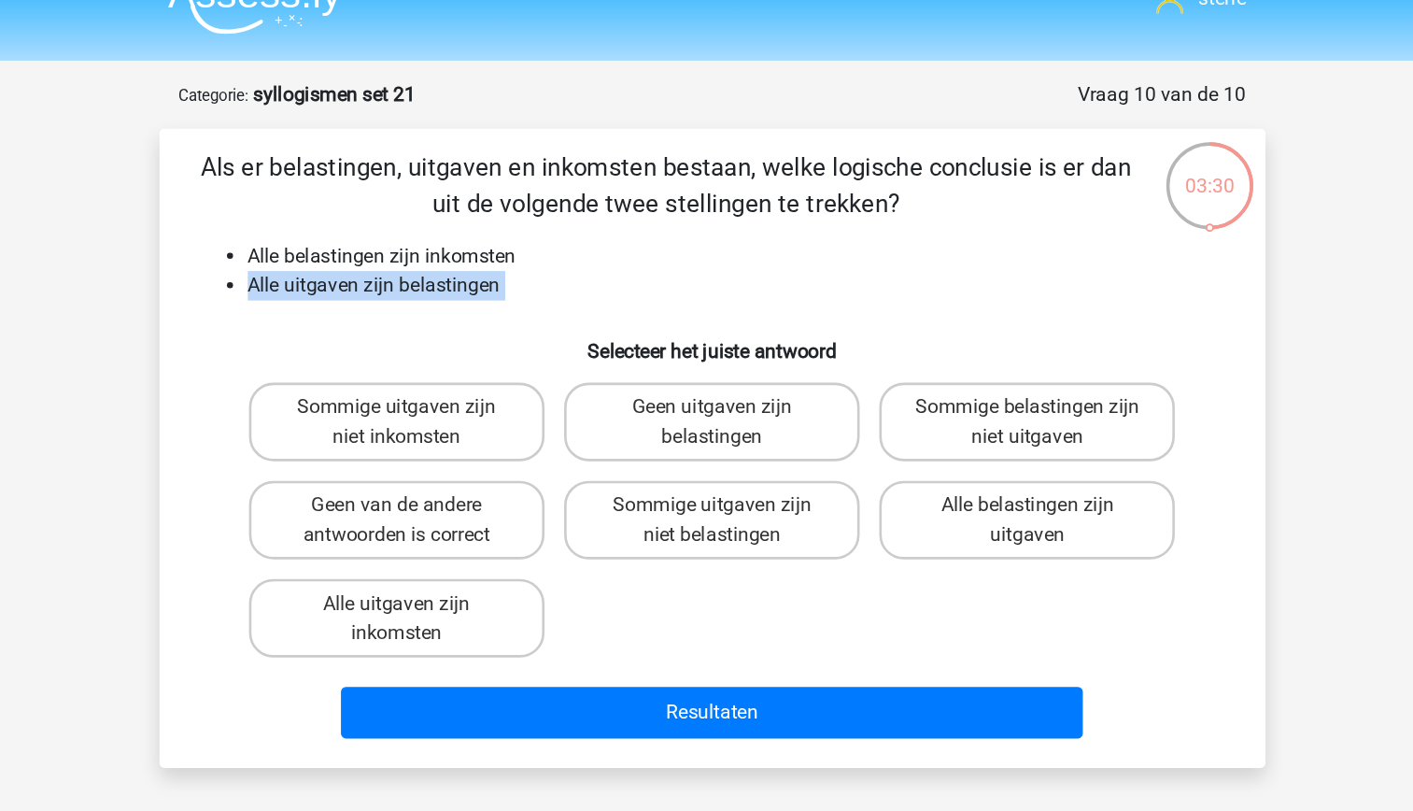
click at [458, 294] on h6 "Selecteer het juiste antwoord" at bounding box center [707, 292] width 783 height 33
click at [429, 251] on li "Alle uitgaven zijn belastingen" at bounding box center [725, 250] width 745 height 22
drag, startPoint x: 429, startPoint y: 251, endPoint x: 439, endPoint y: 280, distance: 30.7
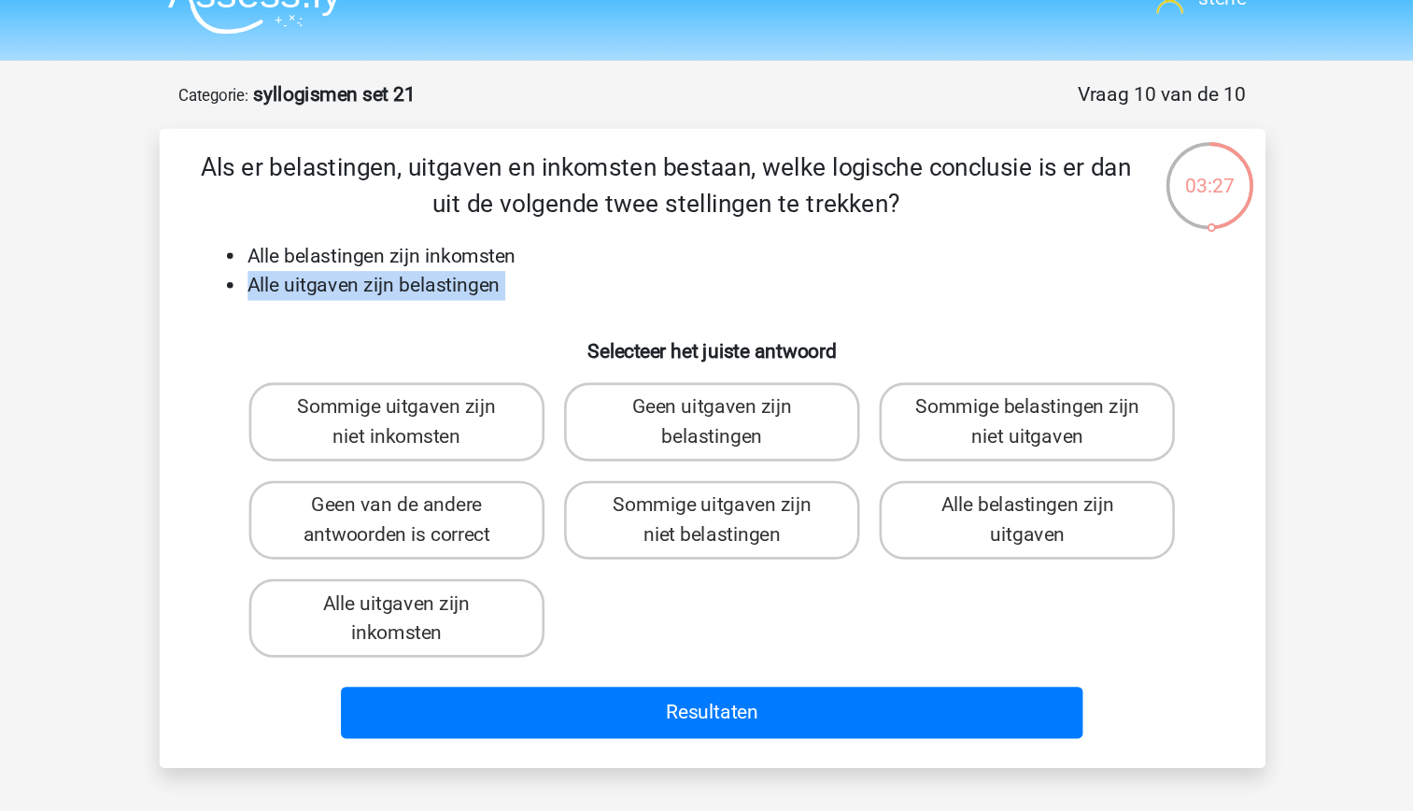
click at [439, 280] on h6 "Selecteer het juiste antwoord" at bounding box center [707, 292] width 783 height 33
click at [393, 285] on h6 "Selecteer het juiste antwoord" at bounding box center [707, 292] width 783 height 33
click at [542, 519] on label "Alle uitgaven zijn inkomsten" at bounding box center [466, 504] width 225 height 60
click at [478, 504] on input "Alle uitgaven zijn inkomsten" at bounding box center [472, 498] width 12 height 12
radio input "true"
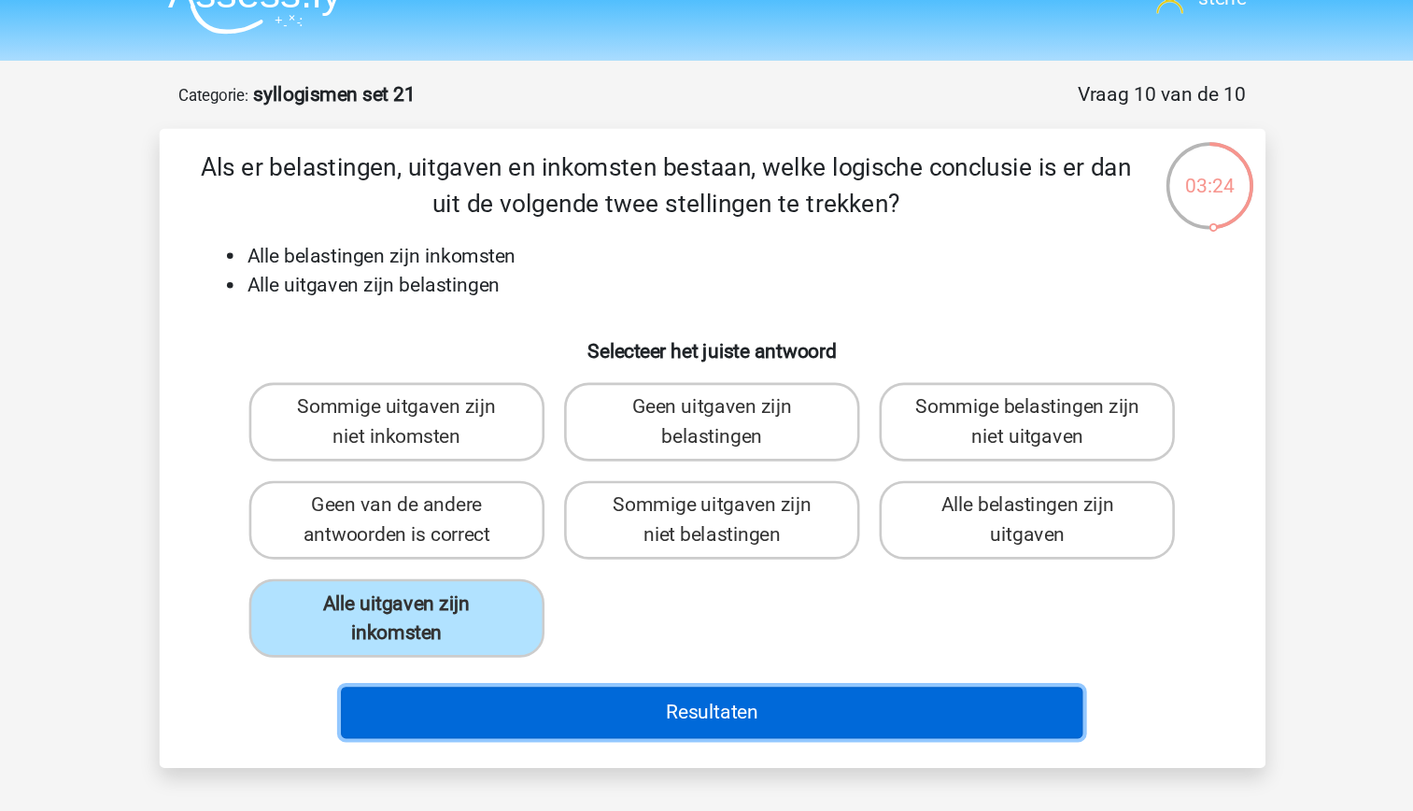
click at [669, 578] on button "Resultaten" at bounding box center [706, 575] width 565 height 39
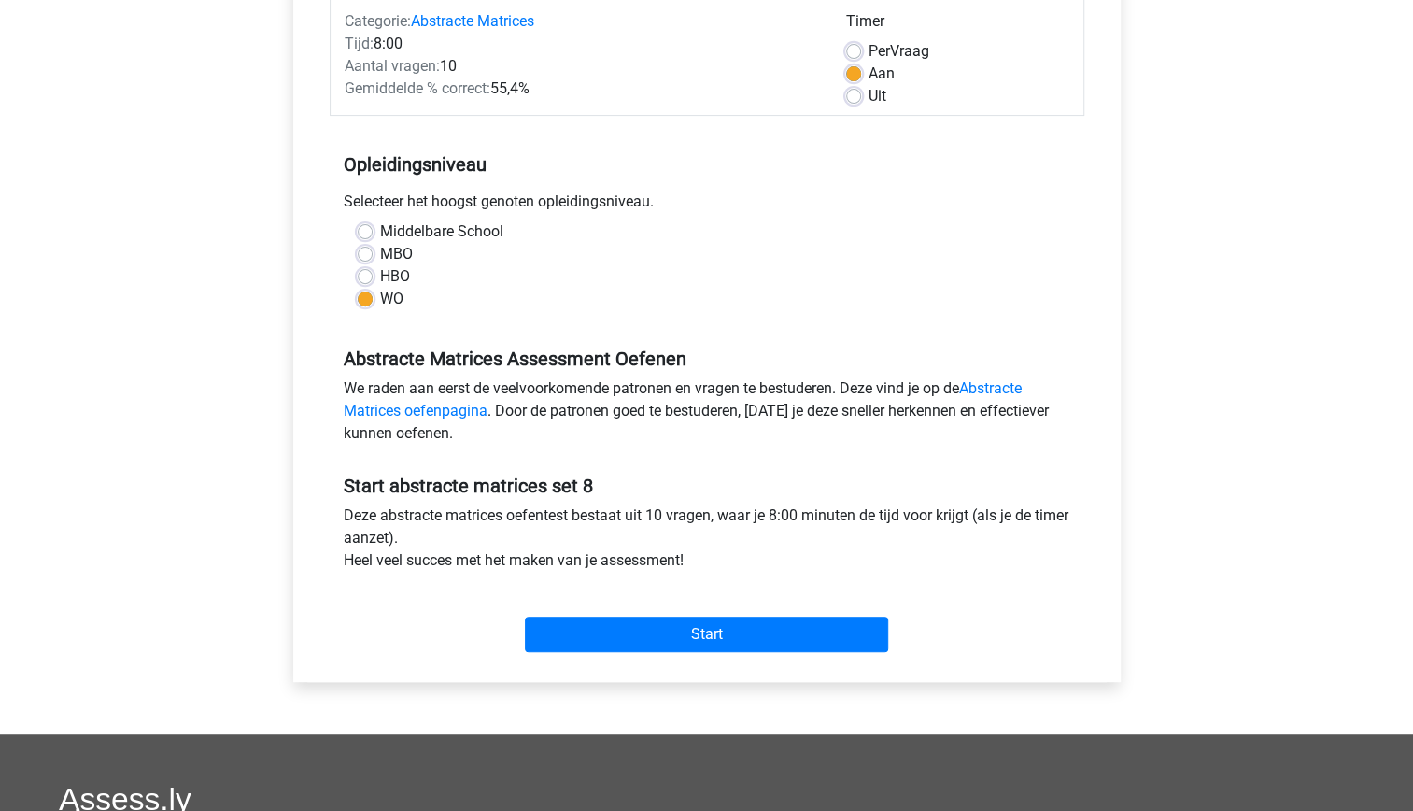
scroll to position [297, 0]
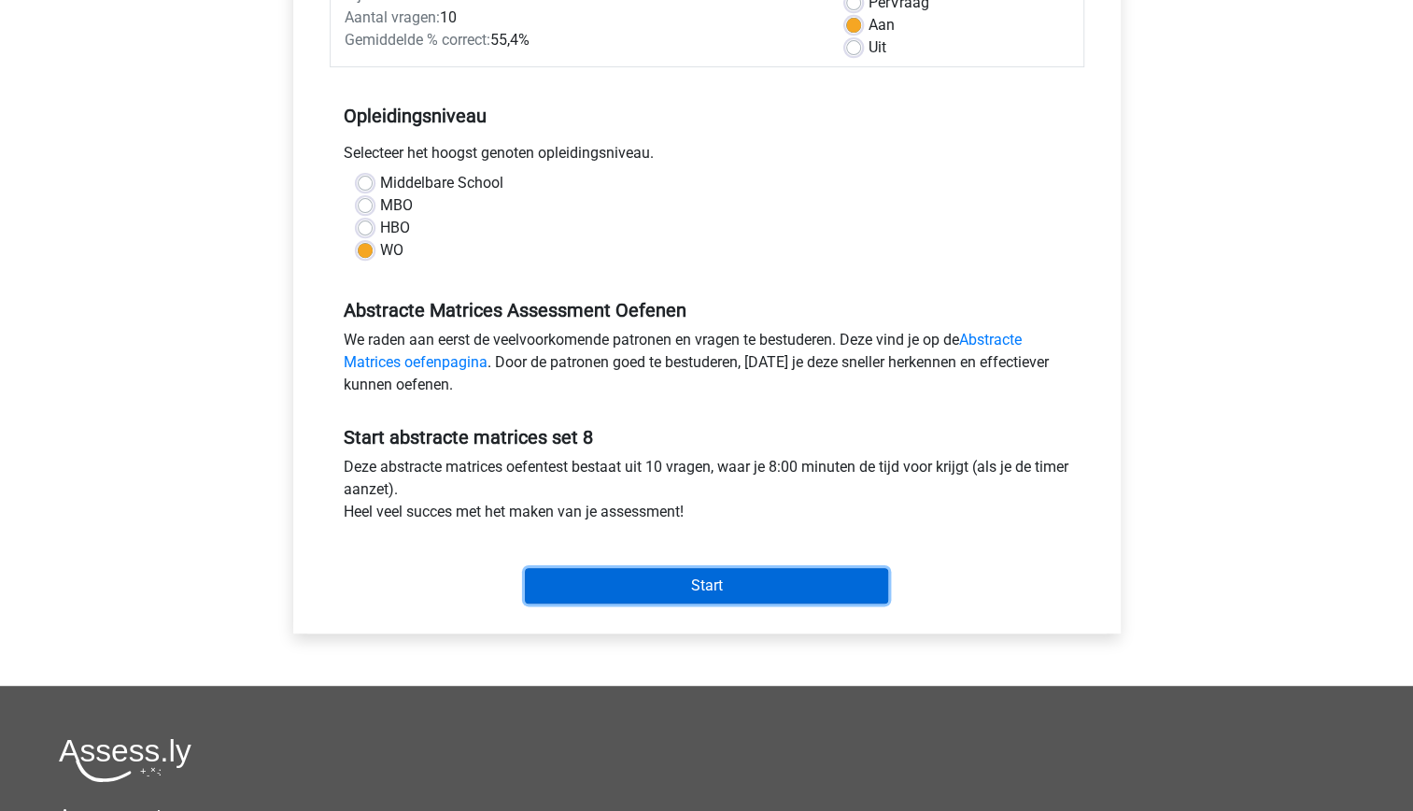
click at [652, 594] on input "Start" at bounding box center [706, 585] width 363 height 35
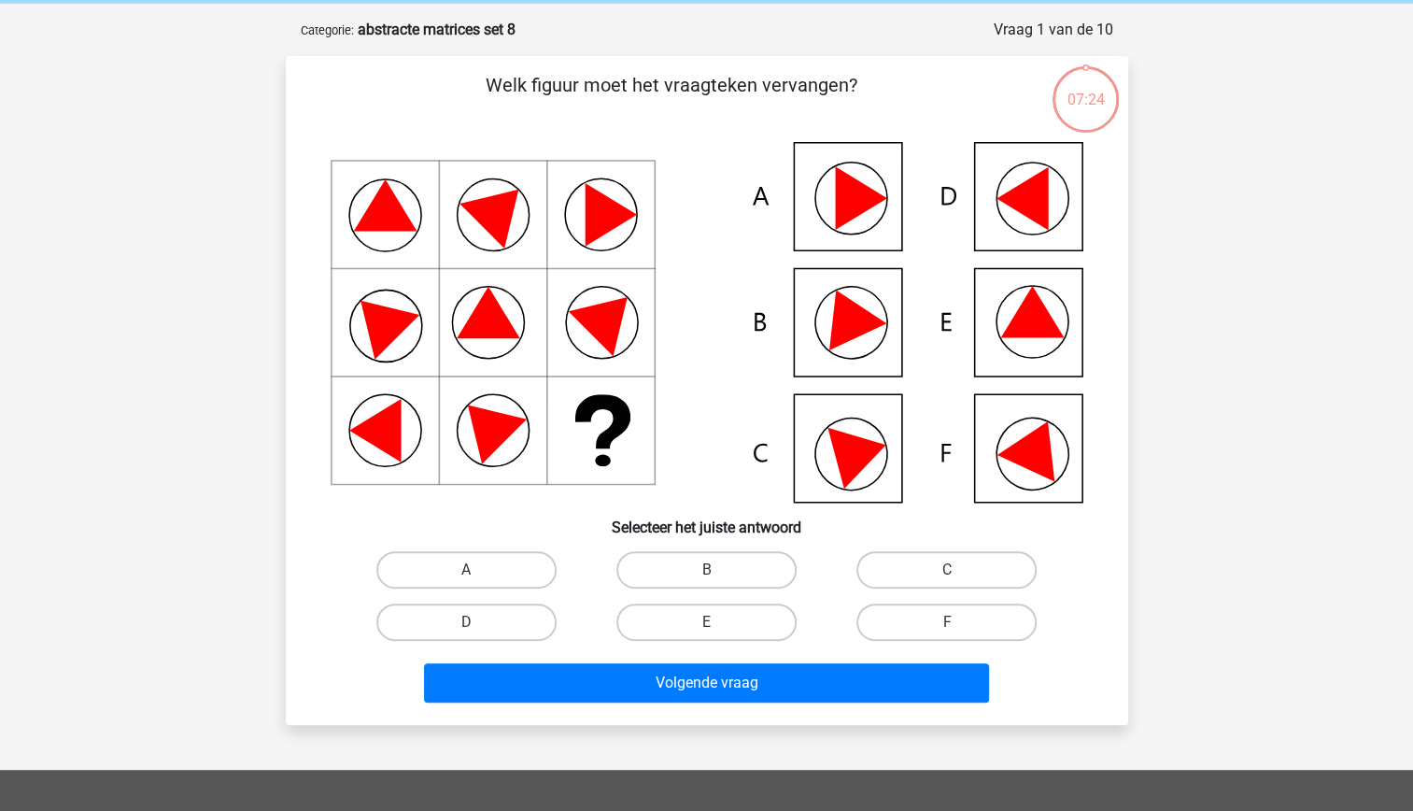
scroll to position [78, 0]
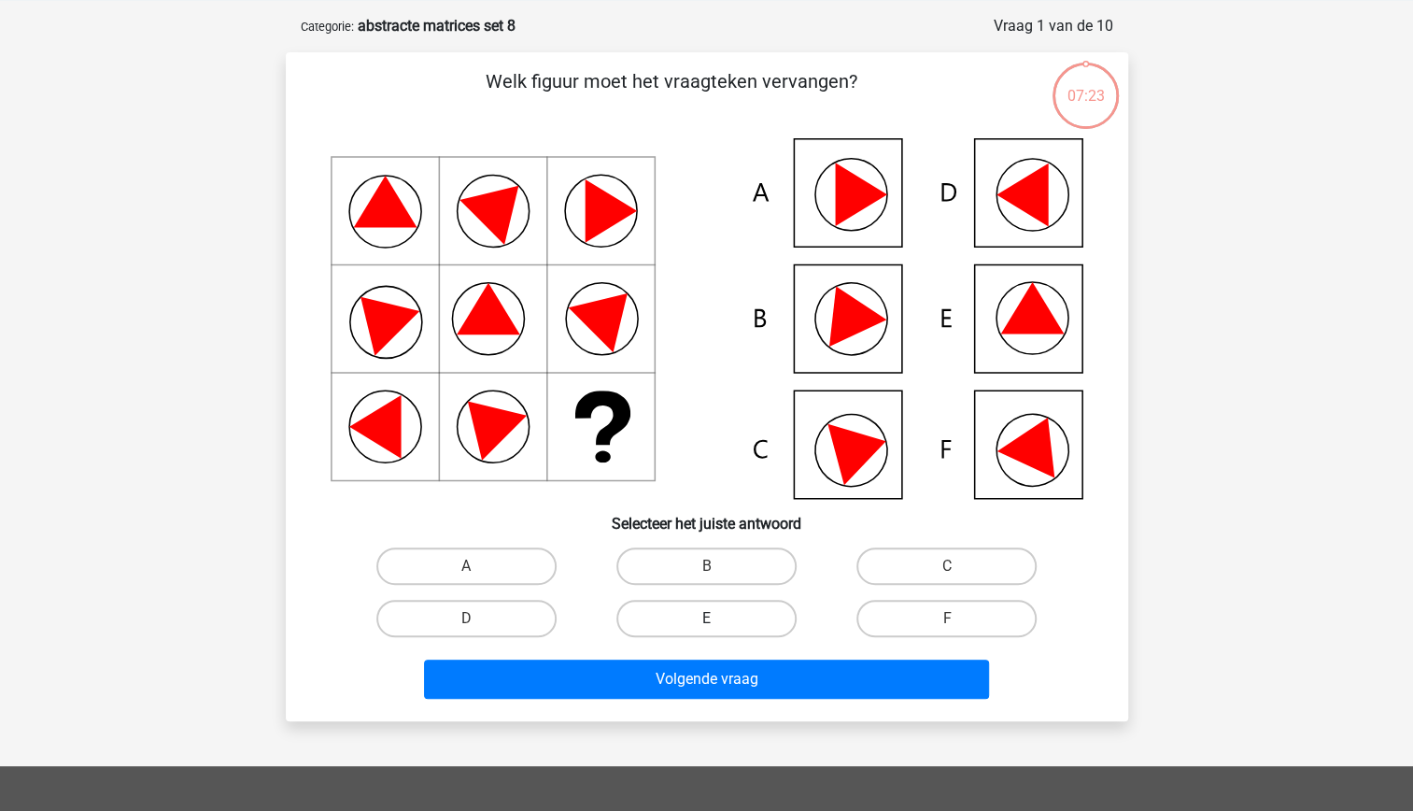
click at [663, 622] on label "E" at bounding box center [706, 618] width 180 height 37
click at [706, 622] on input "E" at bounding box center [712, 624] width 12 height 12
radio input "true"
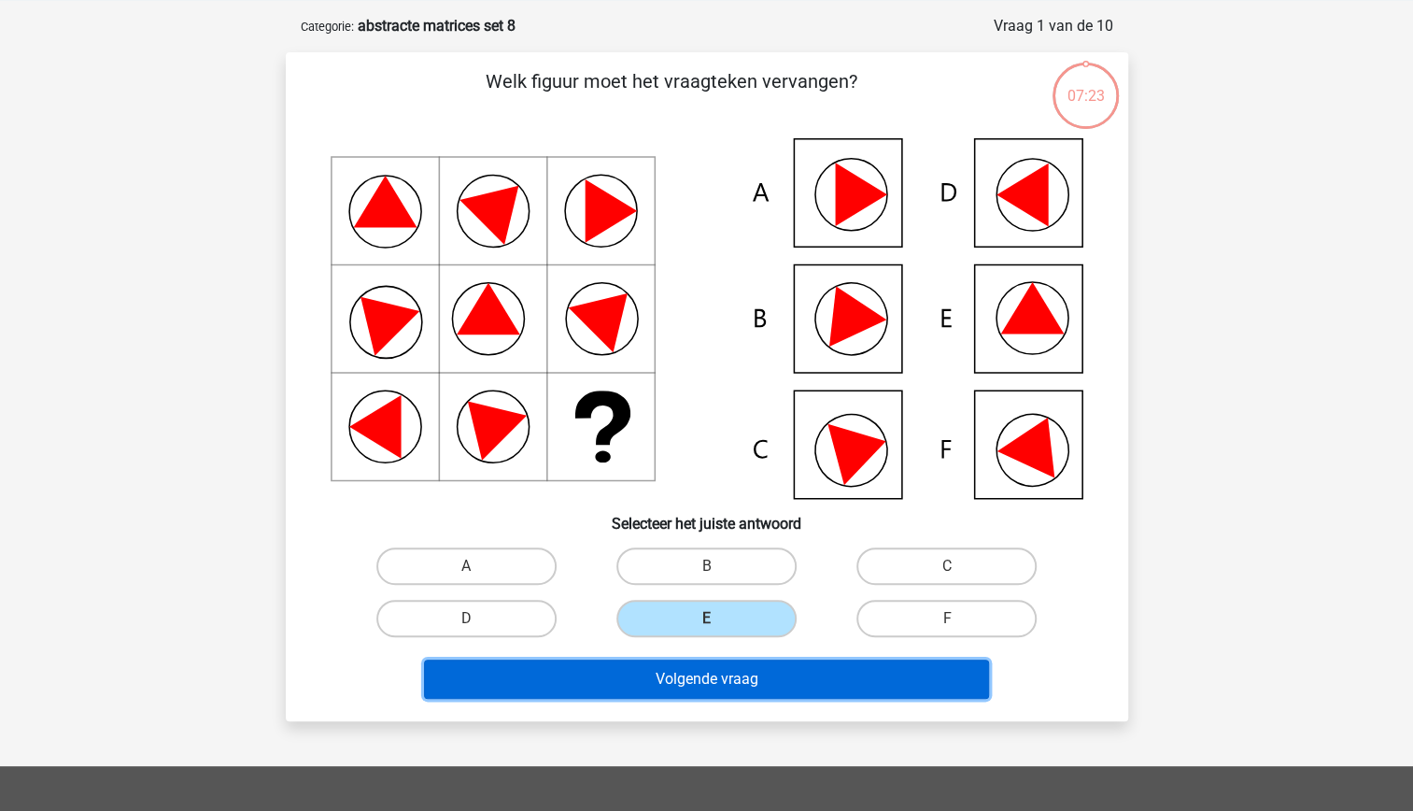
click at [684, 697] on button "Volgende vraag" at bounding box center [706, 678] width 565 height 39
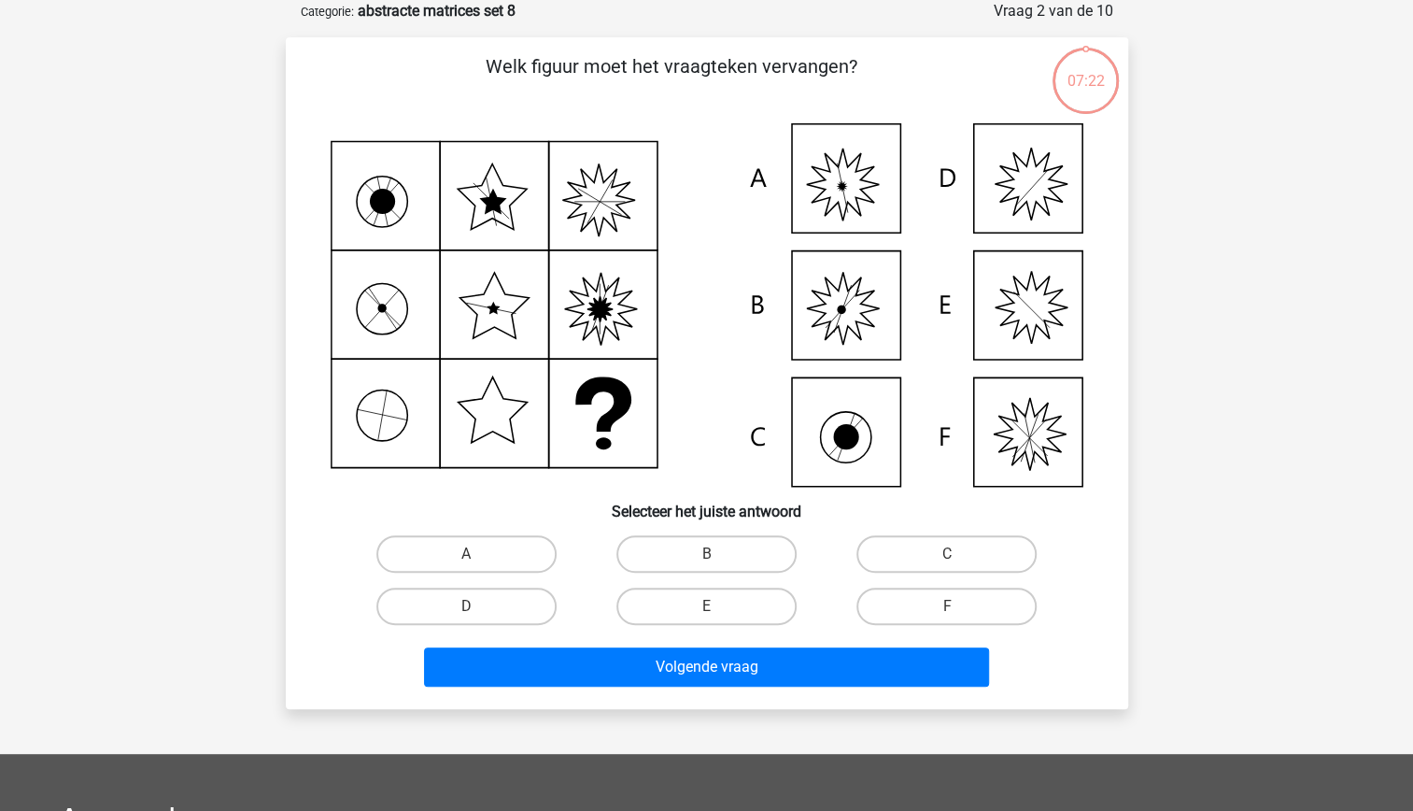
scroll to position [32, 0]
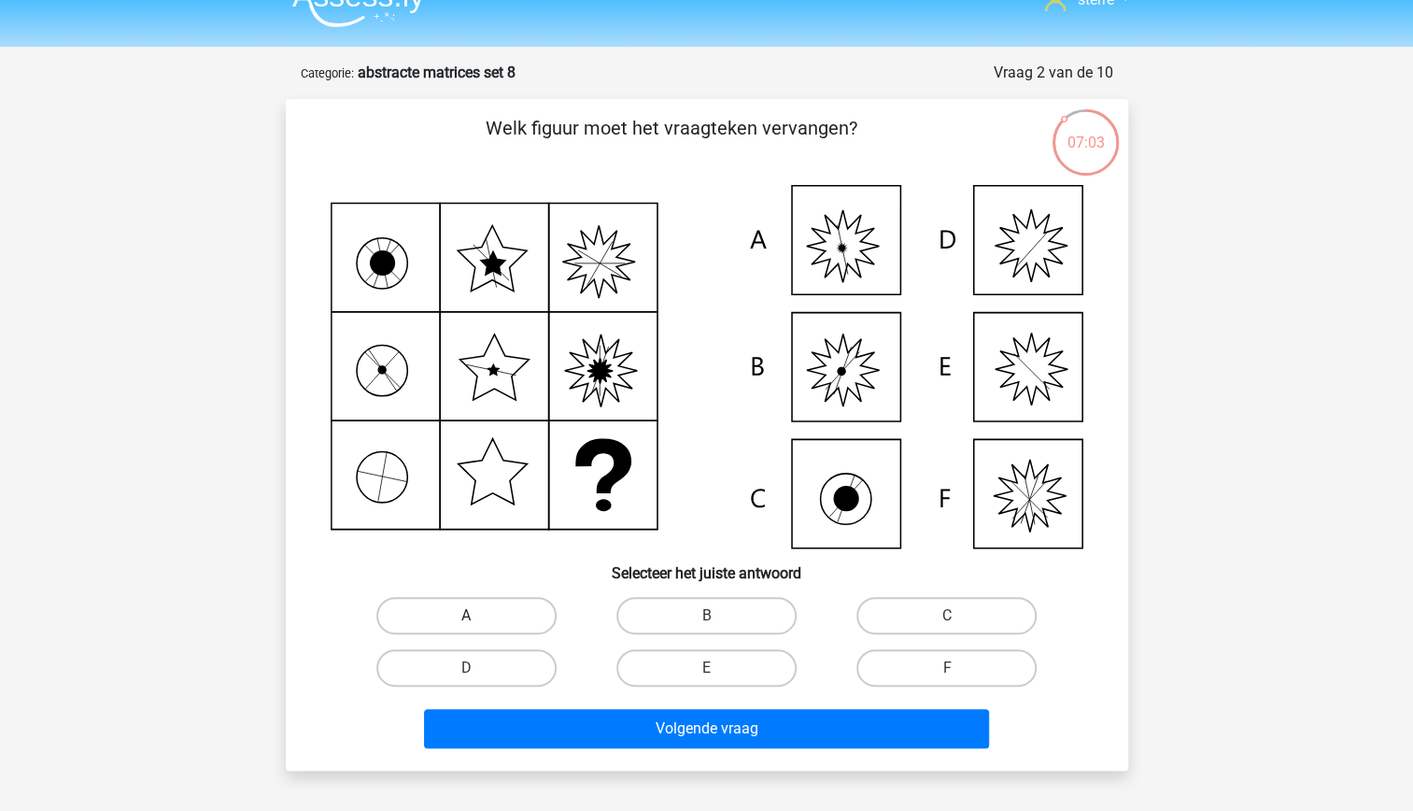
click at [497, 620] on label "A" at bounding box center [466, 615] width 180 height 37
click at [478, 620] on input "A" at bounding box center [472, 622] width 12 height 12
radio input "true"
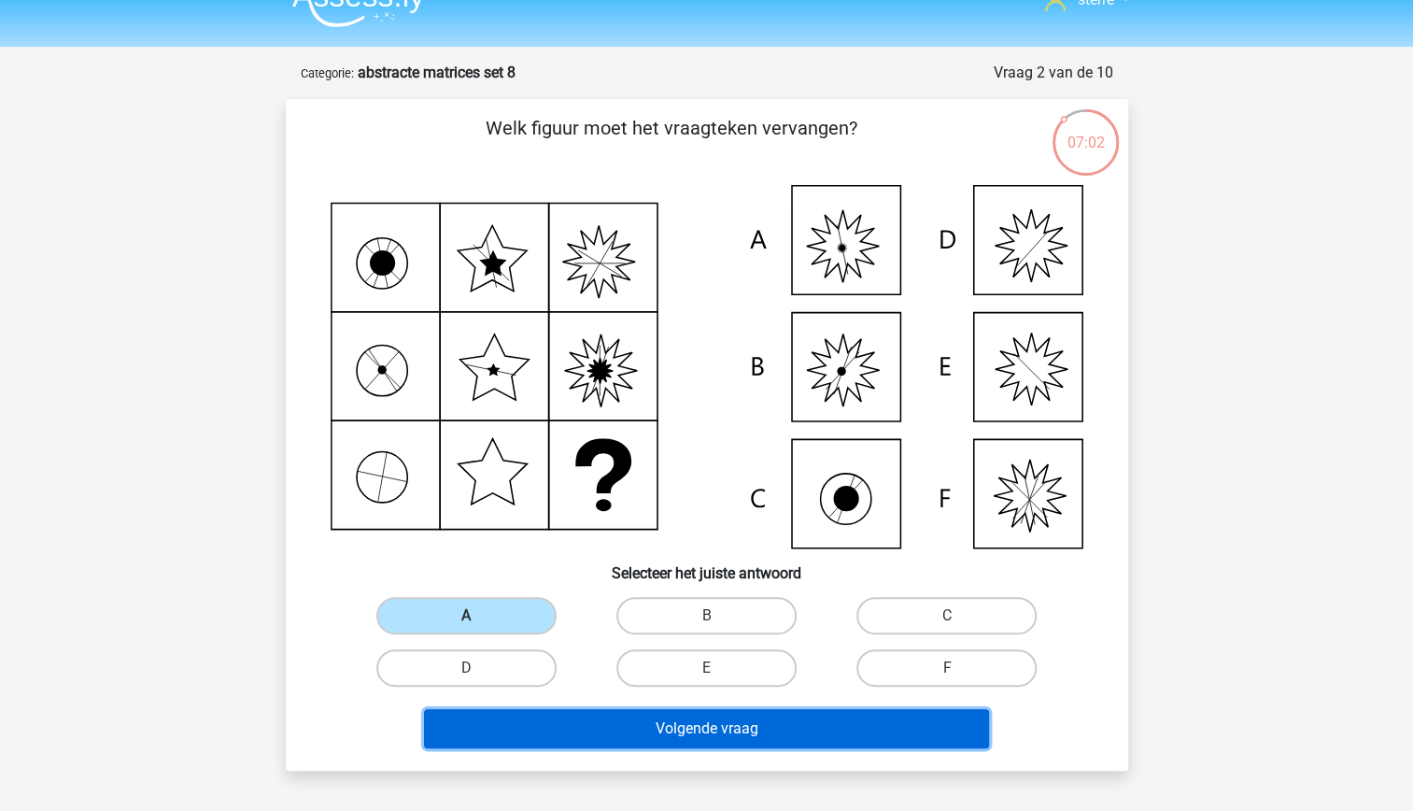
click at [634, 728] on button "Volgende vraag" at bounding box center [706, 728] width 565 height 39
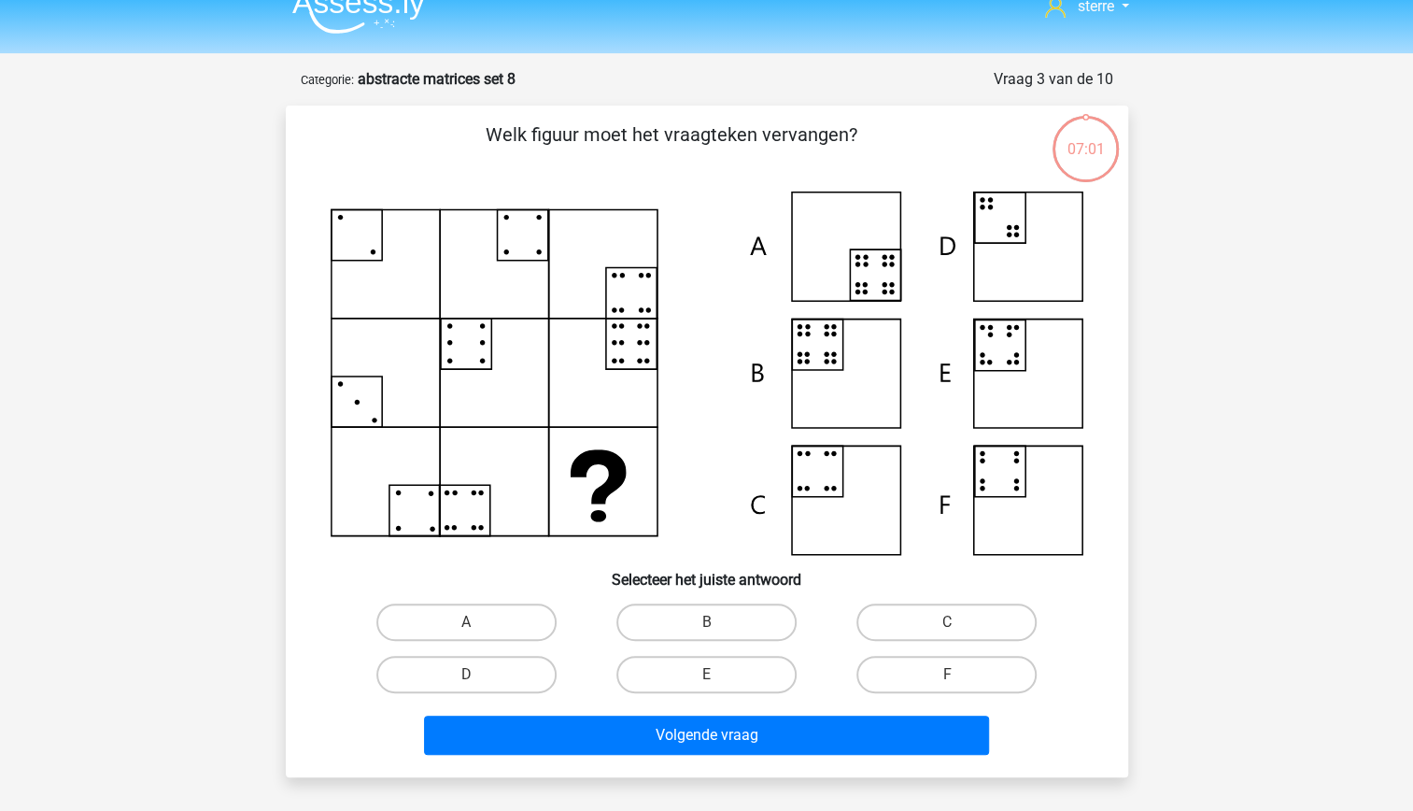
scroll to position [21, 0]
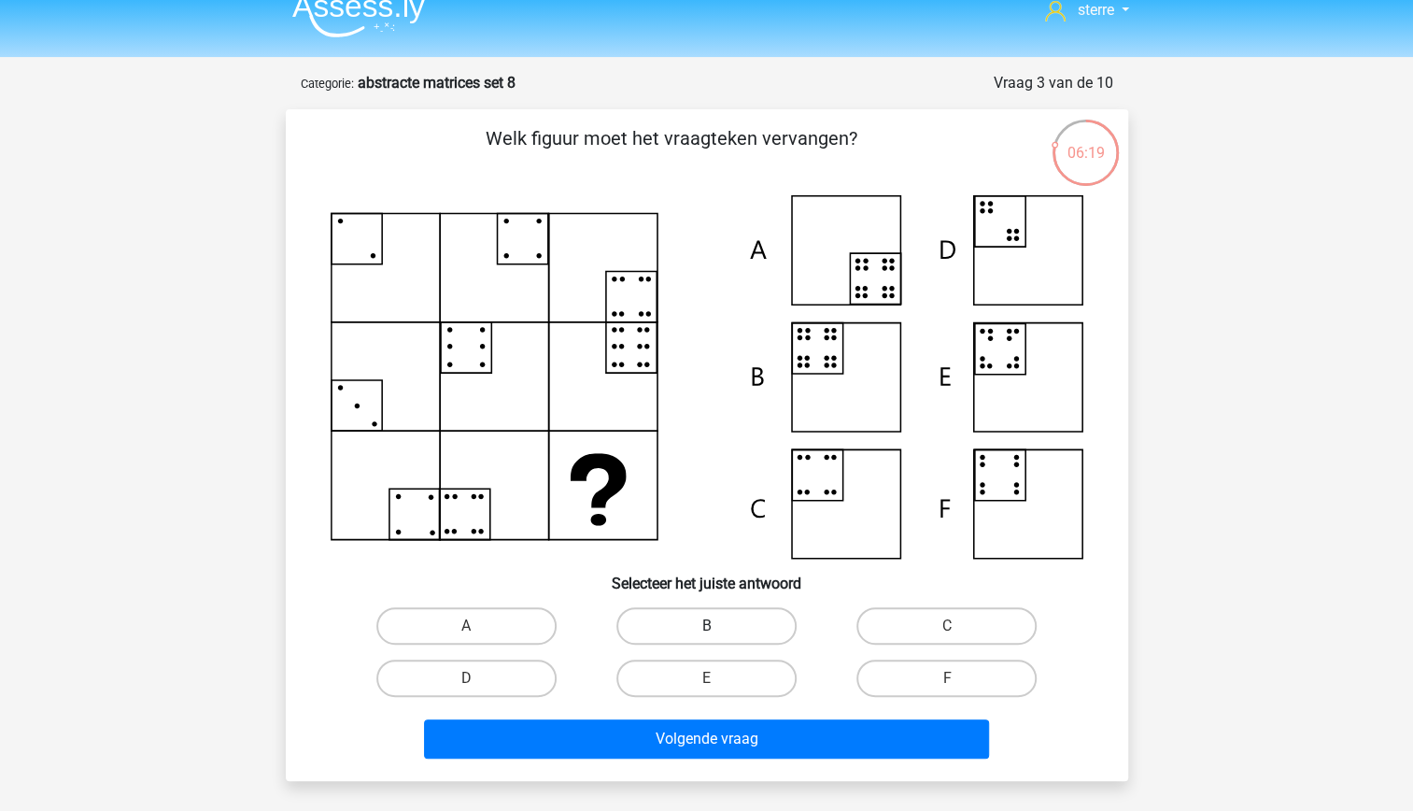
click at [699, 627] on label "B" at bounding box center [706, 625] width 180 height 37
click at [706, 627] on input "B" at bounding box center [712, 632] width 12 height 12
radio input "true"
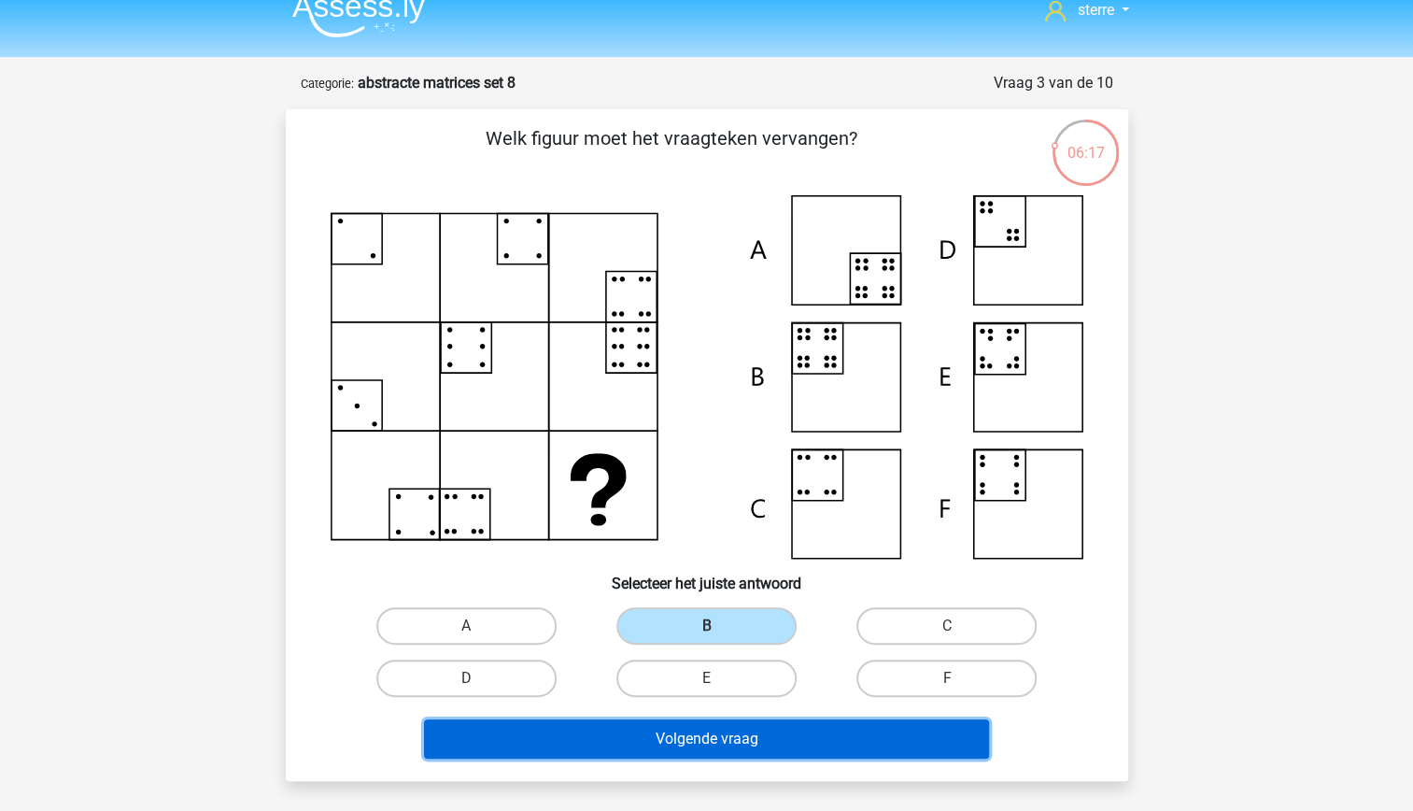
click at [761, 728] on button "Volgende vraag" at bounding box center [706, 738] width 565 height 39
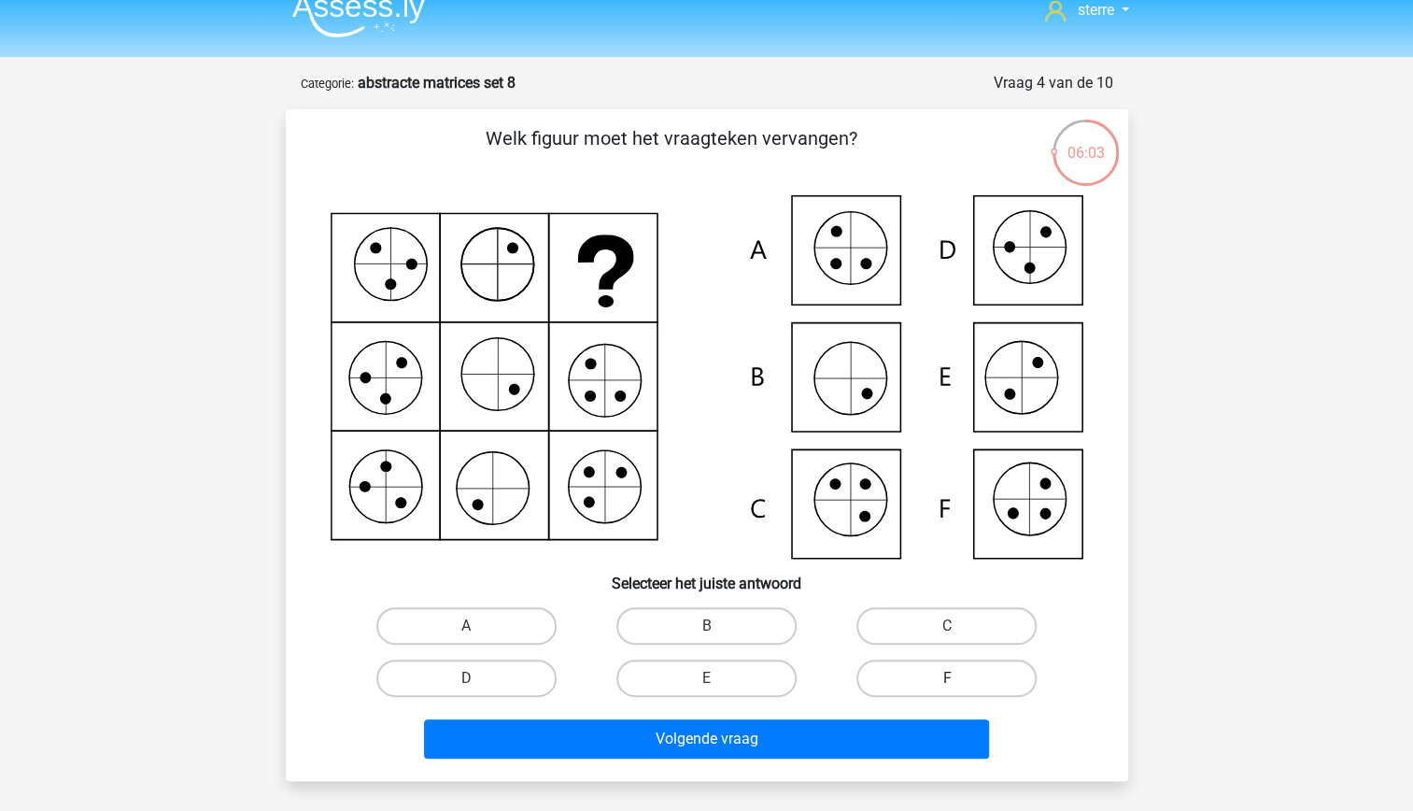
click at [911, 694] on label "F" at bounding box center [947, 677] width 180 height 37
click at [947, 690] on input "F" at bounding box center [953, 684] width 12 height 12
radio input "true"
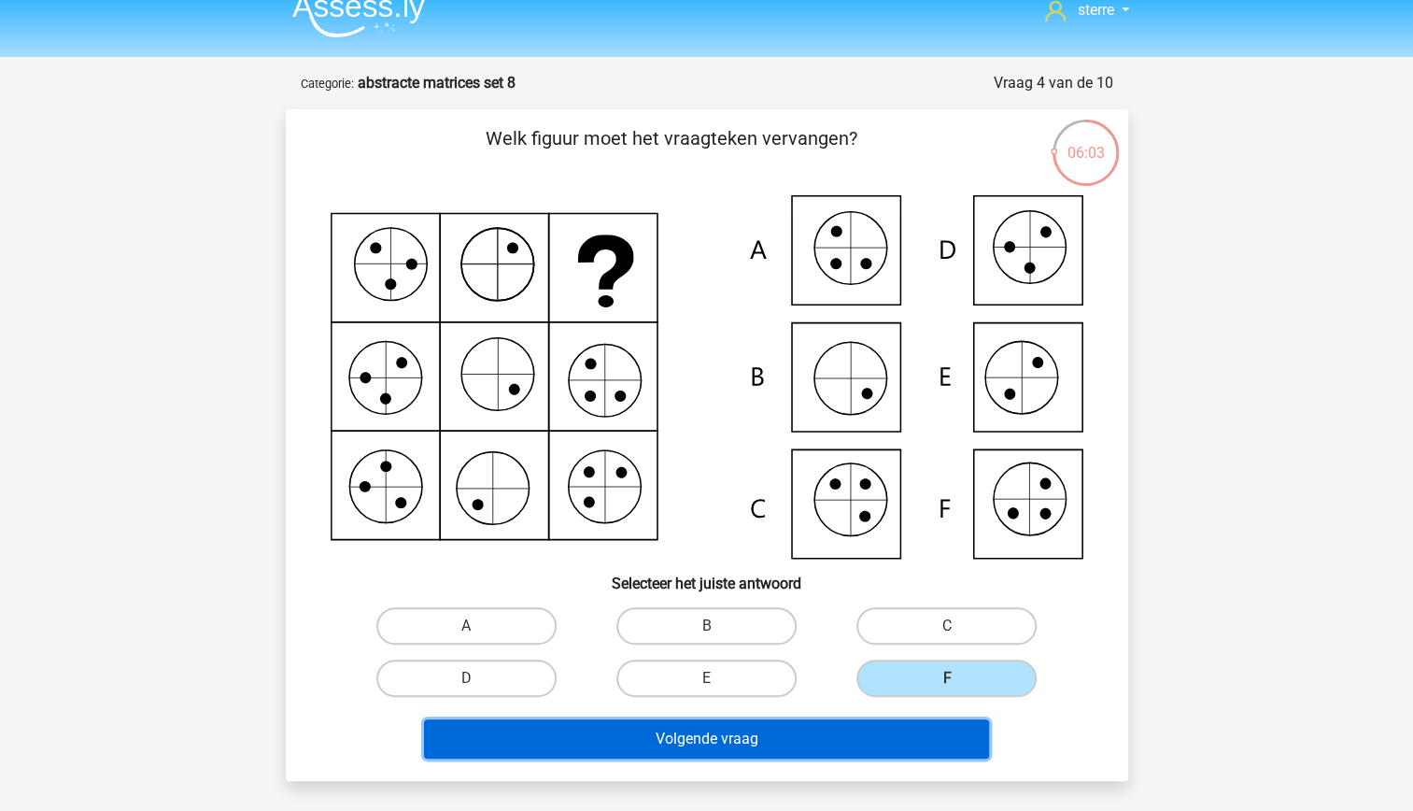
click at [900, 723] on button "Volgende vraag" at bounding box center [706, 738] width 565 height 39
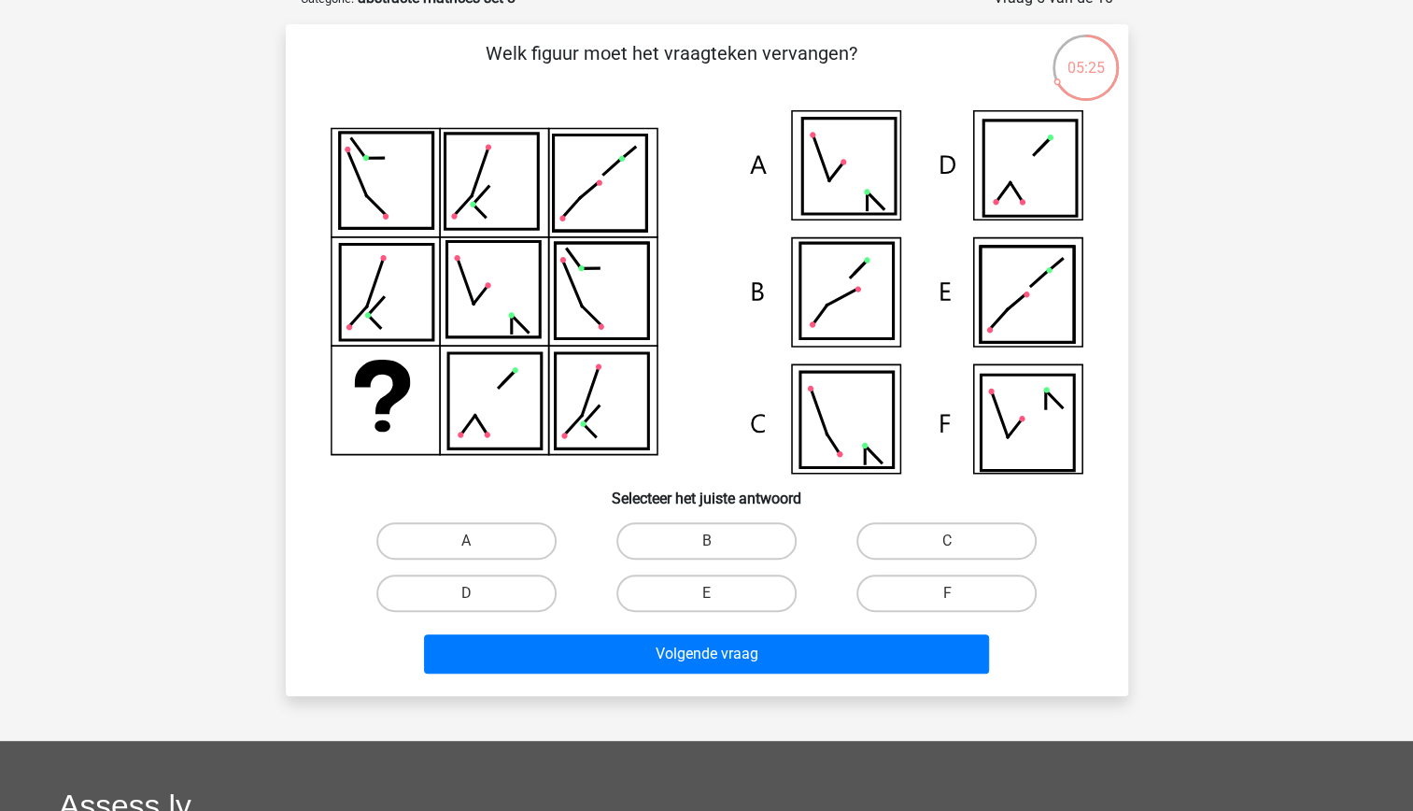
scroll to position [107, 0]
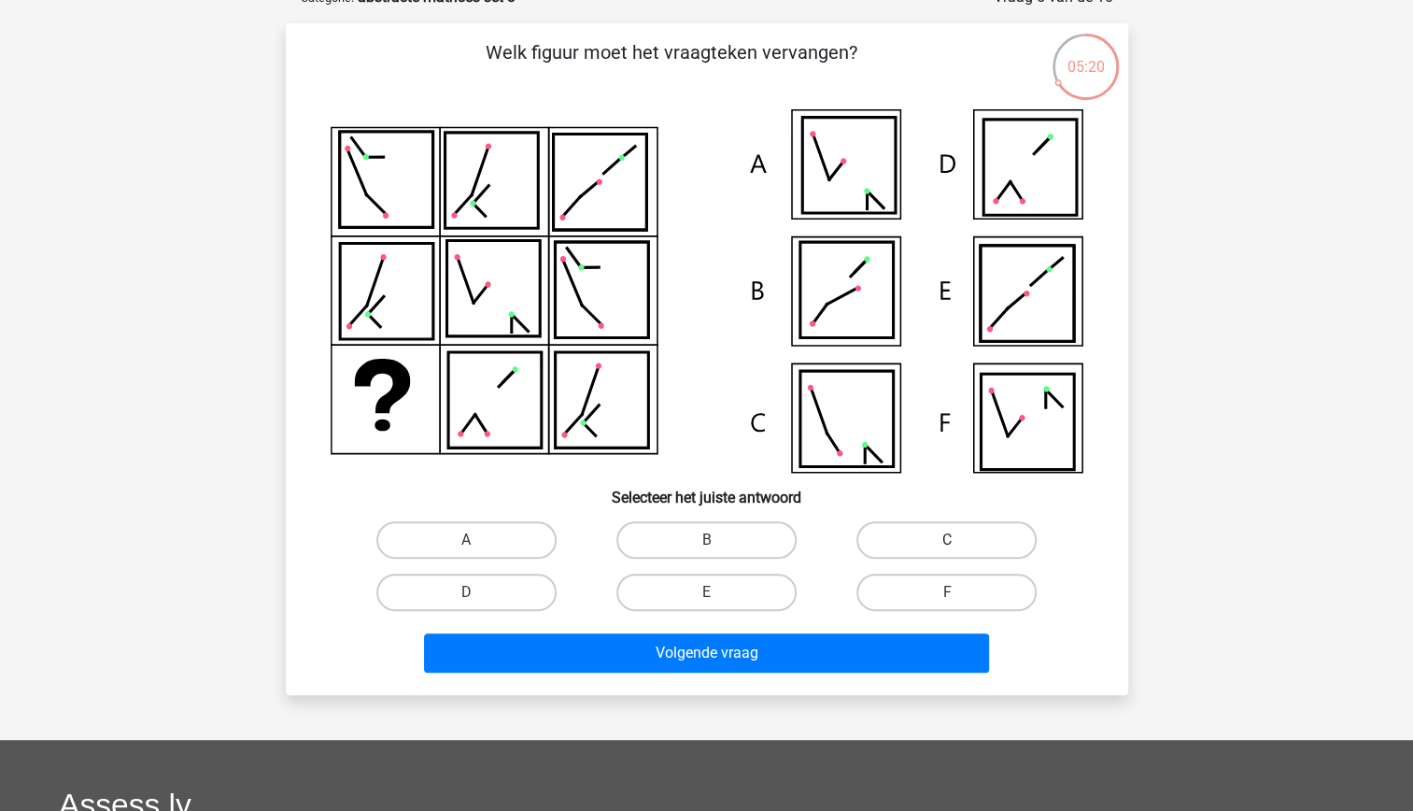
click at [962, 547] on label "C" at bounding box center [947, 539] width 180 height 37
click at [959, 547] on input "C" at bounding box center [953, 546] width 12 height 12
radio input "true"
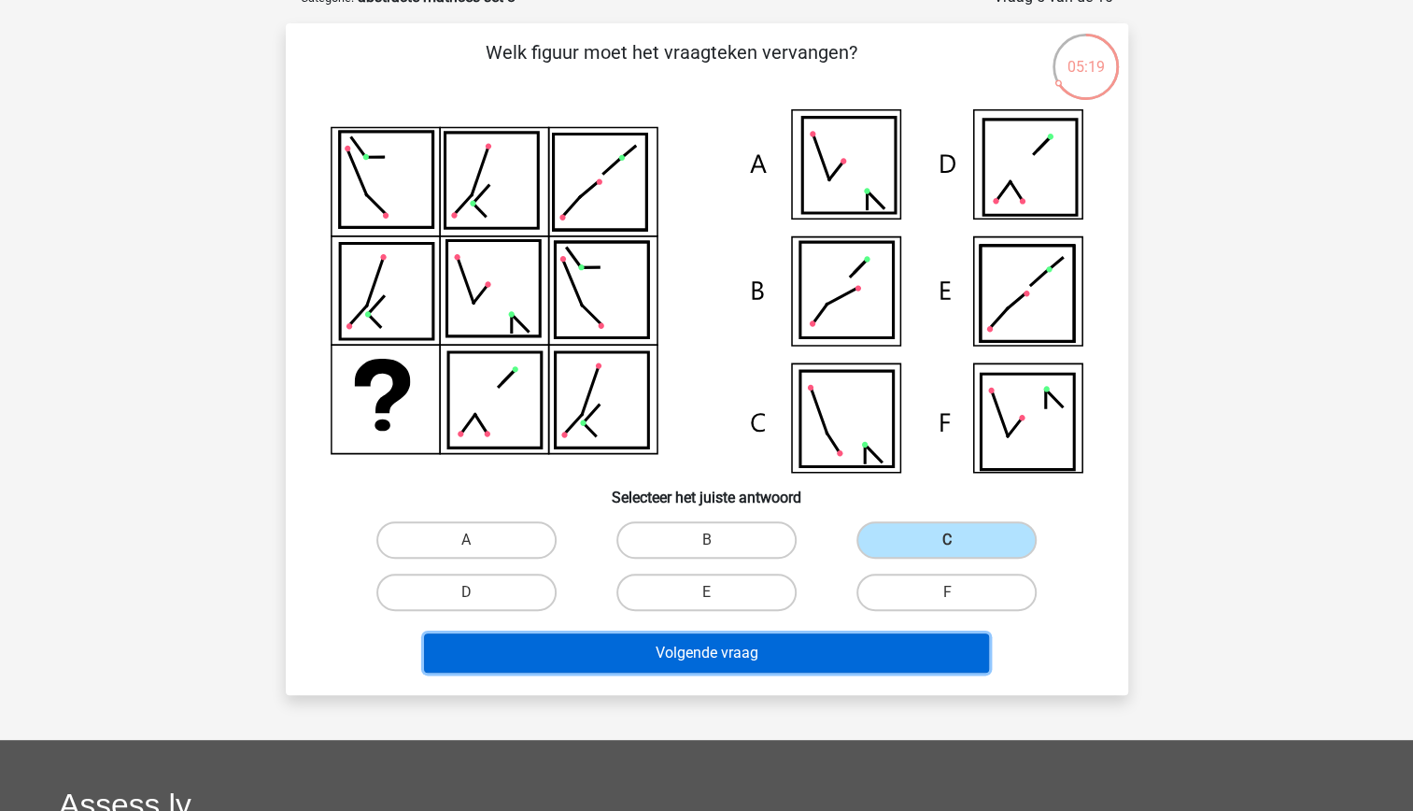
click at [841, 650] on button "Volgende vraag" at bounding box center [706, 652] width 565 height 39
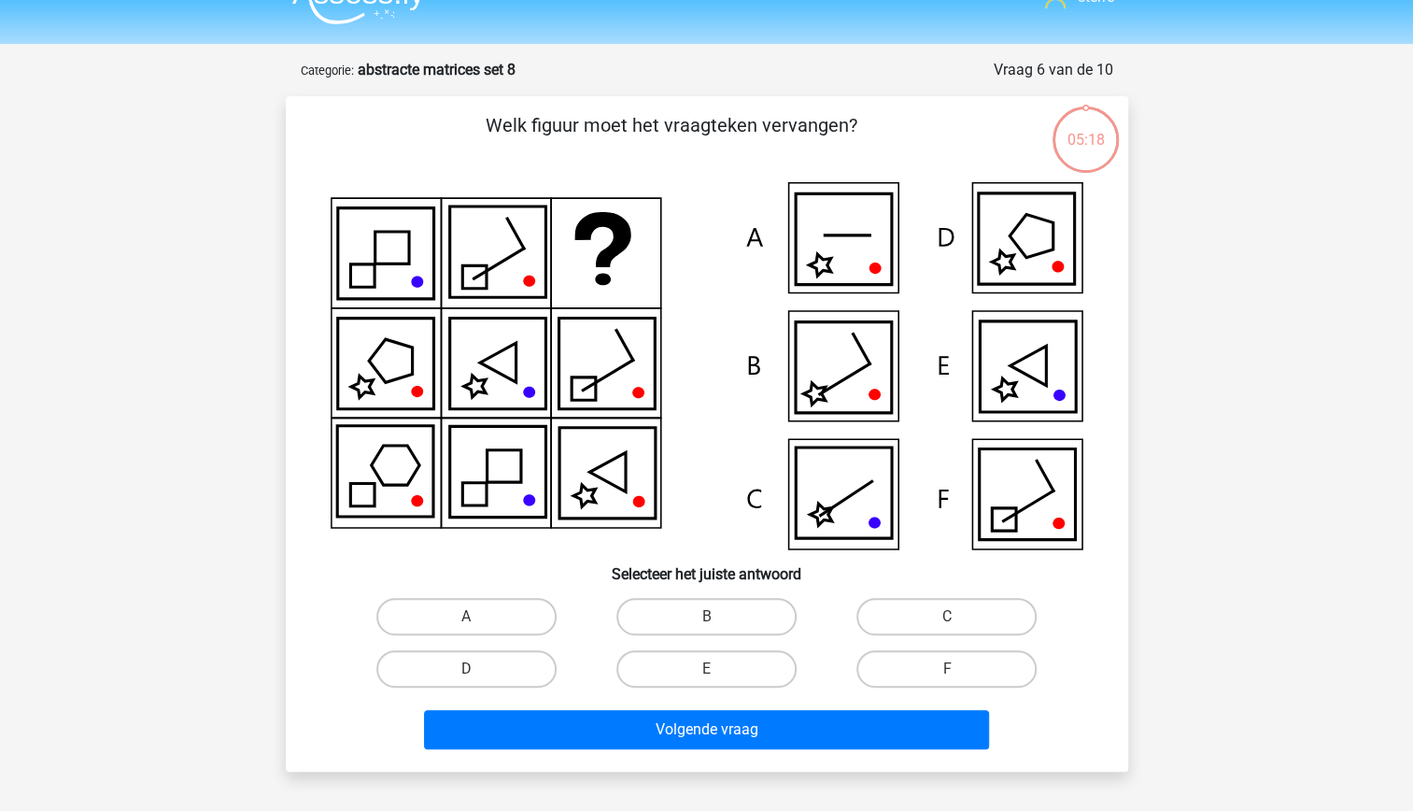
scroll to position [23, 0]
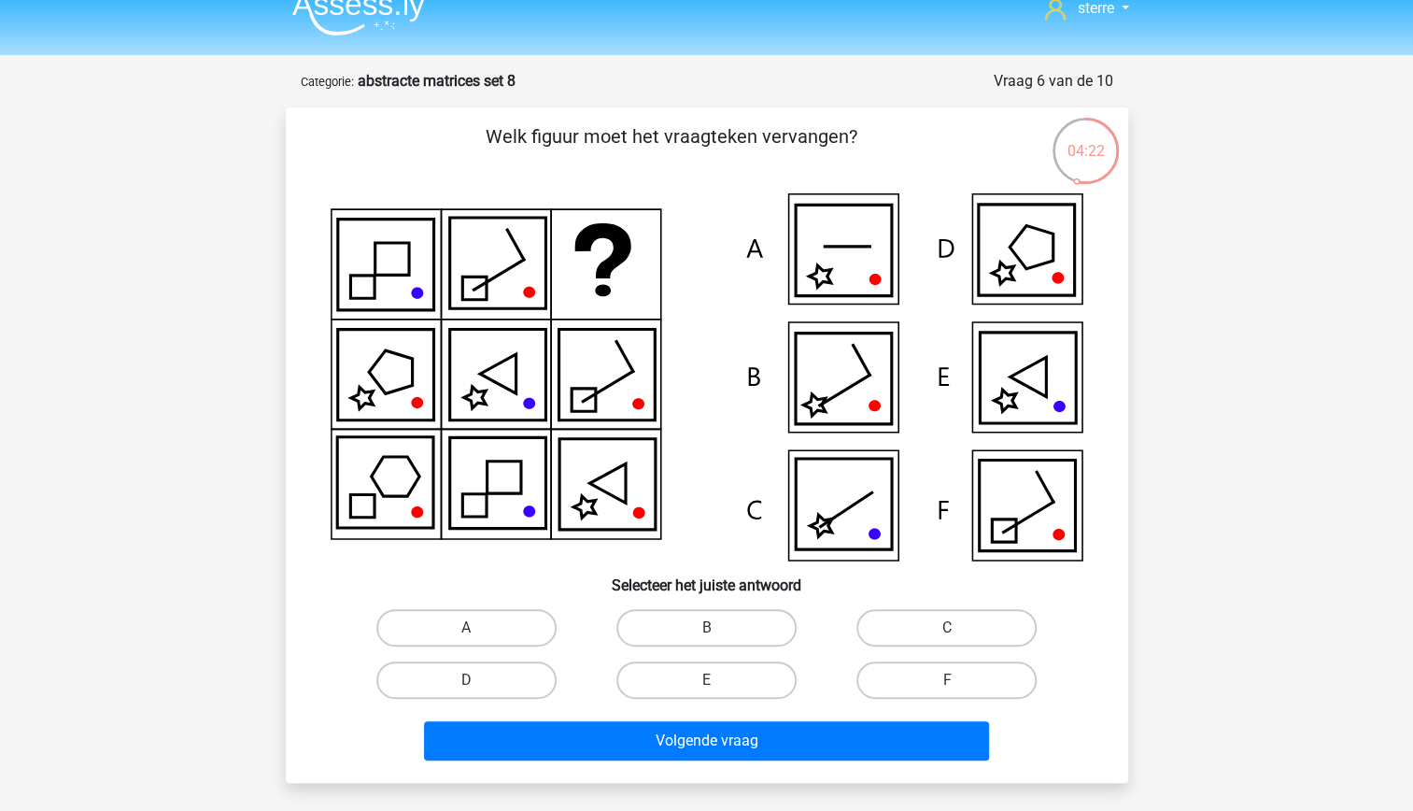
click at [1026, 396] on icon at bounding box center [1028, 378] width 96 height 91
click at [697, 680] on label "E" at bounding box center [706, 679] width 180 height 37
click at [706, 680] on input "E" at bounding box center [712, 686] width 12 height 12
radio input "true"
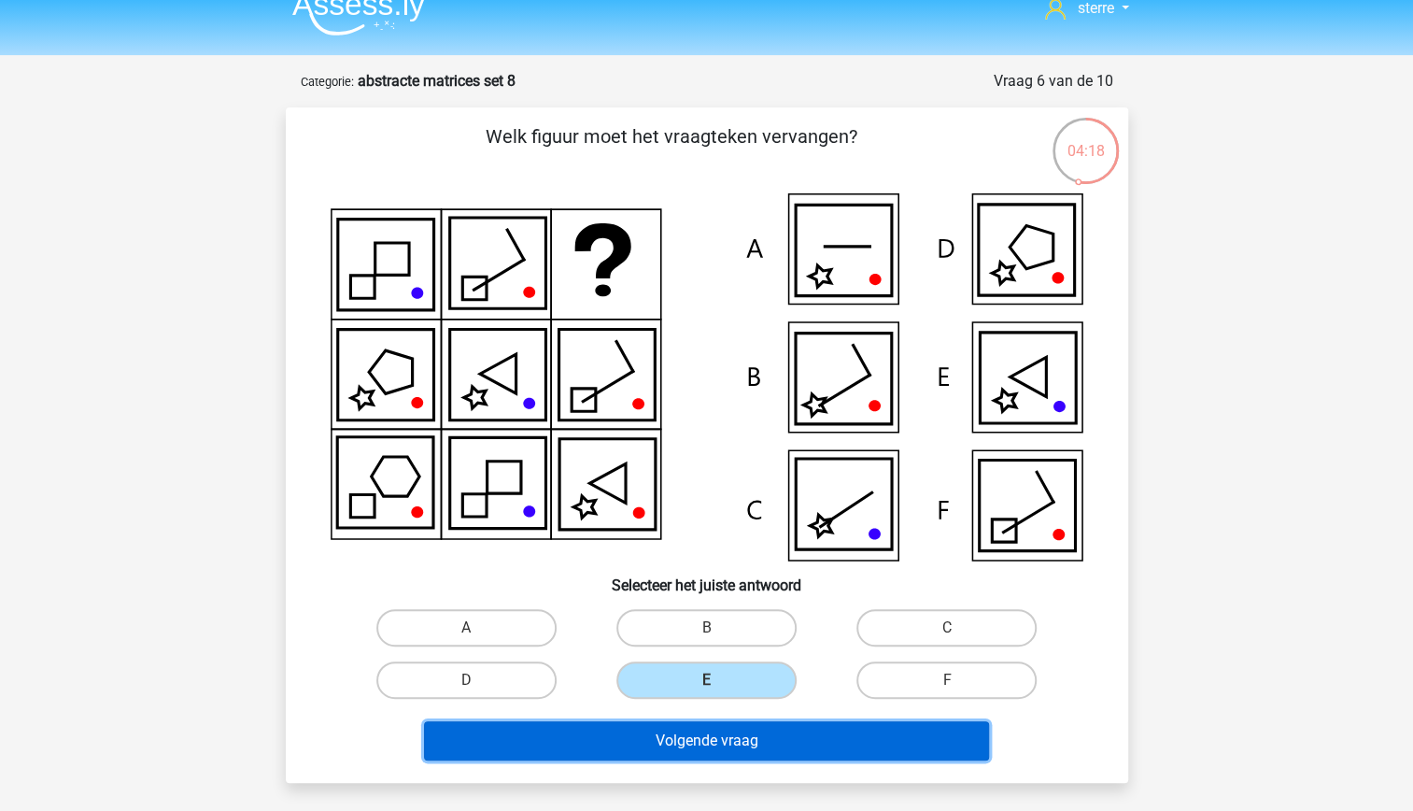
click at [717, 725] on button "Volgende vraag" at bounding box center [706, 740] width 565 height 39
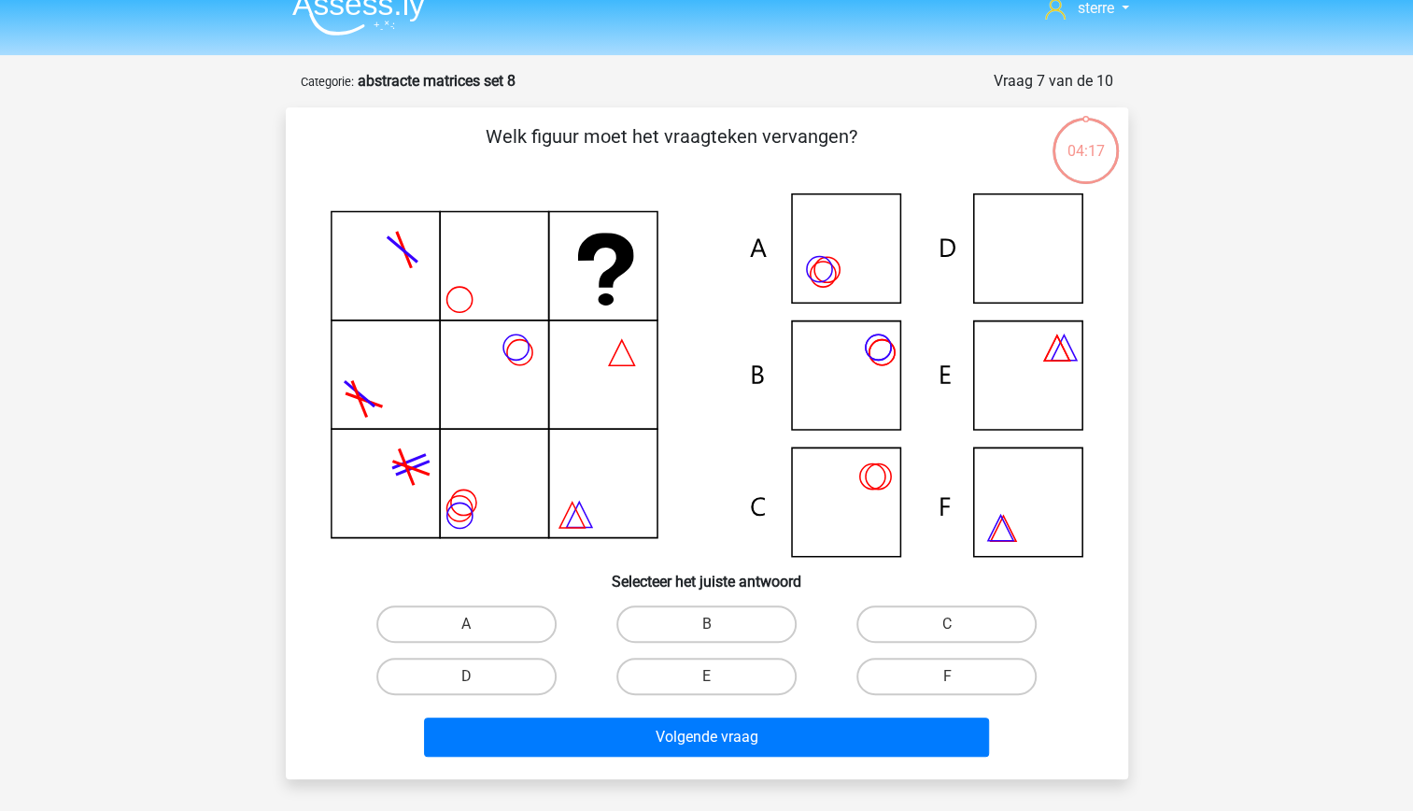
scroll to position [93, 0]
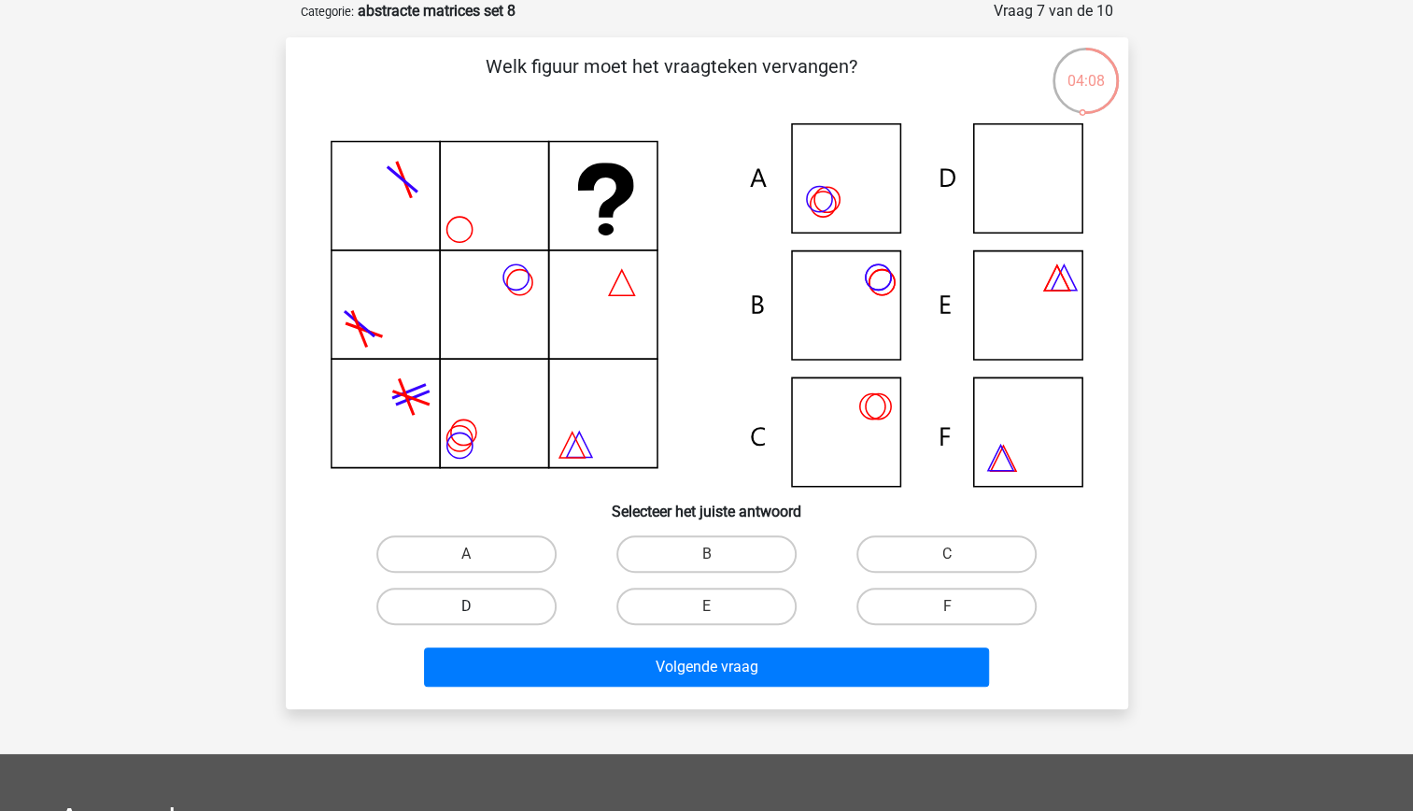
click at [496, 613] on label "D" at bounding box center [466, 606] width 180 height 37
click at [478, 613] on input "D" at bounding box center [472, 612] width 12 height 12
radio input "true"
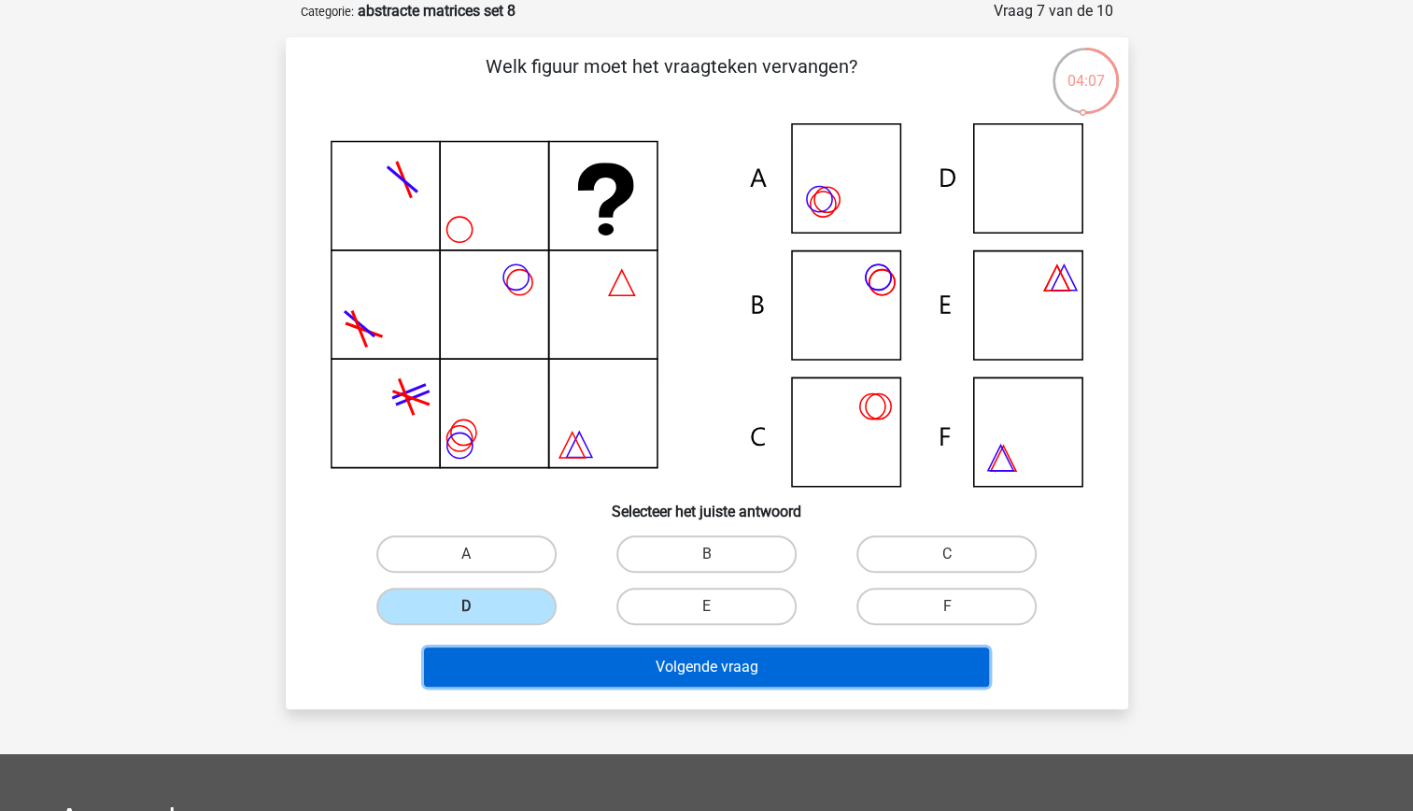
click at [560, 655] on button "Volgende vraag" at bounding box center [706, 666] width 565 height 39
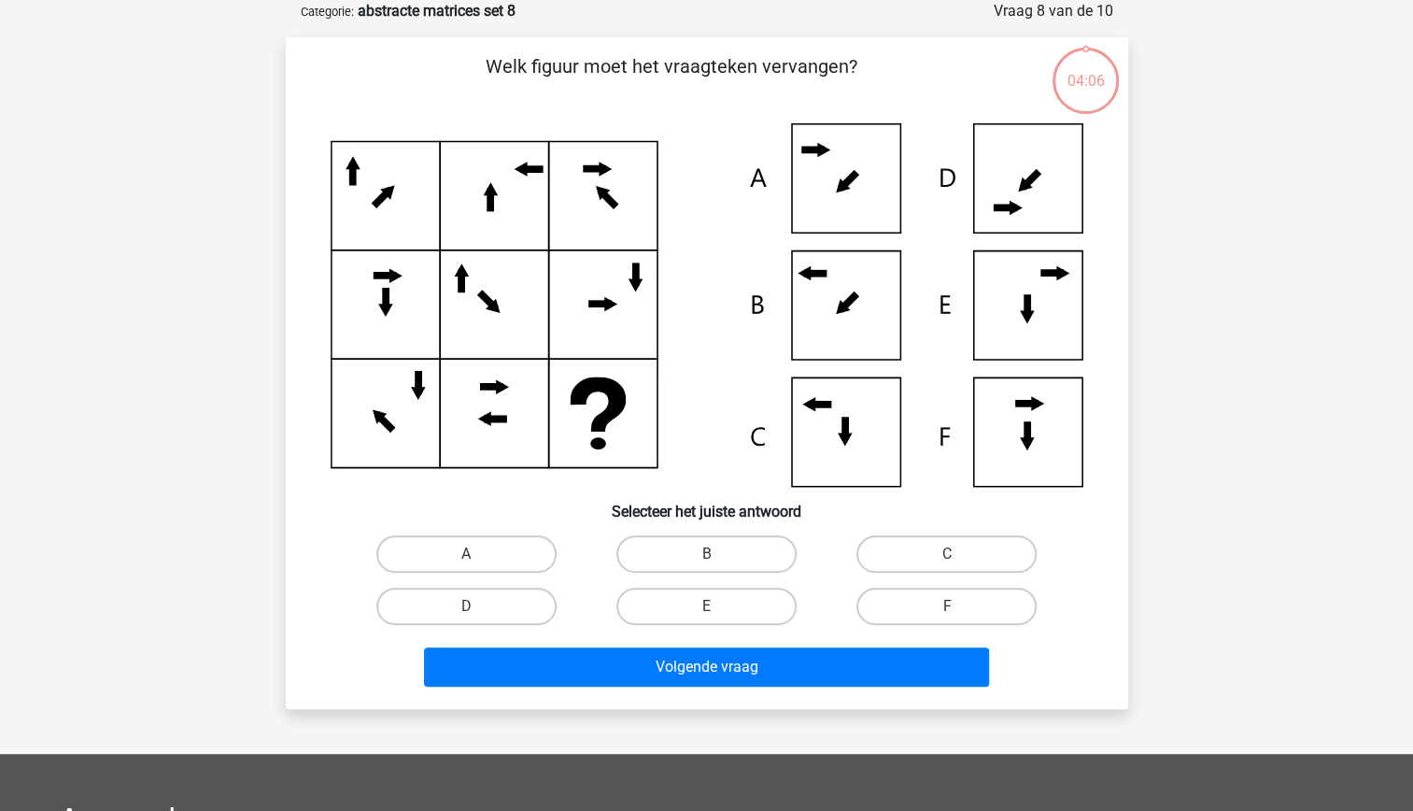
scroll to position [44, 0]
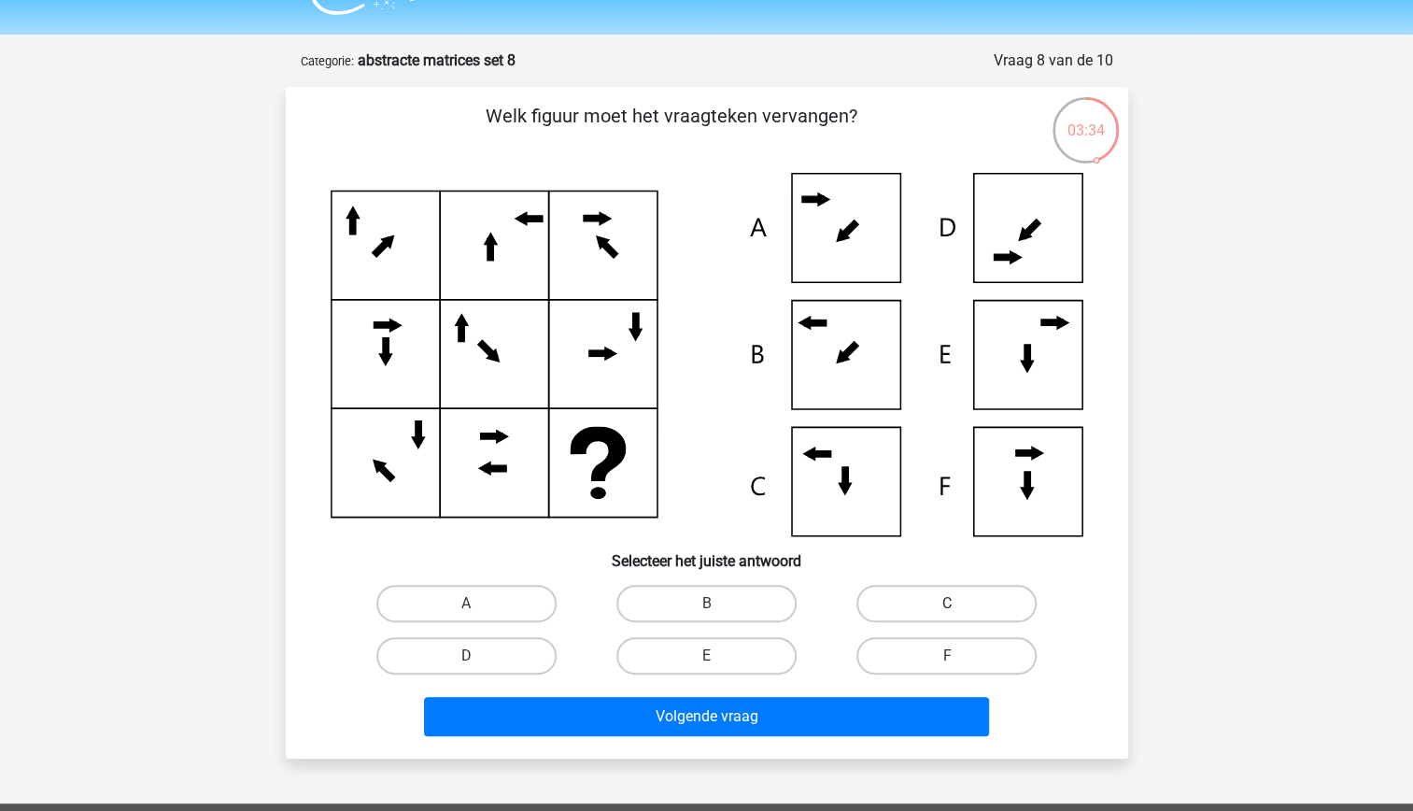
click at [917, 603] on label "C" at bounding box center [947, 603] width 180 height 37
click at [947, 603] on input "C" at bounding box center [953, 609] width 12 height 12
radio input "true"
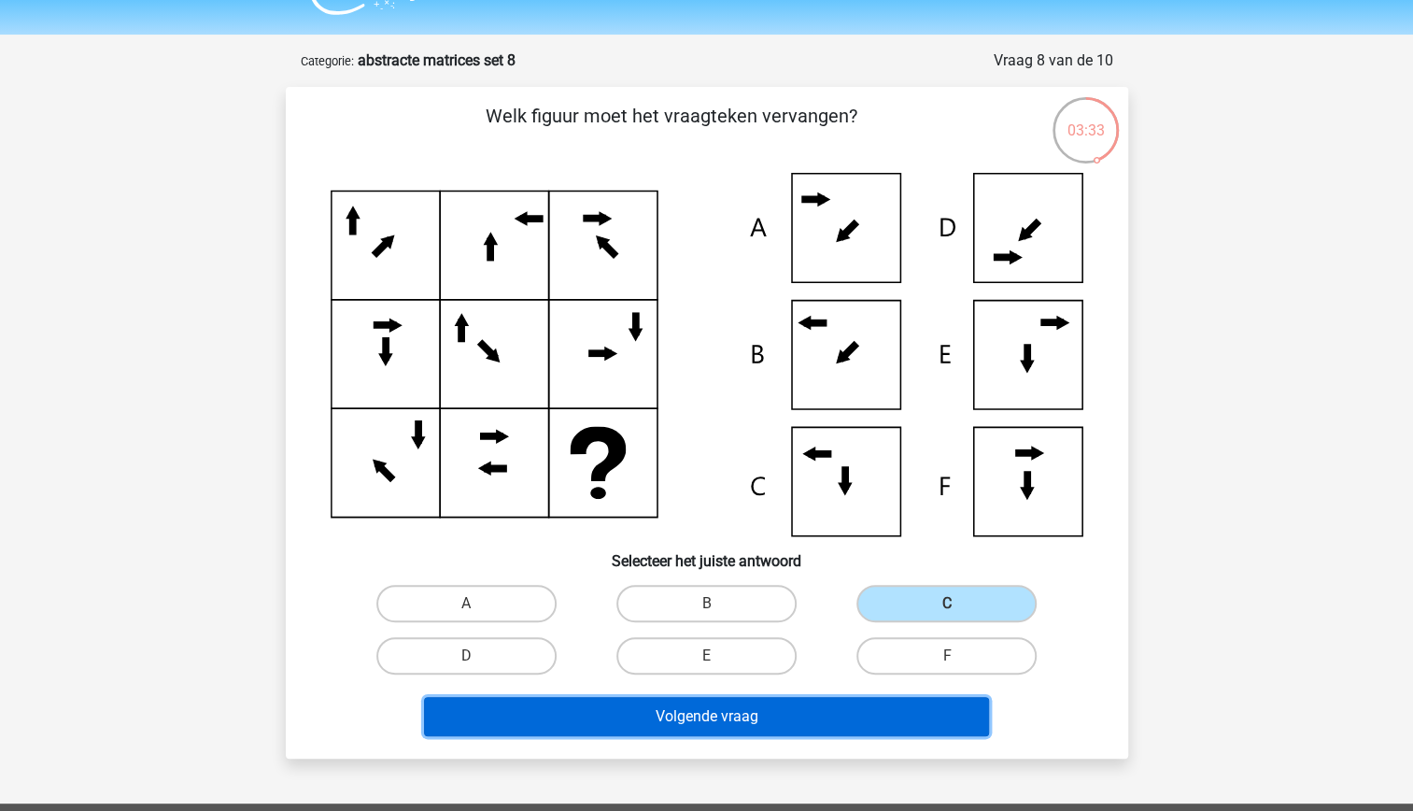
click at [857, 720] on button "Volgende vraag" at bounding box center [706, 716] width 565 height 39
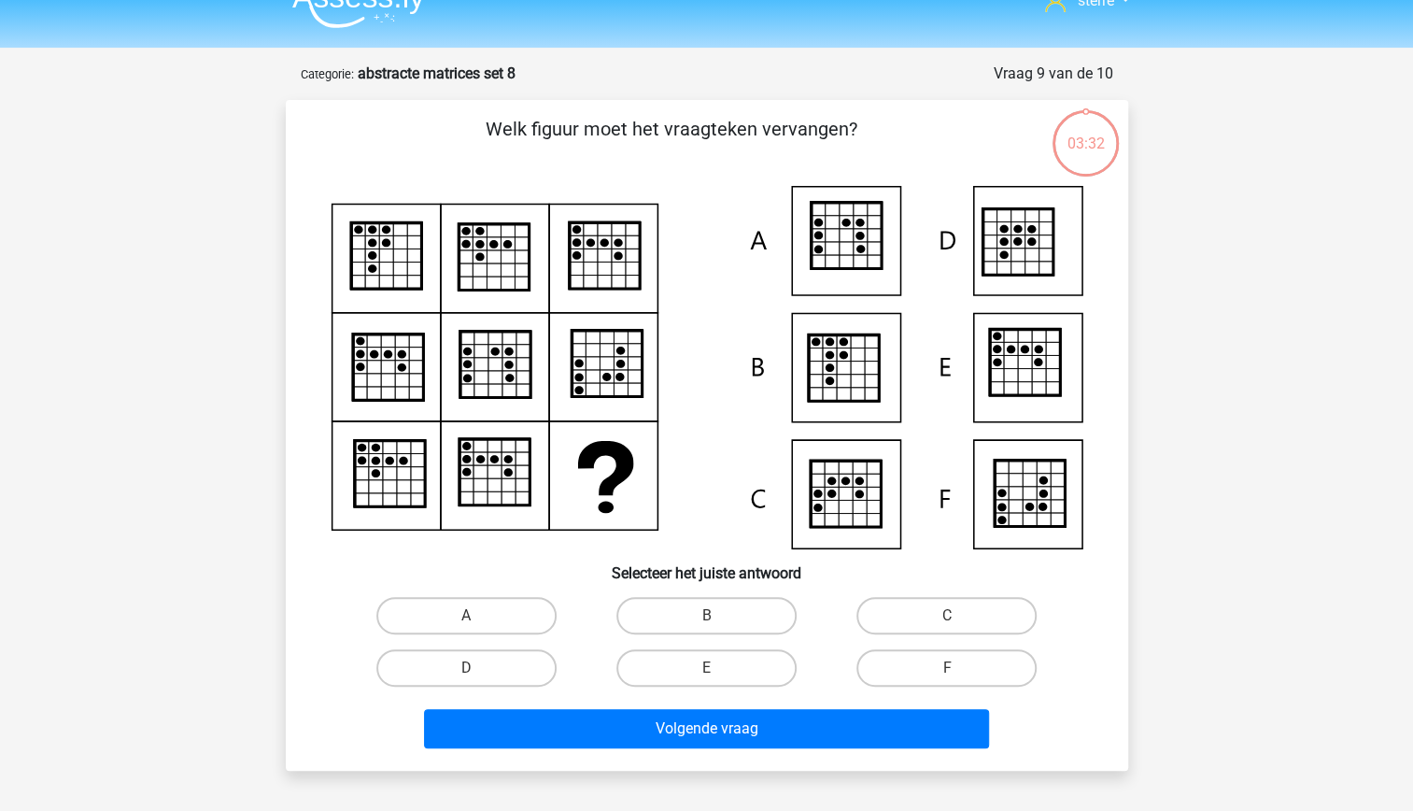
scroll to position [23, 0]
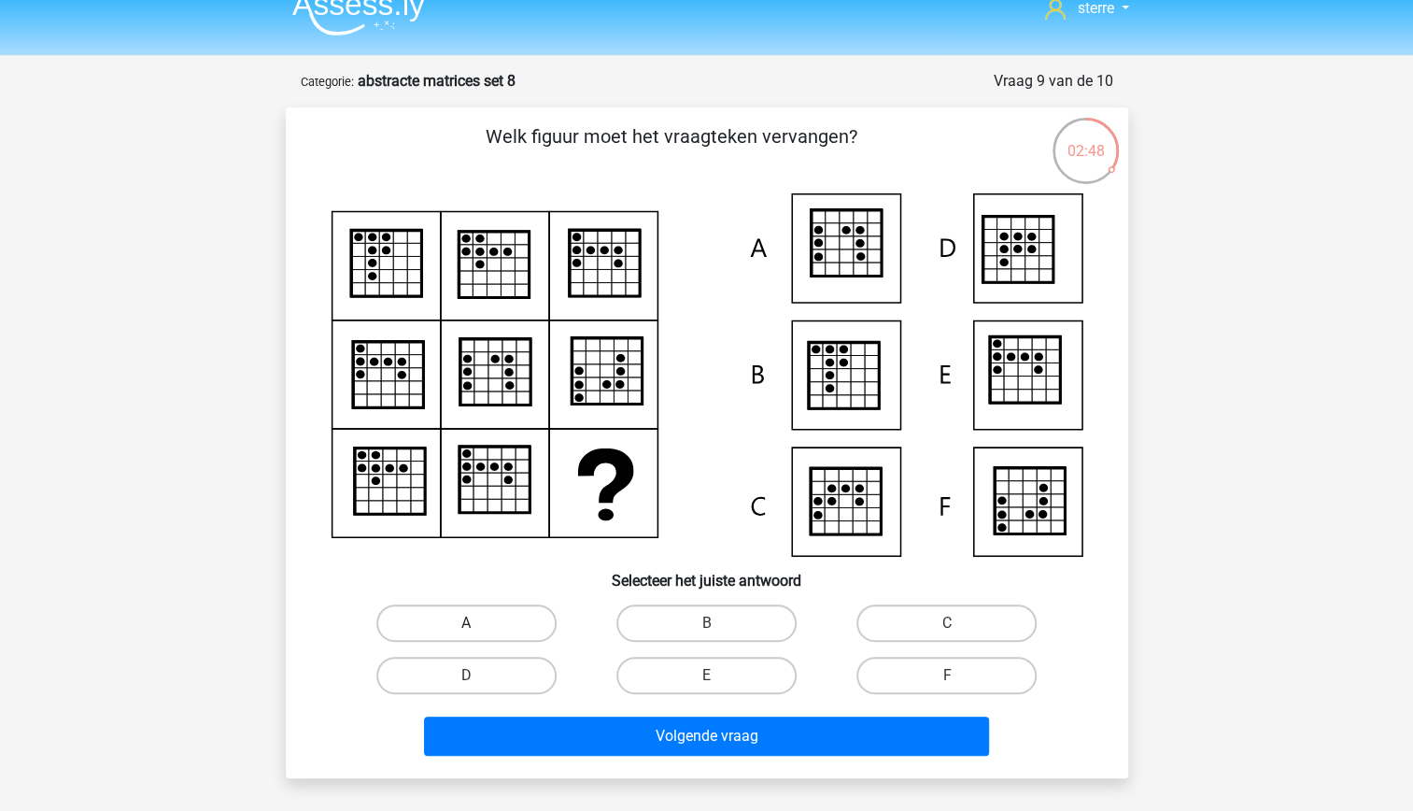
click at [510, 632] on label "A" at bounding box center [466, 622] width 180 height 37
click at [478, 632] on input "A" at bounding box center [472, 629] width 12 height 12
radio input "true"
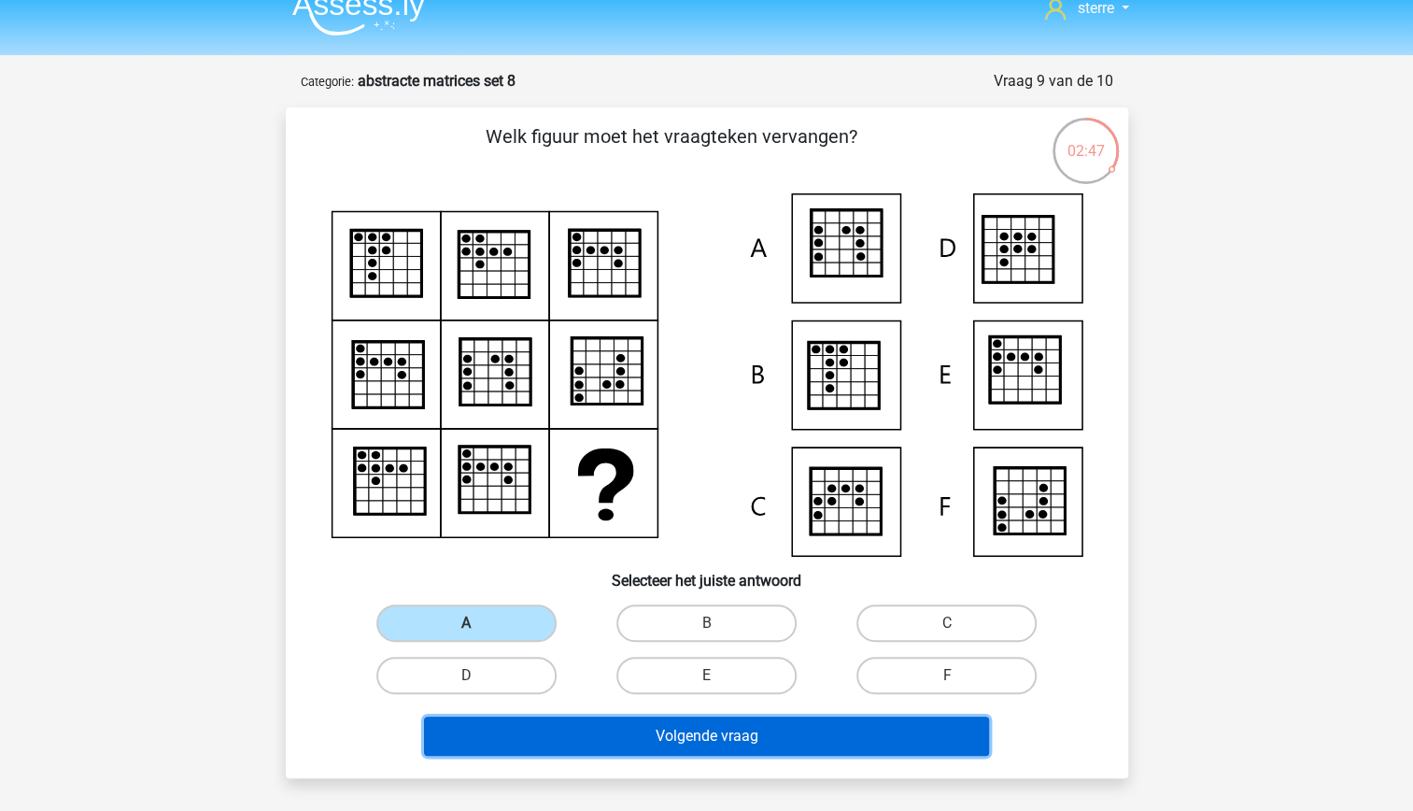
click at [658, 740] on button "Volgende vraag" at bounding box center [706, 735] width 565 height 39
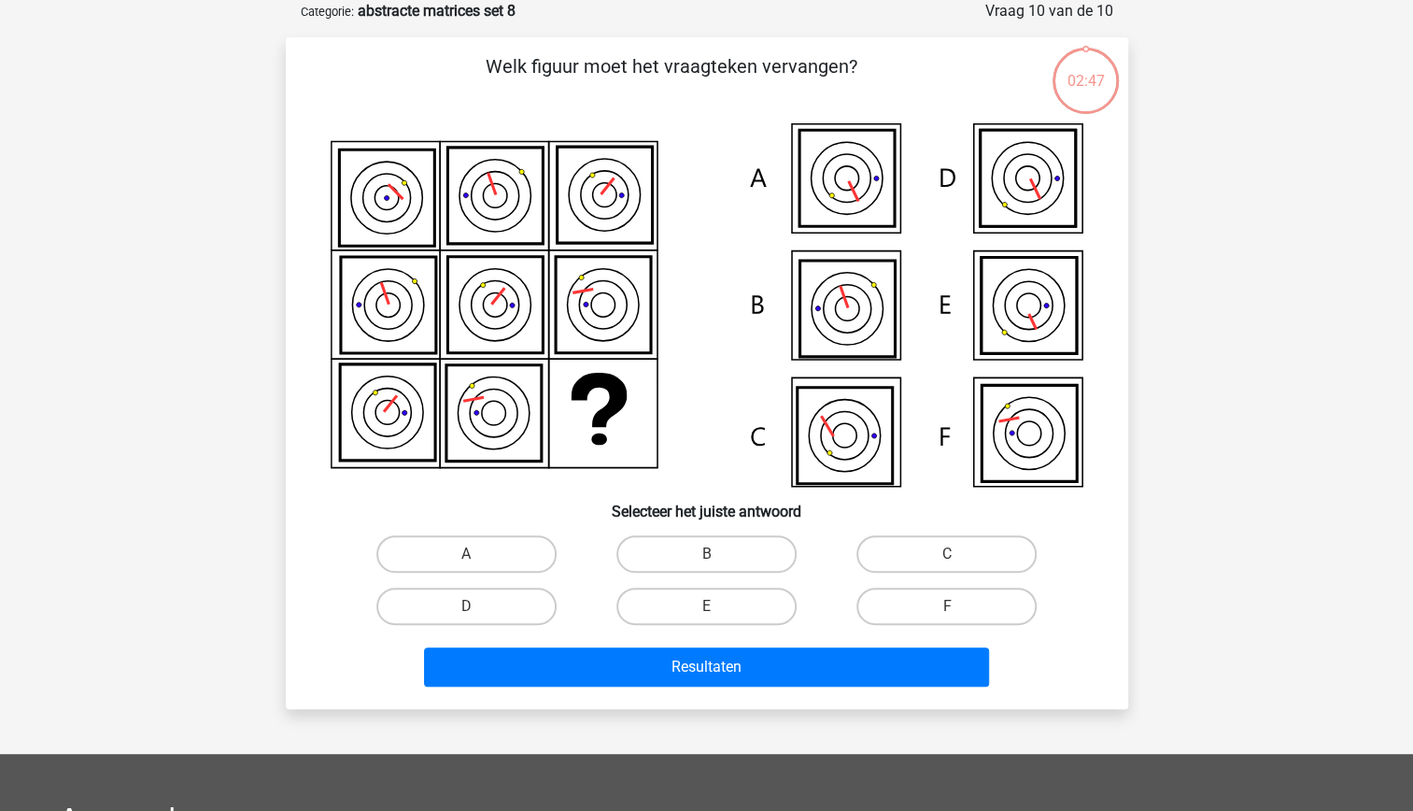
scroll to position [49, 0]
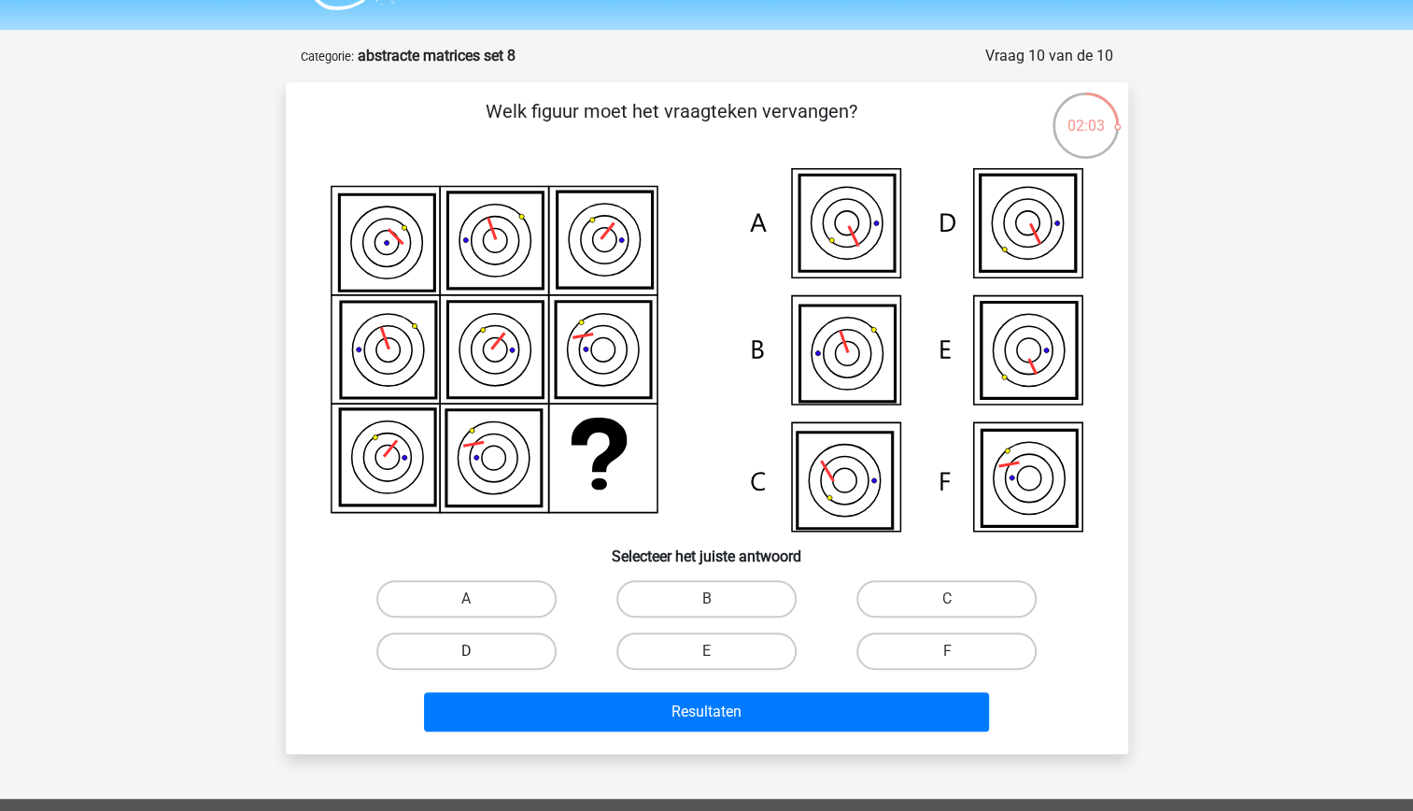
click at [489, 645] on label "D" at bounding box center [466, 650] width 180 height 37
click at [478, 651] on input "D" at bounding box center [472, 657] width 12 height 12
radio input "true"
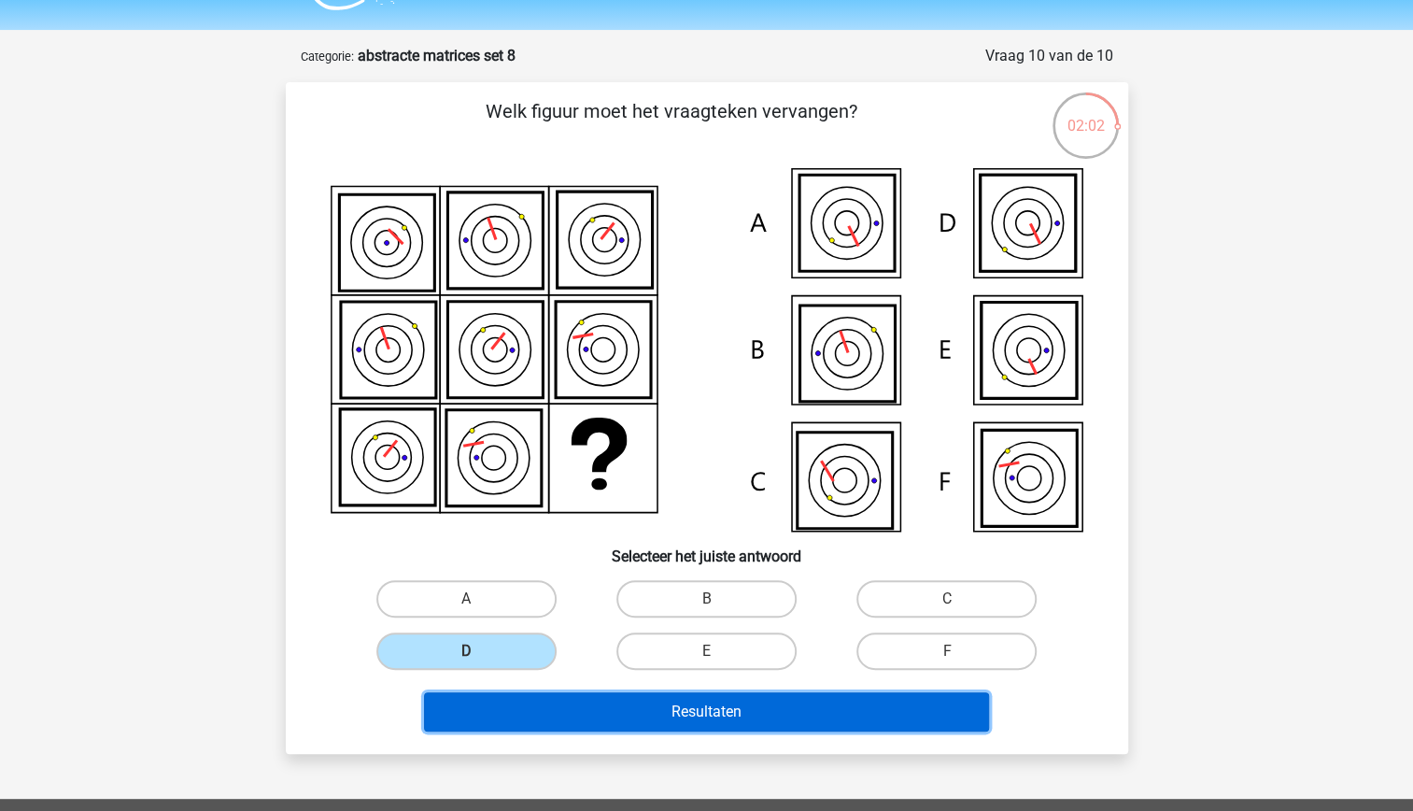
click at [715, 703] on button "Resultaten" at bounding box center [706, 711] width 565 height 39
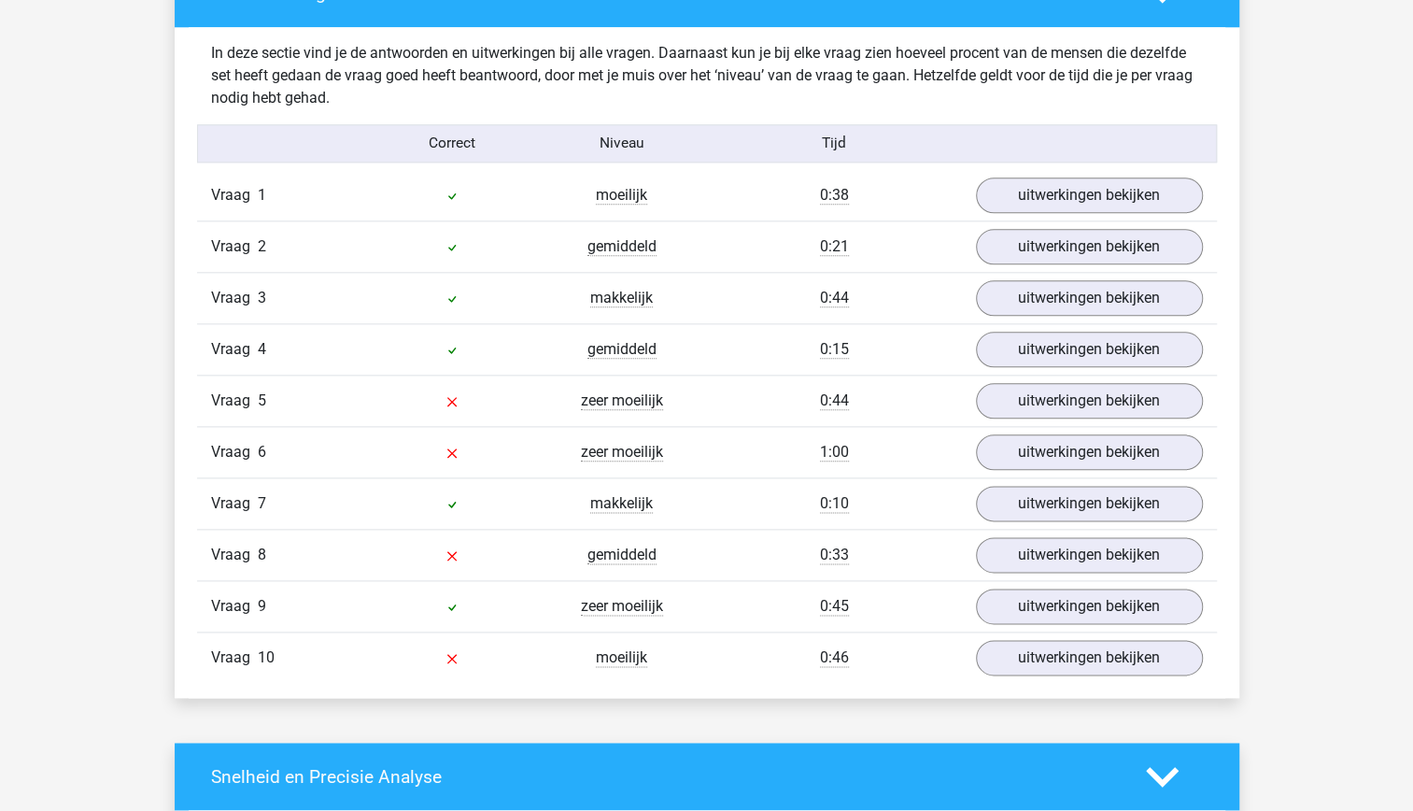
scroll to position [1124, 0]
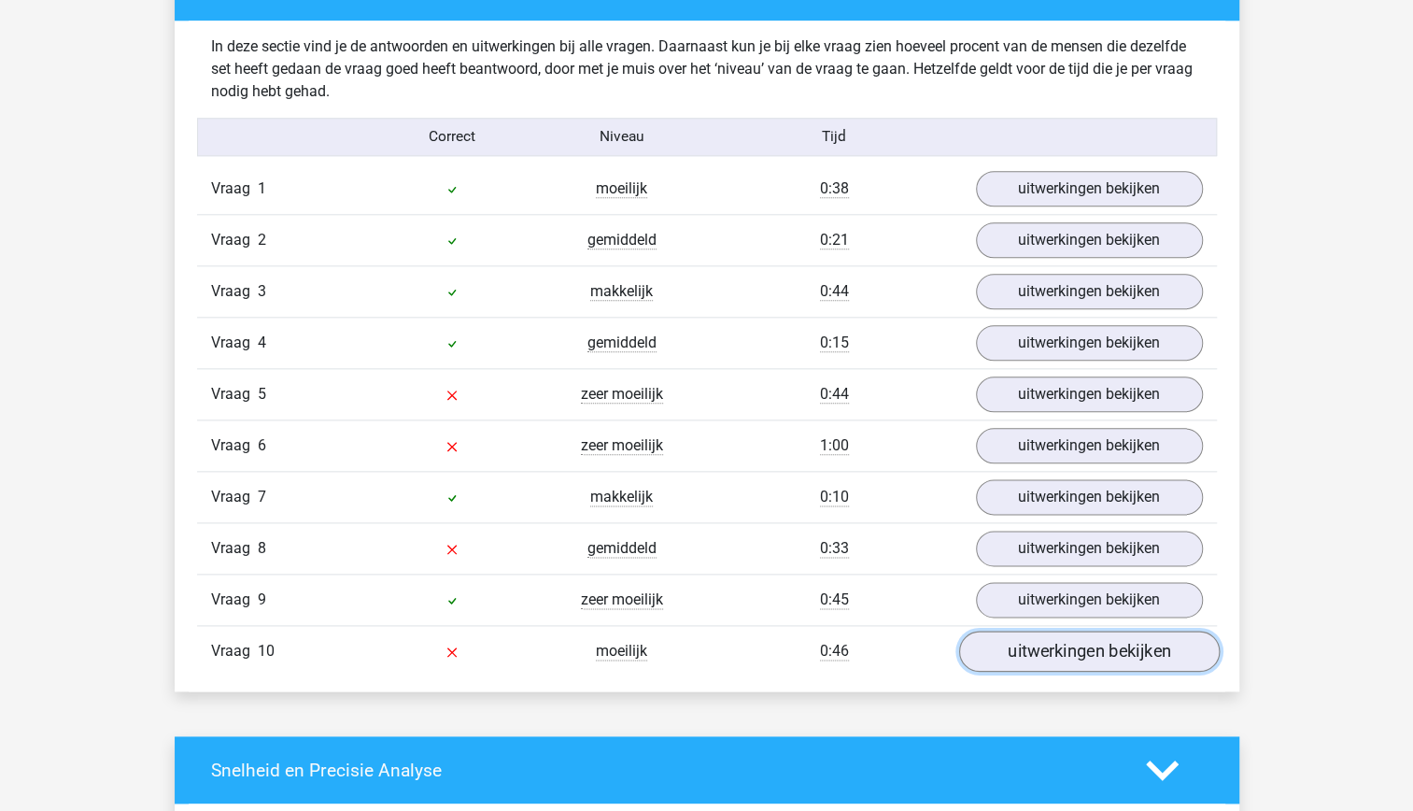
click at [1088, 635] on link "uitwerkingen bekijken" at bounding box center [1088, 651] width 261 height 41
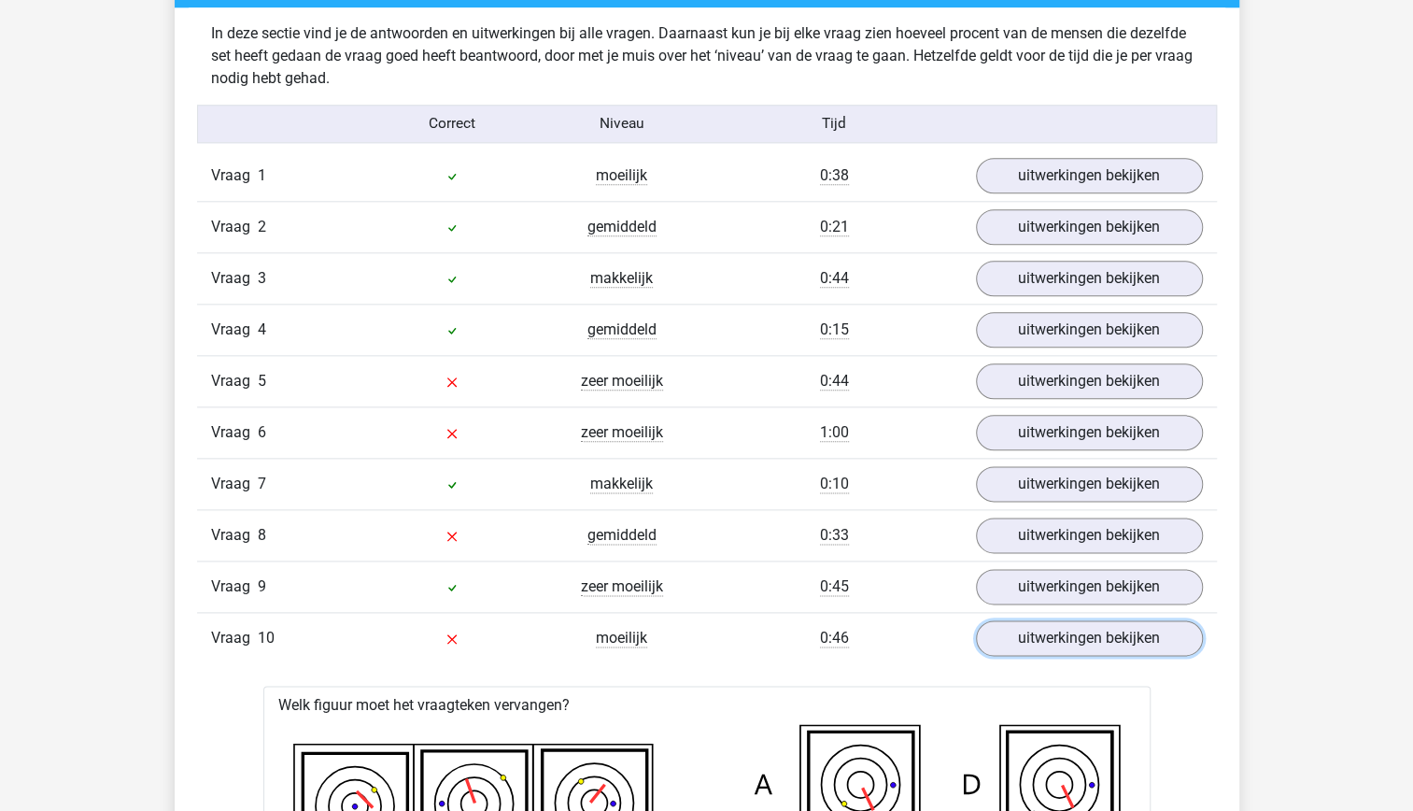
scroll to position [1136, 0]
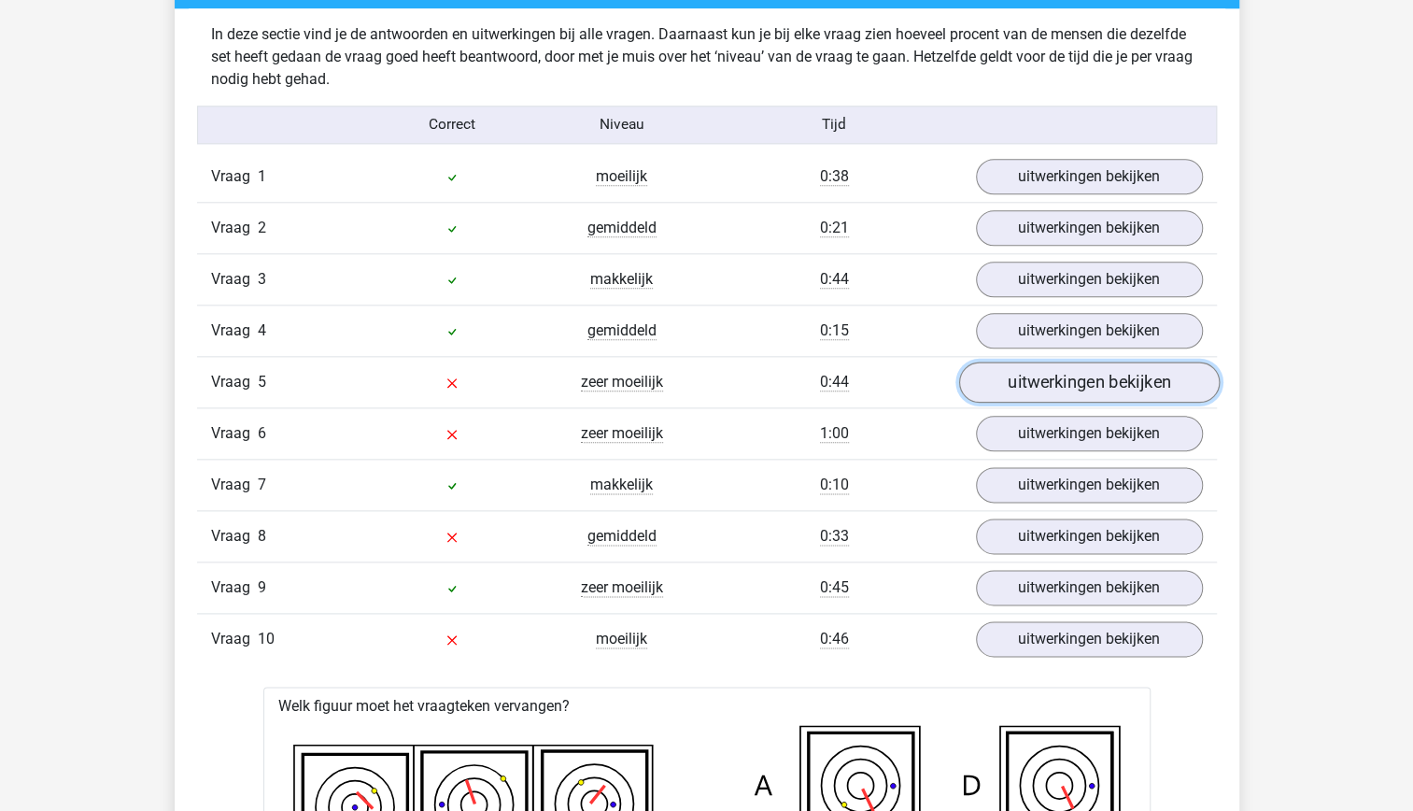
click at [1153, 374] on link "uitwerkingen bekijken" at bounding box center [1088, 381] width 261 height 41
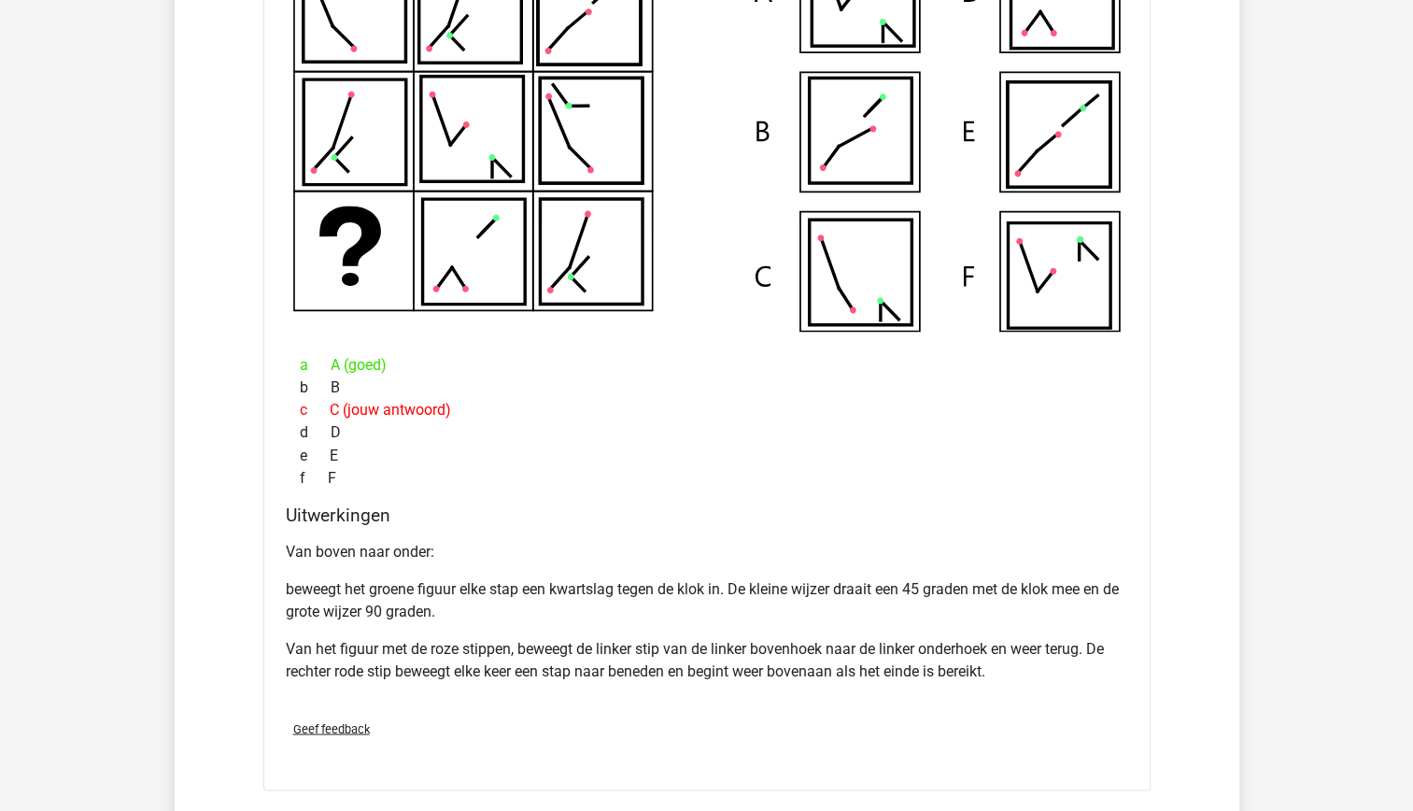
scroll to position [1676, 0]
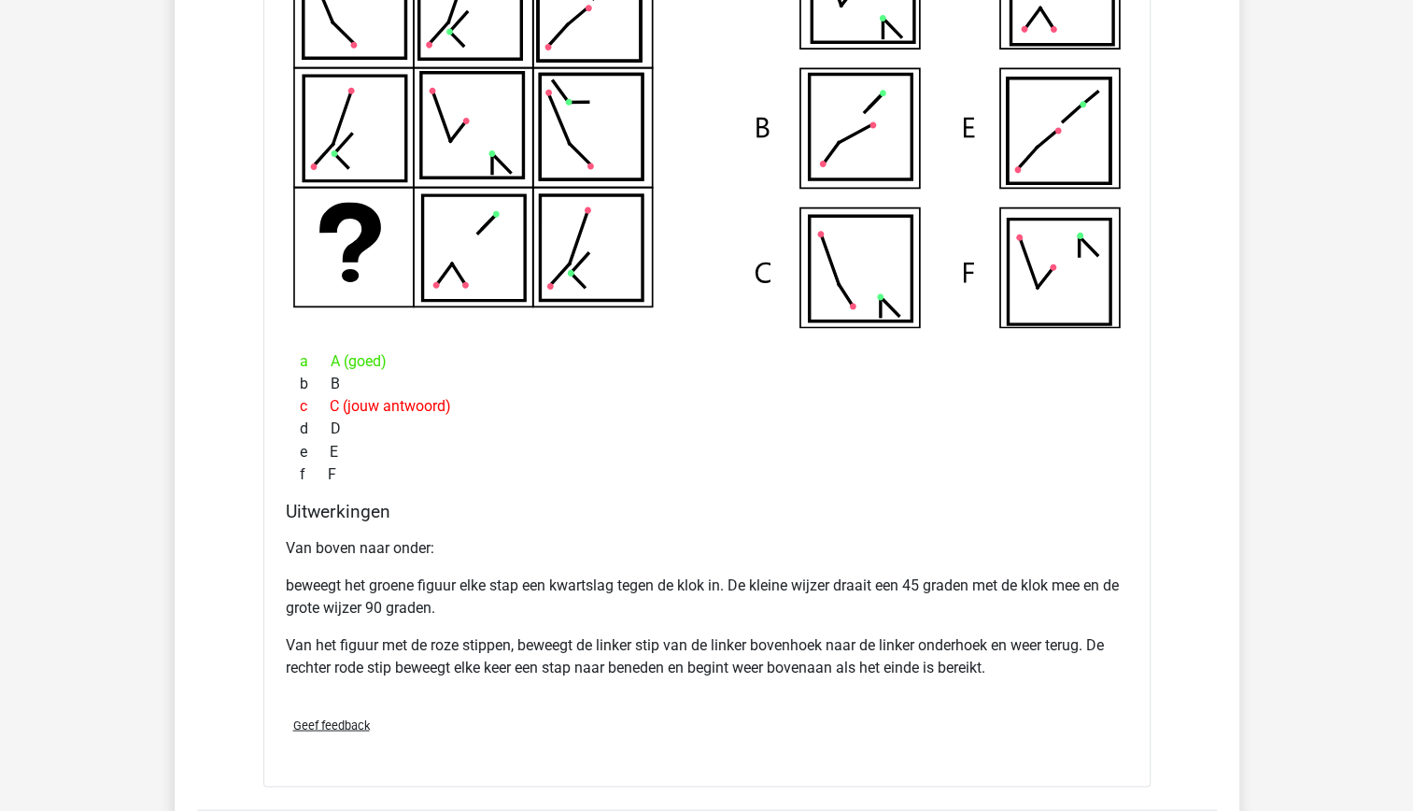
click at [760, 574] on p "beweegt het groene figuur elke stap een kwartslag tegen de klok in. De kleine w…" at bounding box center [707, 596] width 843 height 45
drag, startPoint x: 760, startPoint y: 568, endPoint x: 661, endPoint y: 624, distance: 113.8
click at [661, 624] on div "Van boven naar onder: beweegt het groene figuur elke stap een kwartslag tegen d…" at bounding box center [707, 615] width 843 height 172
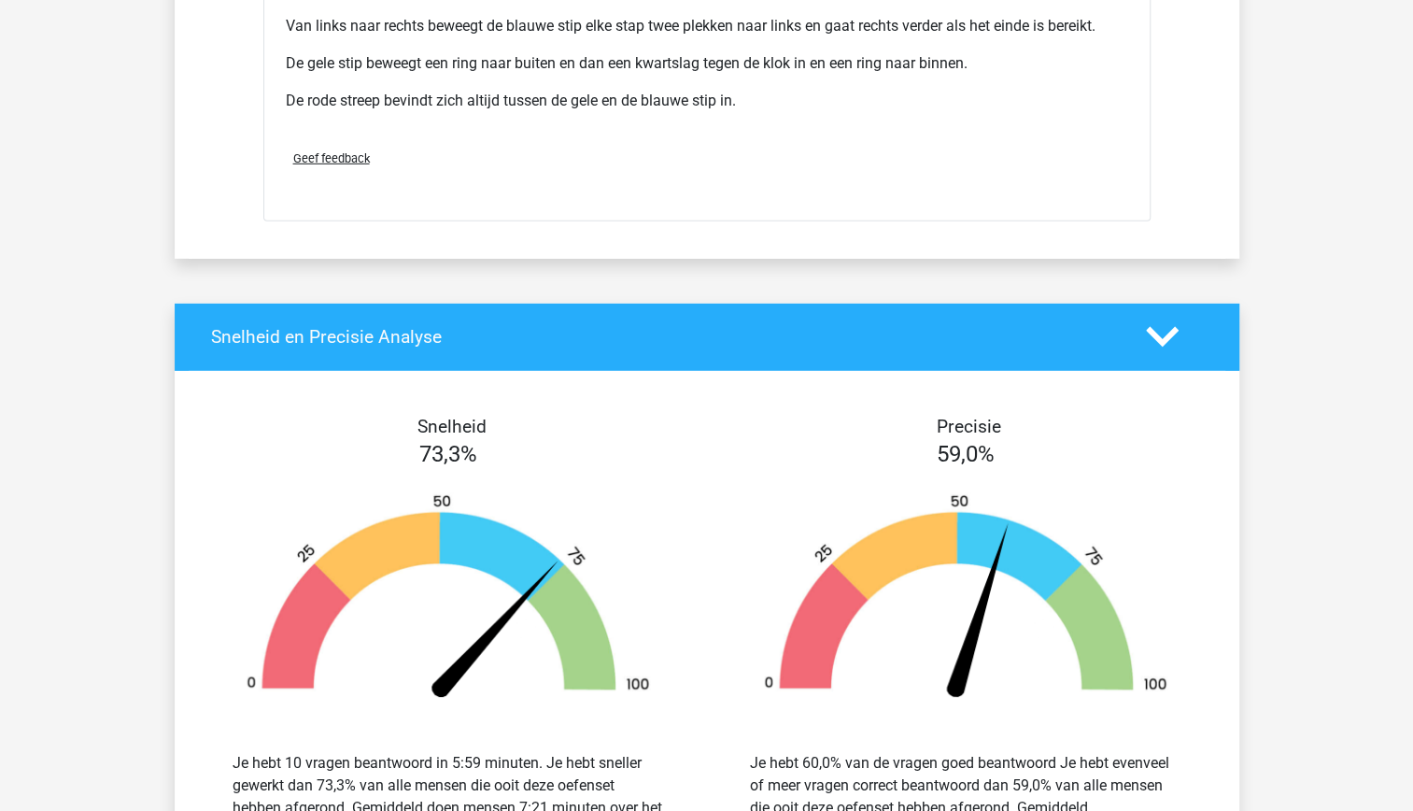
scroll to position [3415, 0]
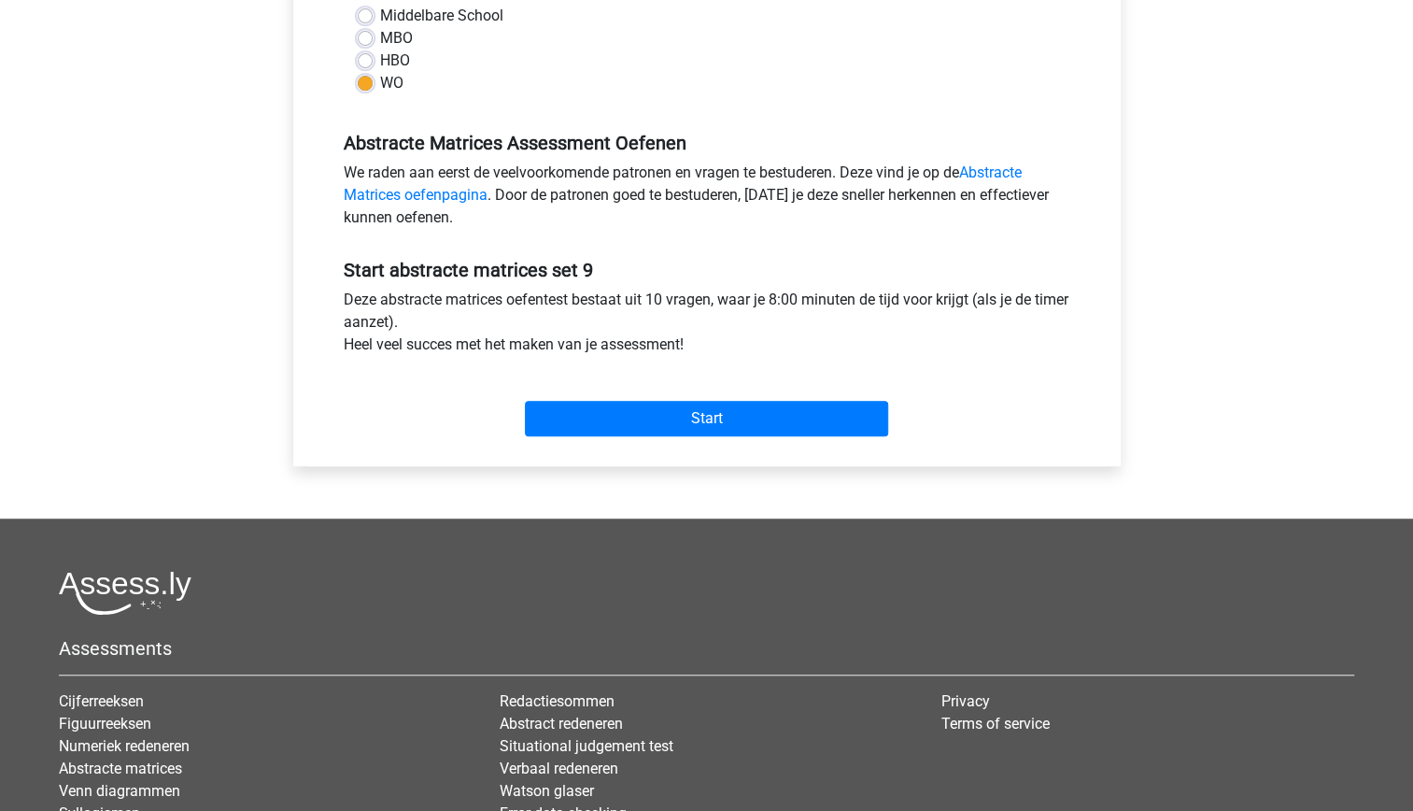
scroll to position [467, 0]
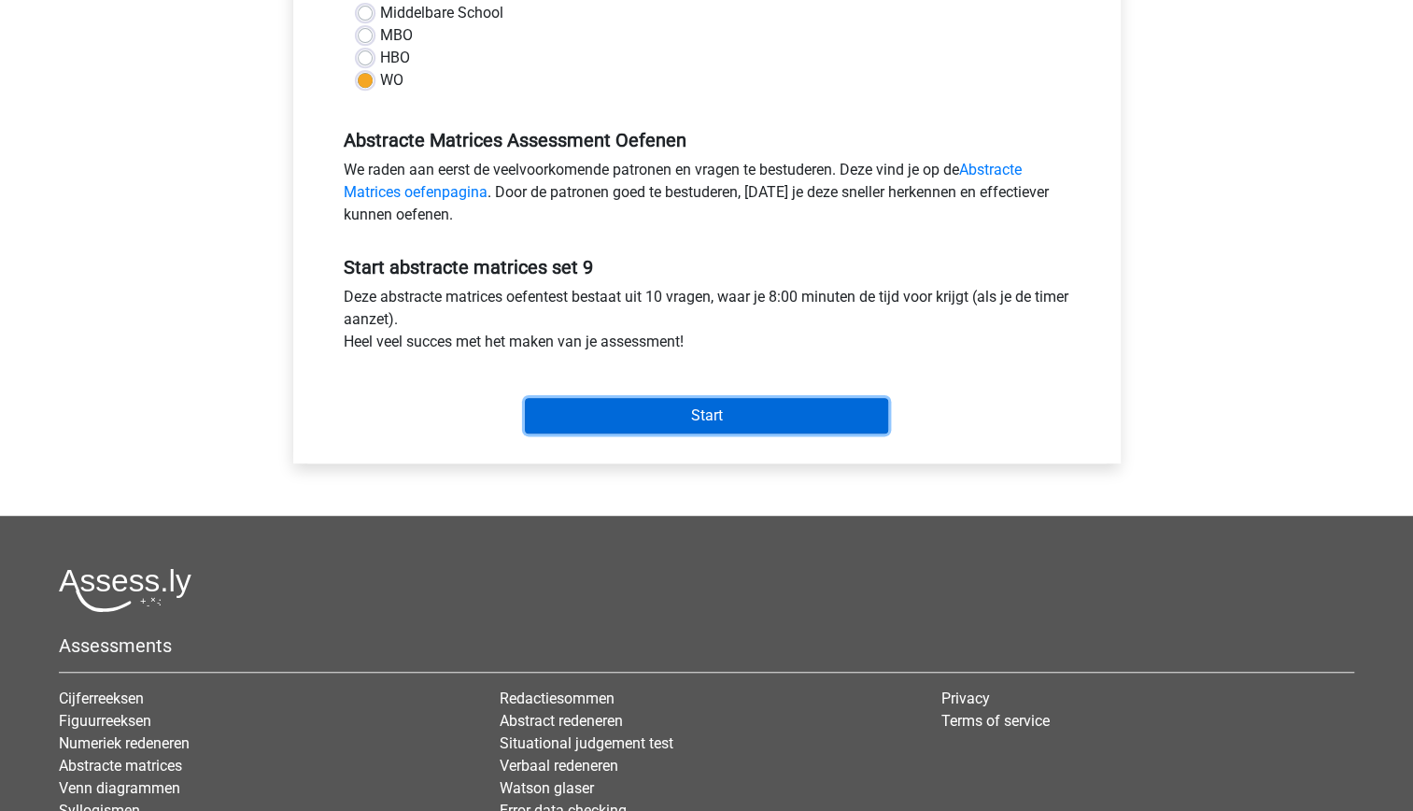
click at [633, 412] on input "Start" at bounding box center [706, 415] width 363 height 35
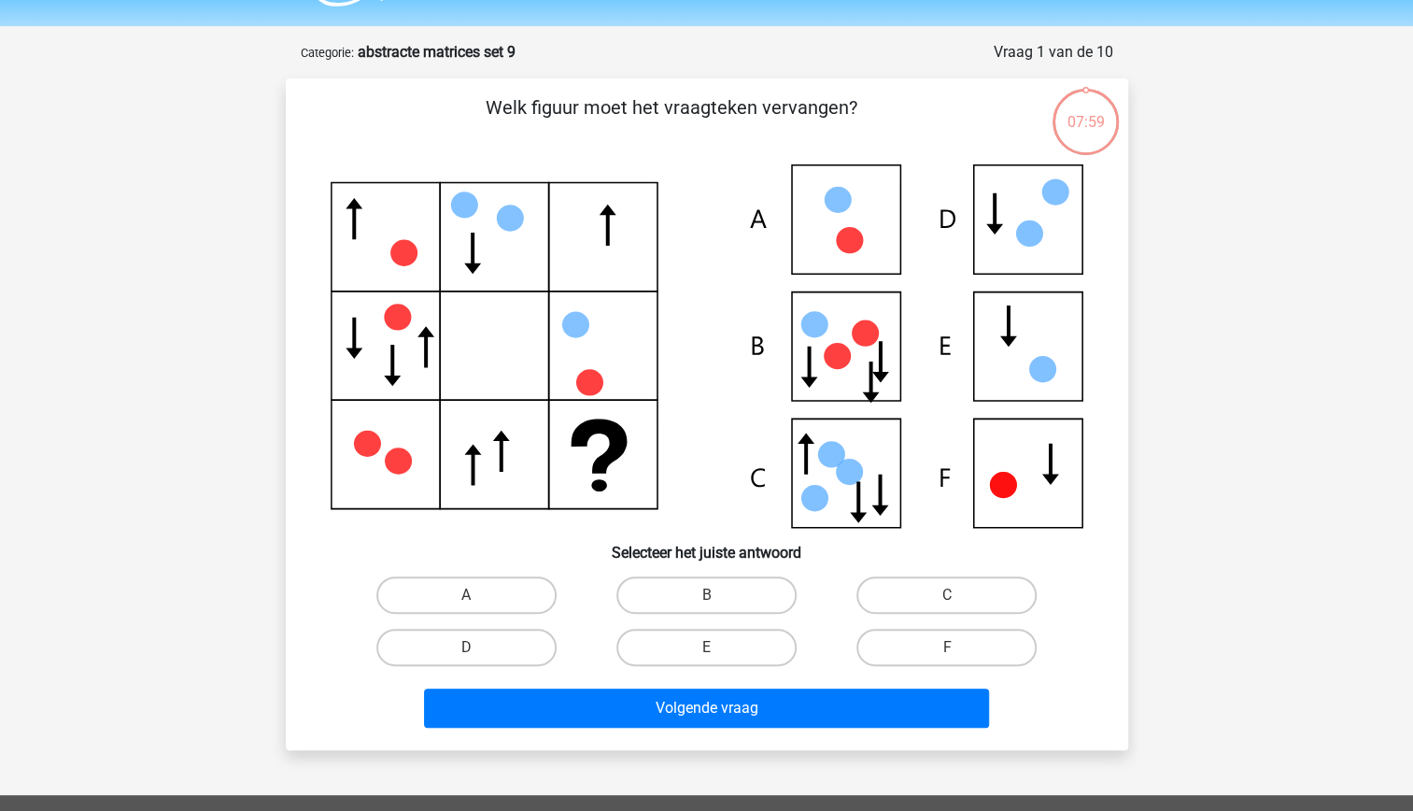
scroll to position [58, 0]
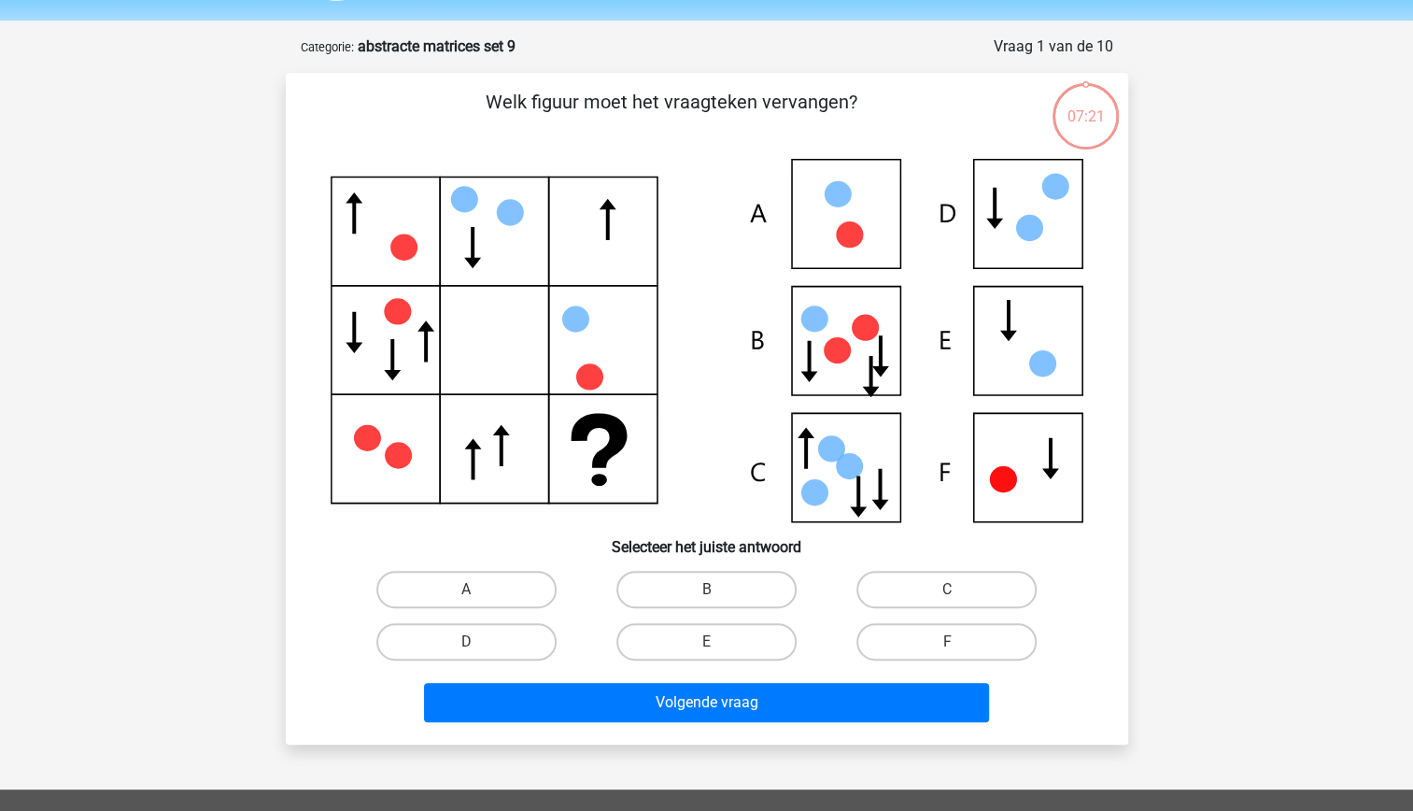
click at [985, 362] on icon at bounding box center [707, 340] width 753 height 363
click at [1010, 360] on icon at bounding box center [707, 340] width 753 height 363
click at [715, 646] on input "E" at bounding box center [712, 648] width 12 height 12
radio input "true"
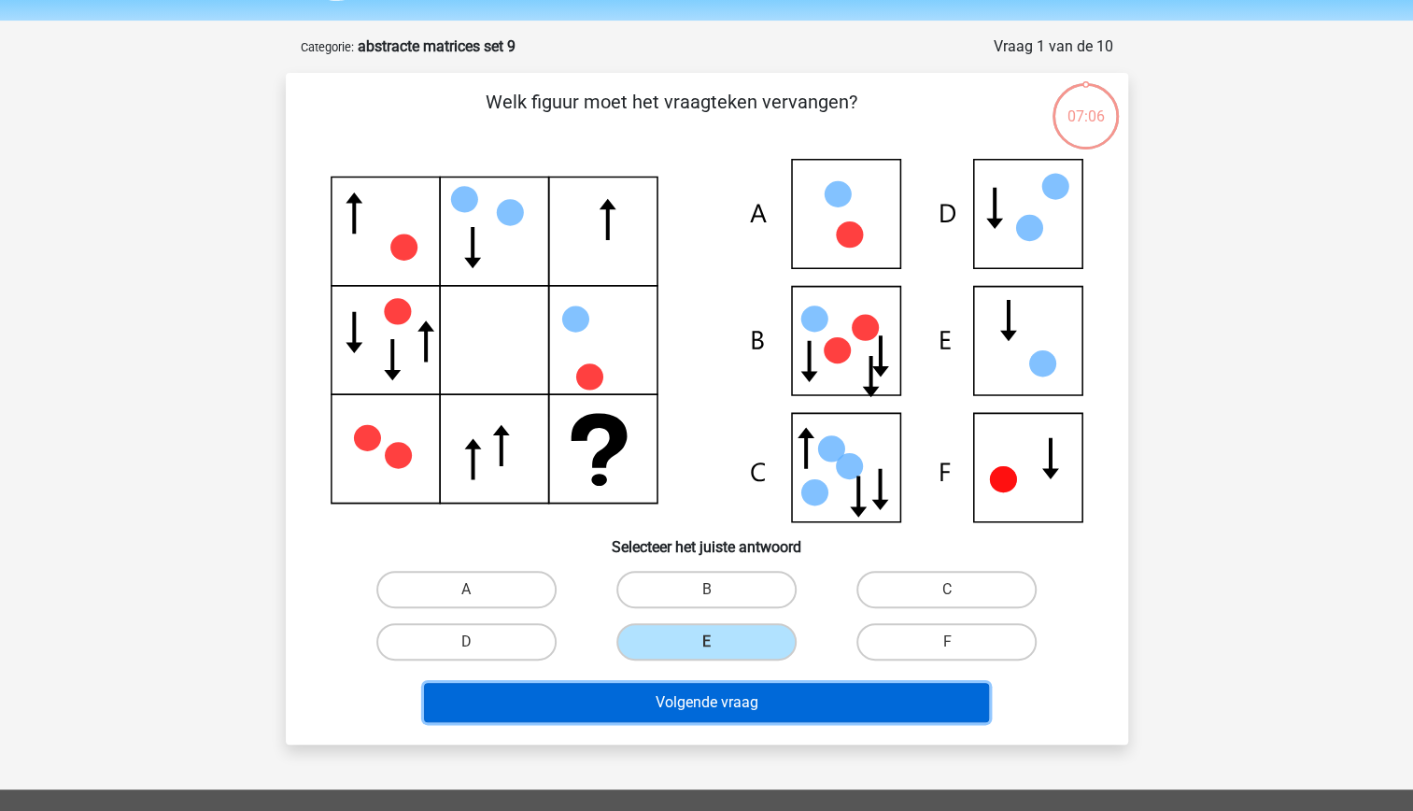
click at [725, 683] on button "Volgende vraag" at bounding box center [706, 702] width 565 height 39
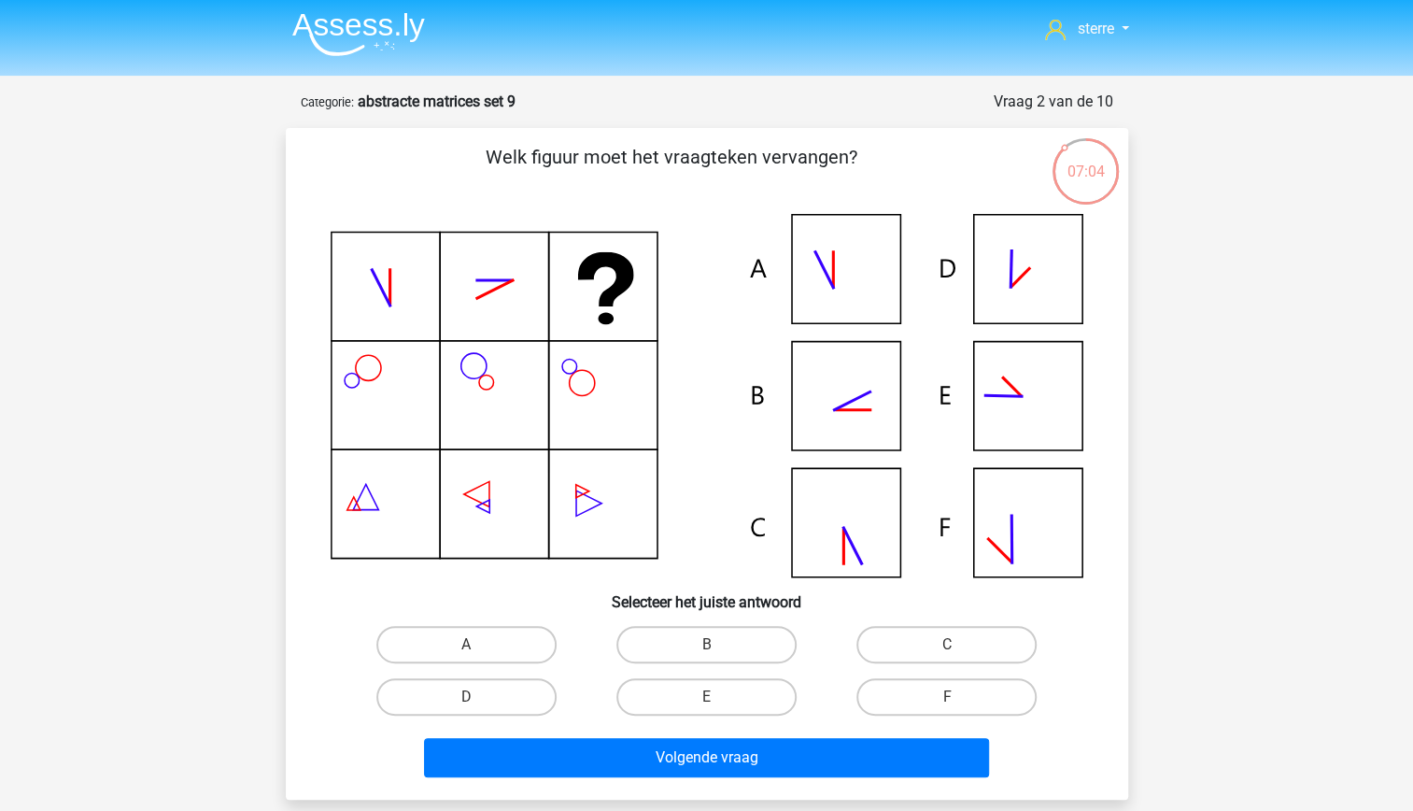
scroll to position [1, 0]
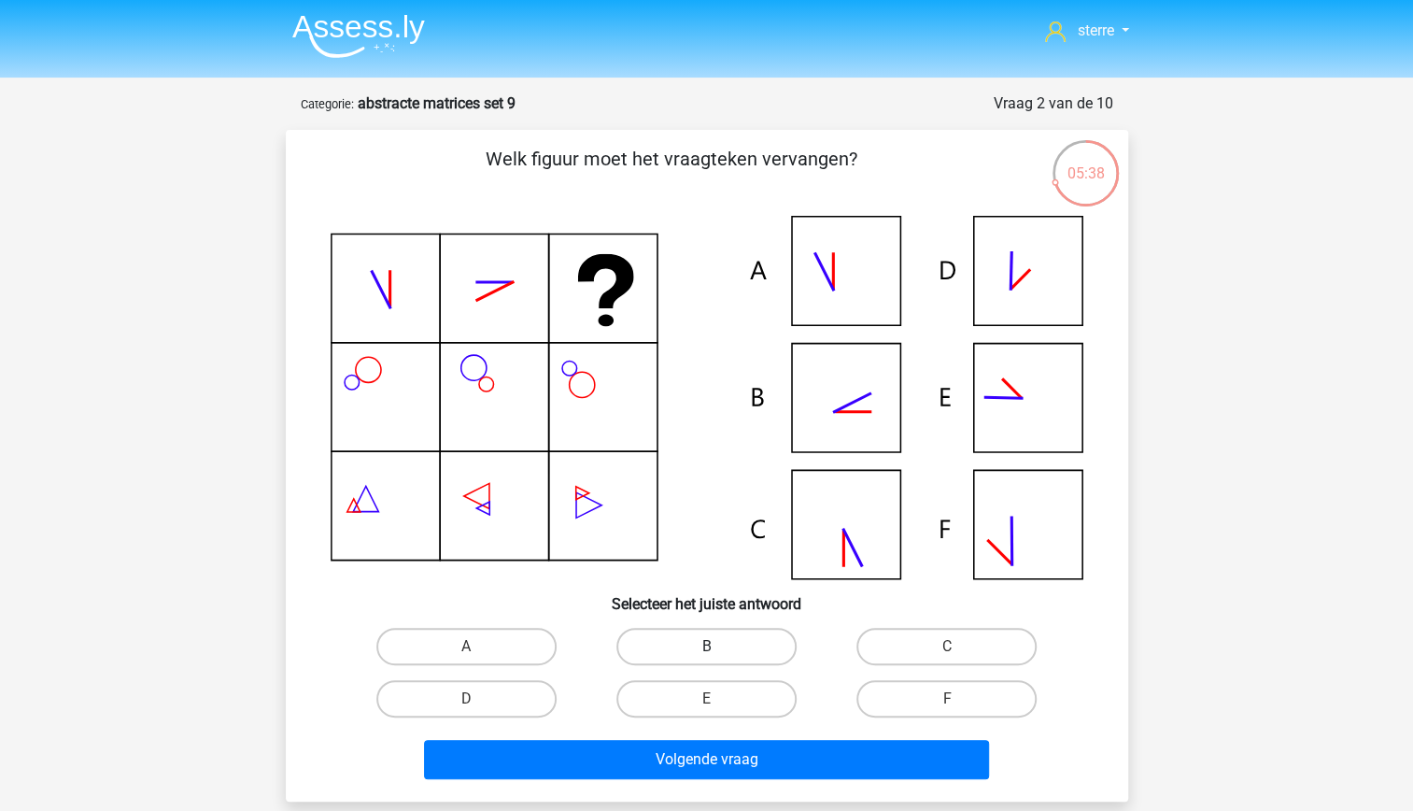
click at [719, 631] on label "B" at bounding box center [706, 646] width 180 height 37
click at [718, 646] on input "B" at bounding box center [712, 652] width 12 height 12
radio input "true"
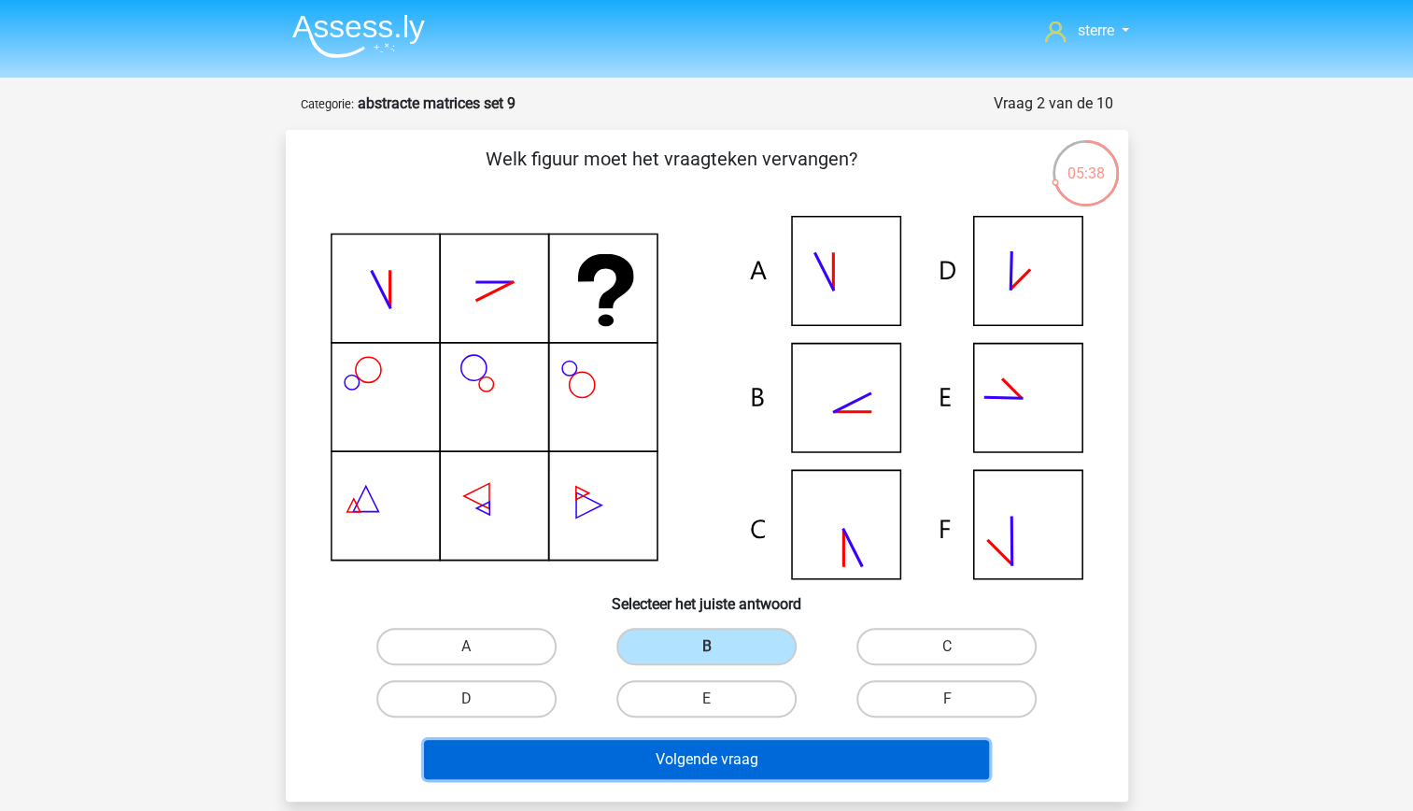
click at [750, 755] on button "Volgende vraag" at bounding box center [706, 759] width 565 height 39
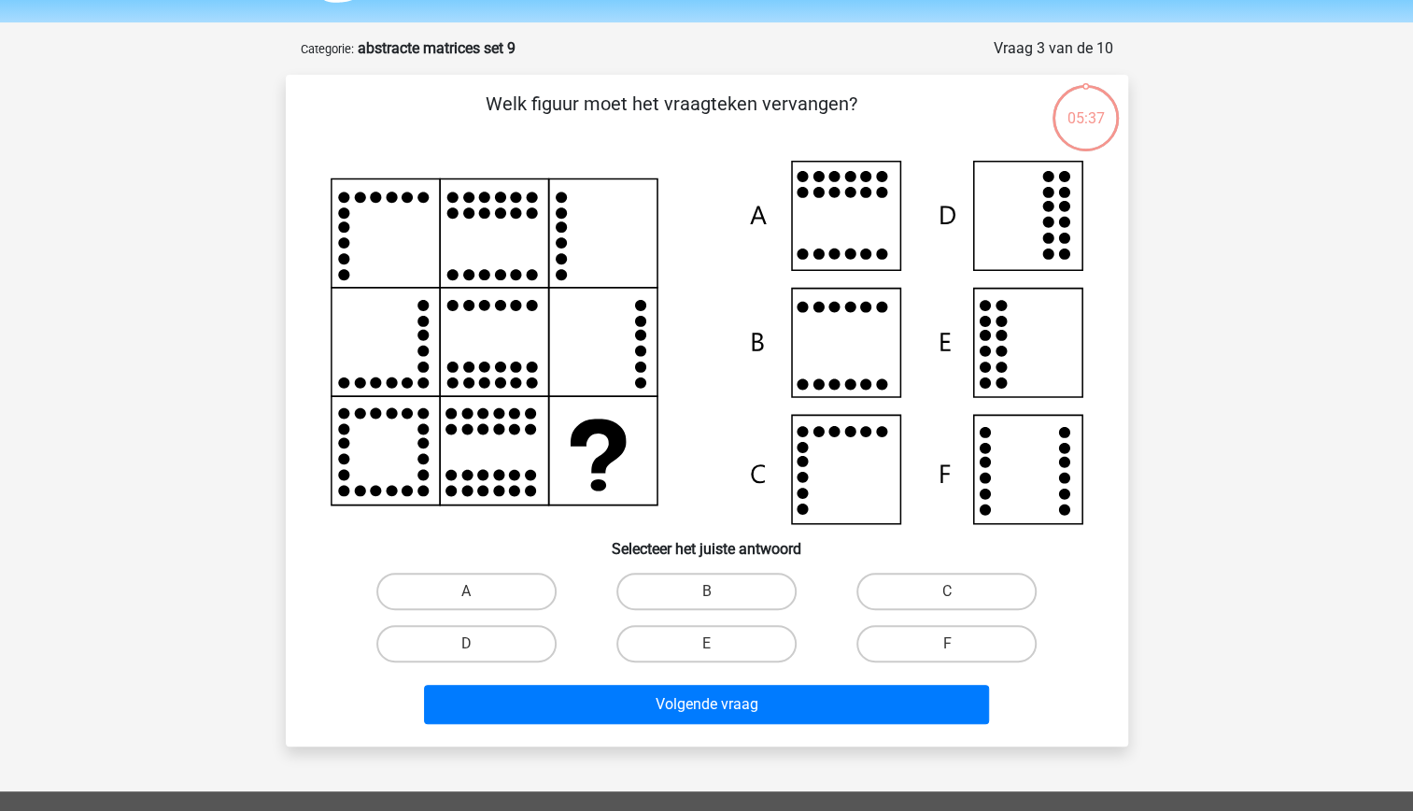
scroll to position [93, 0]
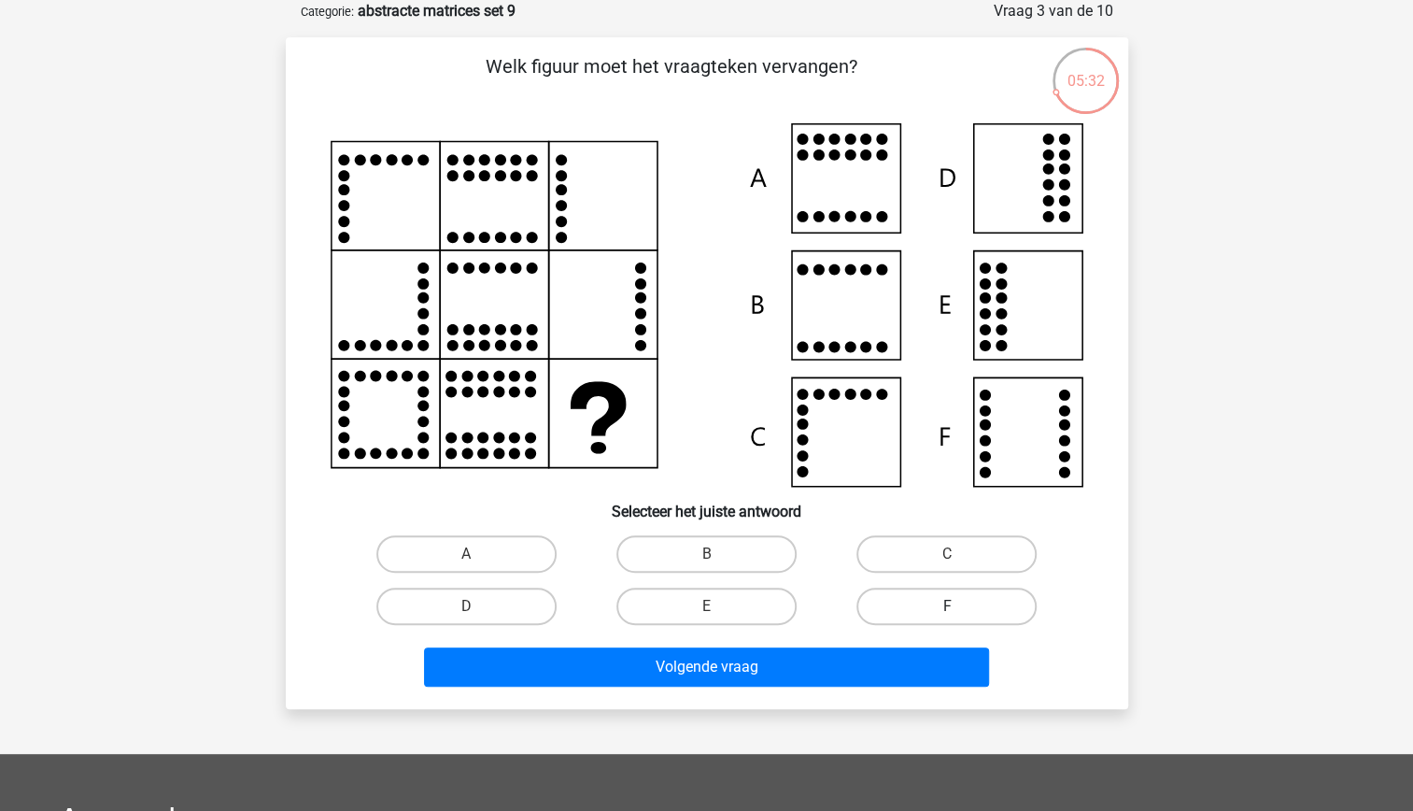
click at [972, 609] on label "F" at bounding box center [947, 606] width 180 height 37
click at [959, 609] on input "F" at bounding box center [953, 612] width 12 height 12
radio input "true"
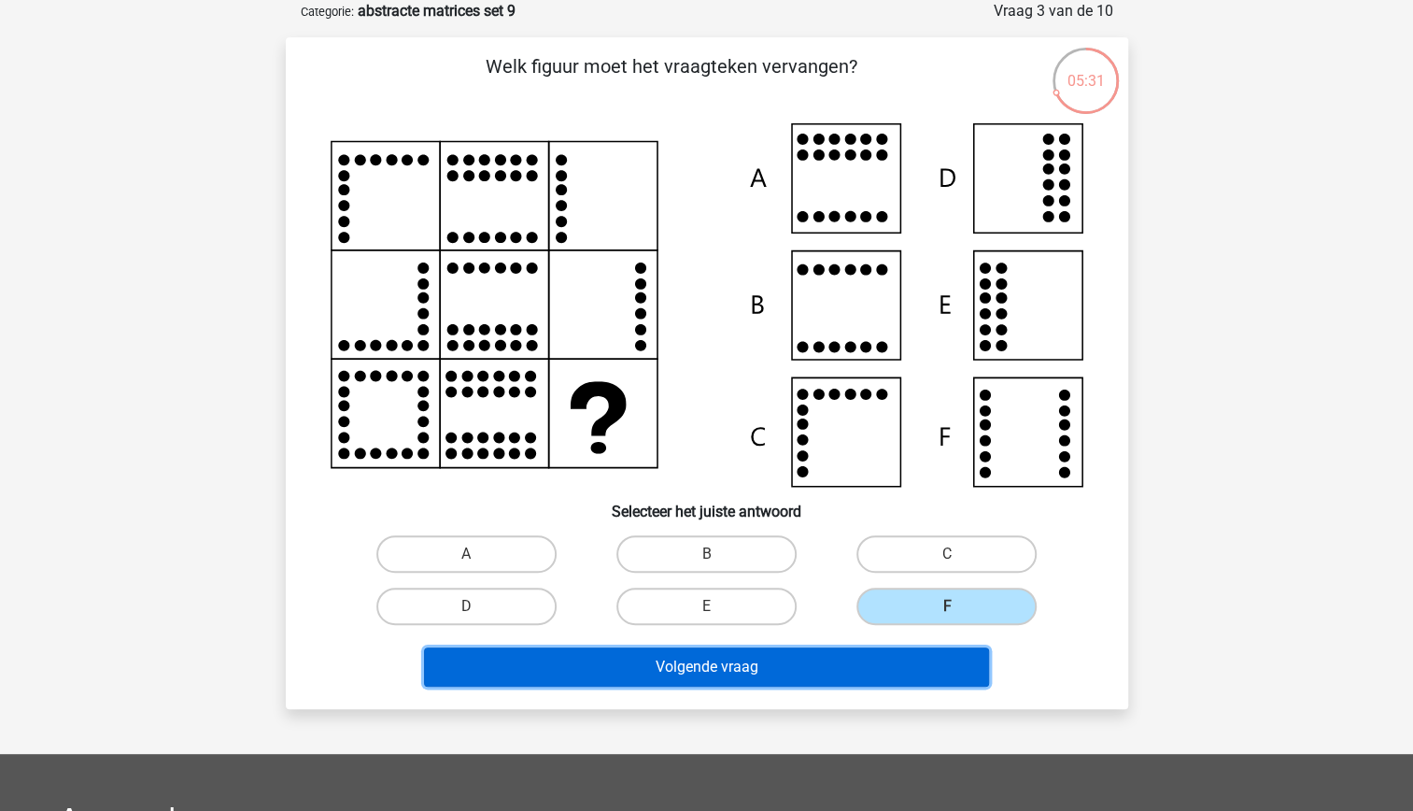
click at [872, 659] on button "Volgende vraag" at bounding box center [706, 666] width 565 height 39
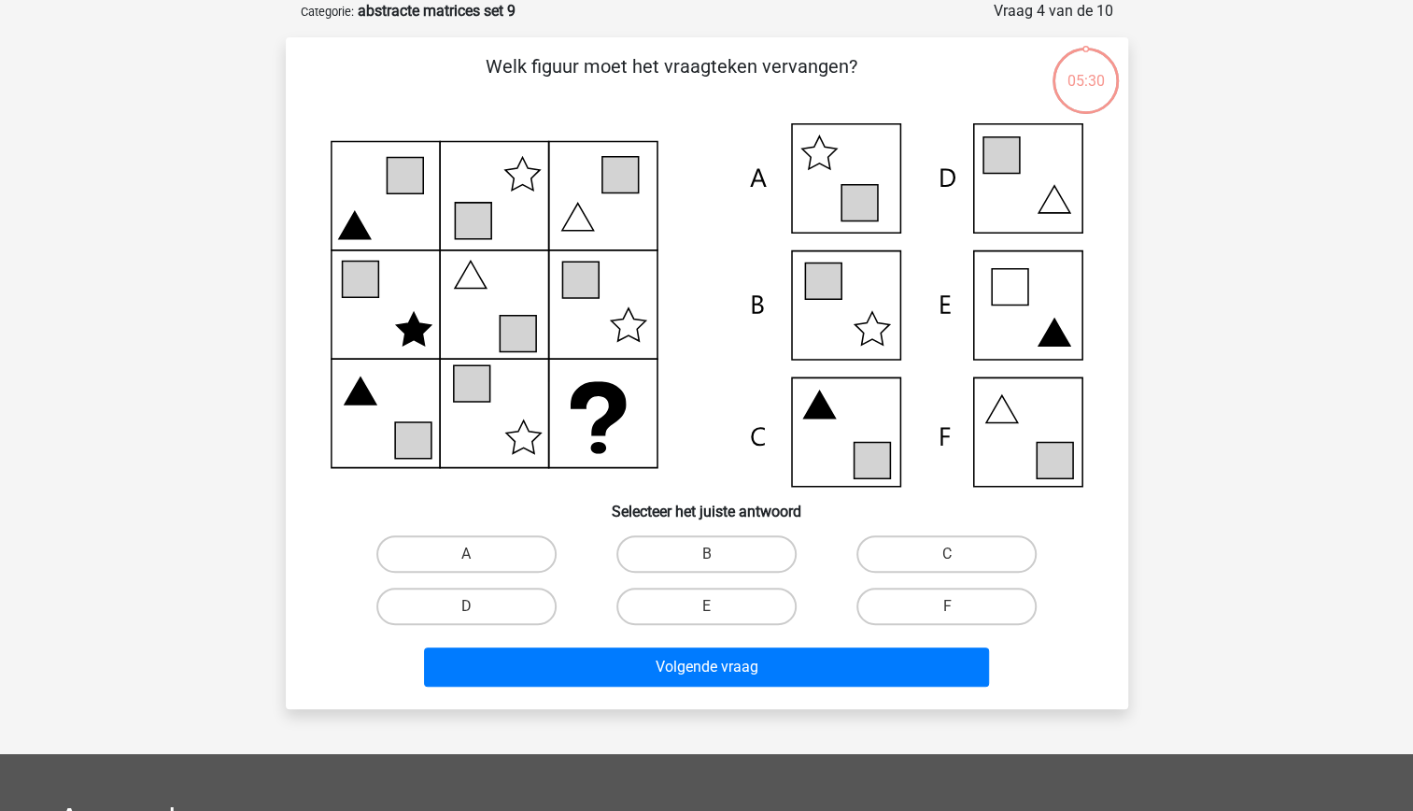
scroll to position [4, 0]
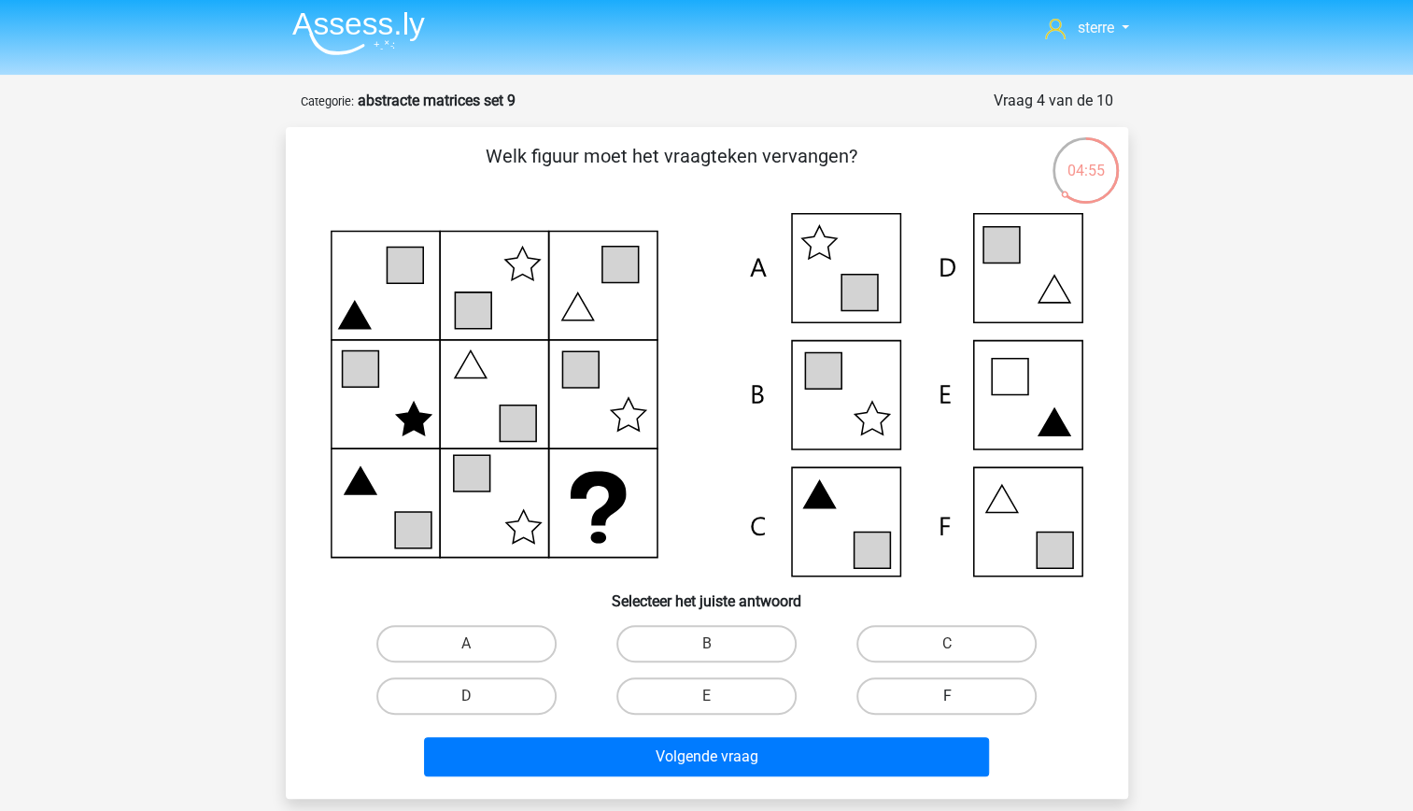
click at [921, 686] on label "F" at bounding box center [947, 695] width 180 height 37
click at [947, 696] on input "F" at bounding box center [953, 702] width 12 height 12
radio input "true"
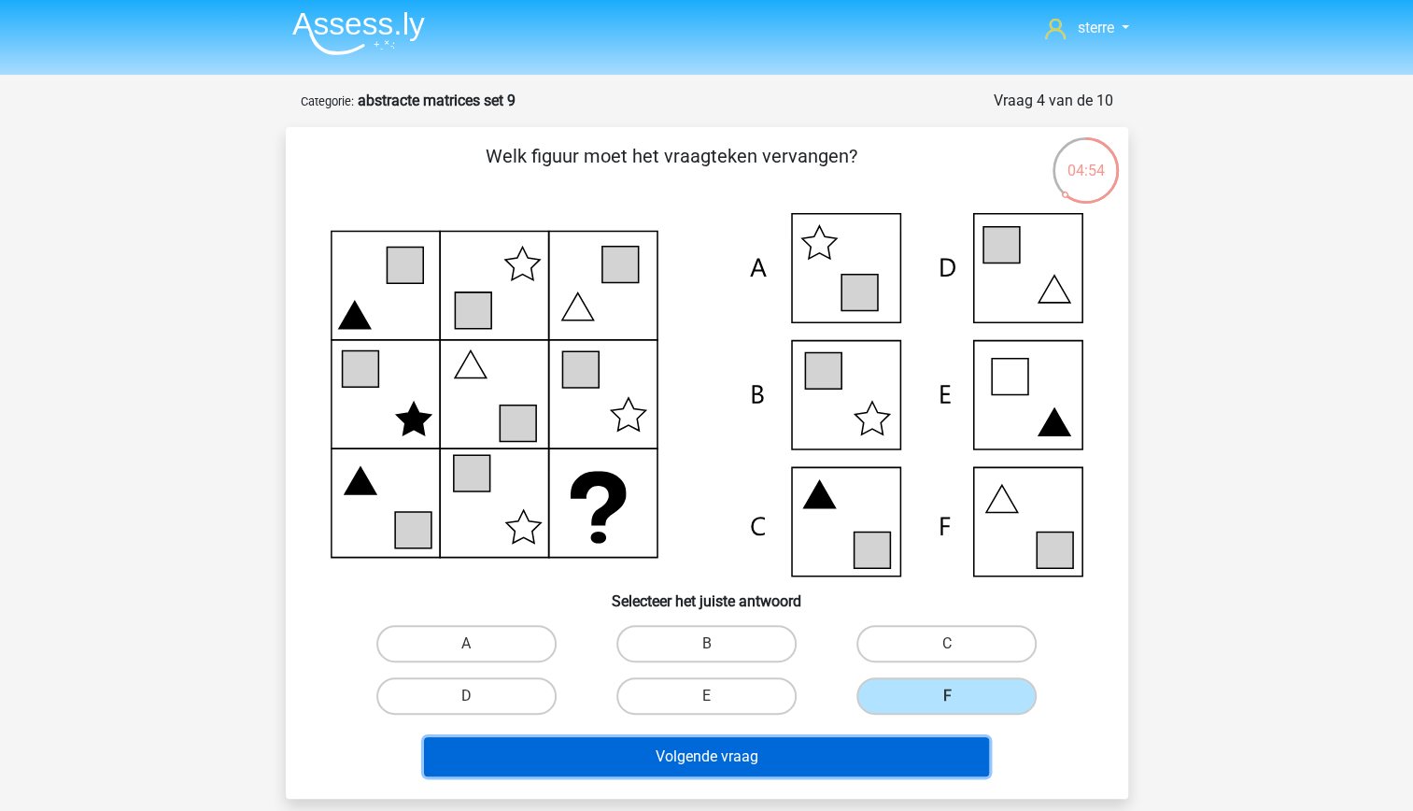
click at [899, 749] on button "Volgende vraag" at bounding box center [706, 756] width 565 height 39
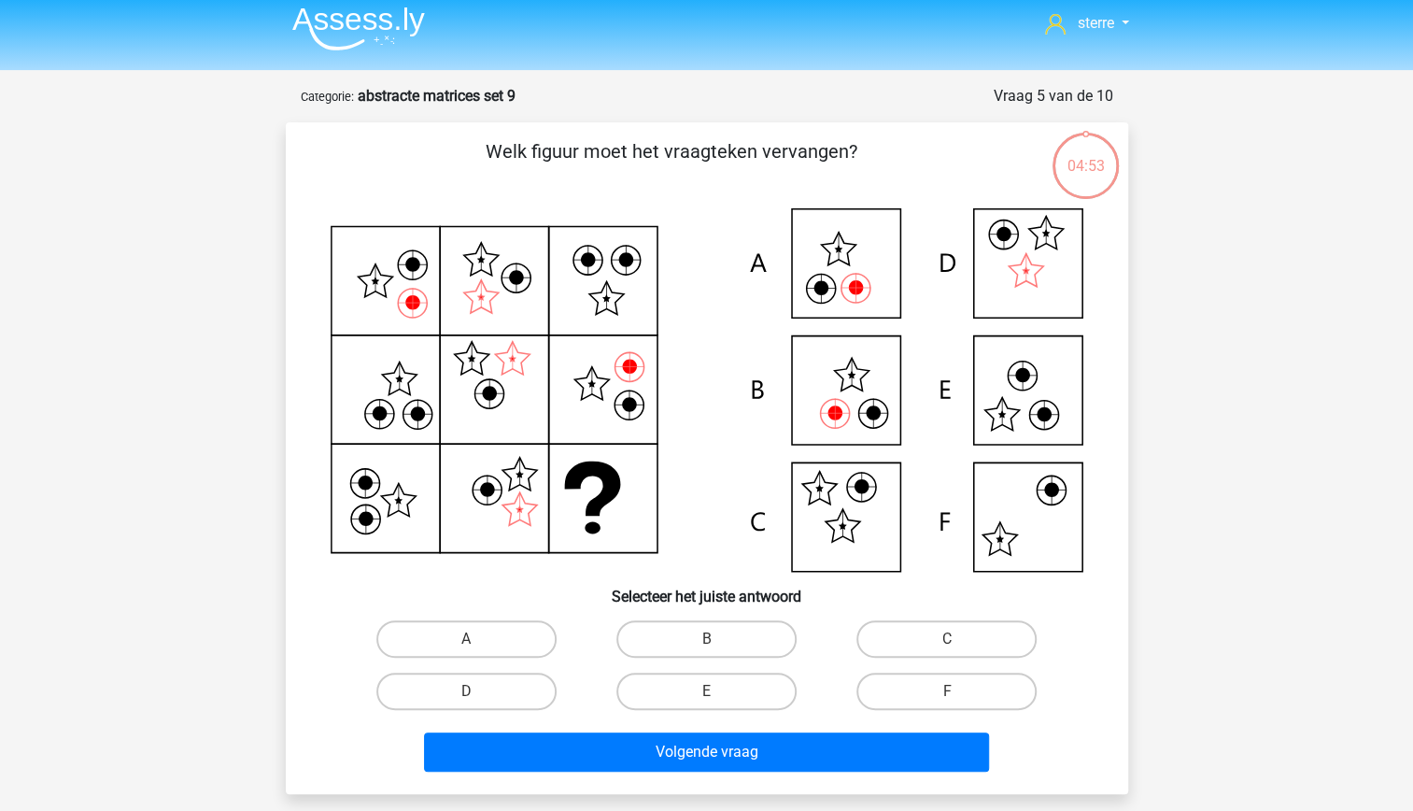
scroll to position [0, 0]
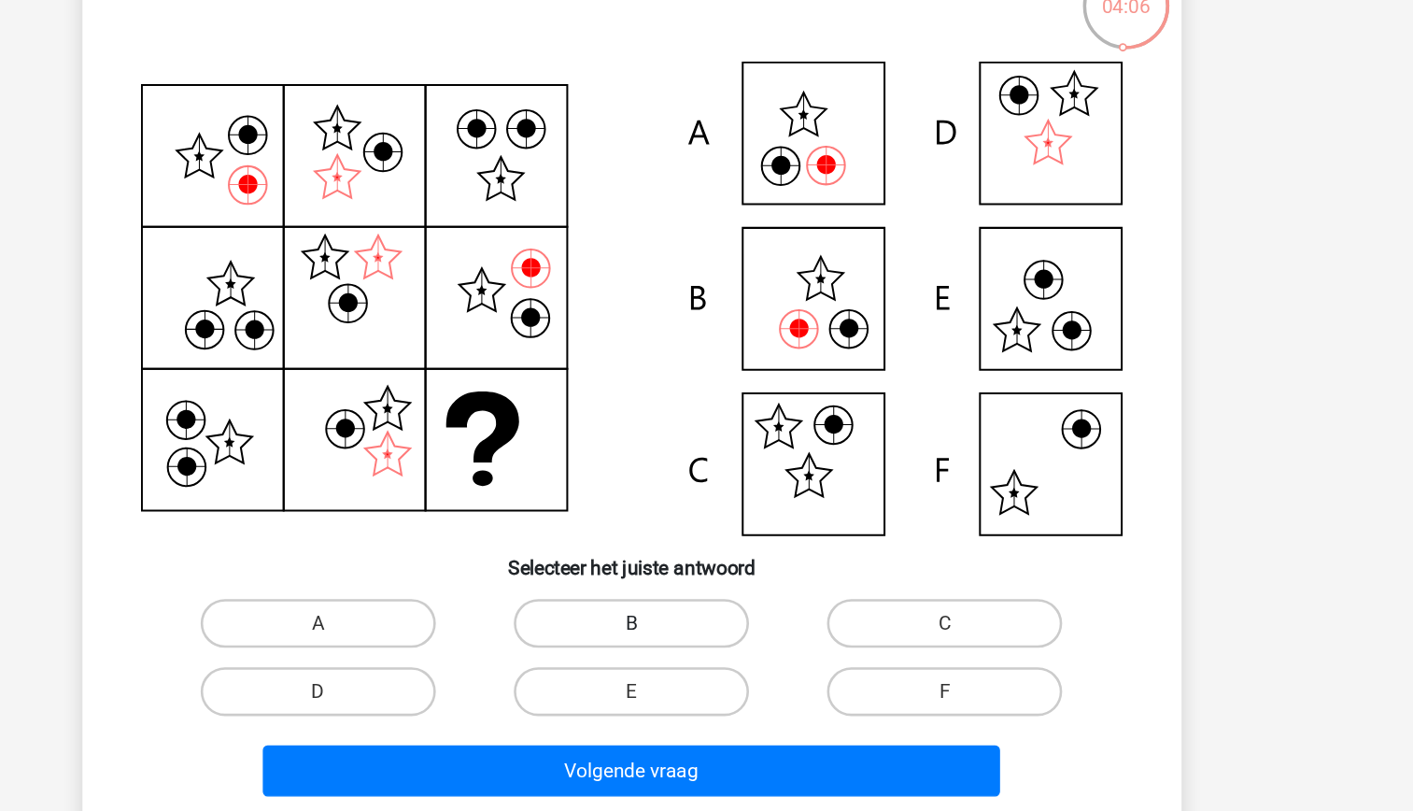
click at [766, 641] on label "B" at bounding box center [706, 647] width 180 height 37
click at [718, 647] on input "B" at bounding box center [712, 653] width 12 height 12
radio input "true"
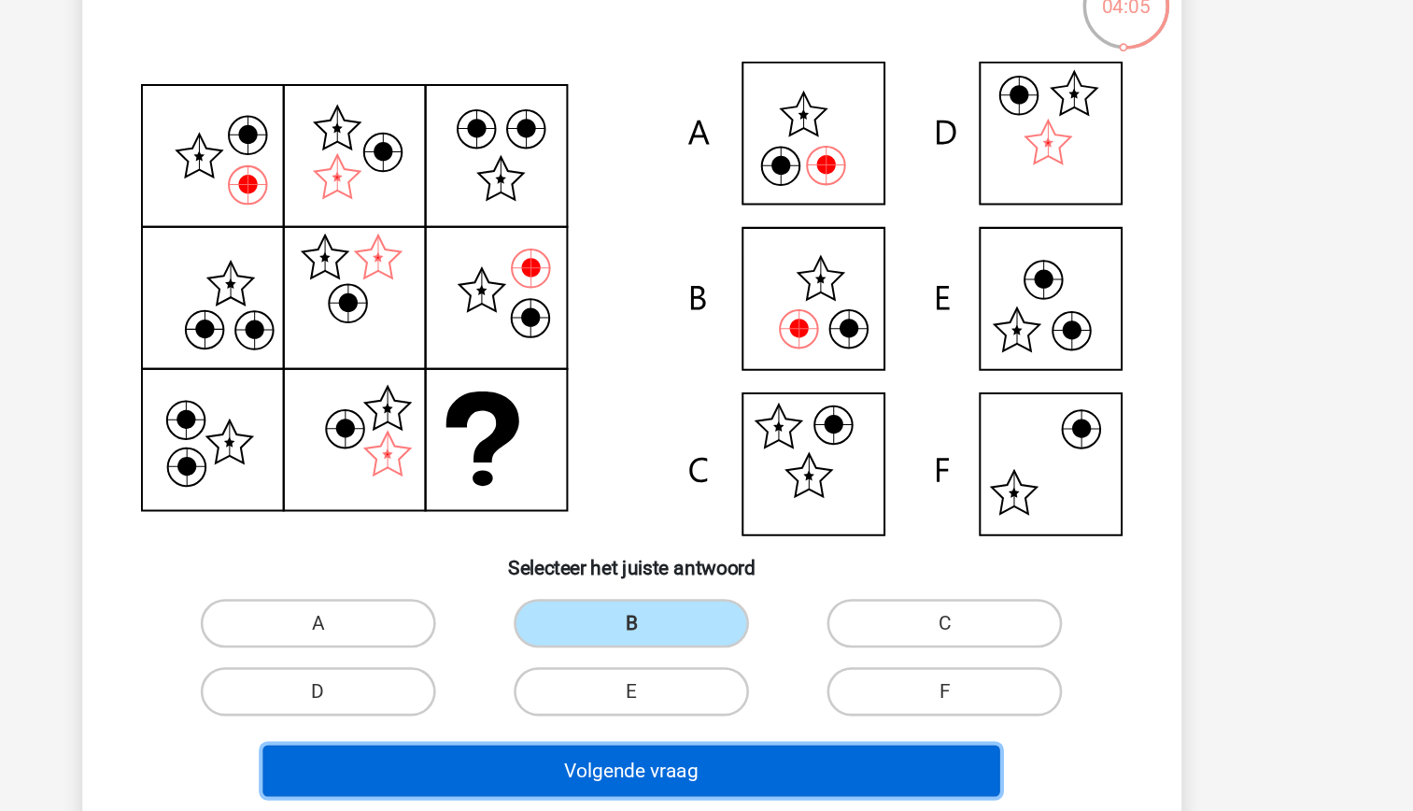
click at [799, 751] on button "Volgende vraag" at bounding box center [706, 760] width 565 height 39
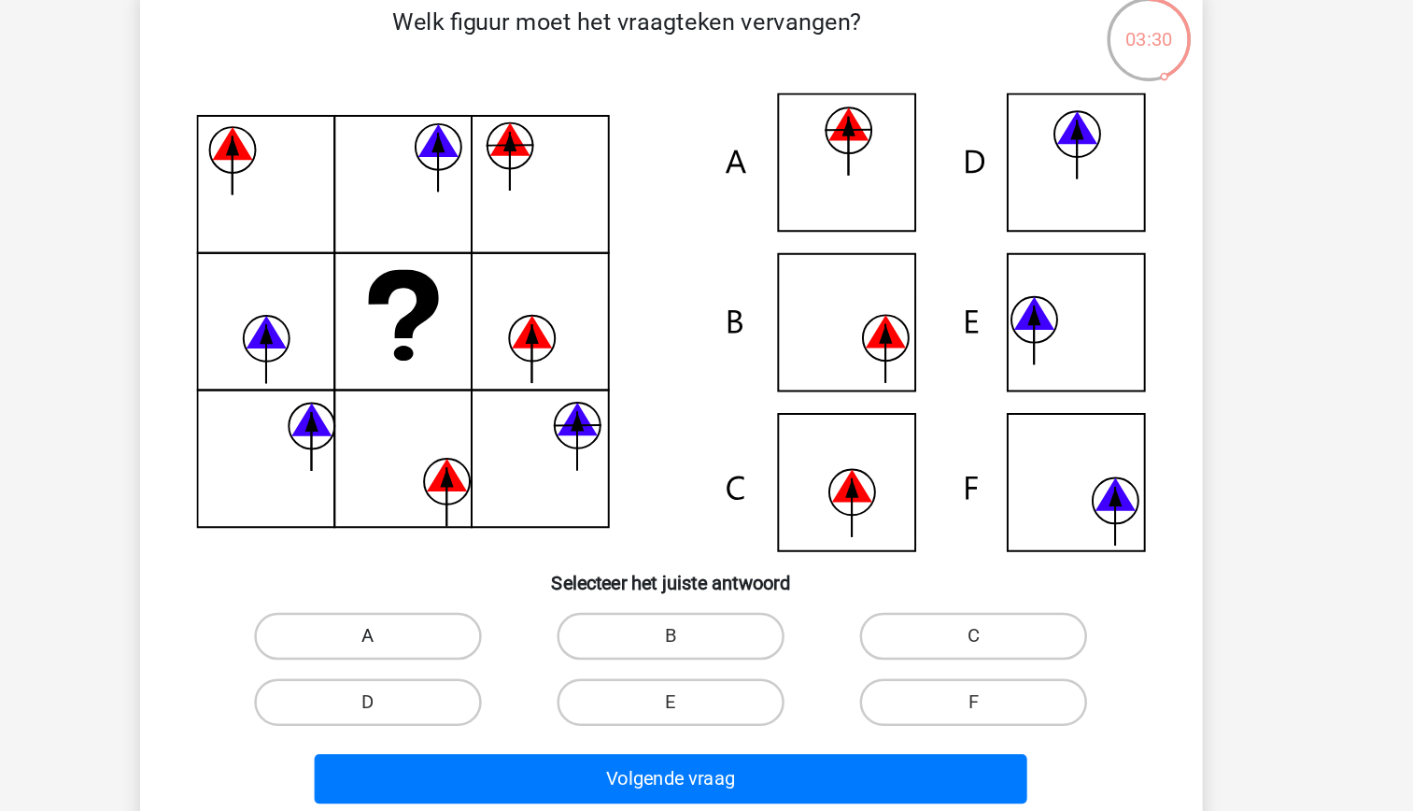
click at [494, 650] on label "A" at bounding box center [466, 647] width 180 height 37
click at [478, 650] on input "A" at bounding box center [472, 653] width 12 height 12
radio input "true"
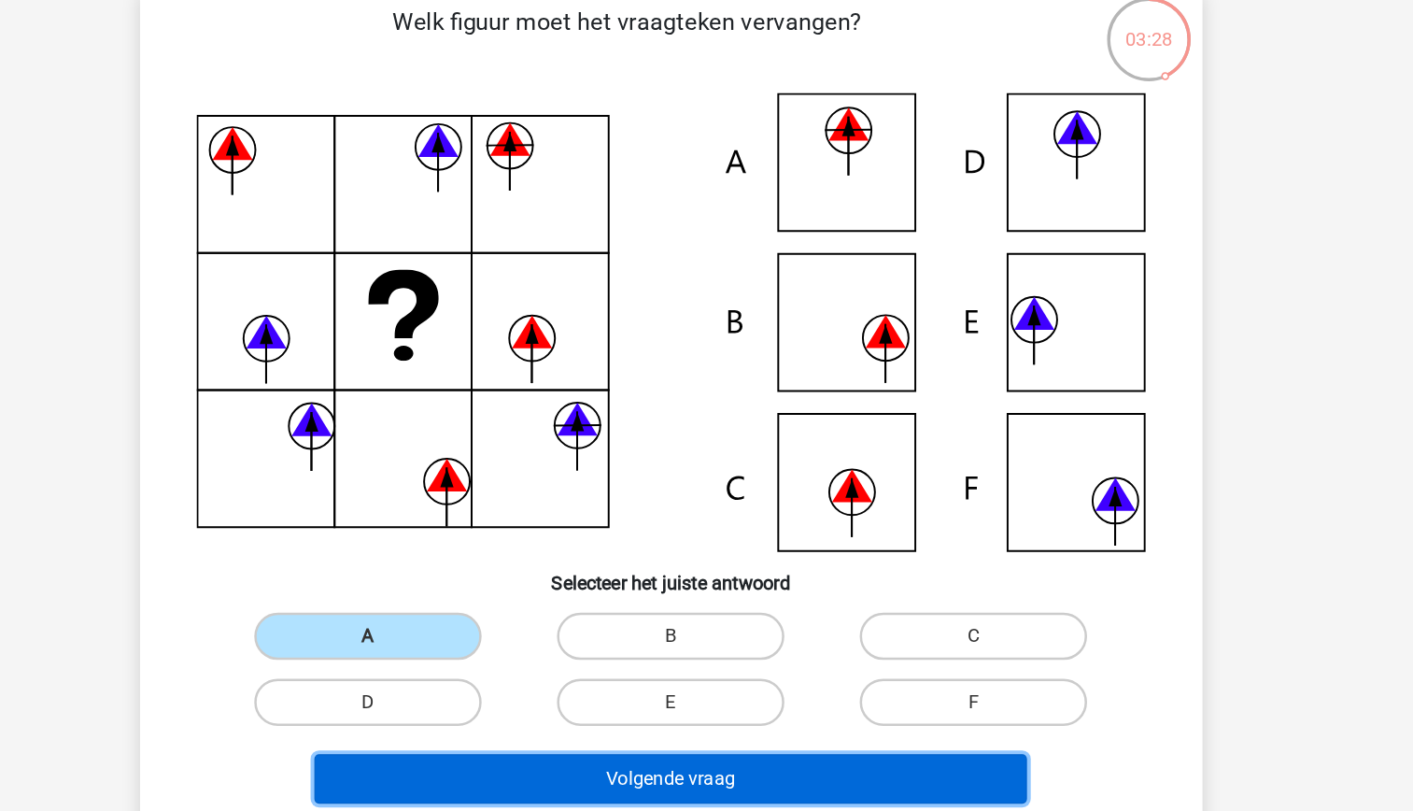
click at [669, 764] on button "Volgende vraag" at bounding box center [706, 760] width 565 height 39
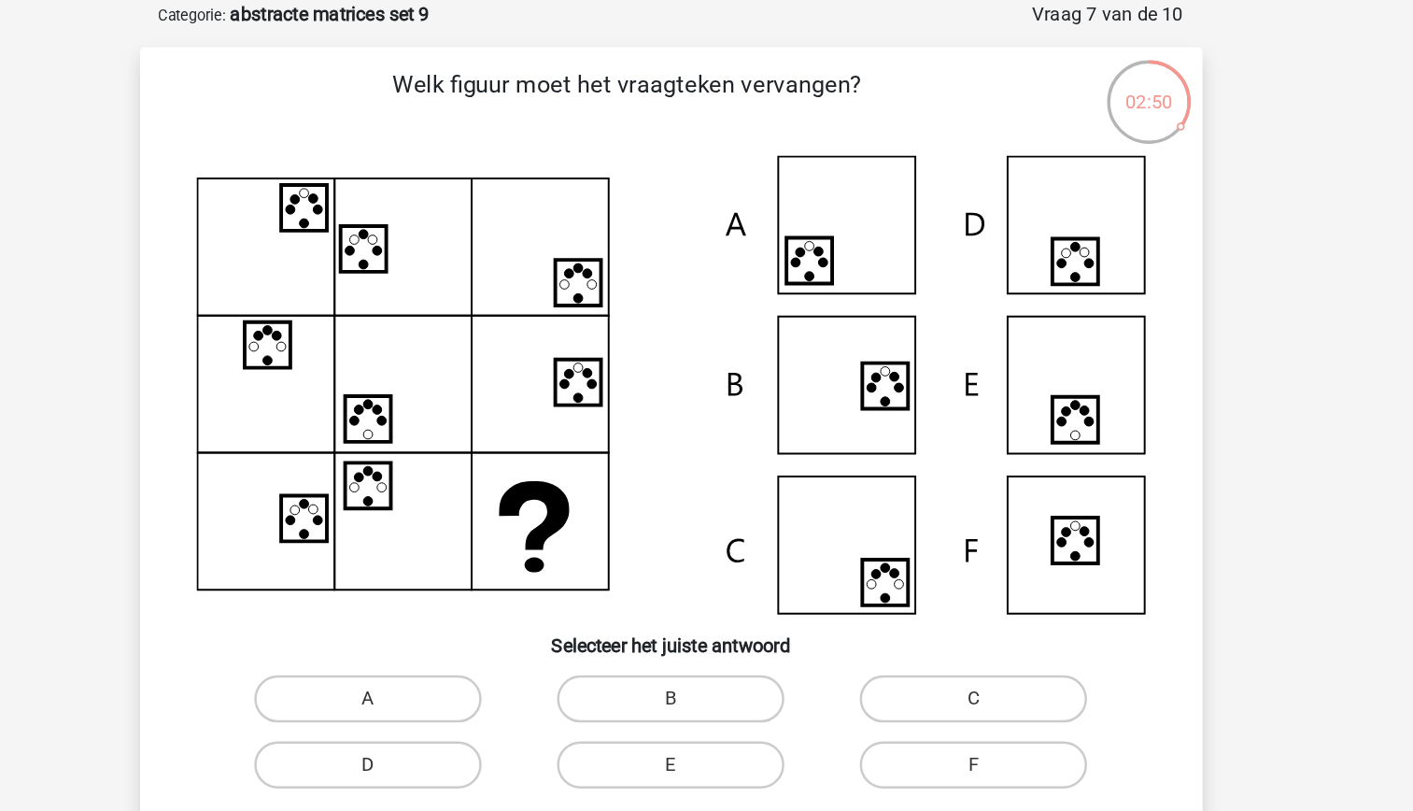
click at [1024, 331] on icon at bounding box center [707, 398] width 753 height 363
click at [519, 690] on label "D" at bounding box center [466, 699] width 180 height 37
click at [478, 700] on input "D" at bounding box center [472, 706] width 12 height 12
radio input "true"
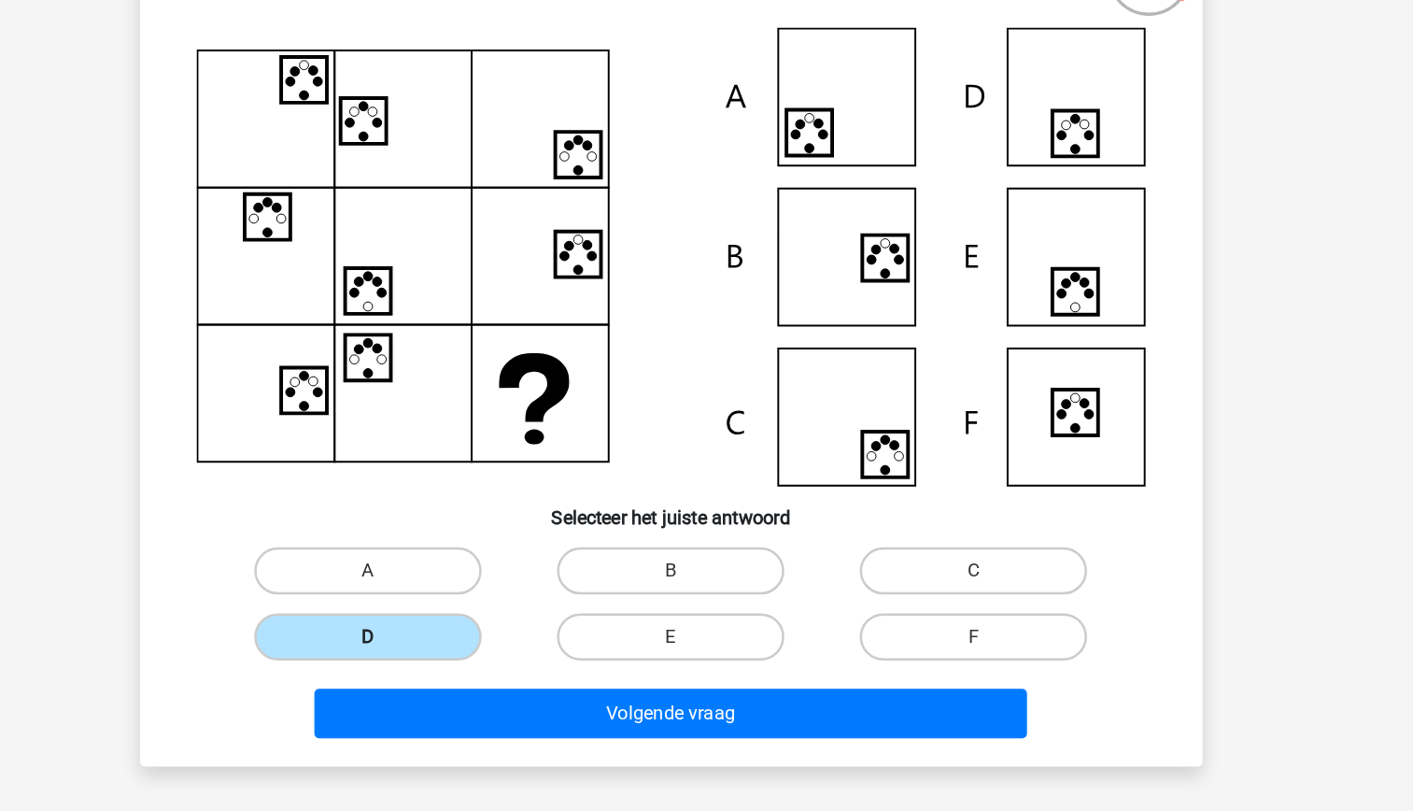
scroll to position [29, 0]
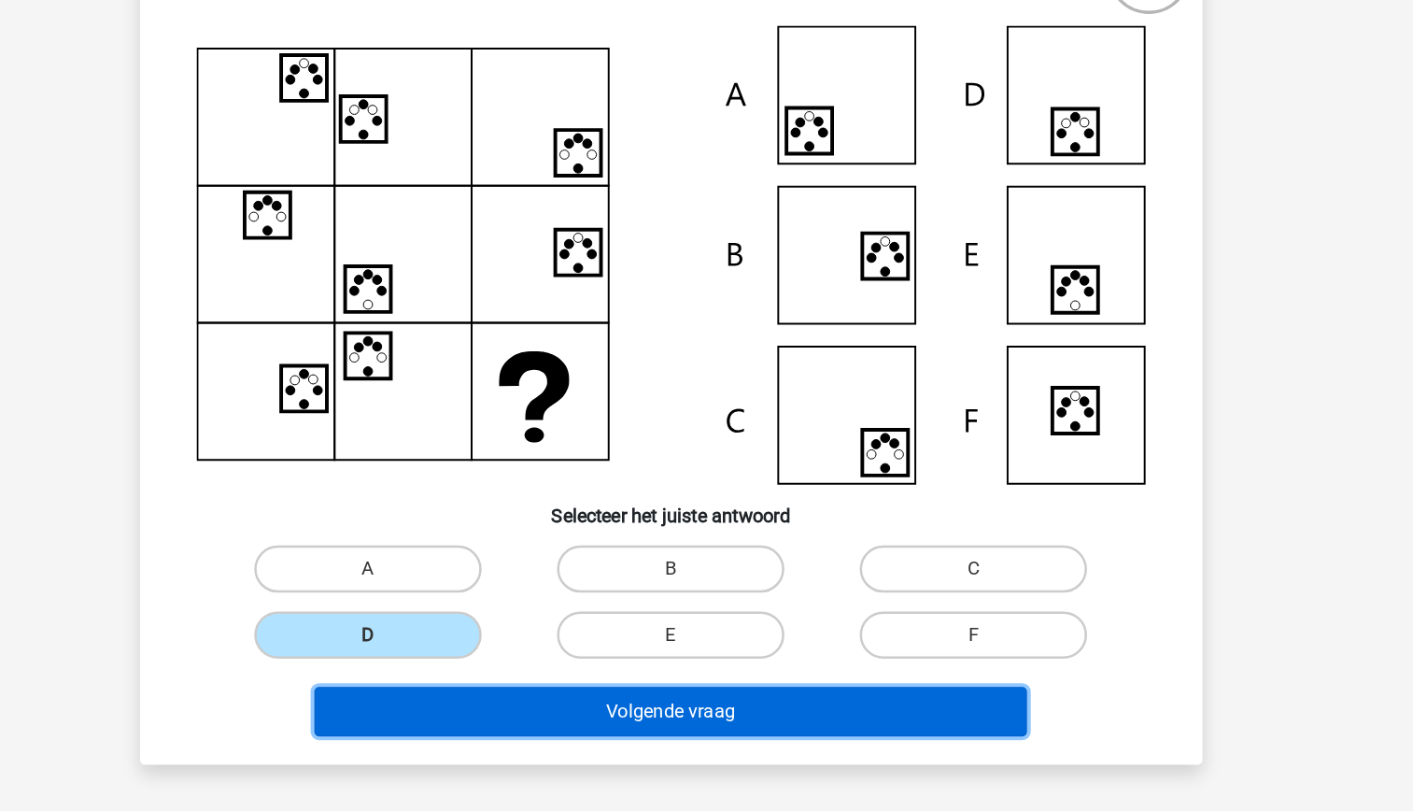
click at [713, 734] on button "Volgende vraag" at bounding box center [706, 731] width 565 height 39
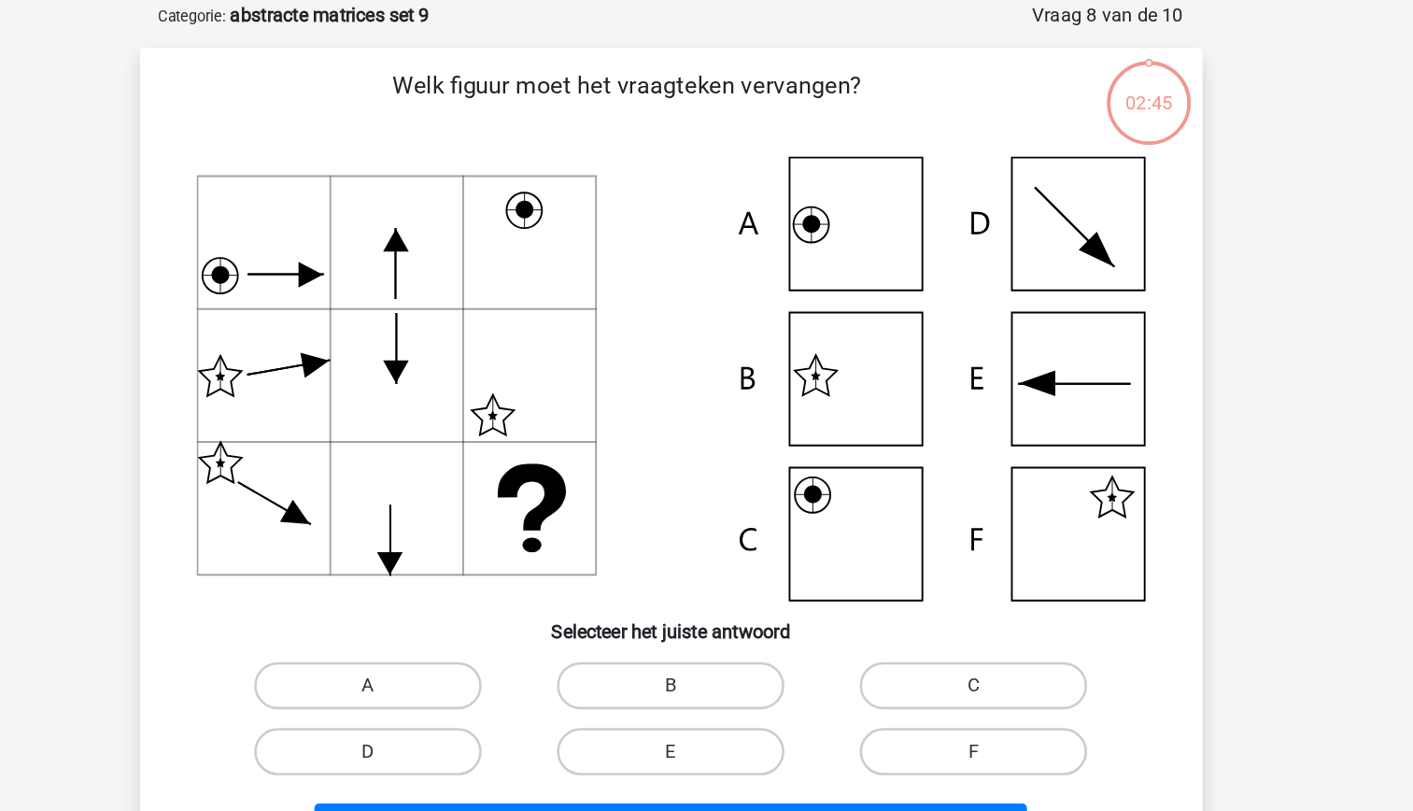
scroll to position [28, 0]
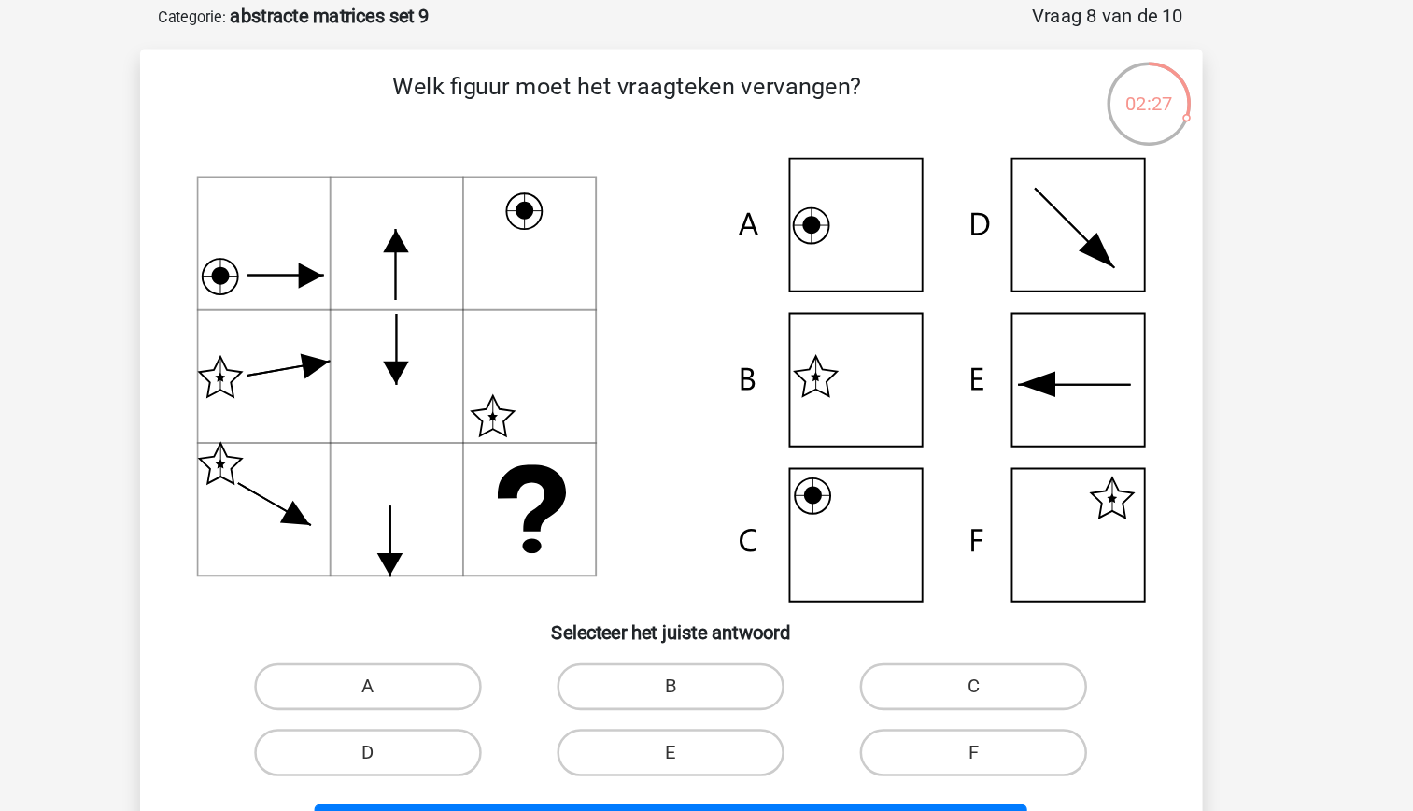
click at [546, 476] on icon at bounding box center [707, 365] width 753 height 352
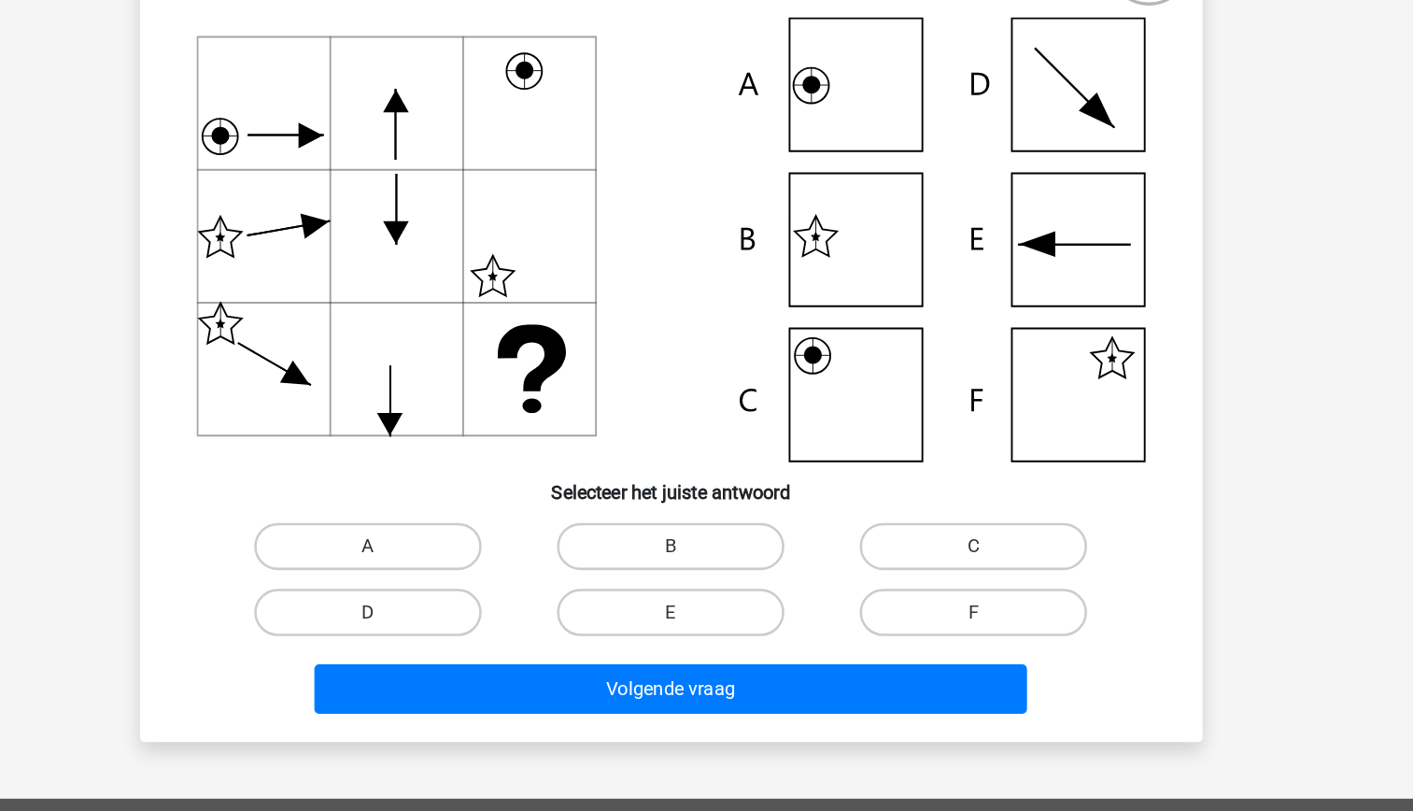
scroll to position [41, 0]
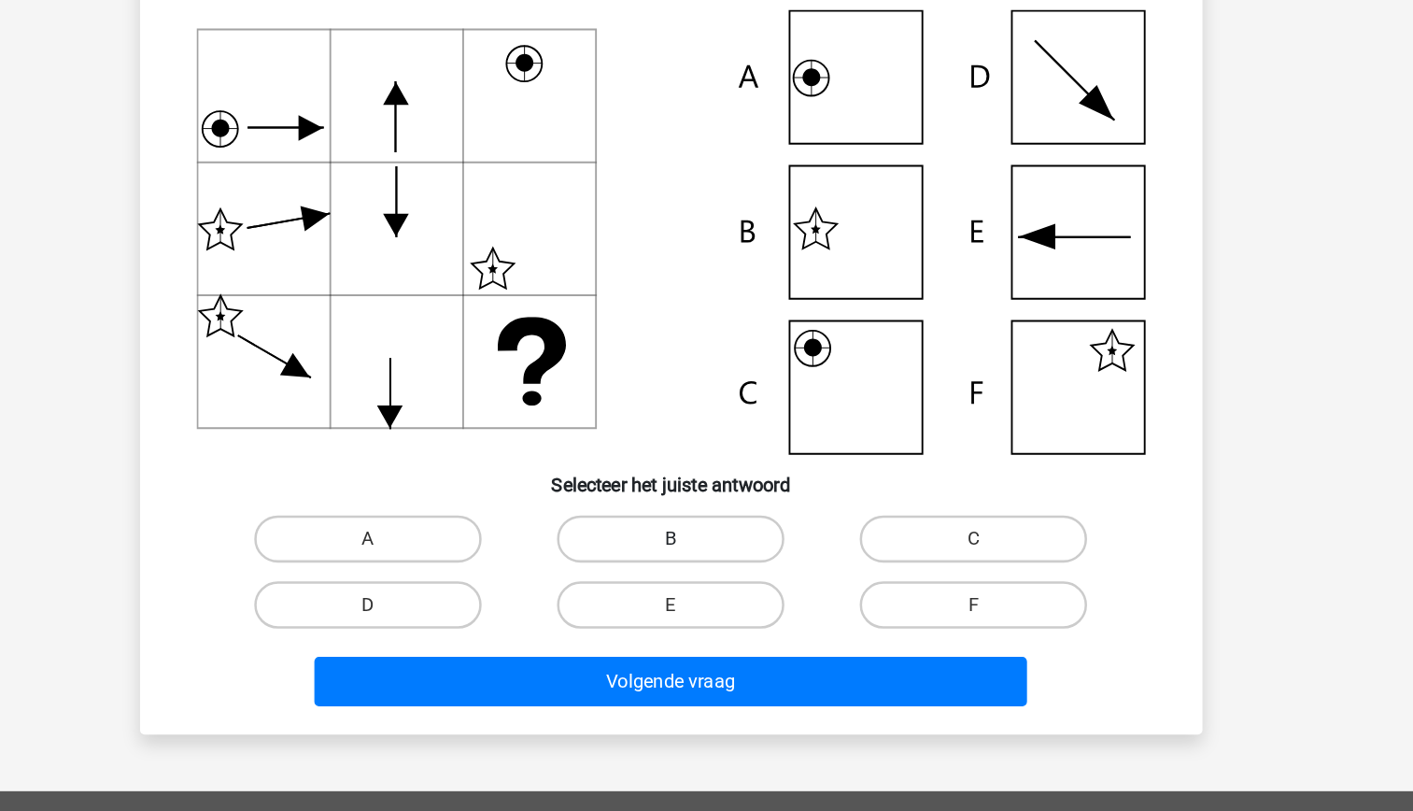
click at [705, 590] on label "B" at bounding box center [706, 594] width 180 height 37
click at [706, 595] on input "B" at bounding box center [712, 601] width 12 height 12
radio input "true"
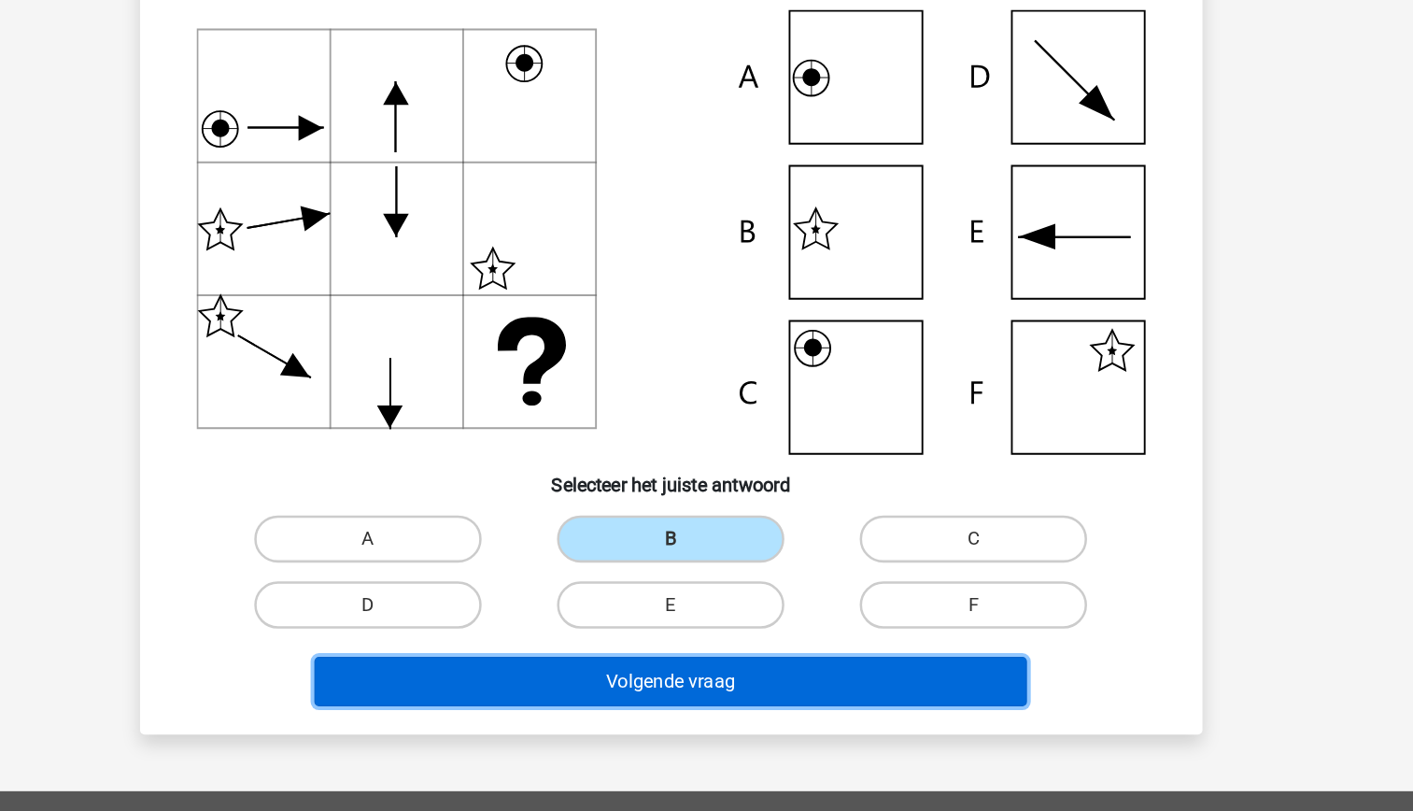
click at [731, 702] on button "Volgende vraag" at bounding box center [706, 707] width 565 height 39
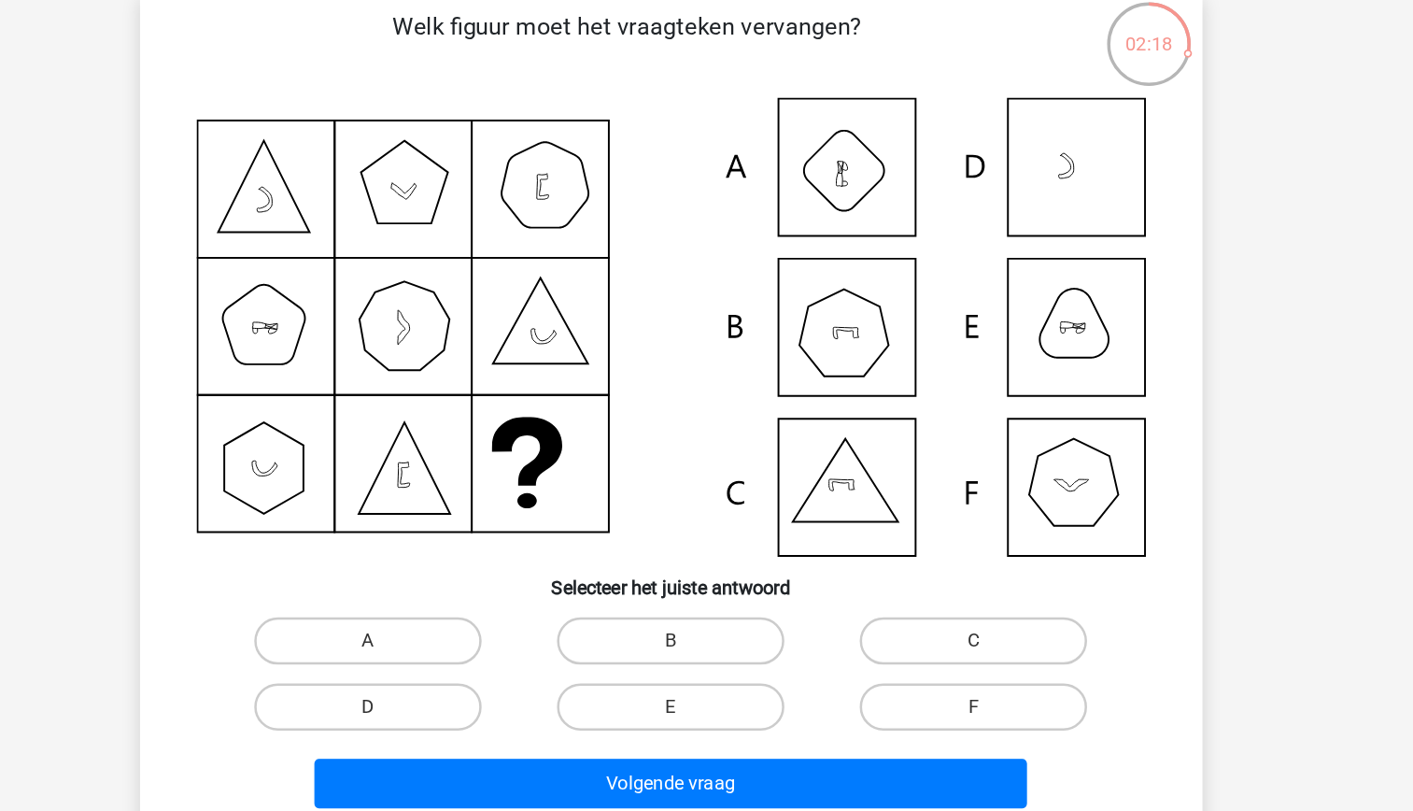
scroll to position [40, 0]
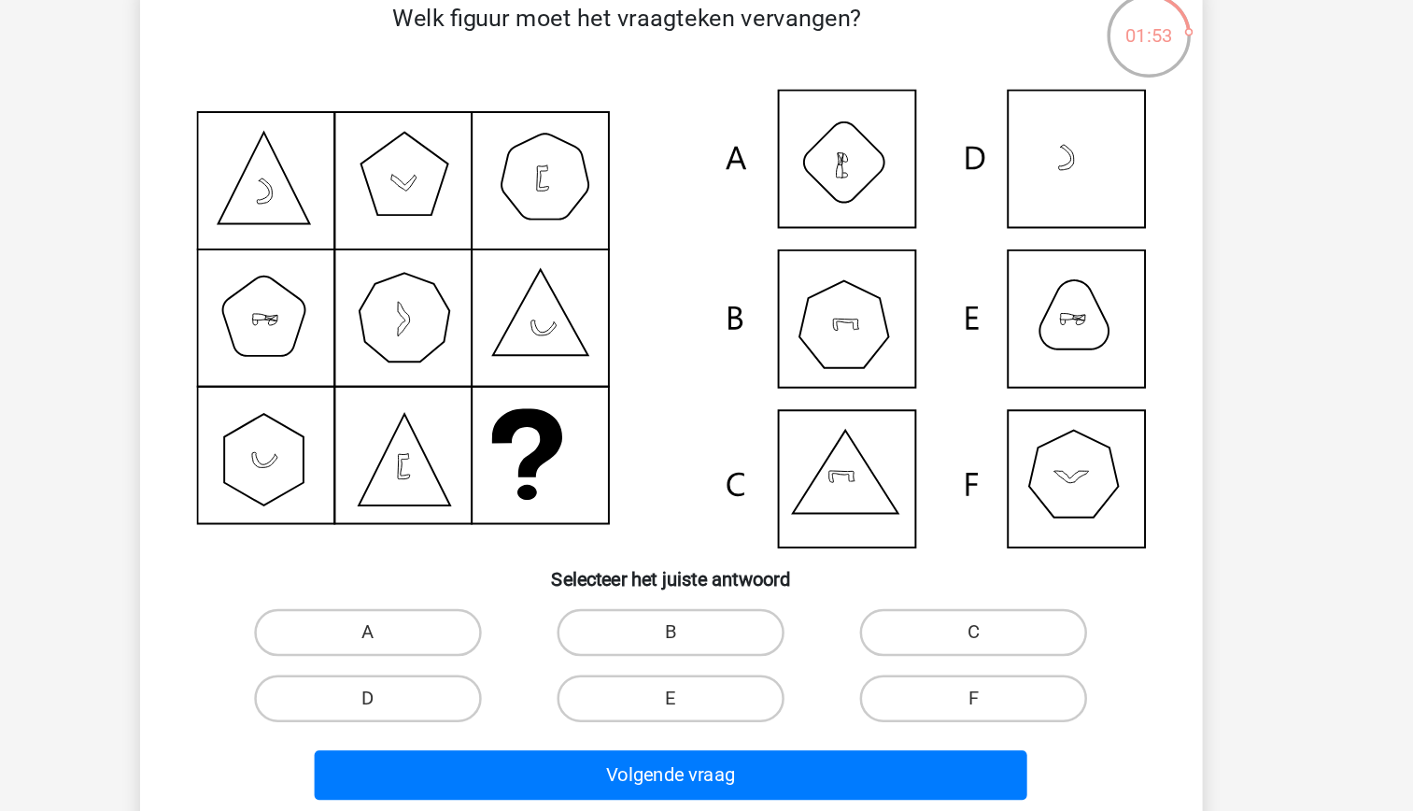
click at [607, 466] on icon at bounding box center [592, 457] width 56 height 54
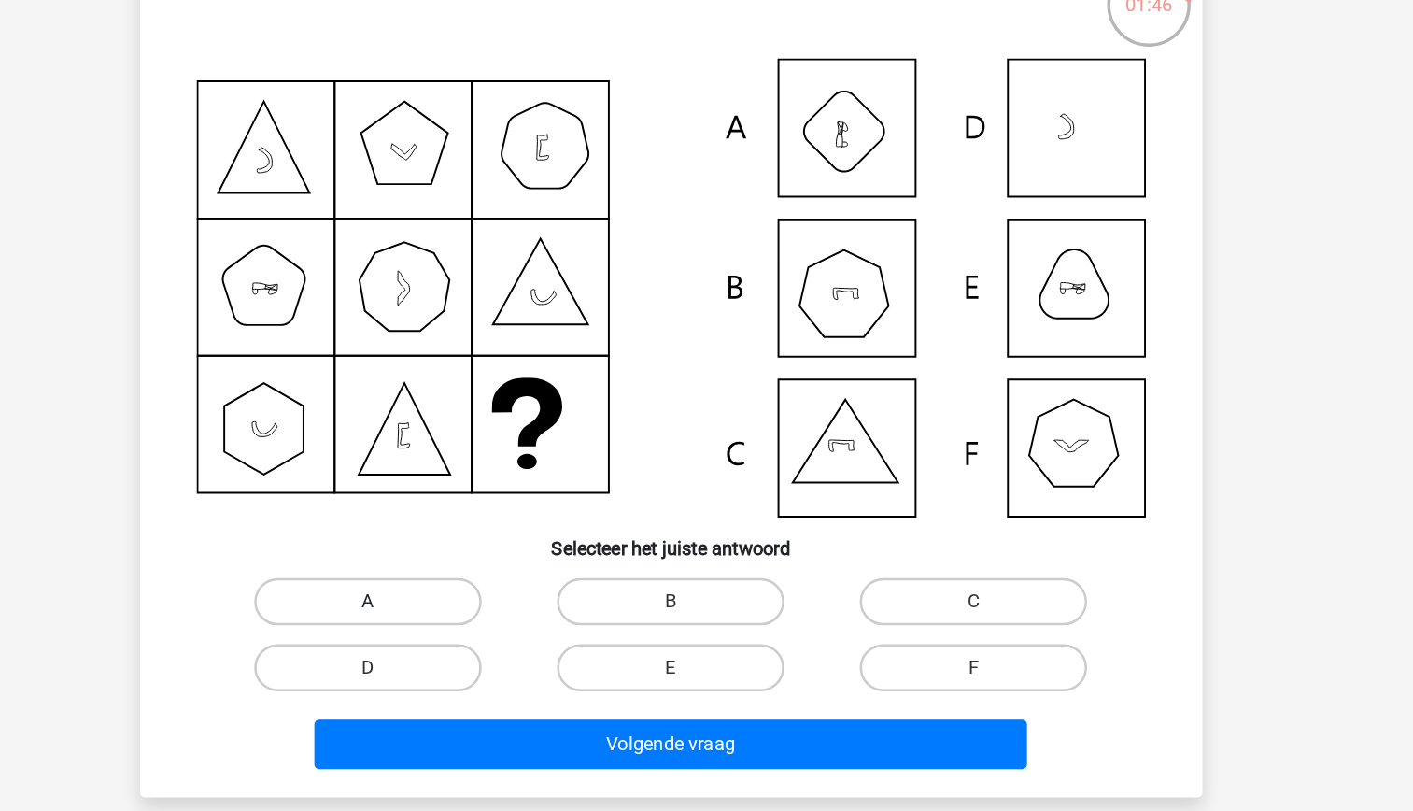
click at [495, 602] on label "A" at bounding box center [466, 606] width 180 height 37
click at [478, 606] on input "A" at bounding box center [472, 612] width 12 height 12
radio input "true"
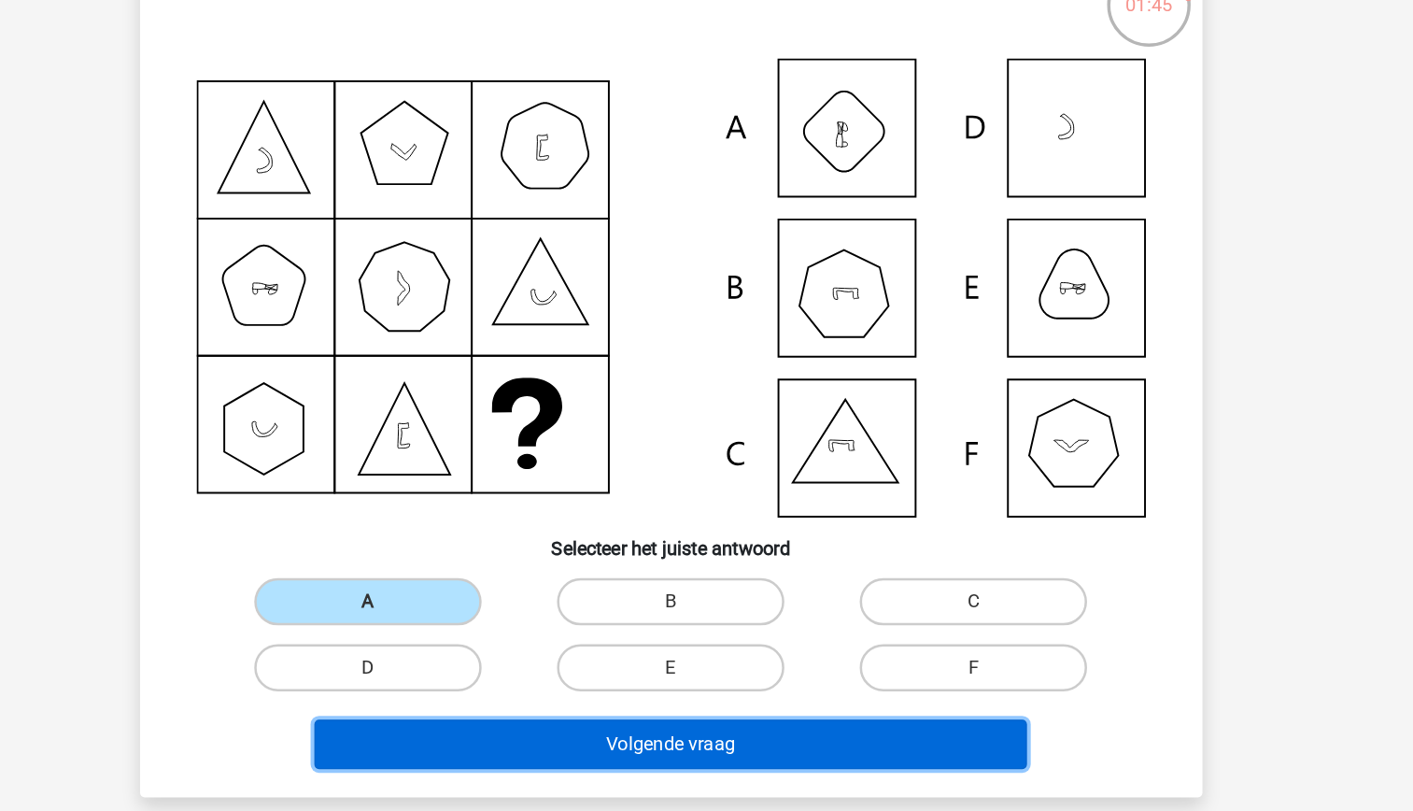
click at [656, 730] on button "Volgende vraag" at bounding box center [706, 719] width 565 height 39
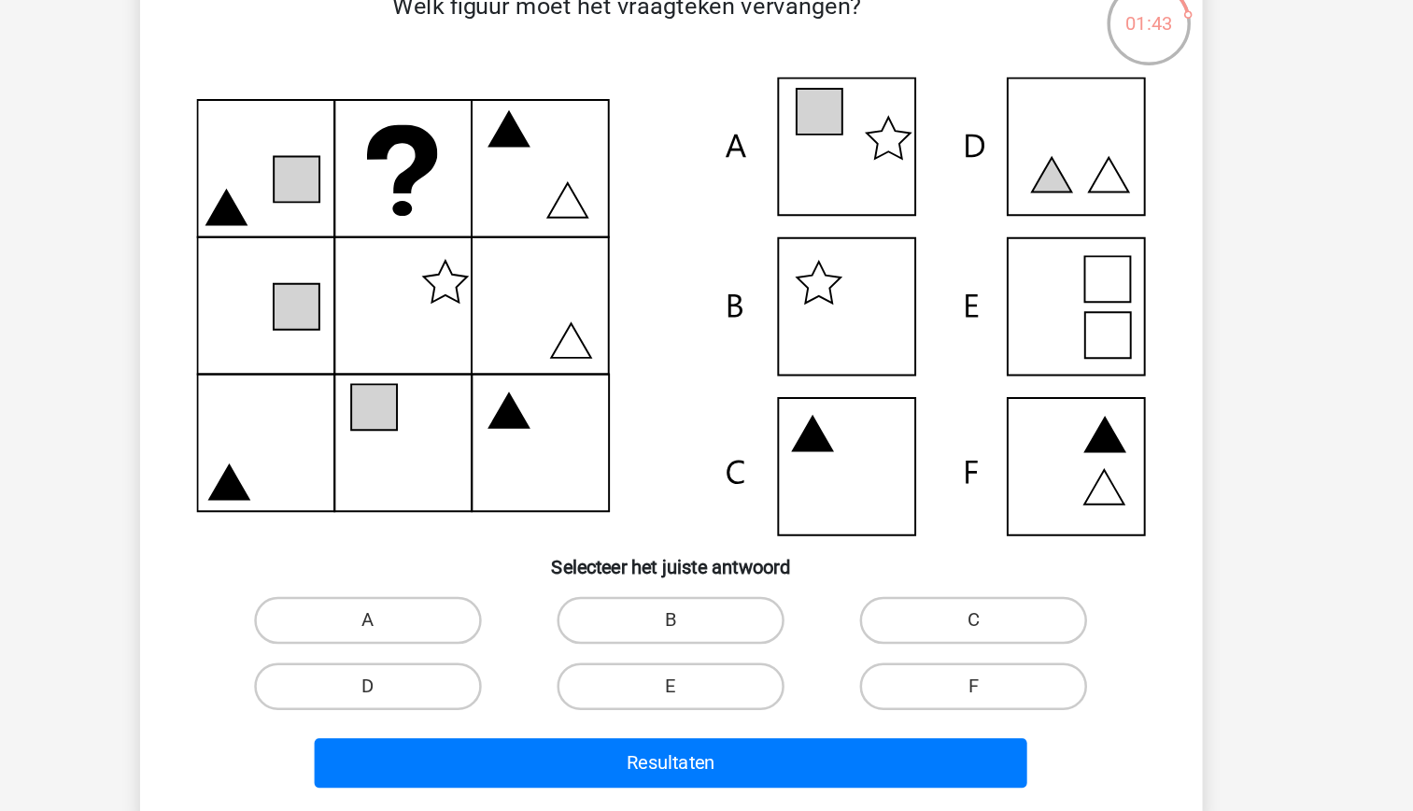
scroll to position [40, 0]
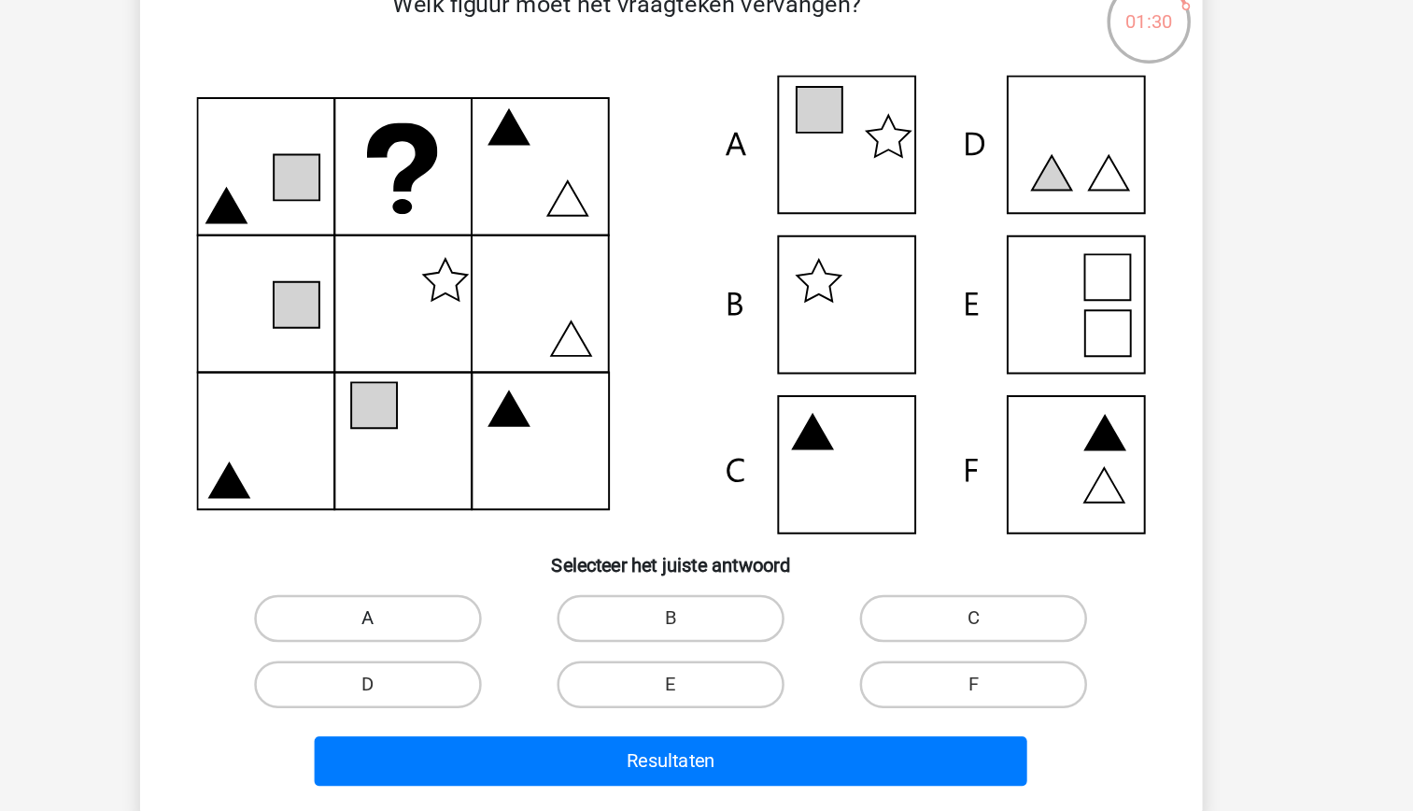
click at [526, 602] on label "A" at bounding box center [466, 606] width 180 height 37
click at [478, 607] on input "A" at bounding box center [472, 613] width 12 height 12
radio input "true"
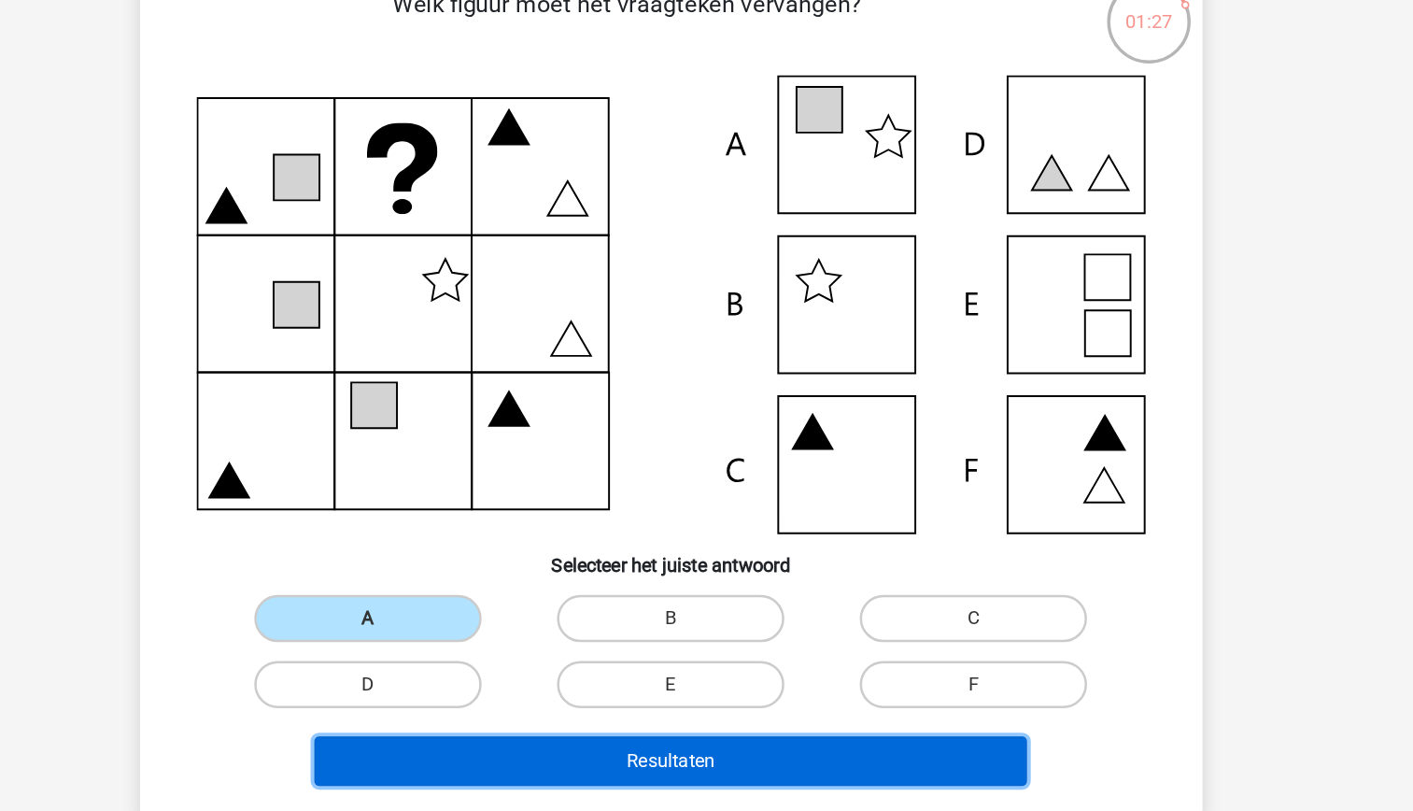
click at [728, 730] on button "Resultaten" at bounding box center [706, 720] width 565 height 39
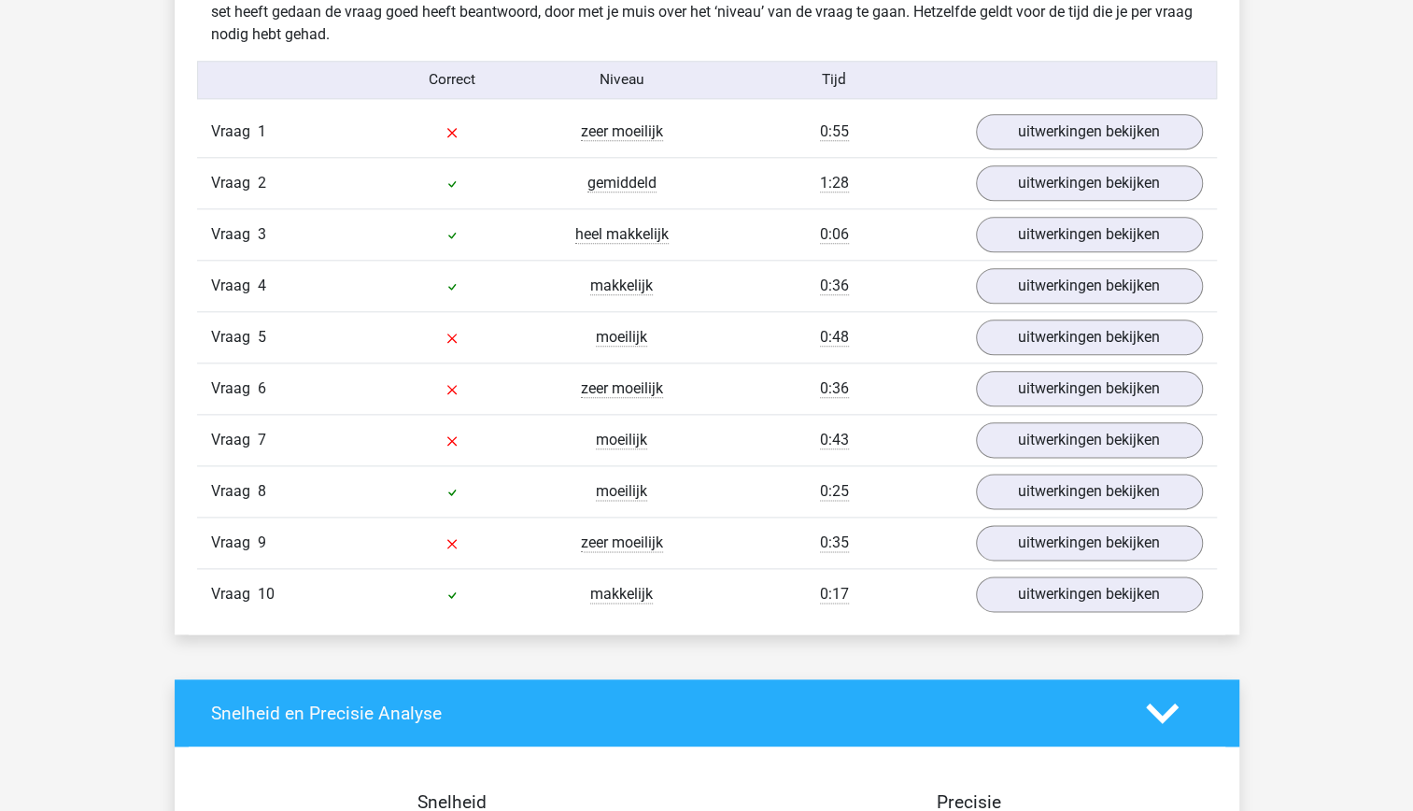
scroll to position [1135, 0]
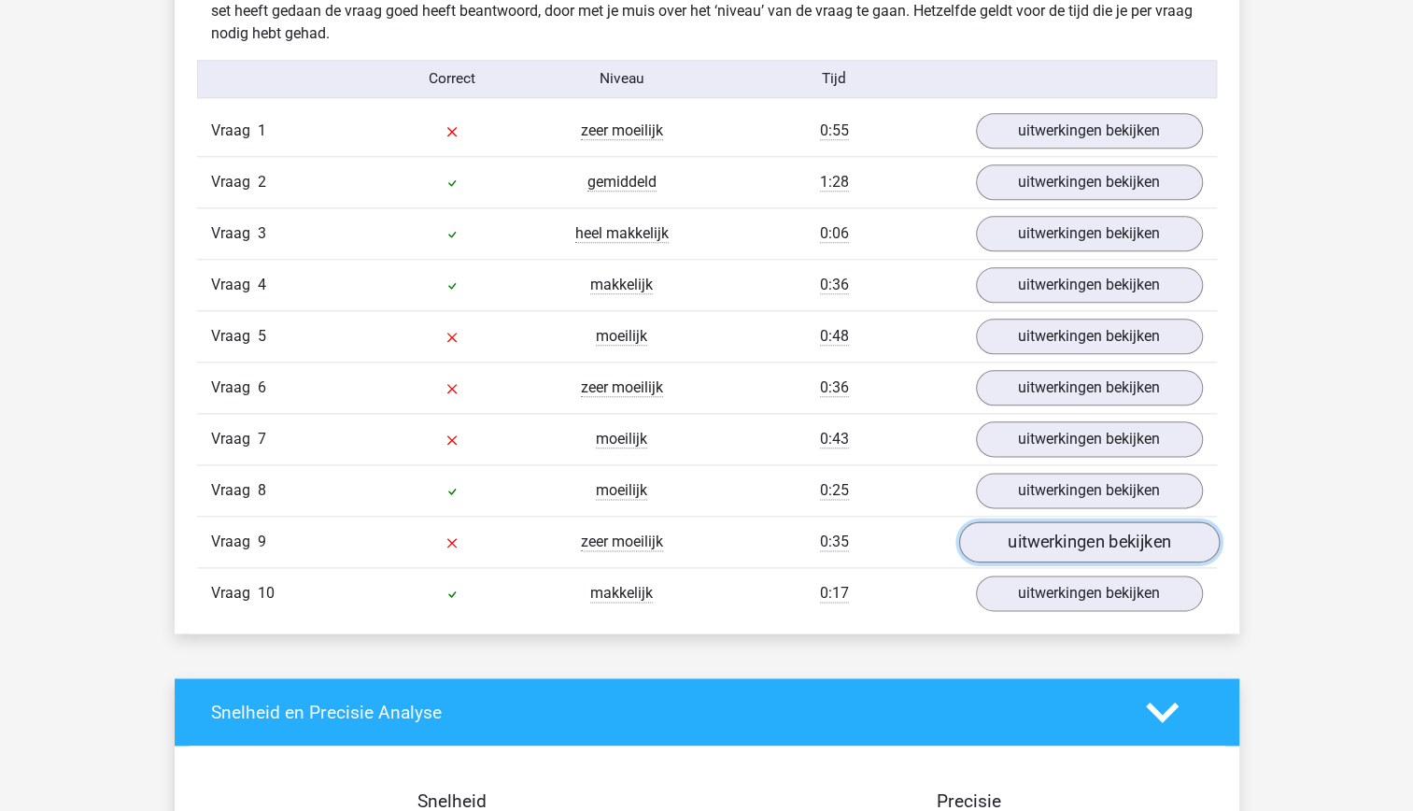
click at [1065, 532] on link "uitwerkingen bekijken" at bounding box center [1088, 541] width 261 height 41
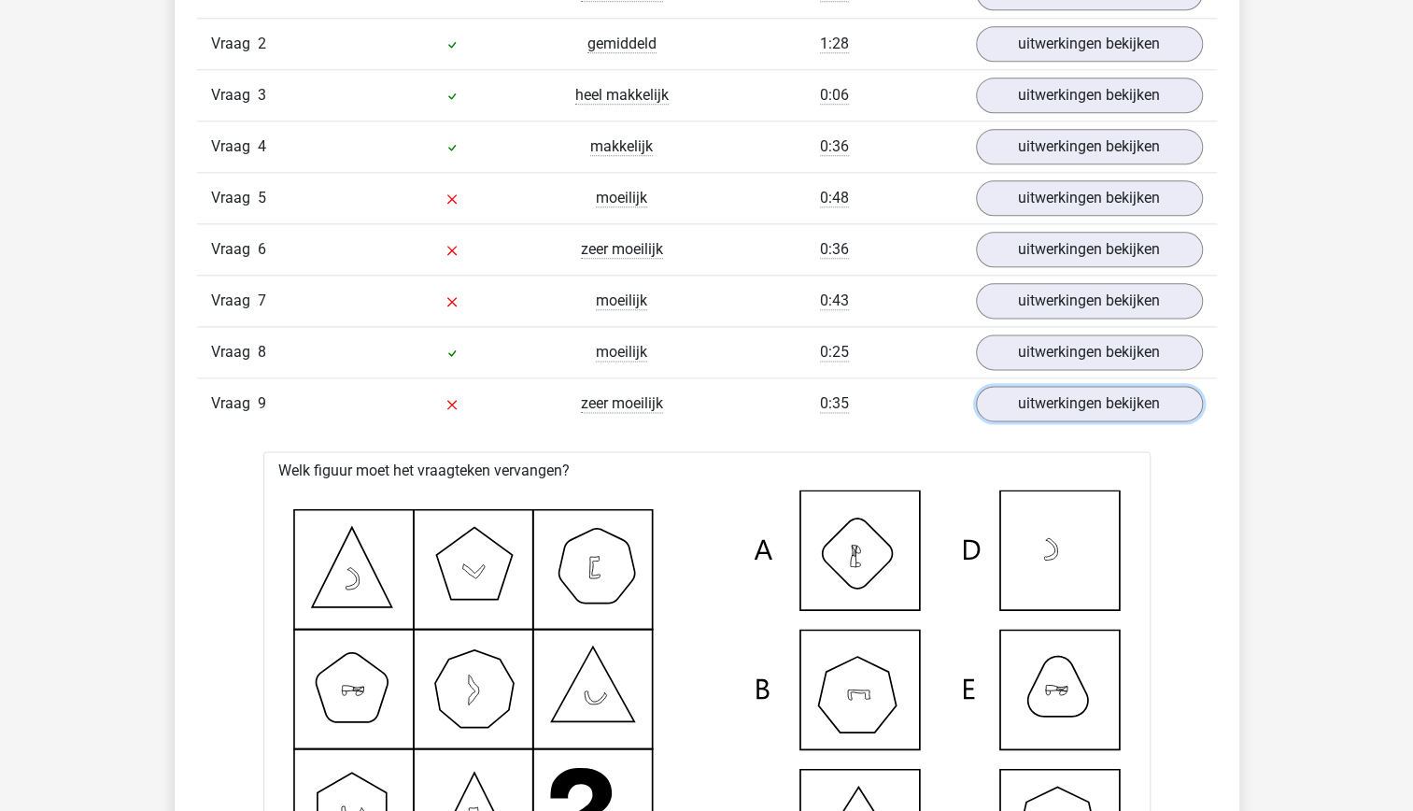
scroll to position [1274, 0]
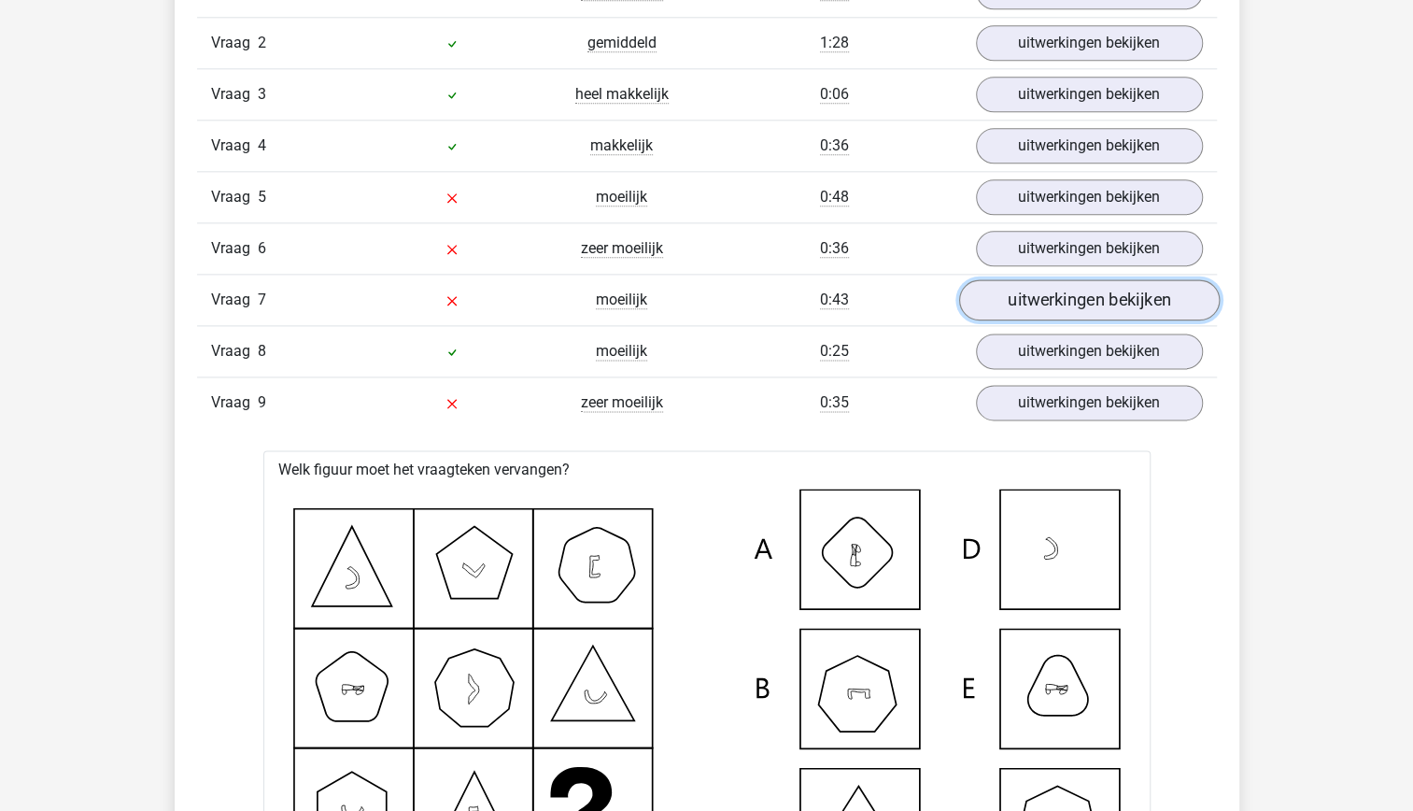
click at [1054, 297] on link "uitwerkingen bekijken" at bounding box center [1088, 299] width 261 height 41
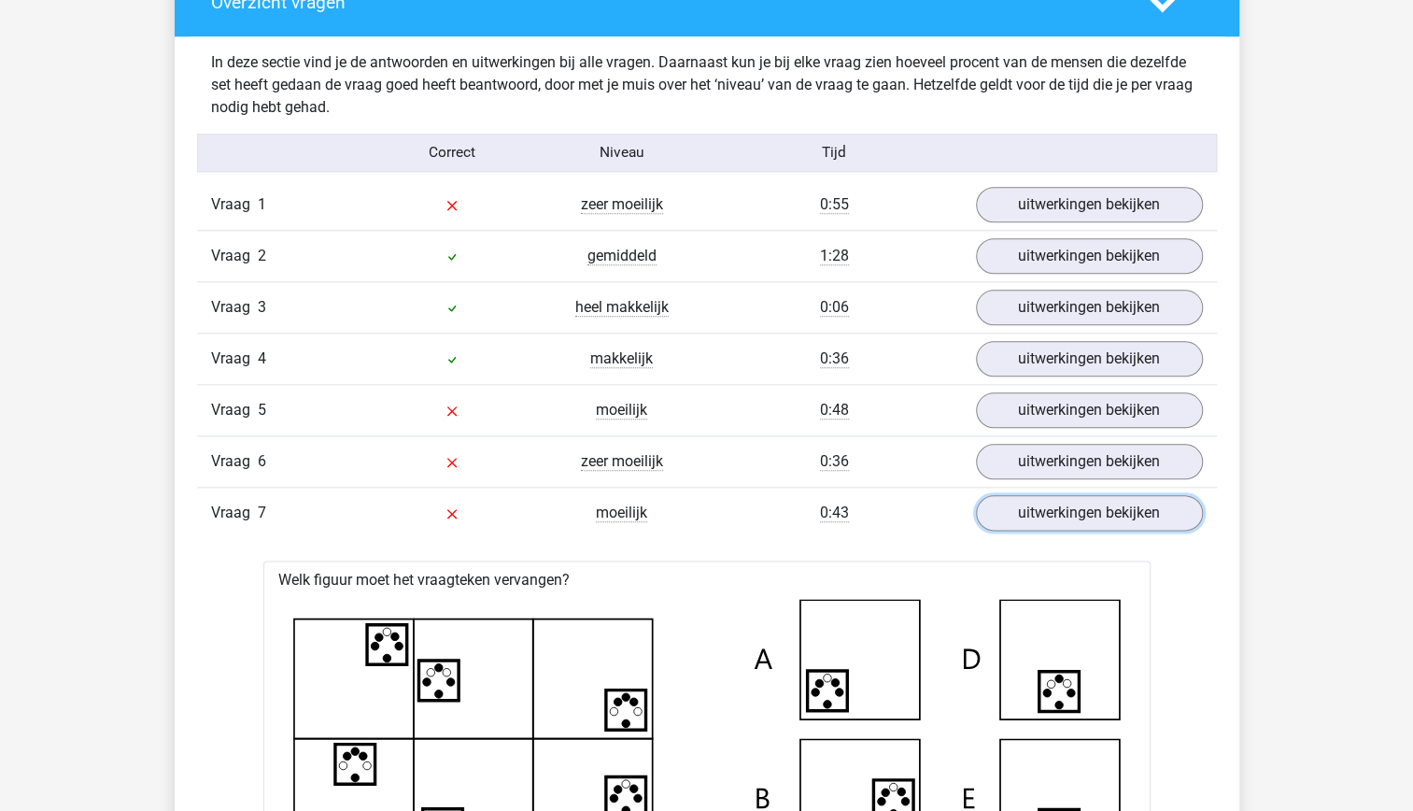
scroll to position [994, 0]
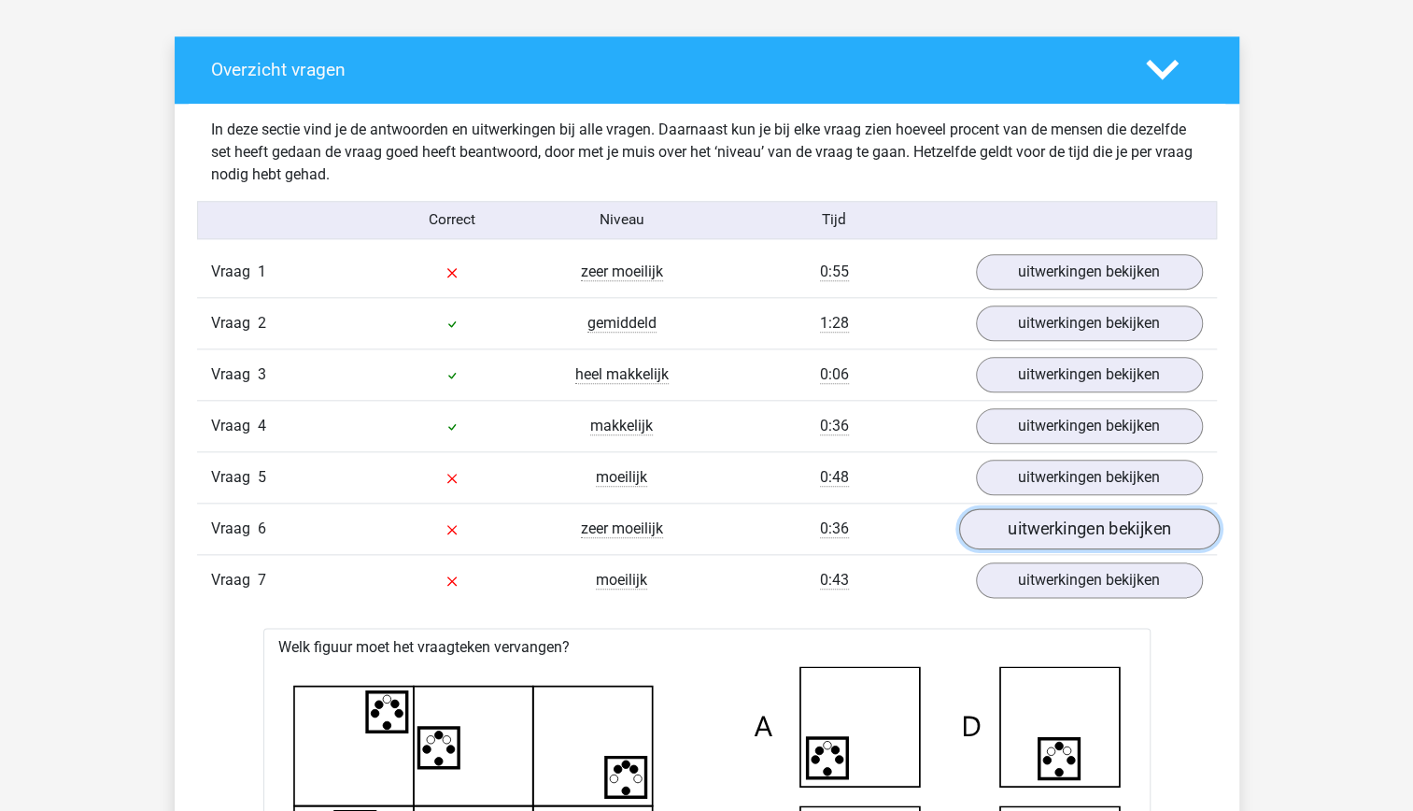
click at [1010, 526] on link "uitwerkingen bekijken" at bounding box center [1088, 528] width 261 height 41
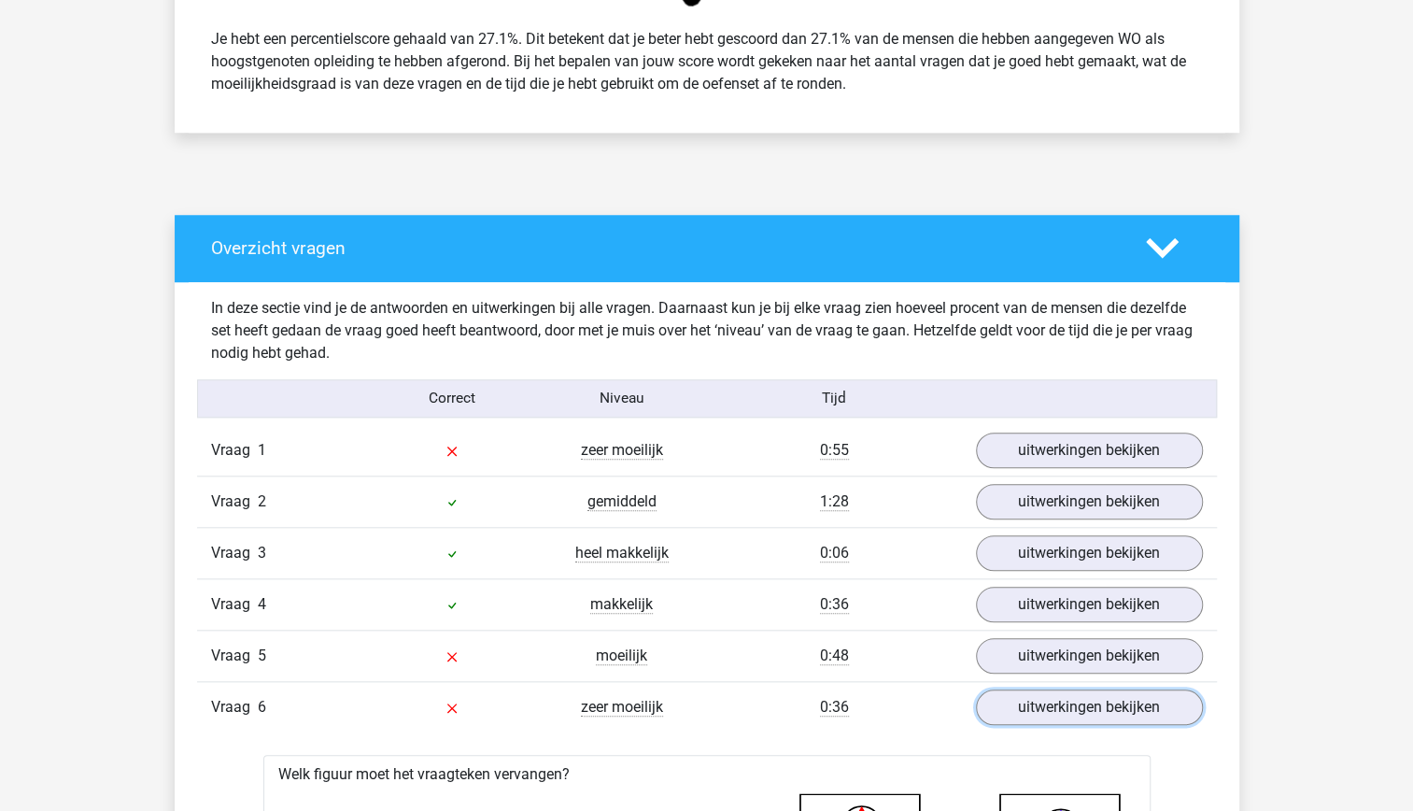
scroll to position [814, 0]
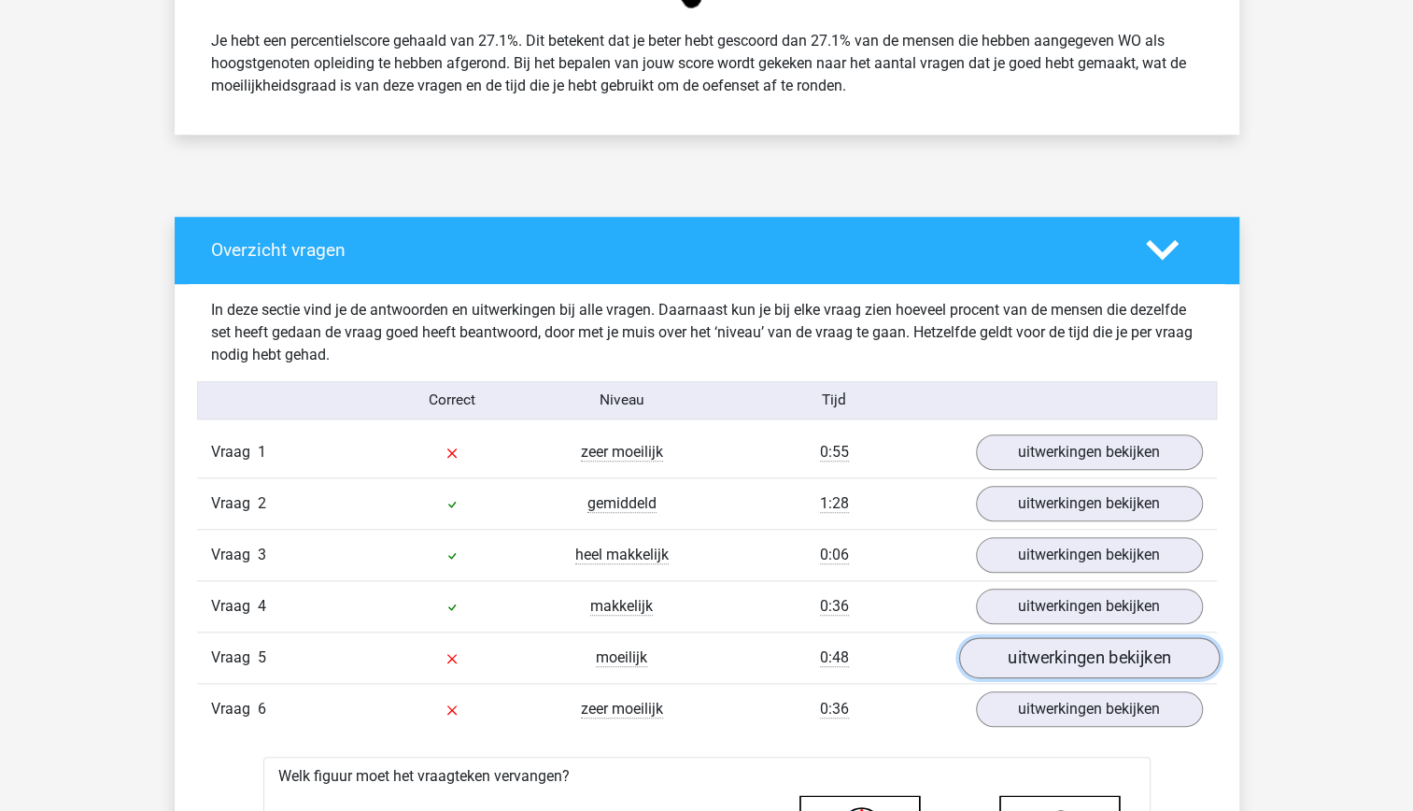
click at [1007, 666] on link "uitwerkingen bekijken" at bounding box center [1088, 657] width 261 height 41
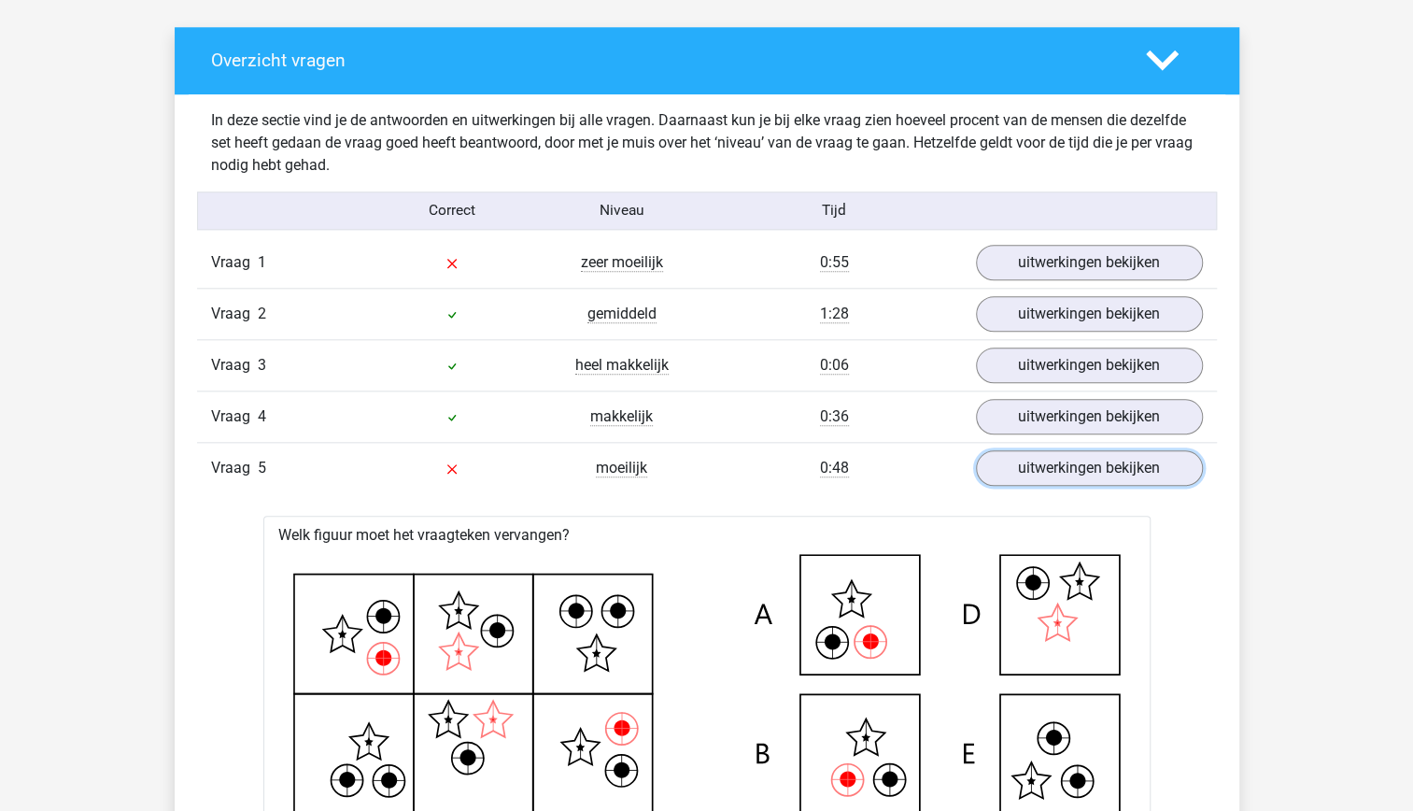
scroll to position [1004, 0]
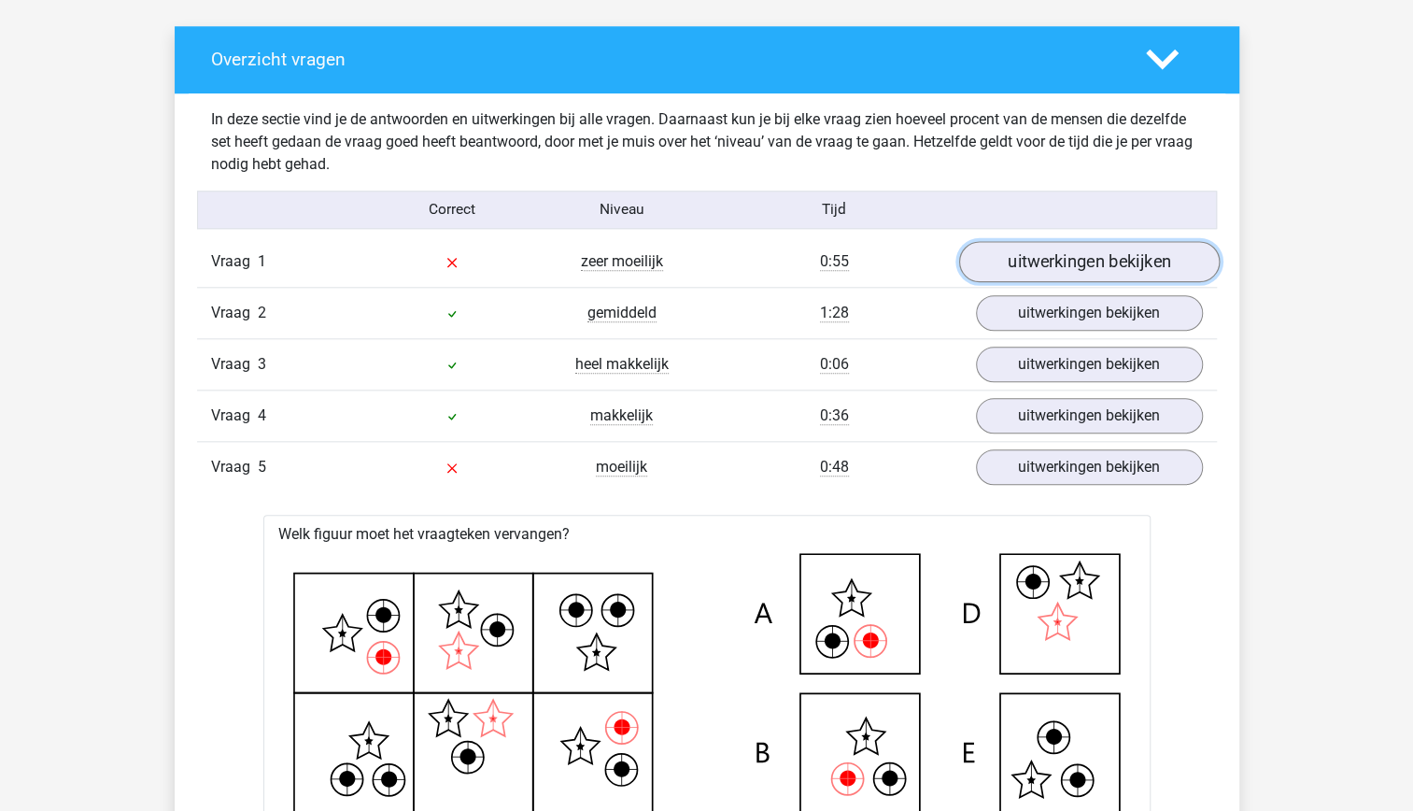
click at [1074, 269] on link "uitwerkingen bekijken" at bounding box center [1088, 261] width 261 height 41
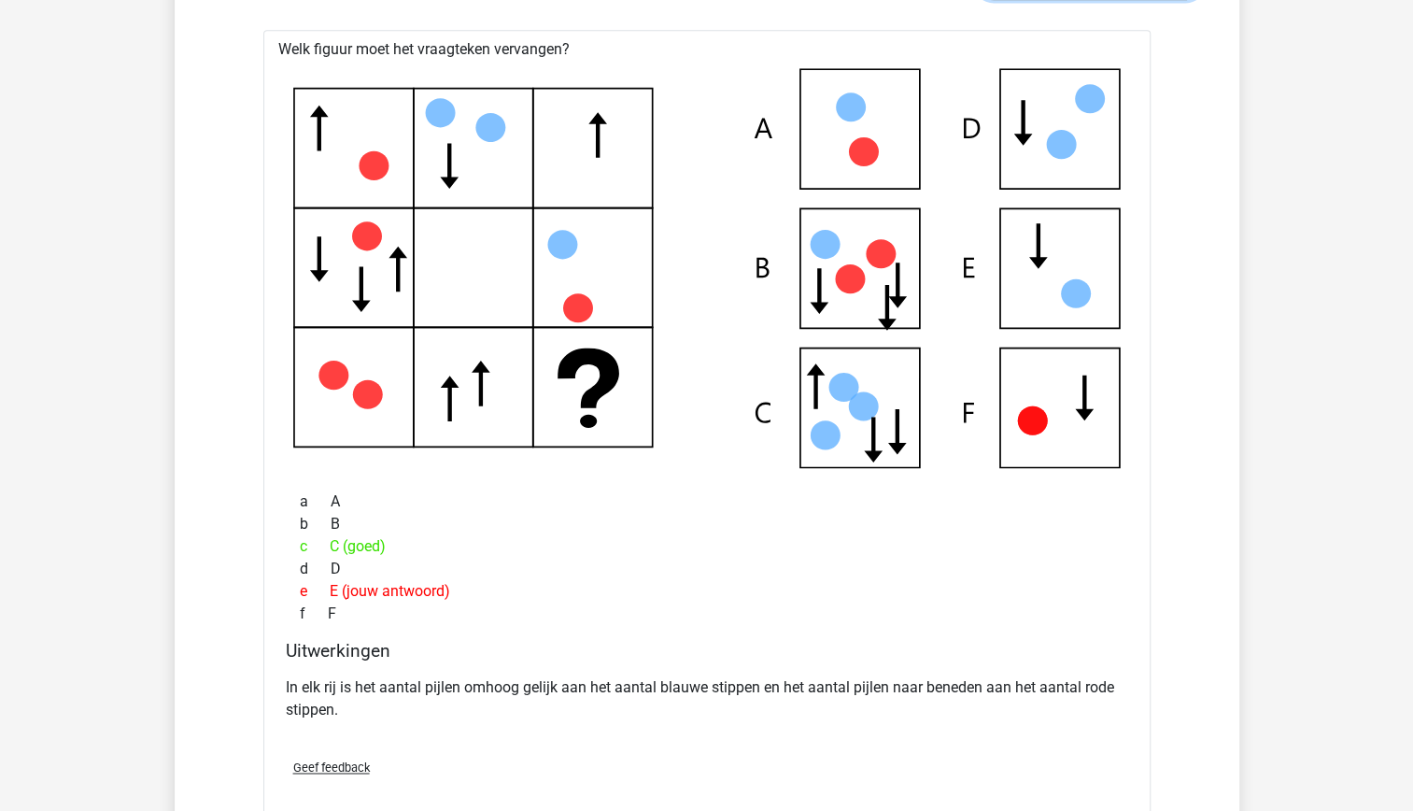
scroll to position [1285, 0]
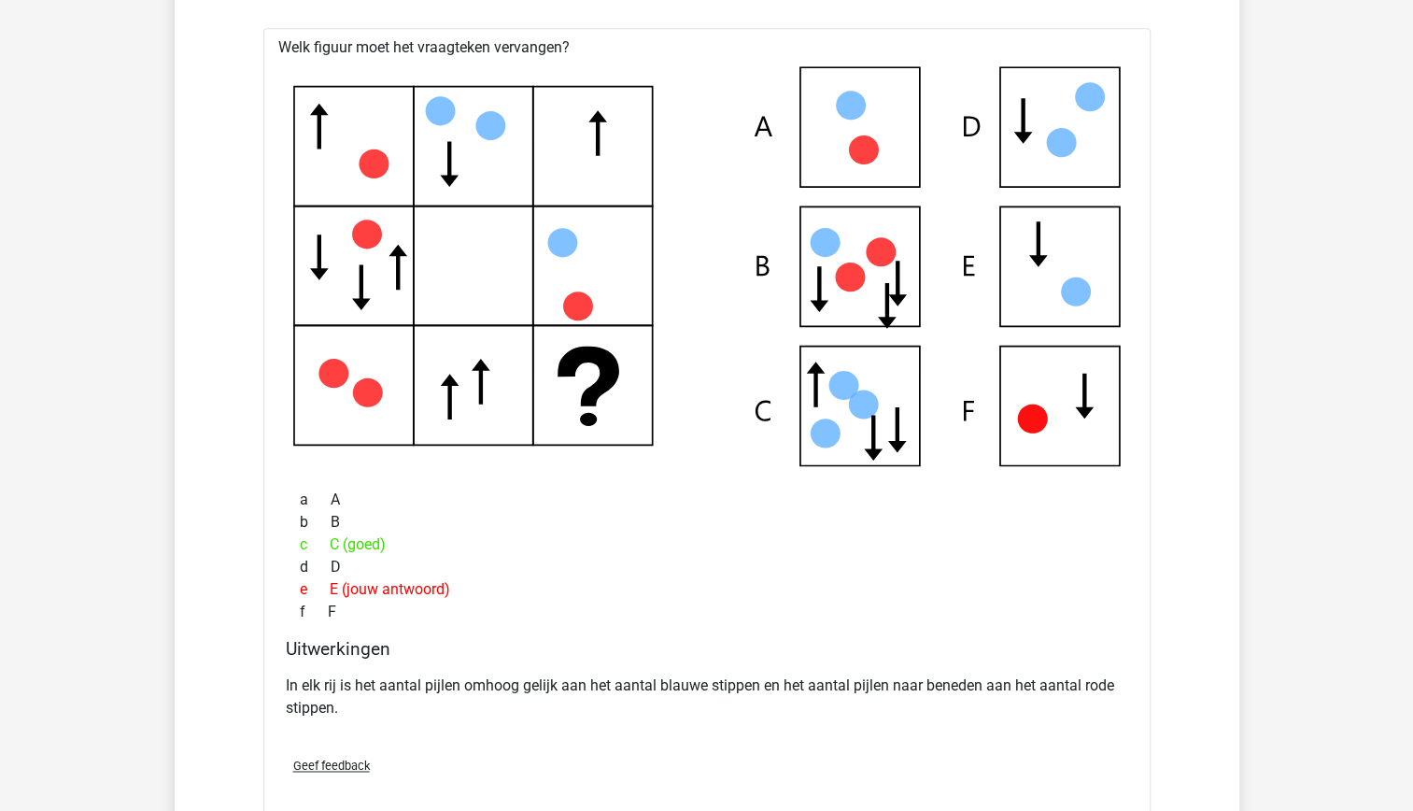
click at [658, 693] on p "In elk rij is het aantal pijlen omhoog gelijk aan het aantal blauwe stippen en …" at bounding box center [707, 696] width 843 height 45
drag, startPoint x: 658, startPoint y: 693, endPoint x: 586, endPoint y: 669, distance: 75.9
click at [586, 669] on div "In elk rij is het aantal pijlen omhoog gelijk aan het aantal blauwe stippen en …" at bounding box center [707, 704] width 843 height 75
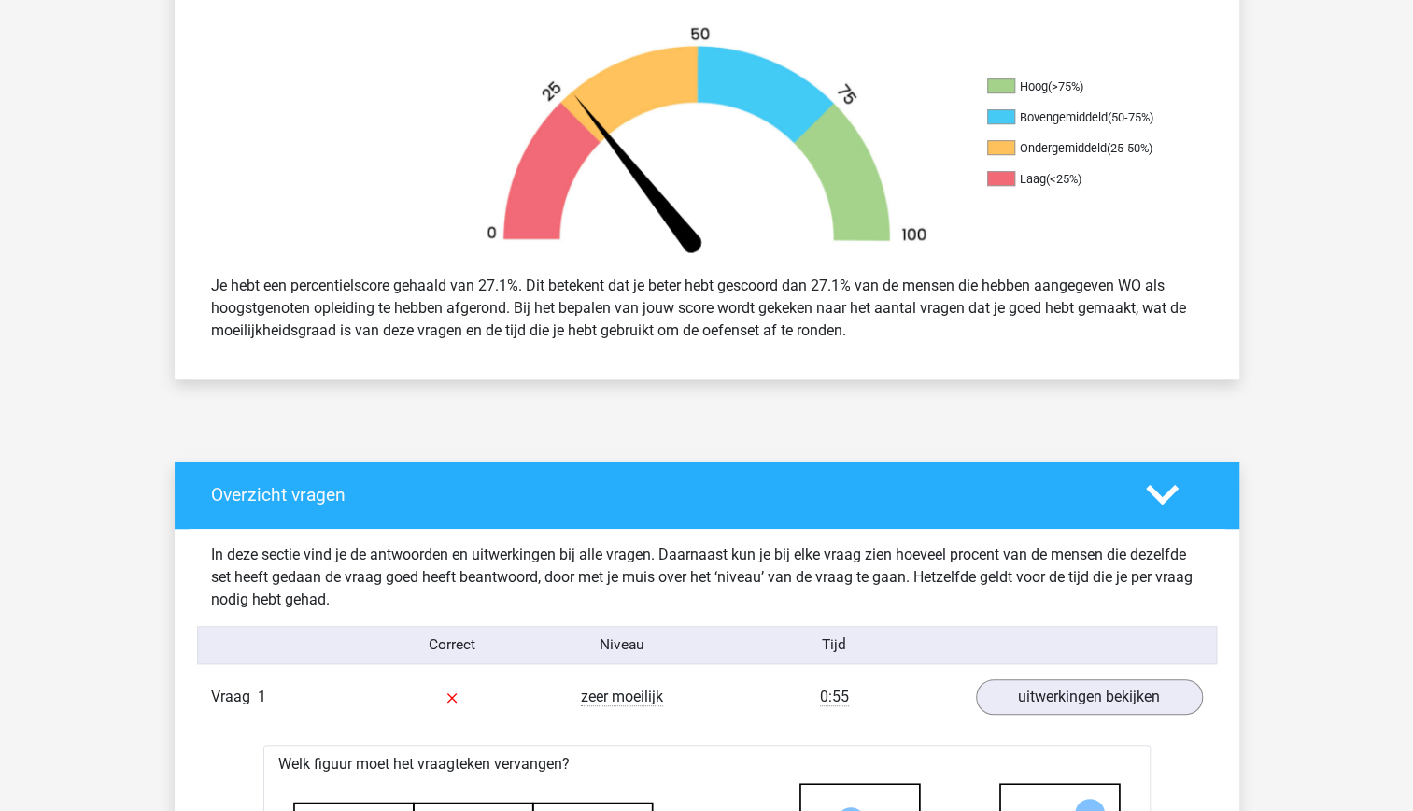
scroll to position [0, 0]
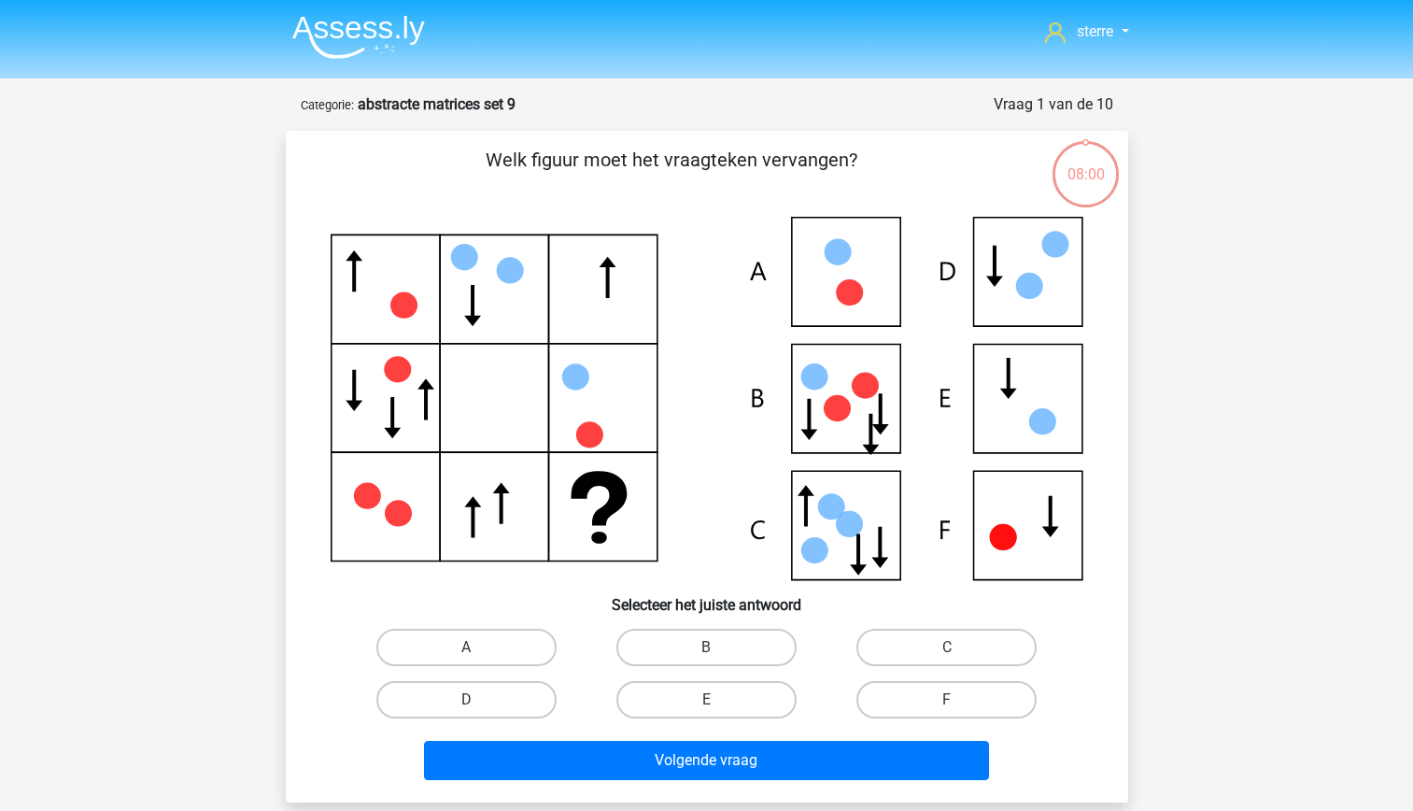
scroll to position [158, 0]
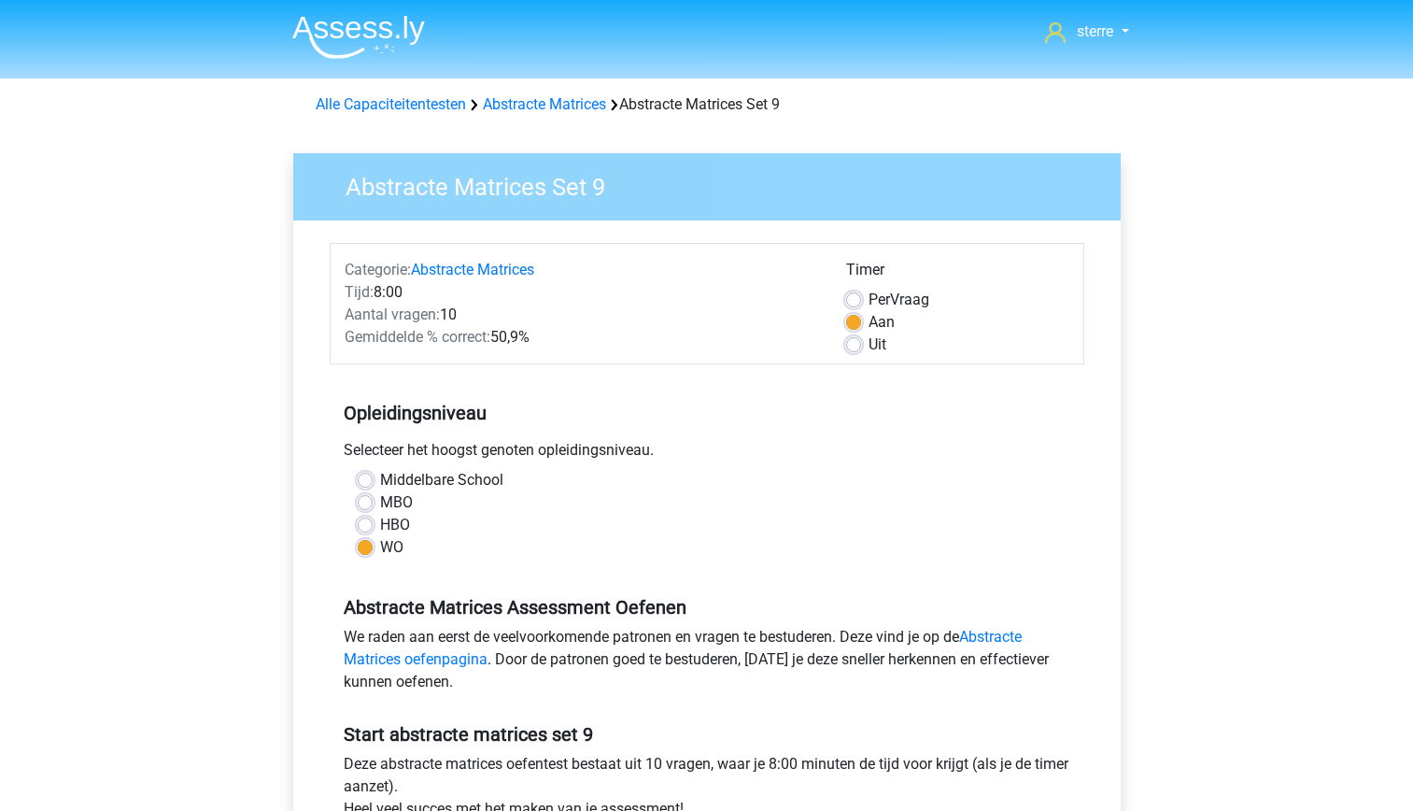
scroll to position [467, 0]
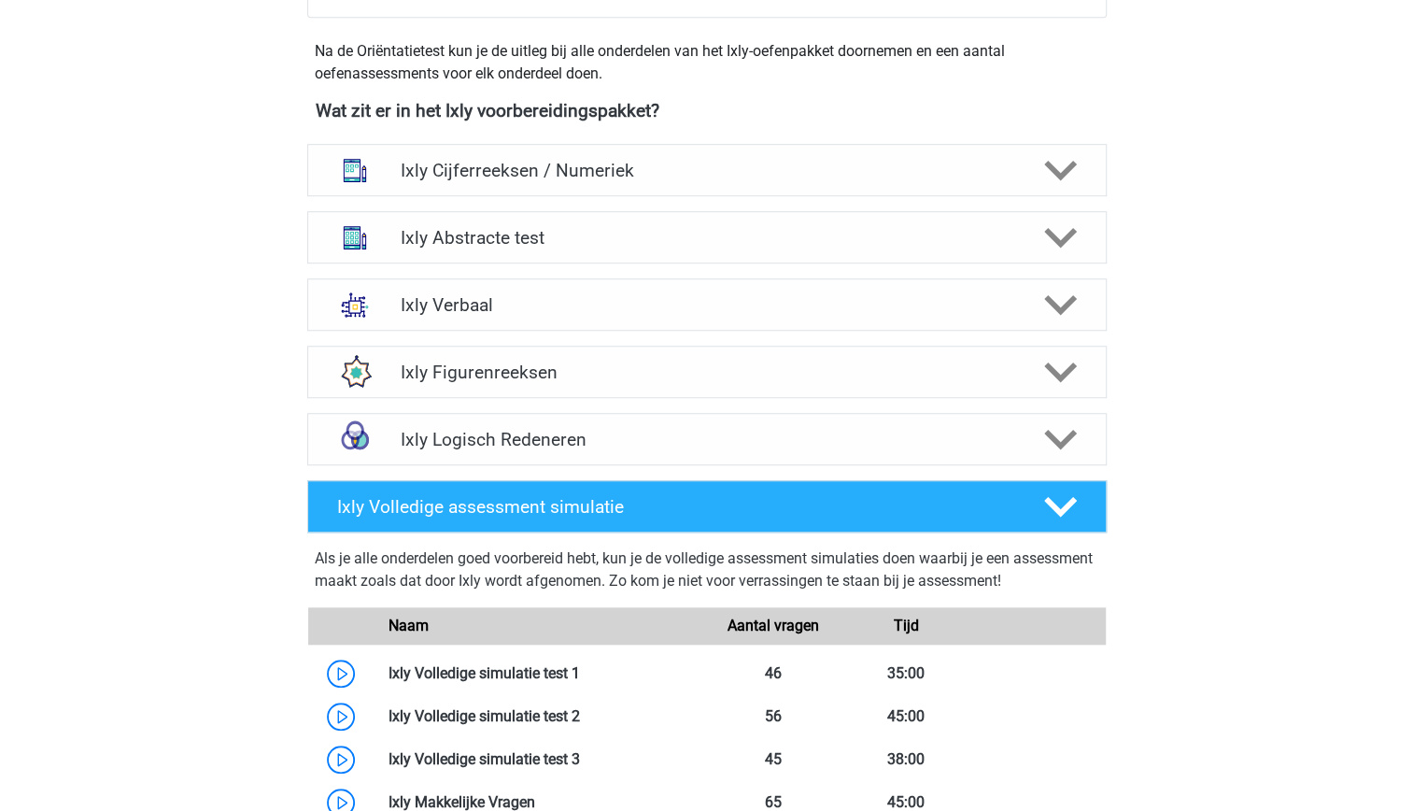
scroll to position [666, 0]
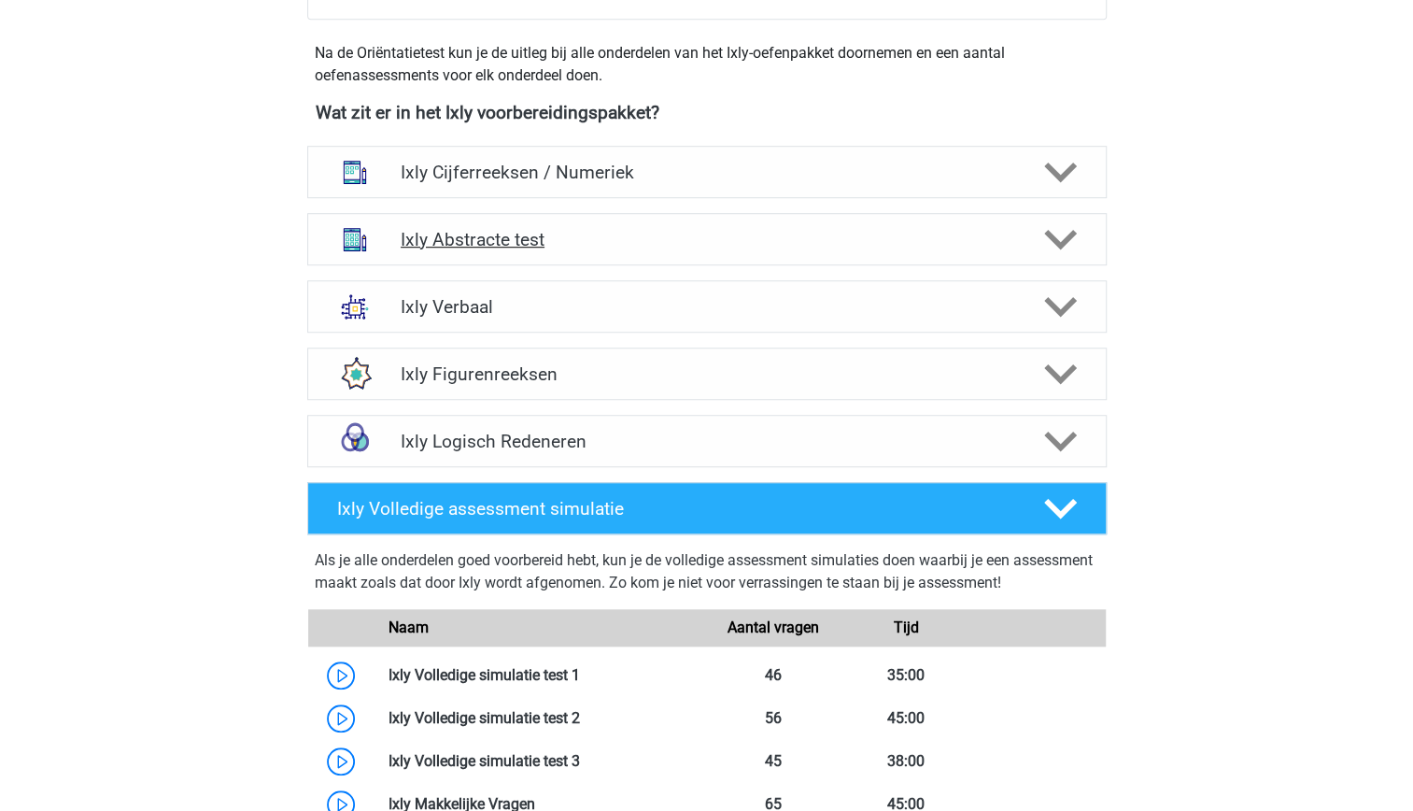
click at [649, 252] on div "Ixly Abstracte test" at bounding box center [707, 239] width 800 height 52
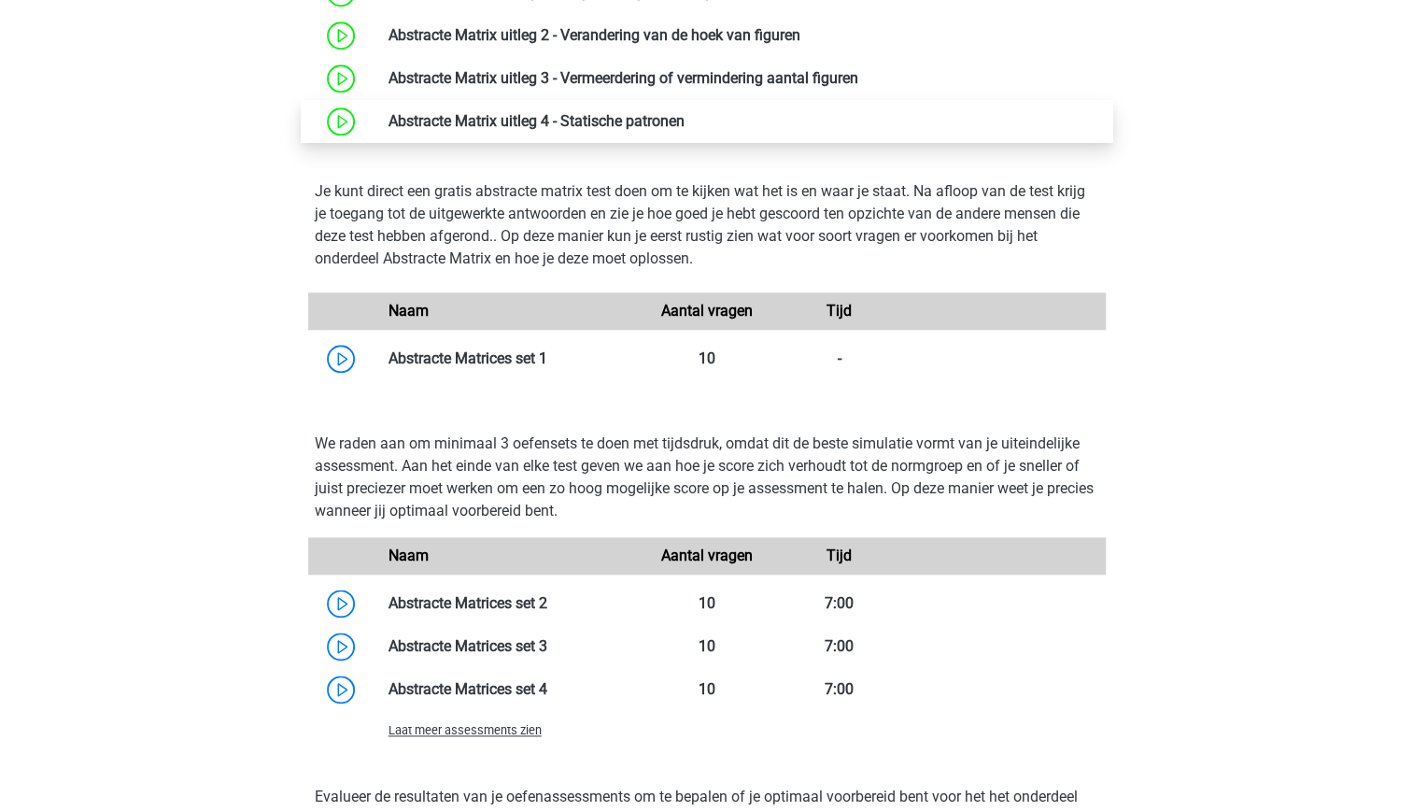
scroll to position [1088, 0]
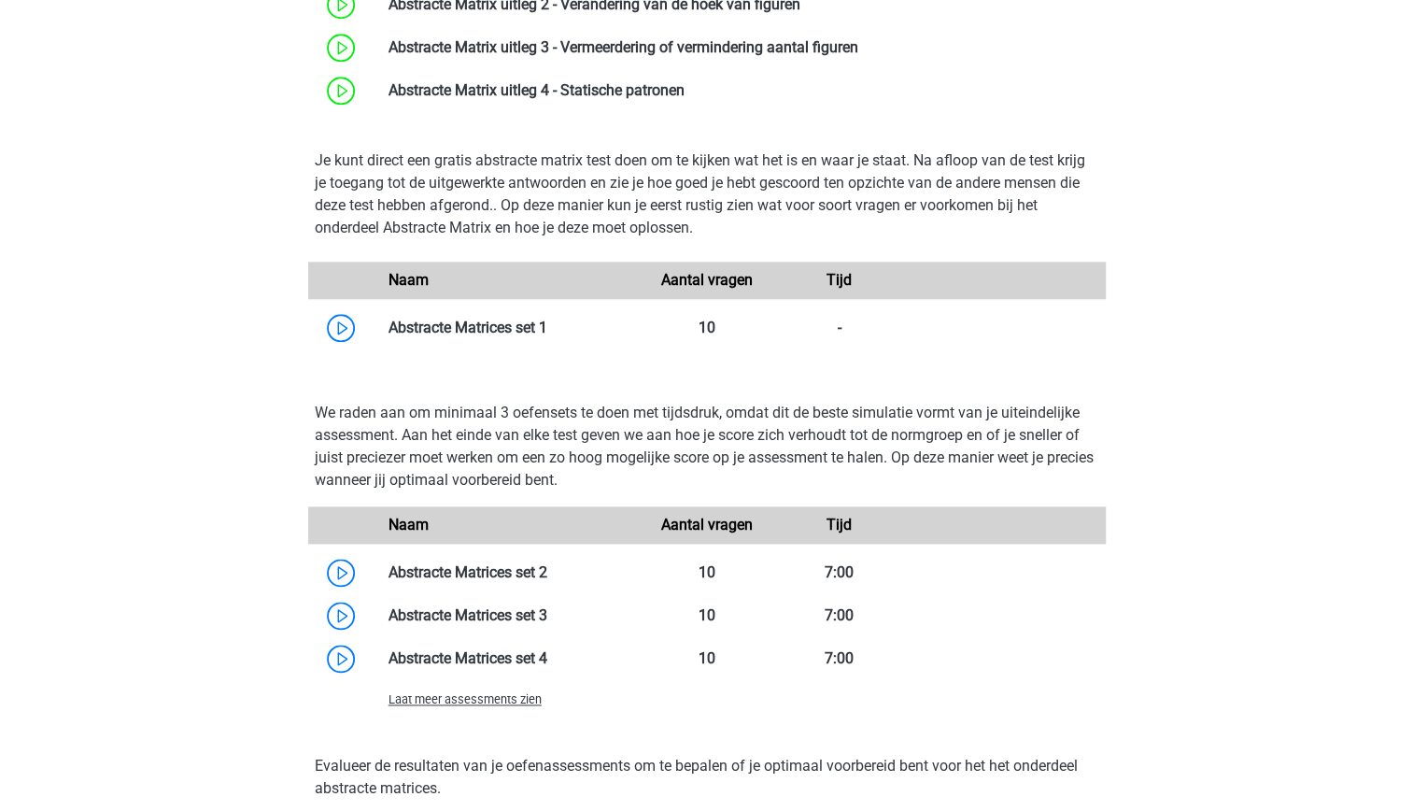
click at [496, 701] on span "Laat meer assessments zien" at bounding box center [465, 699] width 153 height 14
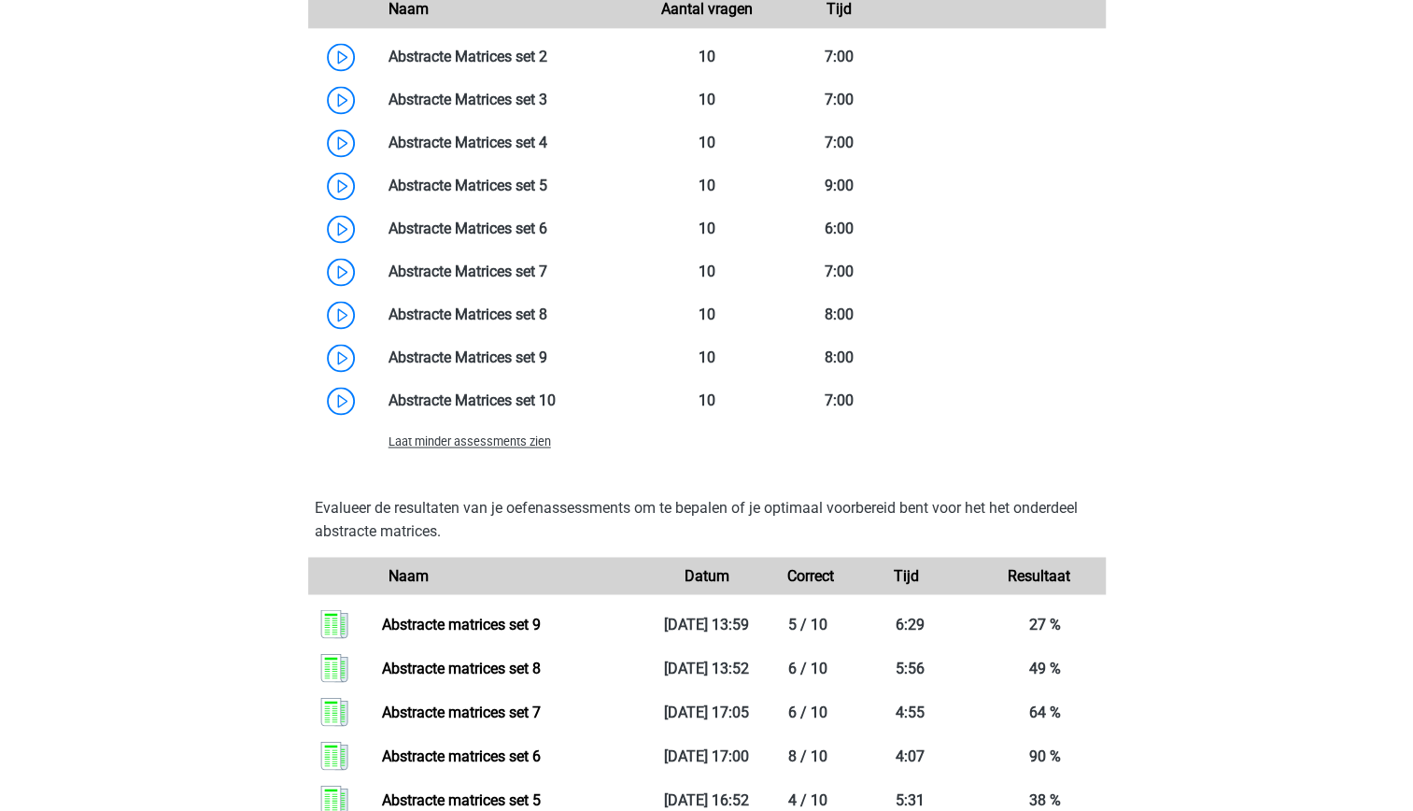
scroll to position [1607, 0]
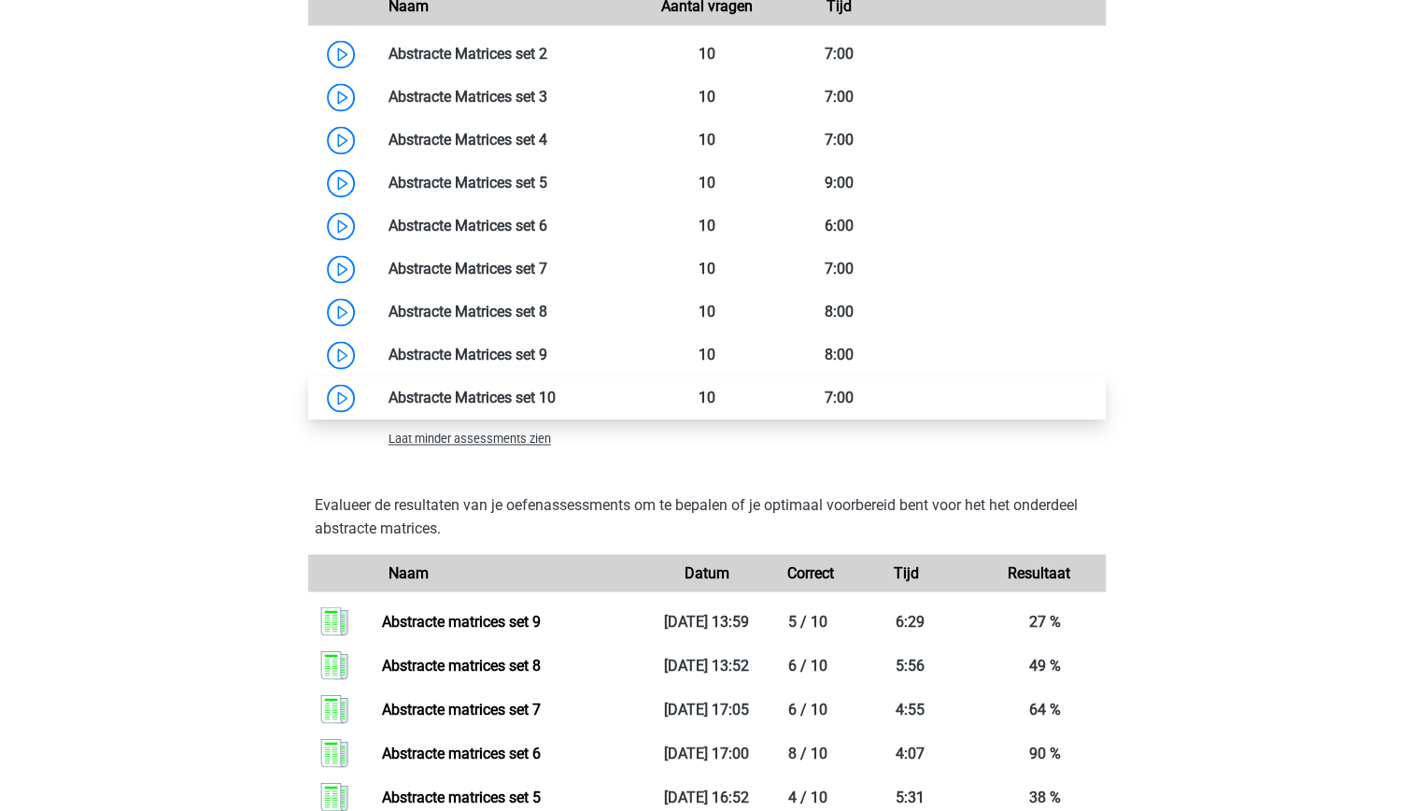
click at [556, 406] on link at bounding box center [556, 398] width 0 height 18
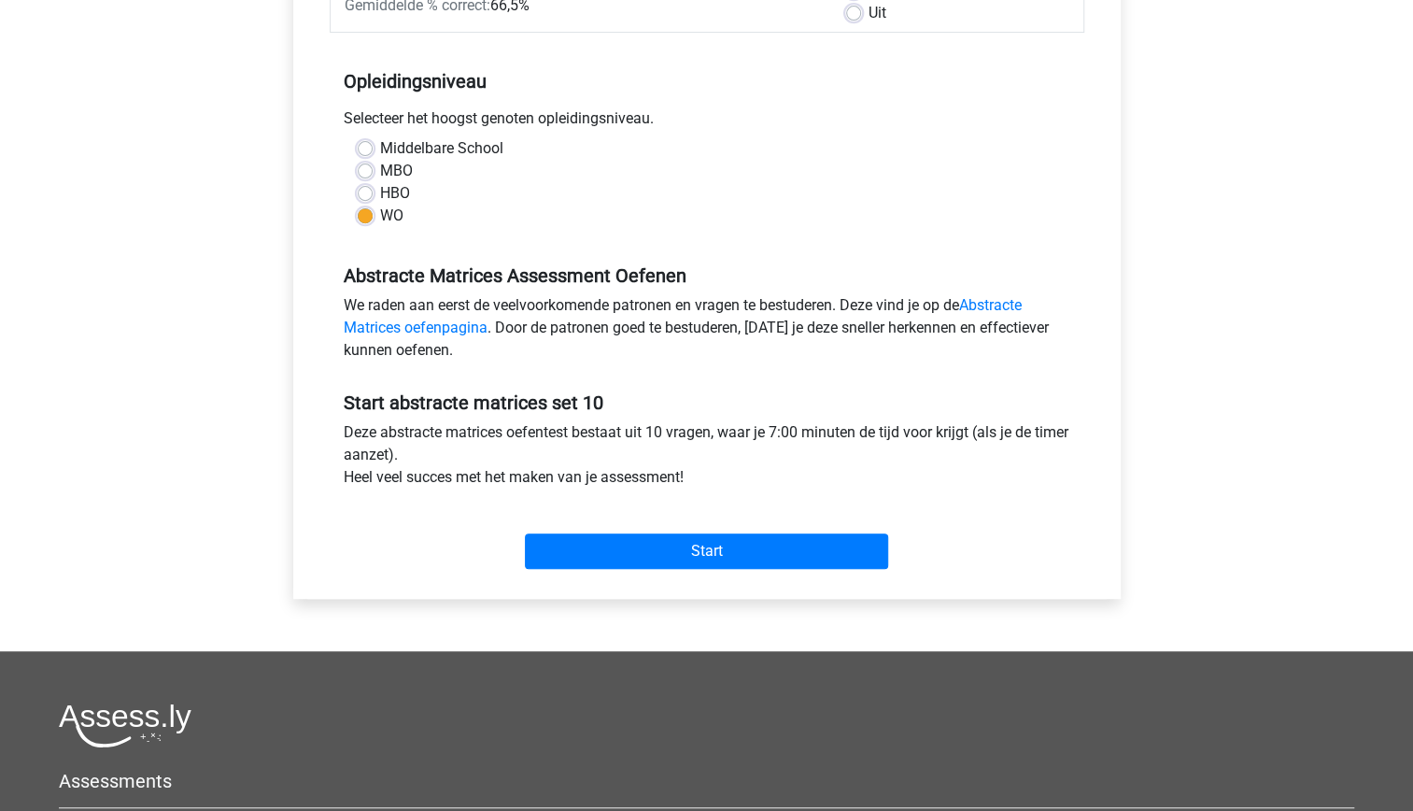
scroll to position [351, 0]
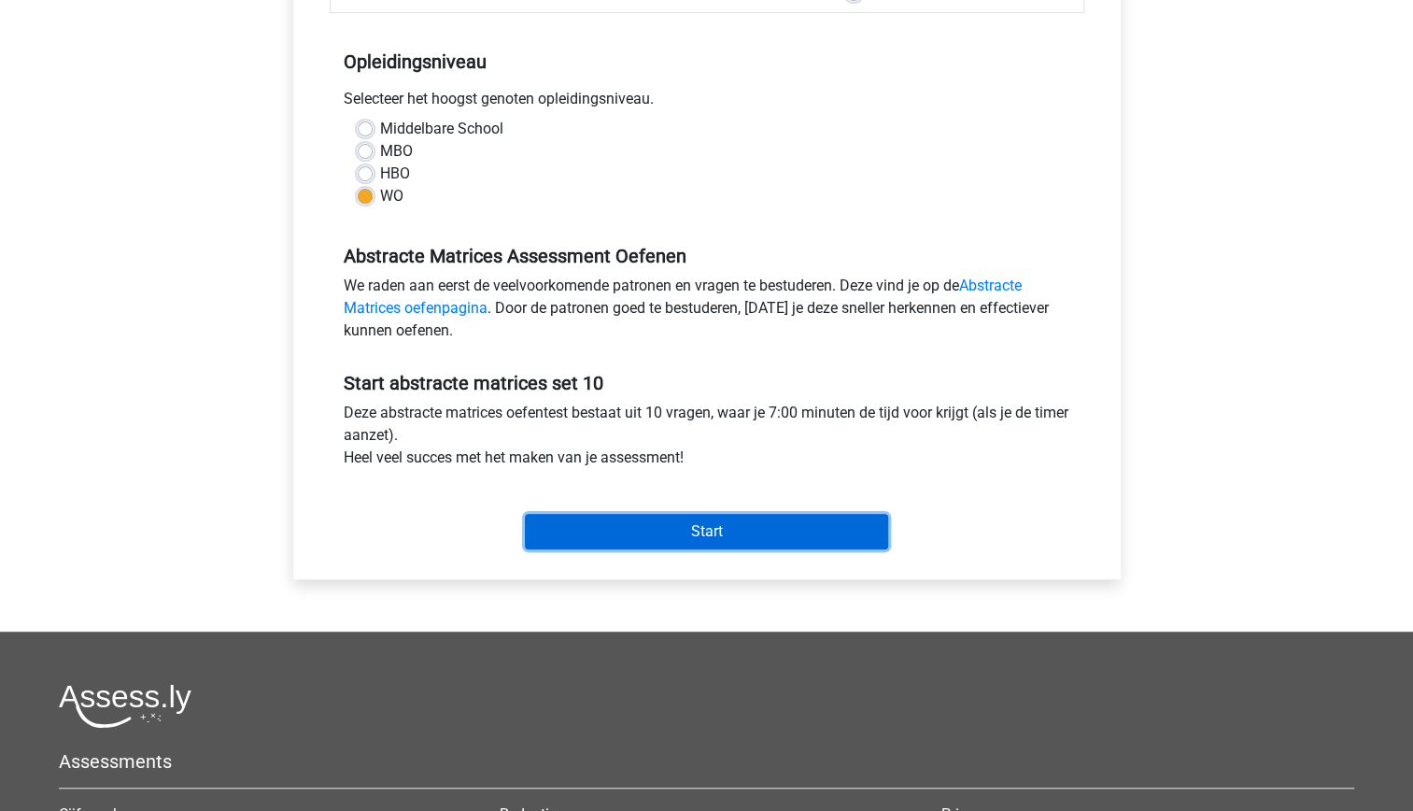
click at [645, 532] on input "Start" at bounding box center [706, 531] width 363 height 35
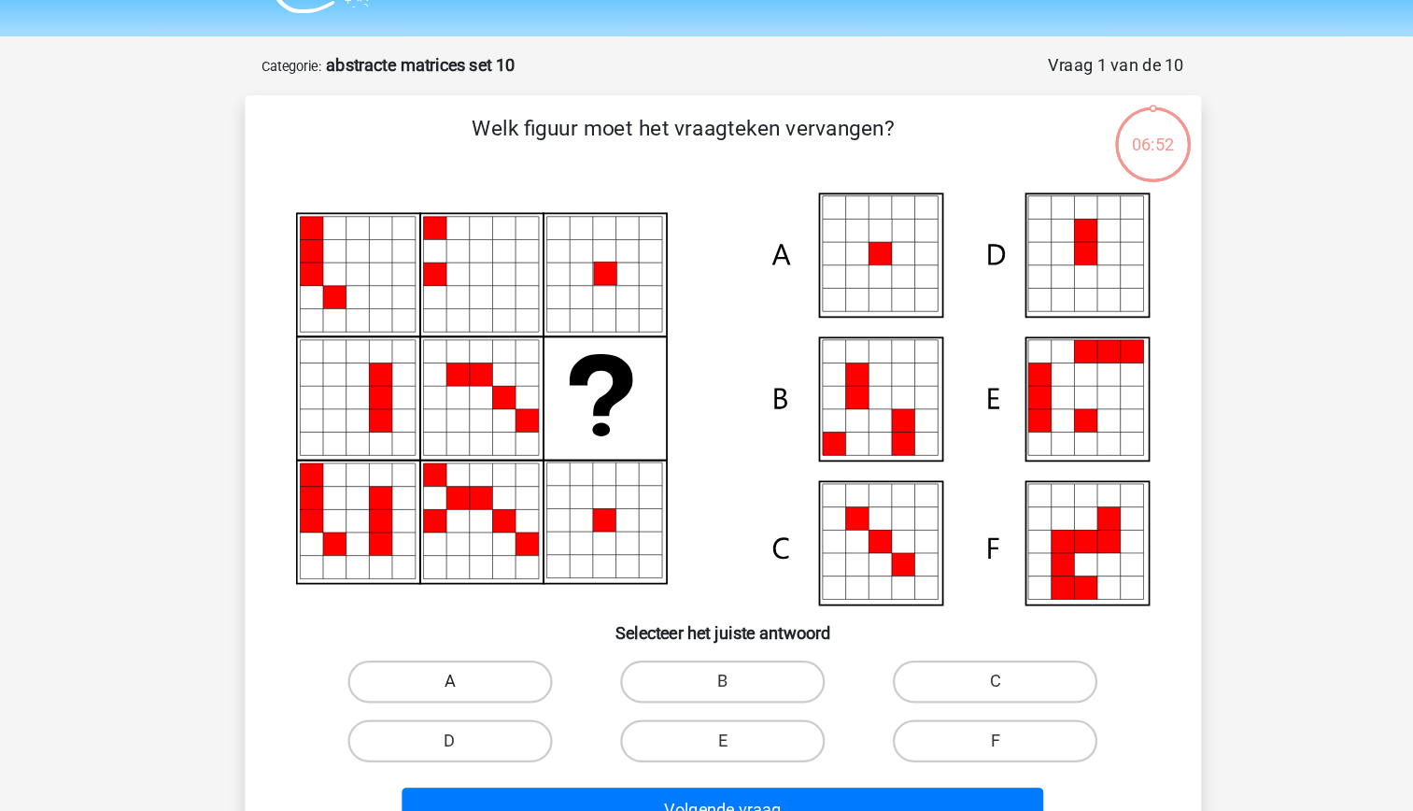
click at [483, 652] on label "A" at bounding box center [466, 647] width 180 height 37
click at [478, 652] on input "A" at bounding box center [472, 653] width 12 height 12
radio input "true"
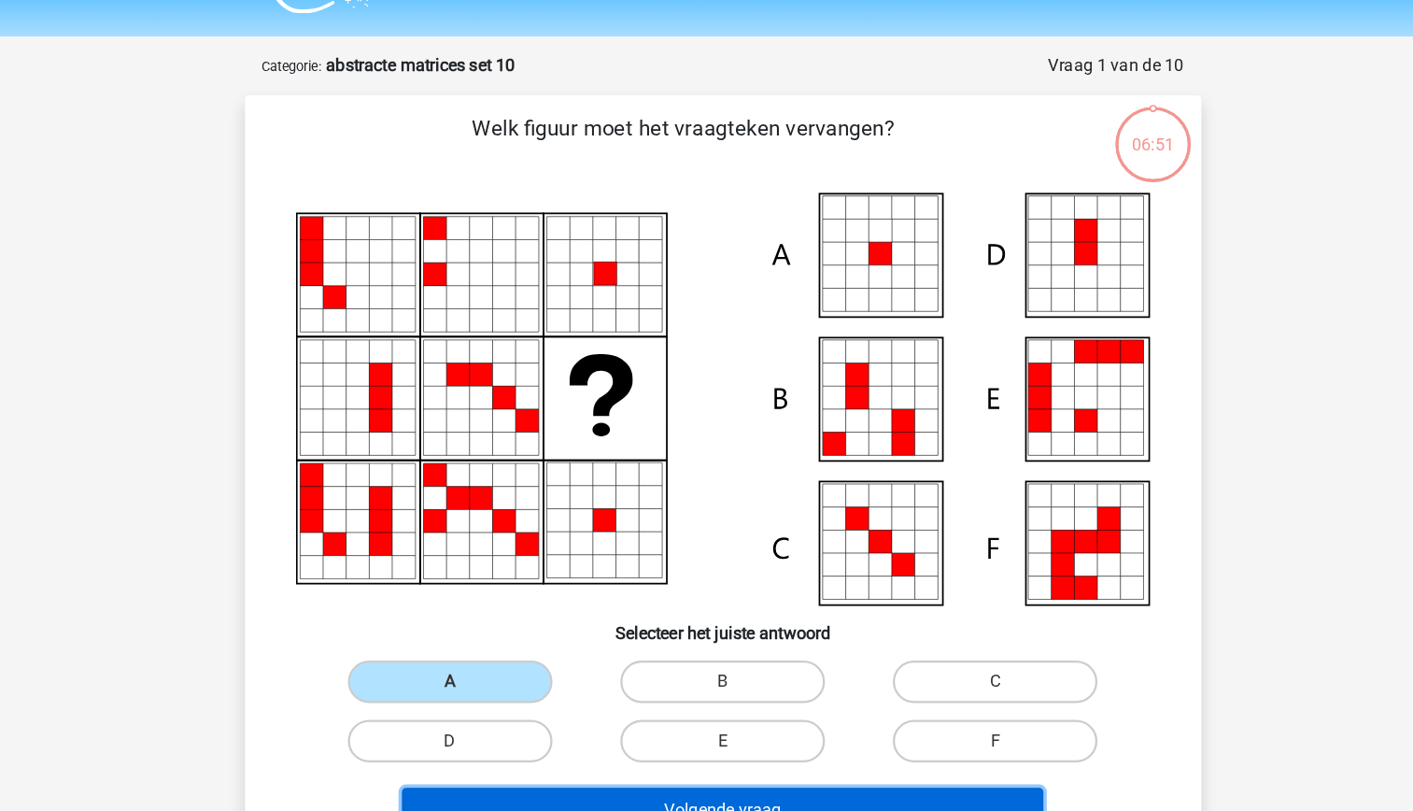
click at [598, 750] on button "Volgende vraag" at bounding box center [706, 760] width 565 height 39
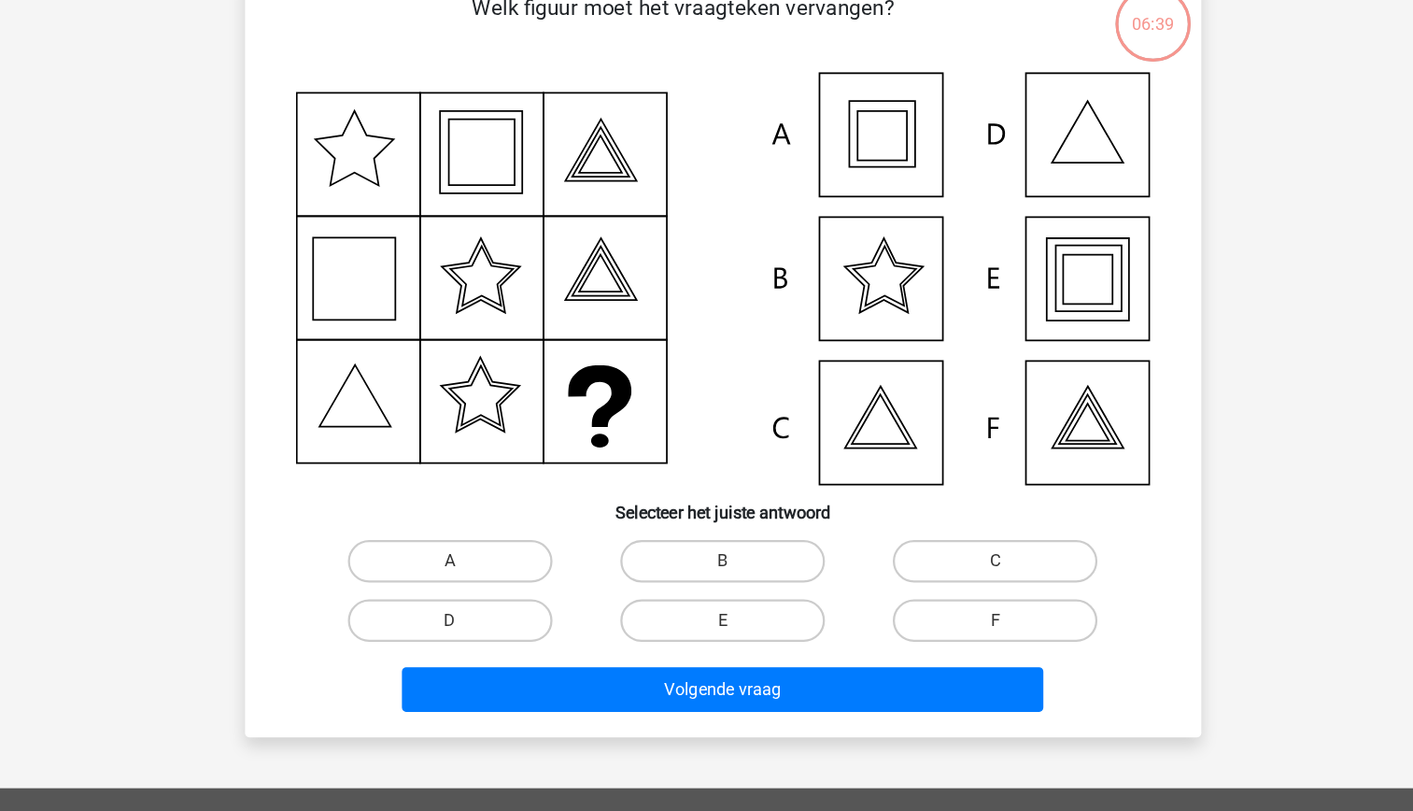
scroll to position [102, 0]
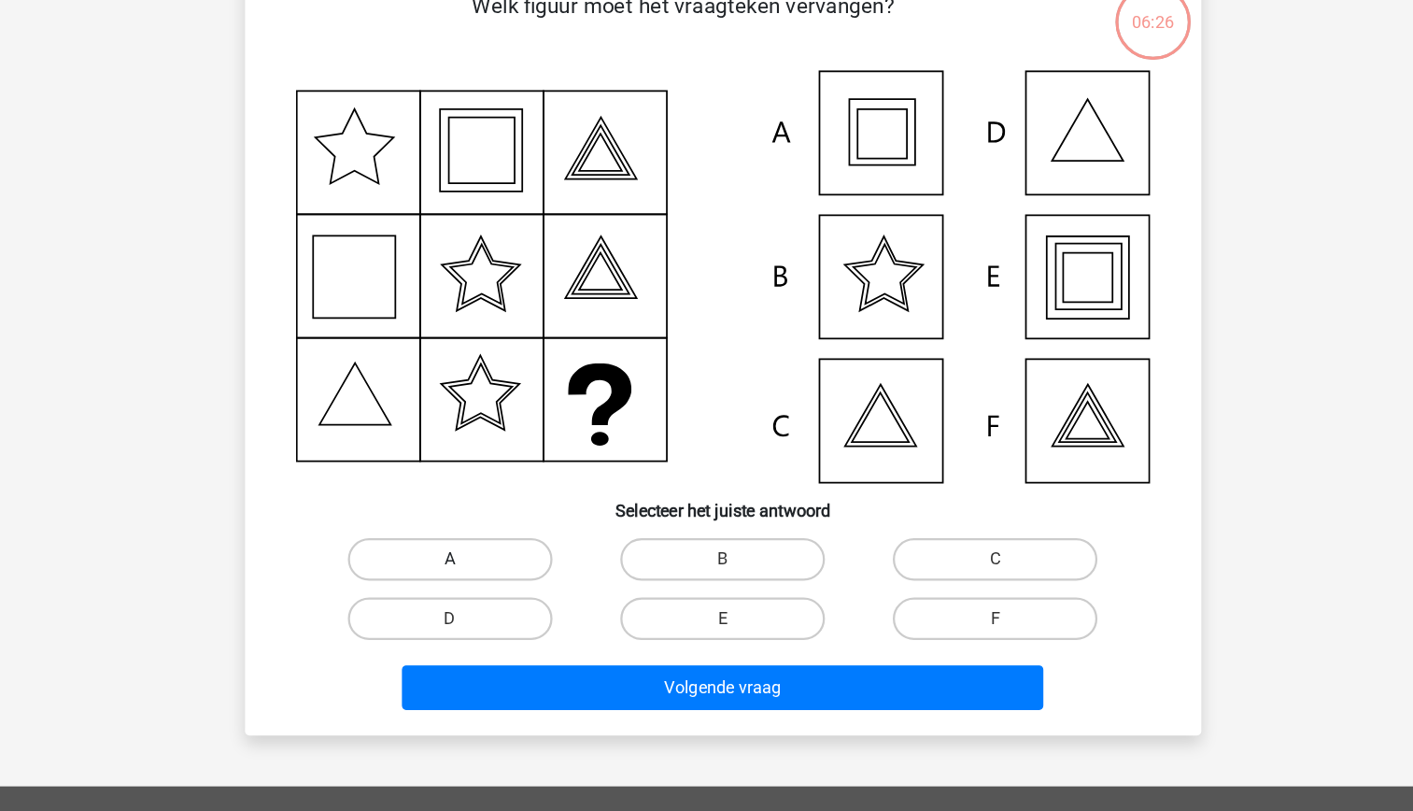
click at [441, 551] on label "A" at bounding box center [466, 544] width 180 height 37
click at [466, 551] on input "A" at bounding box center [472, 551] width 12 height 12
radio input "true"
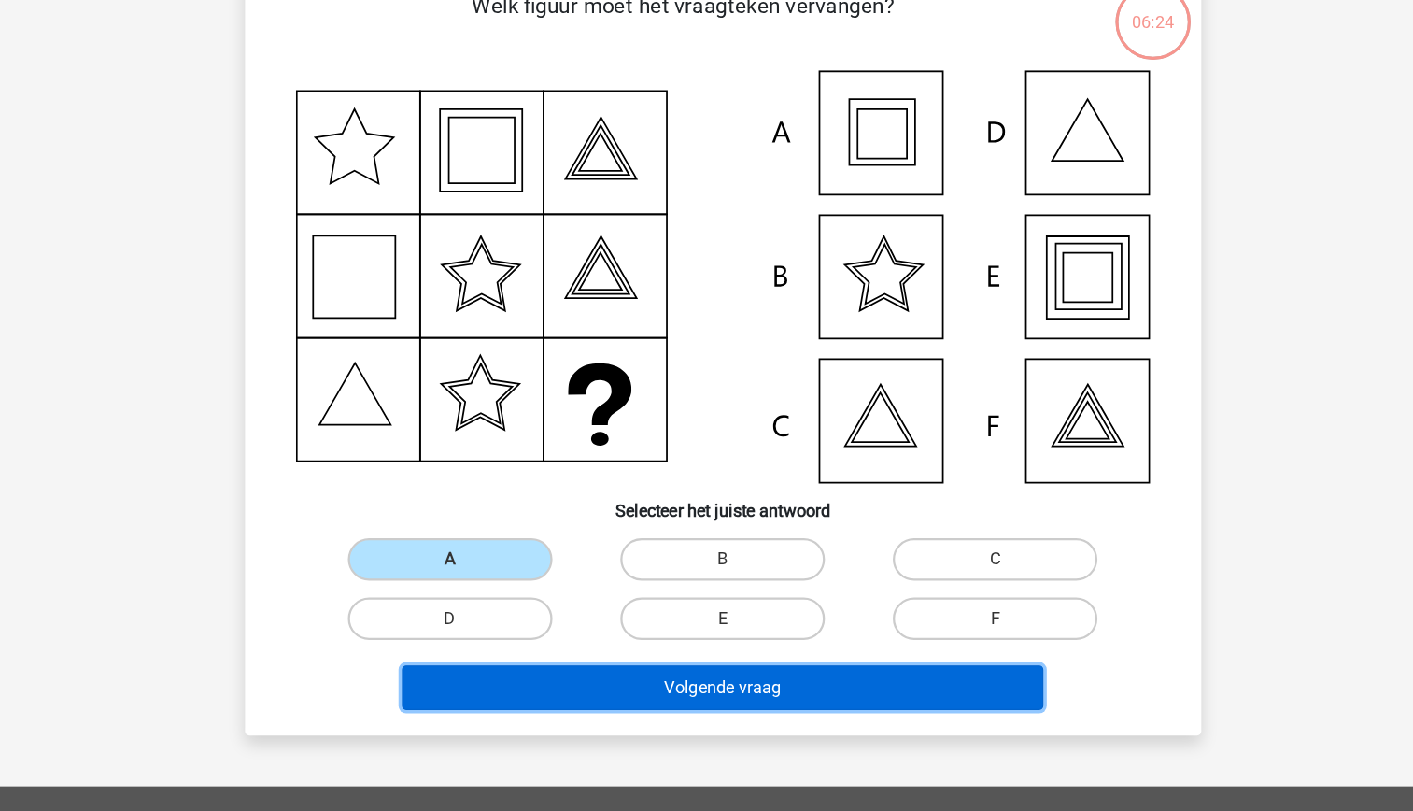
click at [679, 675] on button "Volgende vraag" at bounding box center [706, 657] width 565 height 39
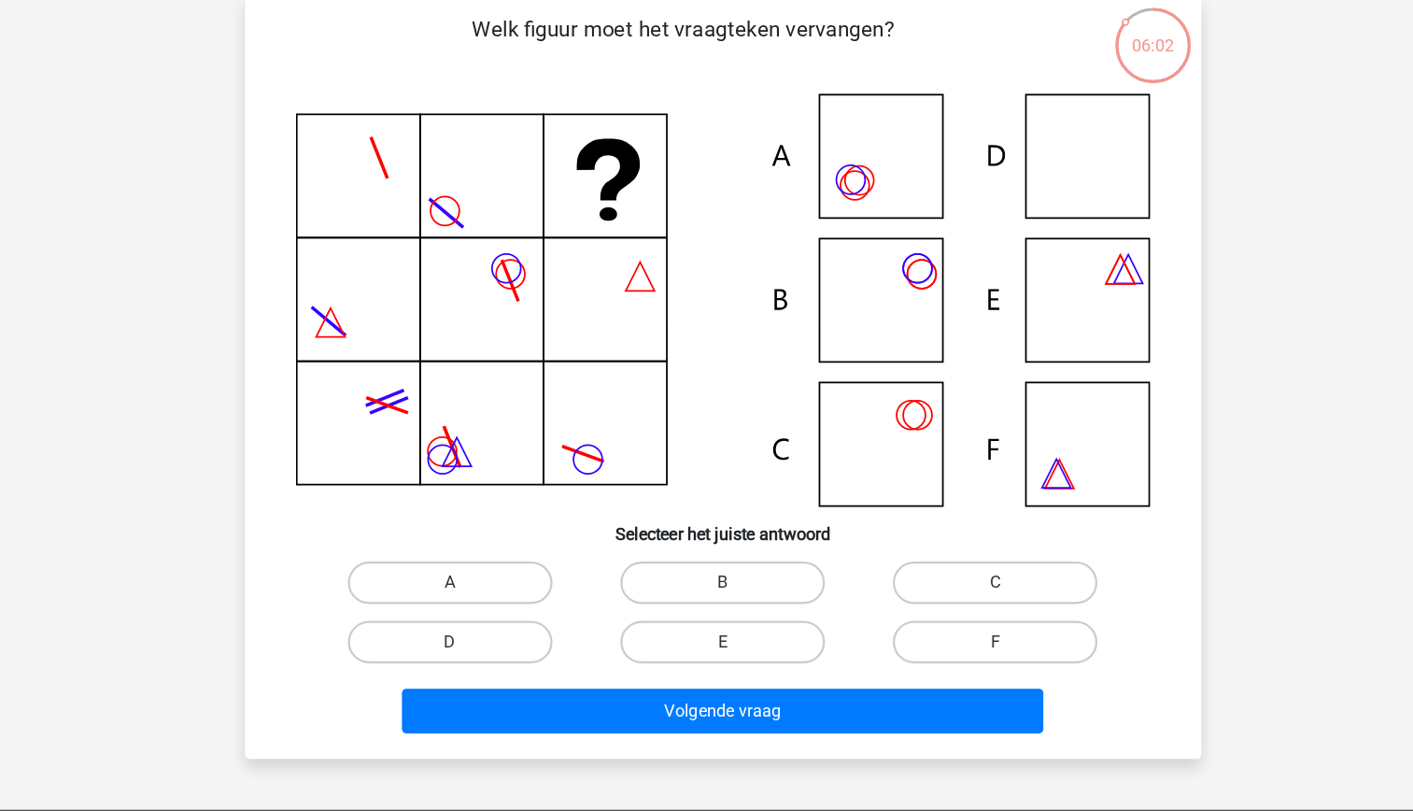
scroll to position [93, 0]
click at [468, 603] on label "D" at bounding box center [466, 606] width 180 height 37
click at [468, 606] on input "D" at bounding box center [472, 612] width 12 height 12
radio input "true"
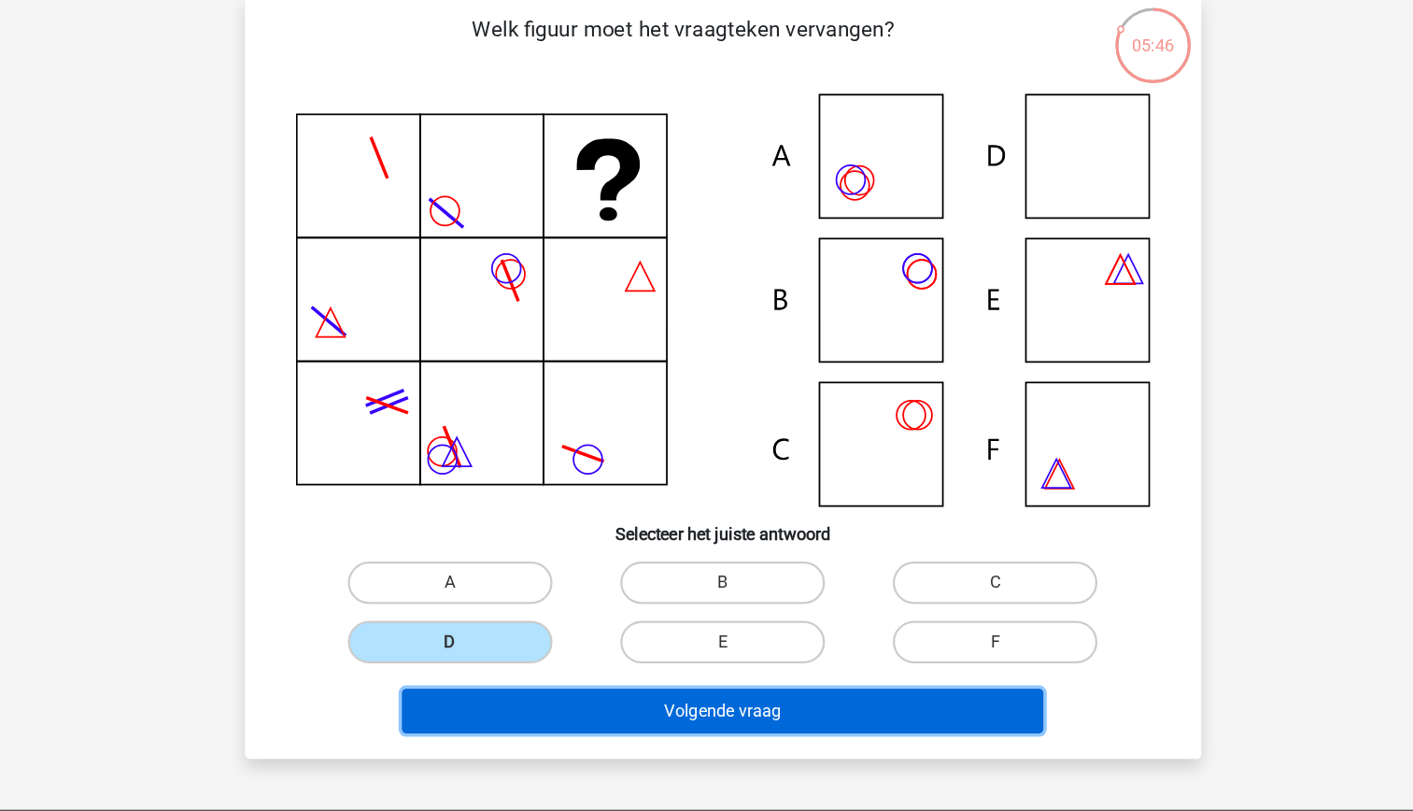
click at [609, 668] on button "Volgende vraag" at bounding box center [706, 666] width 565 height 39
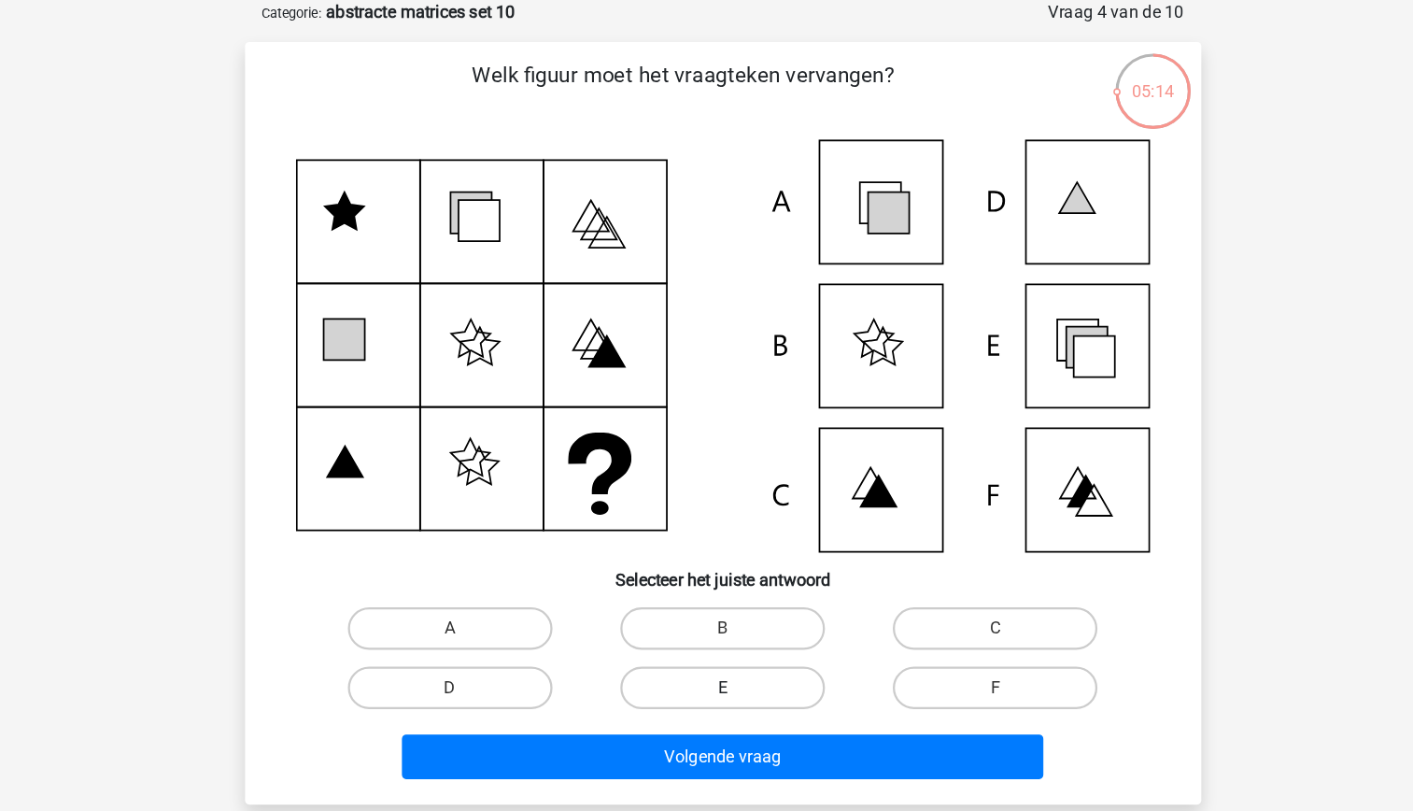
click at [679, 599] on label "E" at bounding box center [706, 606] width 180 height 37
click at [706, 606] on input "E" at bounding box center [712, 612] width 12 height 12
radio input "true"
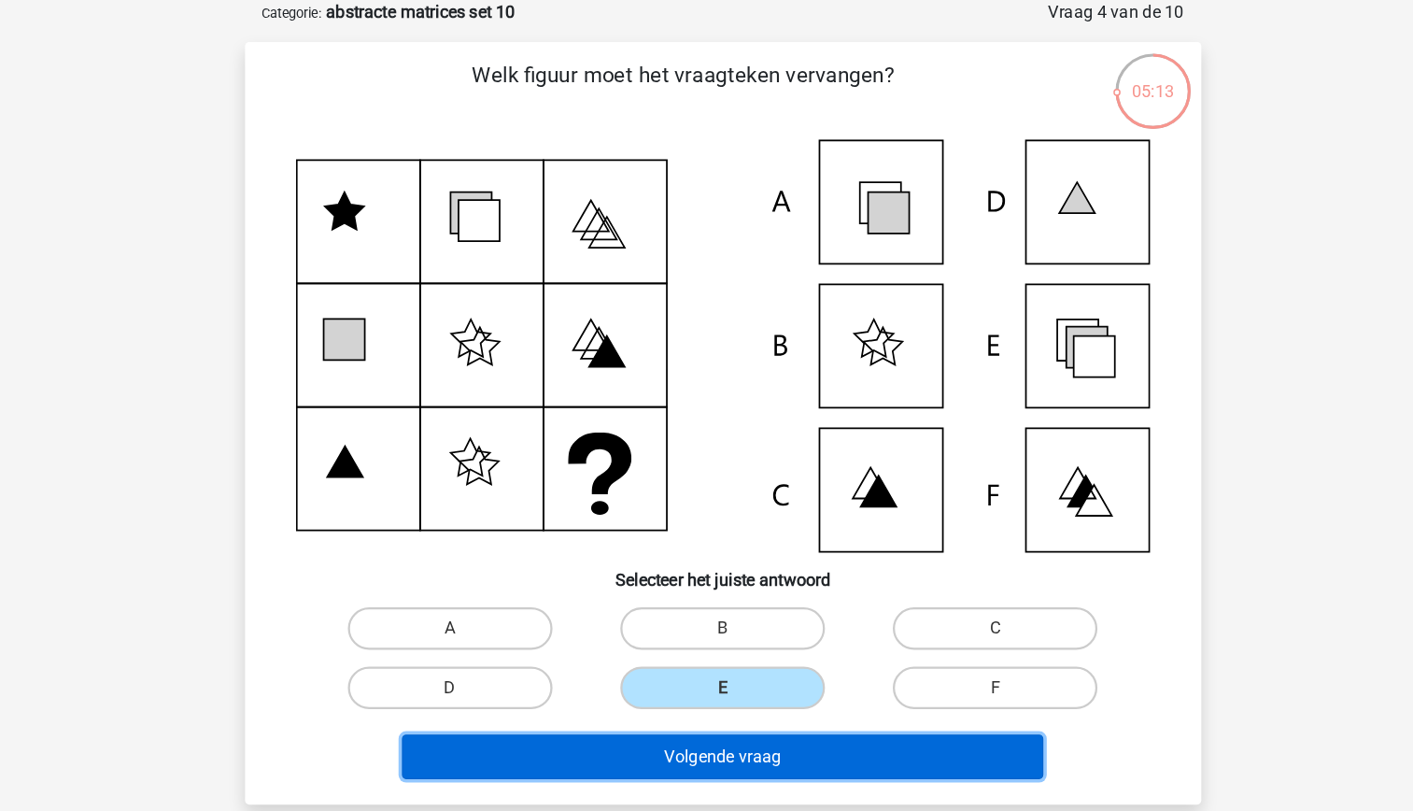
click at [712, 654] on button "Volgende vraag" at bounding box center [706, 666] width 565 height 39
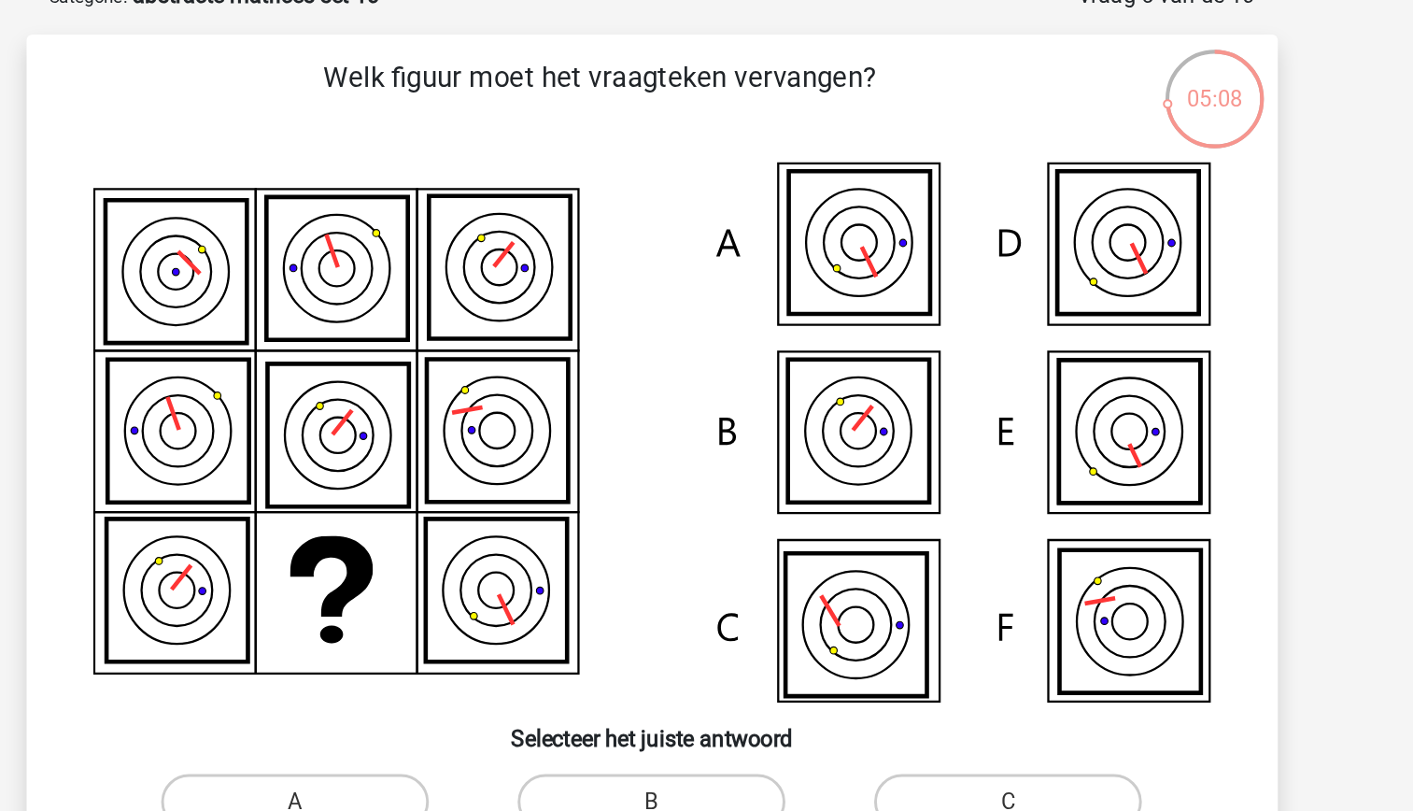
scroll to position [74, 0]
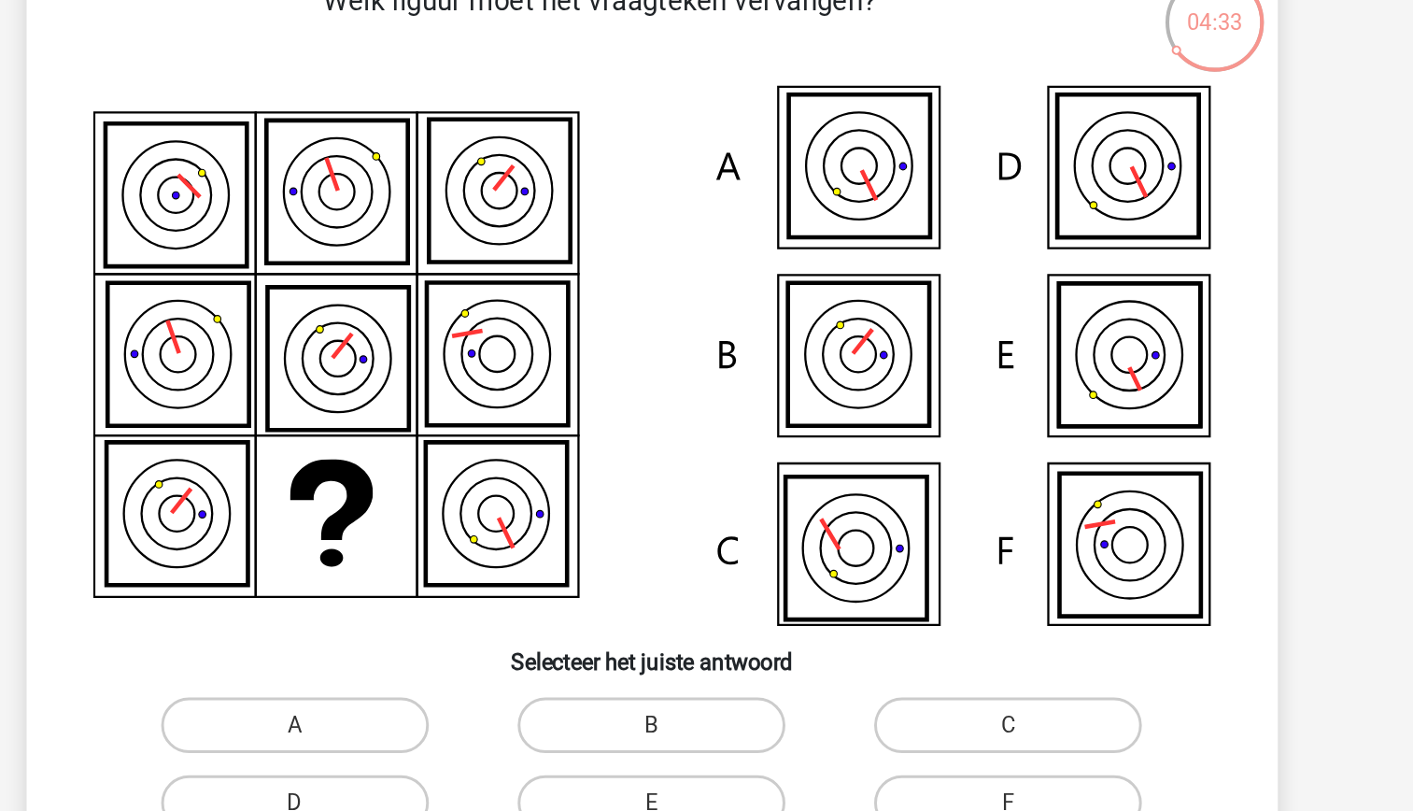
click at [446, 426] on icon at bounding box center [707, 324] width 753 height 363
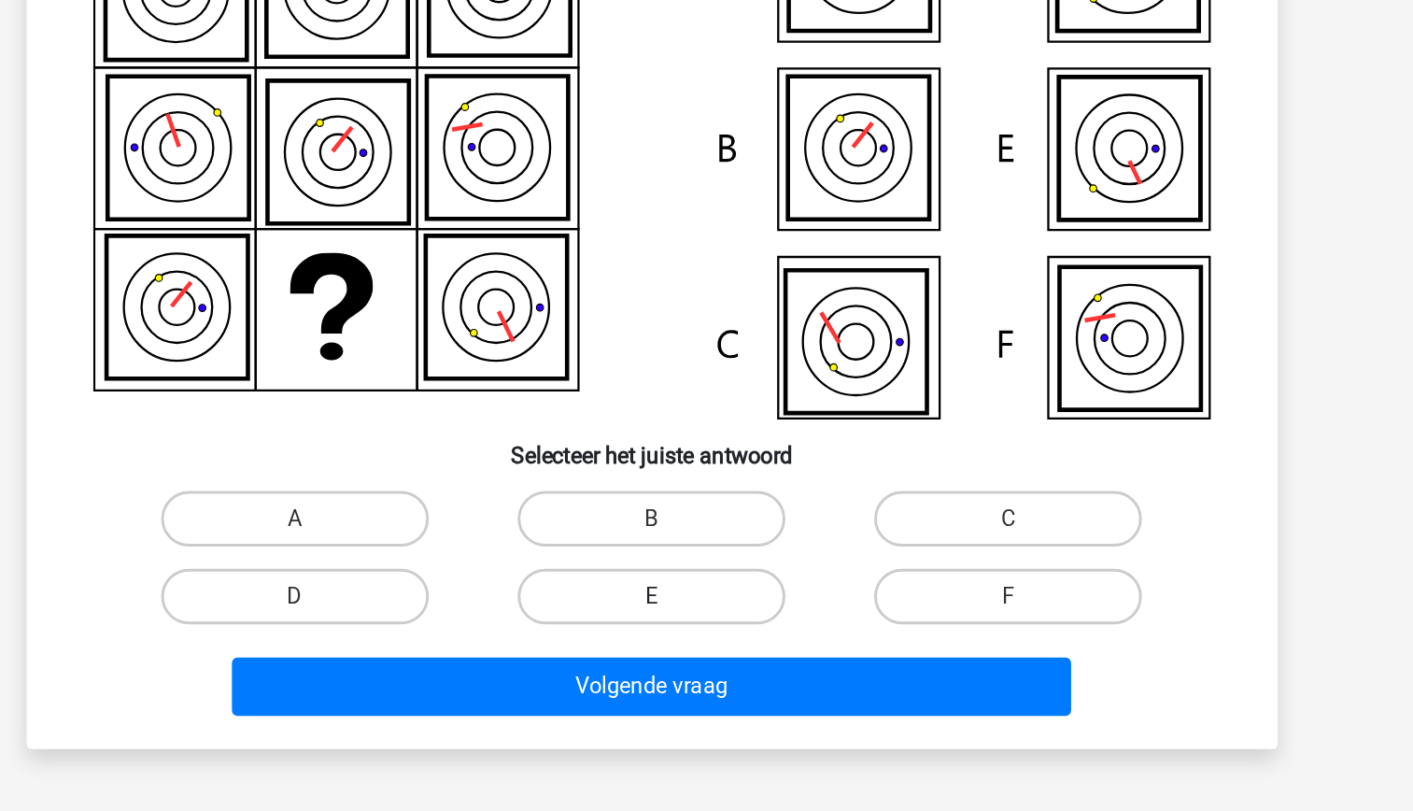
click at [744, 635] on label "E" at bounding box center [706, 625] width 180 height 37
click at [718, 635] on input "E" at bounding box center [712, 632] width 12 height 12
radio input "true"
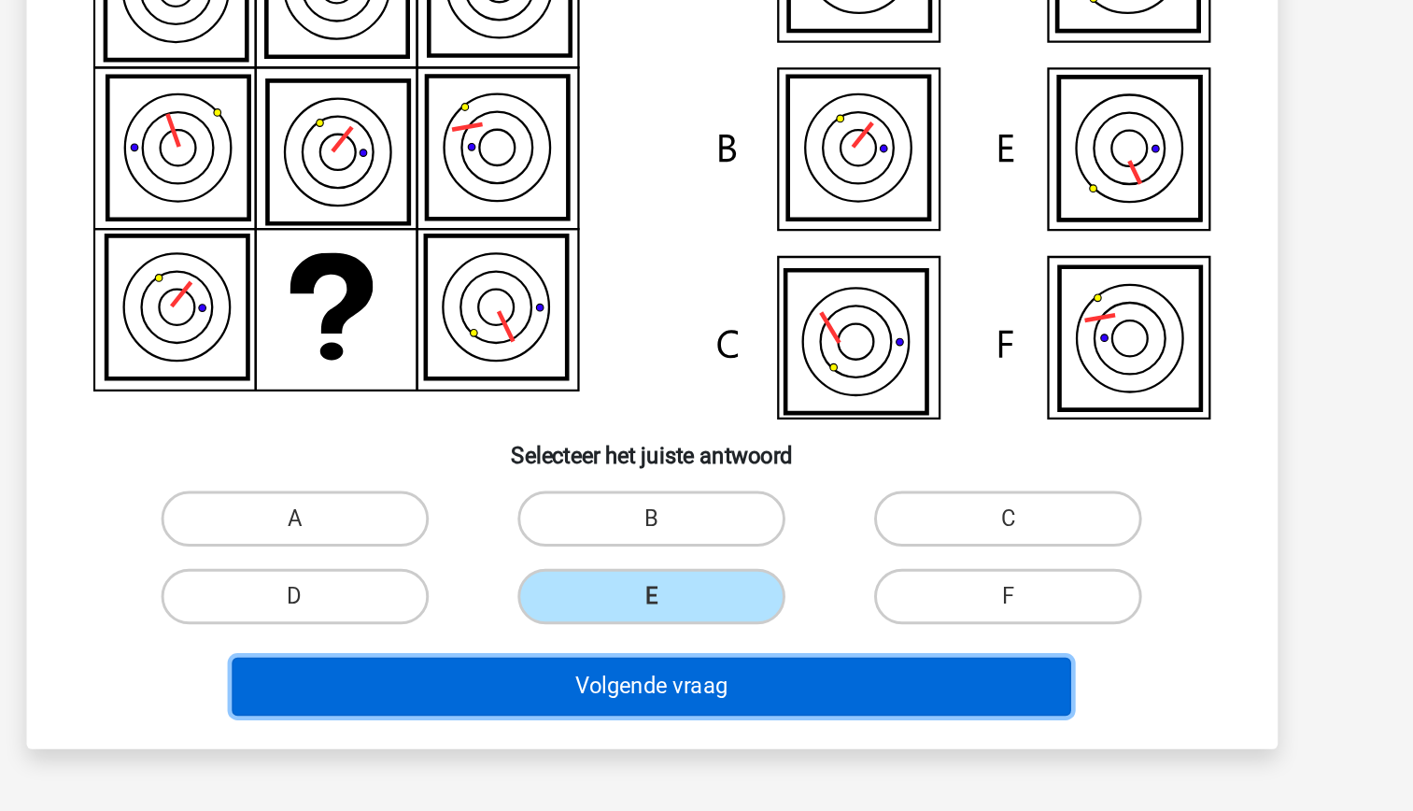
click at [755, 691] on button "Volgende vraag" at bounding box center [706, 686] width 565 height 39
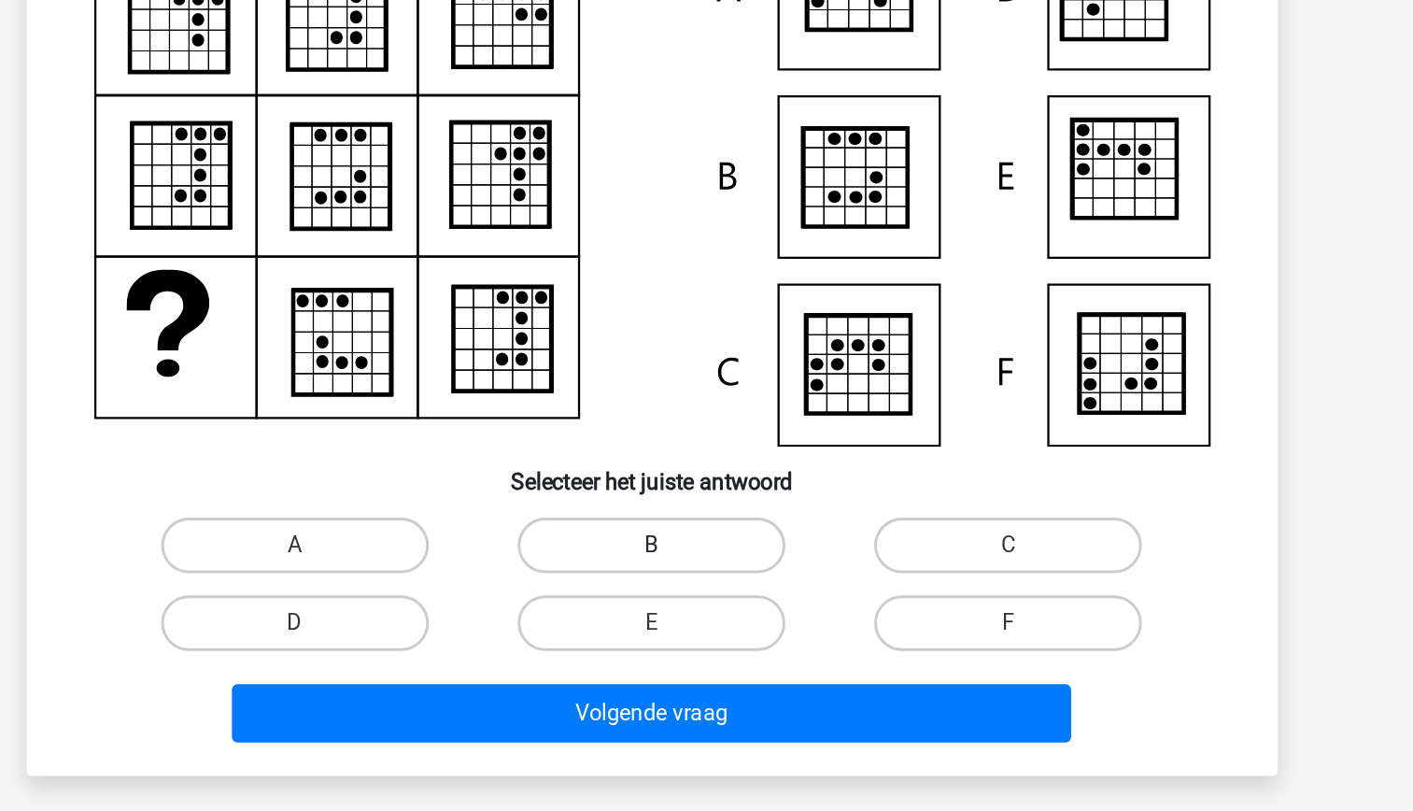
click at [702, 574] on label "B" at bounding box center [706, 572] width 180 height 37
click at [706, 574] on input "B" at bounding box center [712, 579] width 12 height 12
radio input "true"
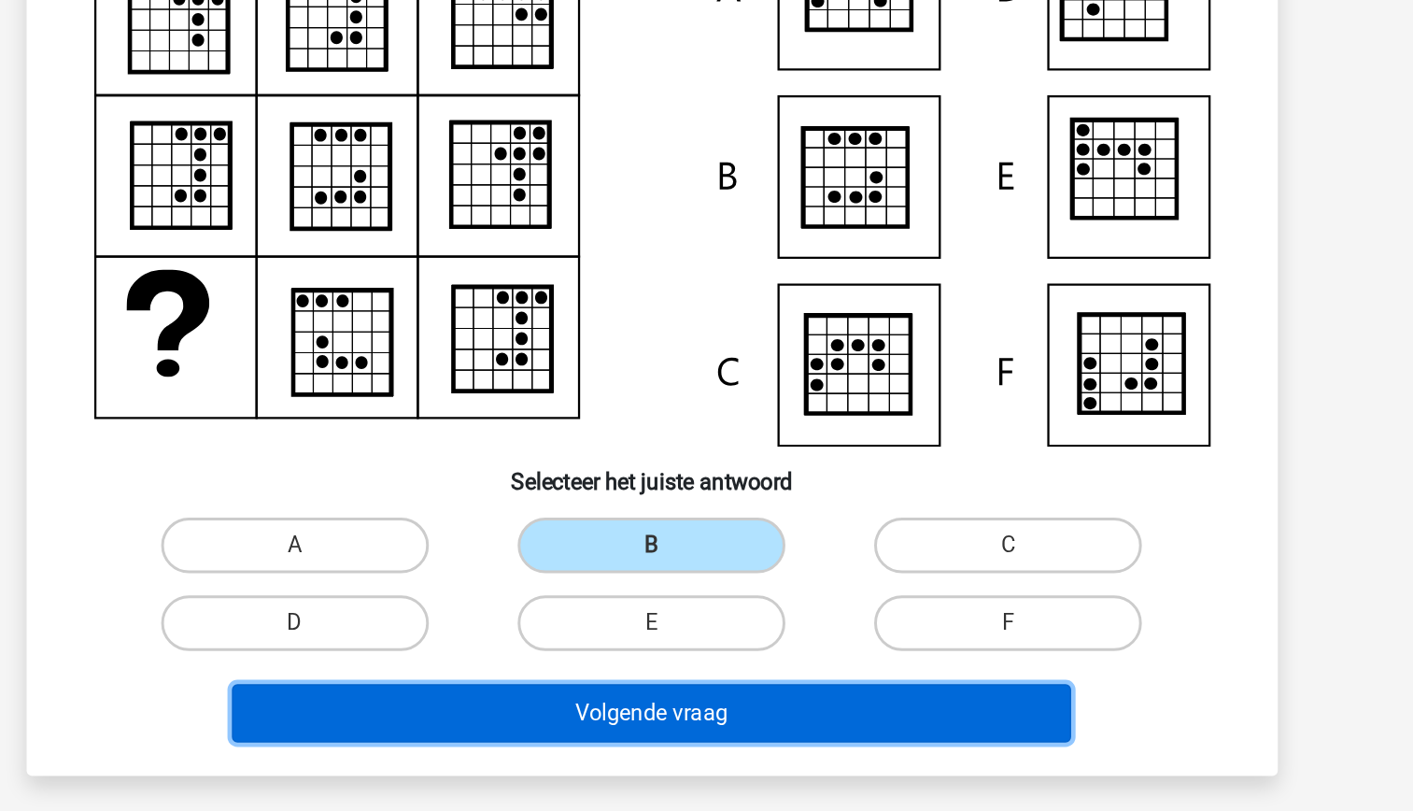
click at [762, 685] on button "Volgende vraag" at bounding box center [706, 685] width 565 height 39
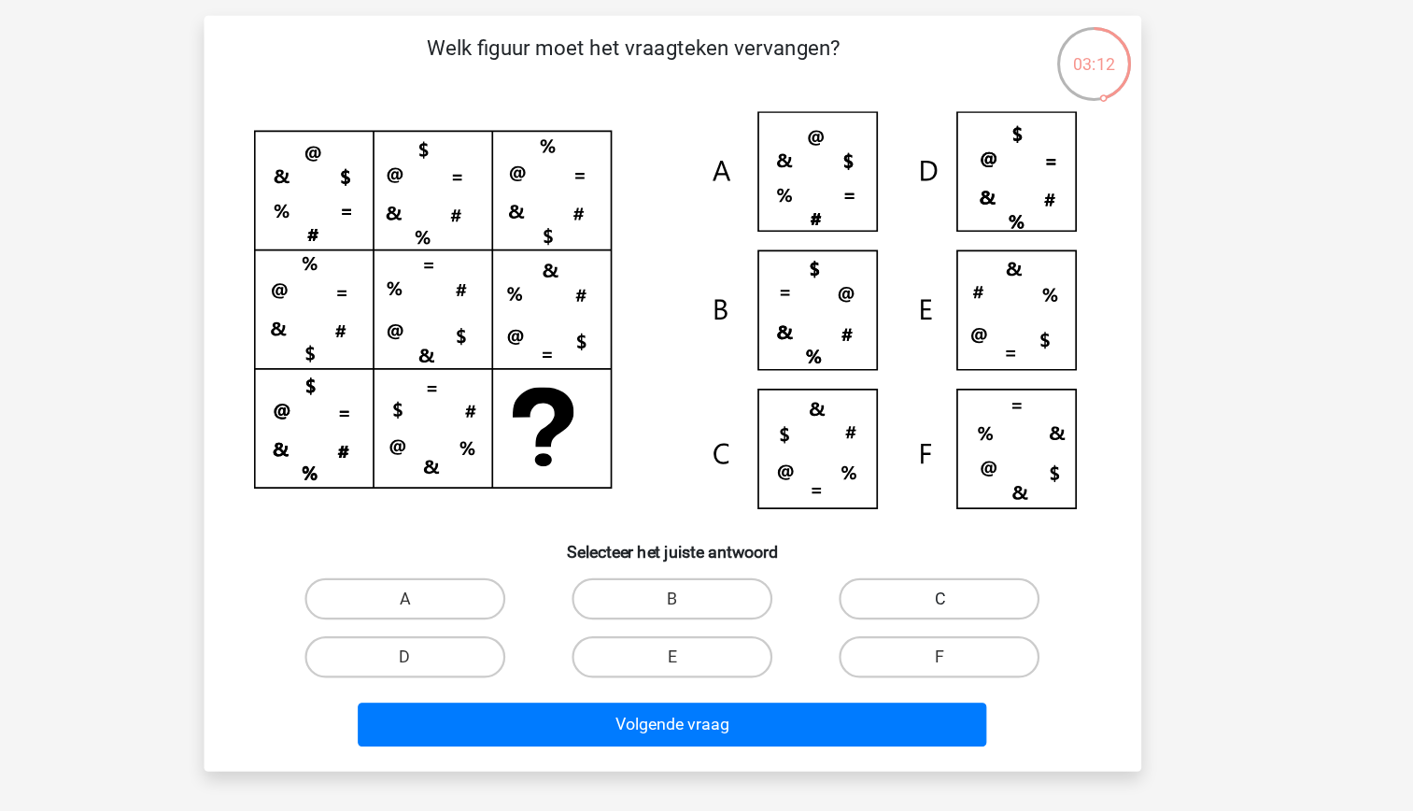
click at [932, 583] on label "C" at bounding box center [947, 580] width 180 height 37
click at [947, 583] on input "C" at bounding box center [953, 587] width 12 height 12
radio input "true"
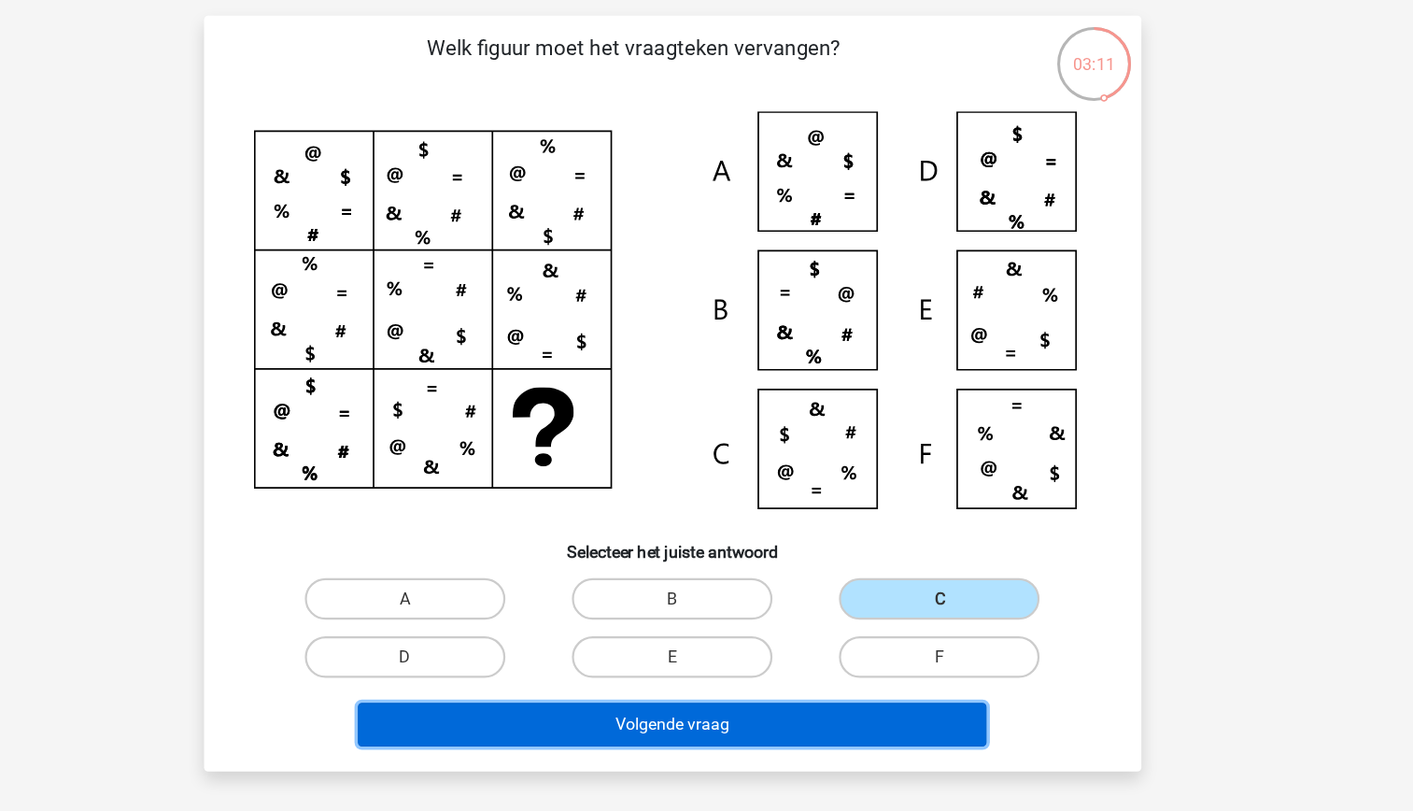
click at [866, 692] on button "Volgende vraag" at bounding box center [706, 693] width 565 height 39
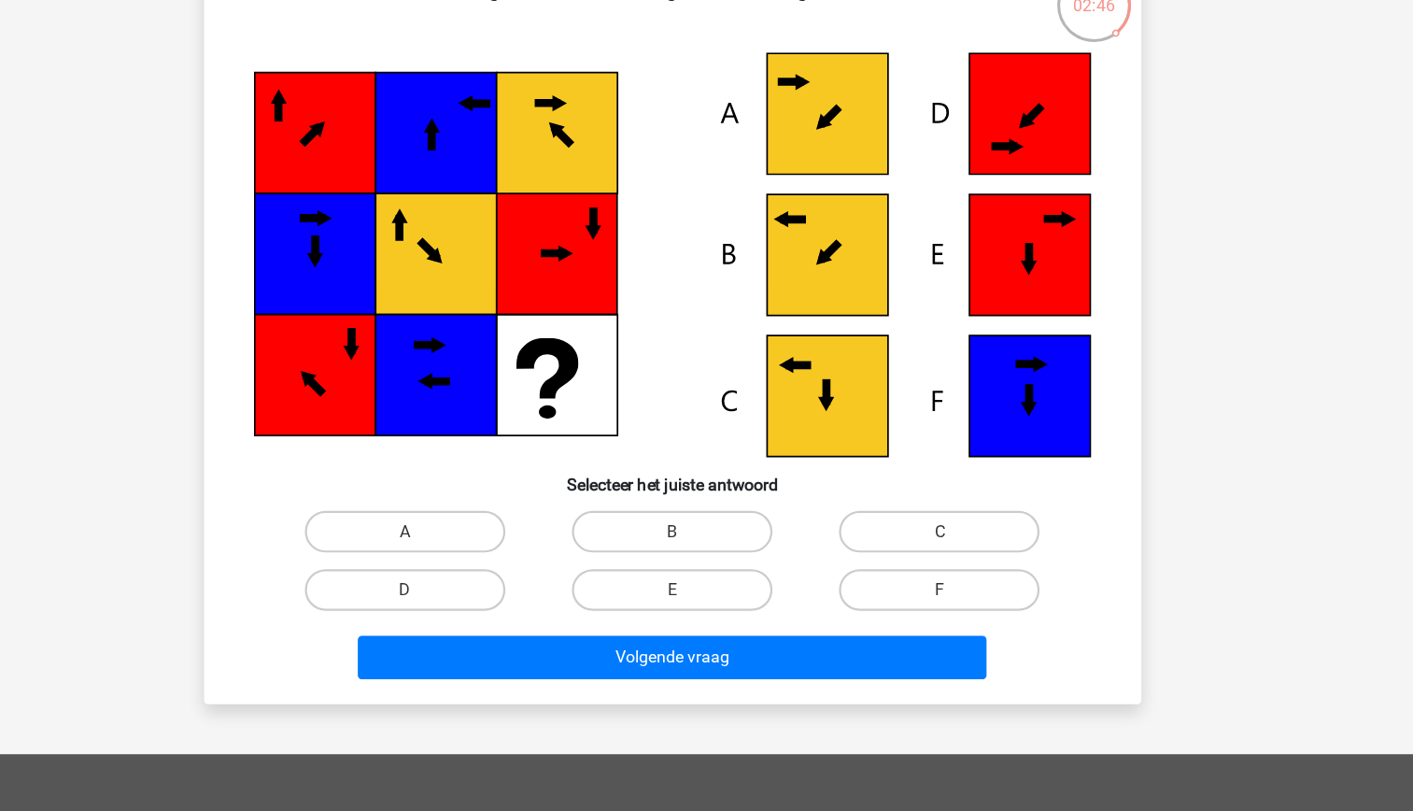
scroll to position [89, 0]
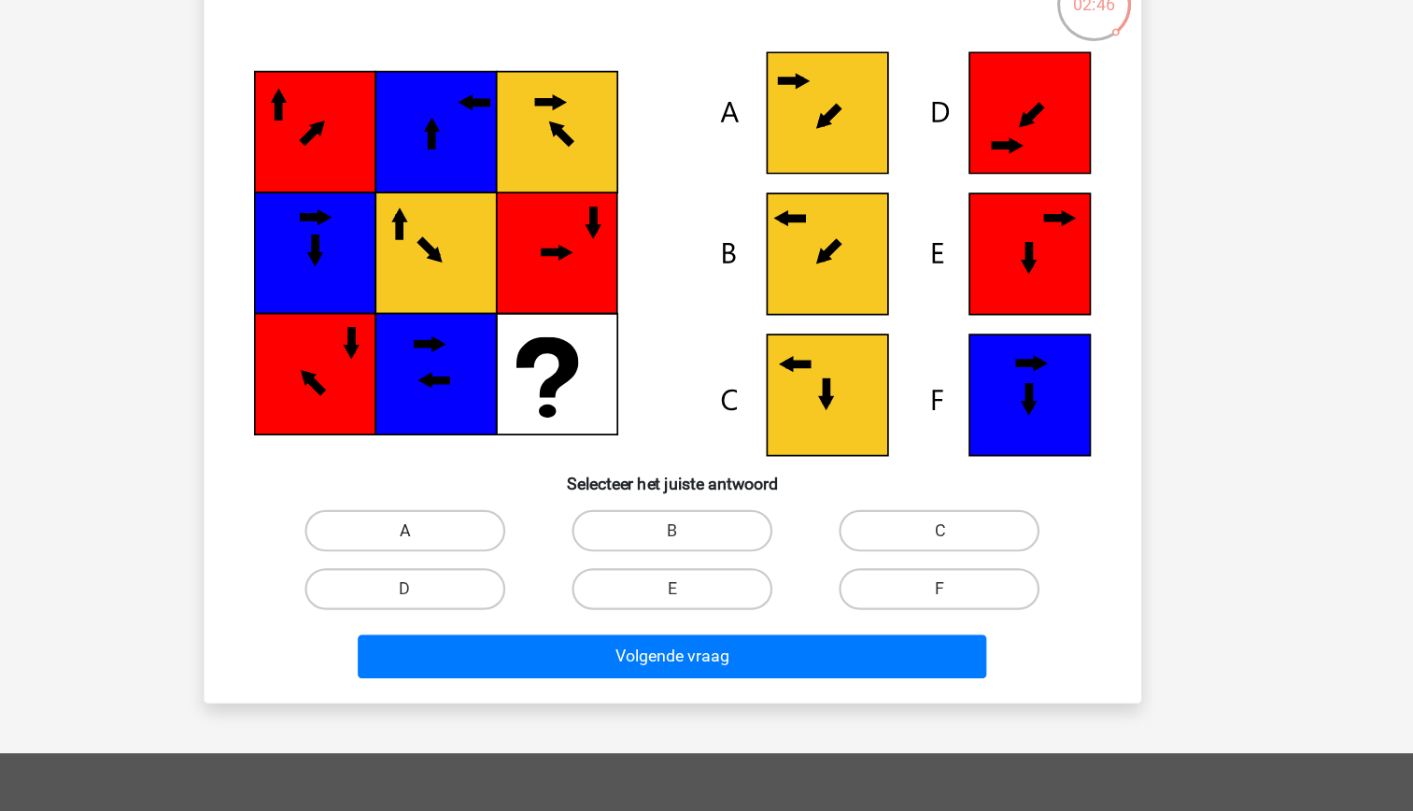
click at [512, 553] on label "A" at bounding box center [466, 558] width 180 height 37
click at [478, 559] on input "A" at bounding box center [472, 565] width 12 height 12
radio input "true"
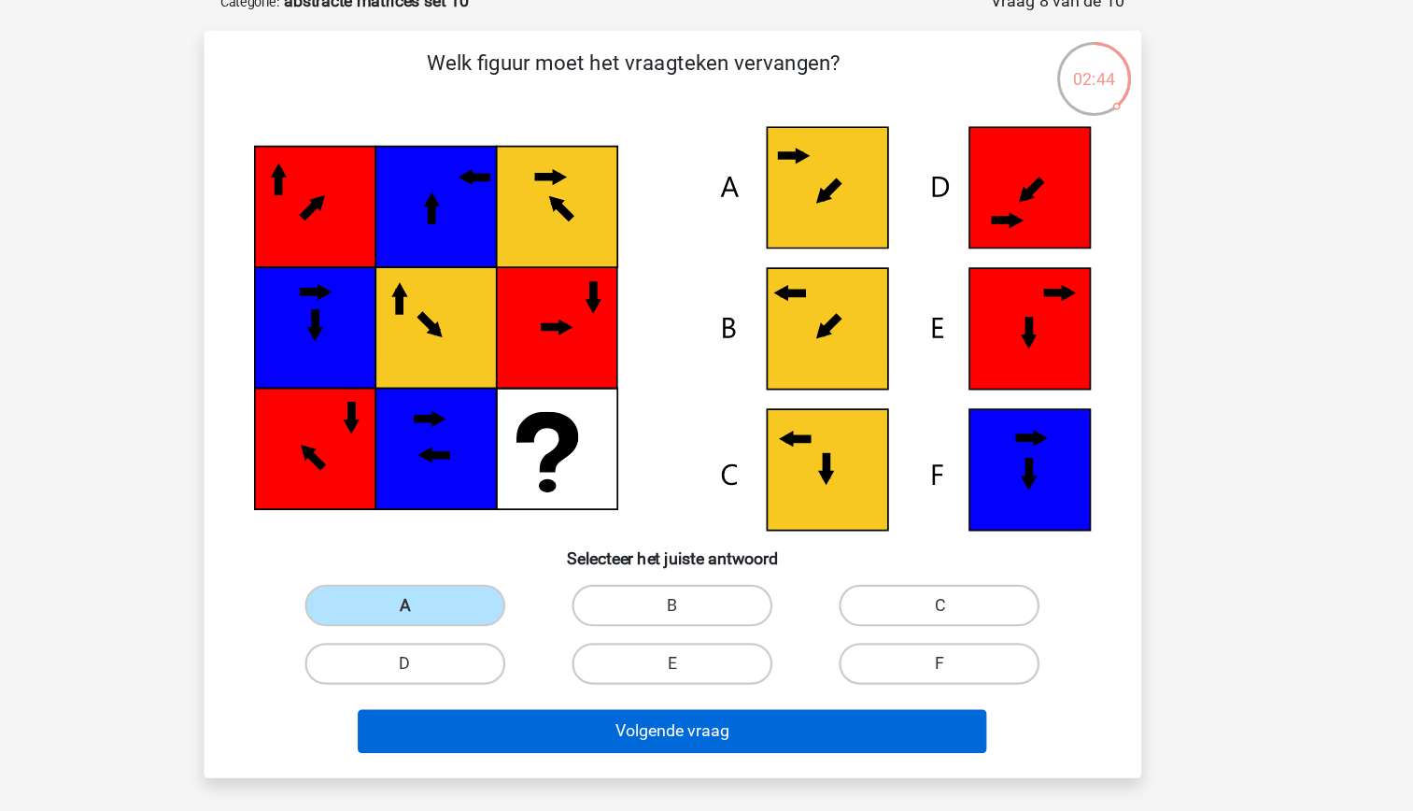
scroll to position [90, 0]
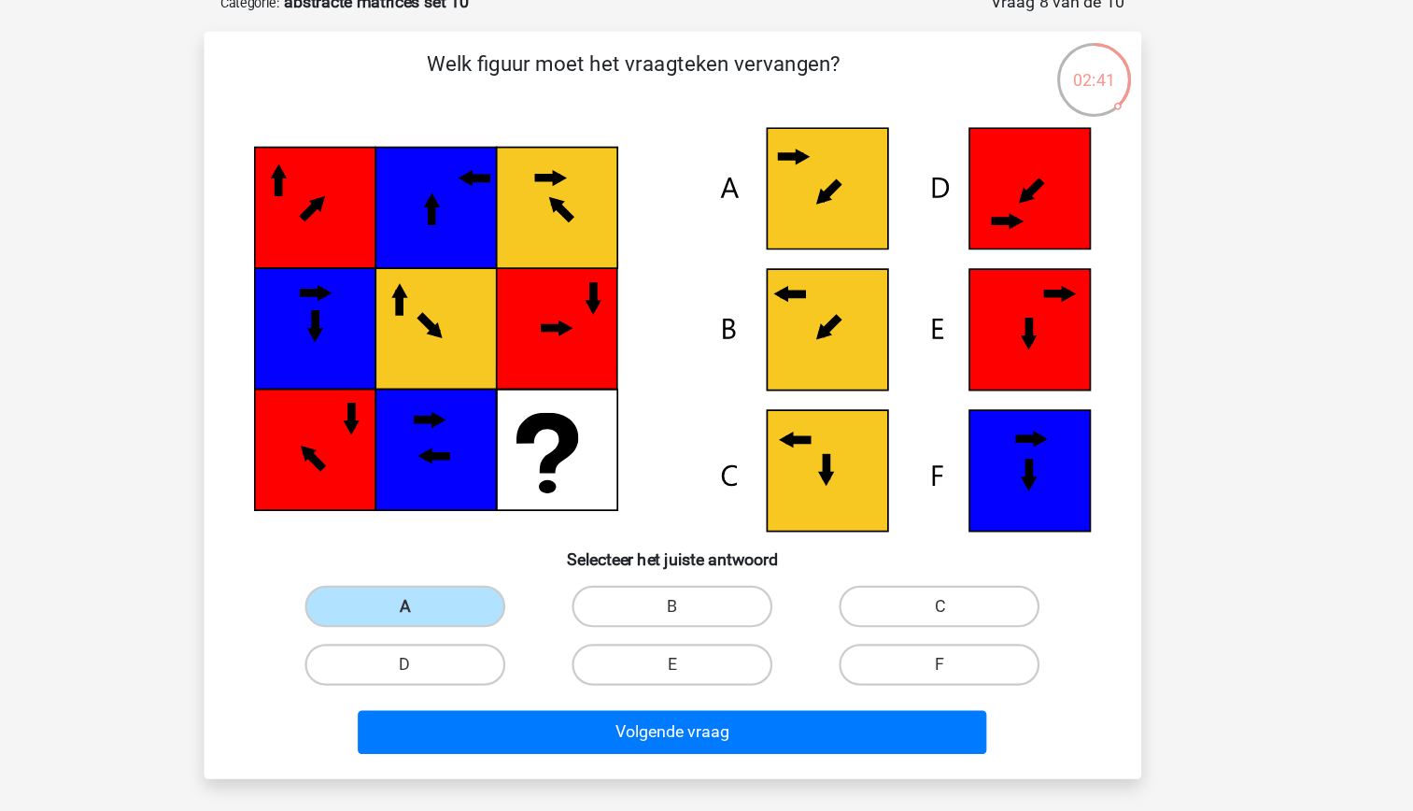
click at [706, 694] on div "Volgende vraag" at bounding box center [707, 674] width 721 height 47
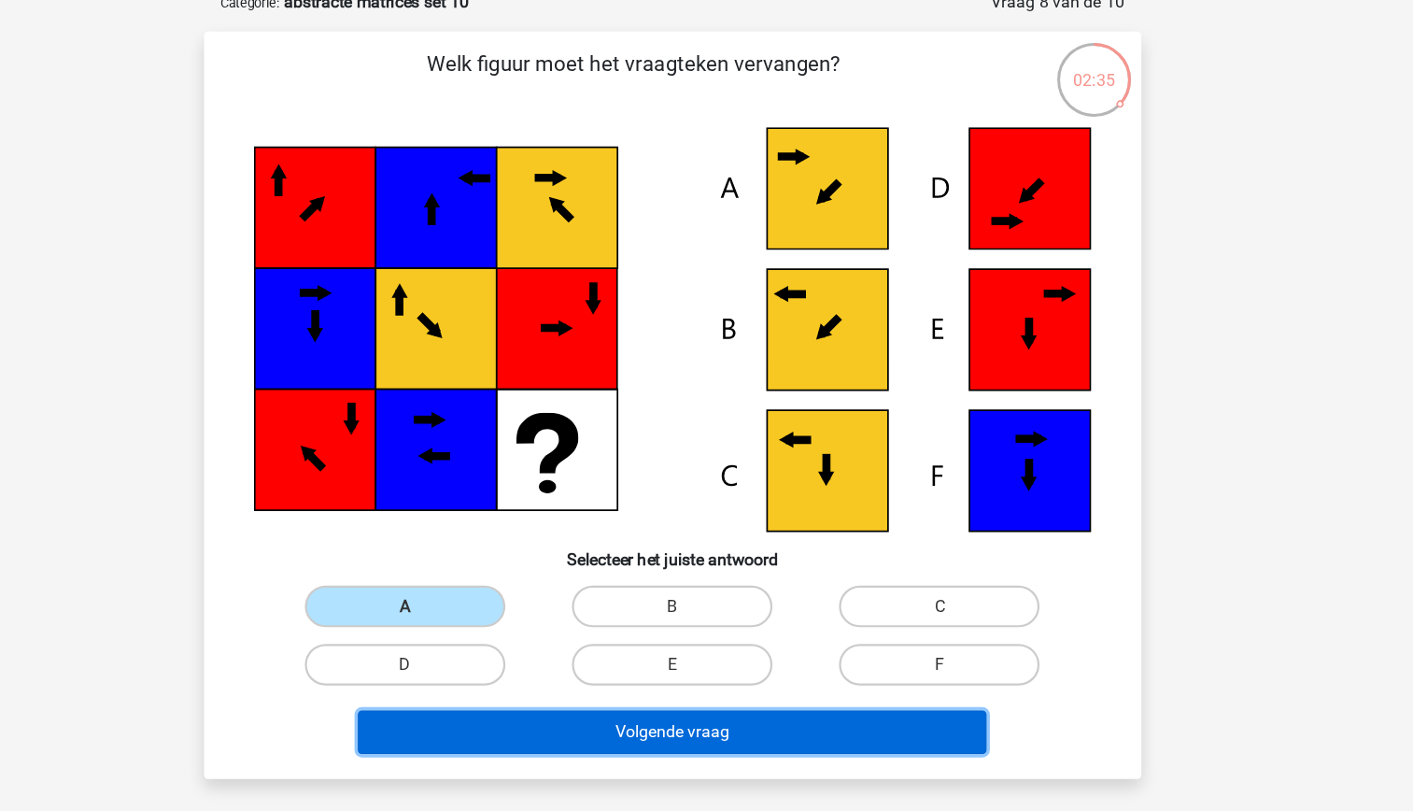
click at [746, 664] on button "Volgende vraag" at bounding box center [706, 670] width 565 height 39
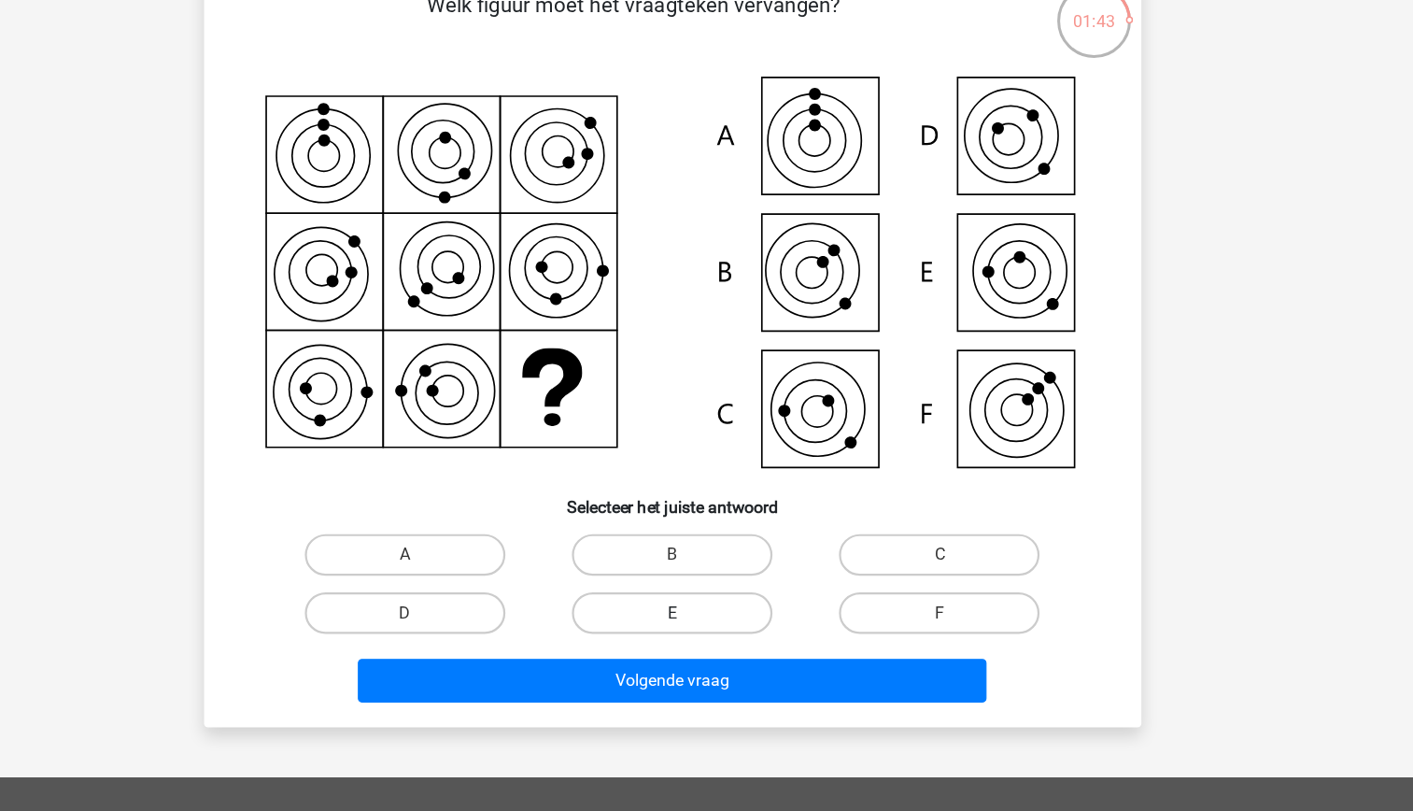
click at [675, 621] on label "E" at bounding box center [706, 616] width 180 height 37
click at [706, 621] on input "E" at bounding box center [712, 622] width 12 height 12
radio input "true"
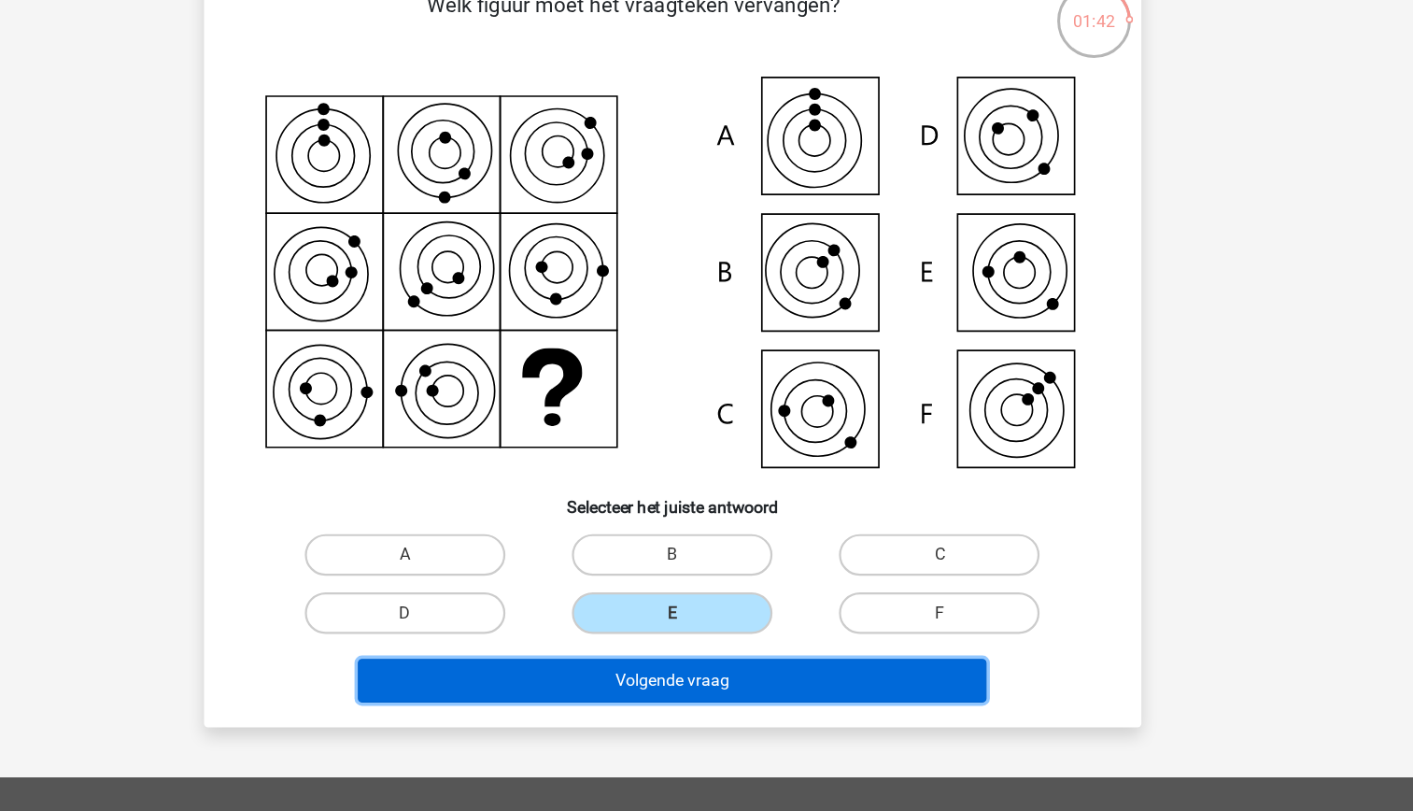
click at [699, 681] on button "Volgende vraag" at bounding box center [706, 677] width 565 height 39
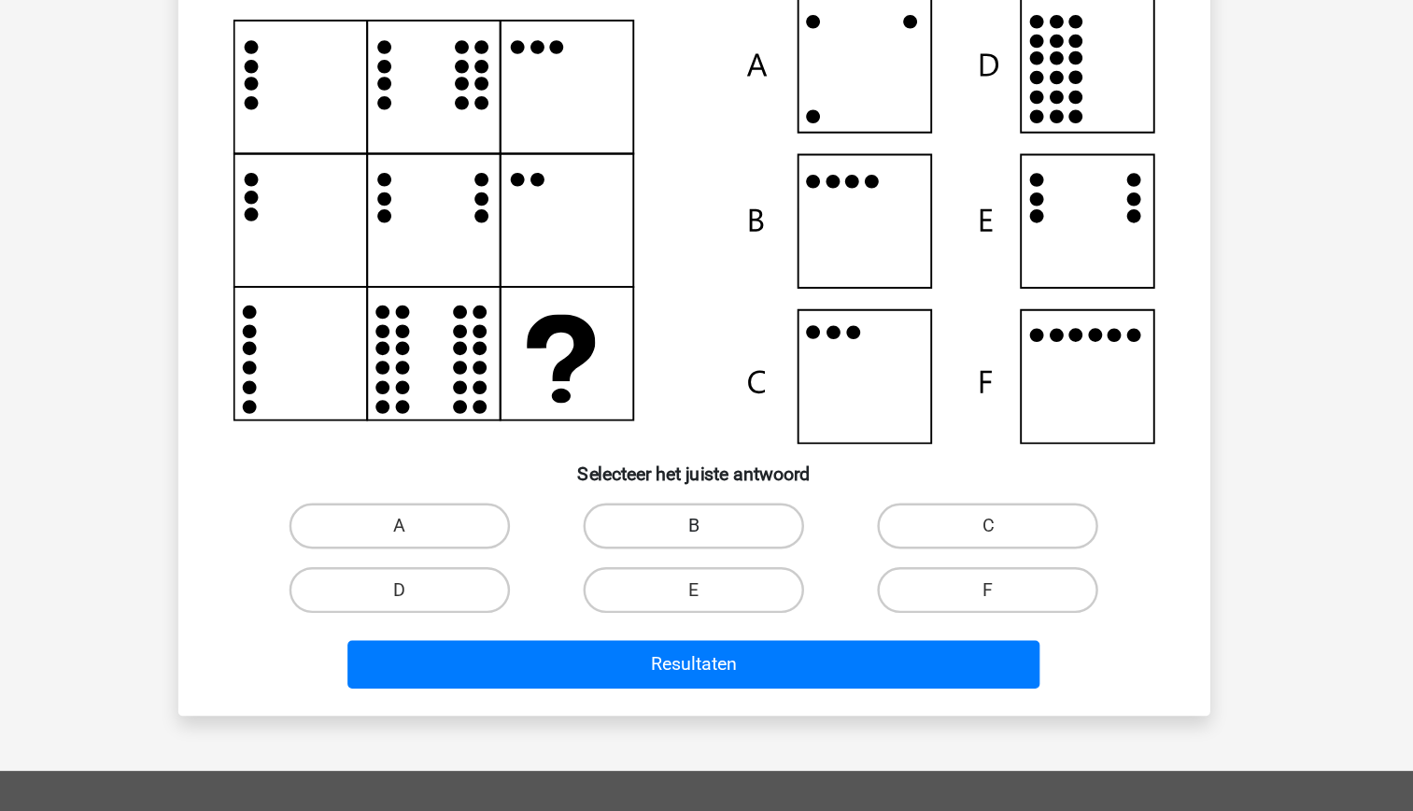
scroll to position [70, 0]
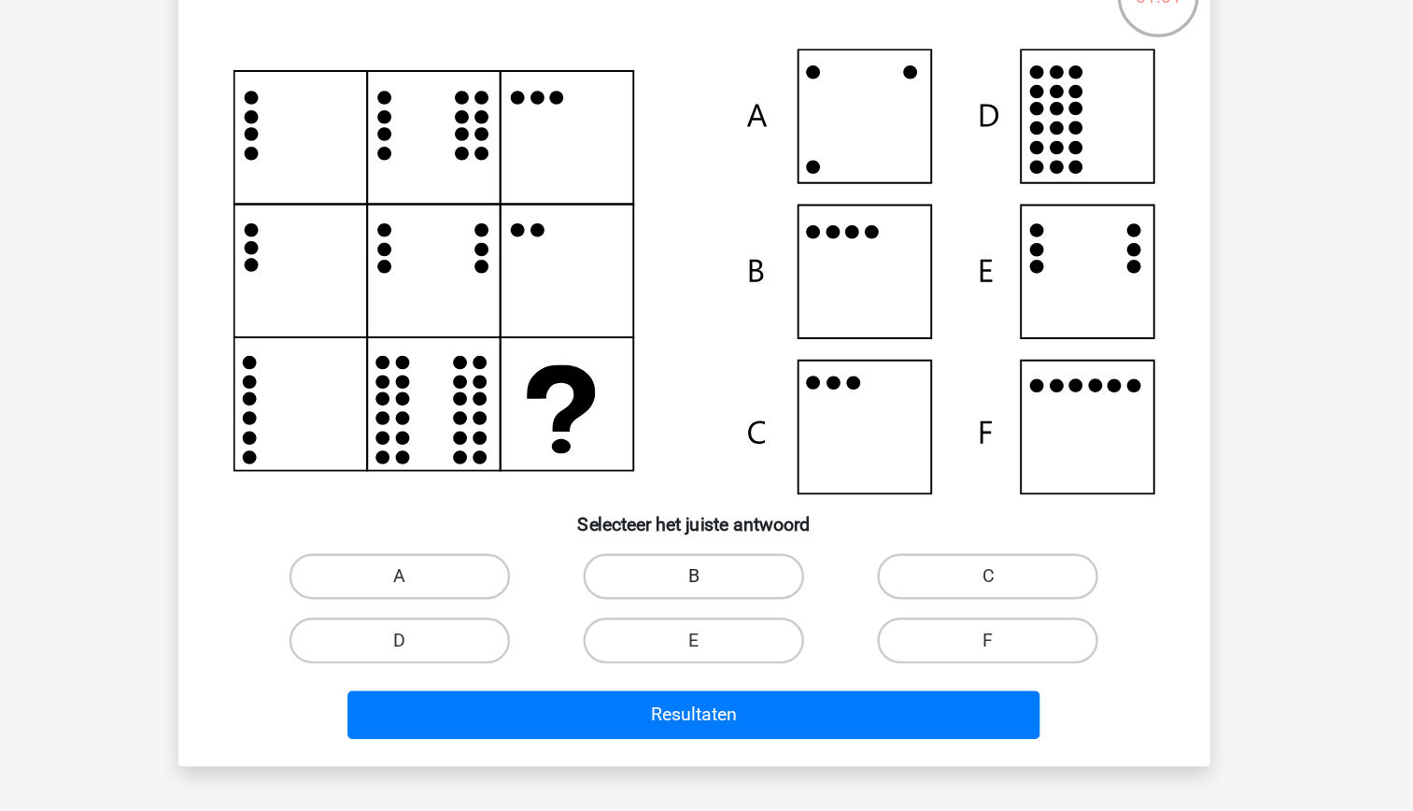
click at [724, 564] on label "B" at bounding box center [706, 577] width 180 height 37
click at [718, 577] on input "B" at bounding box center [712, 583] width 12 height 12
radio input "true"
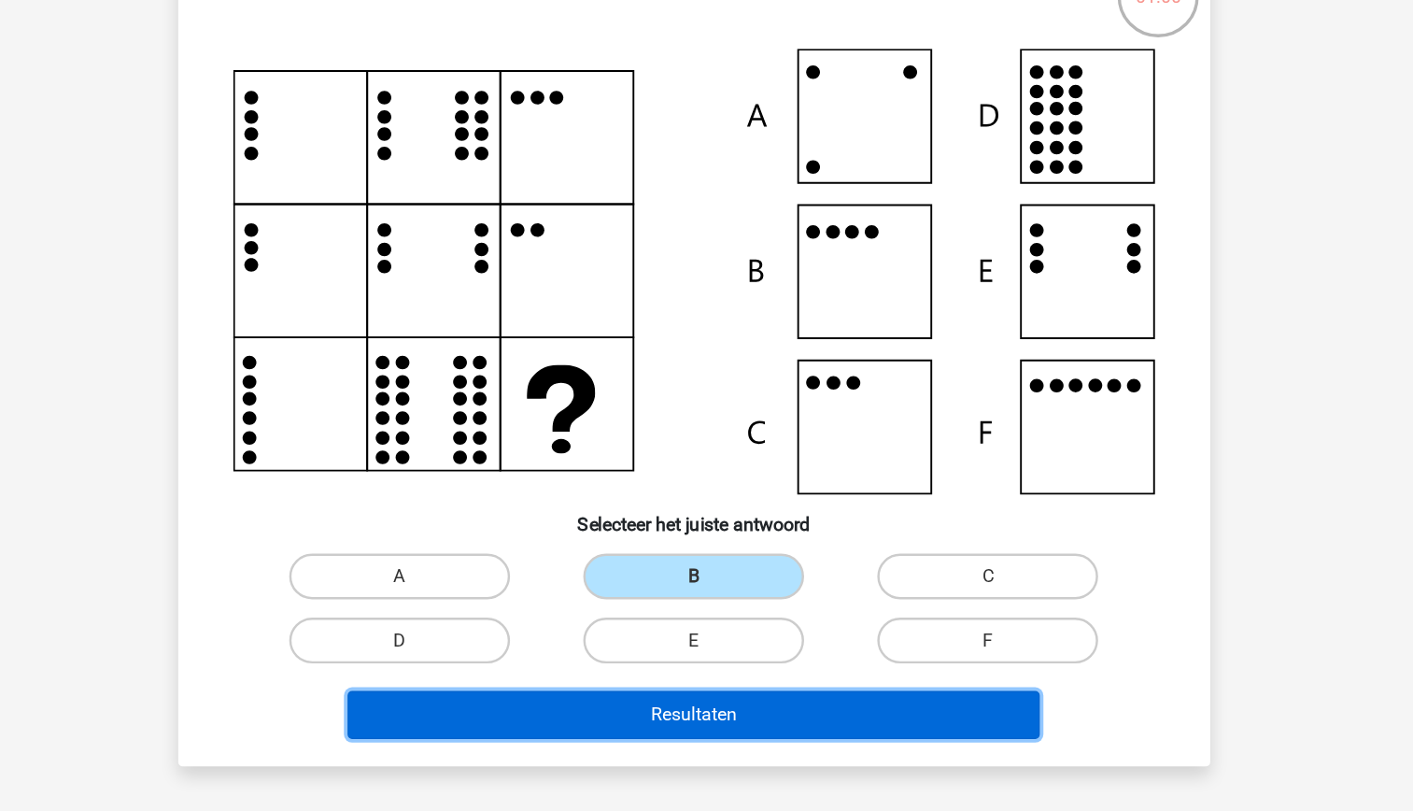
click at [755, 686] on button "Resultaten" at bounding box center [706, 690] width 565 height 39
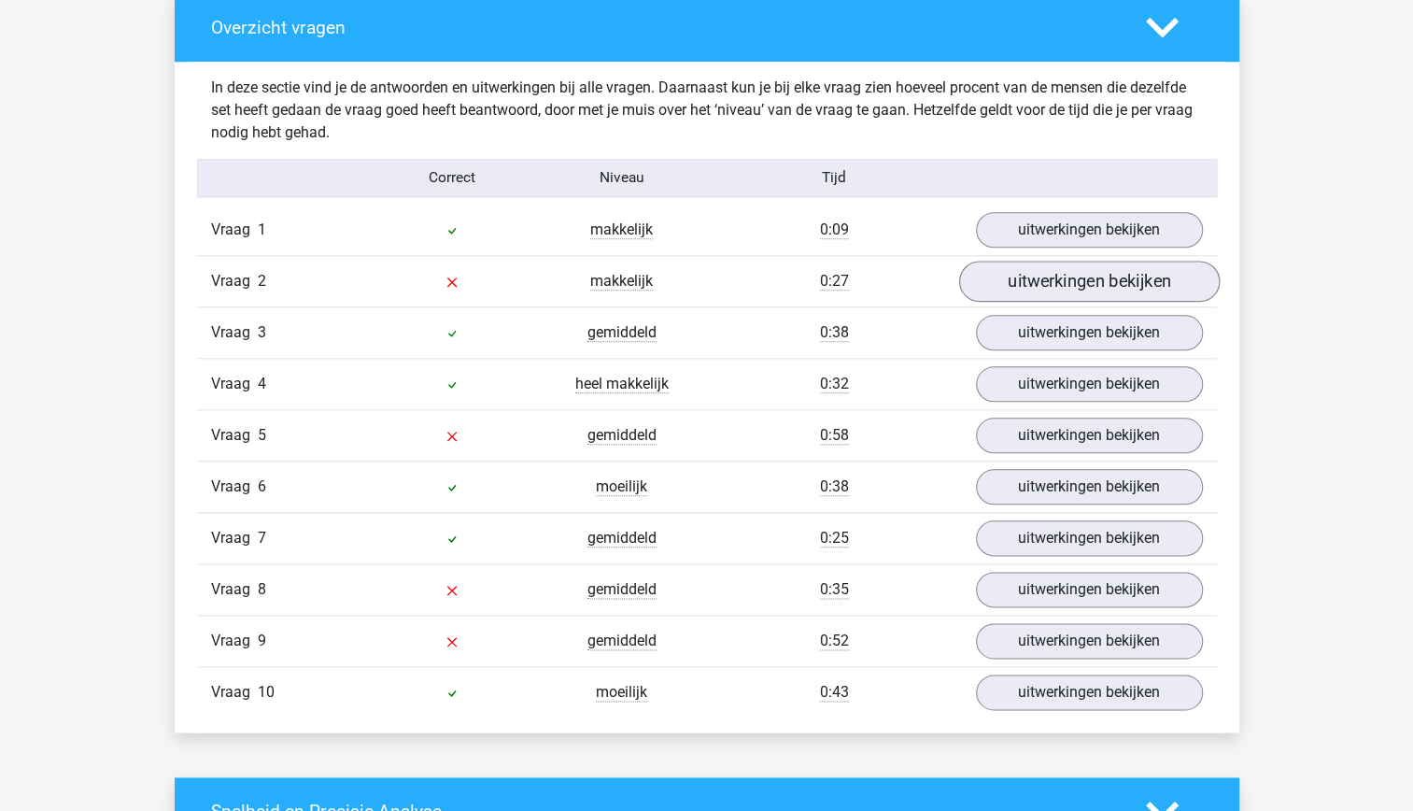
scroll to position [1046, 0]
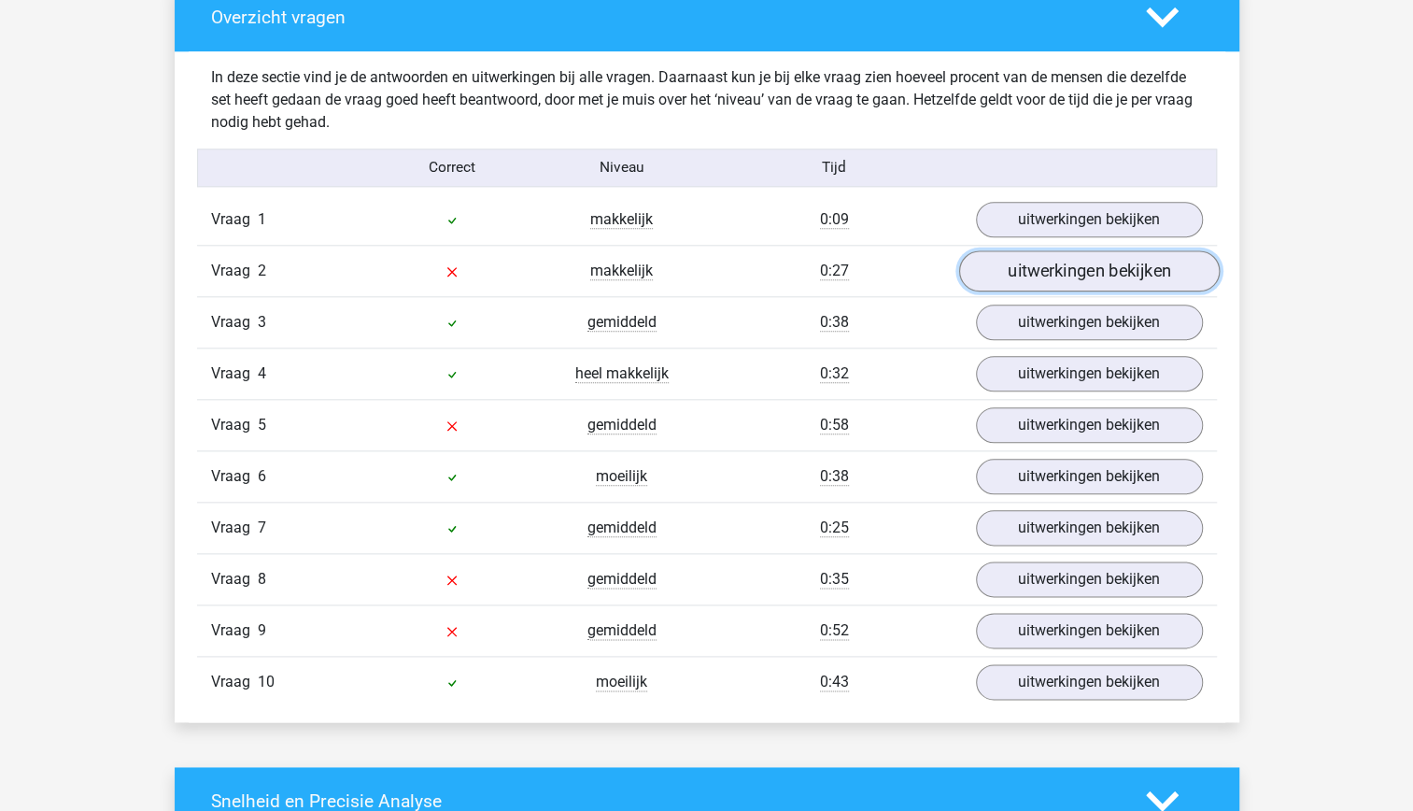
click at [1155, 265] on link "uitwerkingen bekijken" at bounding box center [1088, 270] width 261 height 41
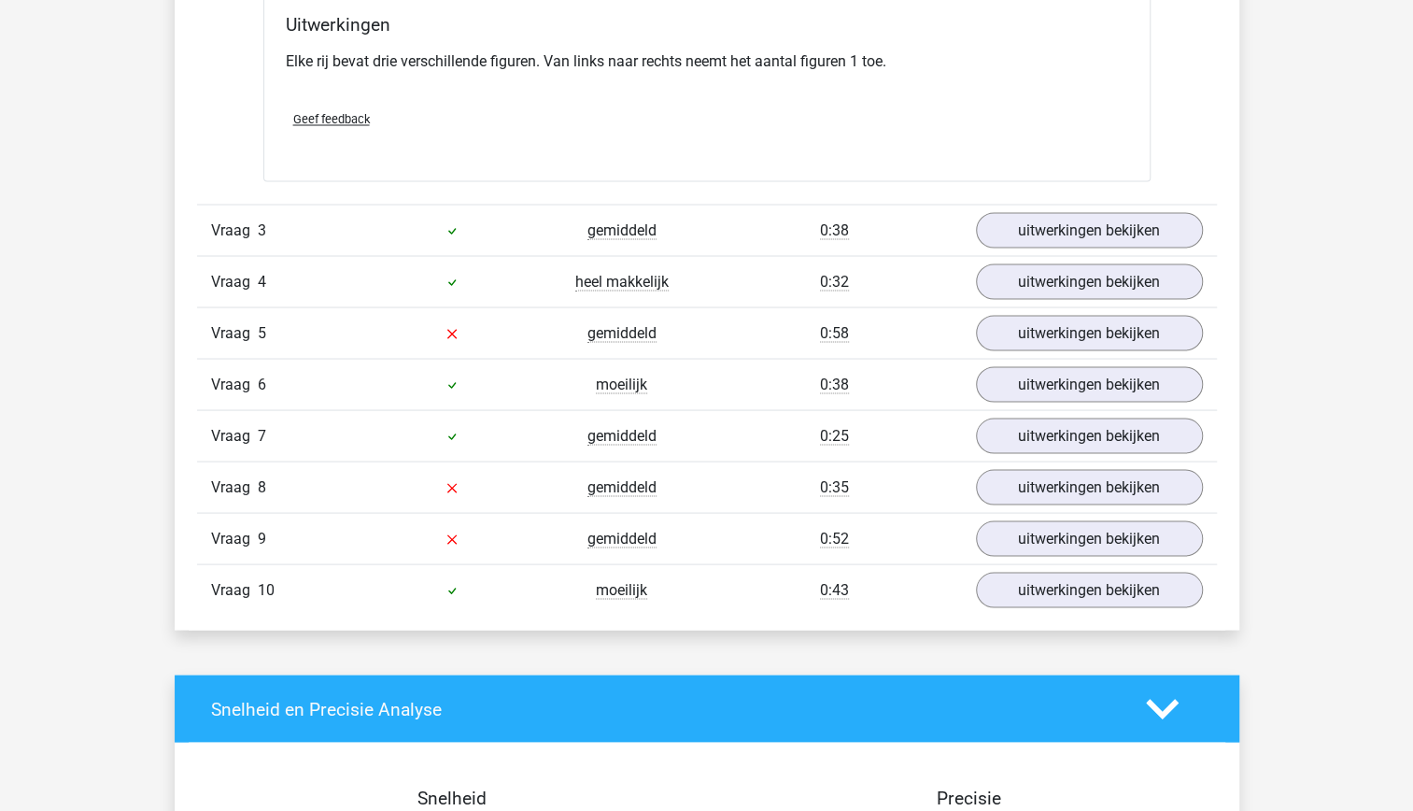
scroll to position [2059, 0]
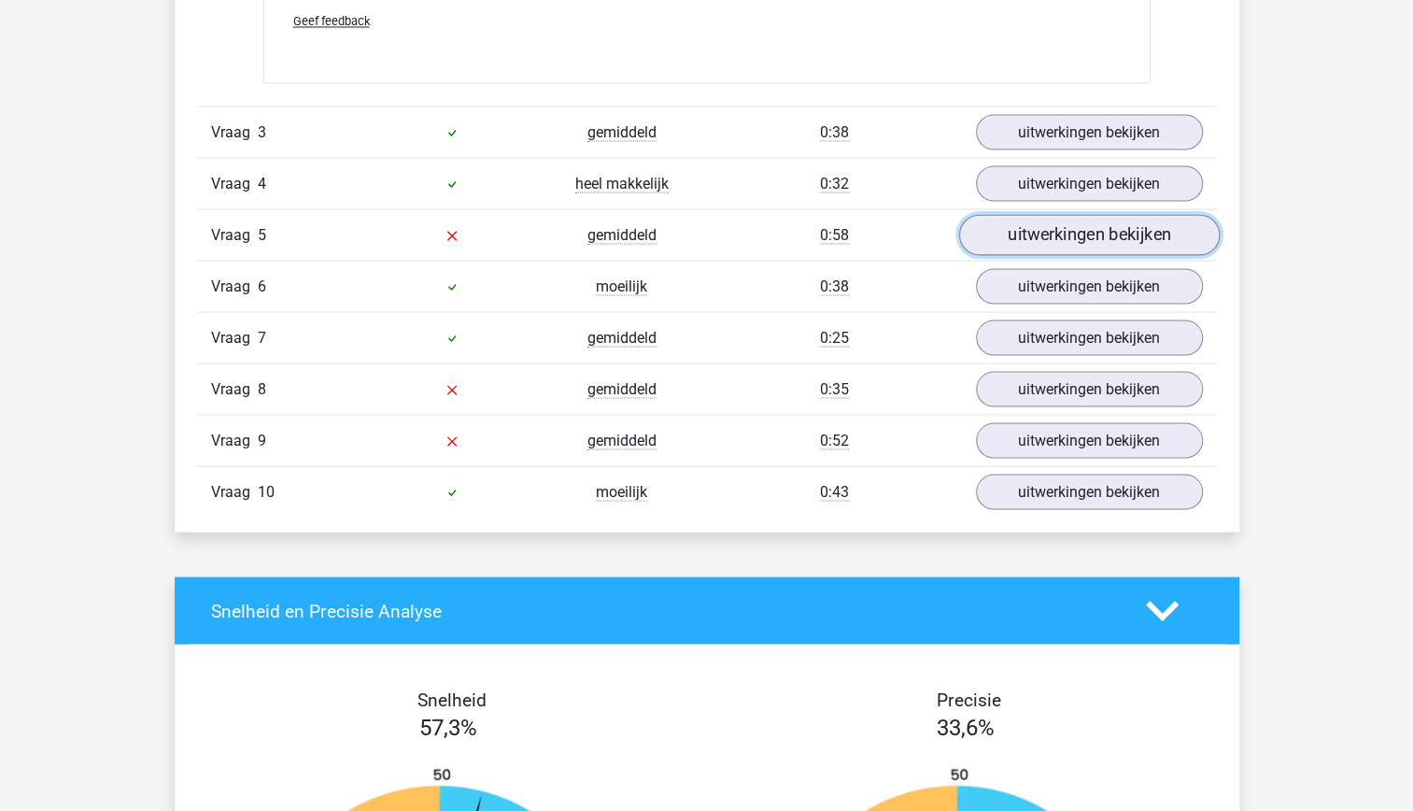
click at [1144, 244] on link "uitwerkingen bekijken" at bounding box center [1088, 234] width 261 height 41
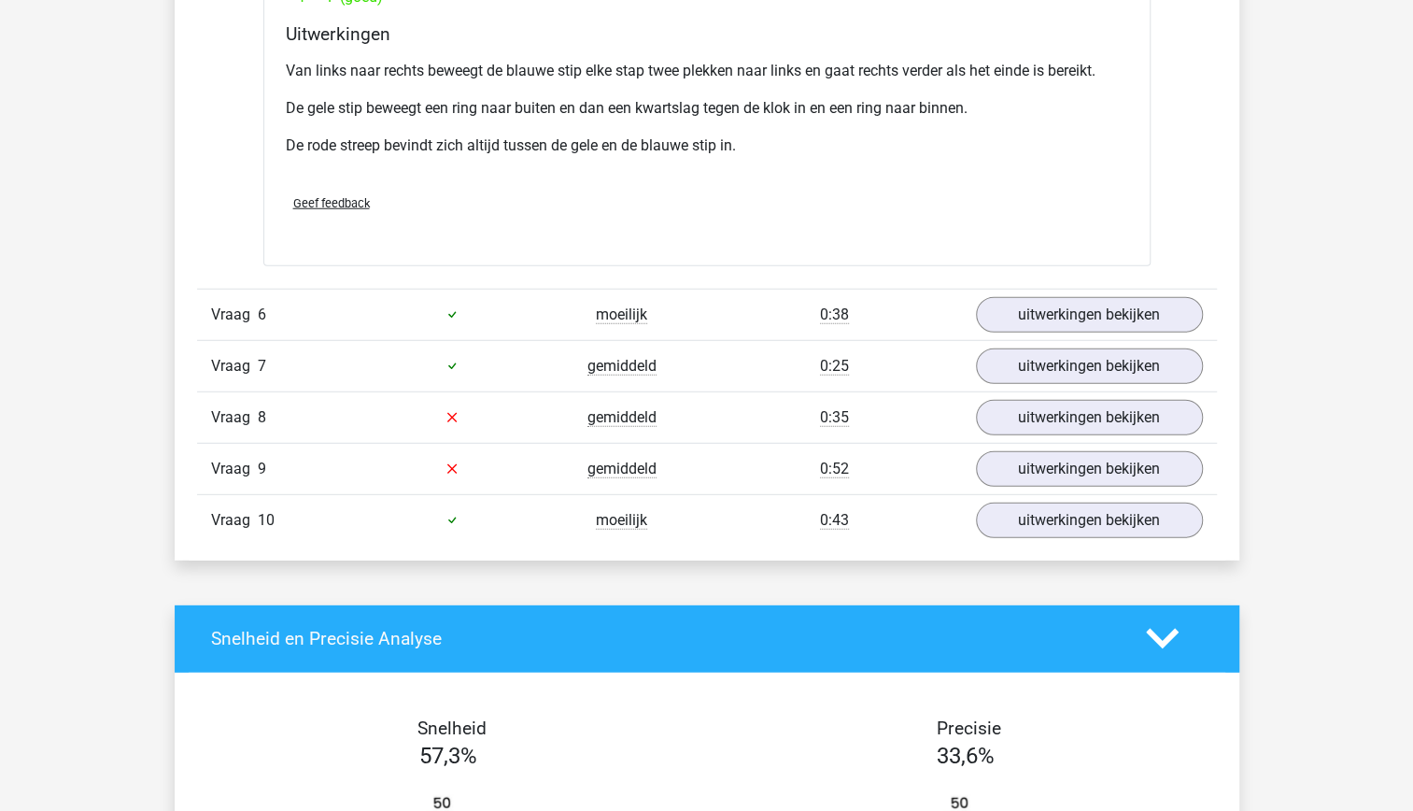
scroll to position [2929, 0]
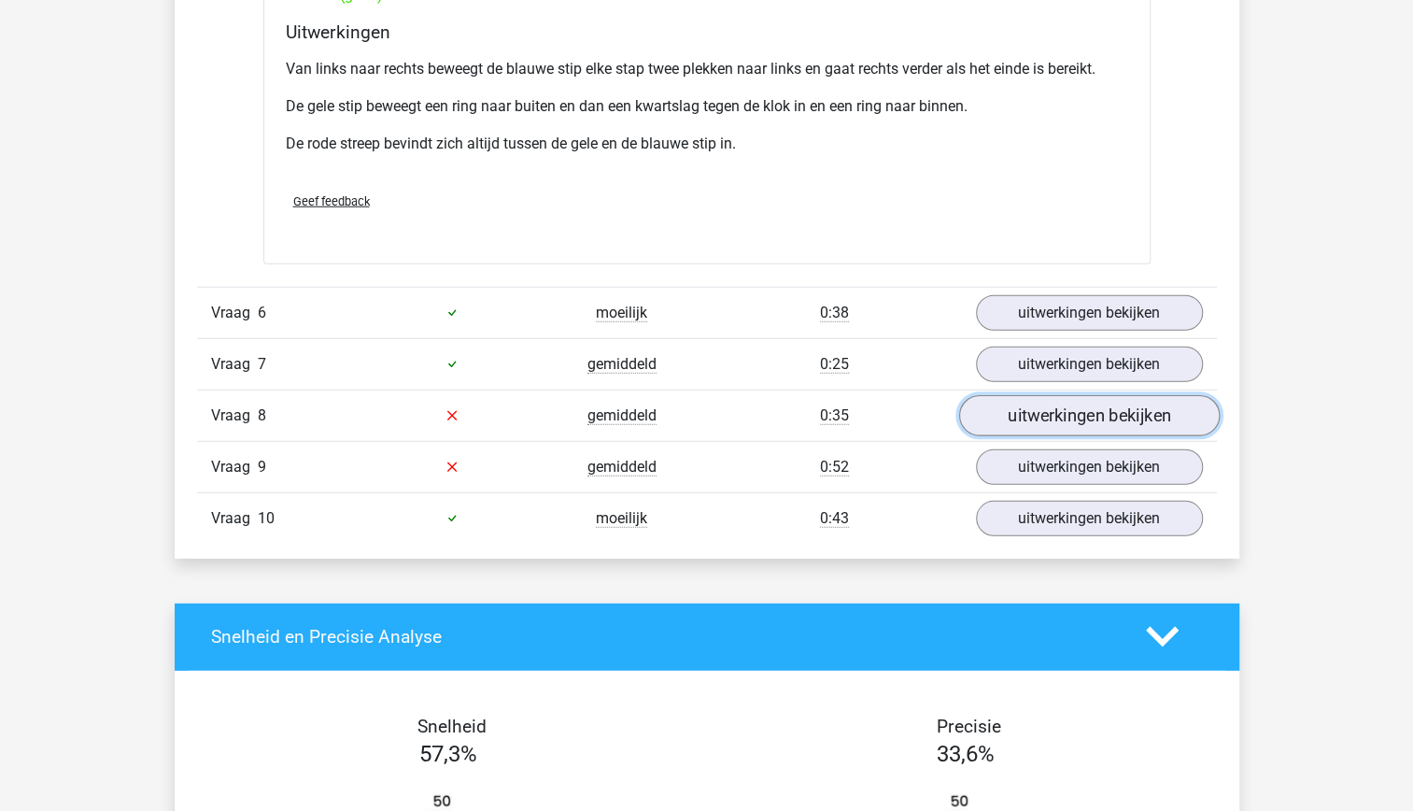
click at [1061, 410] on link "uitwerkingen bekijken" at bounding box center [1088, 415] width 261 height 41
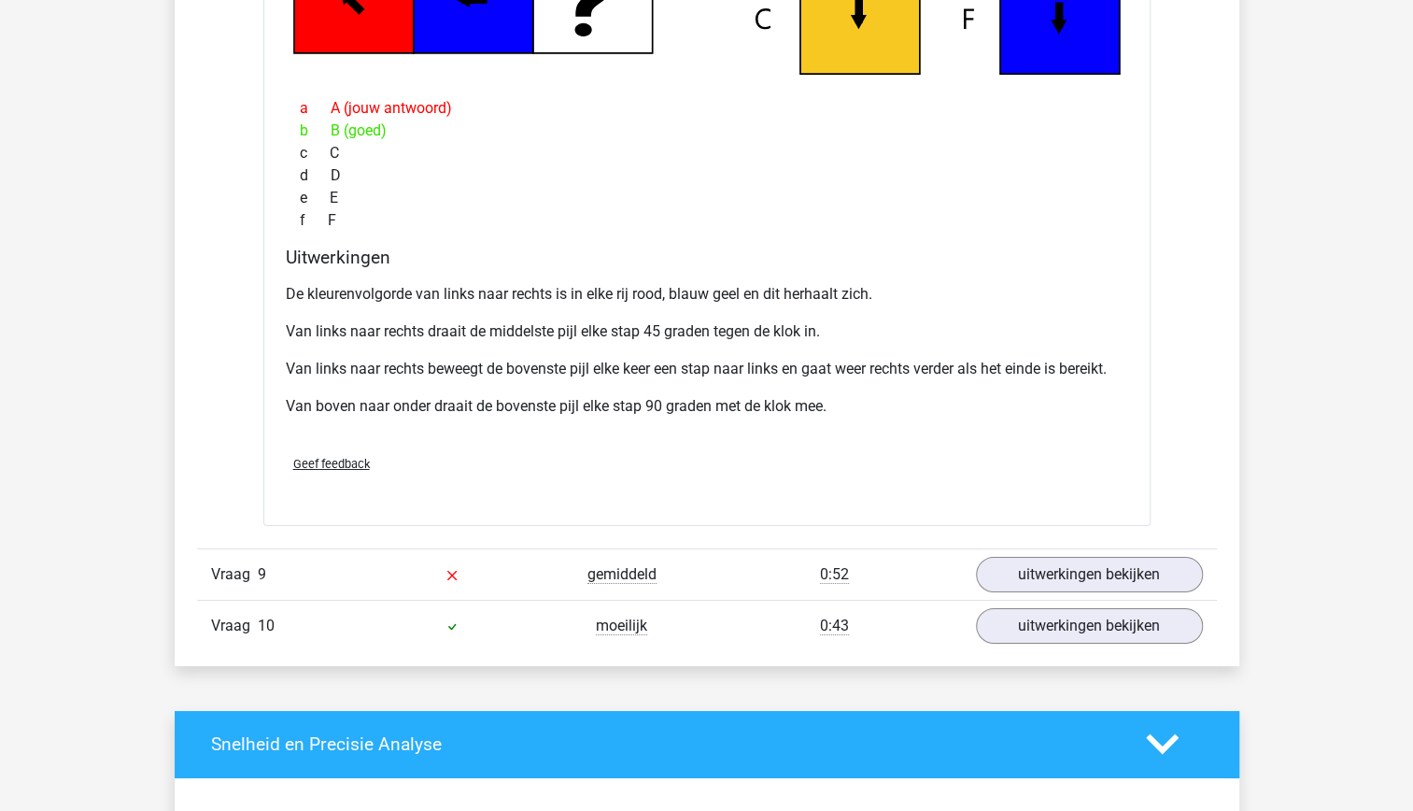
scroll to position [3761, 0]
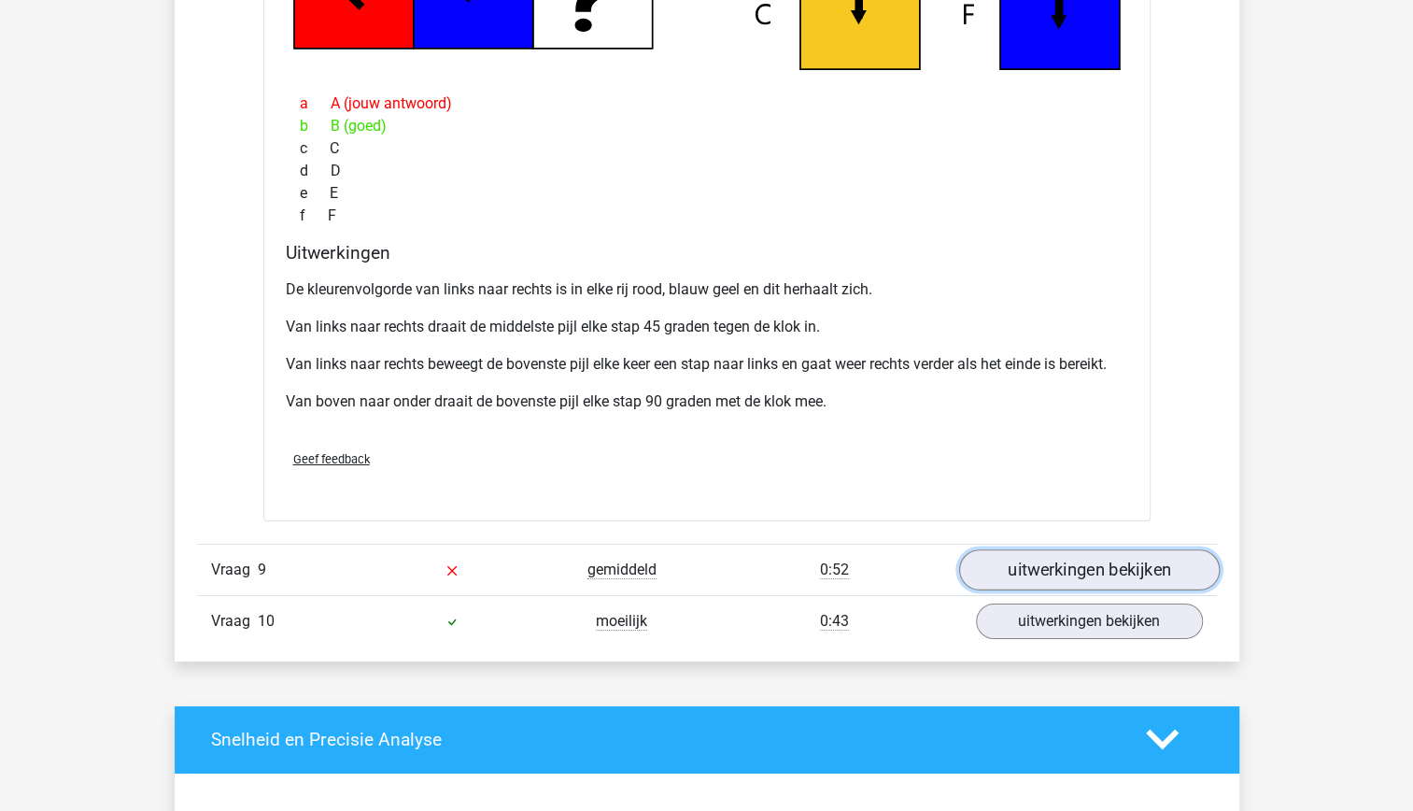
click at [1053, 564] on link "uitwerkingen bekijken" at bounding box center [1088, 569] width 261 height 41
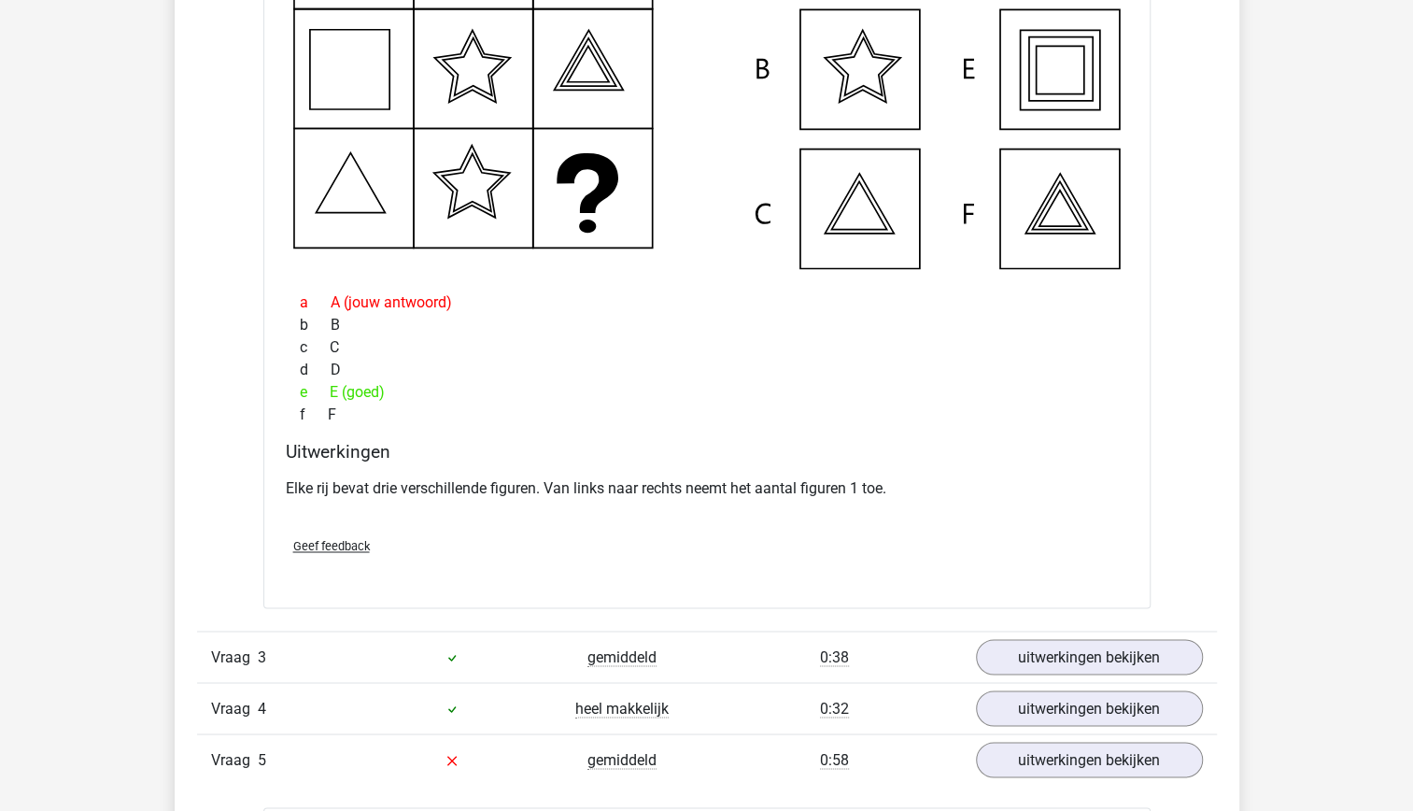
scroll to position [1533, 0]
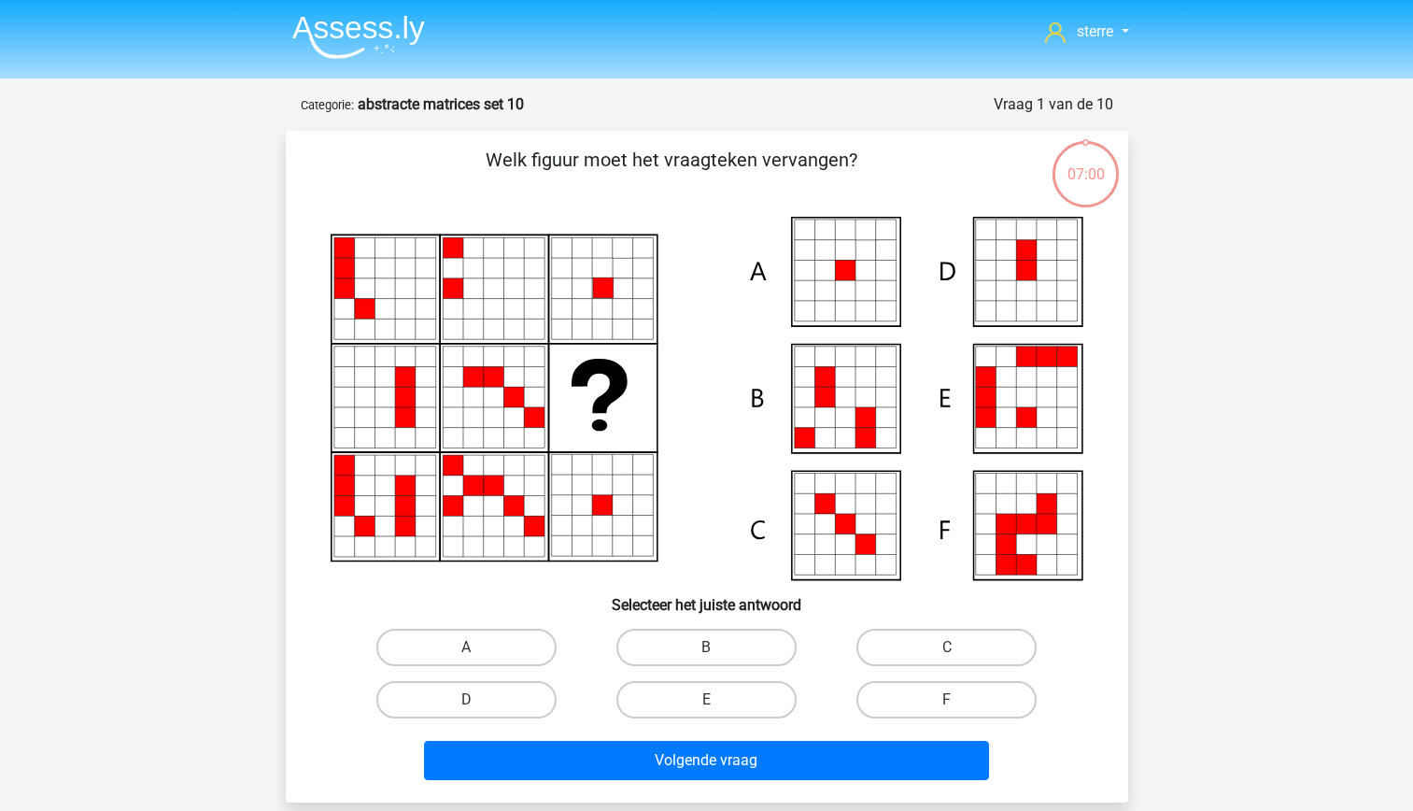
scroll to position [70, 0]
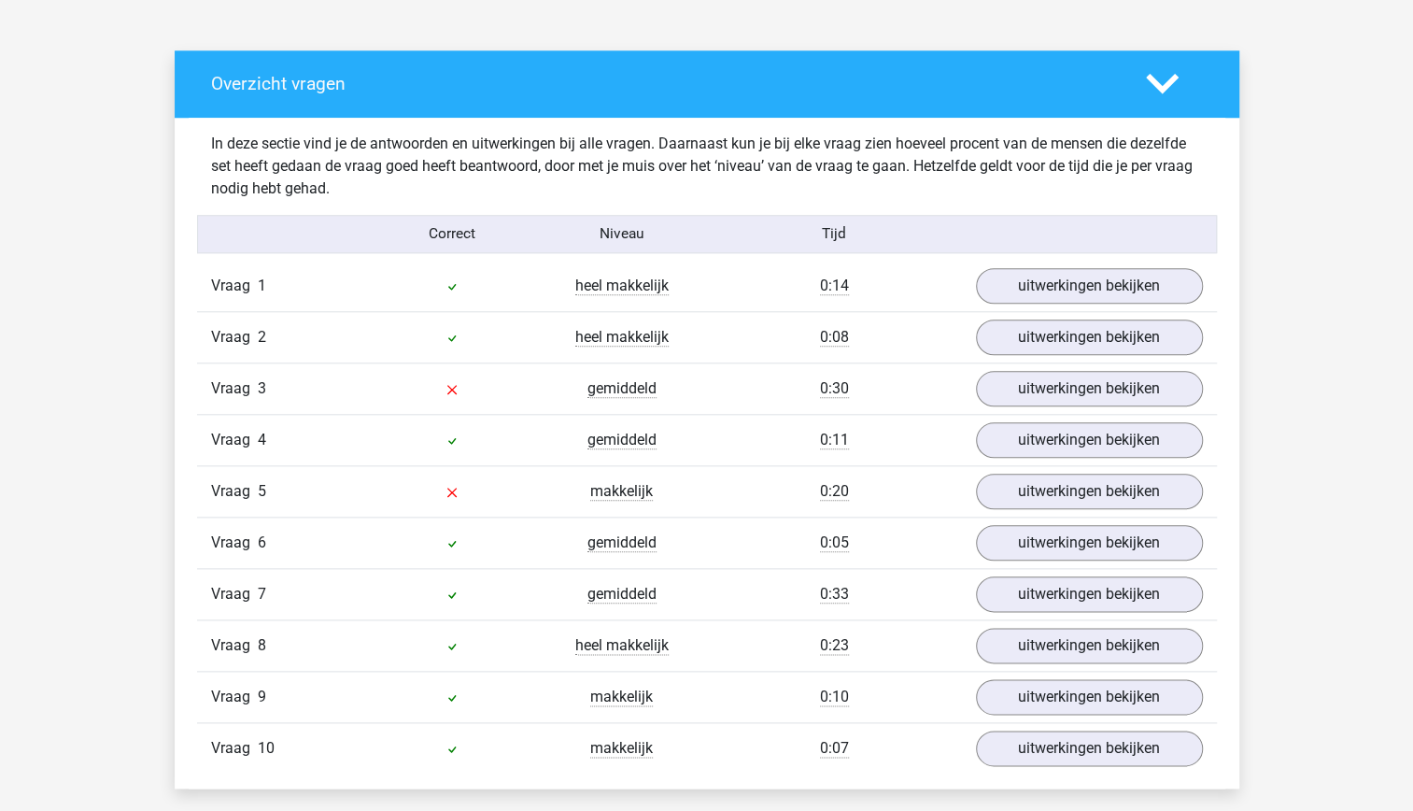
scroll to position [976, 0]
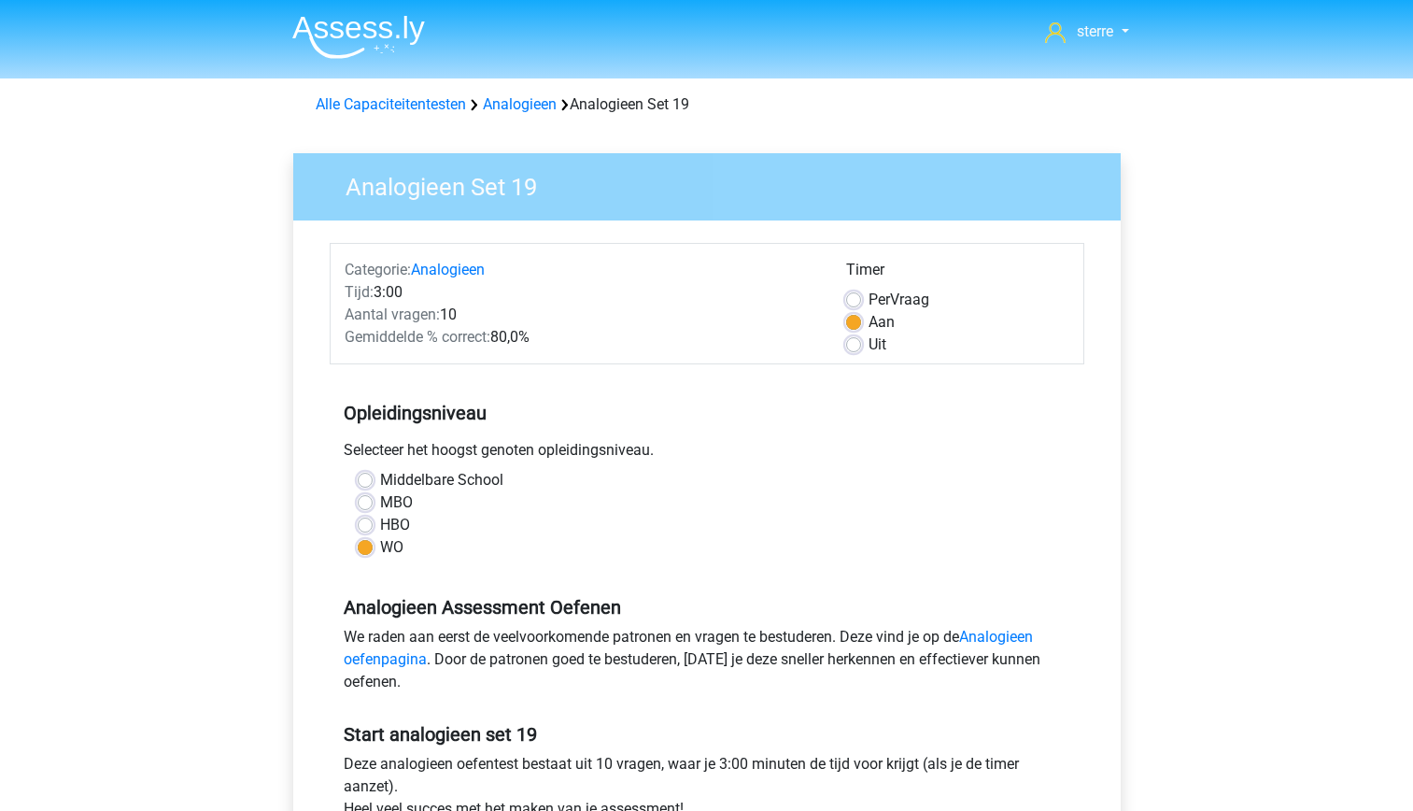
scroll to position [352, 0]
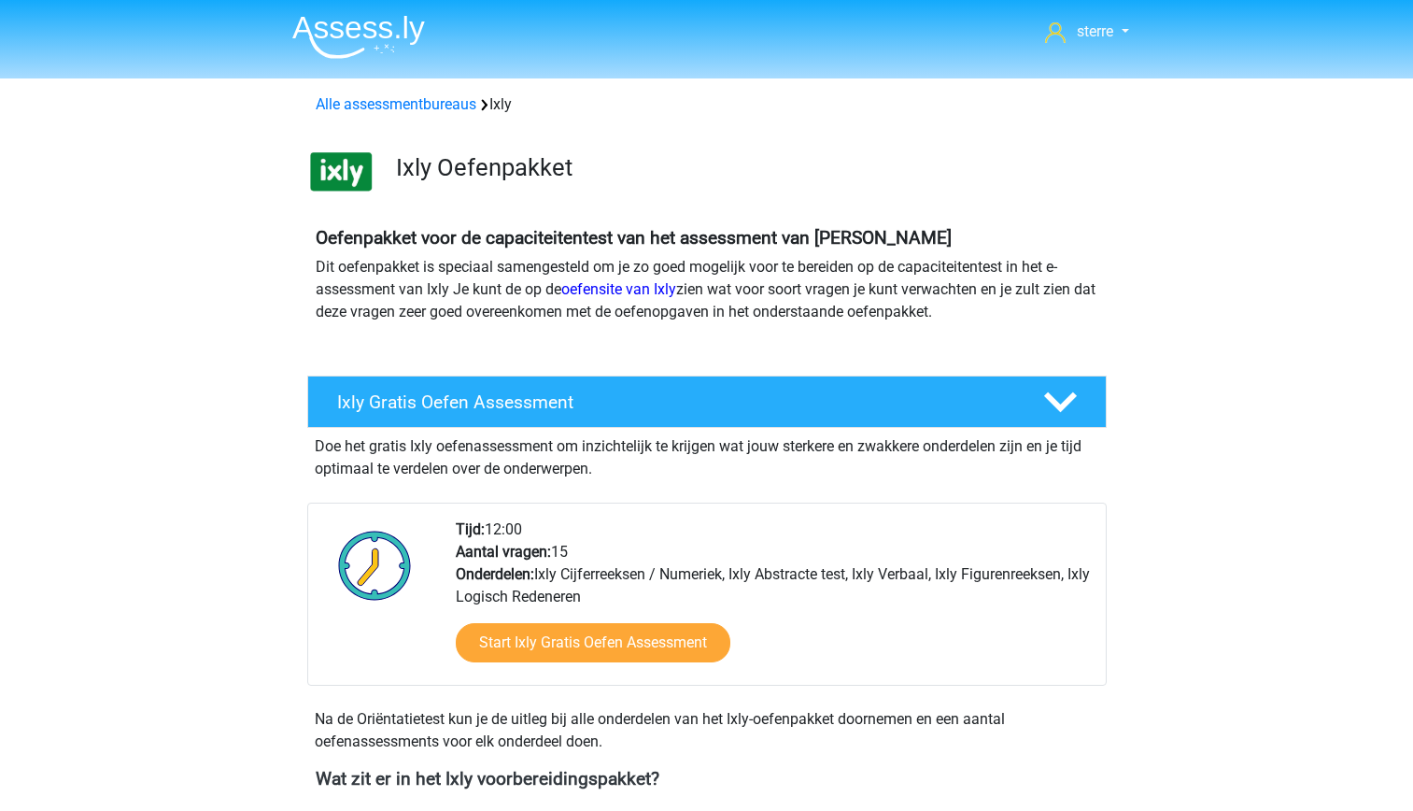
scroll to position [1731, 0]
